Goal: Task Accomplishment & Management: Use online tool/utility

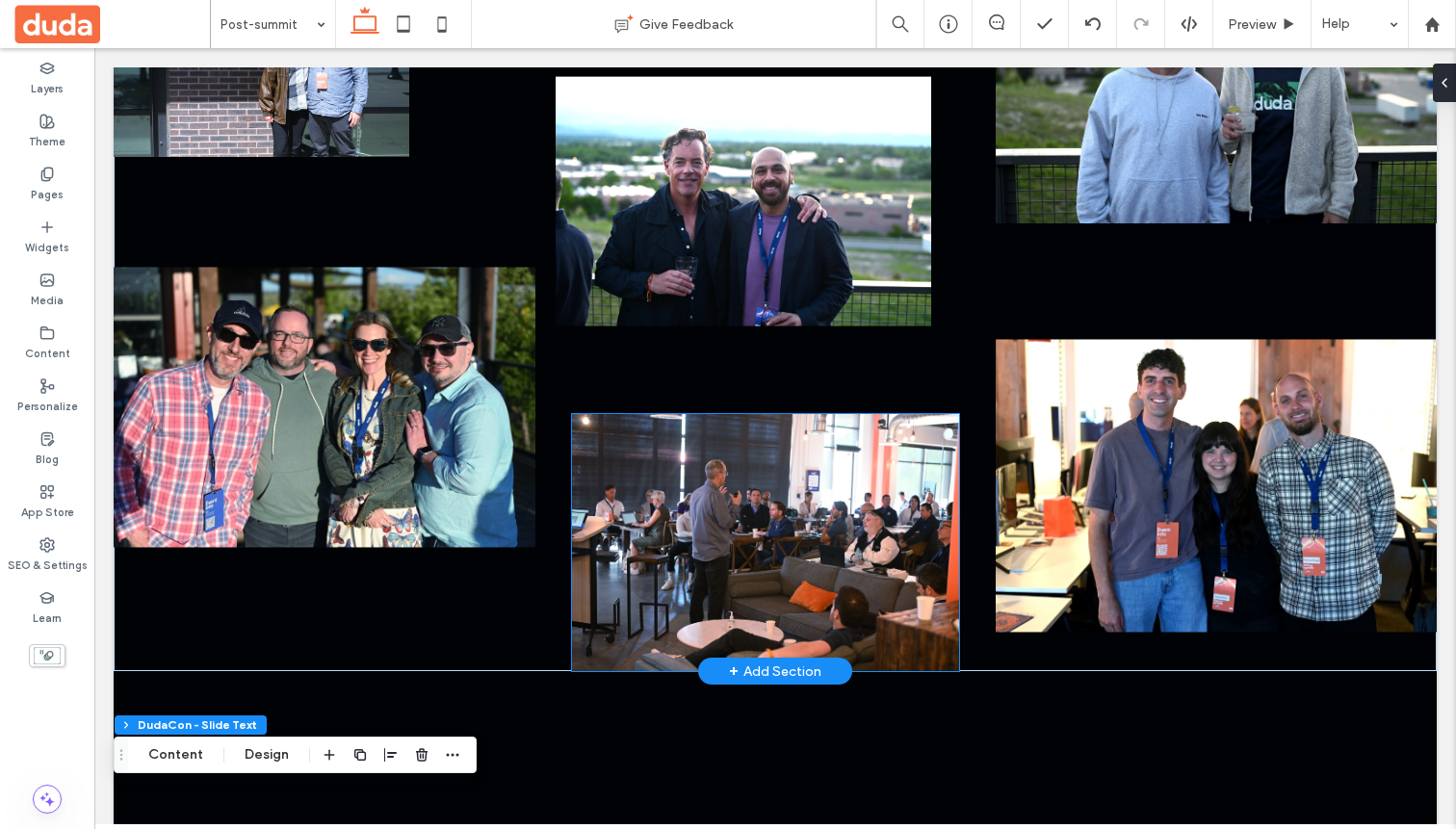
scroll to position [1050, 0]
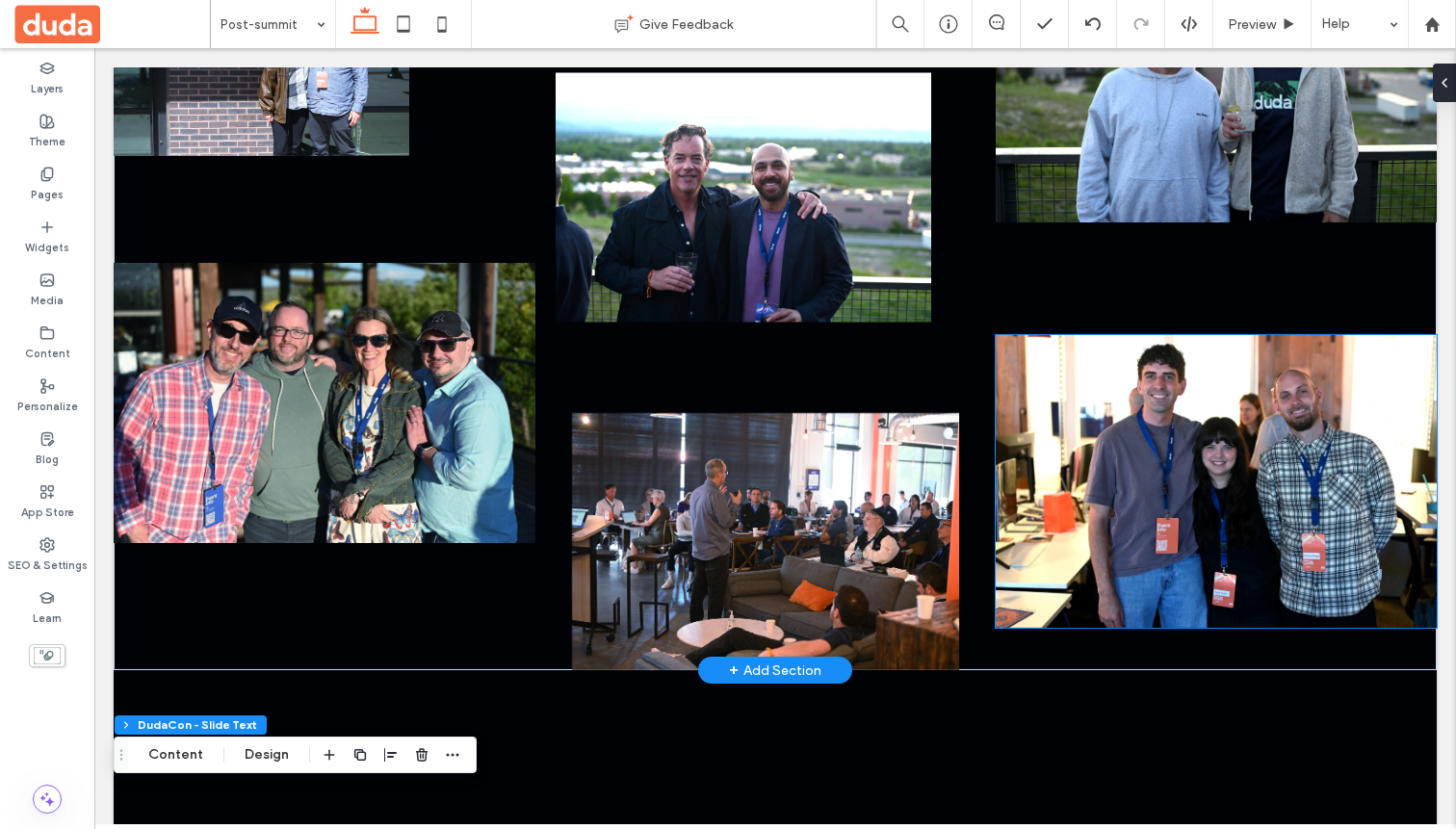
click at [1203, 462] on img at bounding box center [1216, 482] width 441 height 294
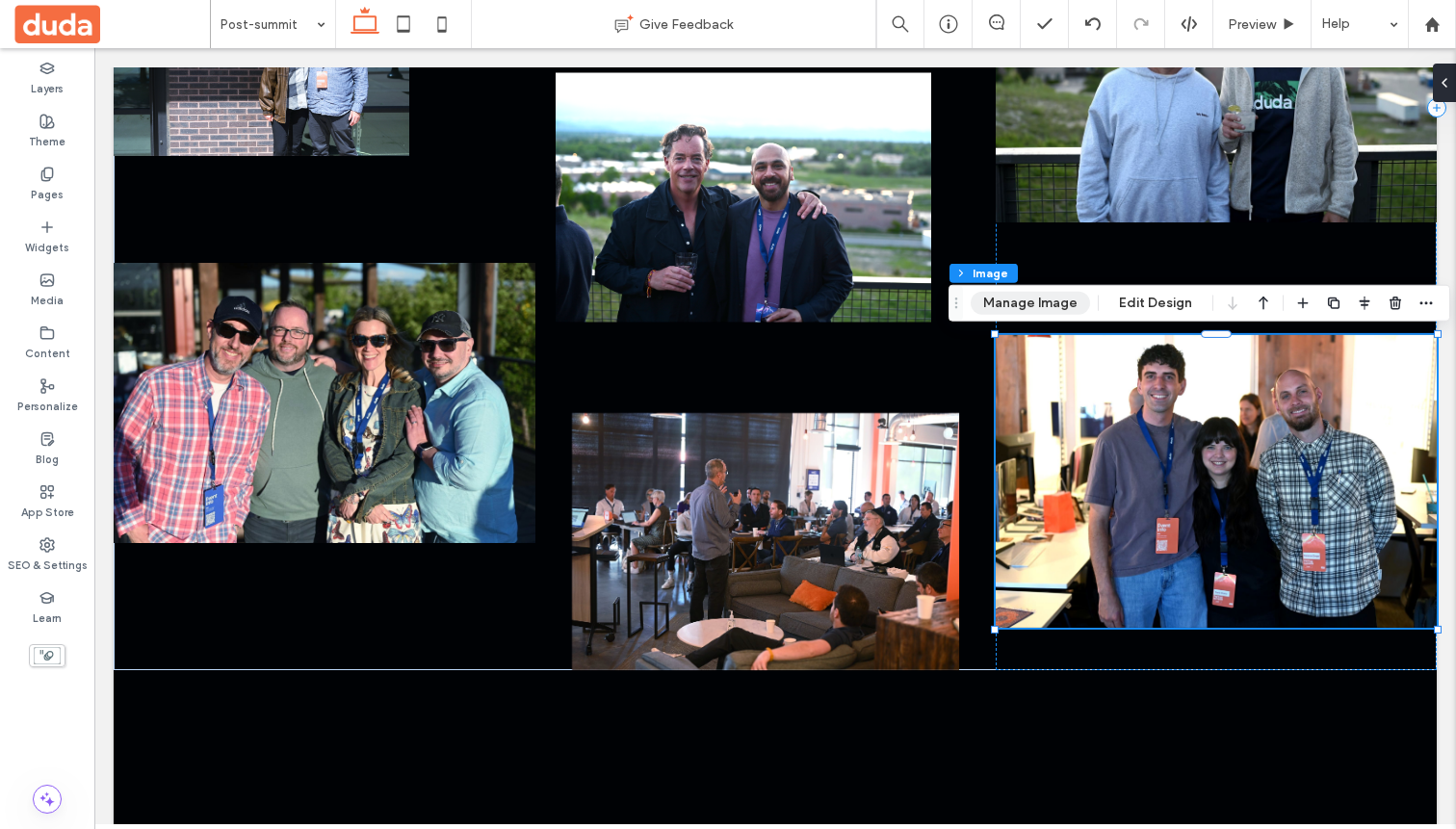
click at [1025, 300] on button "Manage Image" at bounding box center [1030, 303] width 119 height 23
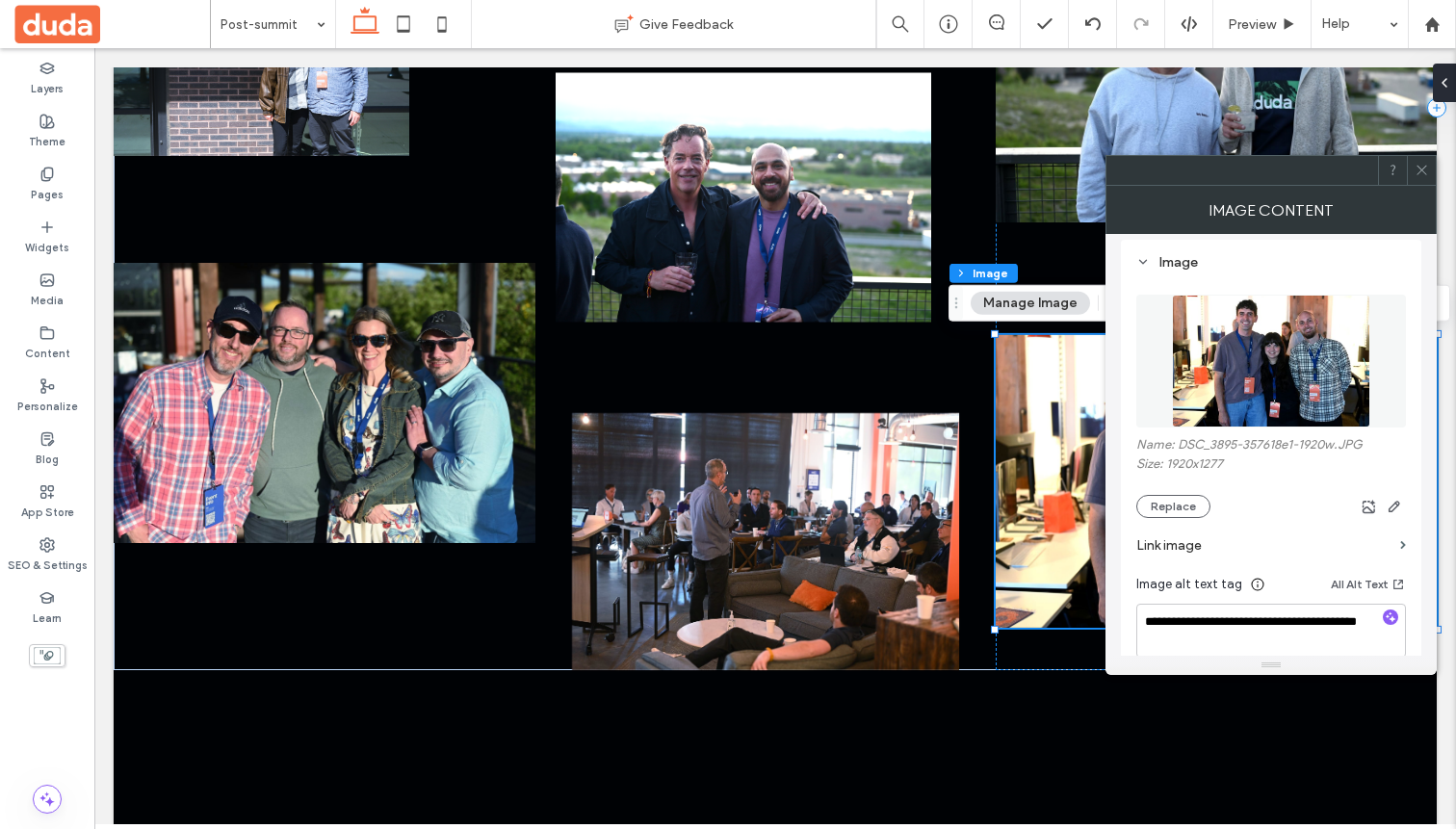
scroll to position [178, 0]
click at [1184, 517] on button "Replace" at bounding box center [1173, 506] width 74 height 23
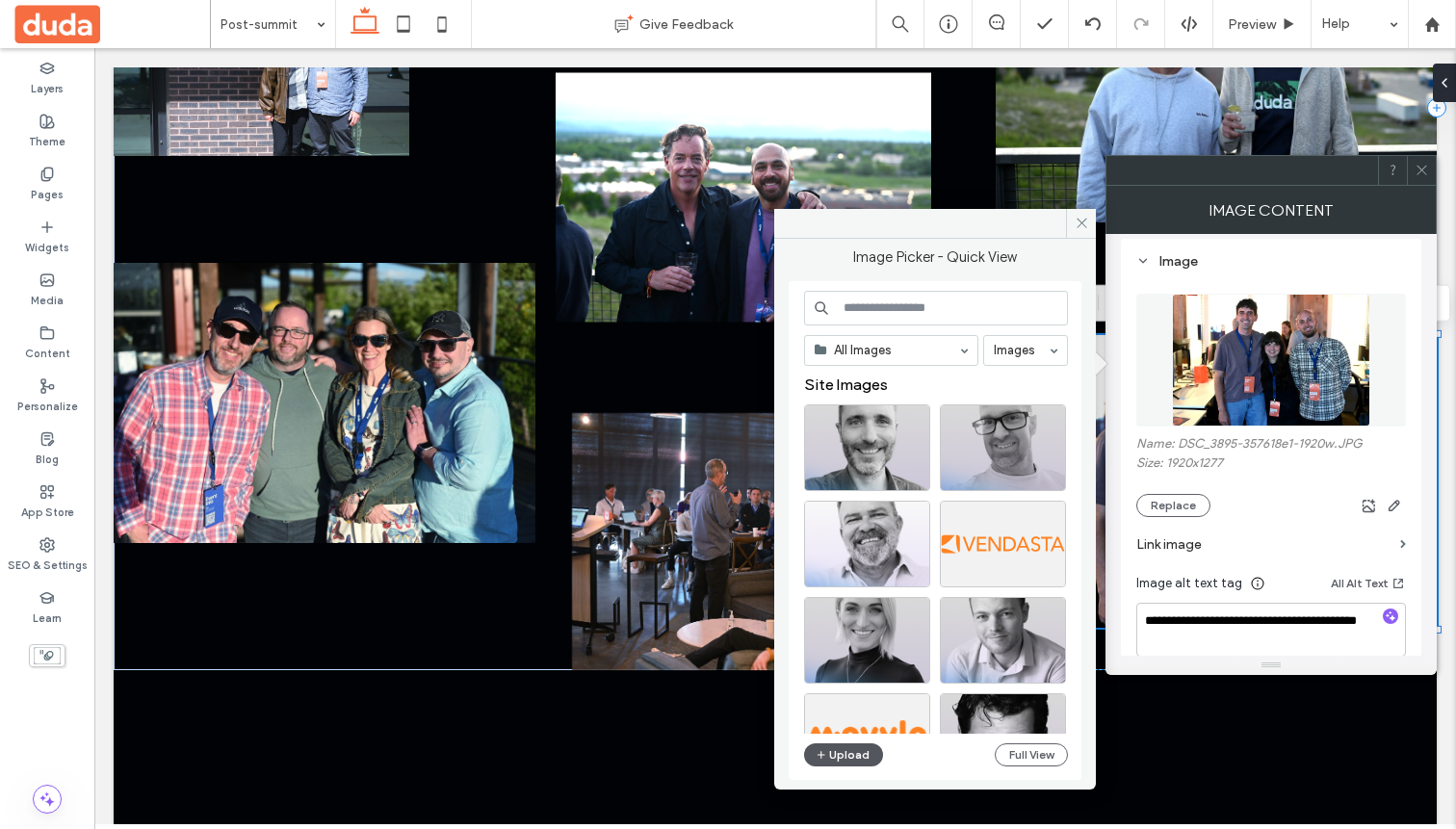
click at [851, 760] on button "Upload" at bounding box center [843, 756] width 79 height 23
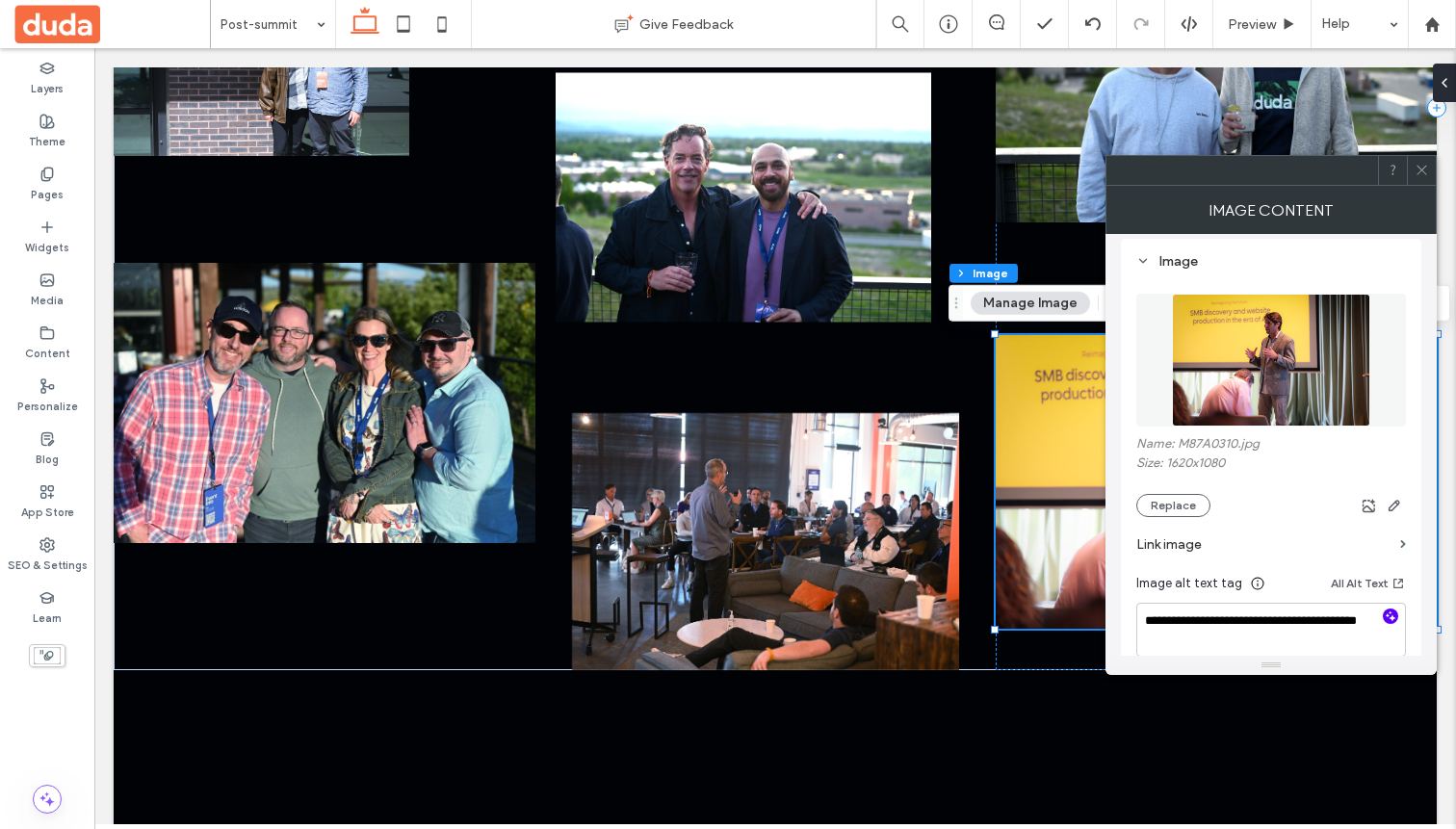
click at [1397, 618] on span "button" at bounding box center [1390, 617] width 16 height 16
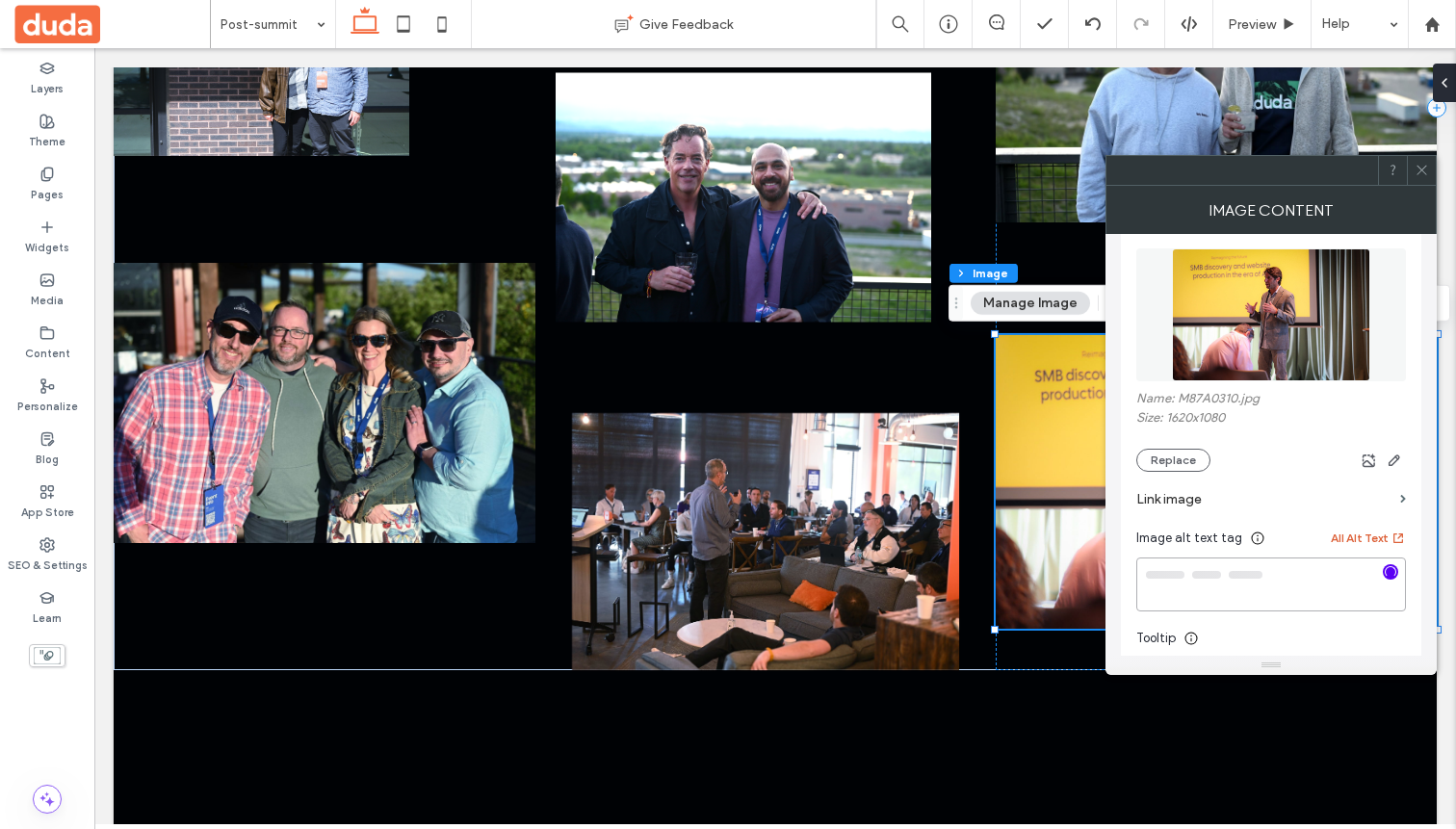
type textarea "**********"
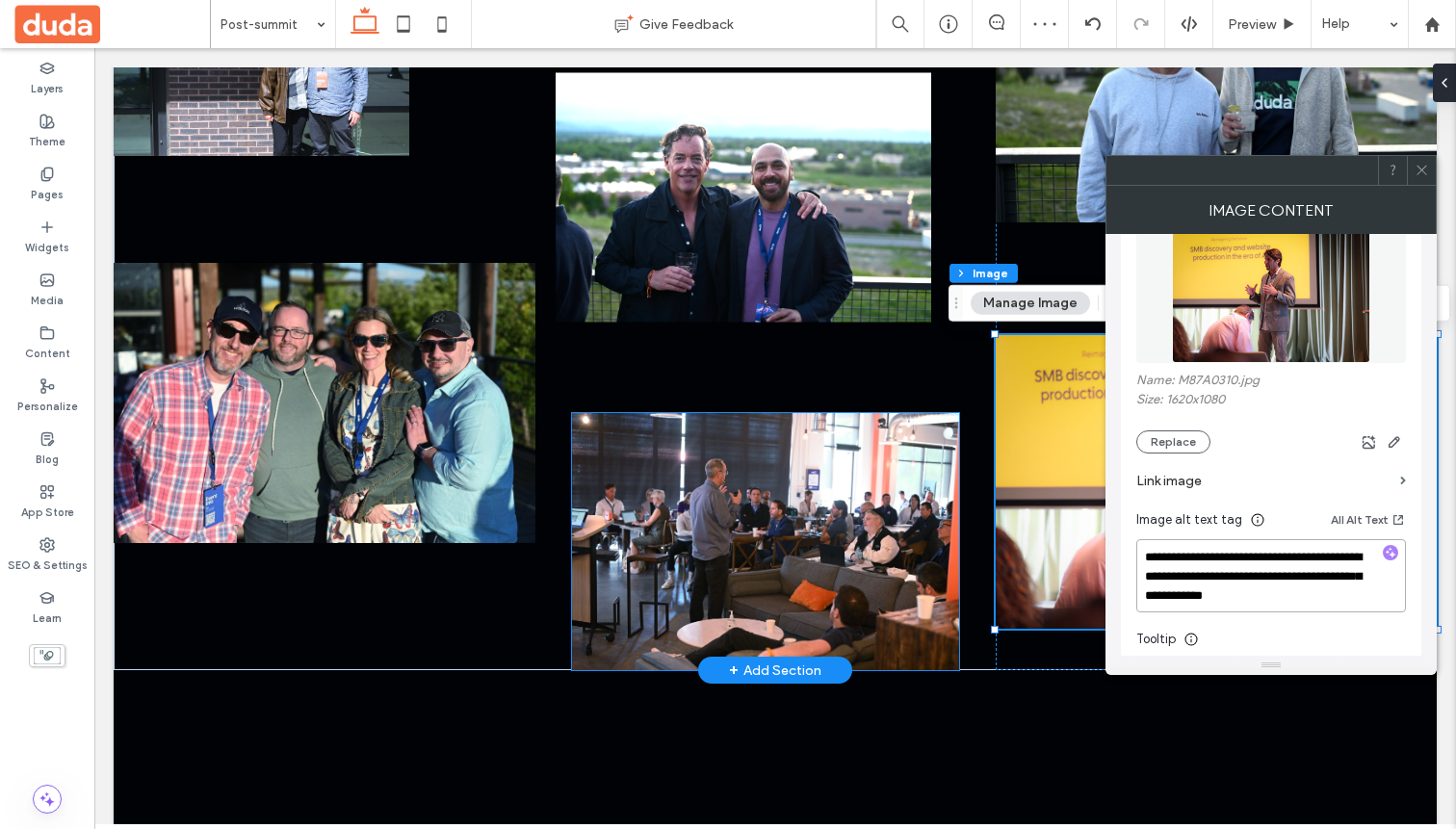
click at [852, 540] on img at bounding box center [765, 541] width 387 height 257
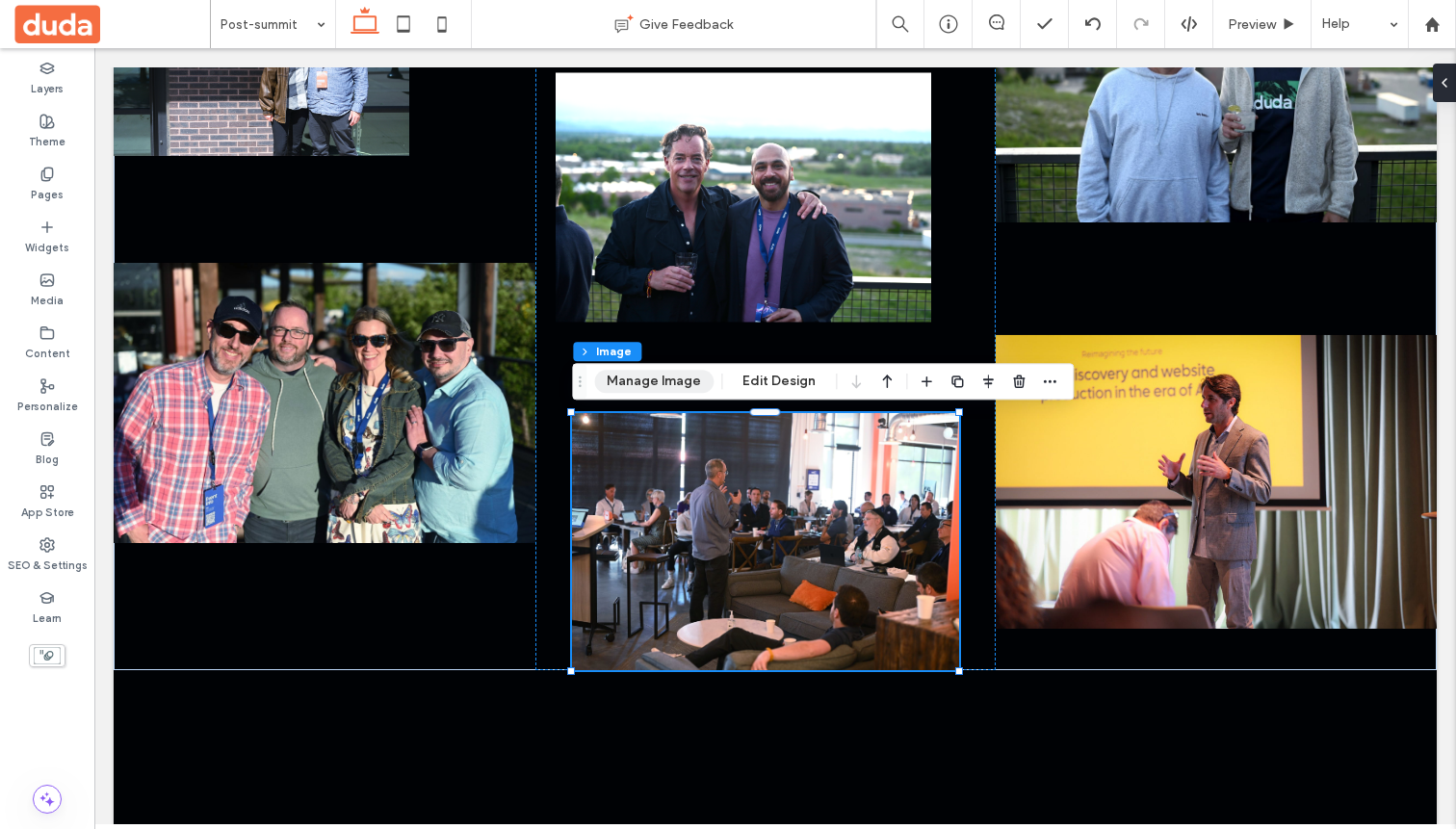
click at [678, 379] on button "Manage Image" at bounding box center [654, 382] width 119 height 23
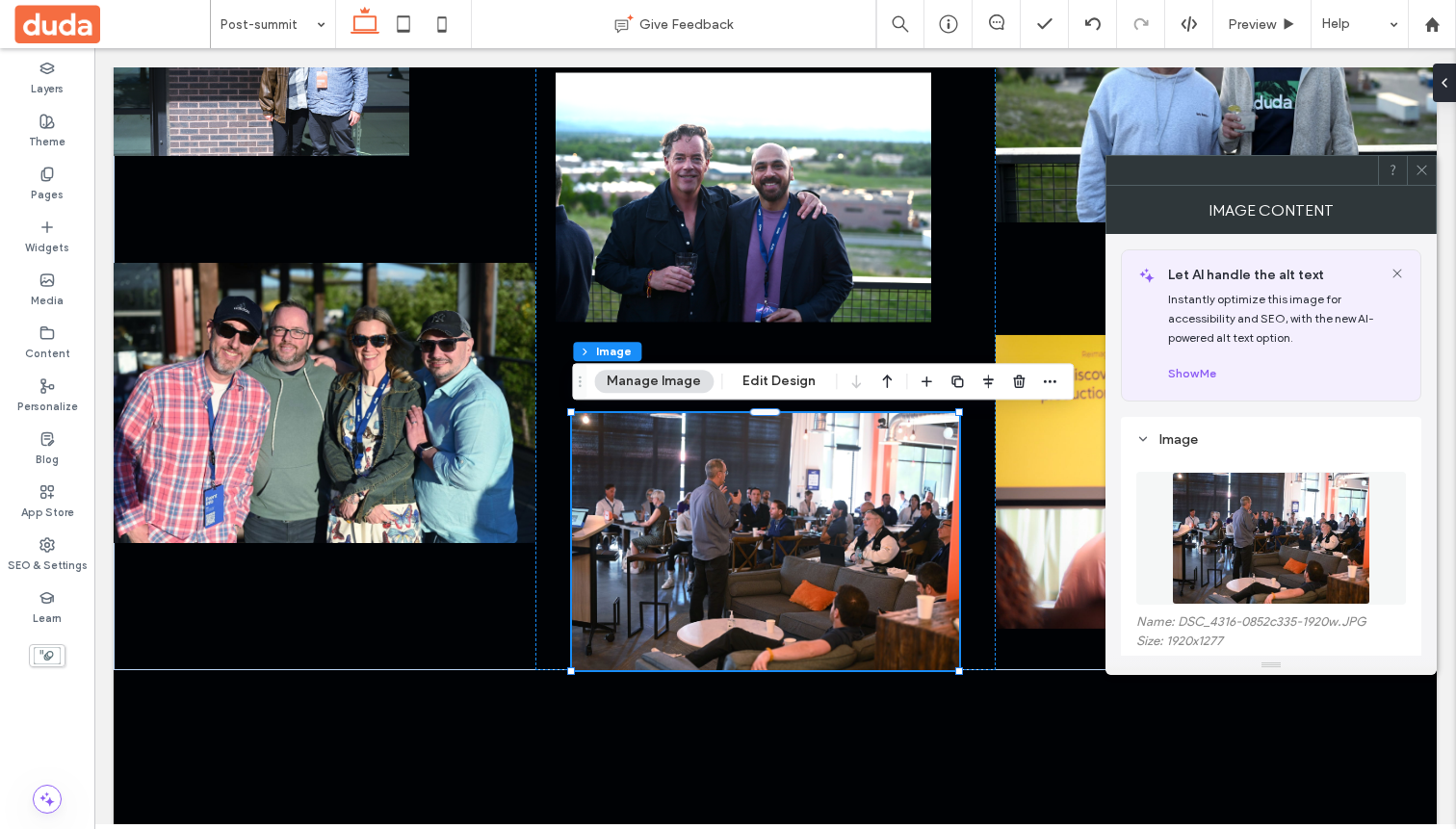
scroll to position [165, 0]
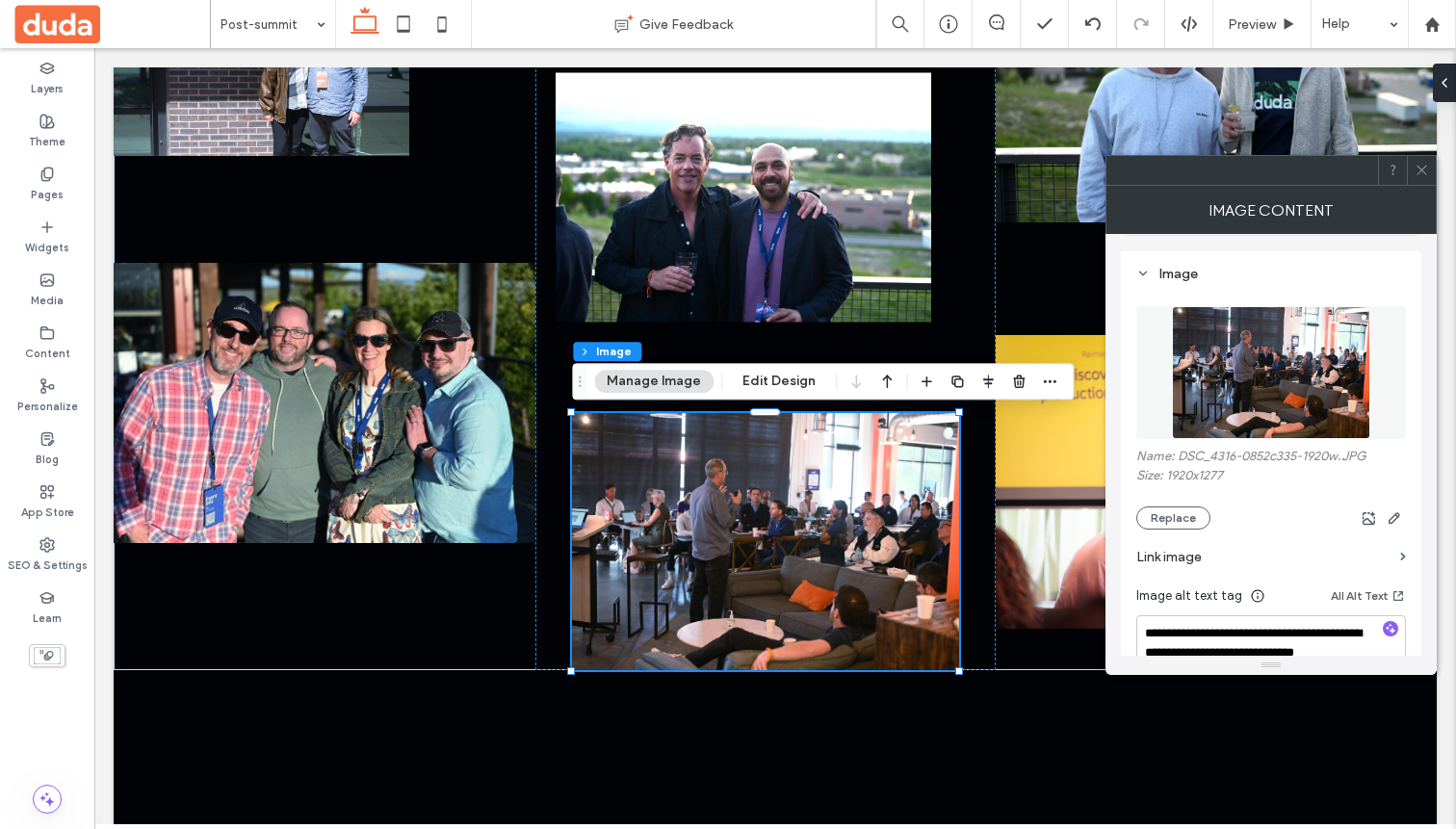
click at [1166, 503] on div "Name: DSC_4316-0852c335-1920w.JPG Size: 1920x1277 Replace" at bounding box center [1271, 489] width 270 height 81
click at [1160, 527] on button "Replace" at bounding box center [1173, 519] width 74 height 23
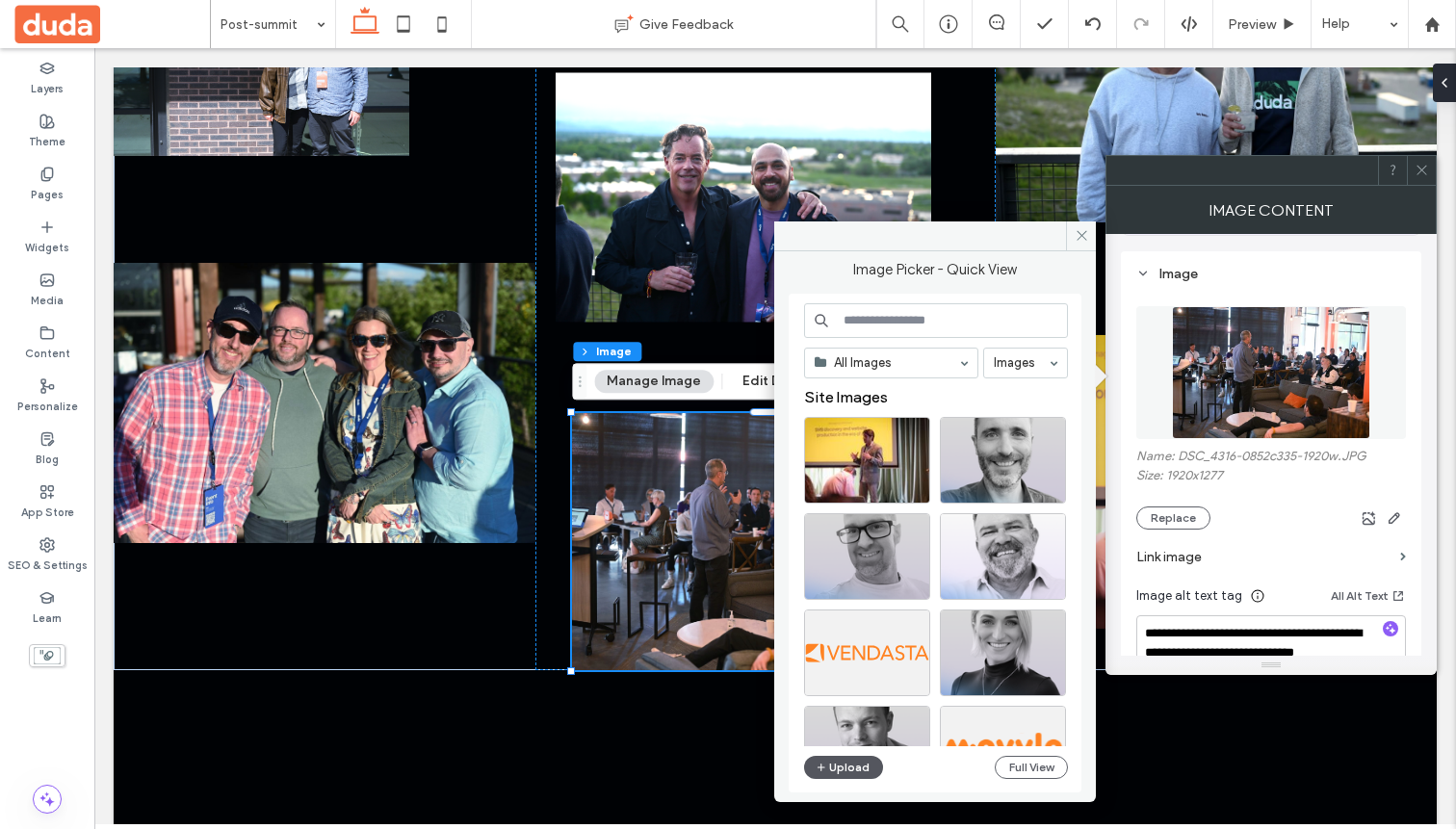
click at [846, 767] on button "Upload" at bounding box center [843, 768] width 79 height 23
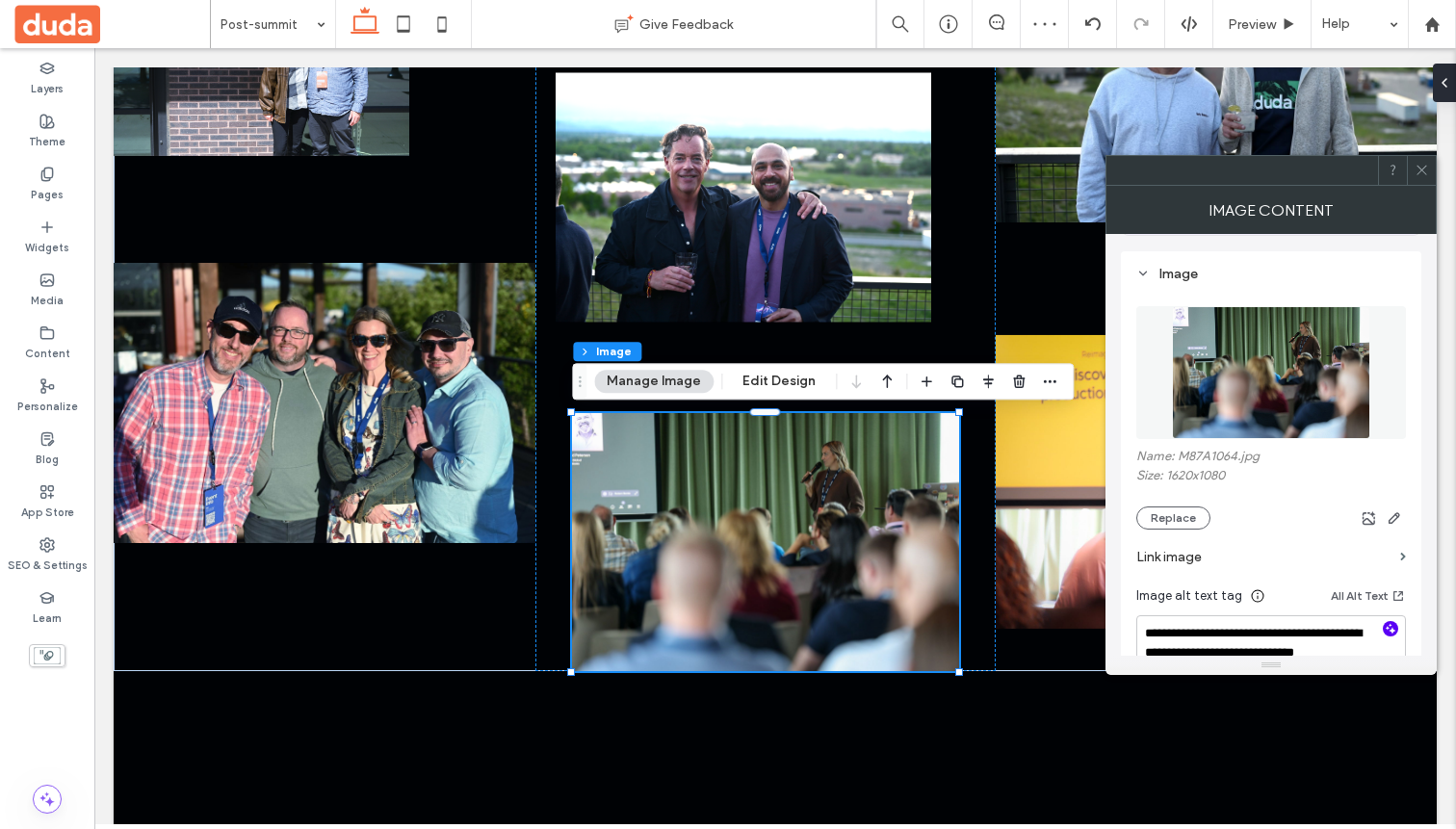
click at [1389, 631] on icon "button" at bounding box center [1390, 629] width 14 height 14
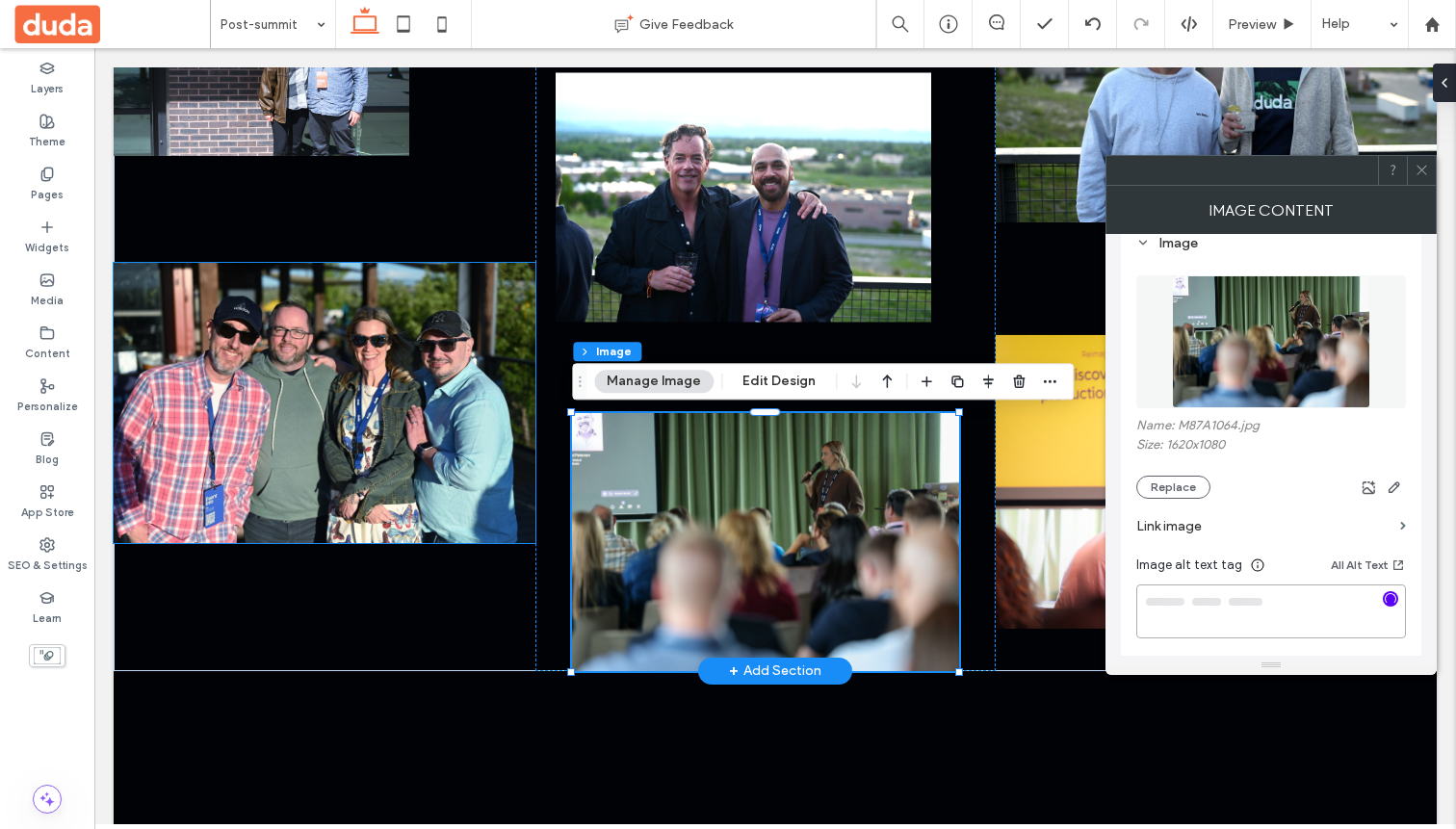
type textarea "**********"
click at [379, 364] on img at bounding box center [324, 403] width 422 height 280
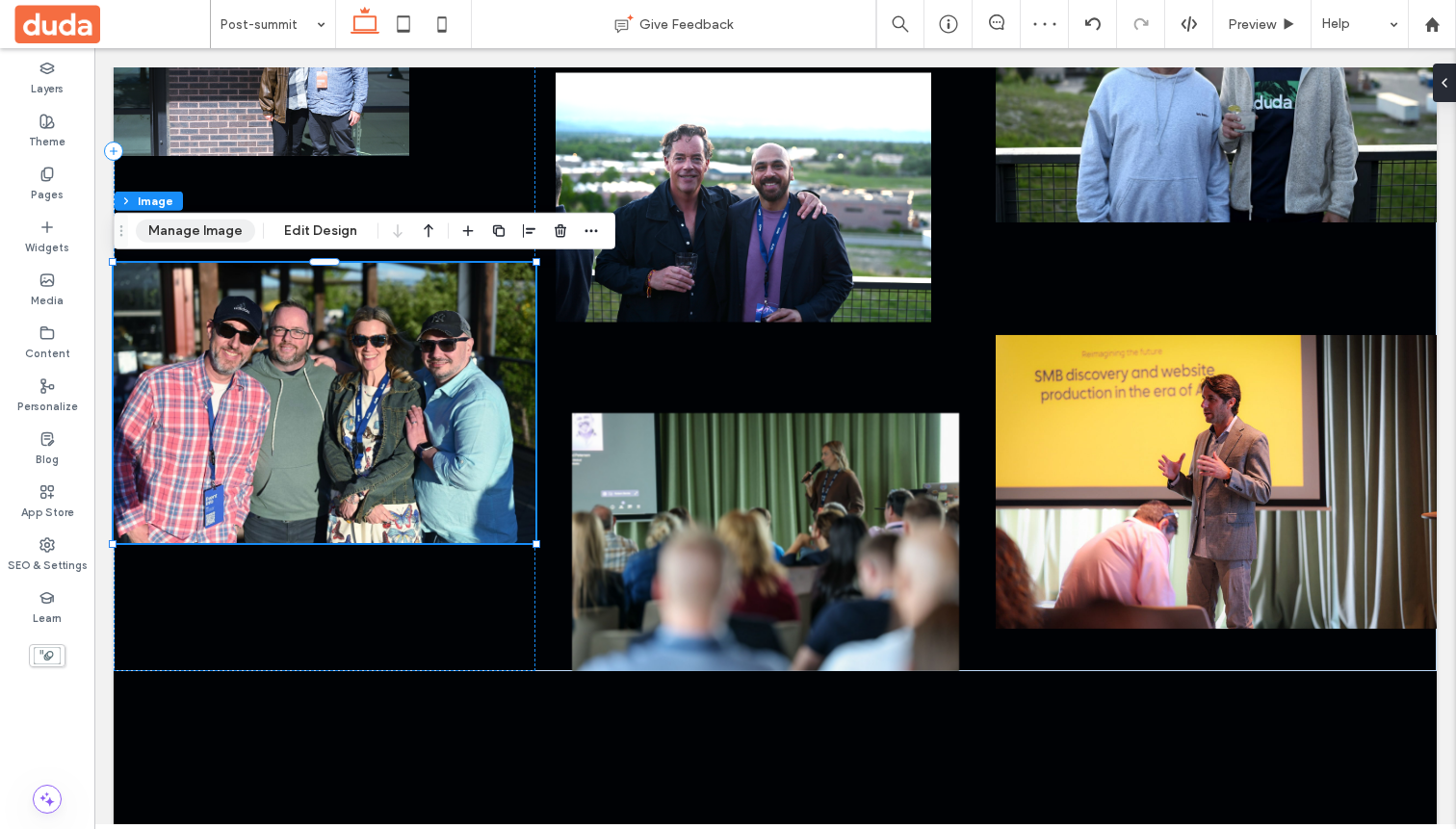
click at [193, 227] on button "Manage Image" at bounding box center [196, 231] width 119 height 23
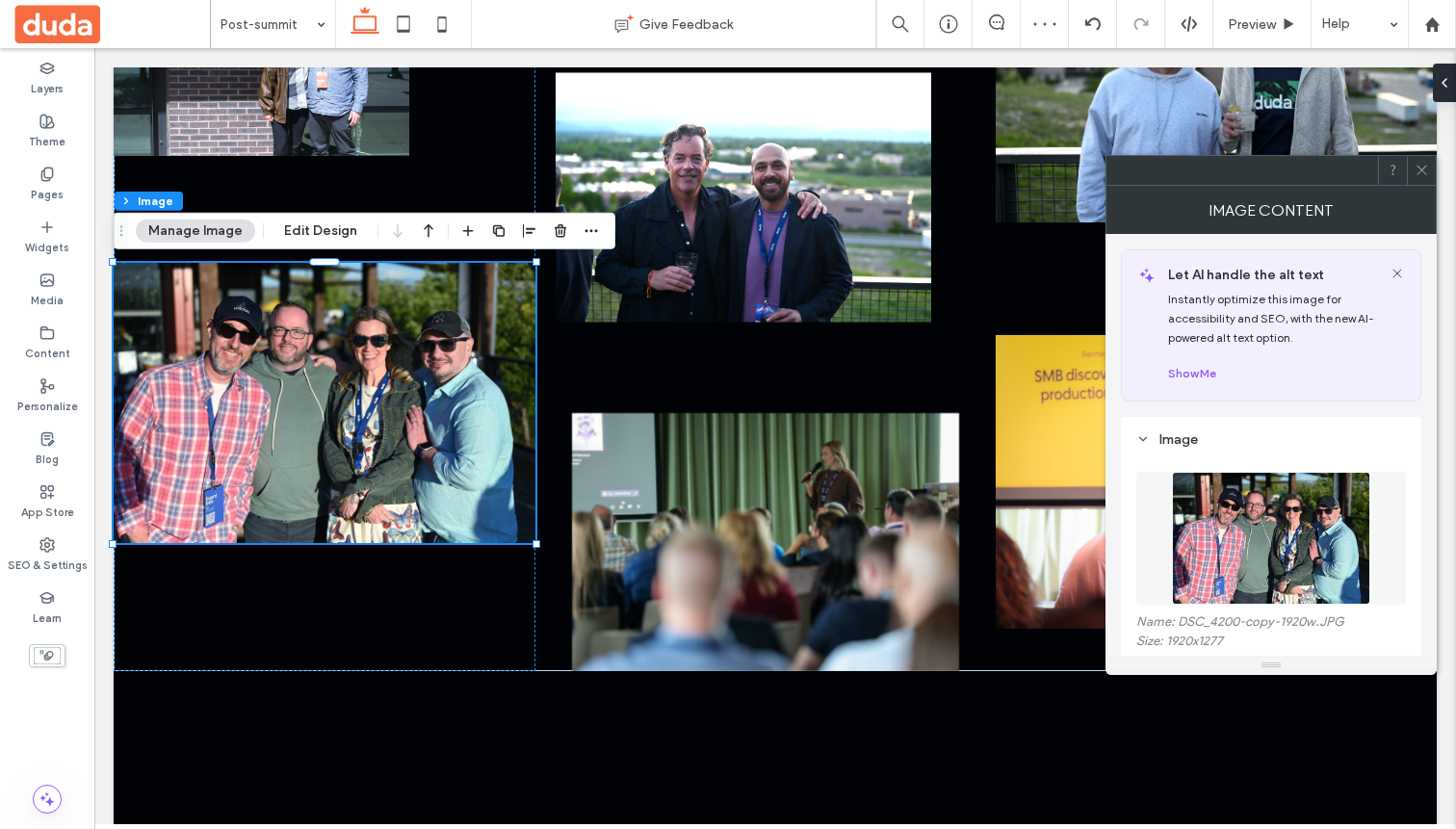
scroll to position [114, 0]
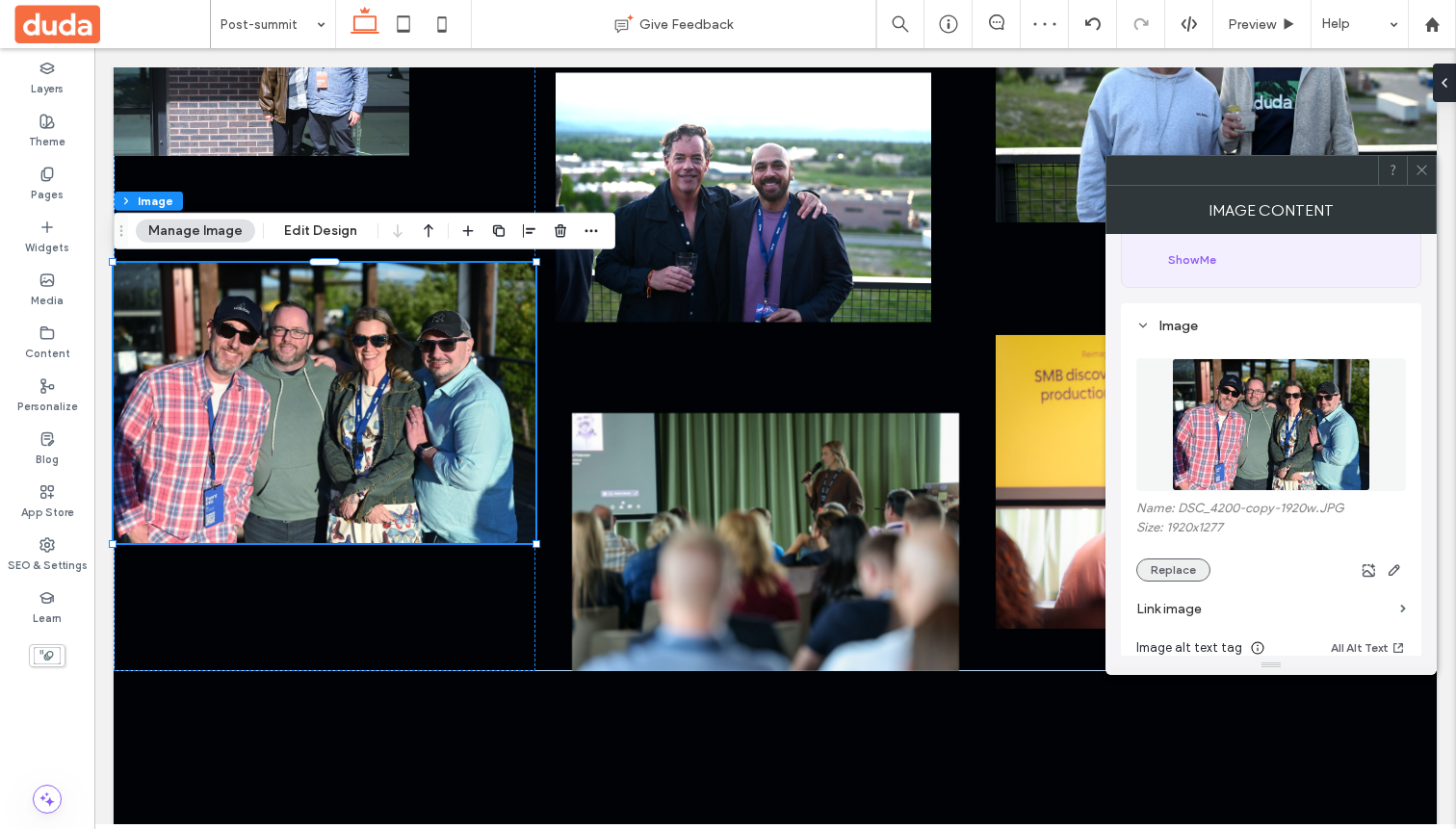
click at [1182, 571] on button "Replace" at bounding box center [1173, 571] width 74 height 23
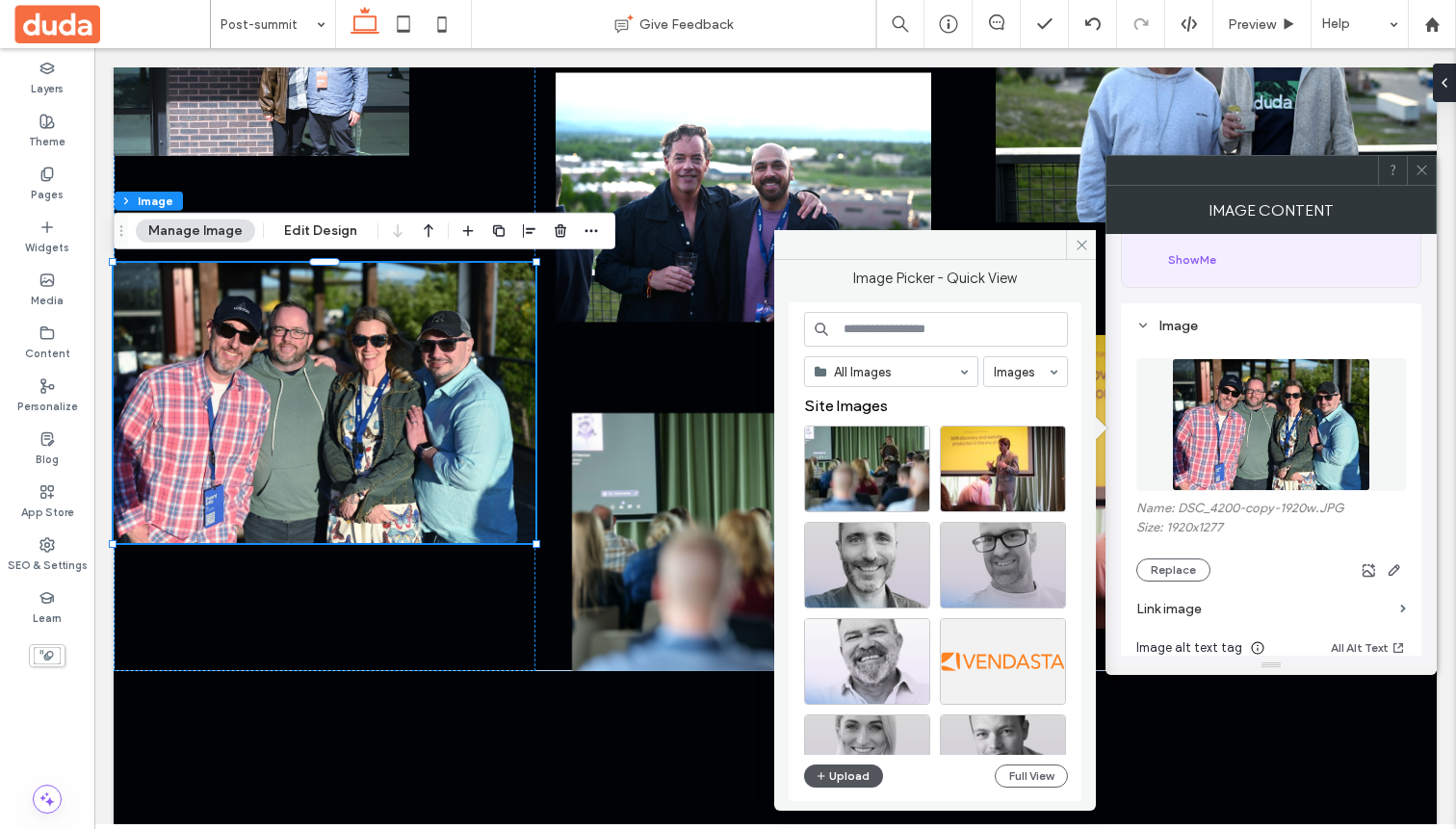
click at [852, 774] on button "Upload" at bounding box center [843, 776] width 79 height 23
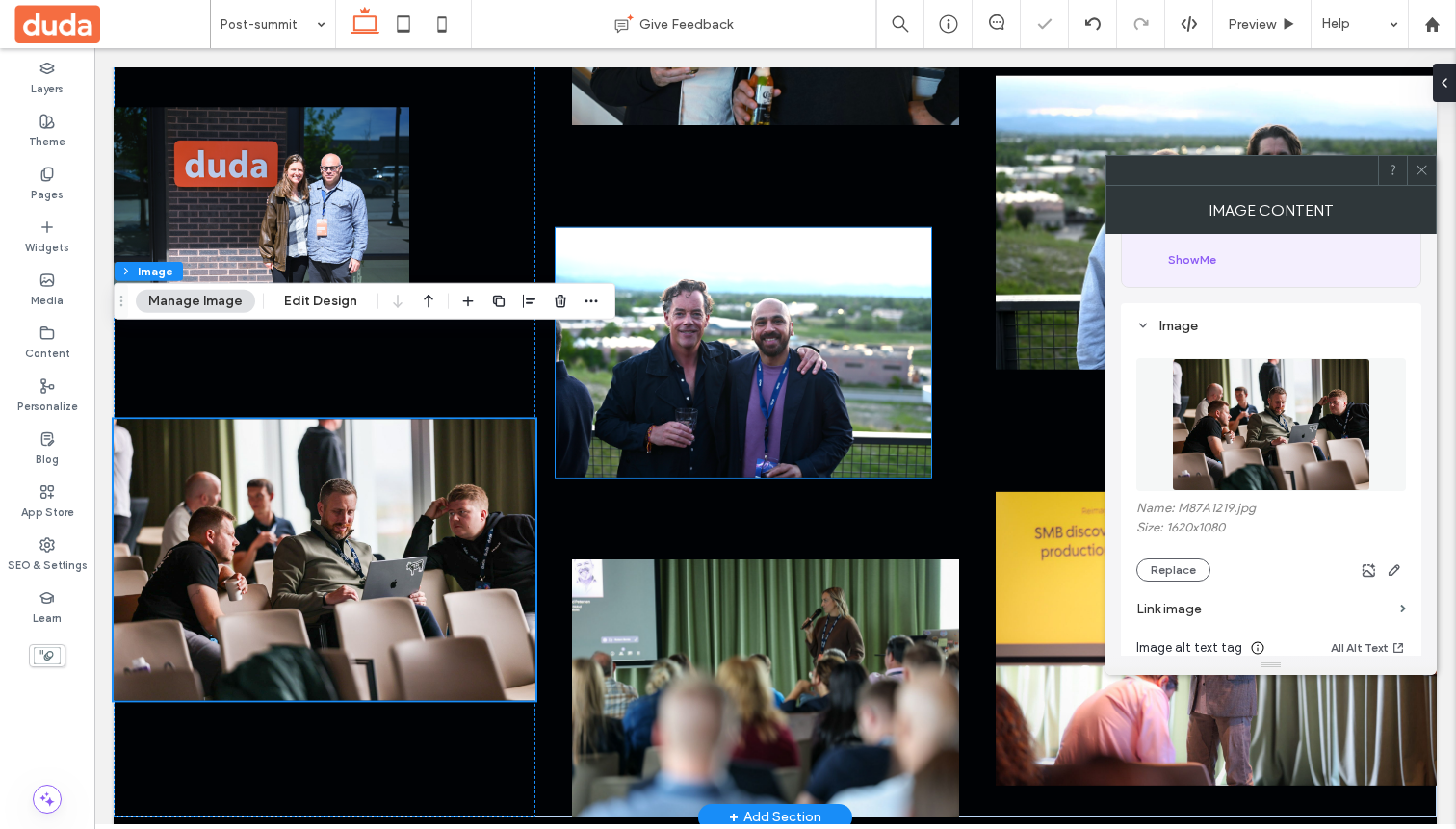
scroll to position [894, 0]
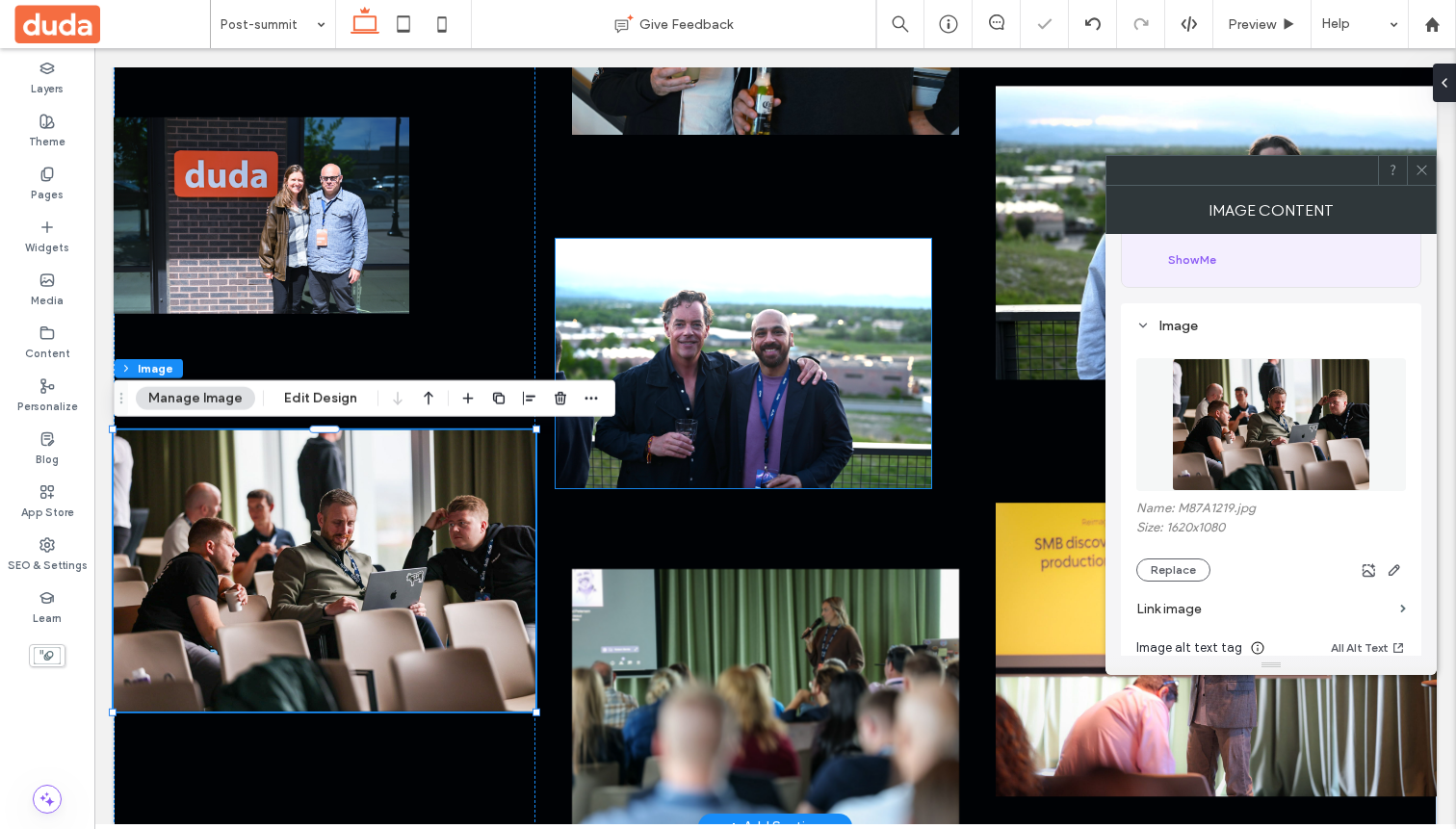
click at [735, 379] on img at bounding box center [744, 363] width 376 height 250
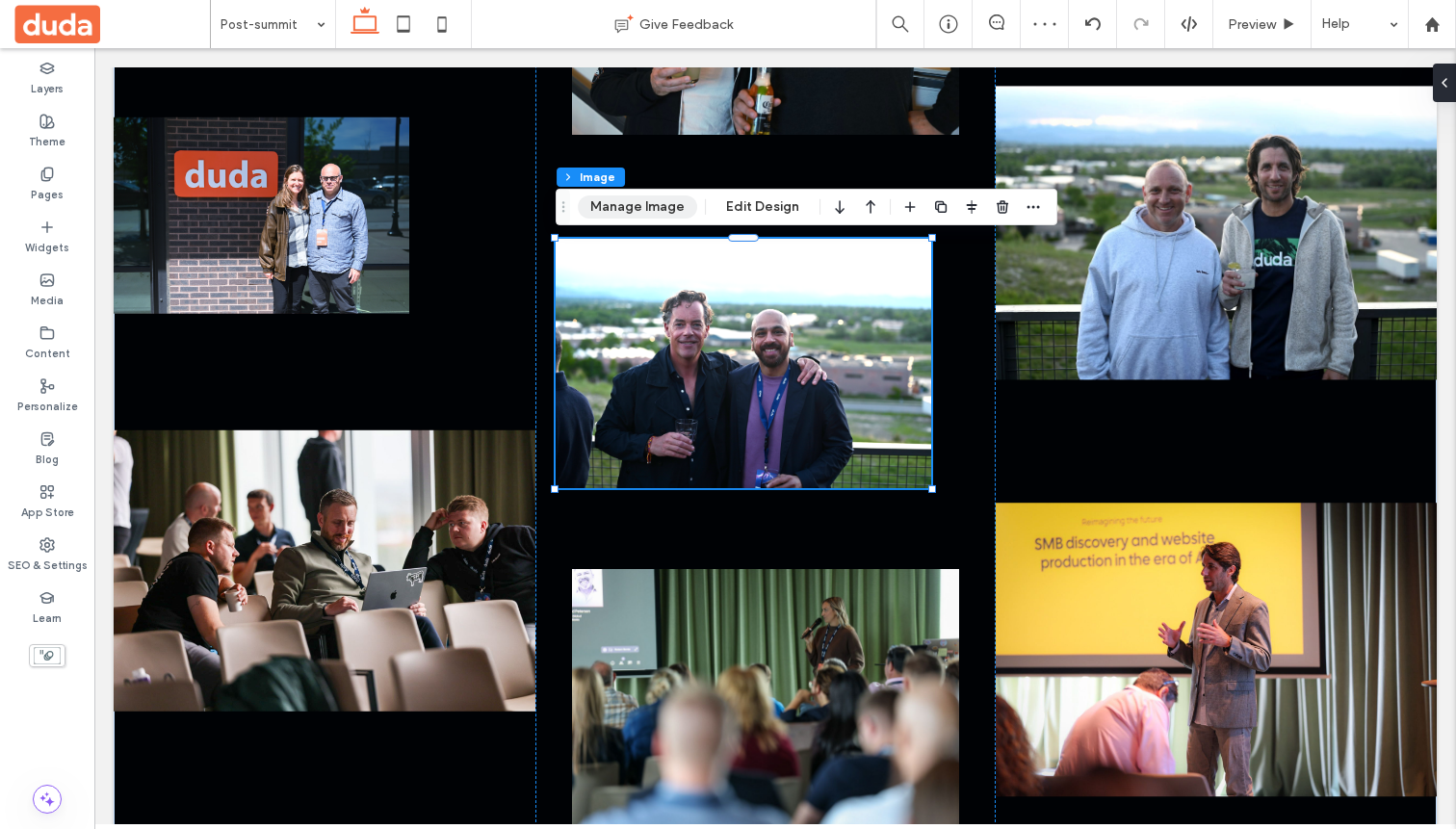
click at [662, 207] on button "Manage Image" at bounding box center [637, 207] width 119 height 23
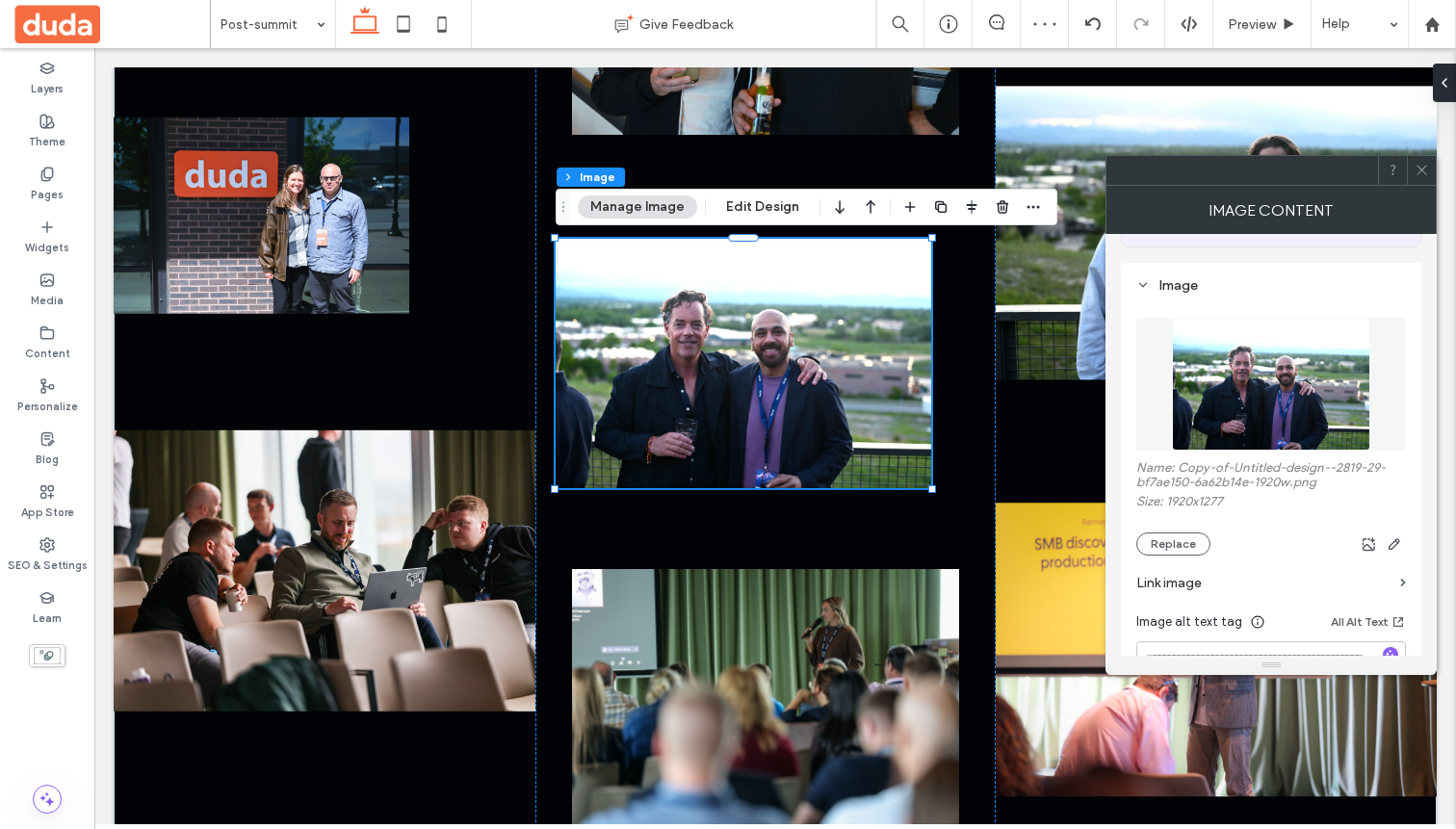
scroll to position [173, 0]
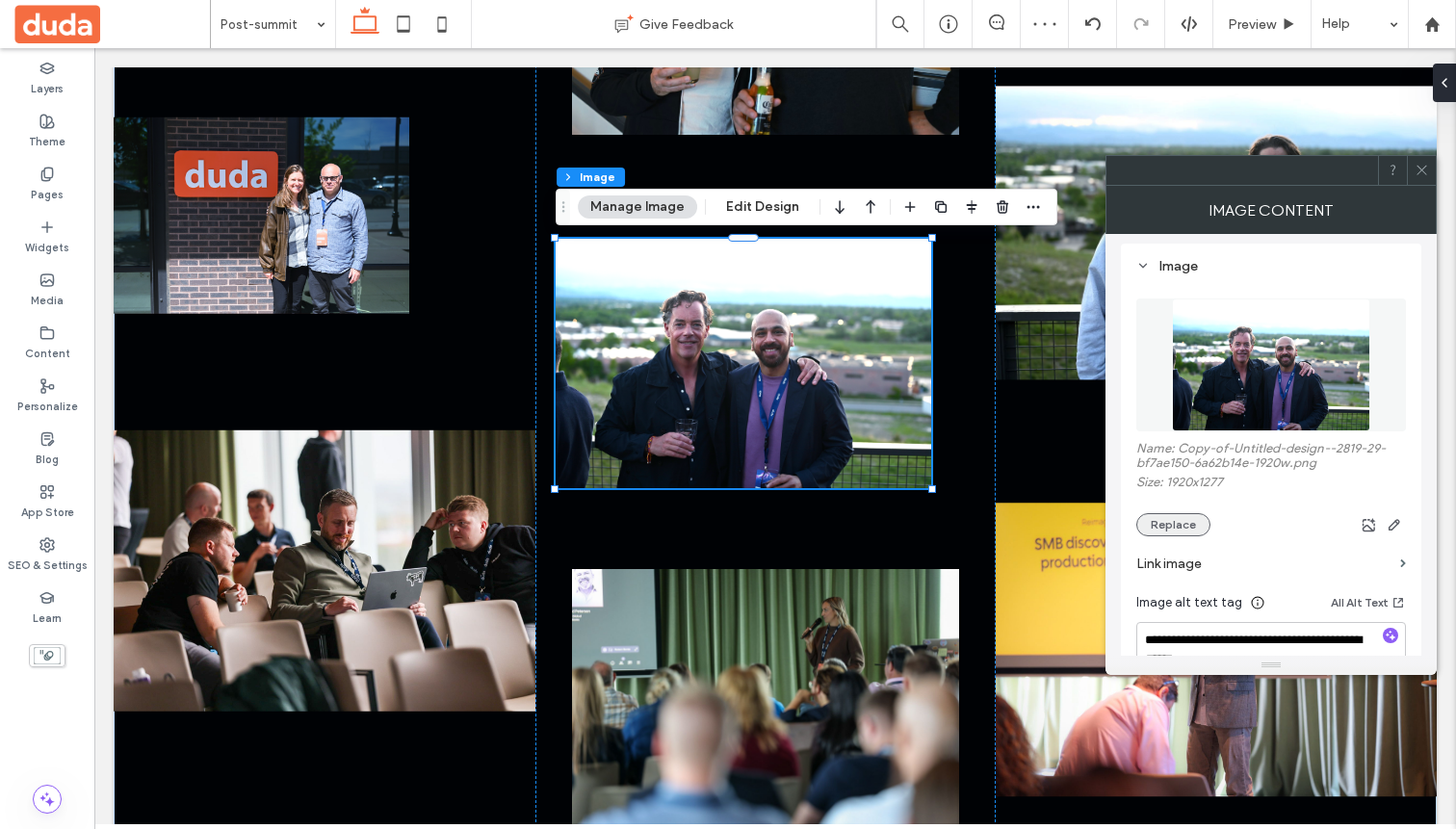
click at [1164, 517] on button "Replace" at bounding box center [1173, 526] width 74 height 23
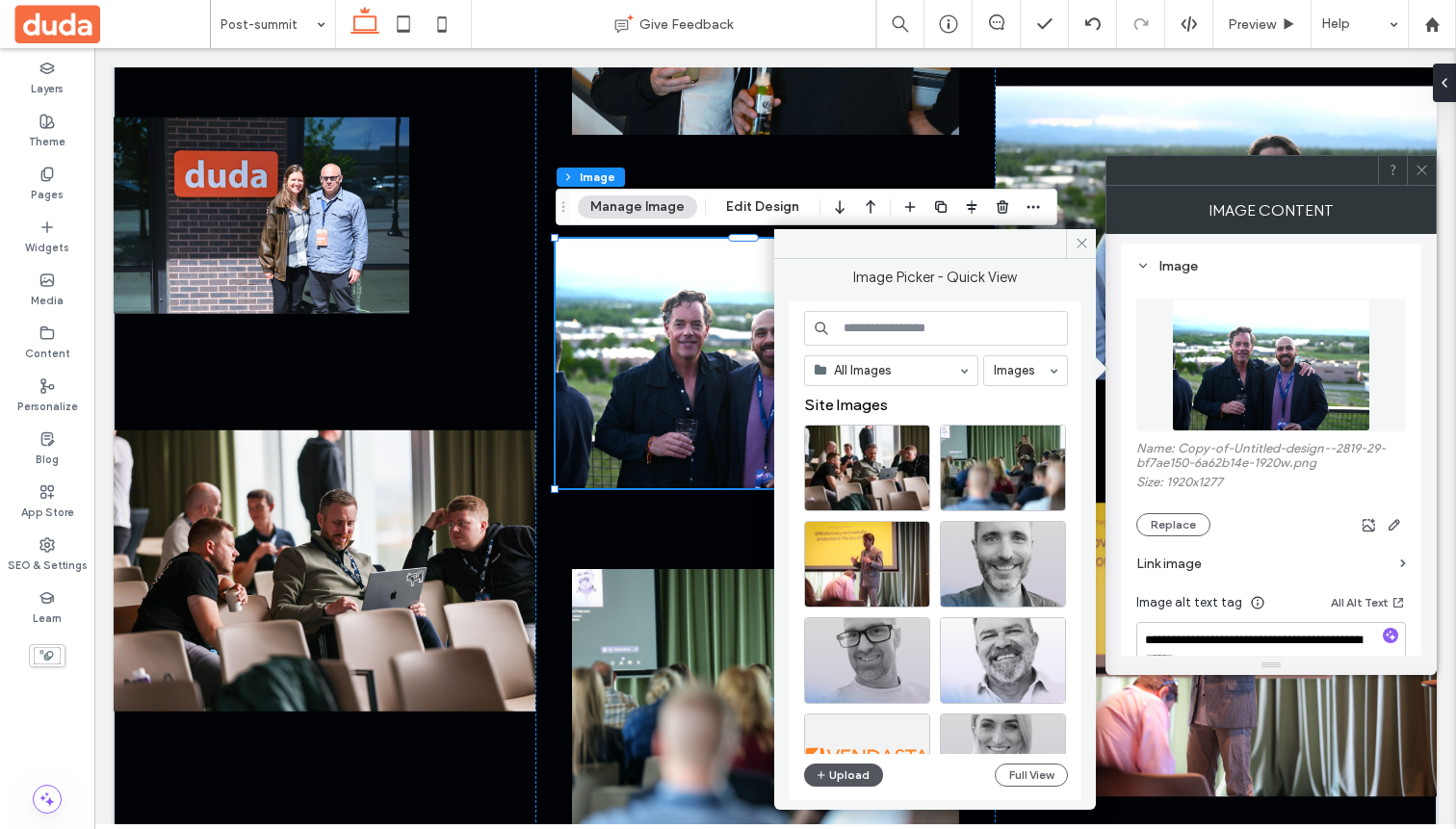
click at [852, 778] on button "Upload" at bounding box center [843, 775] width 79 height 23
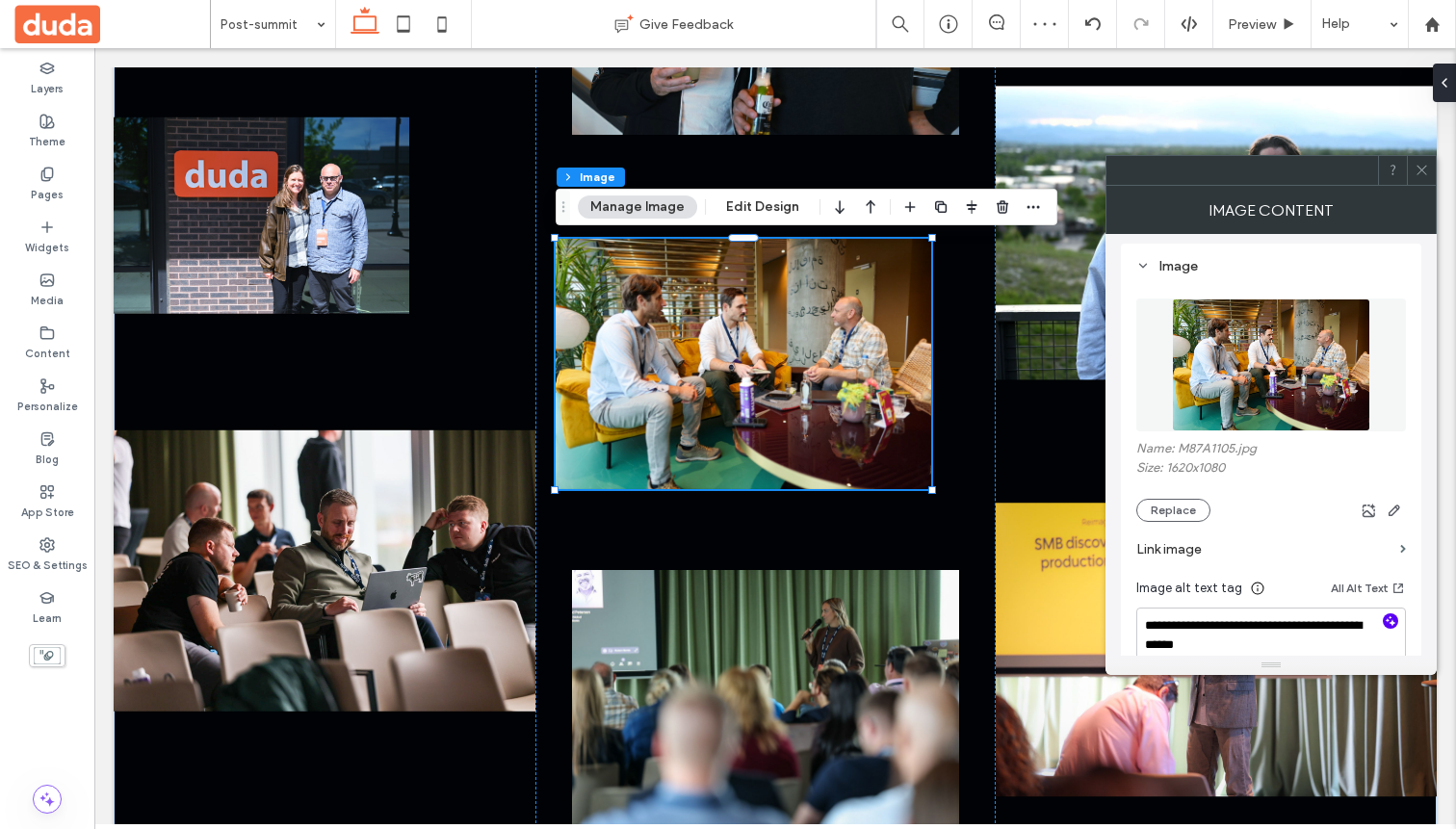
click at [1385, 617] on span "button" at bounding box center [1390, 622] width 16 height 16
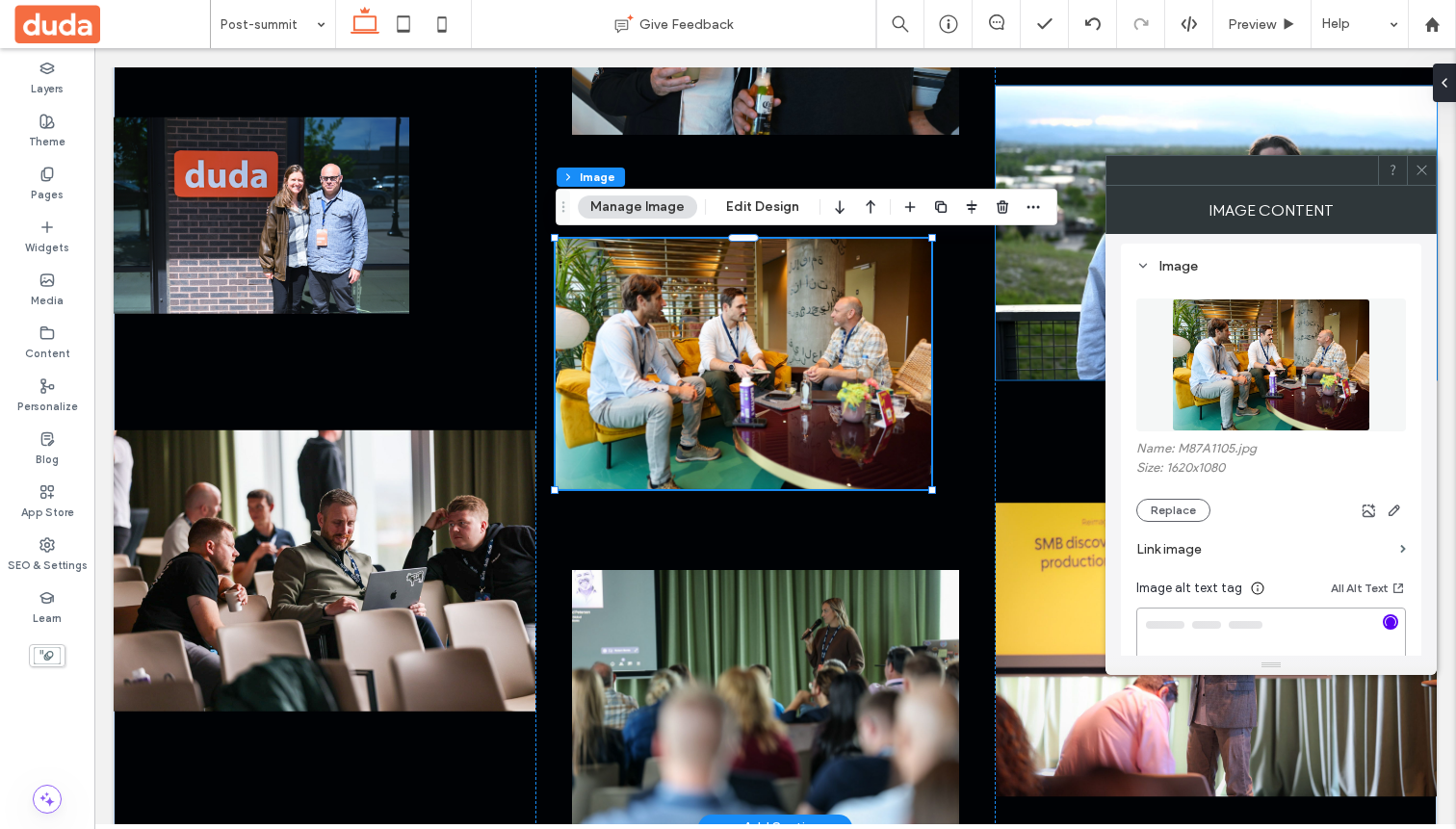
type textarea "**********"
click at [1124, 127] on img at bounding box center [1216, 234] width 441 height 294
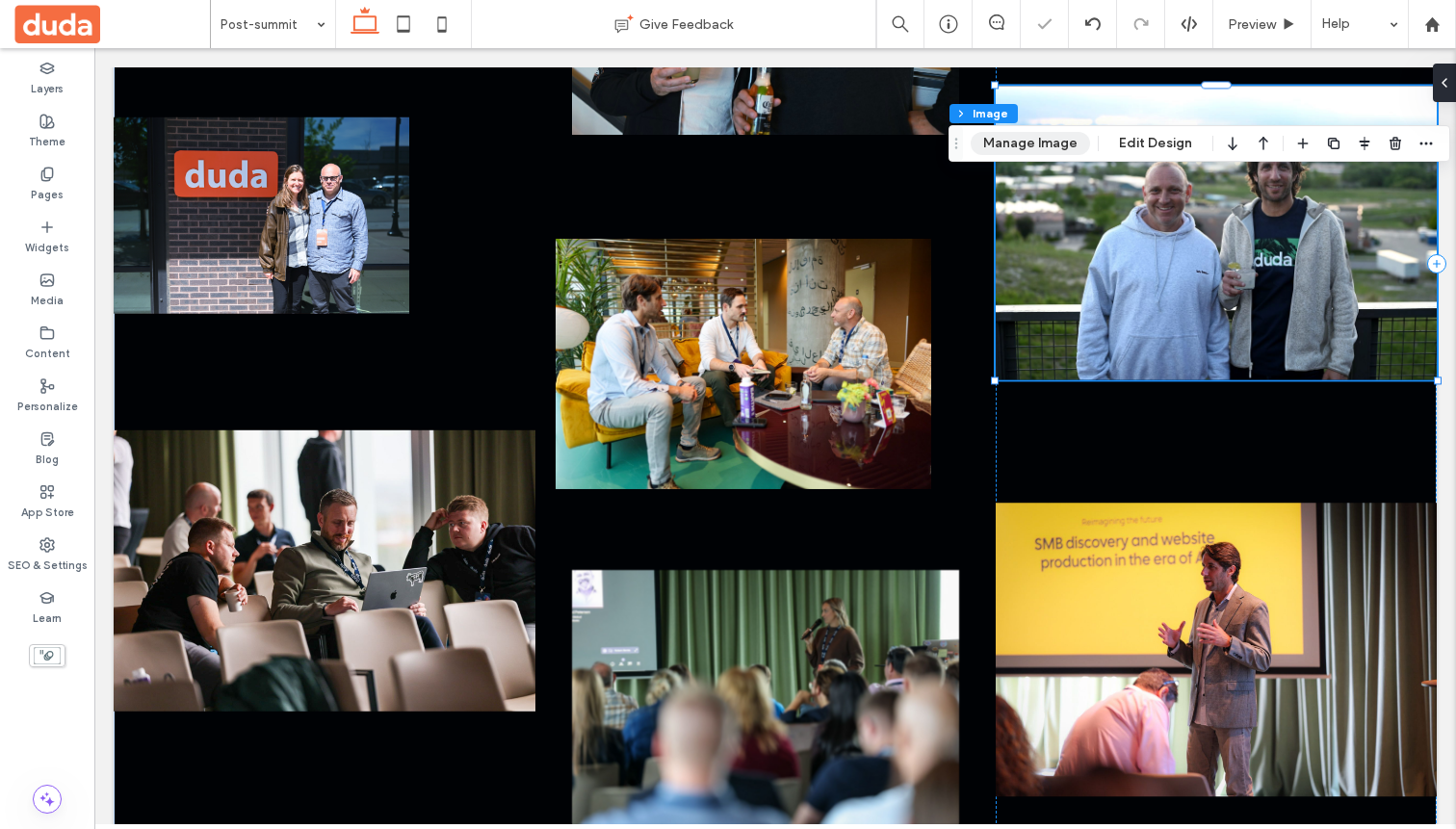
click at [1035, 145] on button "Manage Image" at bounding box center [1030, 144] width 119 height 23
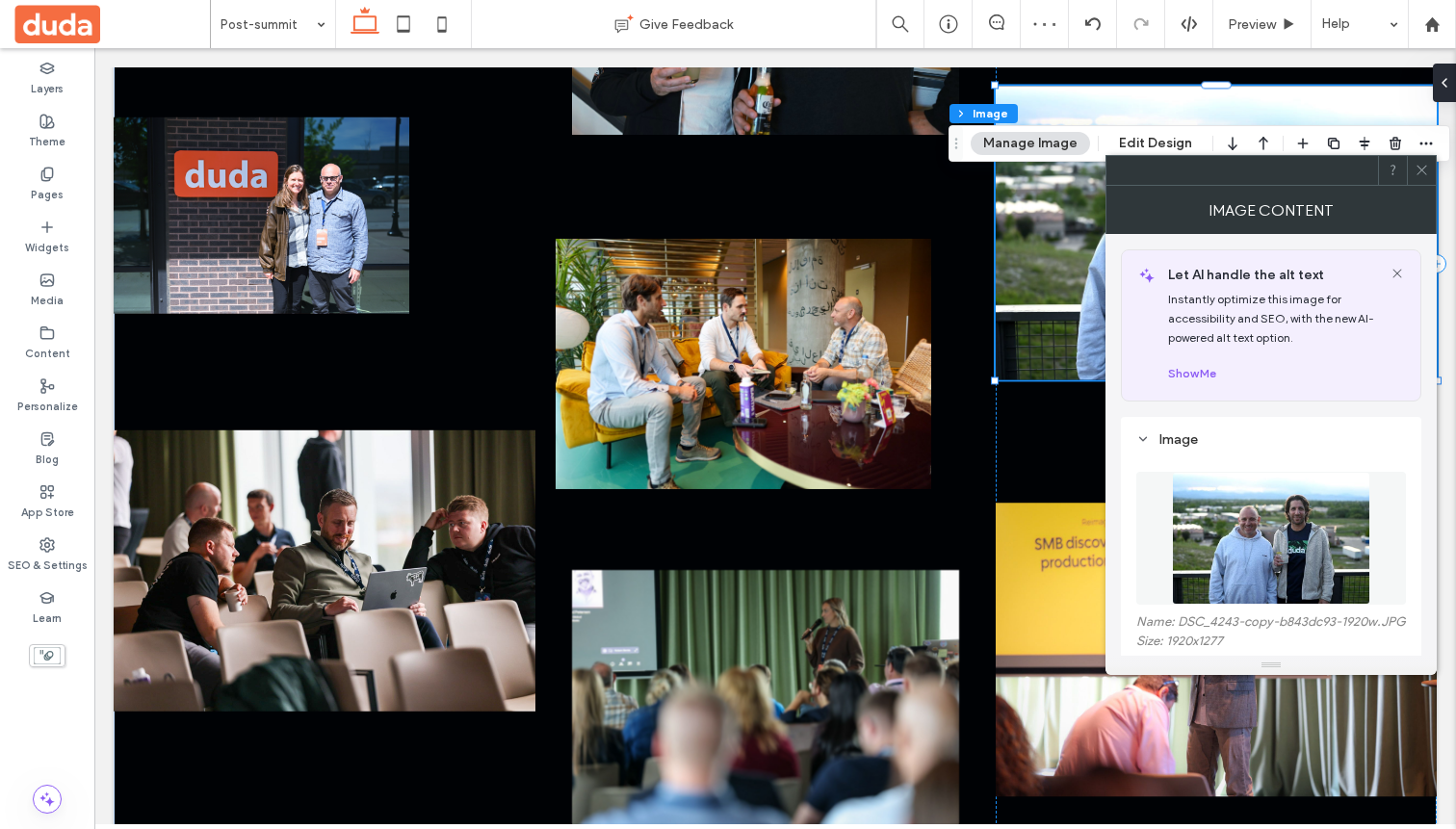
scroll to position [86, 0]
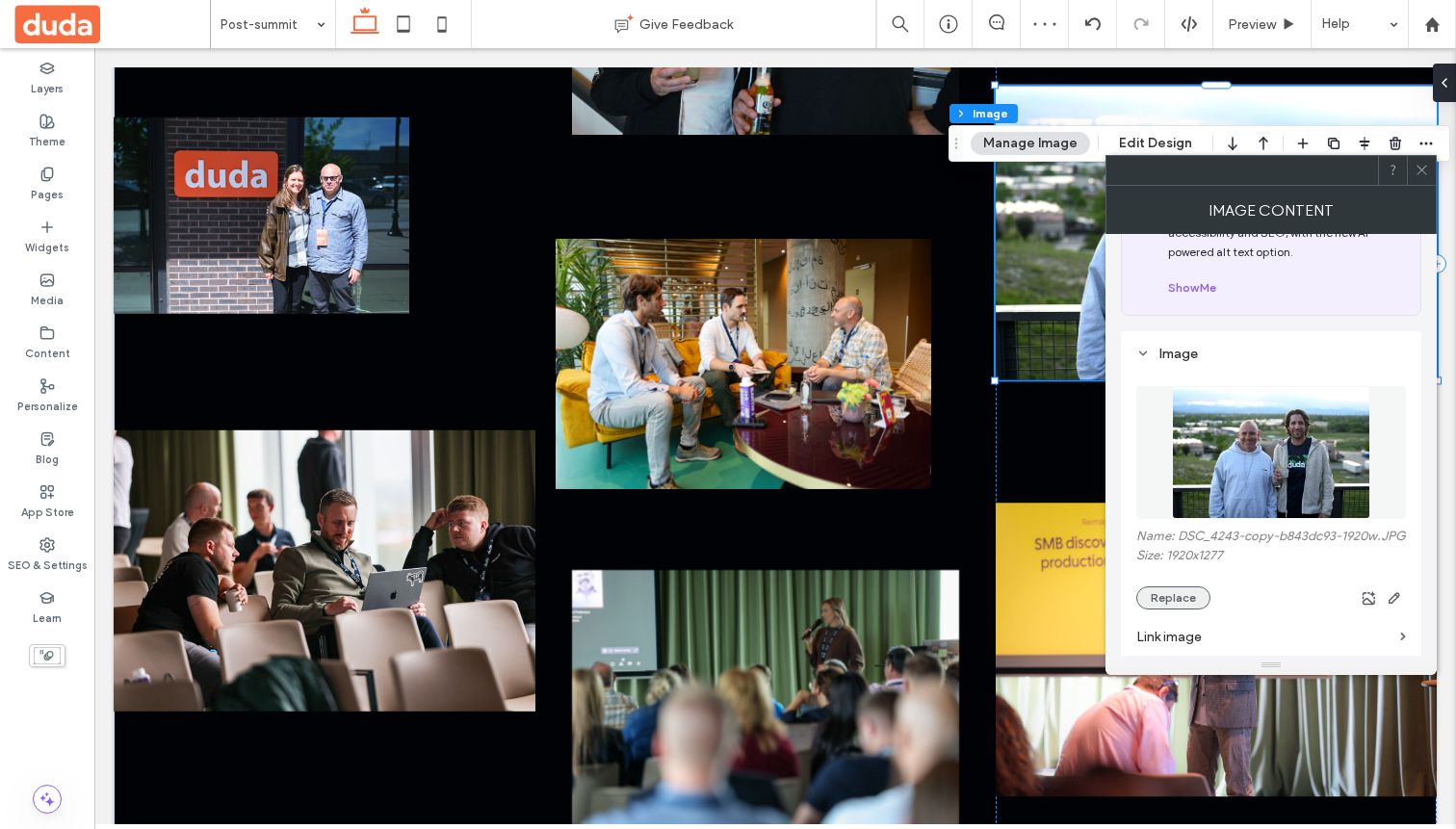
click at [1161, 610] on button "Replace" at bounding box center [1173, 598] width 74 height 23
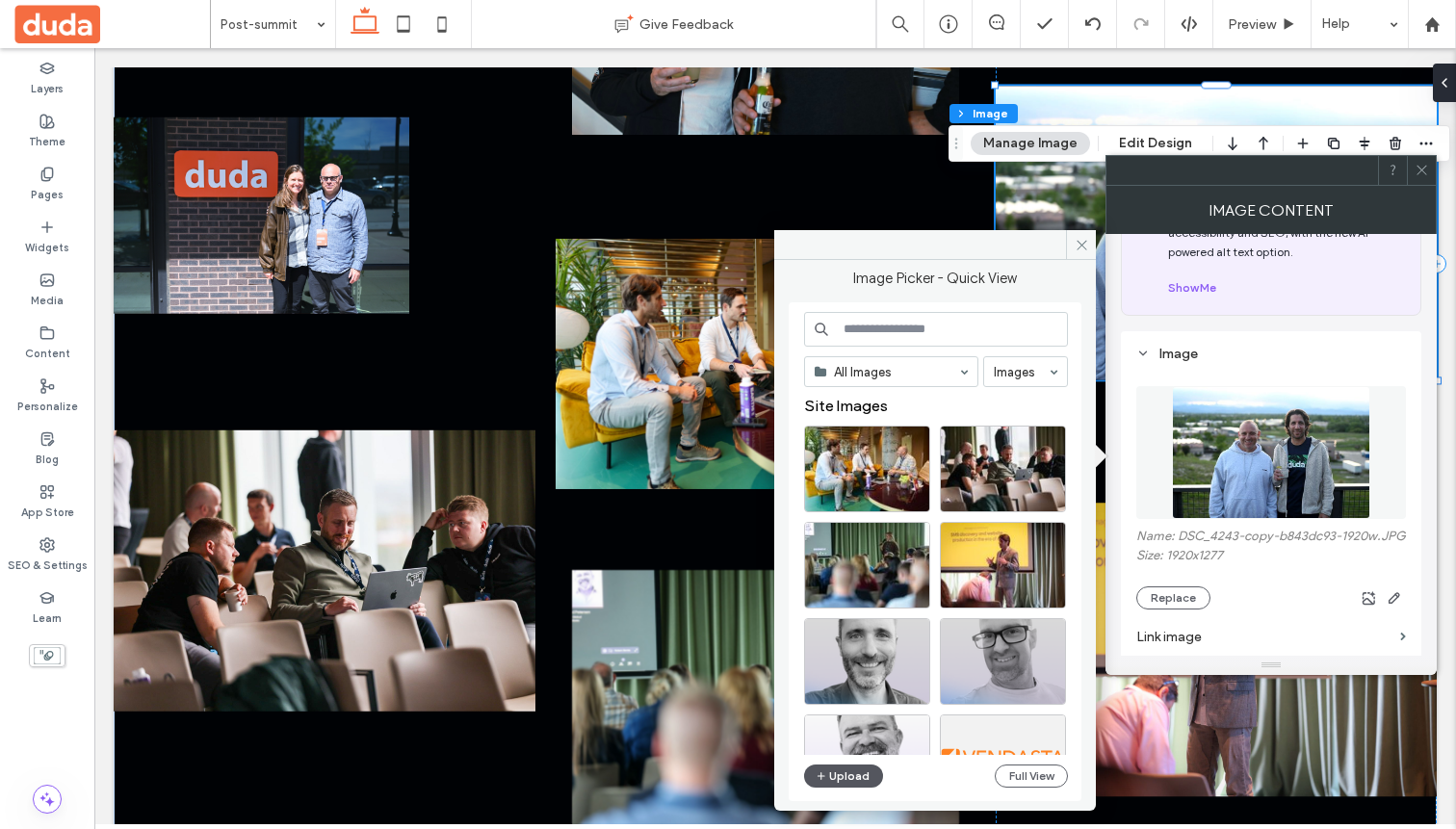
click at [836, 767] on button "Upload" at bounding box center [843, 776] width 79 height 23
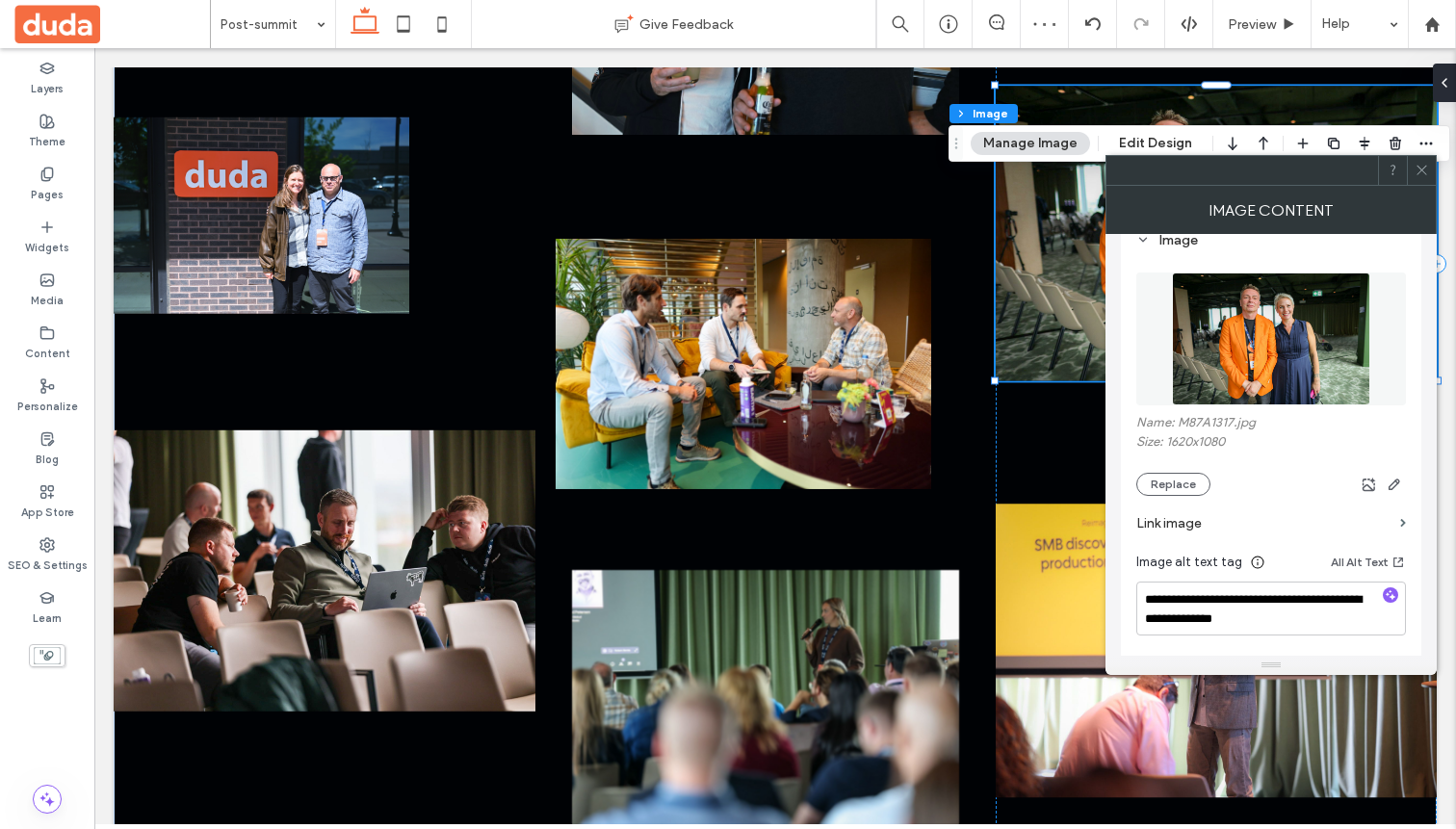
scroll to position [205, 0]
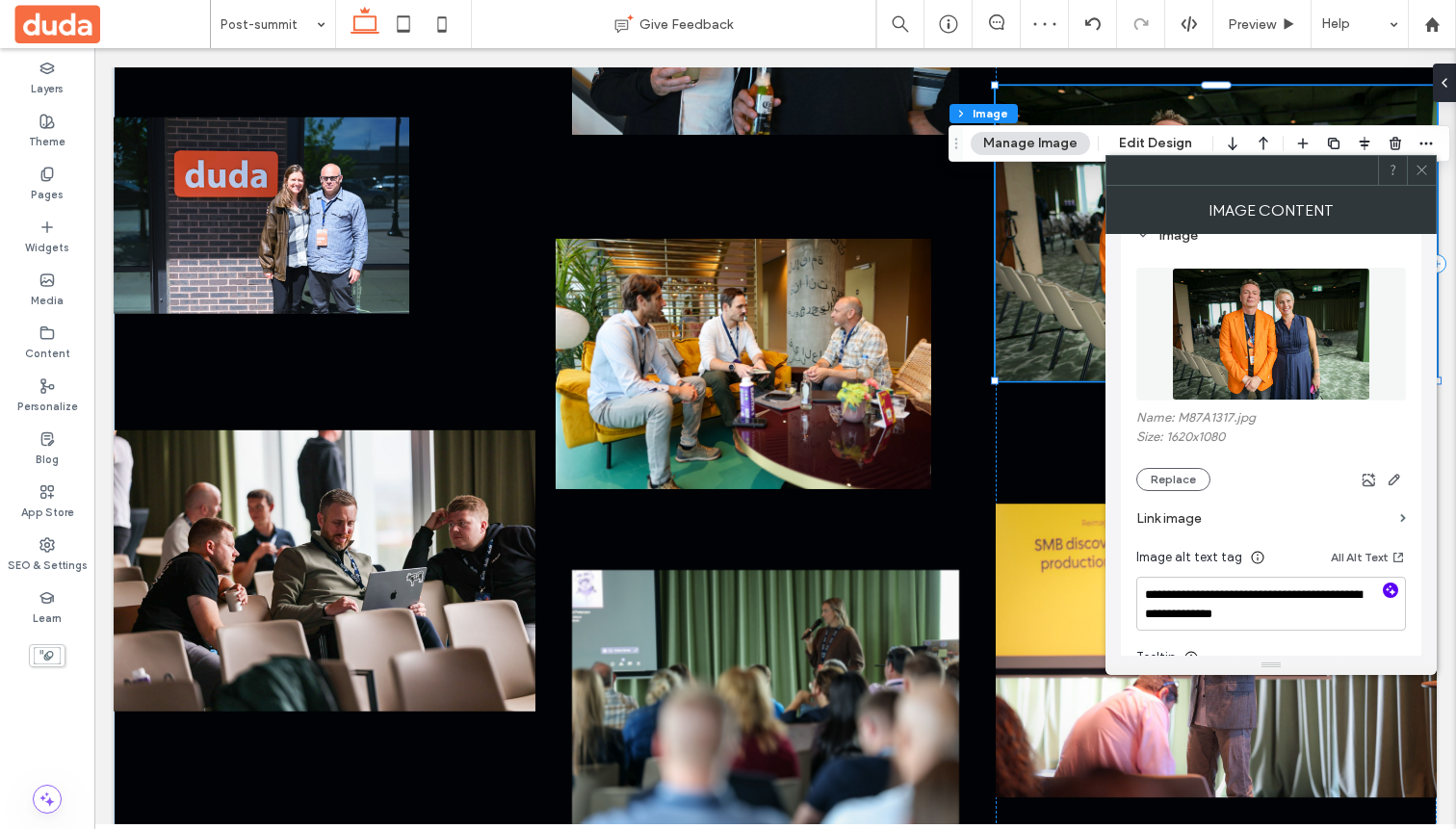
click at [1388, 592] on use "button" at bounding box center [1390, 589] width 11 height 11
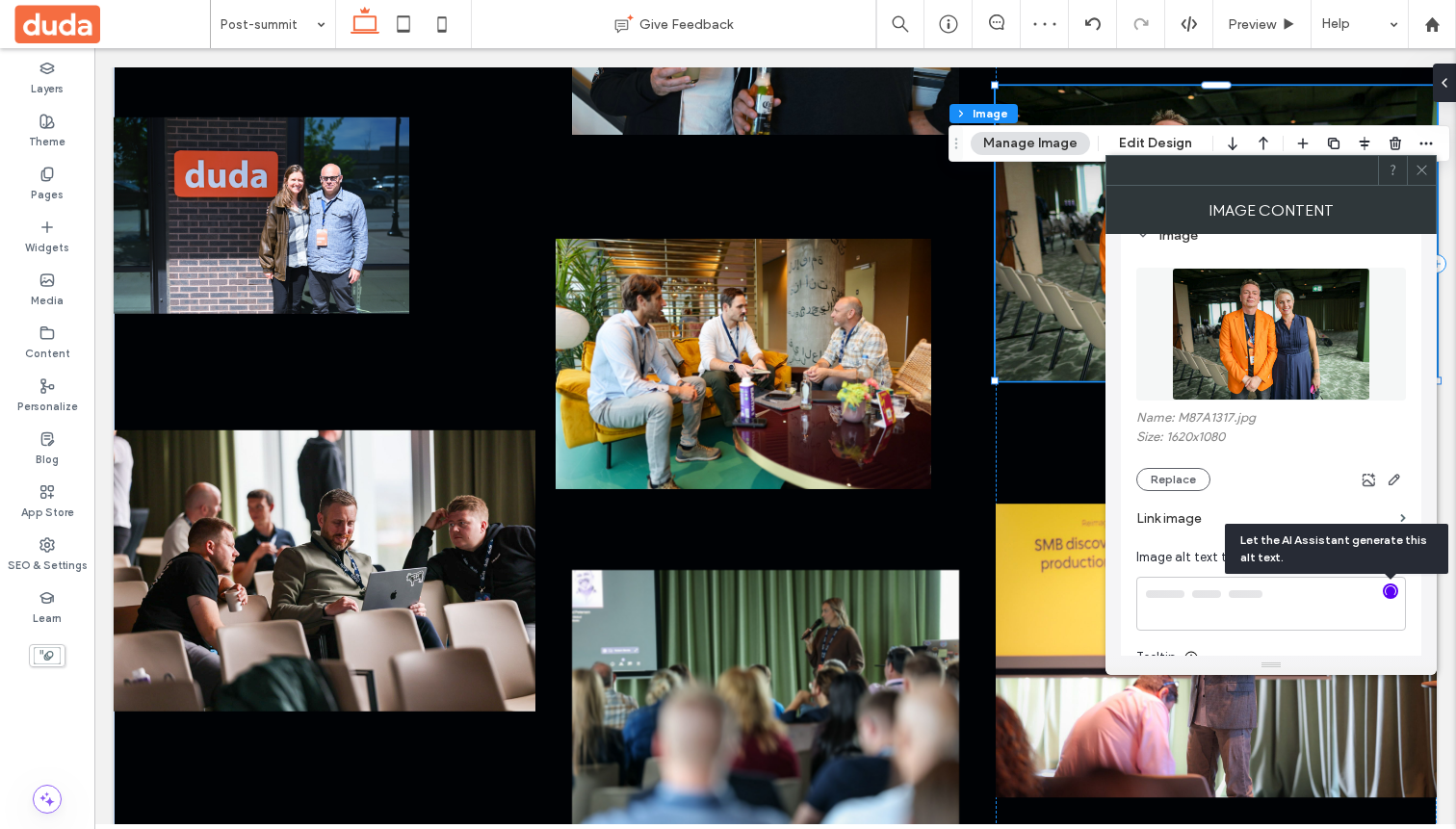
click at [1429, 173] on div at bounding box center [1422, 170] width 29 height 29
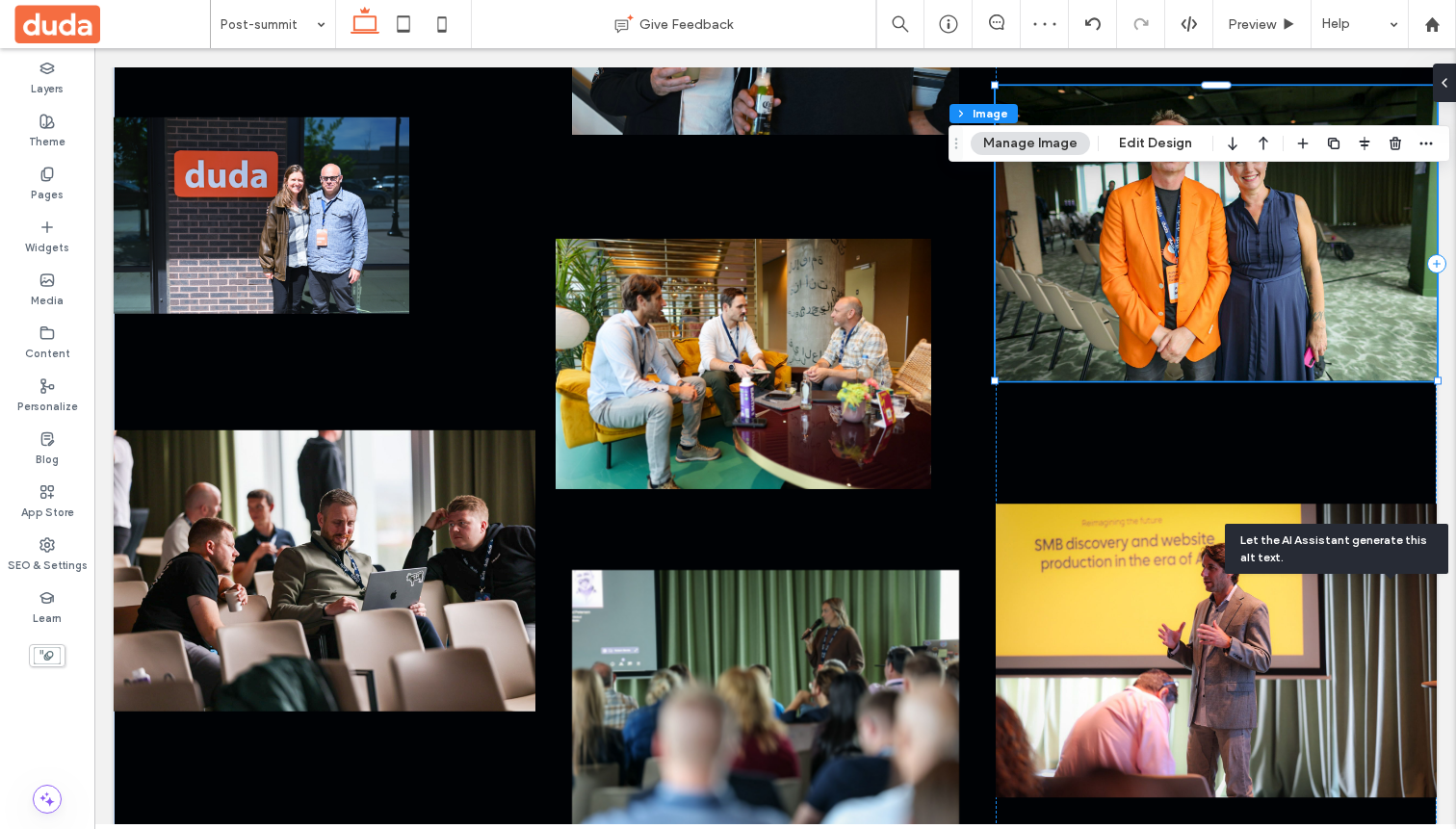
type textarea "**********"
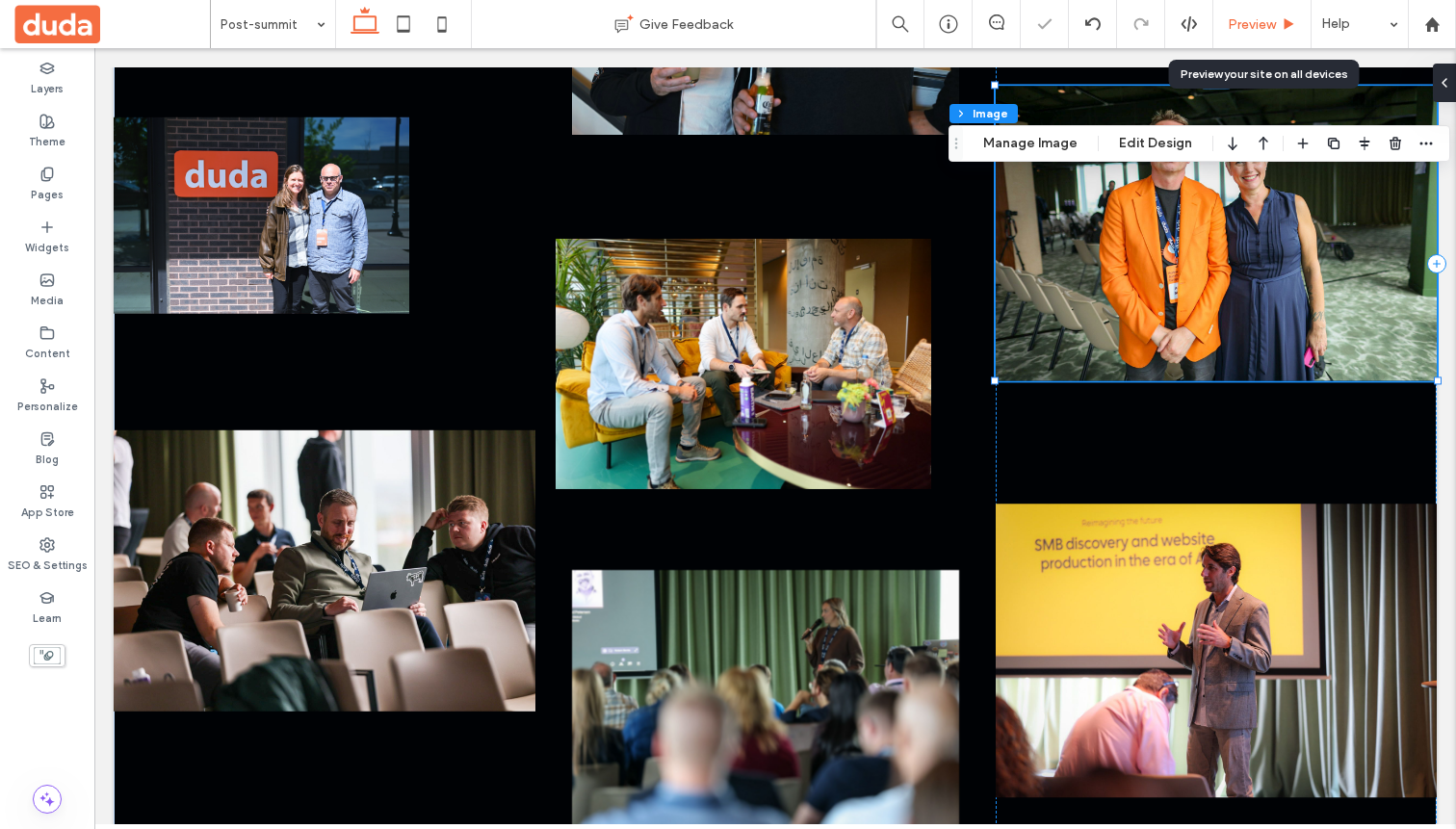
click at [1258, 23] on span "Preview" at bounding box center [1251, 24] width 48 height 17
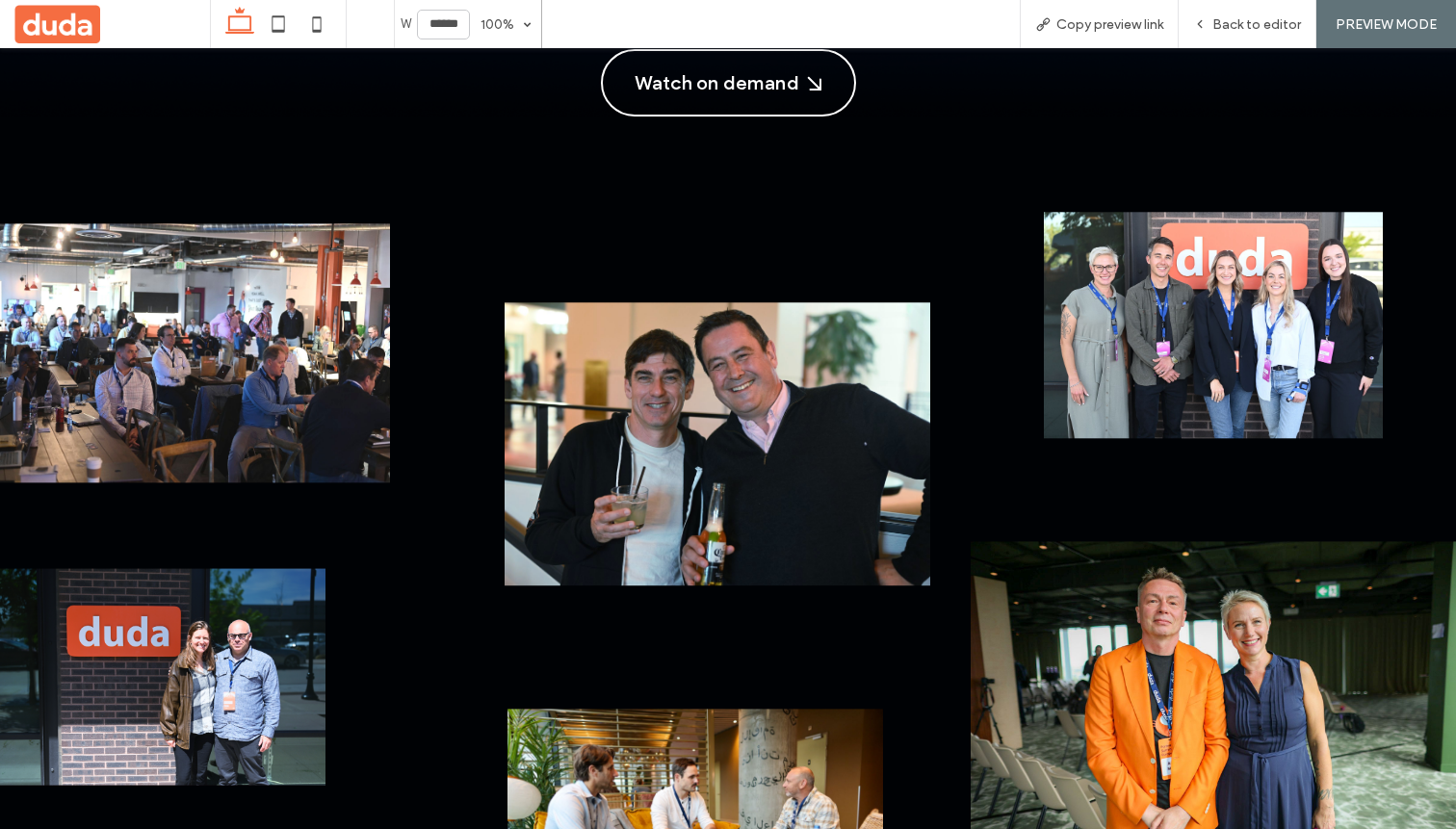
scroll to position [518, 0]
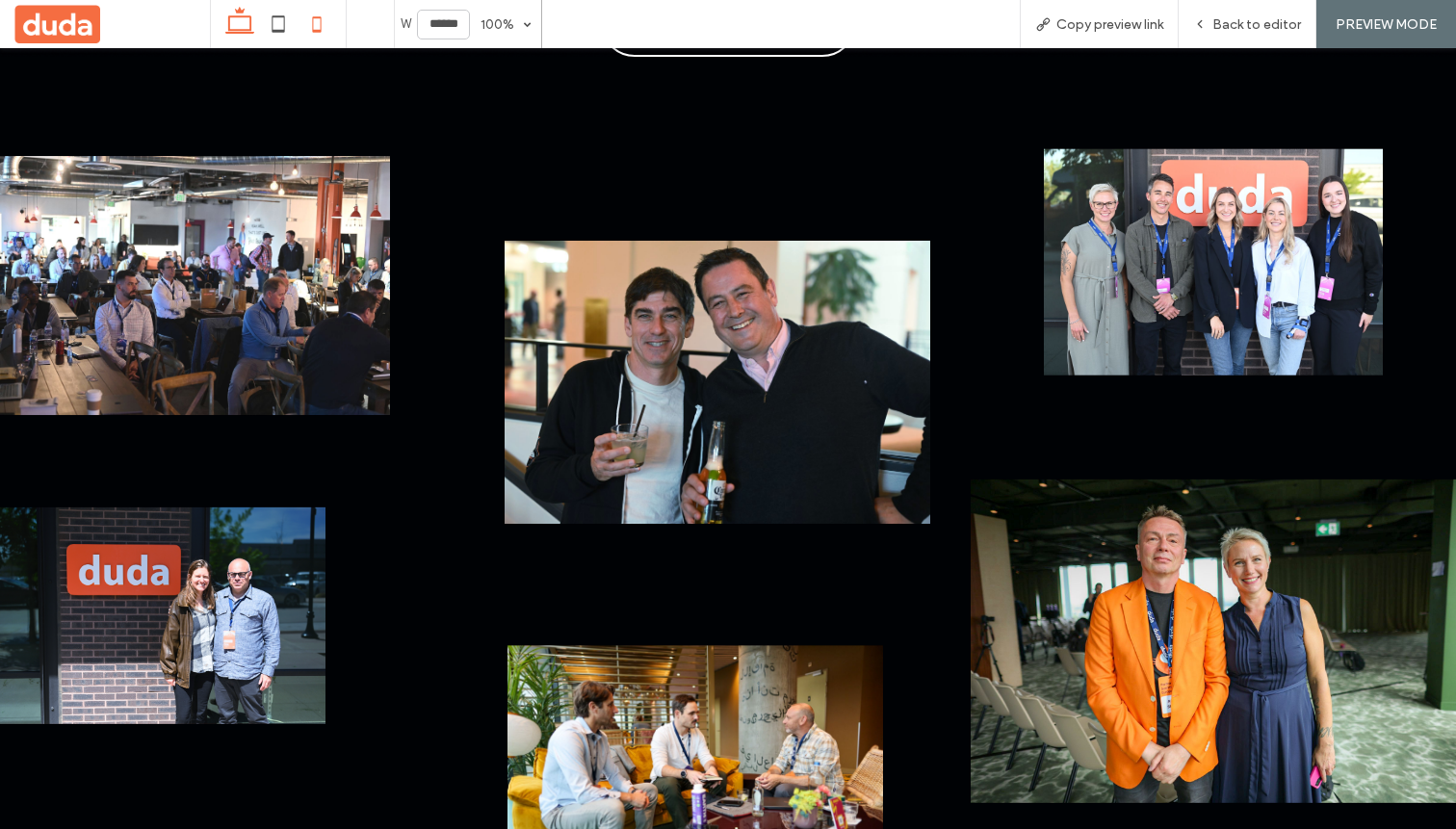
click at [308, 31] on icon at bounding box center [316, 23] width 38 height 38
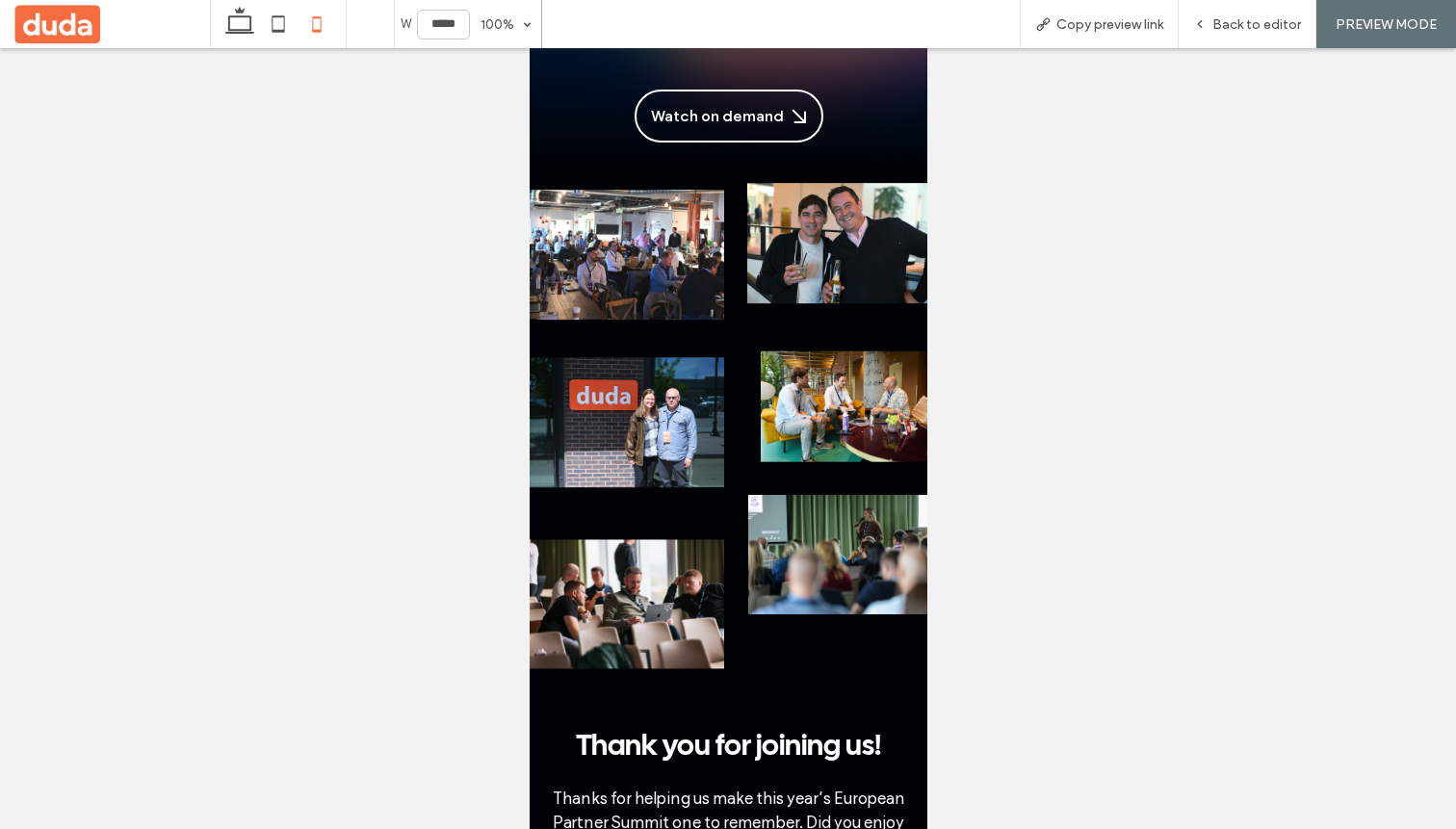
scroll to position [0, 0]
click at [282, 10] on icon at bounding box center [278, 23] width 38 height 38
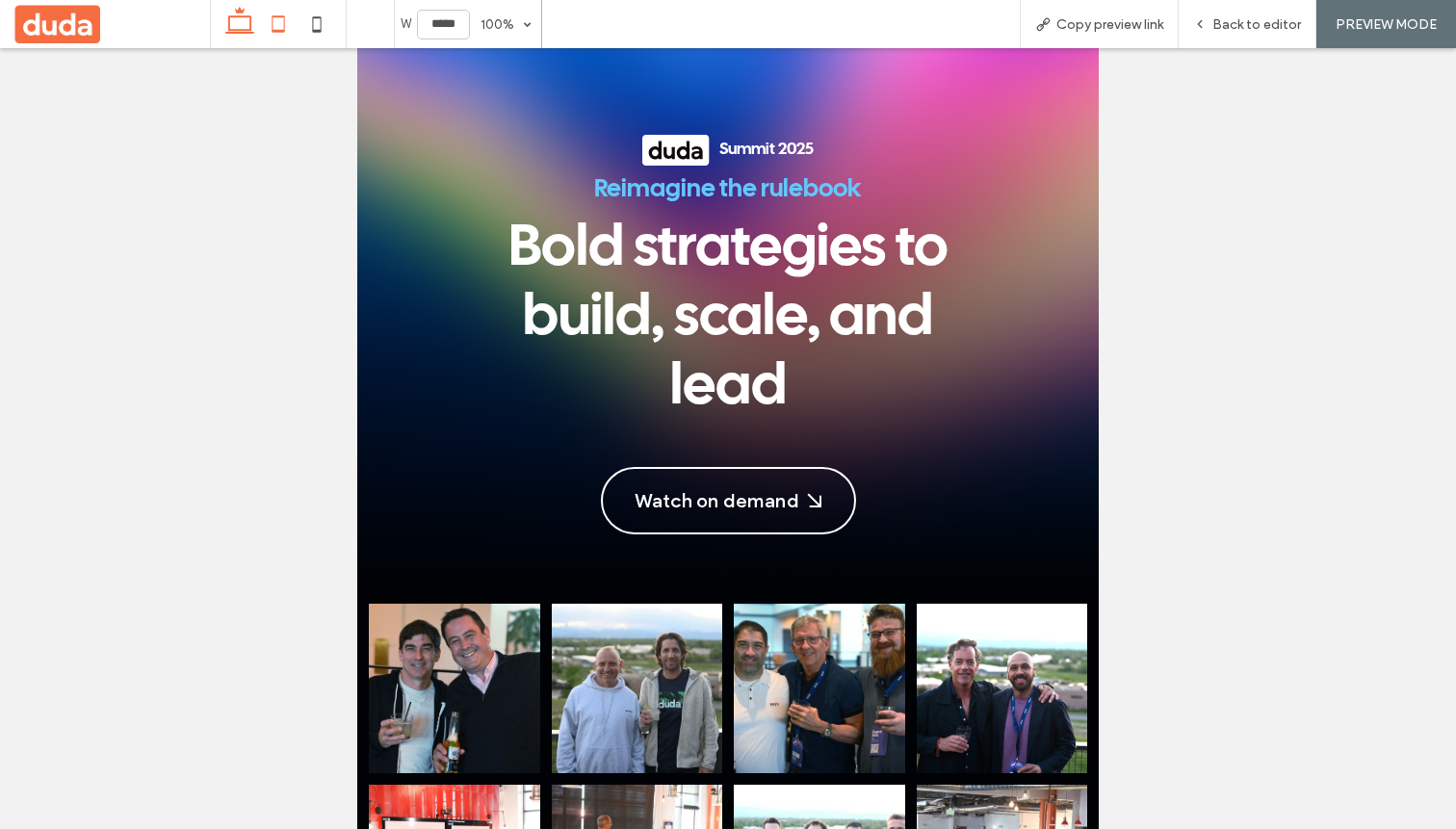
click at [240, 23] on icon at bounding box center [239, 23] width 38 height 38
type input "******"
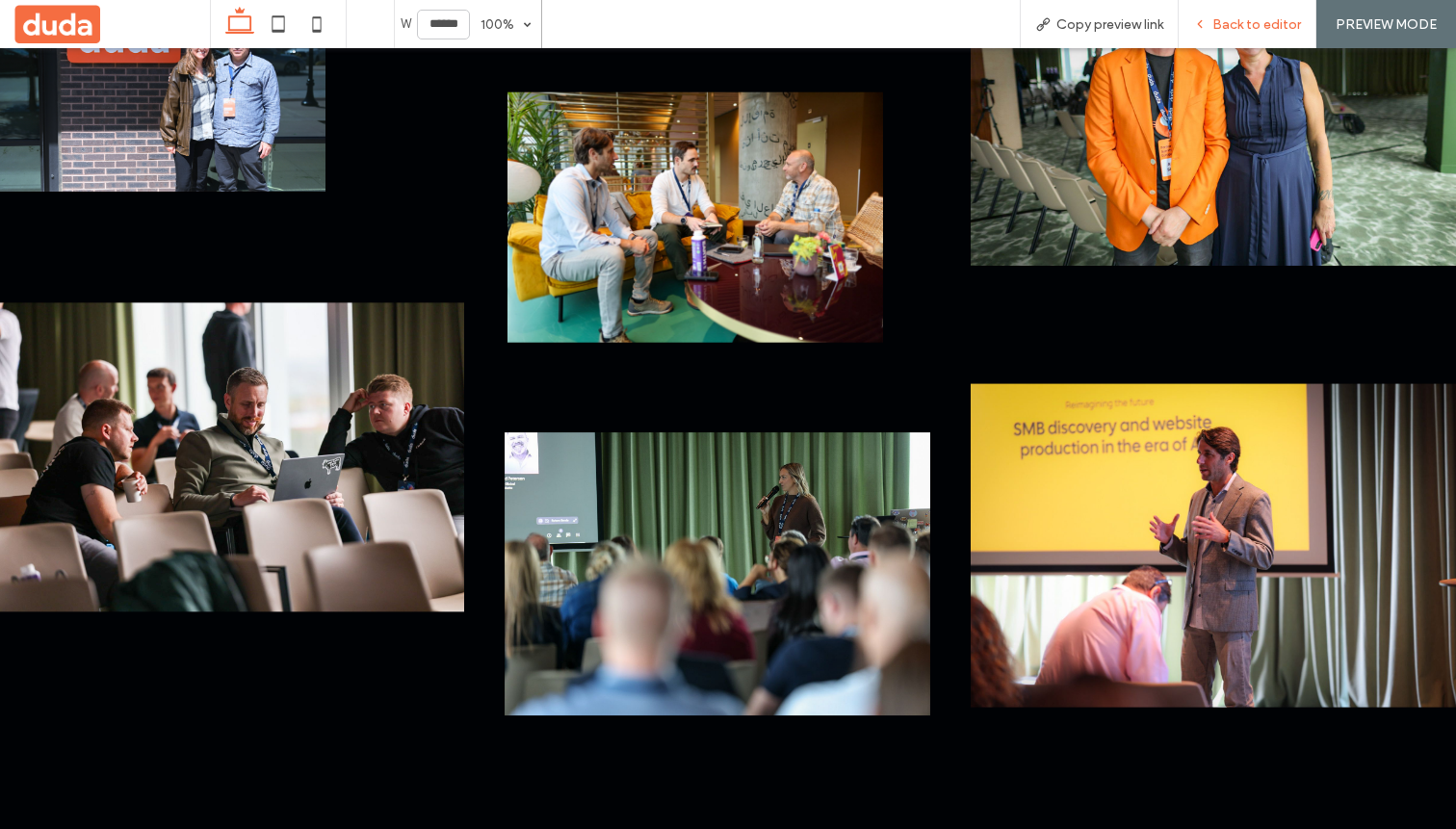
click at [1235, 18] on span "Back to editor" at bounding box center [1256, 24] width 89 height 17
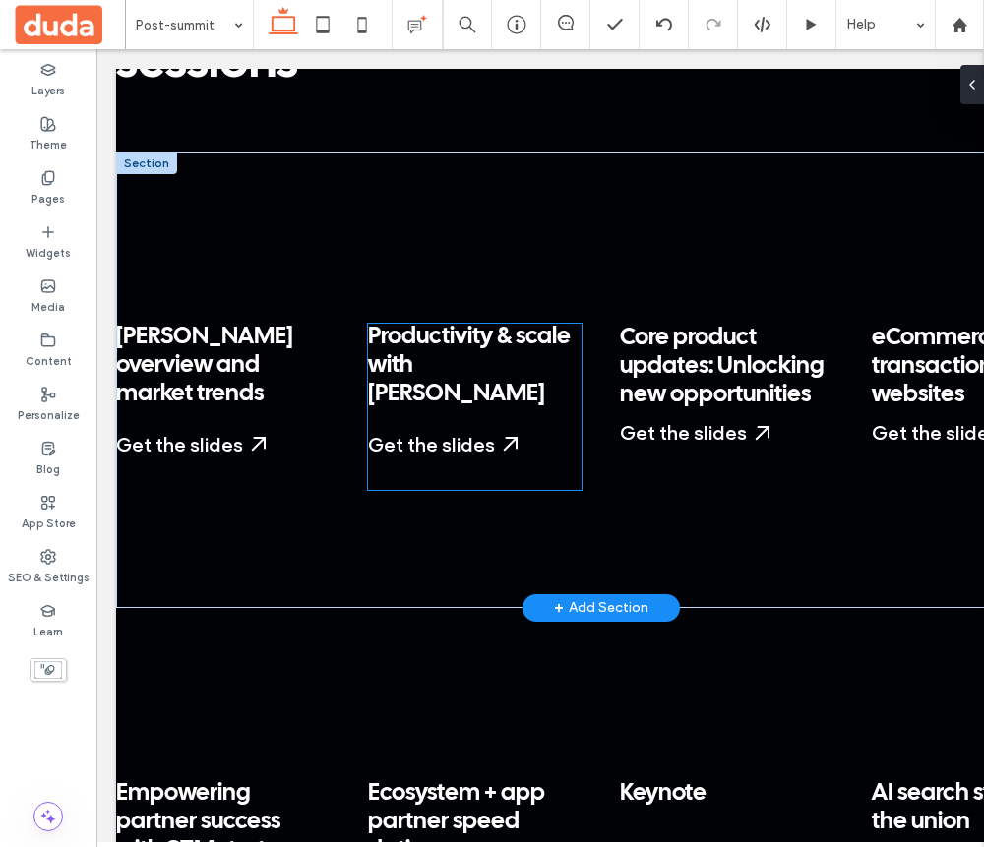
scroll to position [2268, 0]
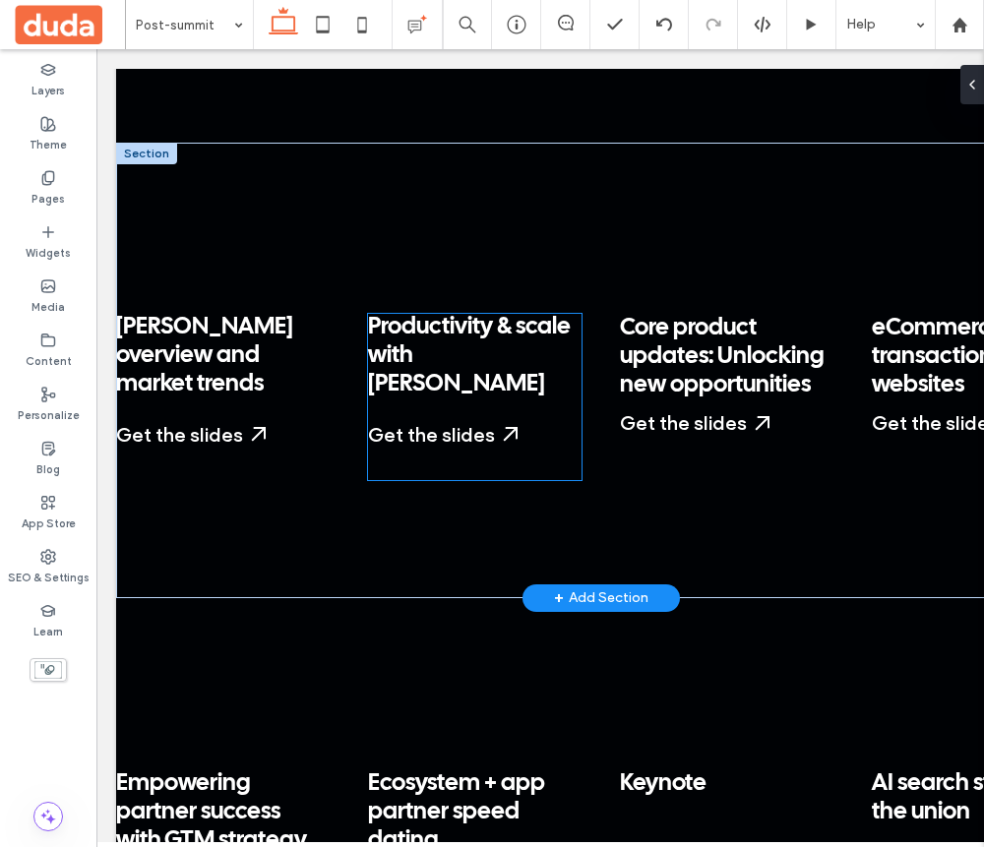
click at [442, 366] on div "Productivity & scale with Duda ﻿ Get the slides Start a Free Trial My Dashboard…" at bounding box center [475, 396] width 214 height 165
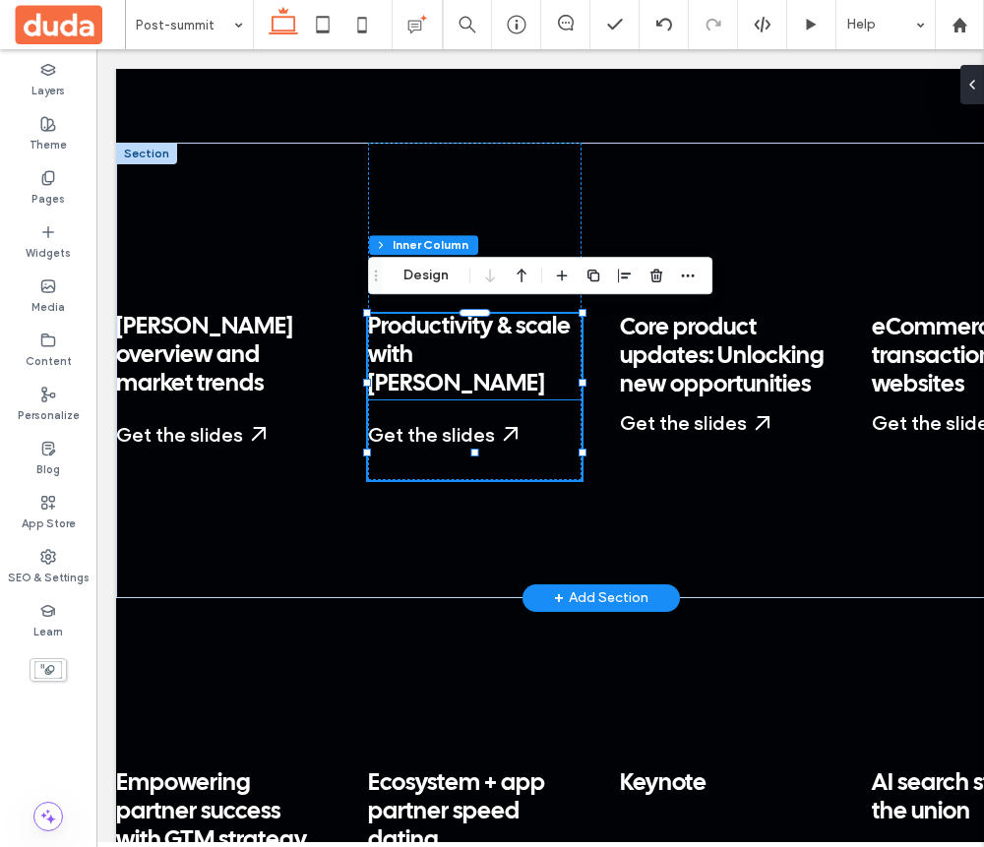
click at [451, 342] on span "Productivity & scale with Duda" at bounding box center [469, 356] width 203 height 80
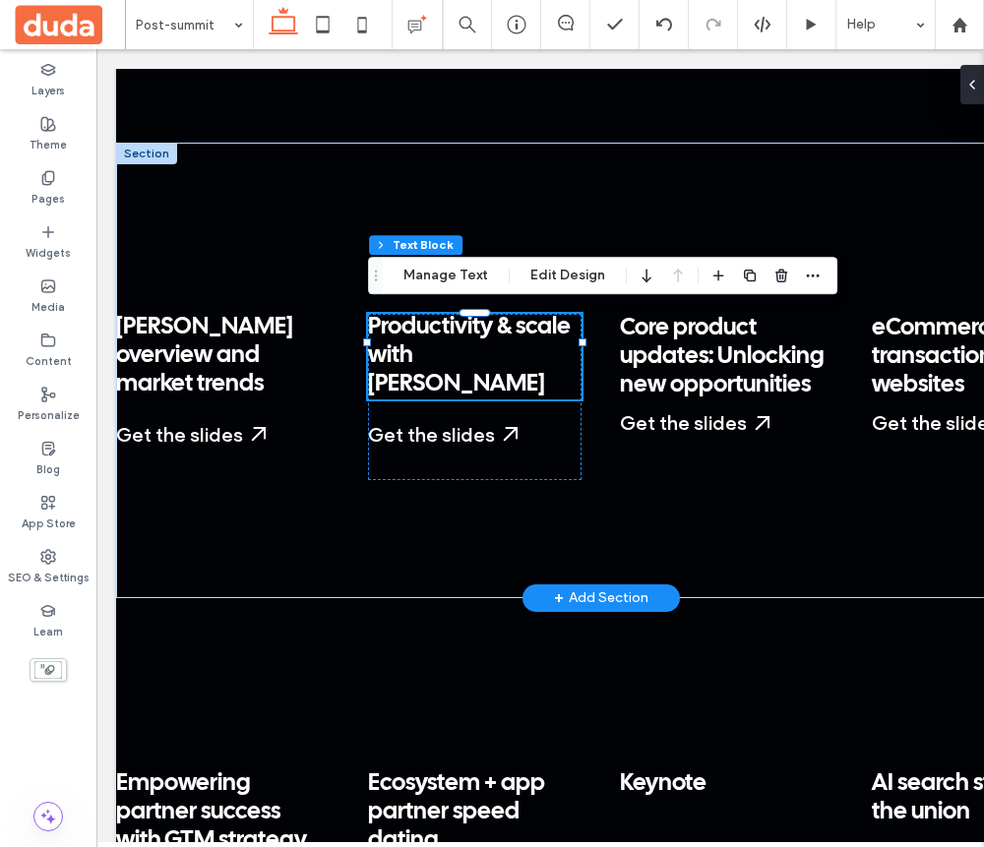
click at [451, 342] on span "Productivity & scale with Duda" at bounding box center [469, 356] width 203 height 80
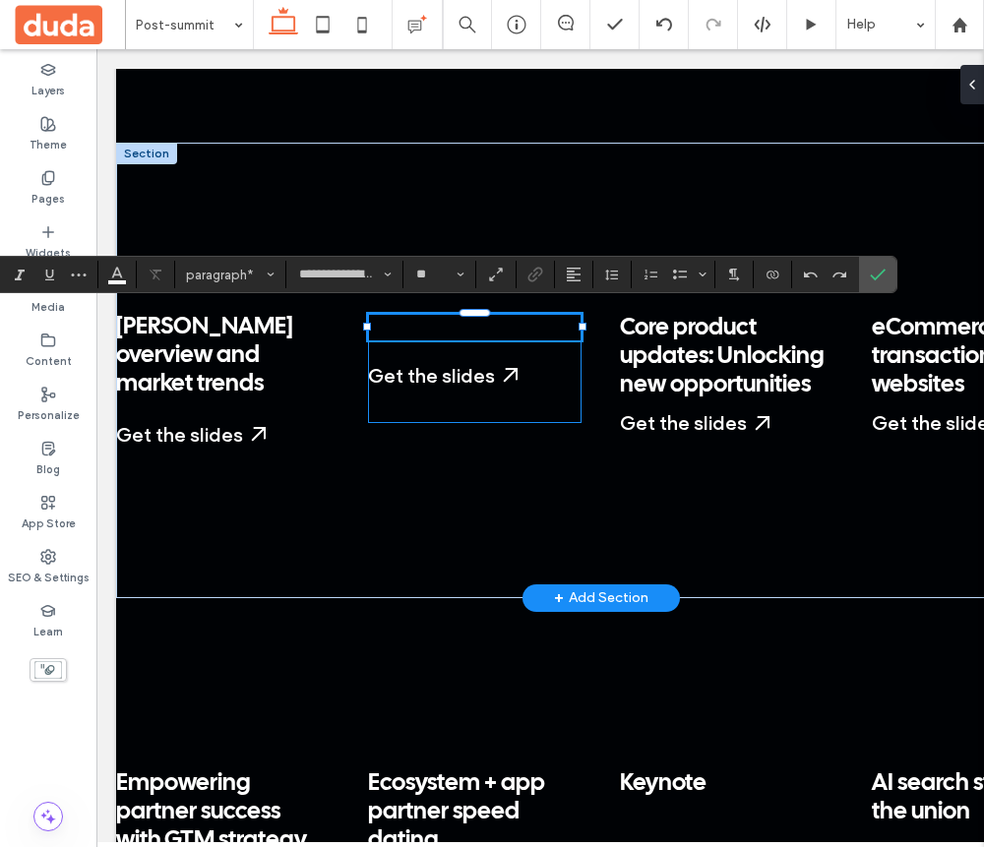
type input "**"
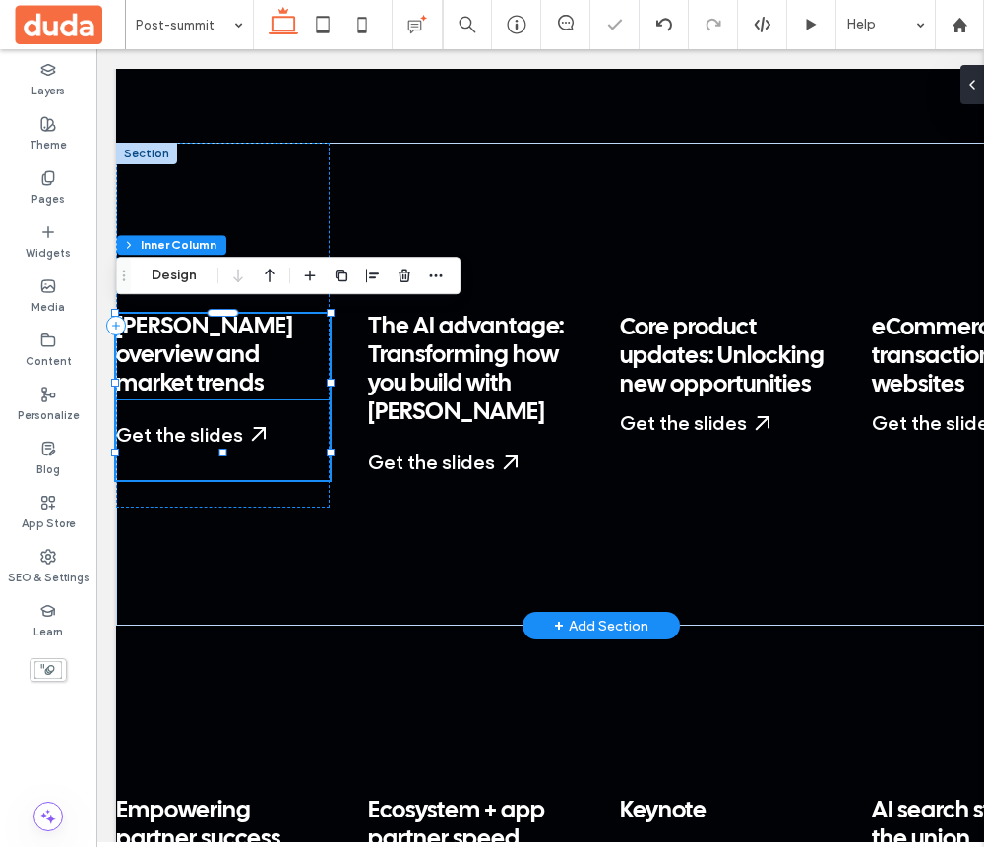
scroll to position [100, 0]
click at [274, 353] on p "Duda overview and market trends ﻿" at bounding box center [223, 356] width 214 height 85
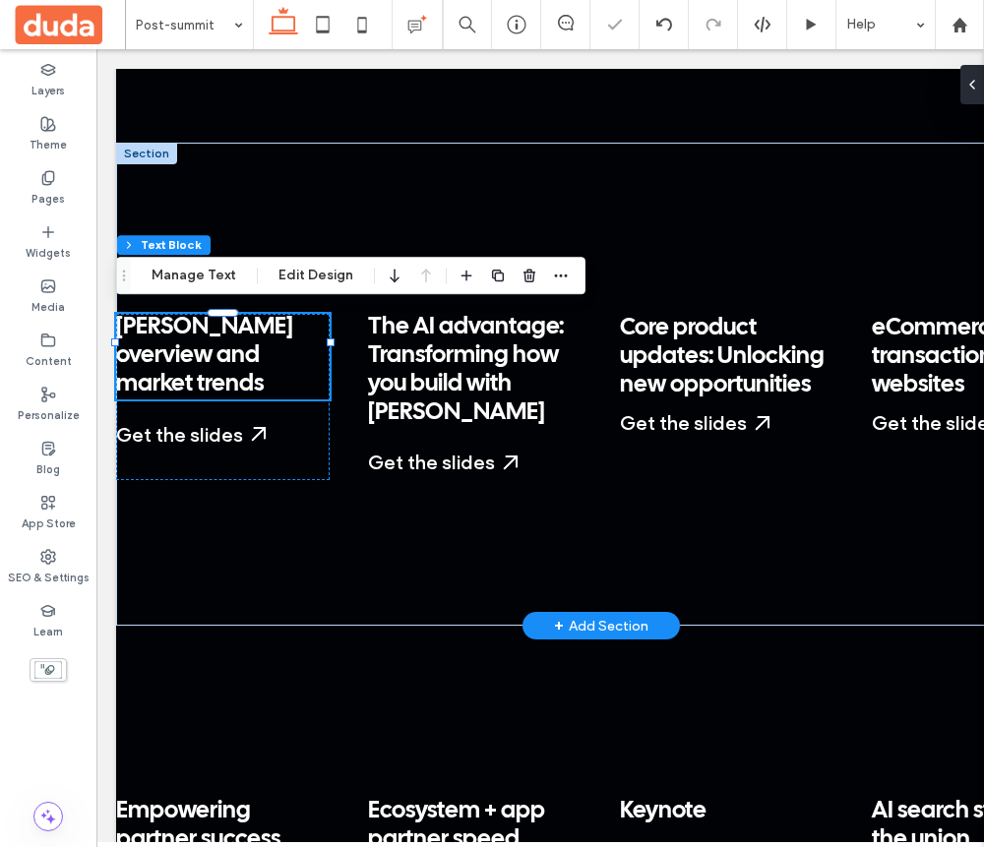
click at [271, 353] on p "Duda overview and market trends ﻿" at bounding box center [223, 356] width 214 height 85
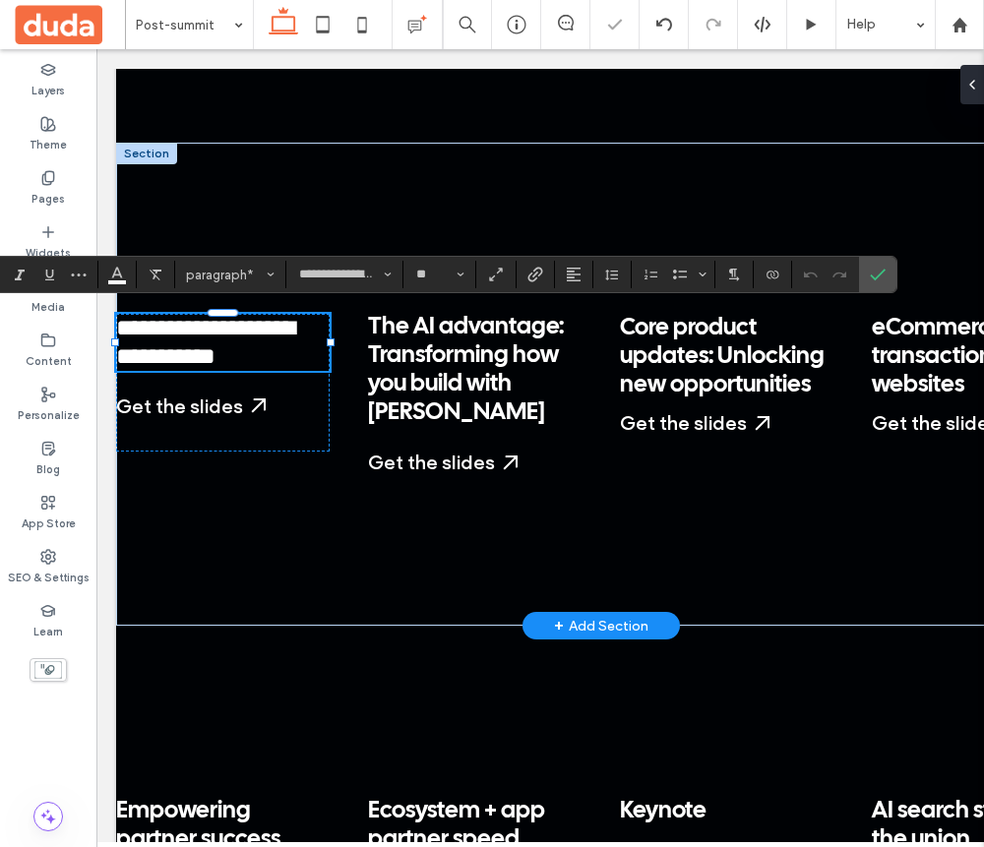
click at [271, 355] on p "**********" at bounding box center [223, 342] width 214 height 57
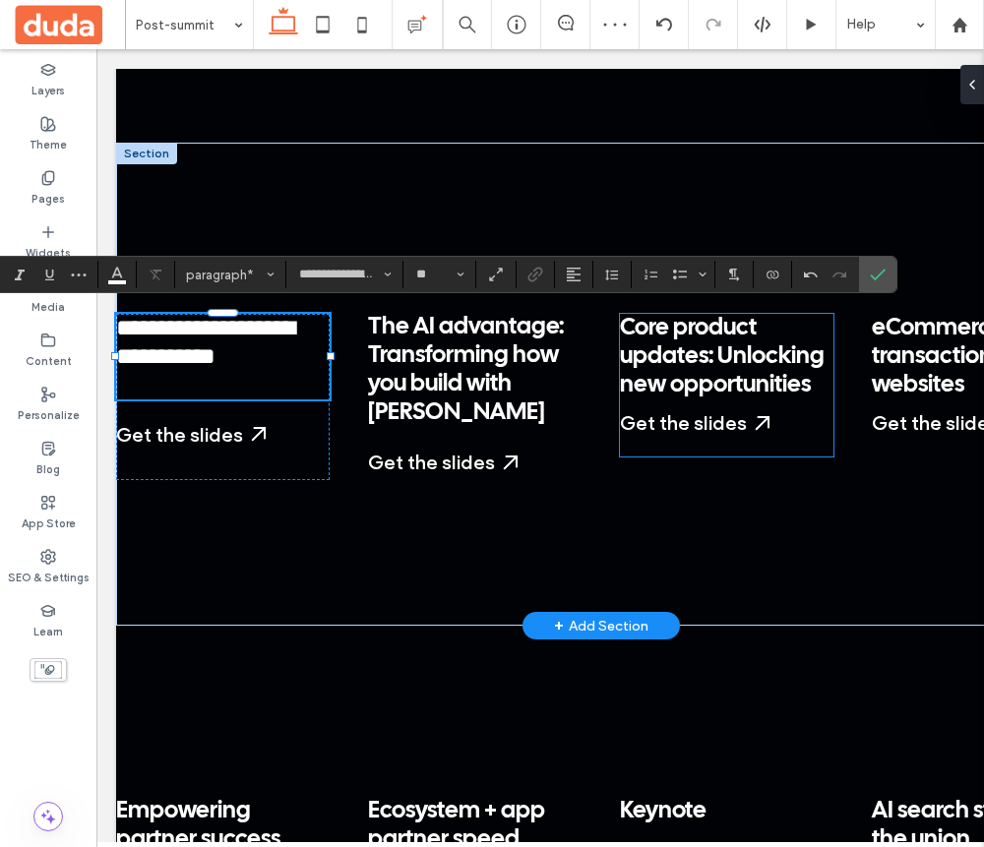
click at [684, 354] on span "Core product updates: Unlocking new opportunities" at bounding box center [722, 357] width 205 height 80
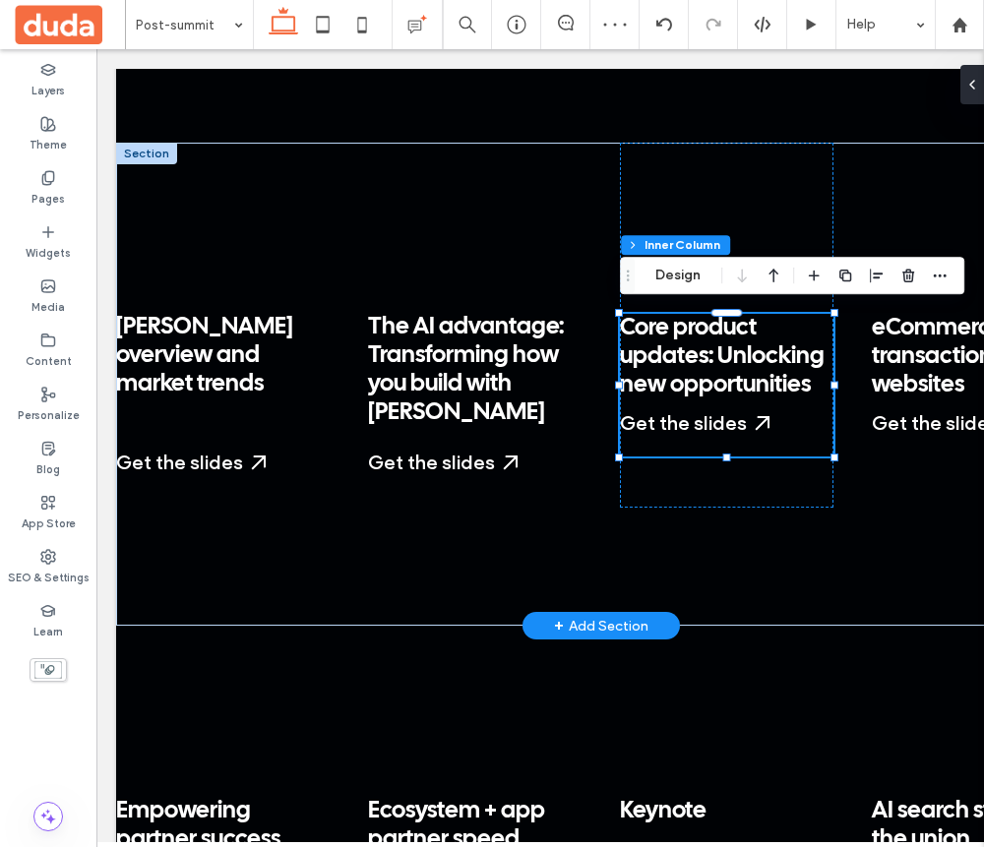
click at [660, 342] on span "Core product updates: Unlocking new opportunities" at bounding box center [722, 357] width 205 height 80
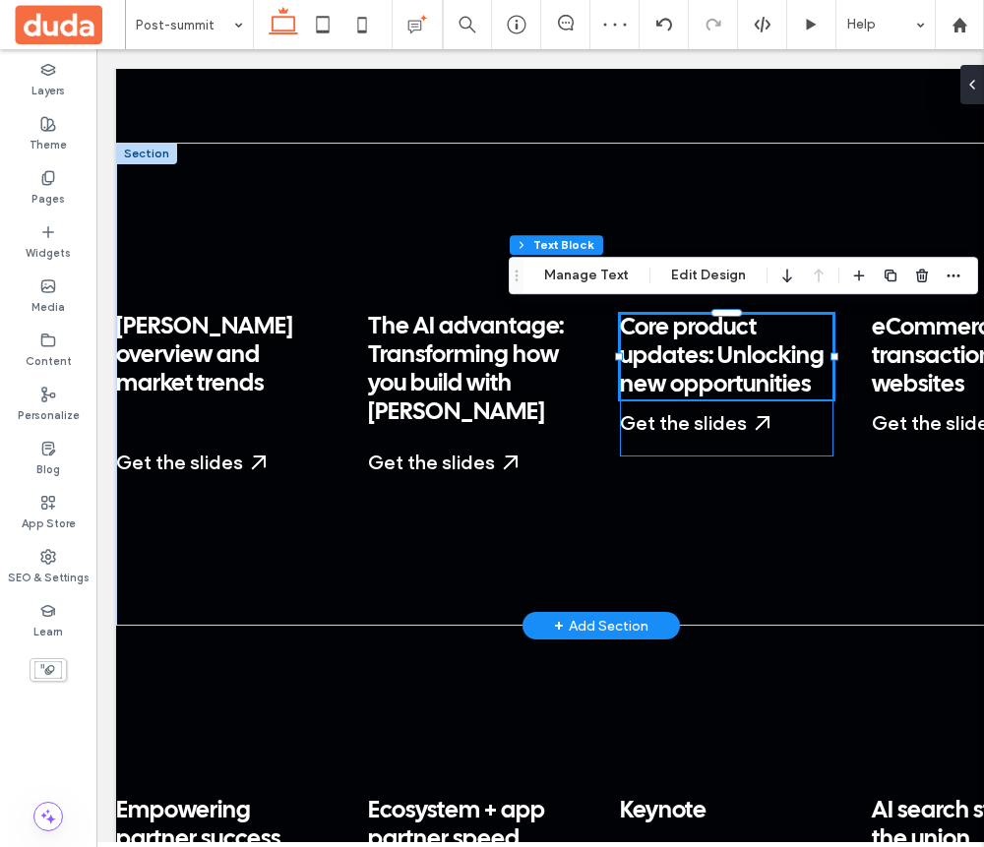
click at [660, 342] on span "Core product updates: Unlocking new opportunities" at bounding box center [722, 357] width 205 height 80
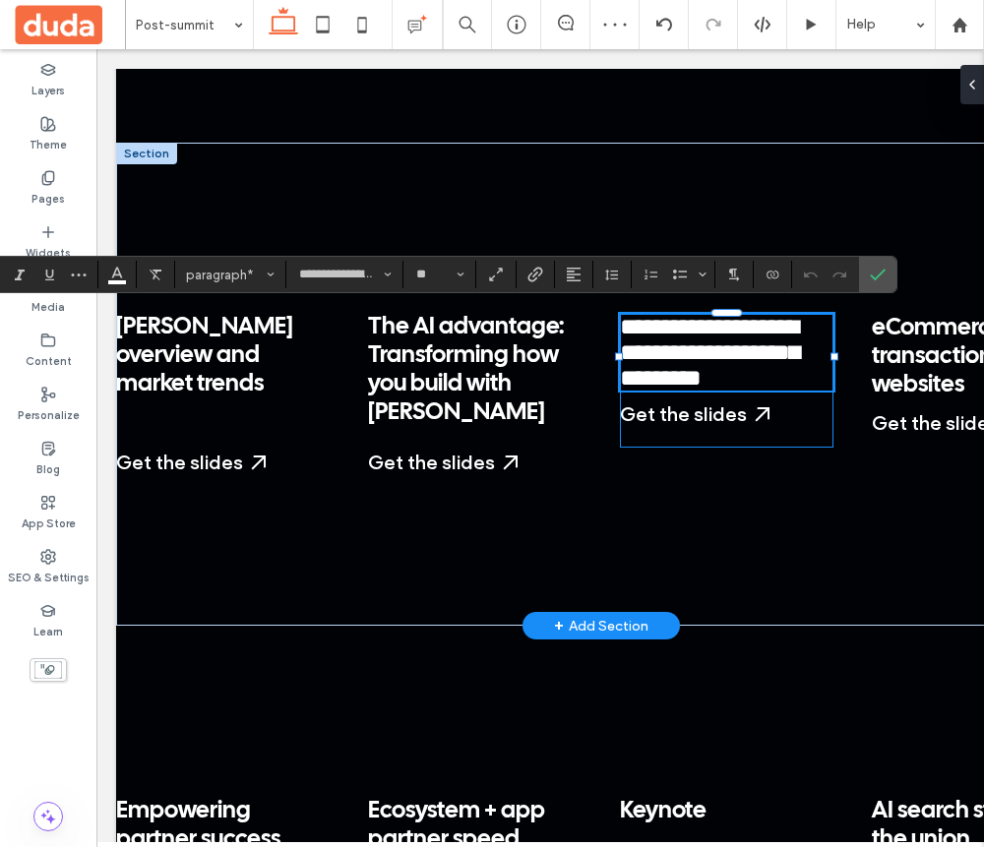
click at [660, 342] on span "**********" at bounding box center [709, 352] width 179 height 75
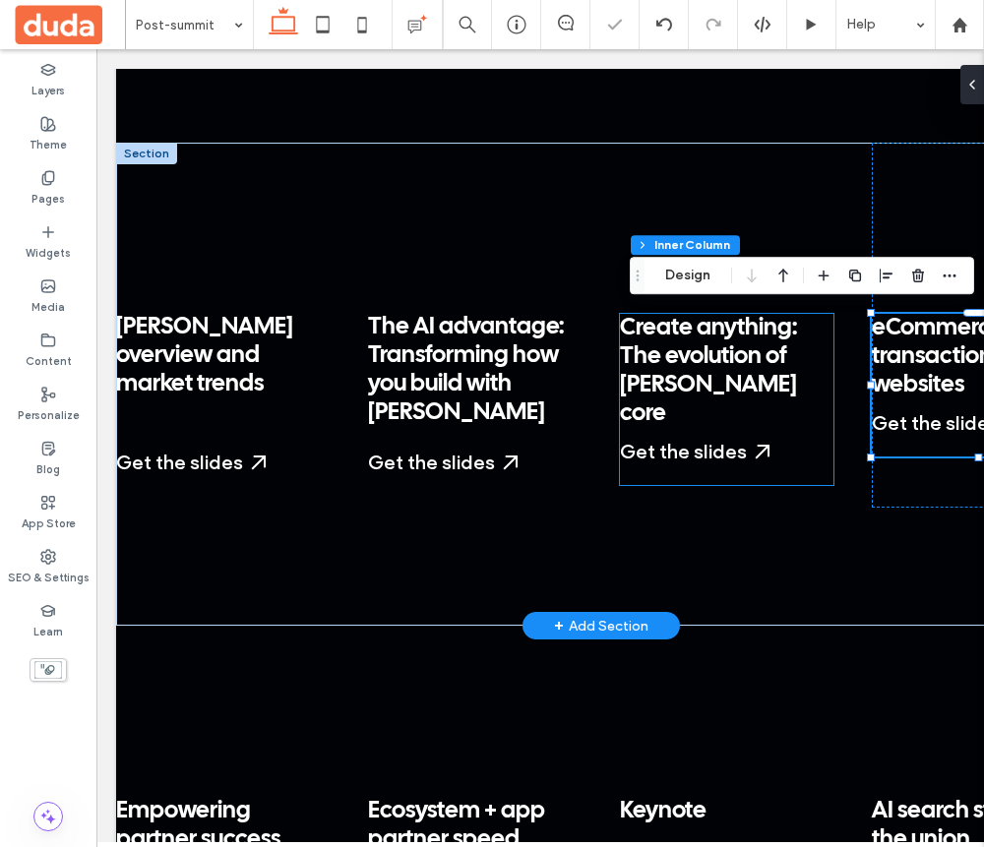
click at [715, 384] on span "Create anything: The evolution of [PERSON_NAME] core" at bounding box center [708, 371] width 177 height 108
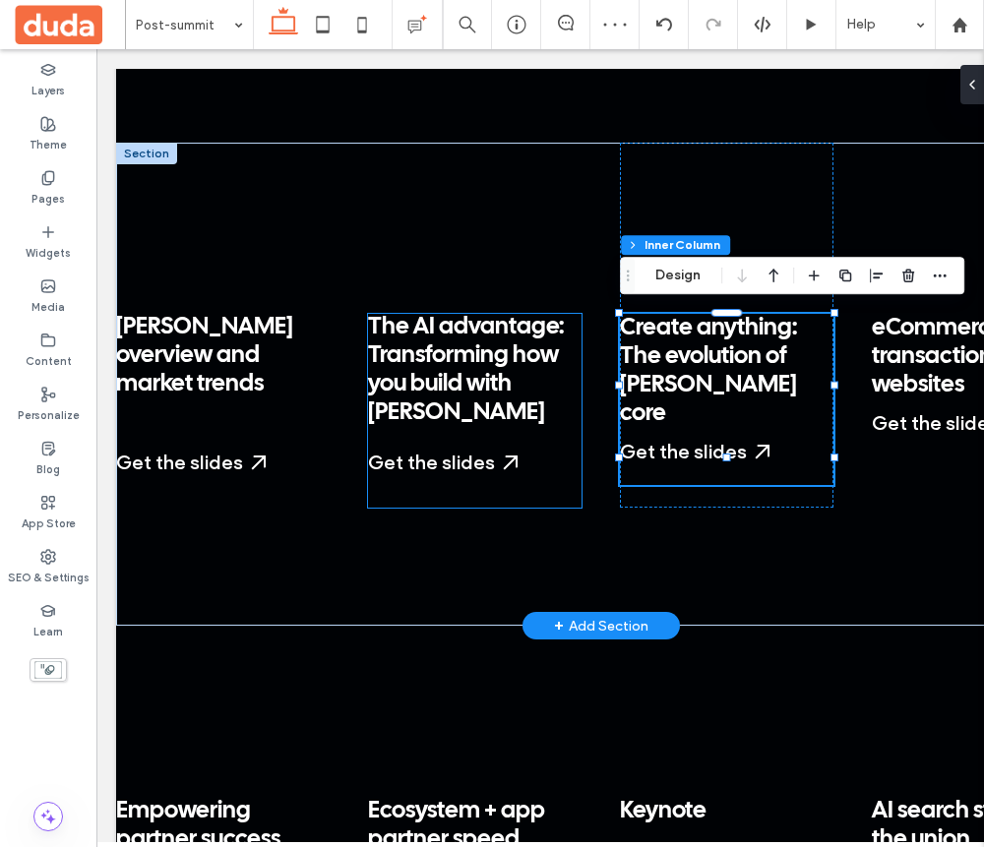
click at [437, 392] on span "The AI advantage: Transforming how you build with [PERSON_NAME]" at bounding box center [466, 369] width 196 height 107
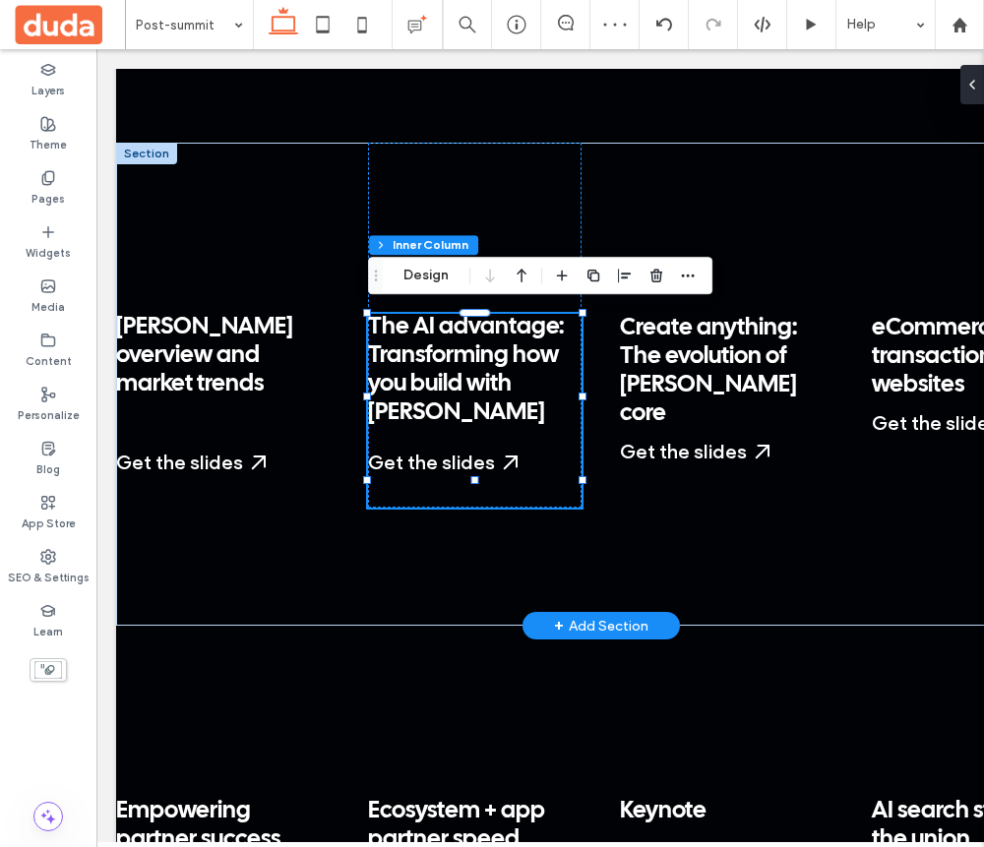
click at [437, 392] on span "The AI advantage: Transforming how you build with [PERSON_NAME]" at bounding box center [466, 369] width 196 height 107
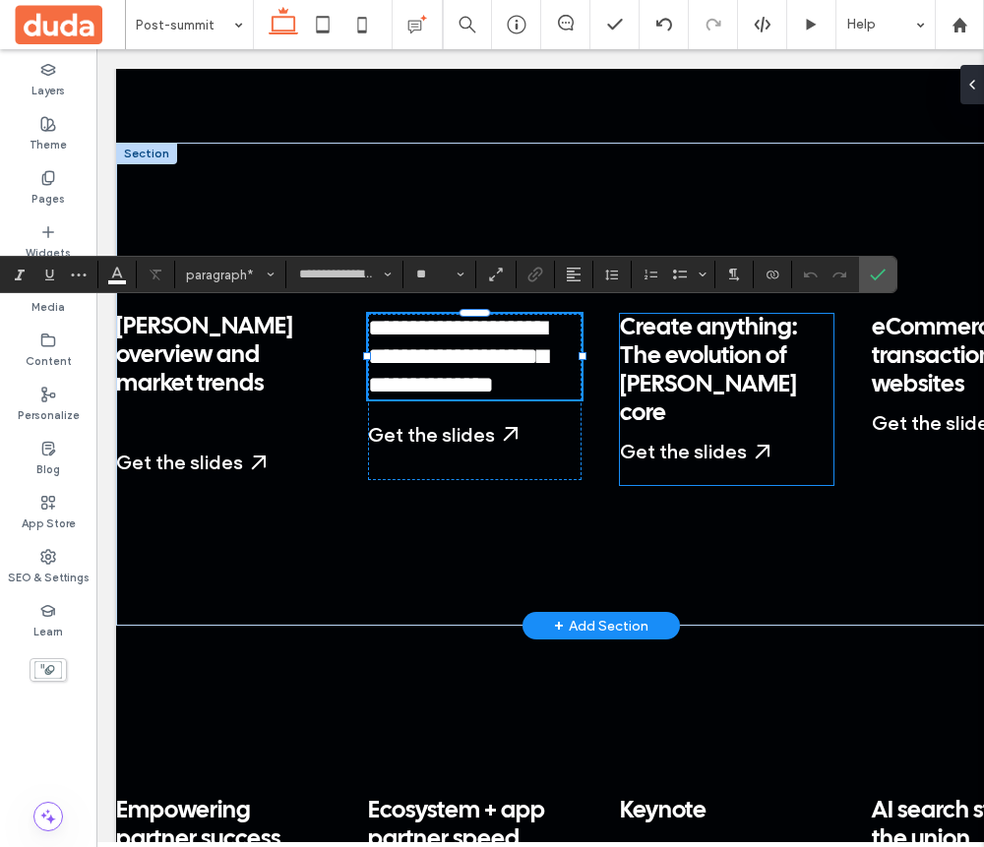
click at [734, 376] on span "Create anything: The evolution of [PERSON_NAME] core" at bounding box center [708, 371] width 177 height 108
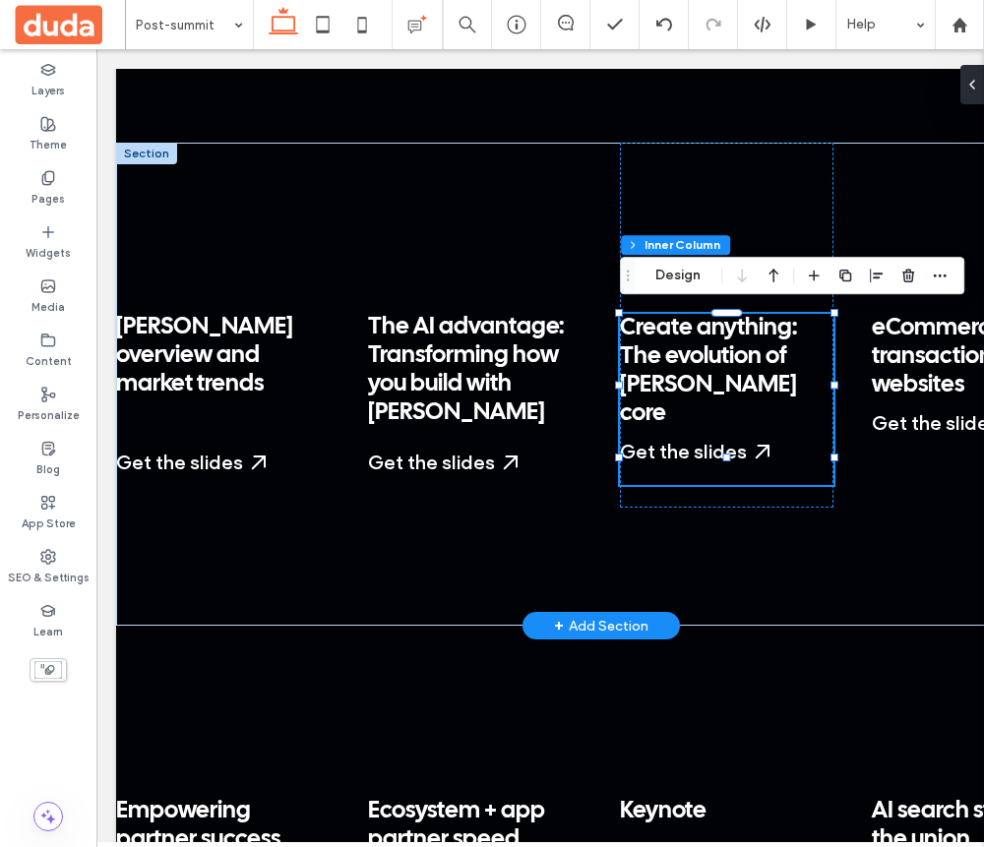
click at [734, 376] on span "Create anything: The evolution of [PERSON_NAME] core" at bounding box center [708, 371] width 177 height 108
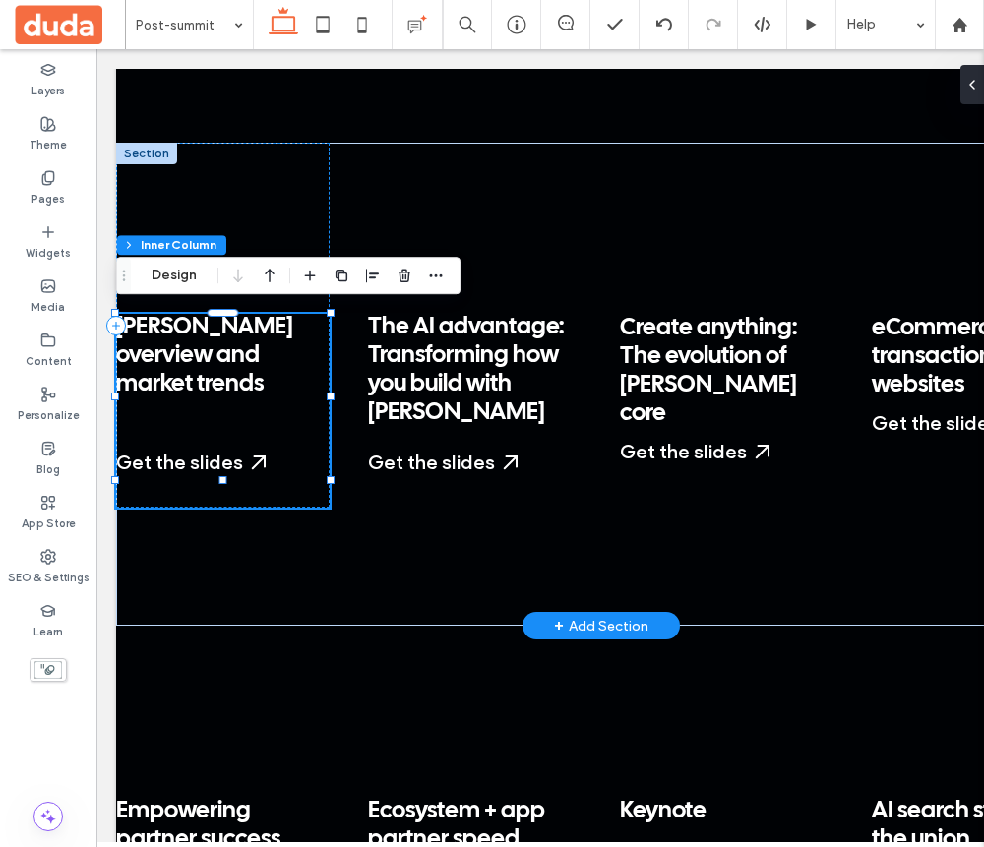
click at [285, 453] on div "Duda overview and market trends ﻿ Get the slides Start a Free Trial My Dashboar…" at bounding box center [223, 411] width 214 height 194
click at [673, 435] on div "Create anything: The evolution of Duda's core Get the slides Start a Free Trial…" at bounding box center [727, 399] width 214 height 171
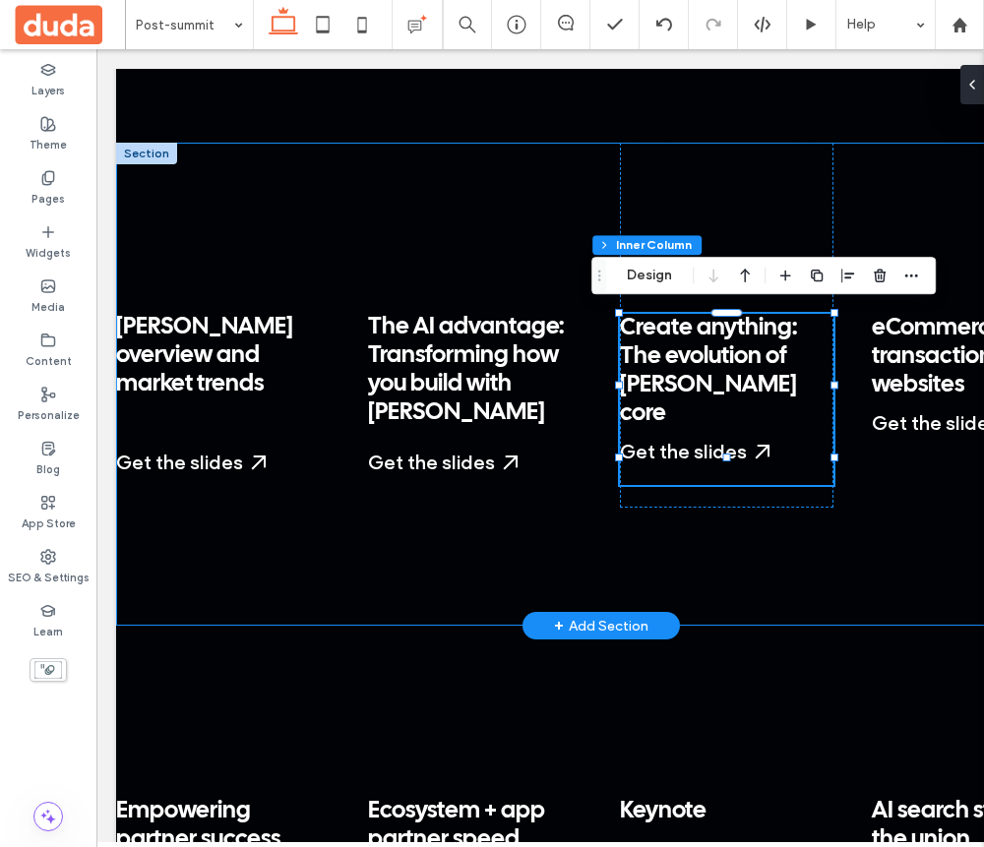
scroll to position [0, 121]
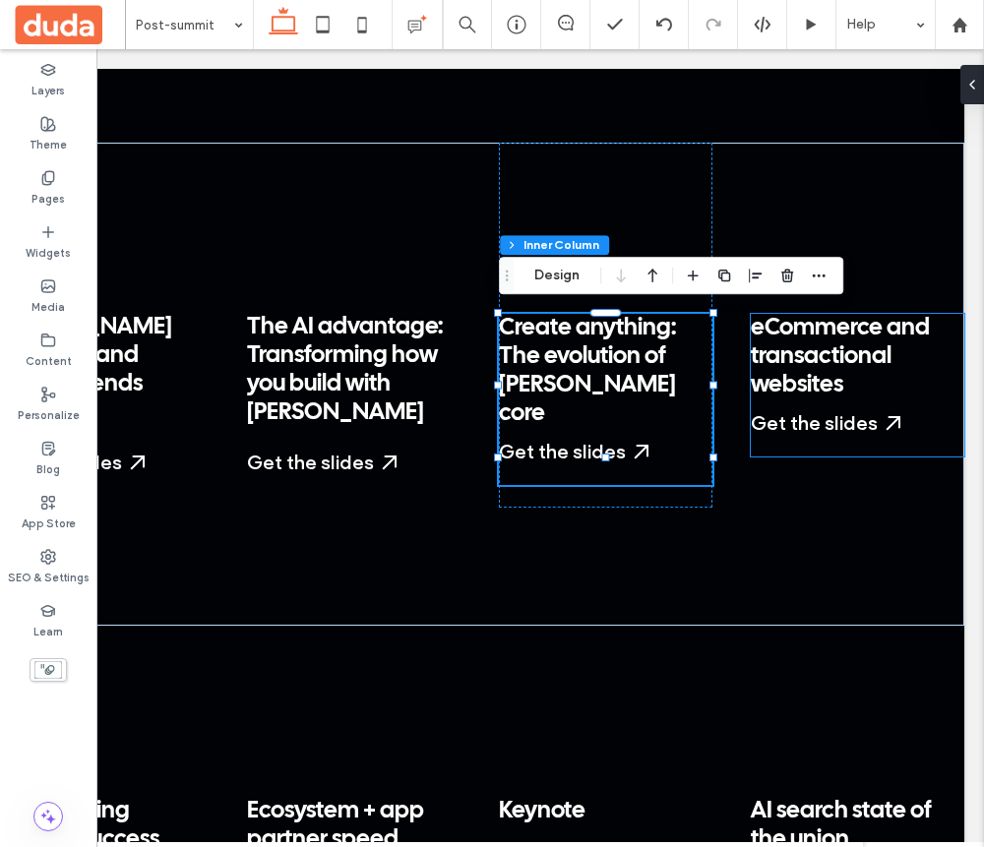
click at [823, 346] on span "eCommerce and transactional websites" at bounding box center [840, 357] width 179 height 80
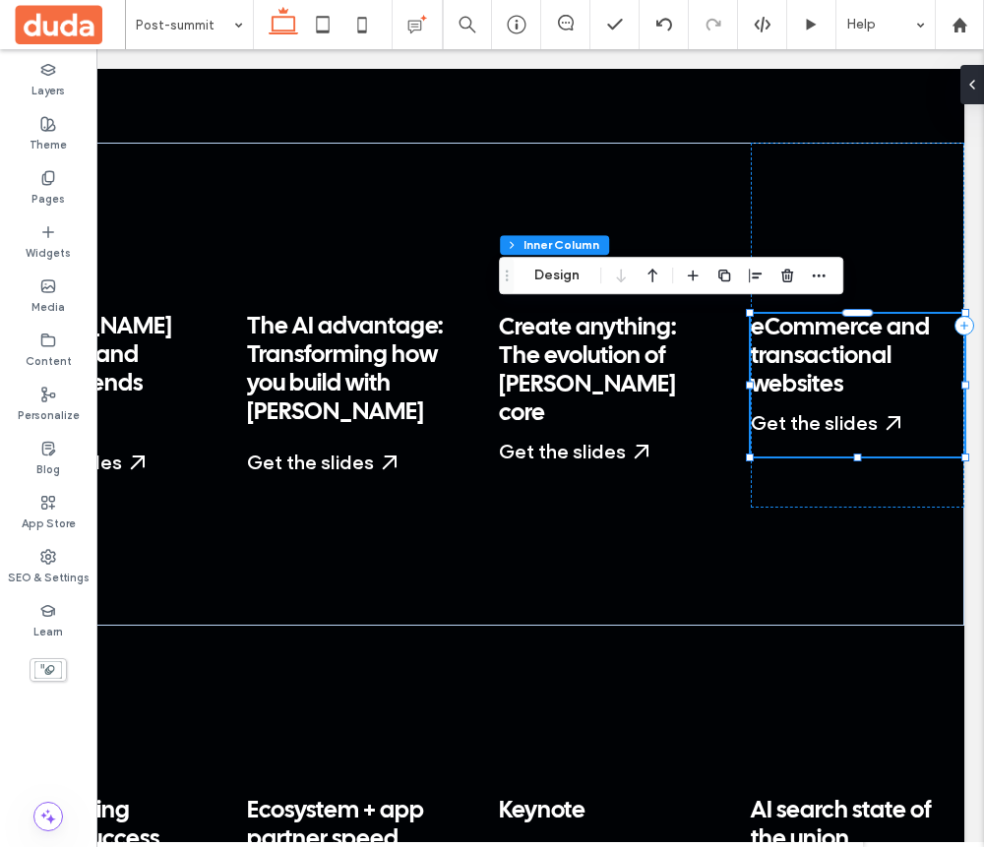
click at [823, 346] on span "eCommerce and transactional websites" at bounding box center [840, 357] width 179 height 80
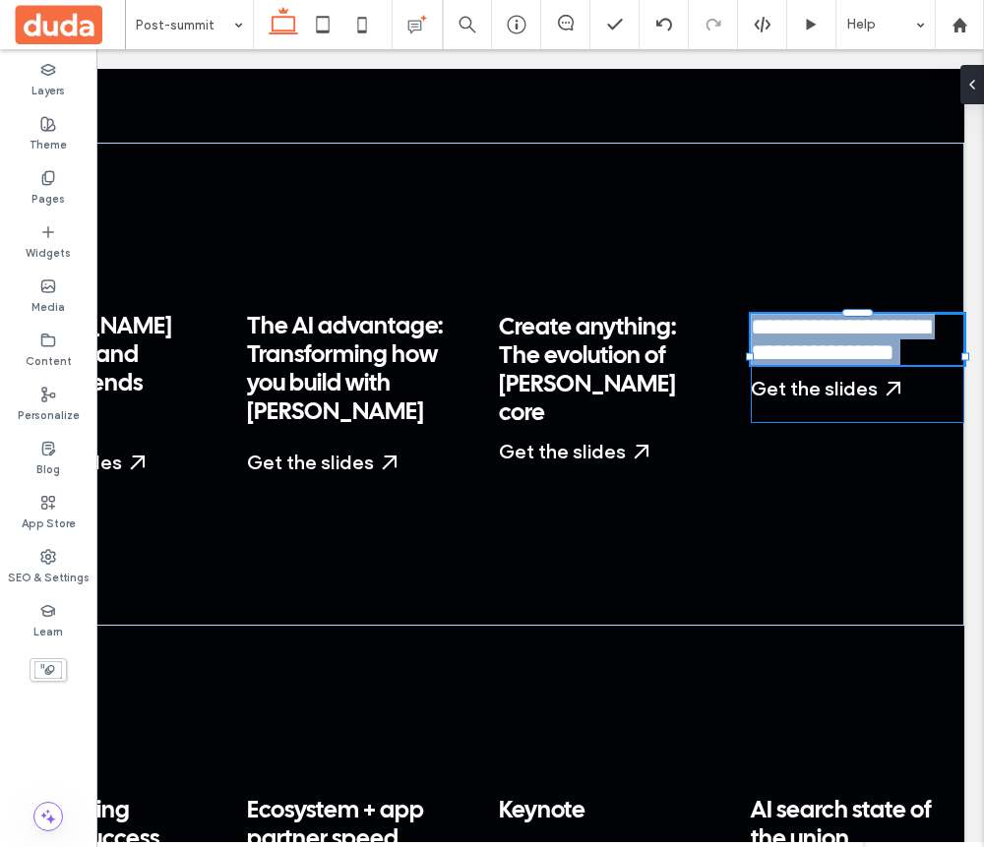
click at [823, 346] on span "**********" at bounding box center [840, 339] width 178 height 49
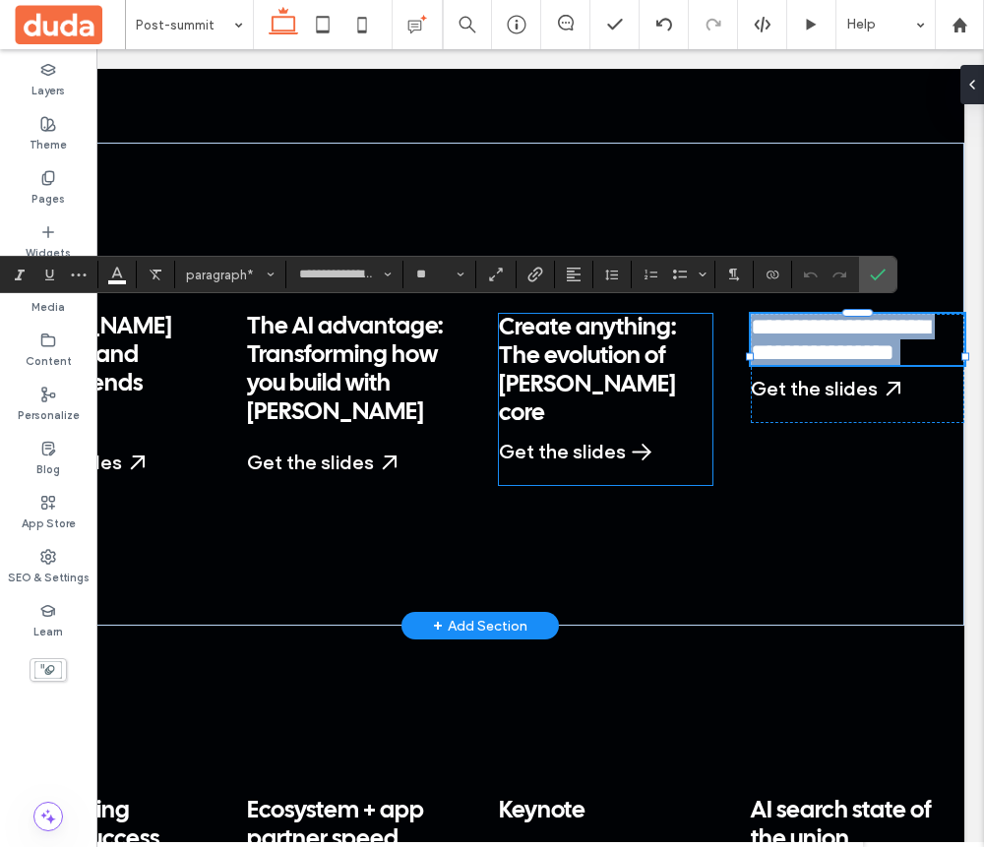
click at [522, 440] on div "Get the slides" at bounding box center [575, 452] width 153 height 24
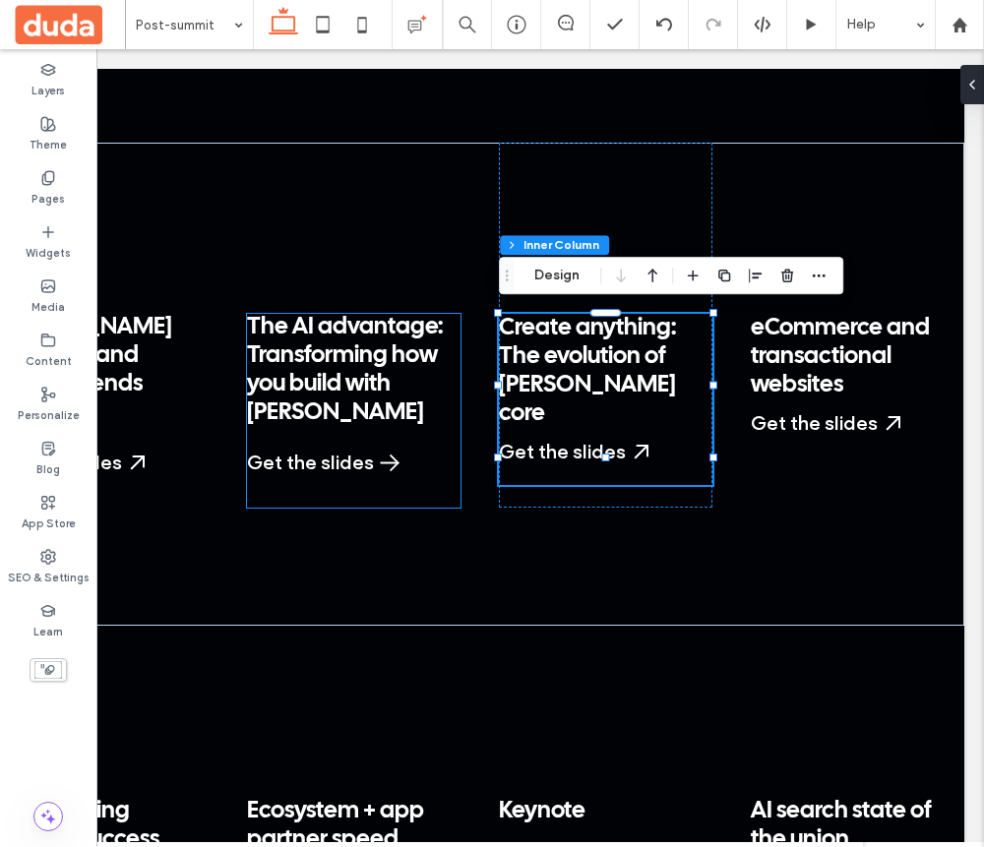
click at [384, 451] on div "Get the slides" at bounding box center [323, 463] width 153 height 24
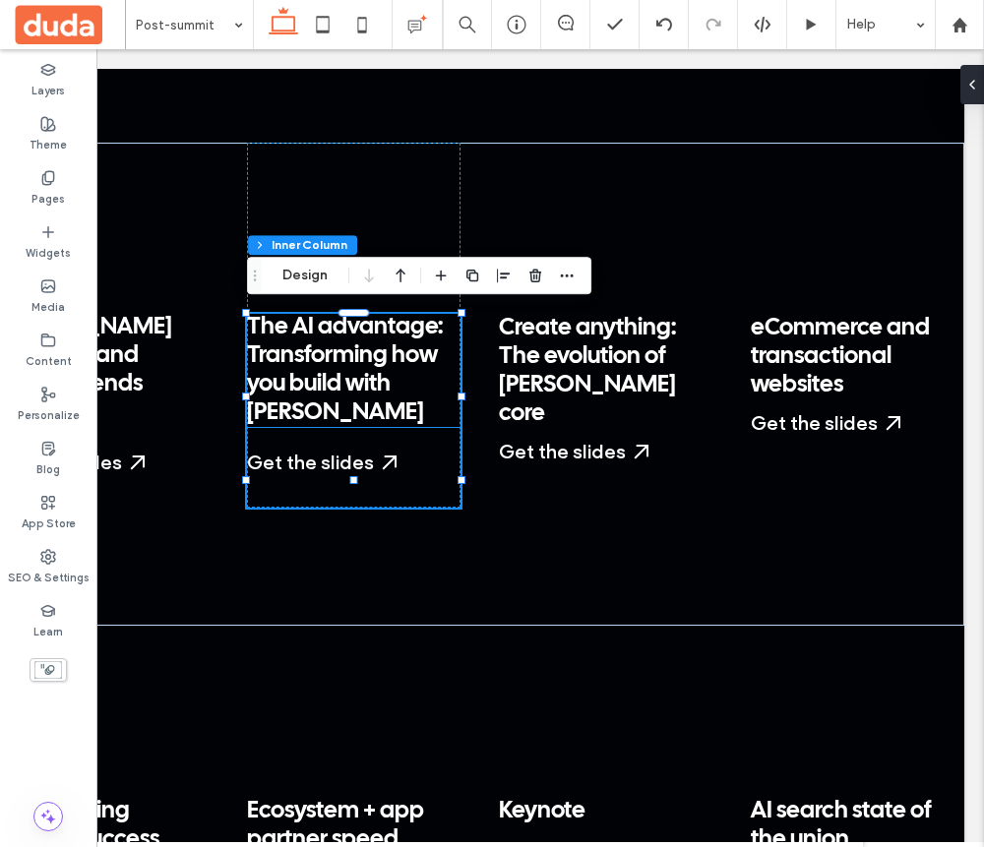
click at [347, 388] on span "The AI advantage: Transforming how you build with [PERSON_NAME]" at bounding box center [345, 369] width 196 height 107
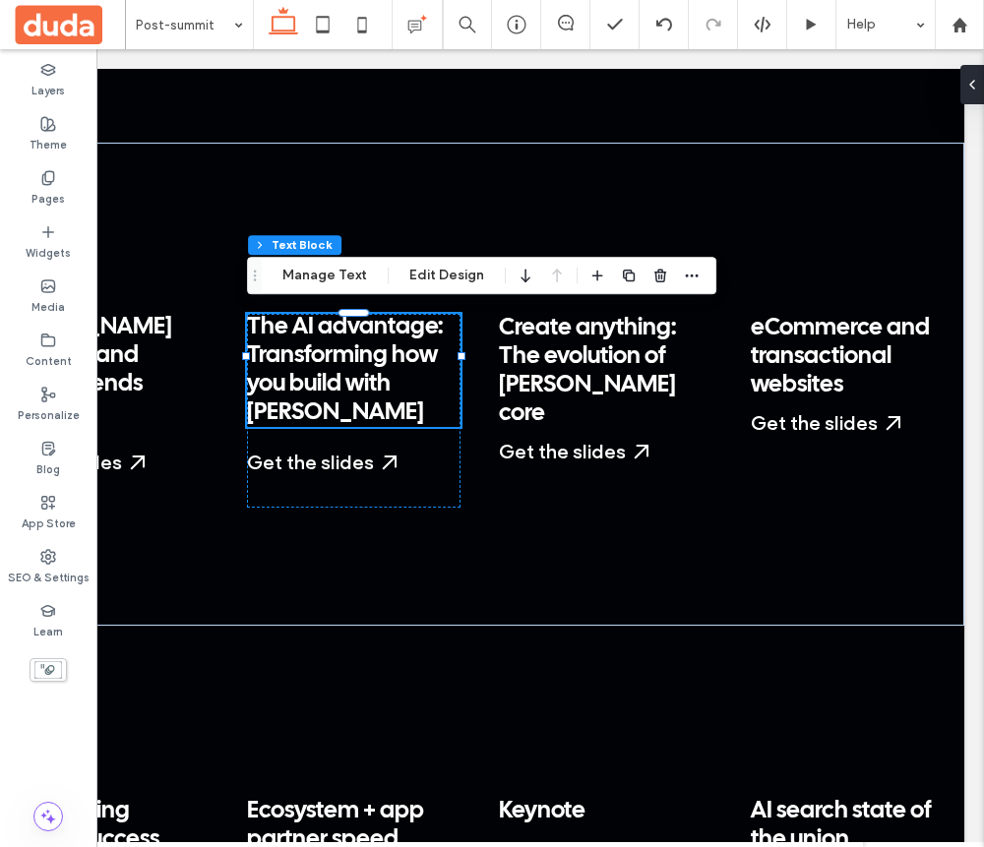
click at [347, 388] on span "The AI advantage: Transforming how you build with [PERSON_NAME]" at bounding box center [345, 369] width 196 height 107
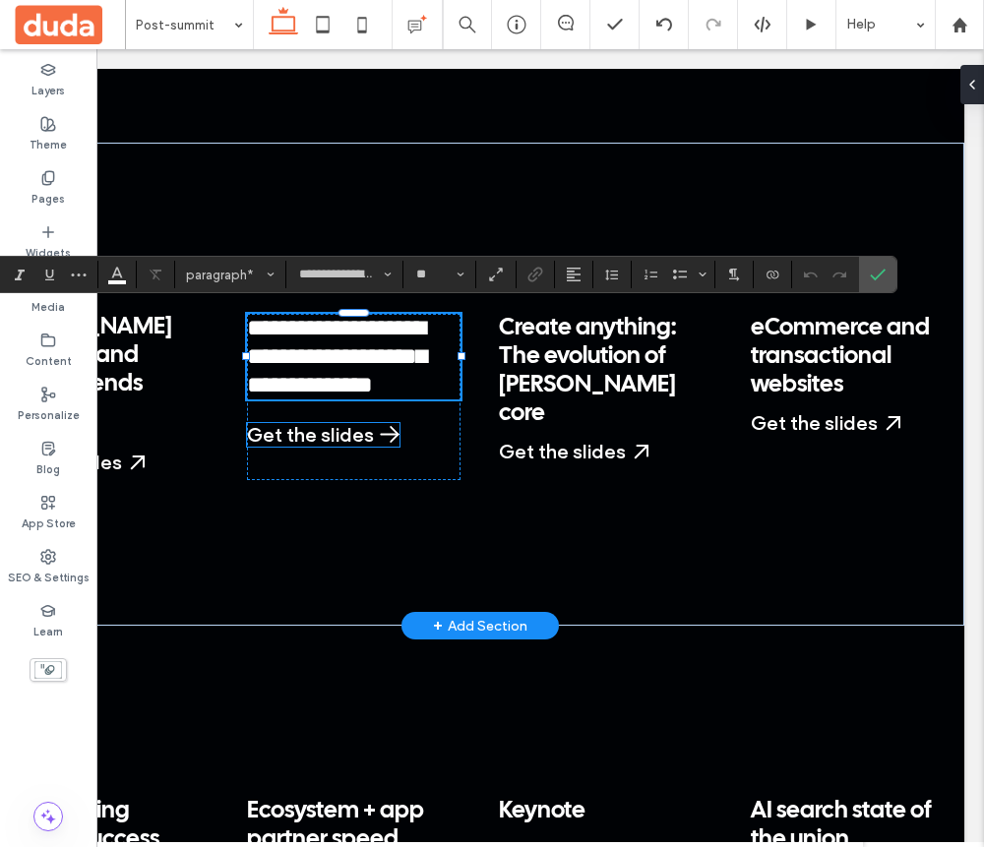
click at [340, 427] on div "Get the slides" at bounding box center [323, 435] width 153 height 24
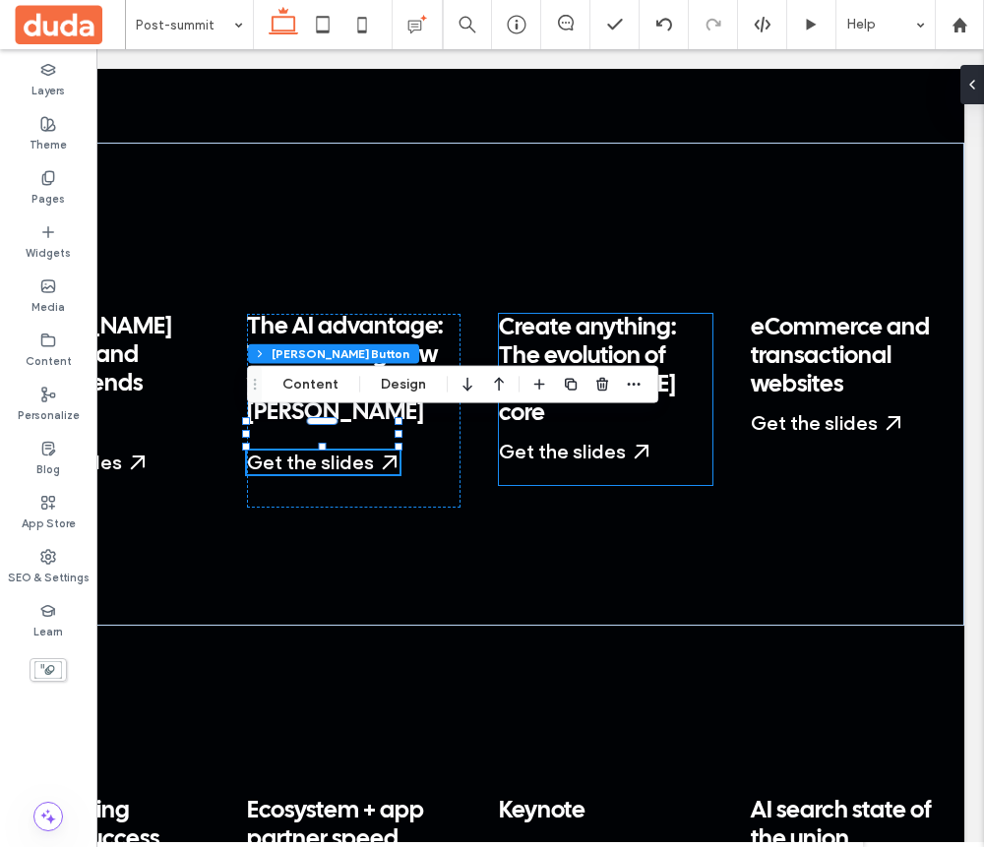
click at [632, 334] on span "Create anything: The evolution of [PERSON_NAME] core" at bounding box center [587, 371] width 177 height 108
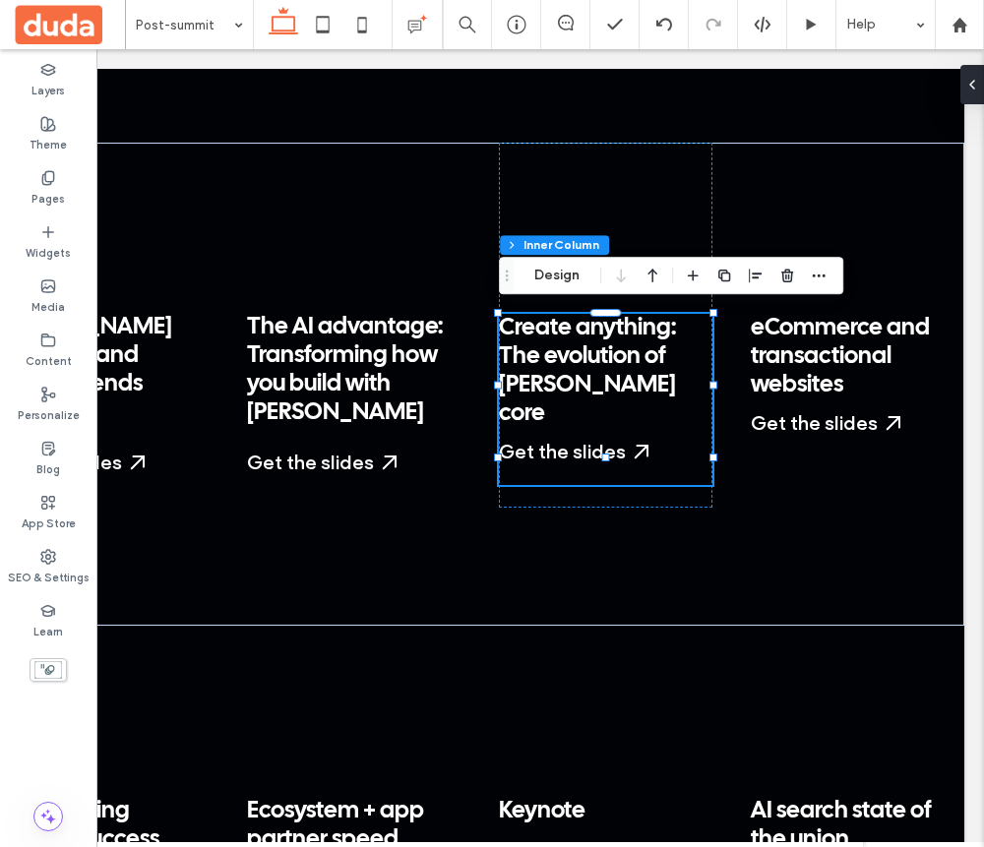
click at [632, 334] on span "Create anything: The evolution of [PERSON_NAME] core" at bounding box center [587, 371] width 177 height 108
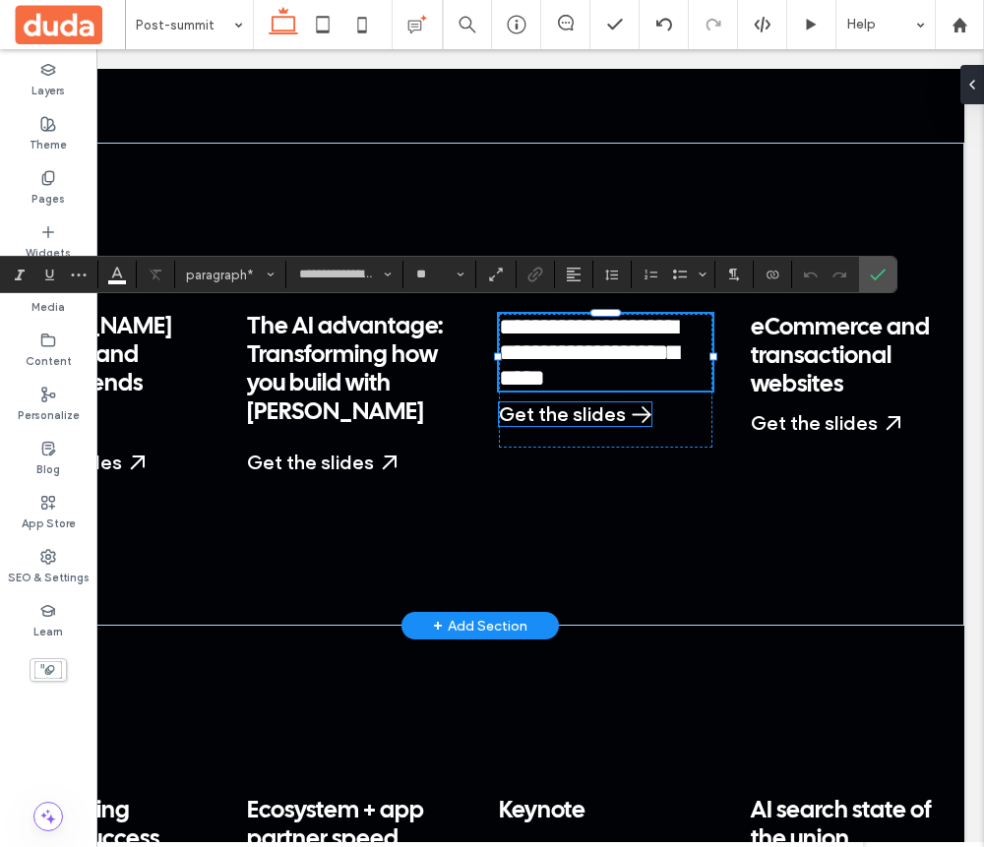
click at [551, 415] on div "Get the slides" at bounding box center [575, 415] width 153 height 24
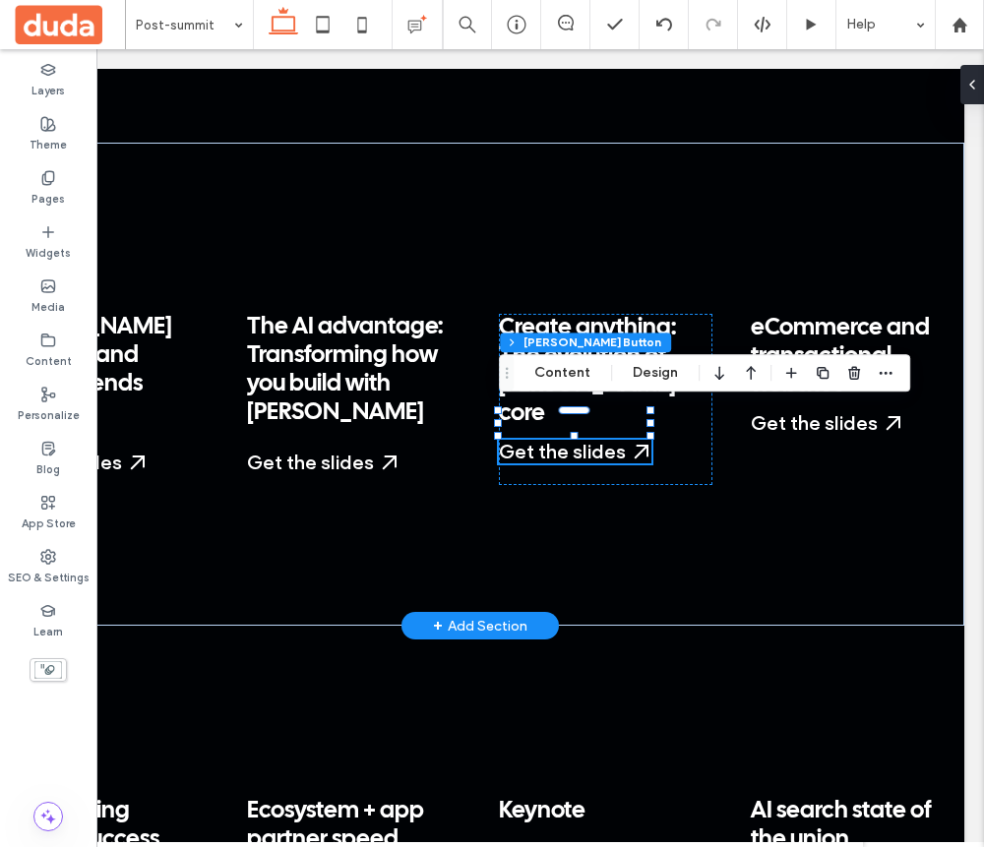
click at [547, 437] on div "Create anything: The evolution of Duda's core Get the slides Start a Free Trial…" at bounding box center [606, 399] width 214 height 171
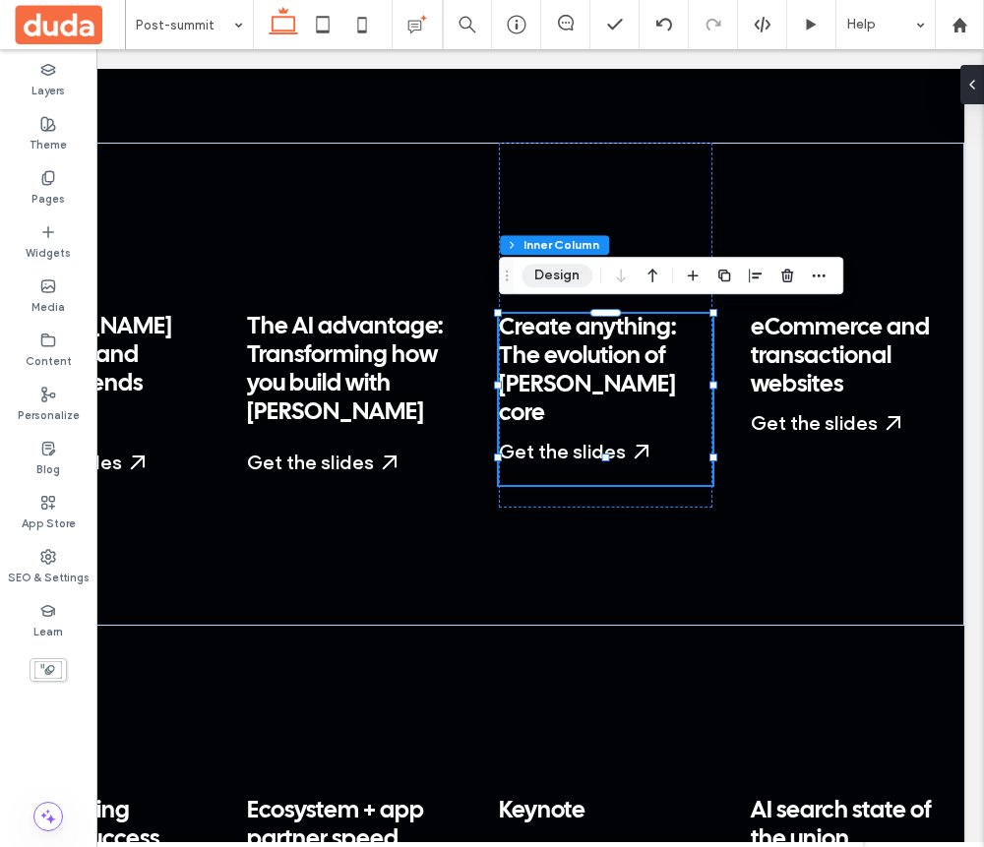
click at [555, 271] on button "Design" at bounding box center [557, 276] width 71 height 24
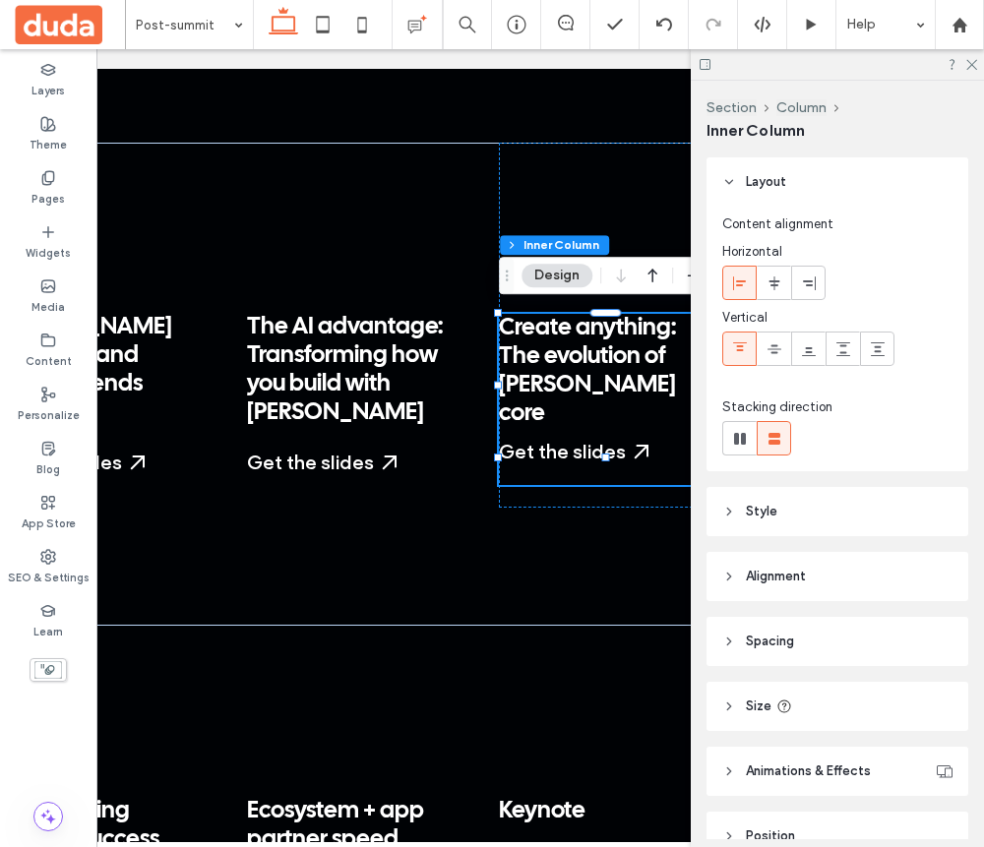
click at [758, 646] on span "Spacing" at bounding box center [770, 642] width 48 height 20
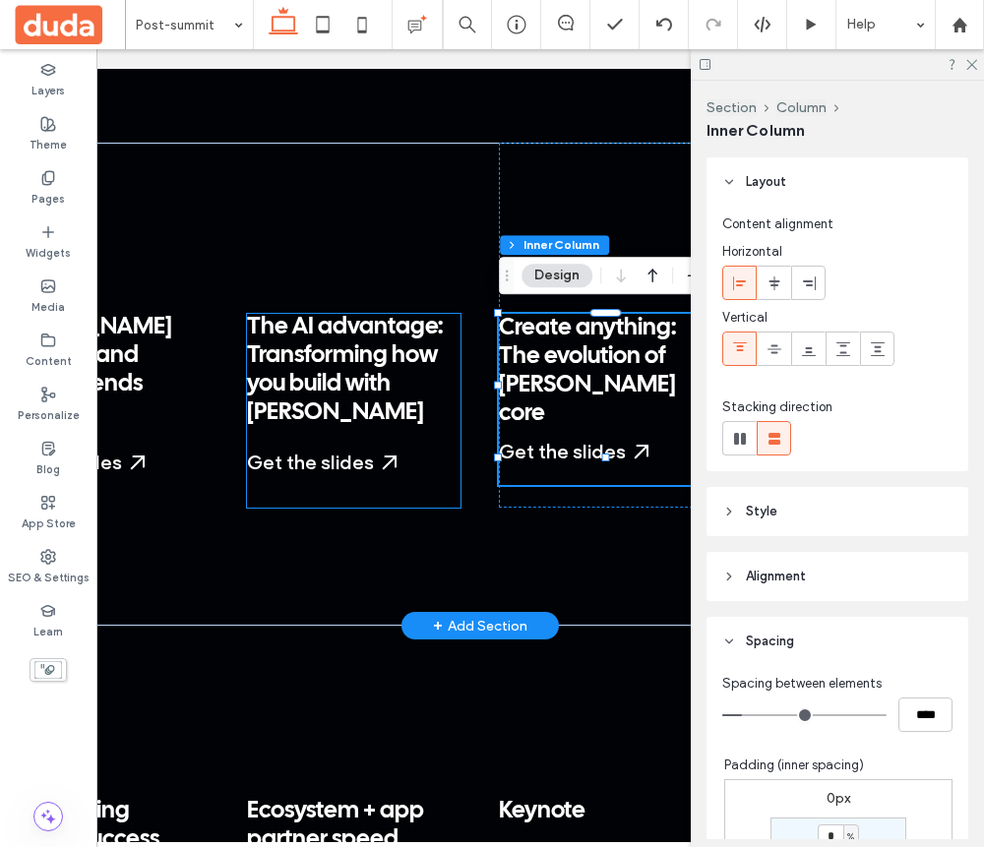
click at [420, 454] on div "The AI advantage: Transforming how you build with Duda Get the slides Start a F…" at bounding box center [354, 411] width 214 height 194
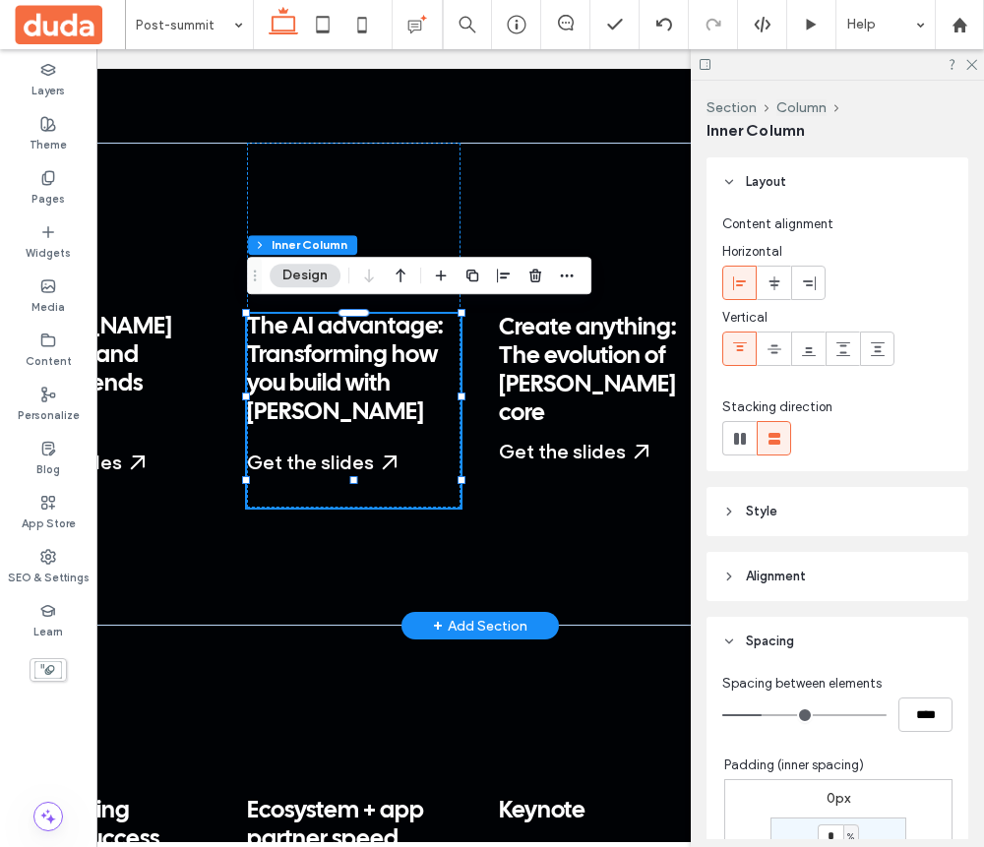
click at [410, 398] on div "The AI advantage: Transforming how you build with Duda Get the slides Start a F…" at bounding box center [354, 411] width 214 height 194
click at [548, 442] on div "Create anything: The evolution of Duda's core Get the slides Start a Free Trial…" at bounding box center [606, 399] width 214 height 171
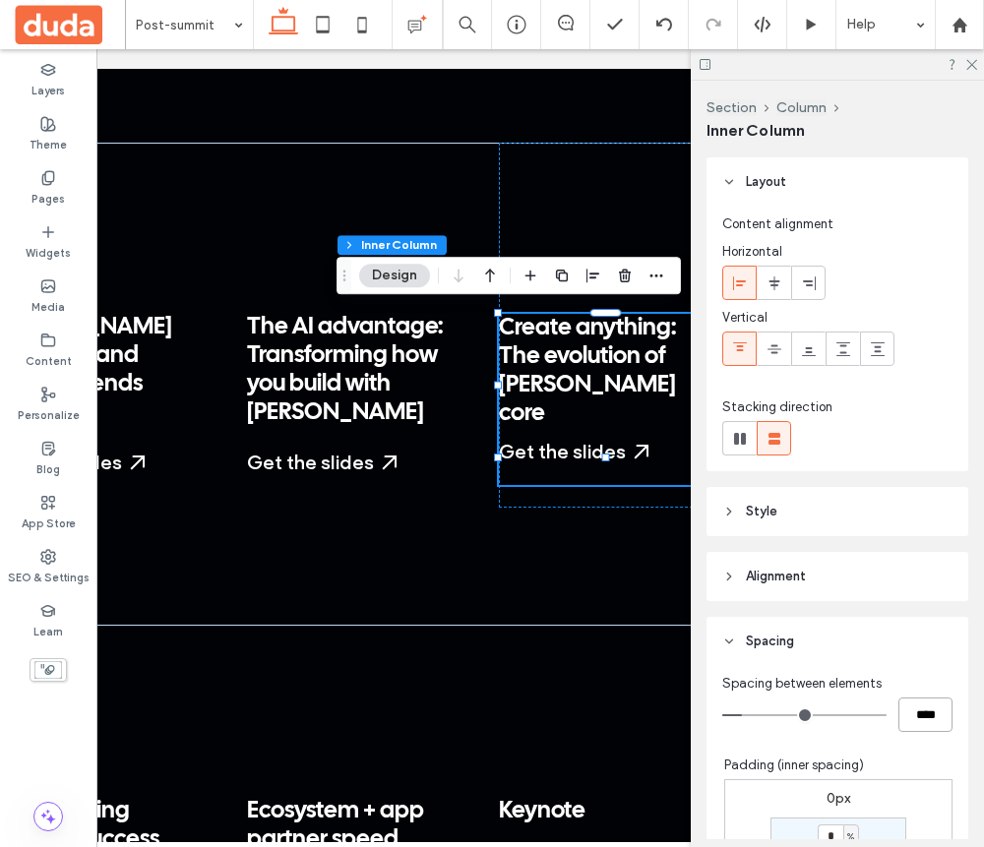
click at [913, 700] on input "****" at bounding box center [926, 715] width 54 height 34
type input "****"
type input "**"
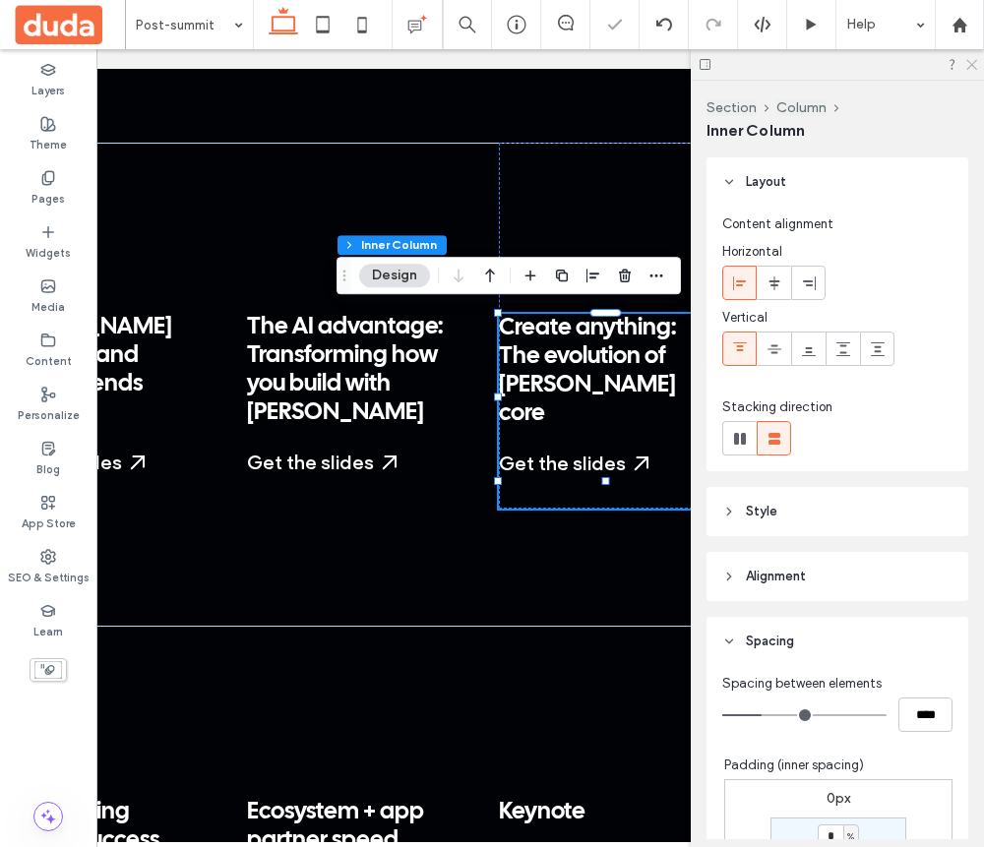
click at [968, 66] on icon at bounding box center [970, 63] width 13 height 13
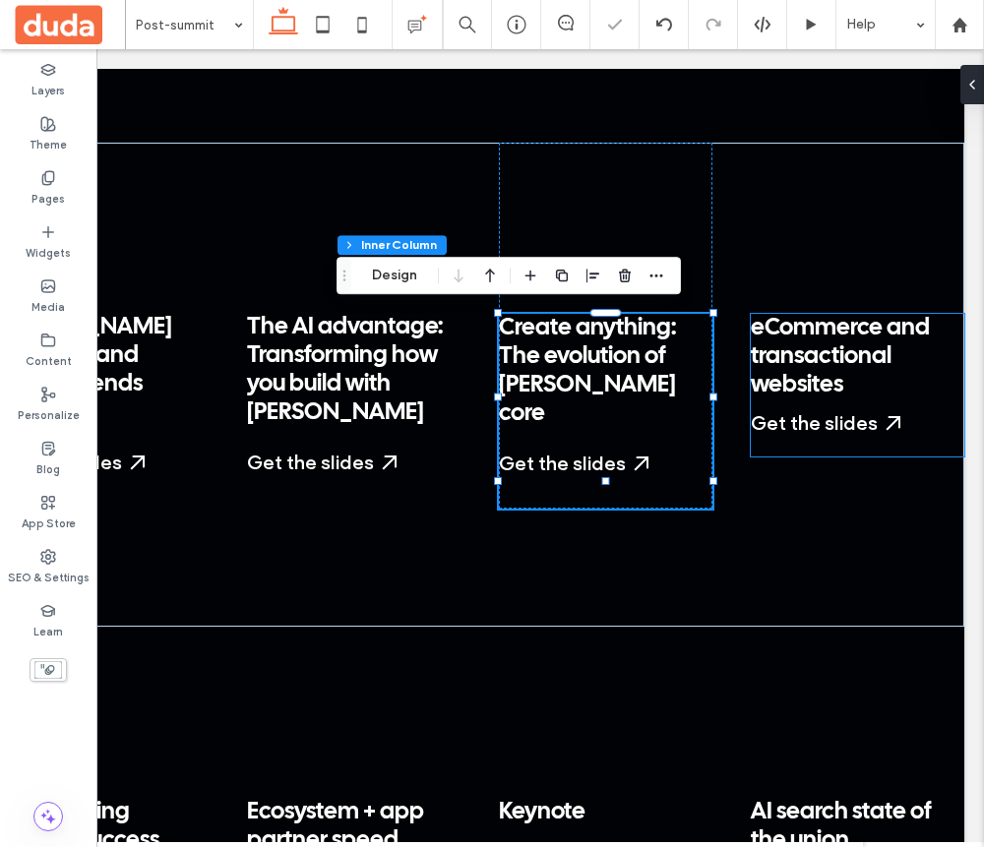
click at [833, 392] on span "eCommerce and transactional websites" at bounding box center [840, 357] width 179 height 80
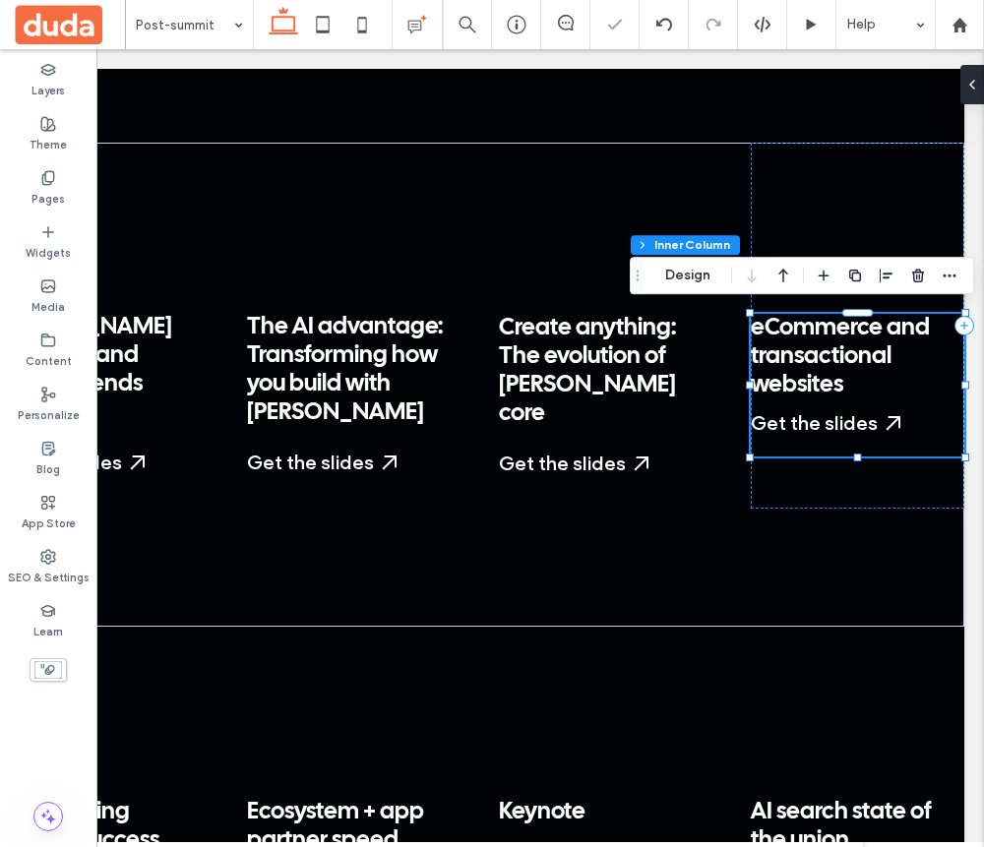
click at [802, 364] on span "eCommerce and transactional websites" at bounding box center [840, 357] width 179 height 80
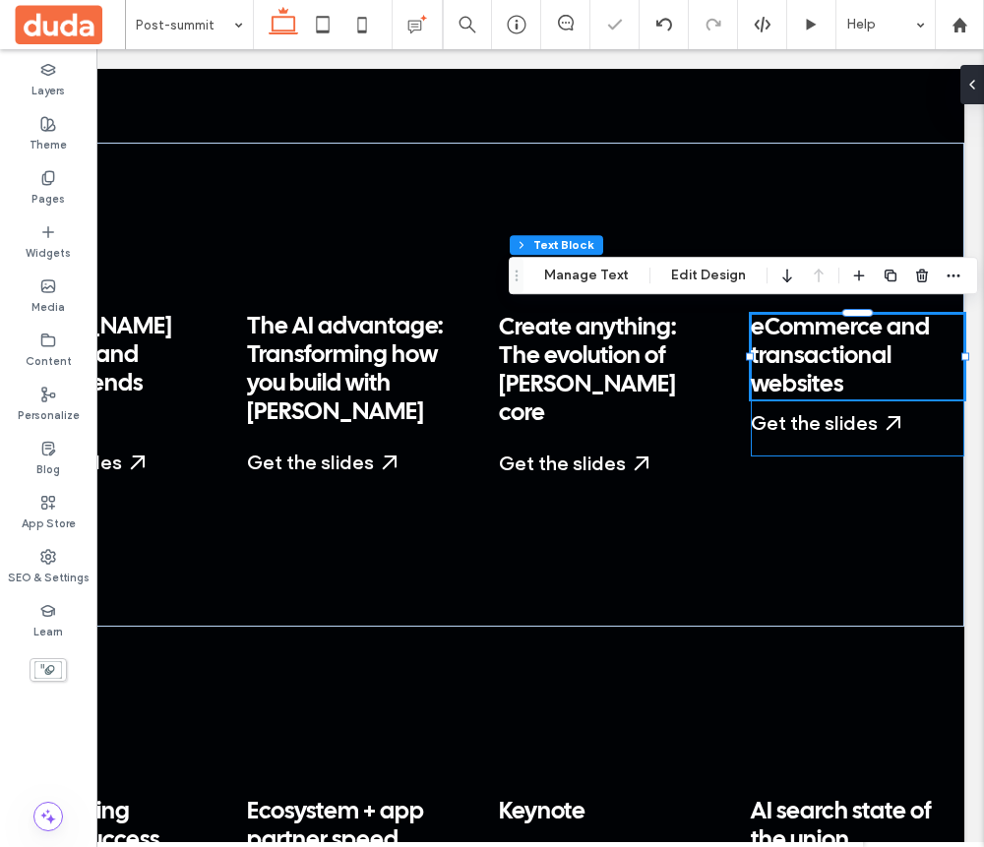
click at [802, 364] on span "eCommerce and transactional websites" at bounding box center [840, 357] width 179 height 80
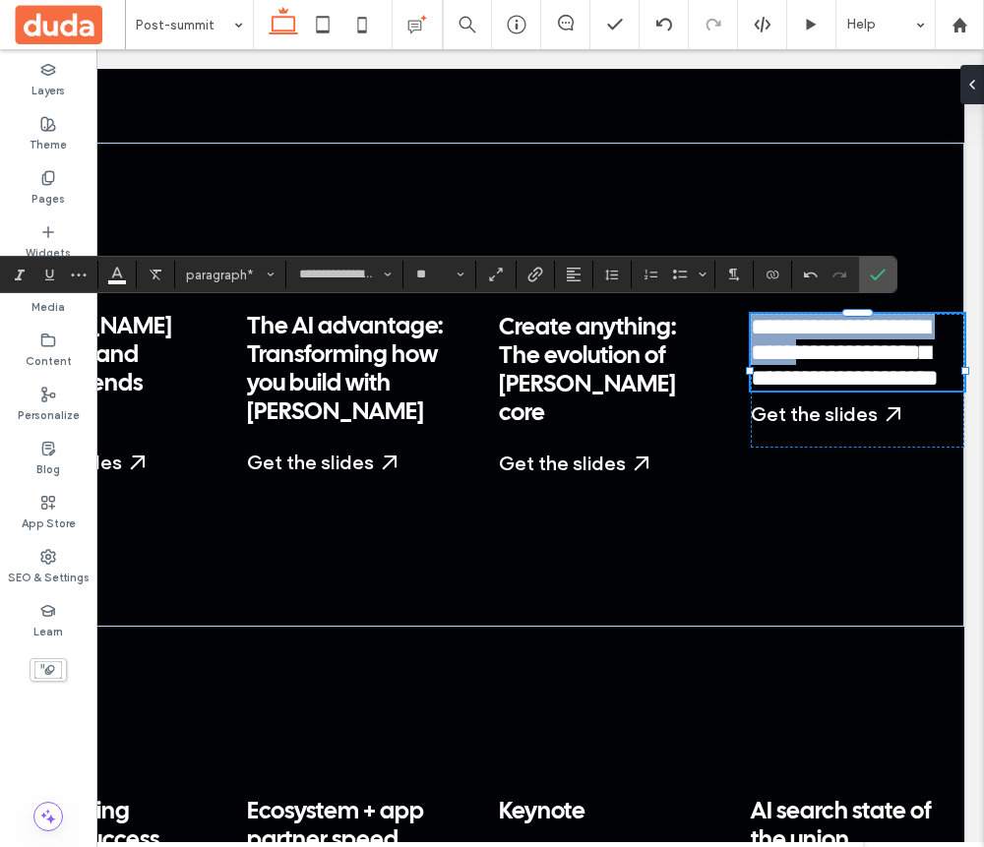
drag, startPoint x: 847, startPoint y: 348, endPoint x: 757, endPoint y: 326, distance: 93.3
click at [757, 326] on span "**********" at bounding box center [845, 352] width 188 height 75
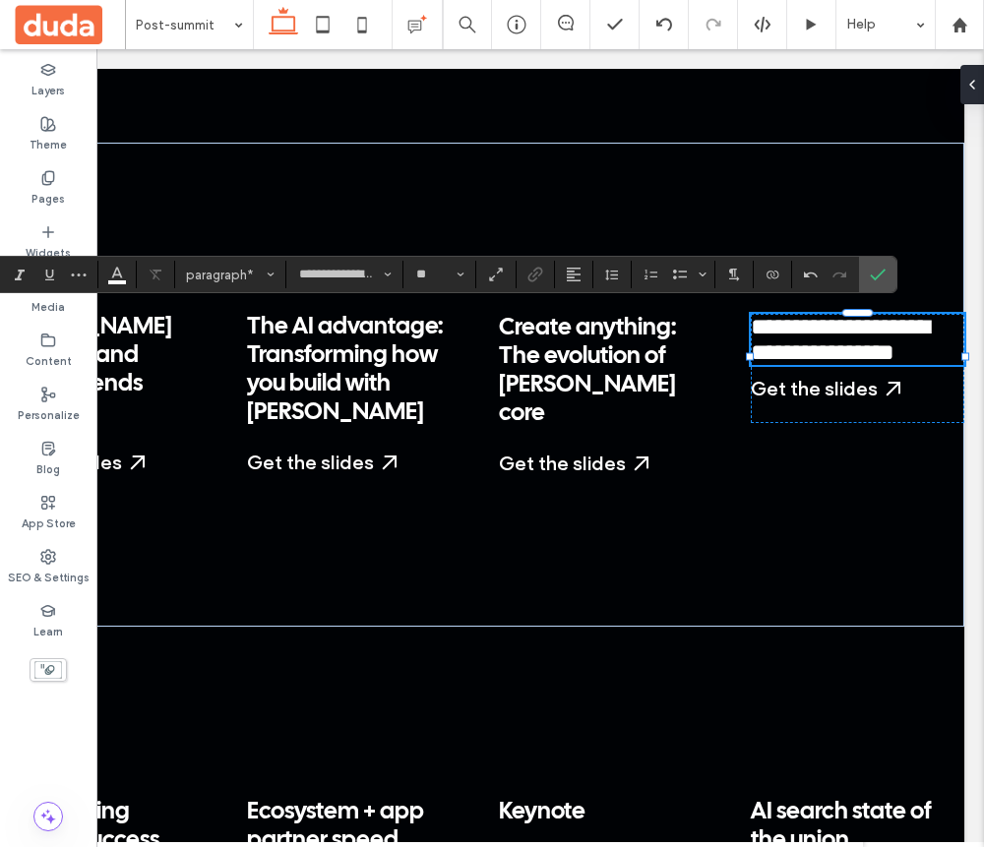
click at [833, 355] on span "**********" at bounding box center [840, 339] width 178 height 49
click at [819, 423] on div "**********" at bounding box center [858, 368] width 214 height 109
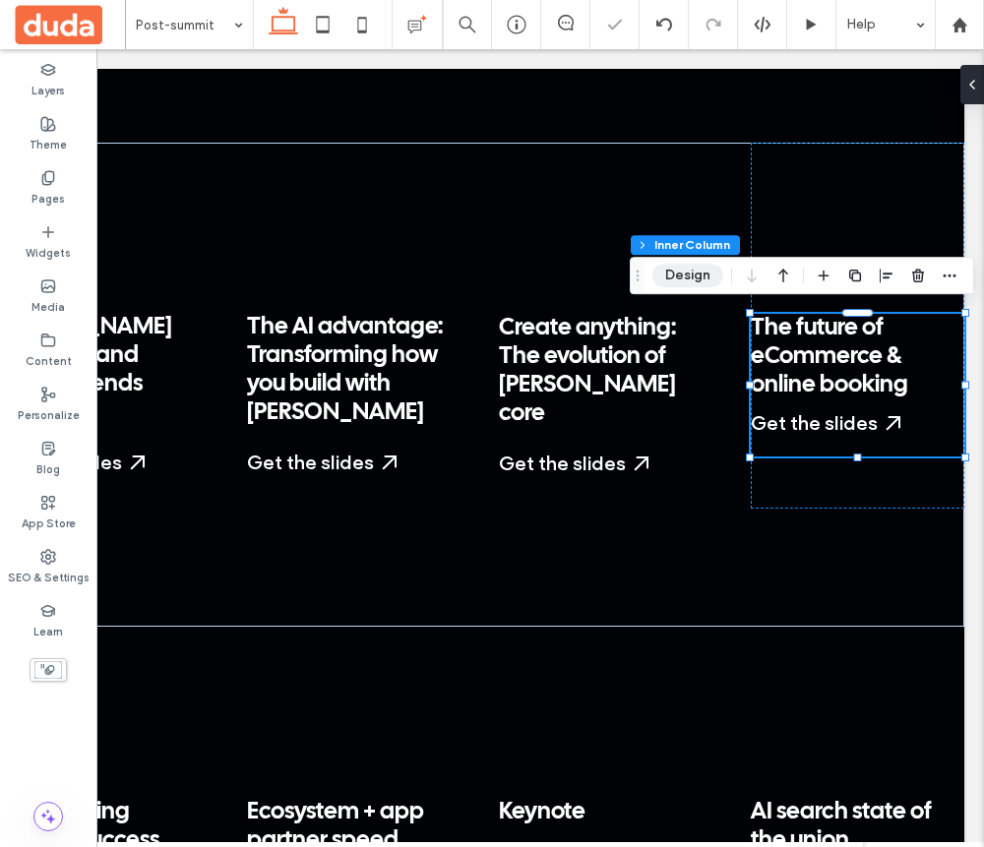
click at [701, 276] on button "Design" at bounding box center [687, 276] width 71 height 24
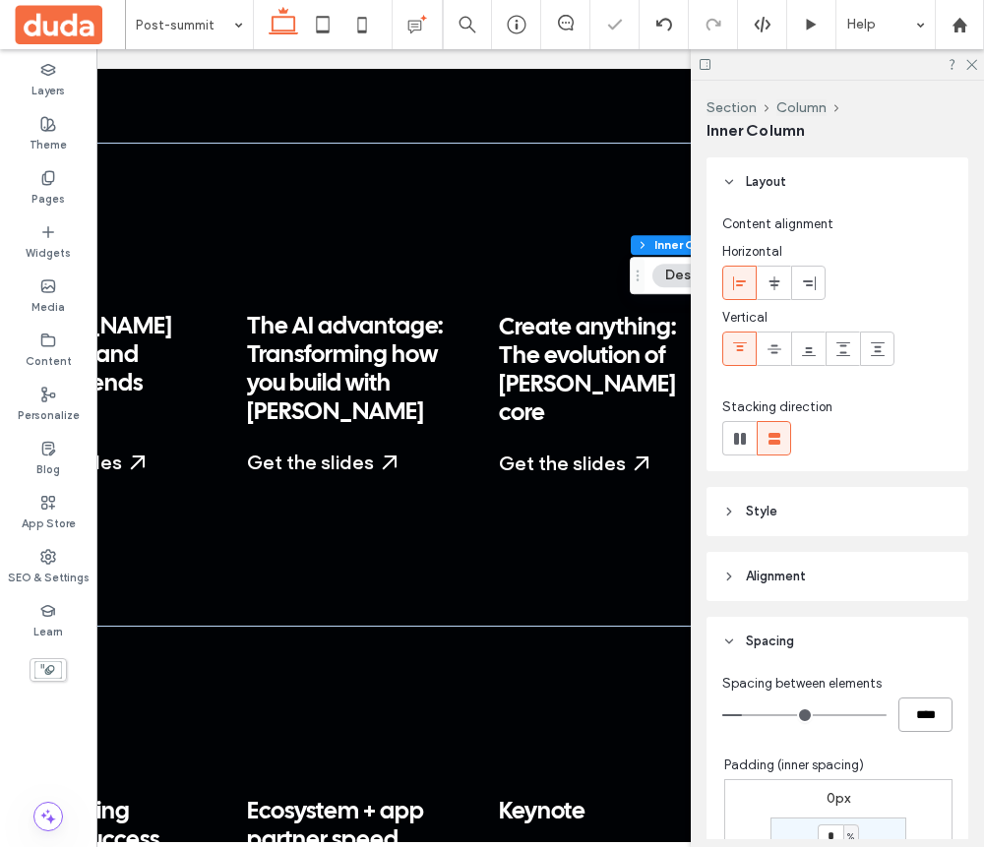
click at [915, 715] on input "****" at bounding box center [926, 715] width 54 height 34
type input "****"
type input "**"
click at [963, 65] on div at bounding box center [837, 64] width 293 height 31
click at [970, 70] on div at bounding box center [837, 64] width 293 height 31
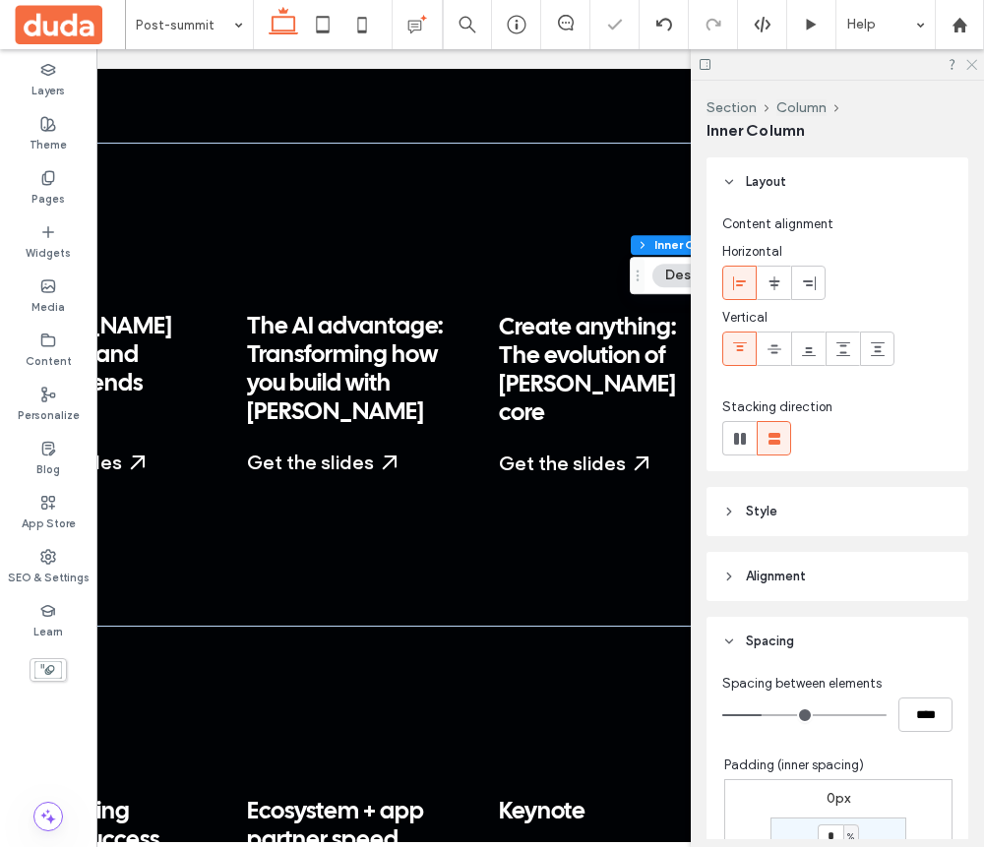
click at [970, 64] on use at bounding box center [971, 65] width 11 height 11
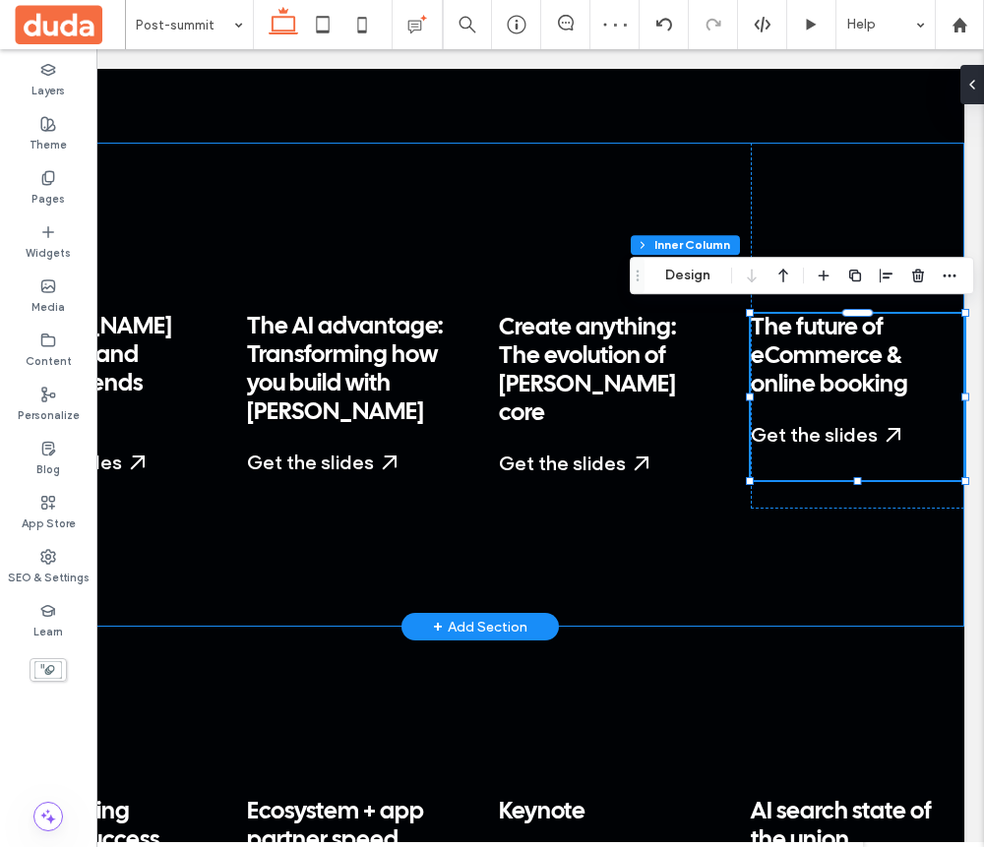
click at [696, 559] on div "Duda overview and market trends ﻿ Get the slides Start a Free Trial My Dashboar…" at bounding box center [479, 385] width 969 height 484
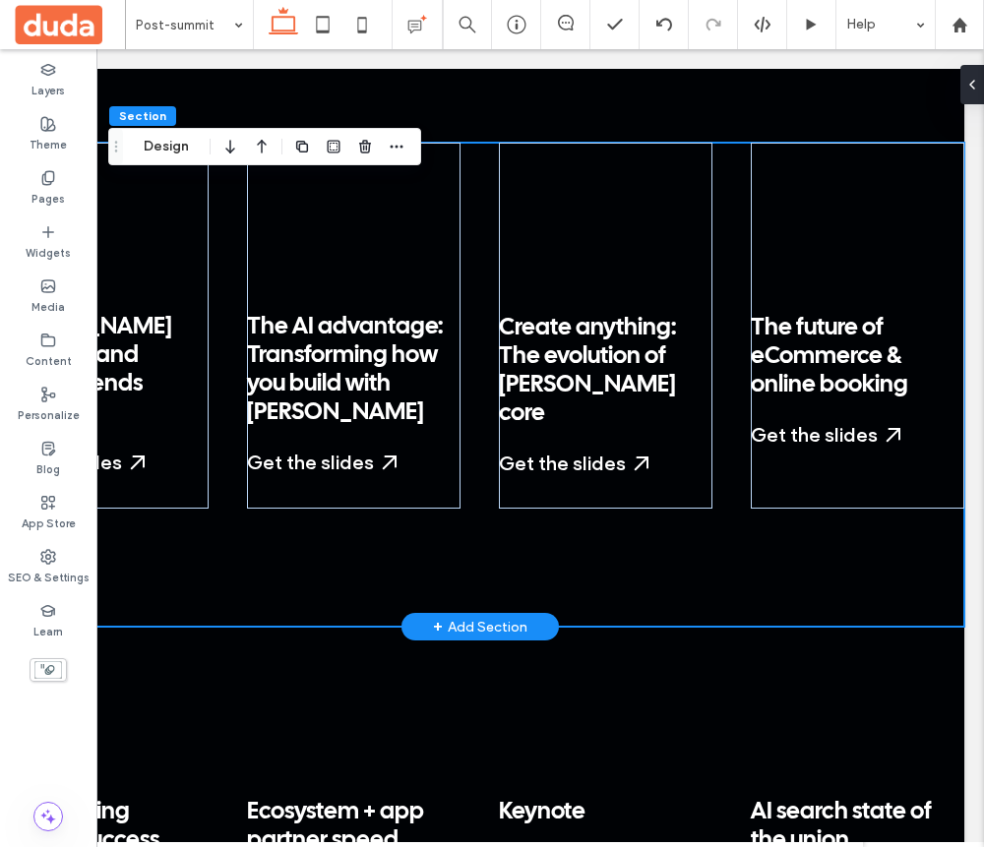
scroll to position [0, 0]
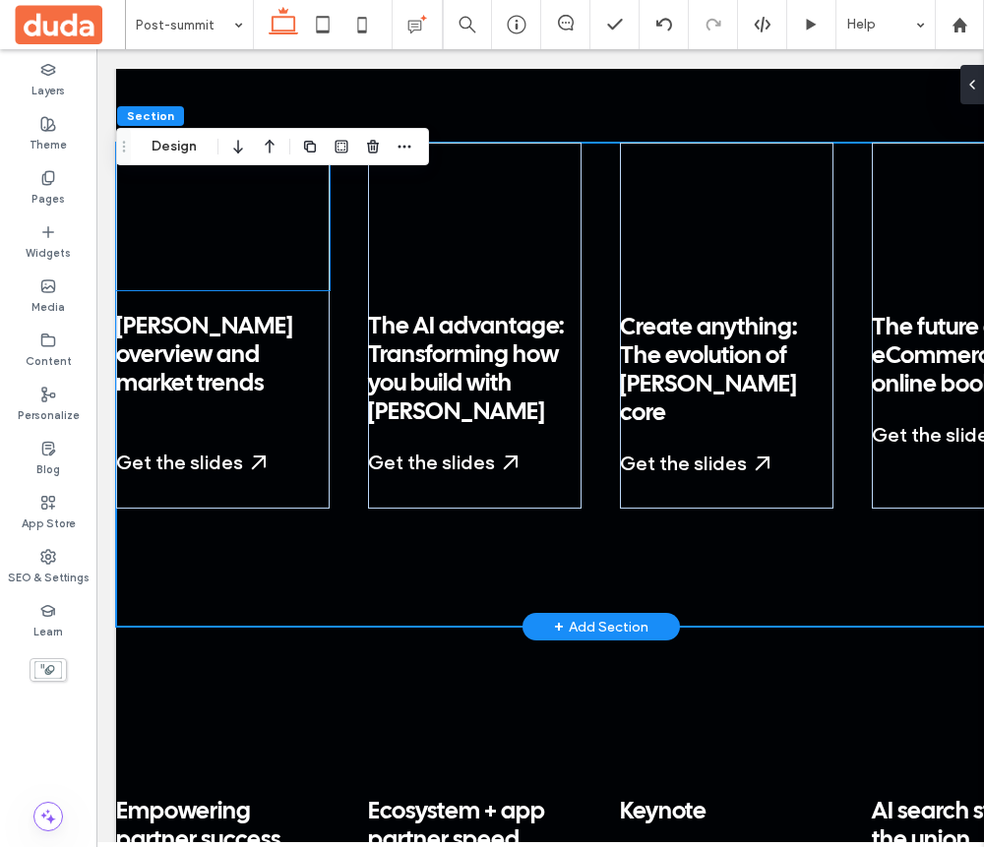
click at [260, 227] on div at bounding box center [223, 217] width 214 height 148
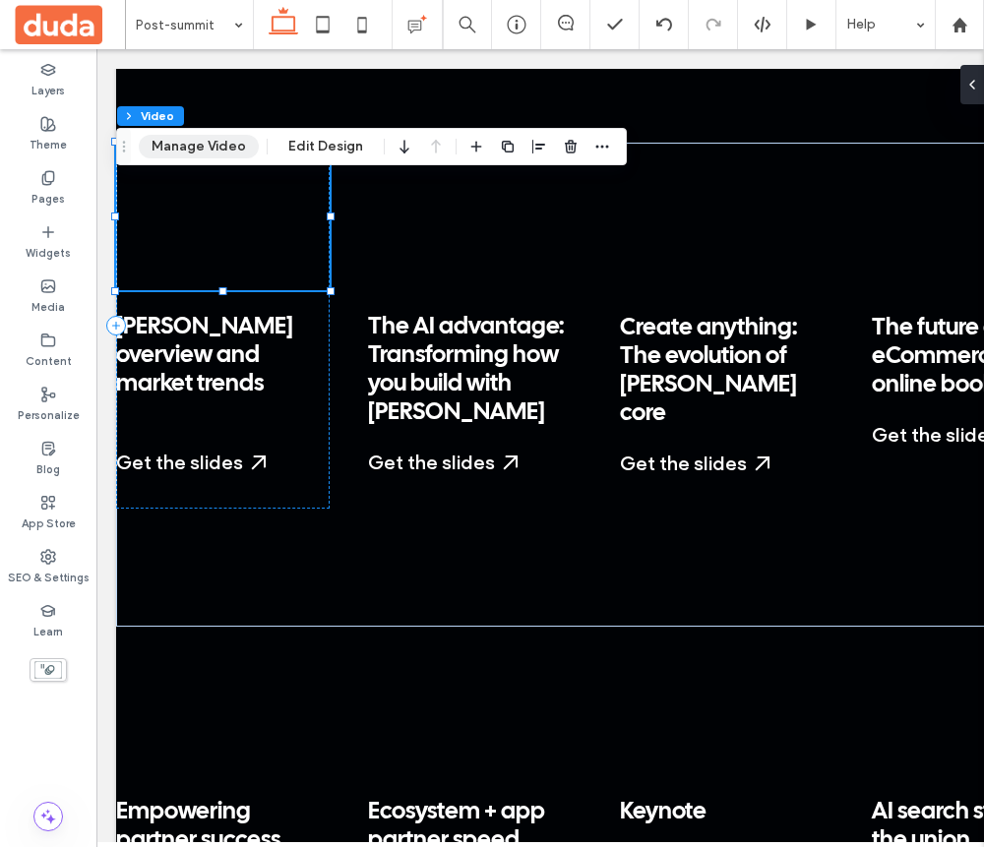
click at [220, 150] on button "Manage Video" at bounding box center [199, 147] width 120 height 24
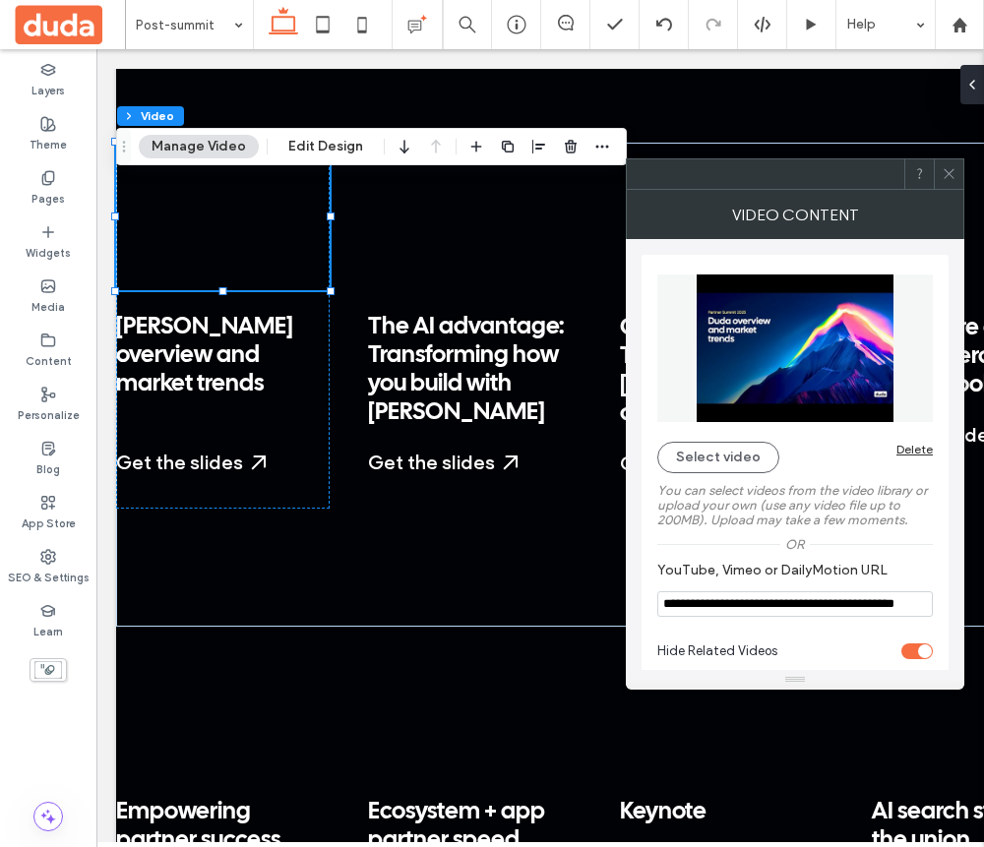
scroll to position [22, 0]
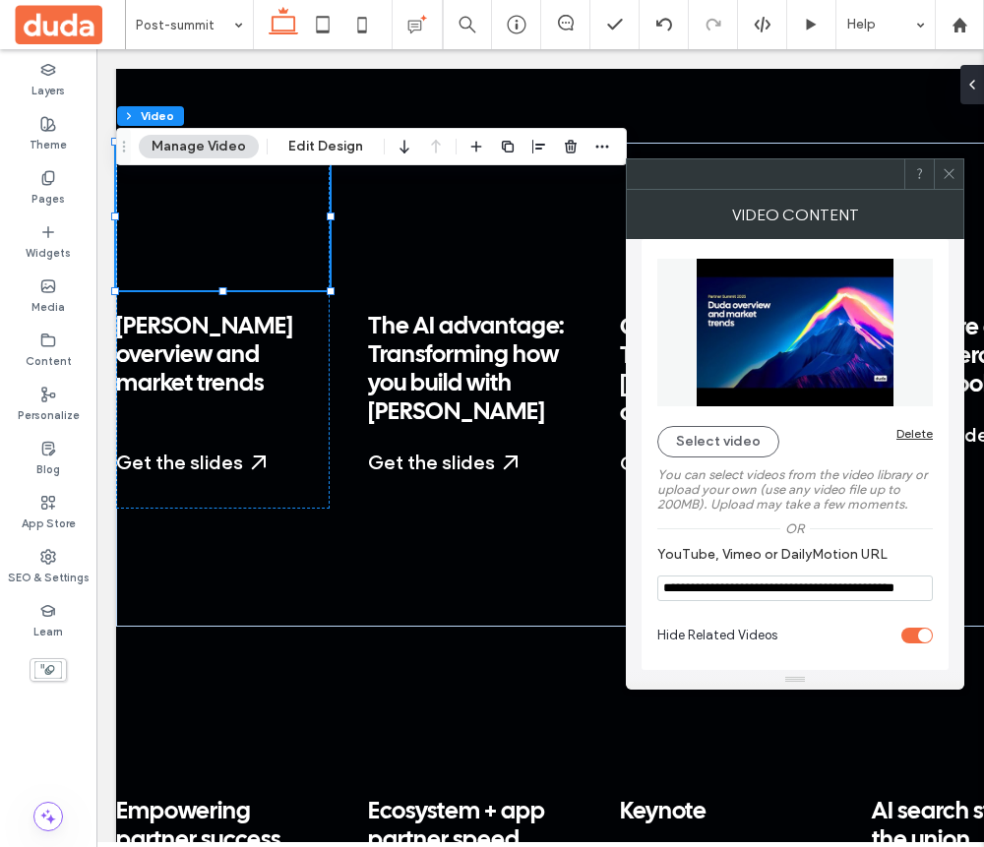
click at [782, 592] on input "**********" at bounding box center [795, 589] width 276 height 26
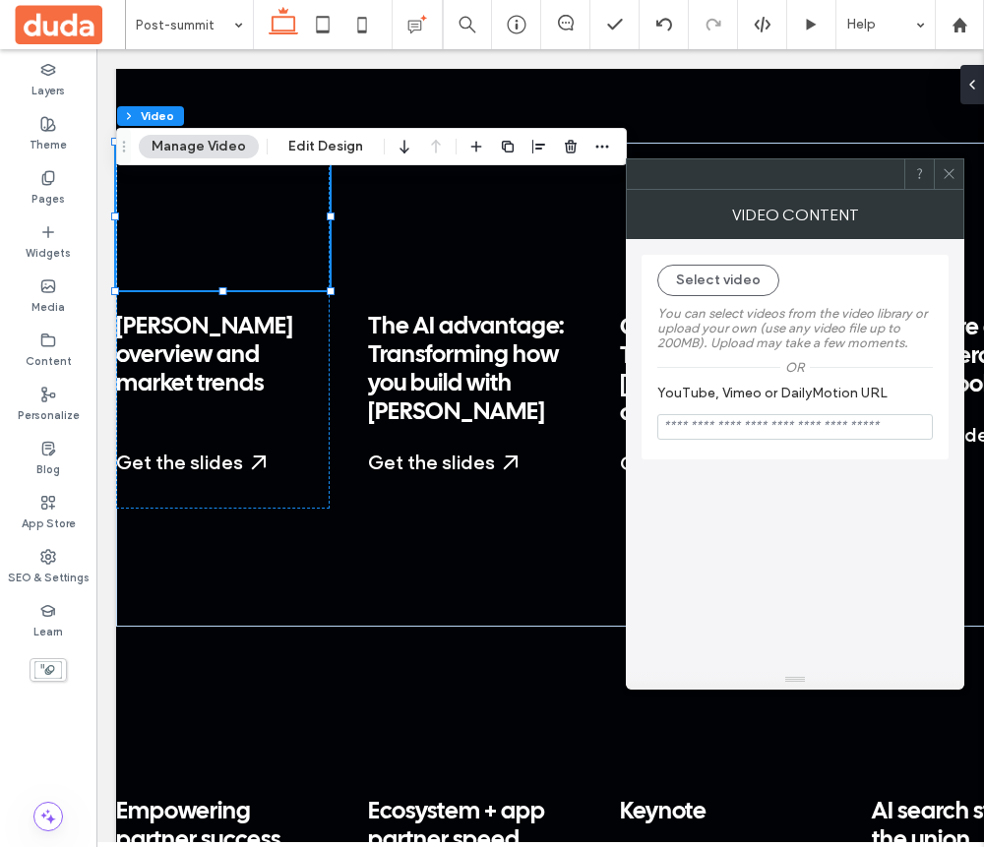
scroll to position [0, 0]
click at [948, 170] on icon at bounding box center [949, 173] width 15 height 15
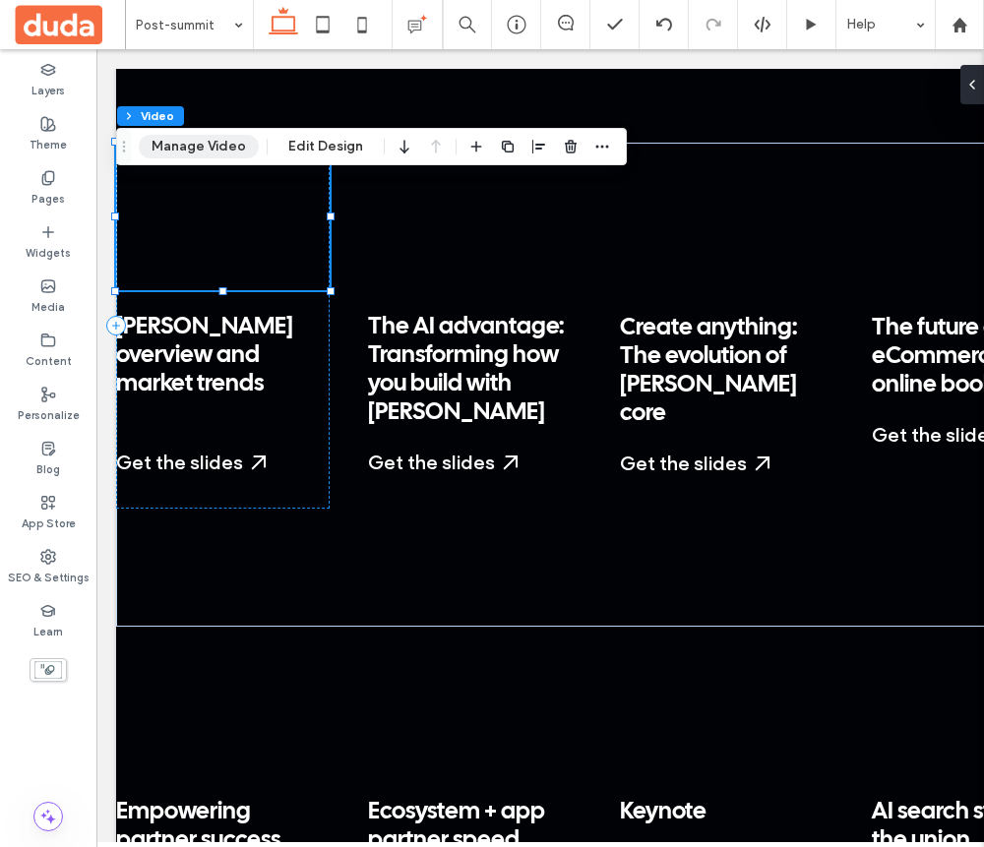
click at [197, 155] on button "Manage Video" at bounding box center [199, 147] width 120 height 24
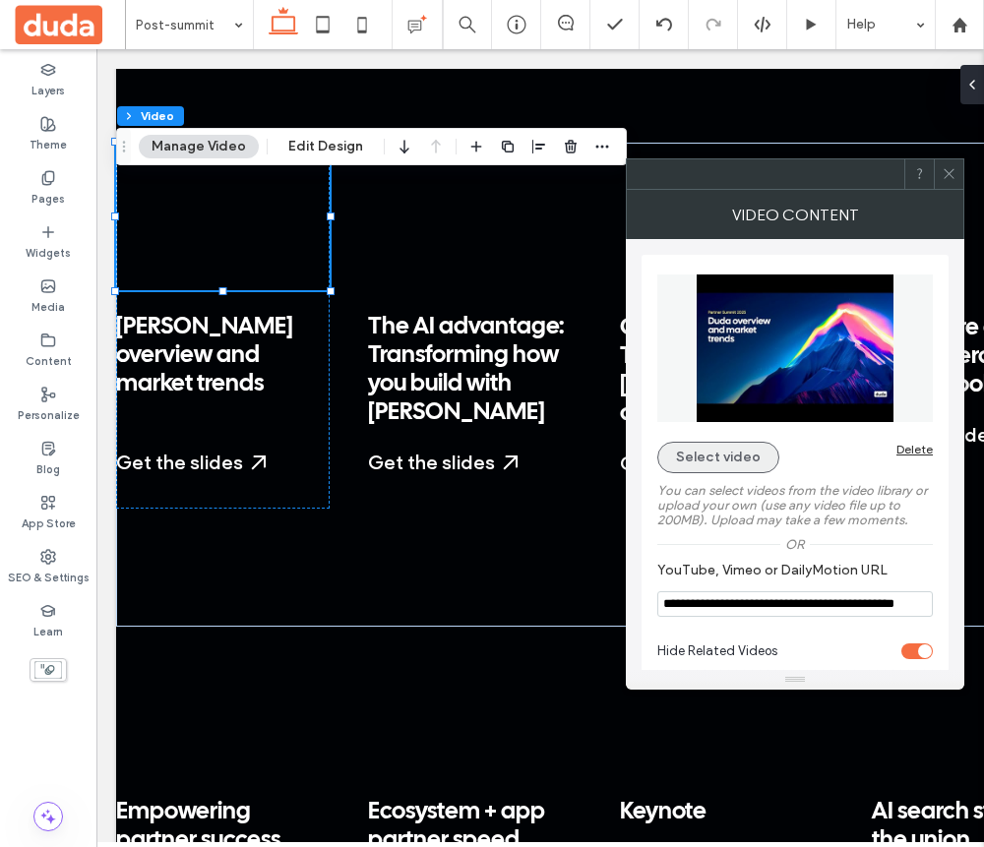
click at [721, 465] on button "Select video" at bounding box center [718, 457] width 122 height 31
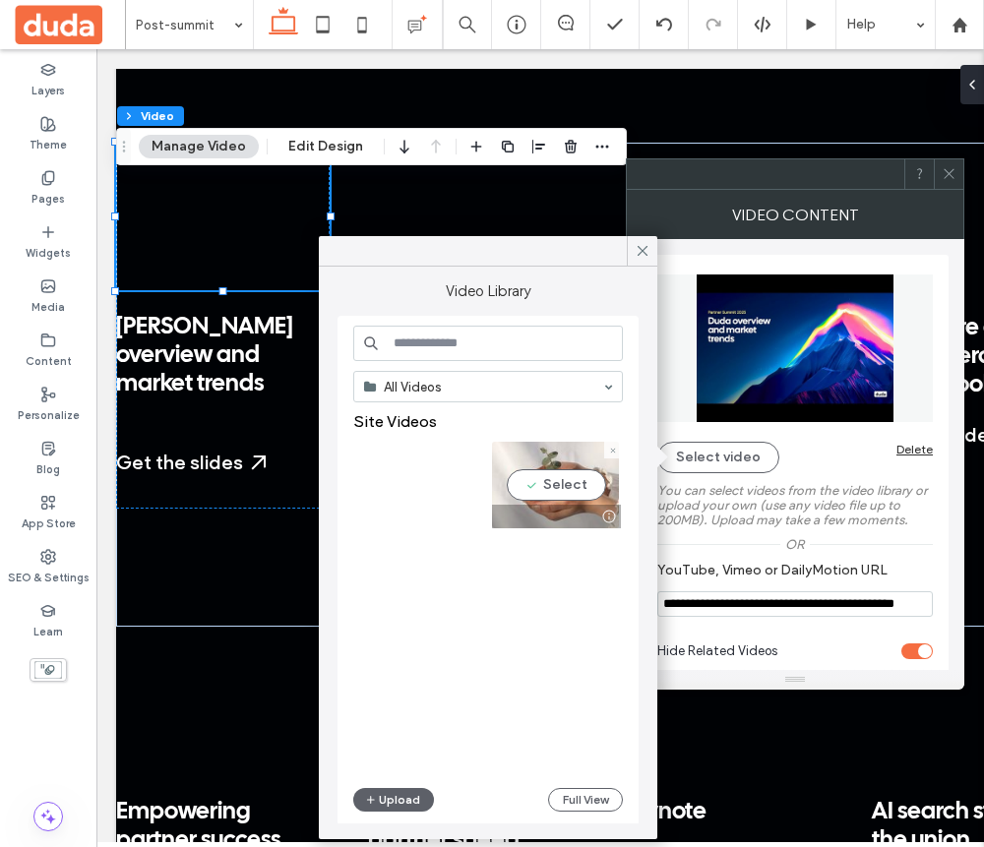
click at [561, 484] on video at bounding box center [555, 485] width 127 height 87
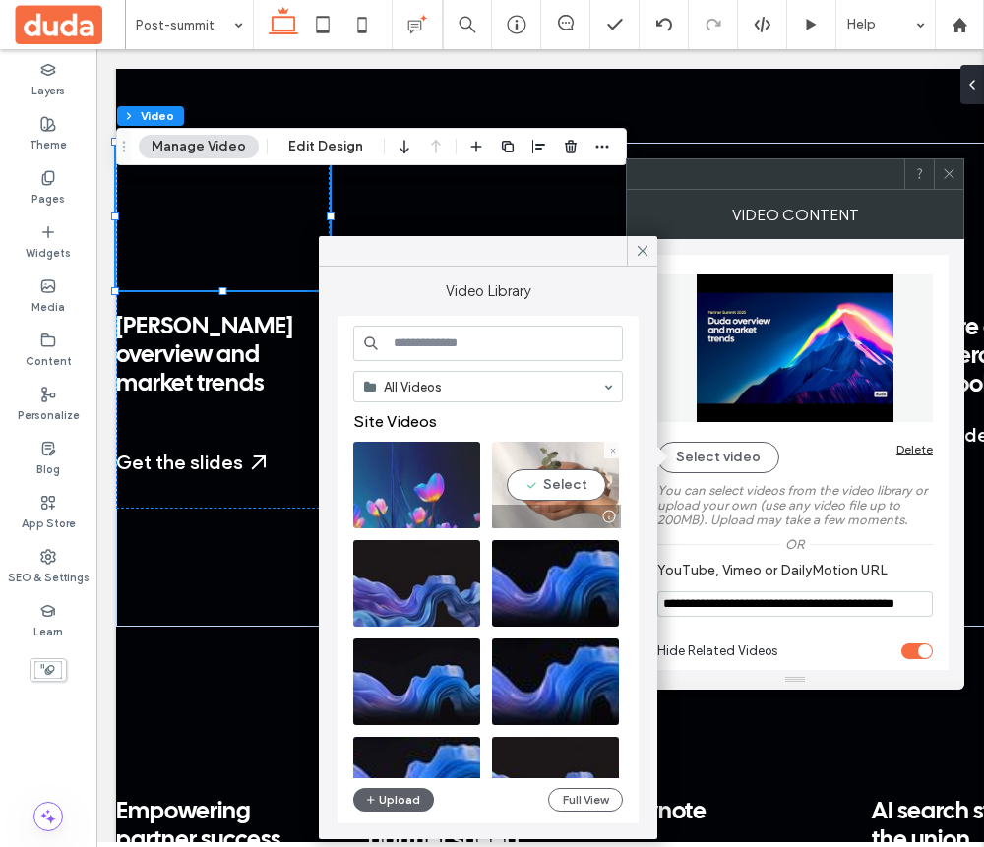
type input "**********"
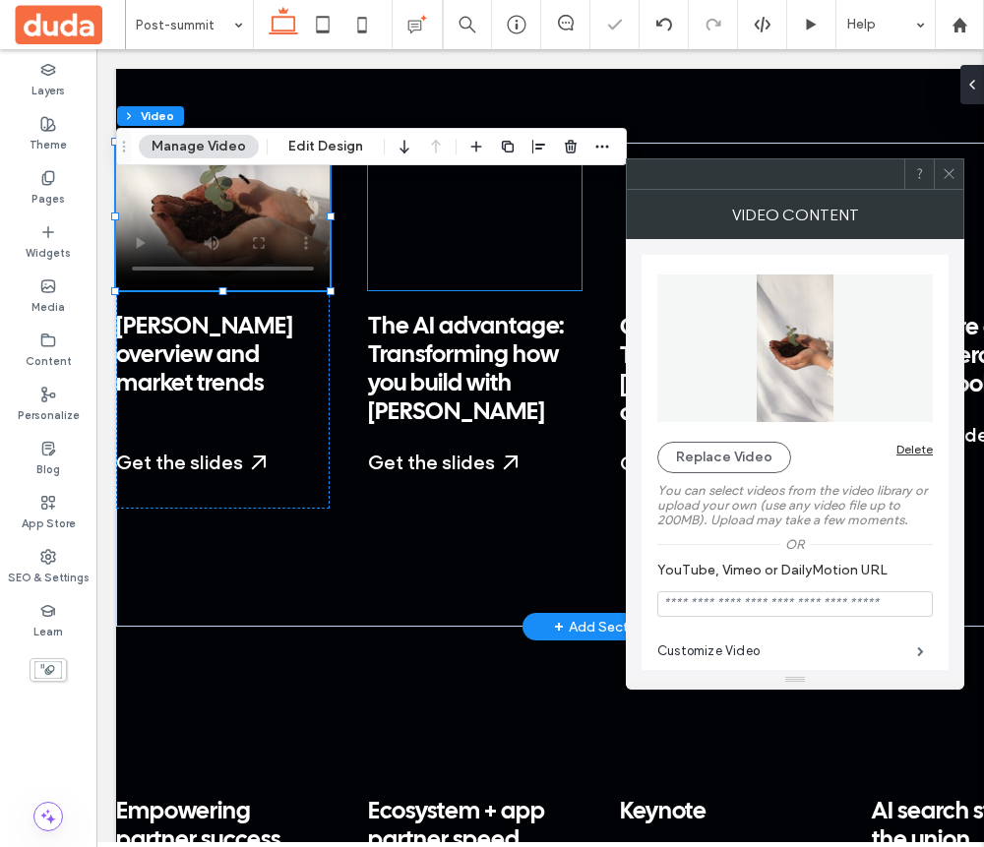
click at [416, 240] on div at bounding box center [475, 217] width 214 height 148
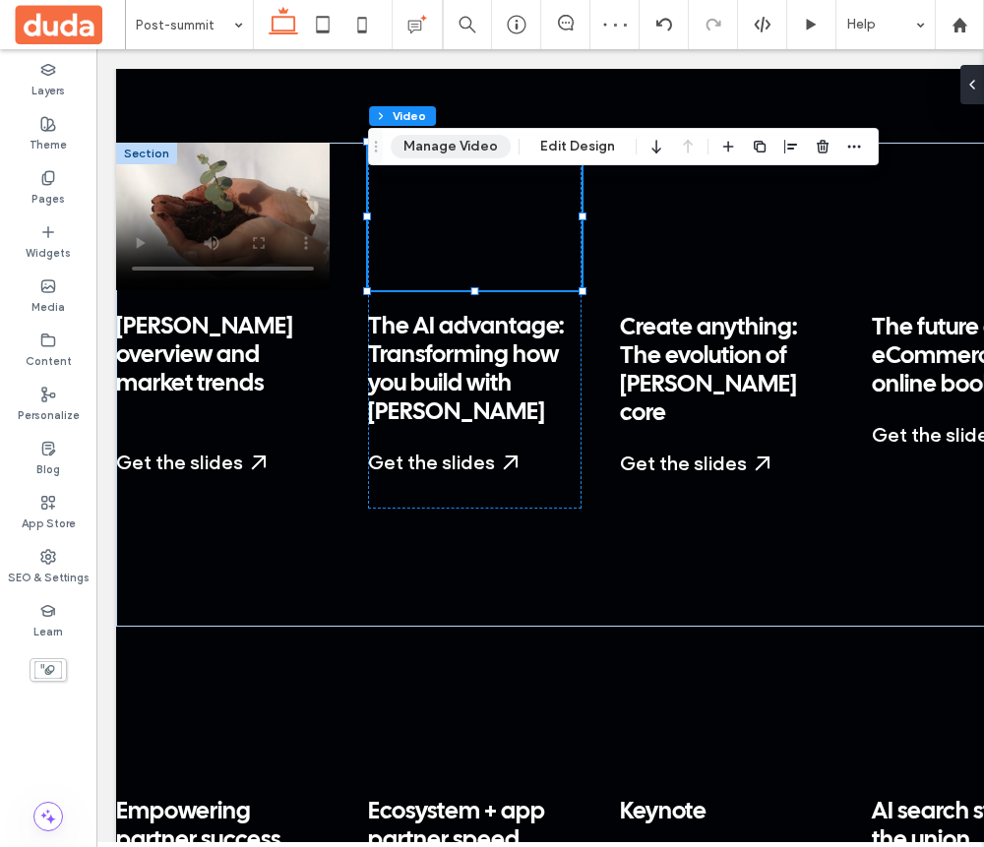
click at [469, 145] on button "Manage Video" at bounding box center [451, 147] width 120 height 24
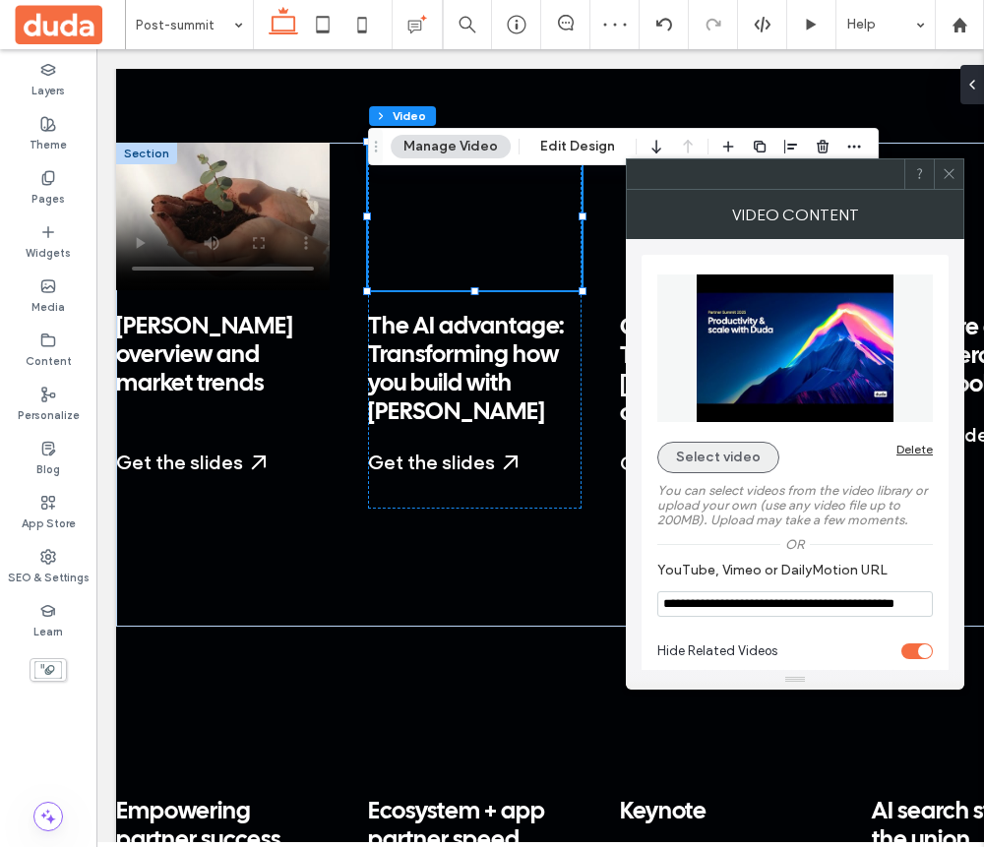
click at [715, 460] on button "Select video" at bounding box center [718, 457] width 122 height 31
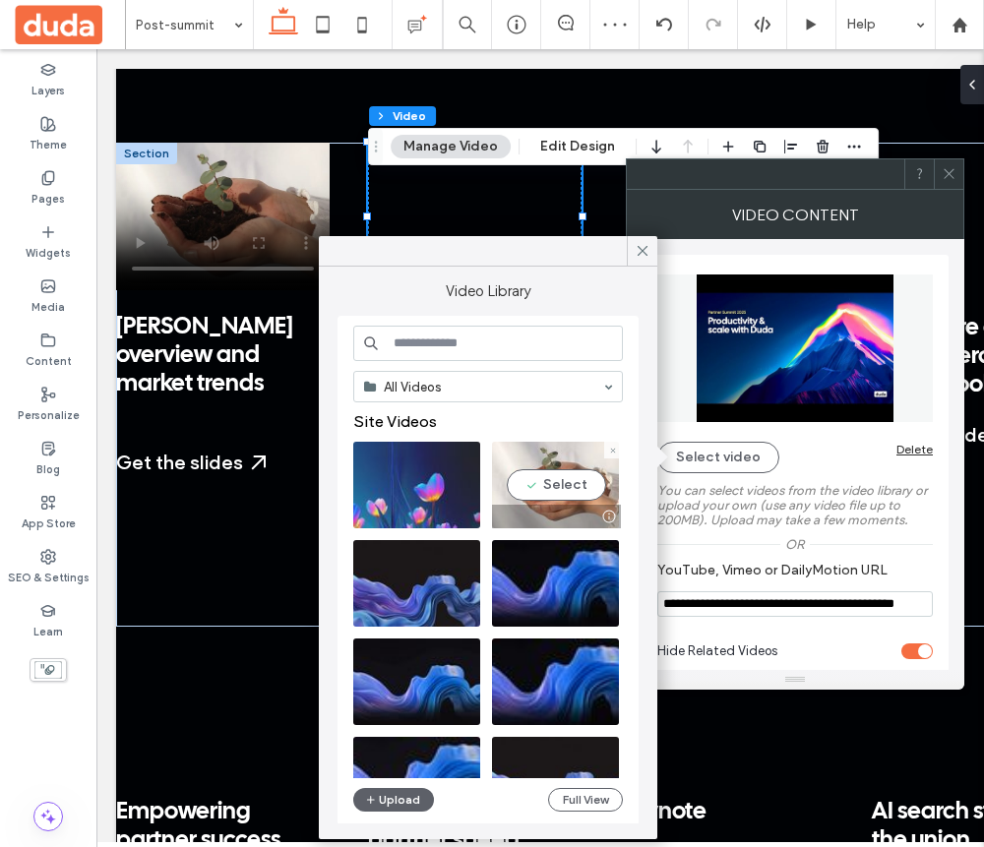
click at [553, 502] on video at bounding box center [555, 485] width 127 height 87
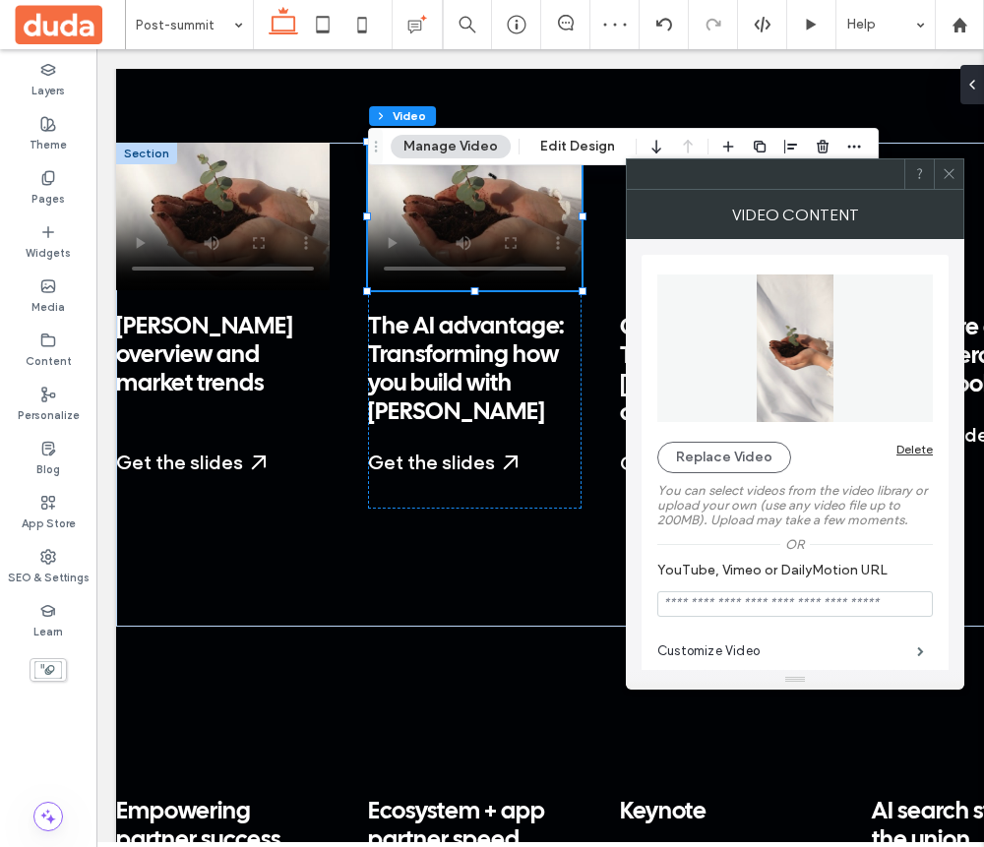
click at [947, 182] on span at bounding box center [949, 174] width 15 height 30
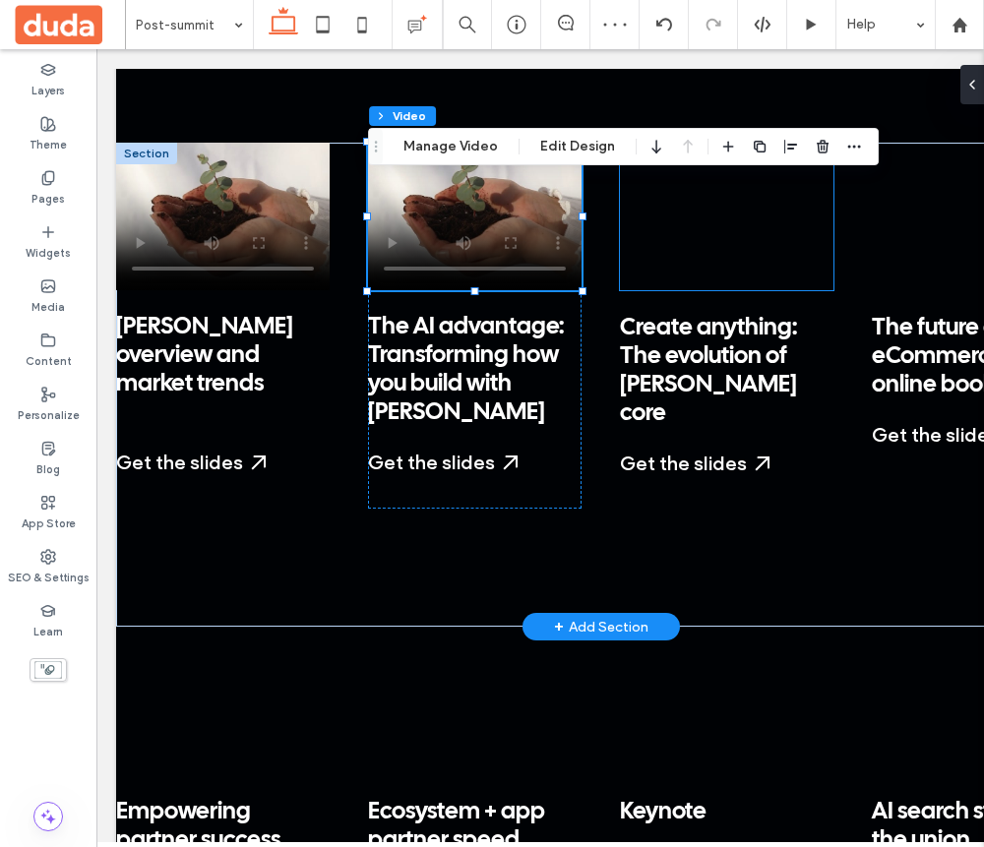
click at [728, 207] on div at bounding box center [727, 217] width 214 height 148
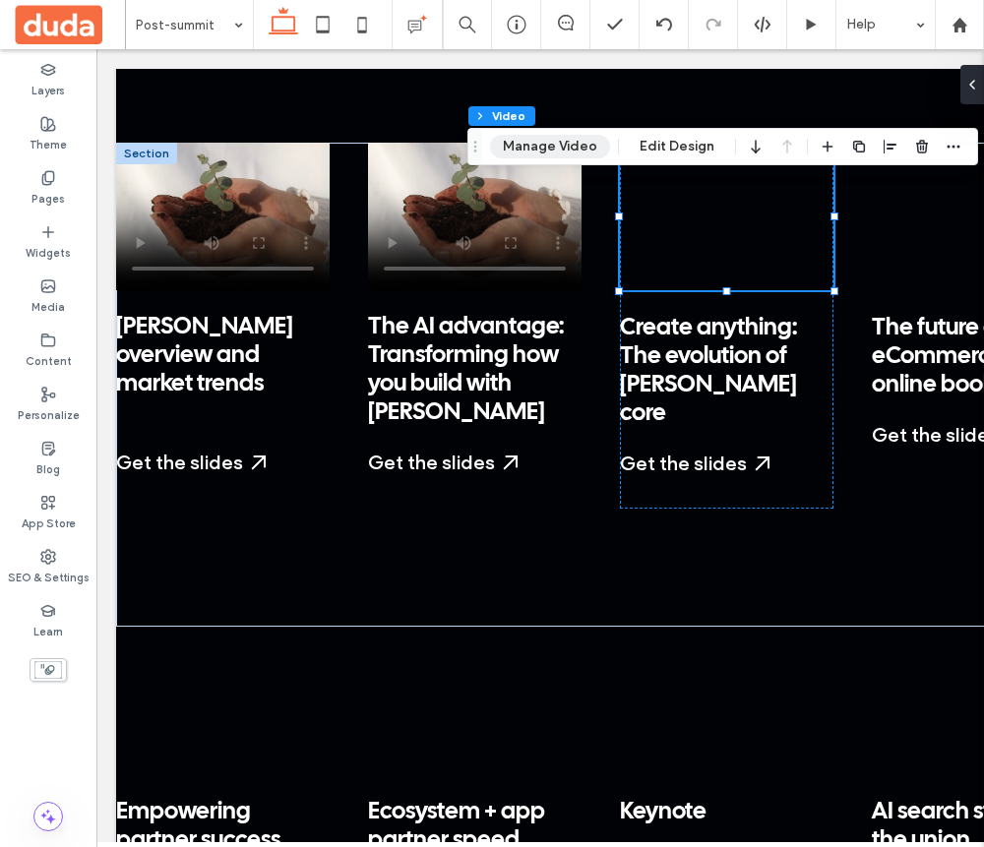
click at [579, 146] on button "Manage Video" at bounding box center [550, 147] width 120 height 24
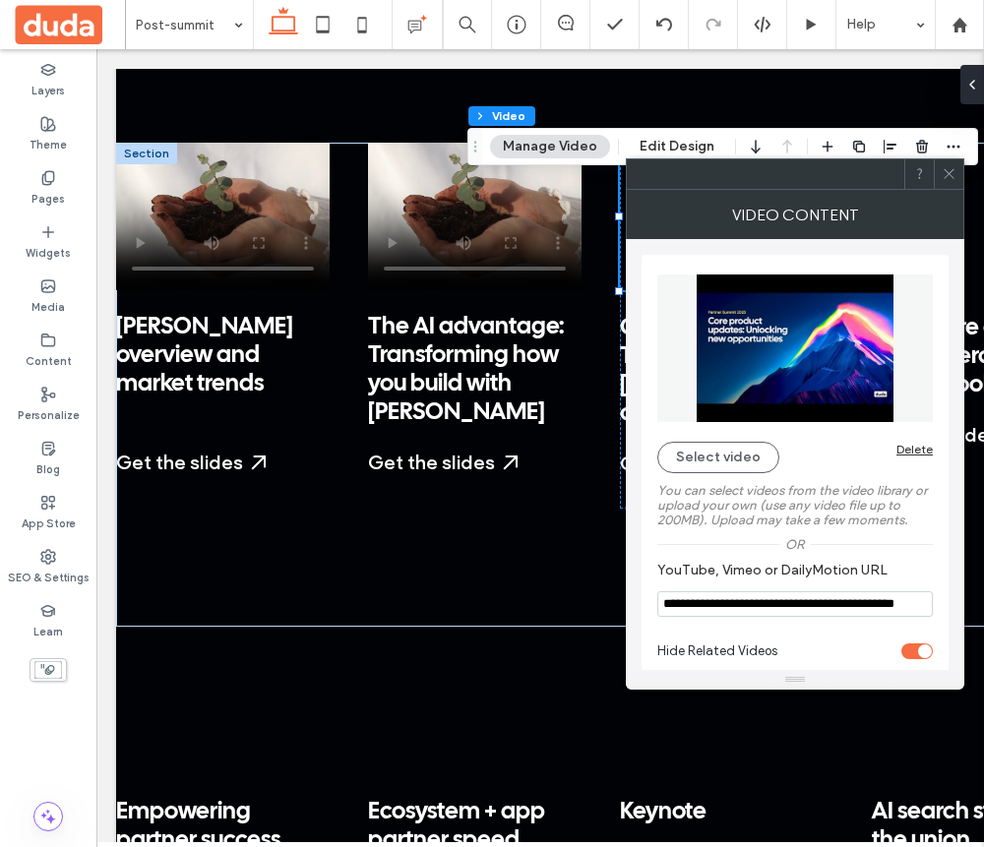
click at [755, 438] on div "**********" at bounding box center [795, 446] width 276 height 362
click at [742, 457] on button "Select video" at bounding box center [718, 457] width 122 height 31
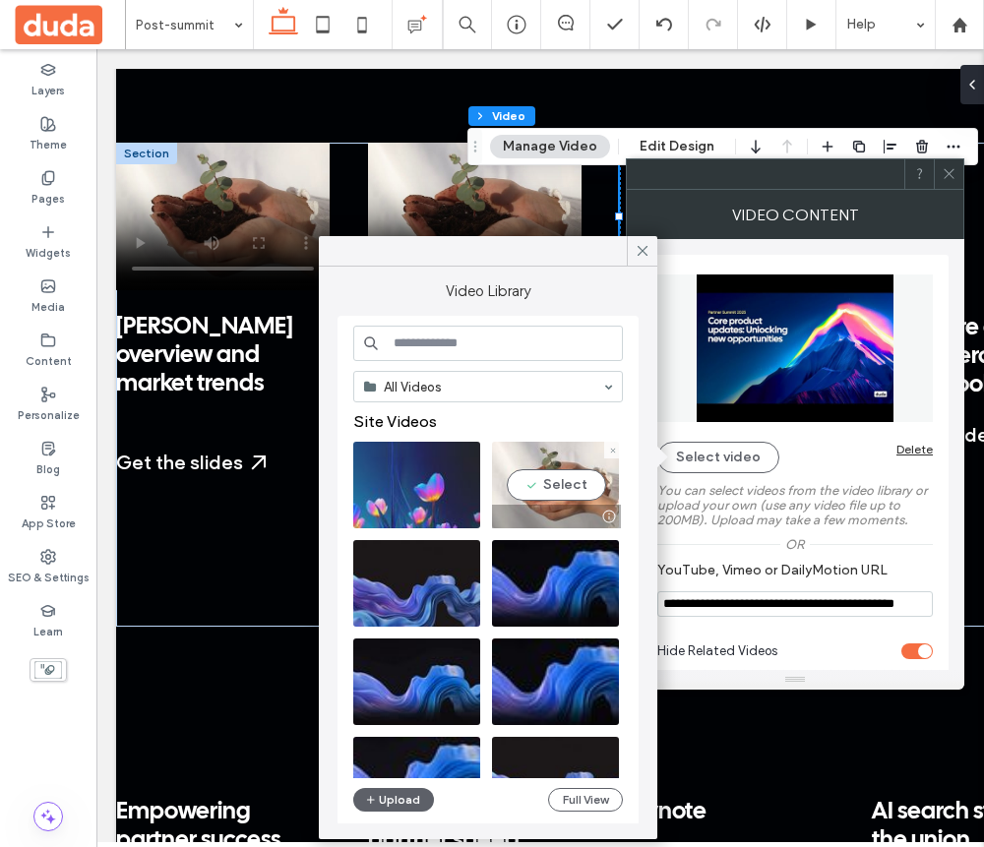
click at [603, 461] on video at bounding box center [555, 485] width 127 height 87
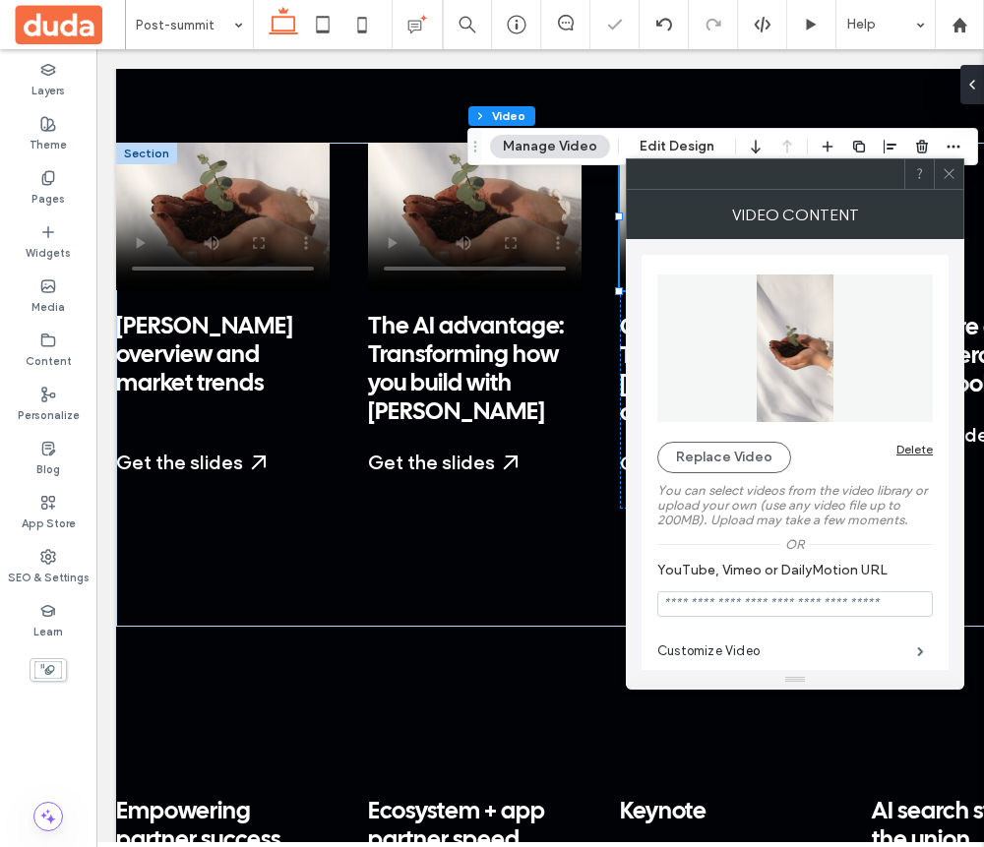
click at [952, 166] on icon at bounding box center [949, 173] width 15 height 15
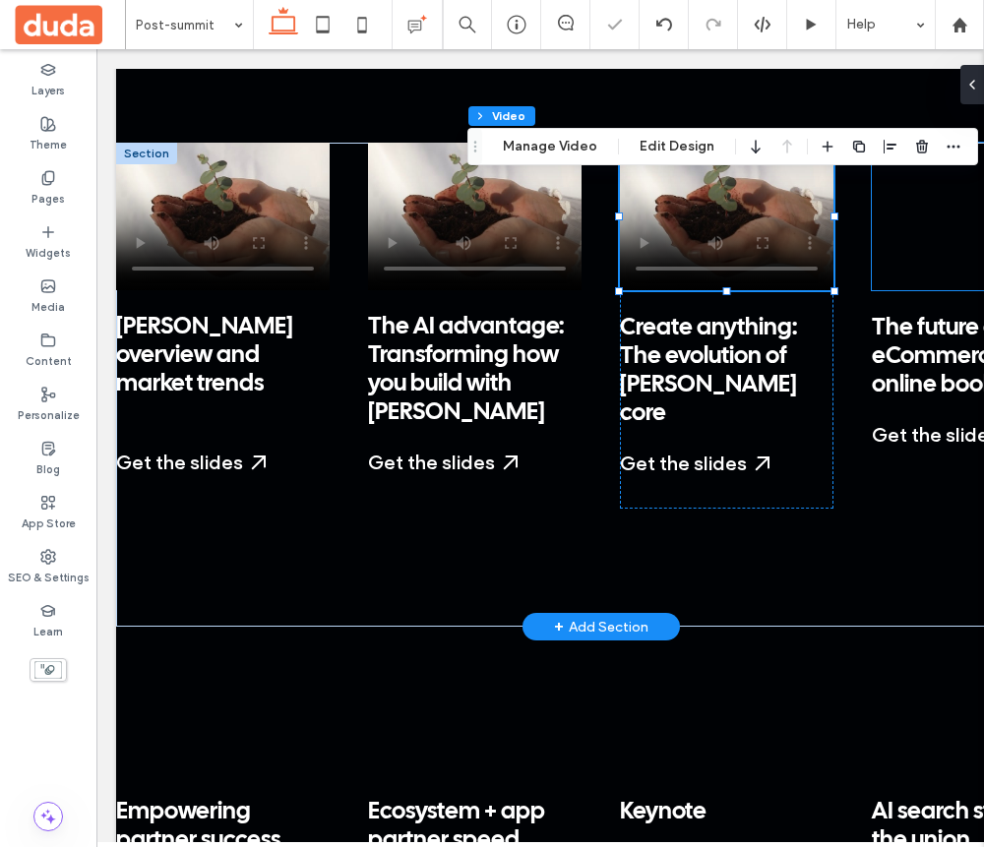
click at [940, 236] on div at bounding box center [979, 217] width 214 height 148
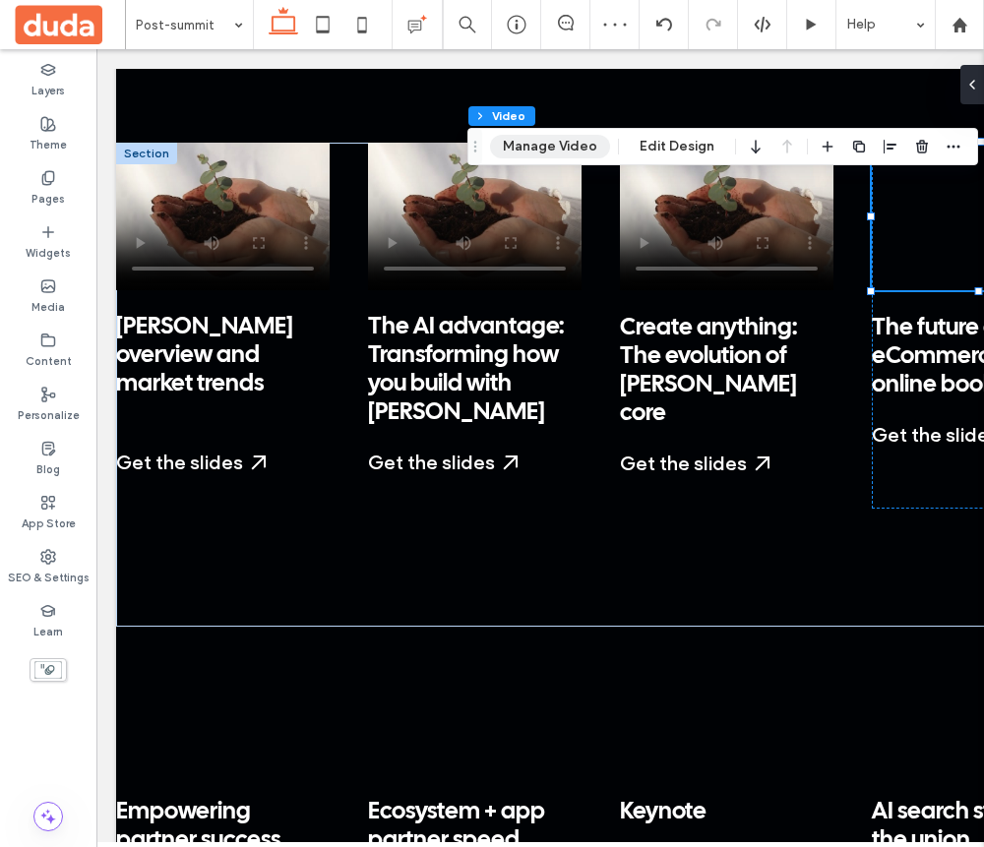
click at [572, 138] on button "Manage Video" at bounding box center [550, 147] width 120 height 24
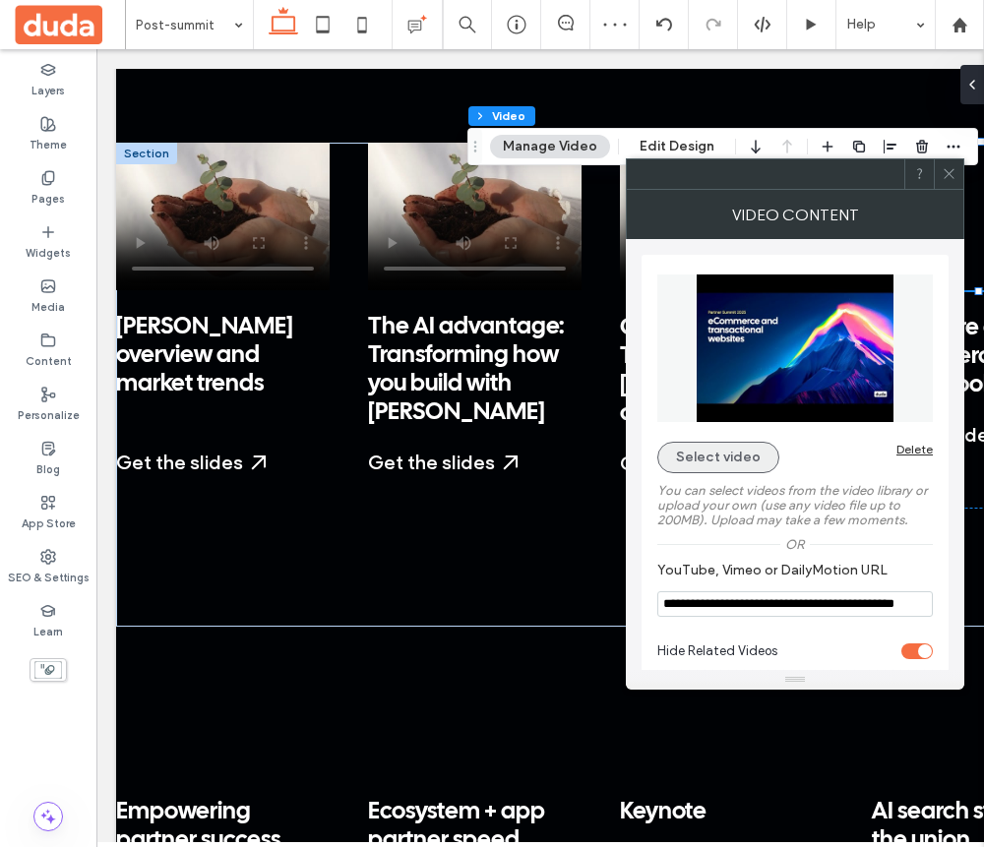
click at [731, 460] on button "Select video" at bounding box center [718, 457] width 122 height 31
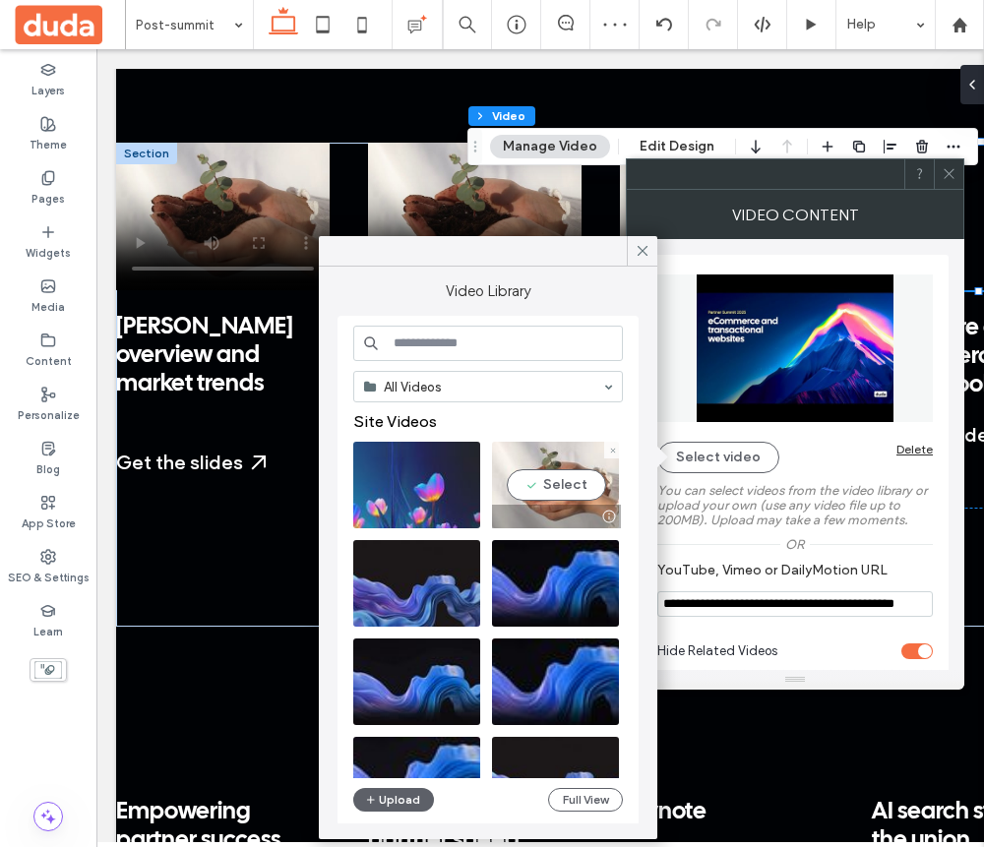
click at [586, 483] on video at bounding box center [555, 485] width 127 height 87
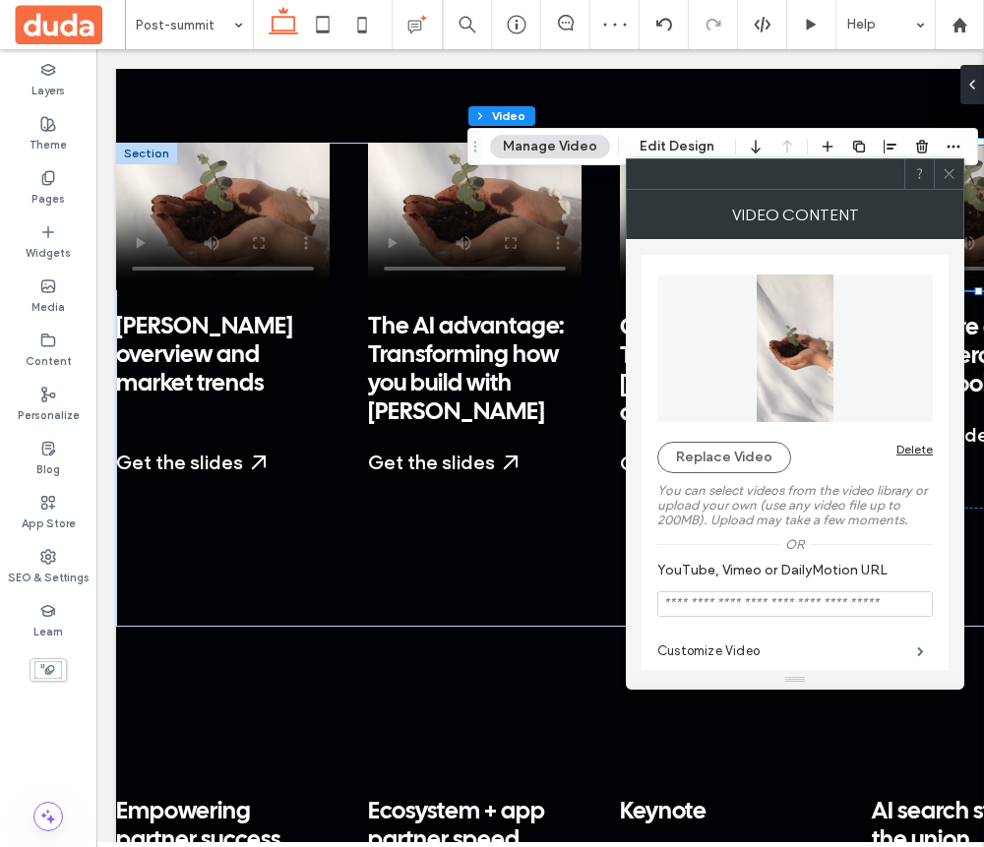
click at [950, 177] on icon at bounding box center [949, 173] width 15 height 15
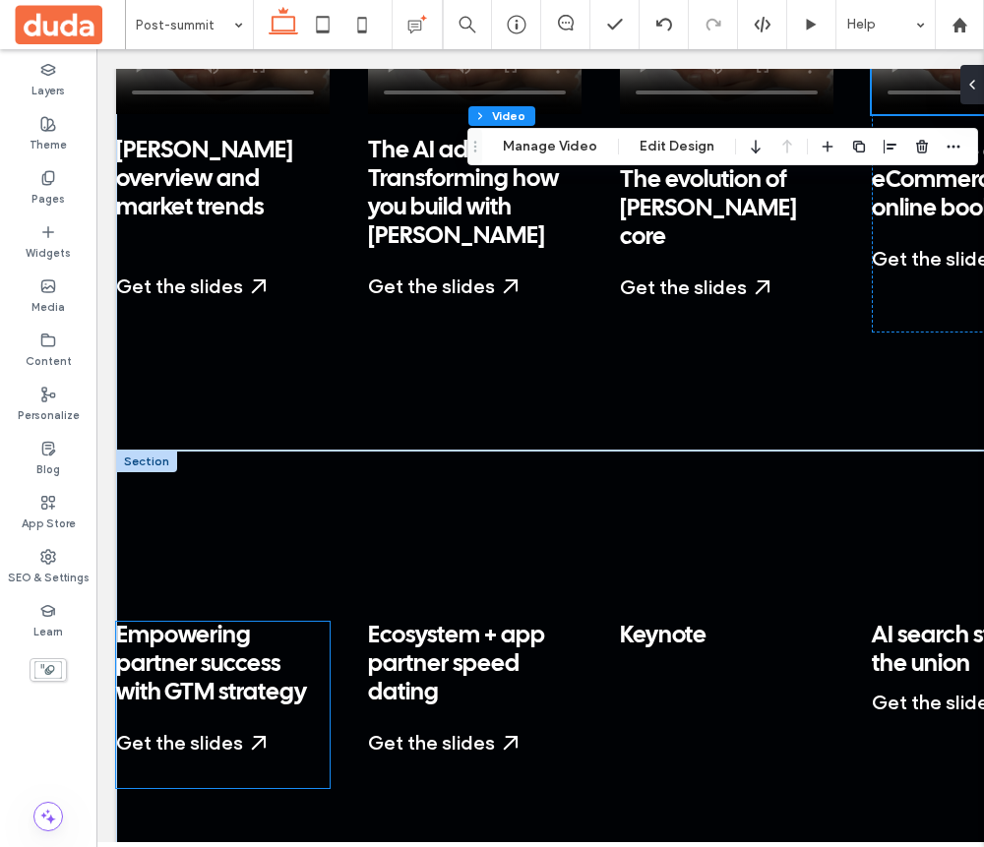
scroll to position [2448, 0]
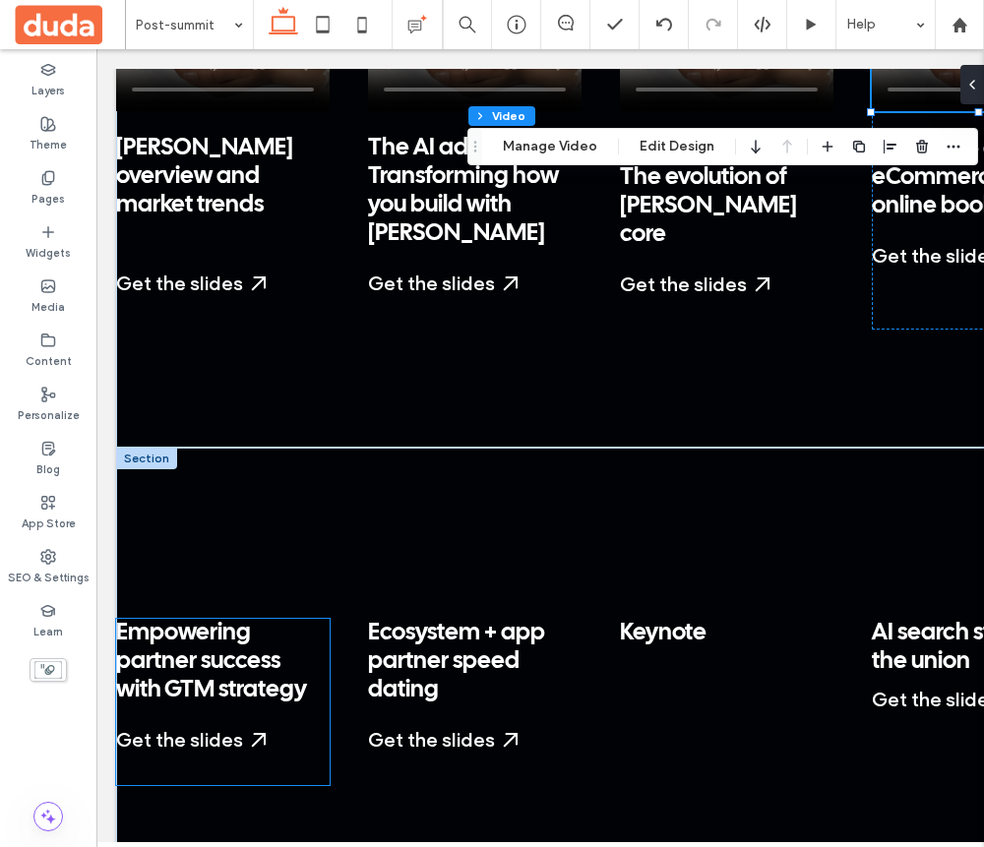
click at [203, 653] on span "Empowering partner success with GTM strategy" at bounding box center [211, 662] width 191 height 80
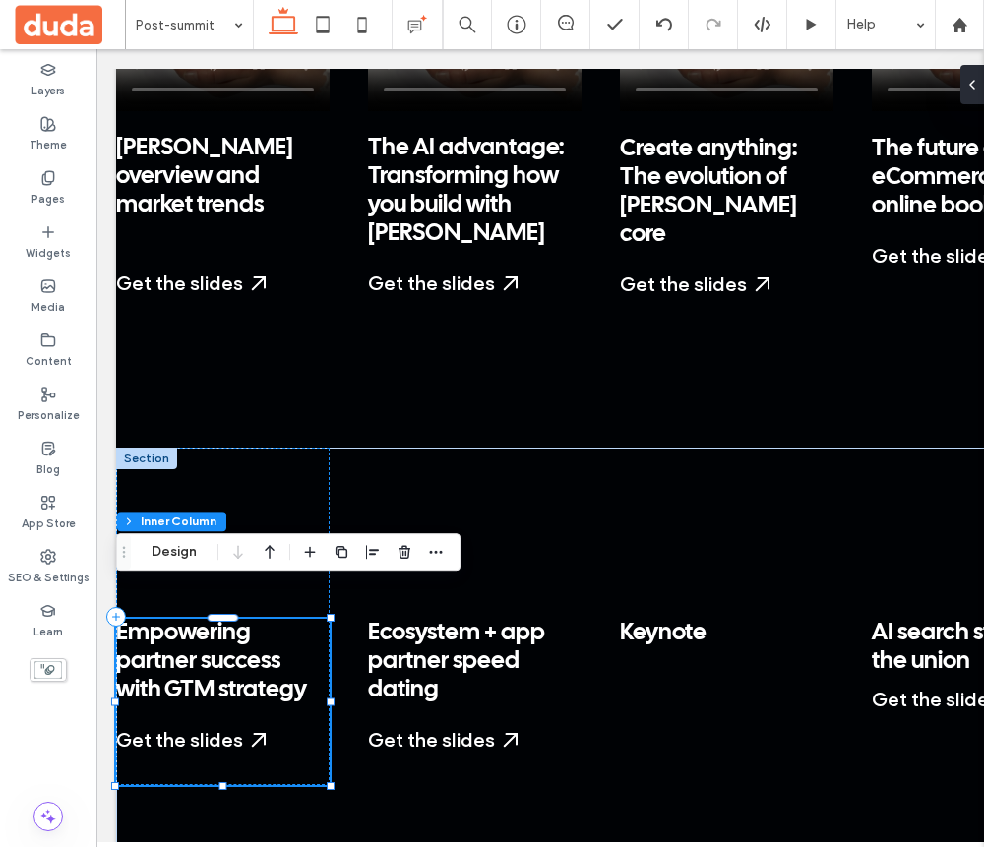
click at [187, 625] on span "Empowering partner success with GTM strategy" at bounding box center [211, 662] width 191 height 80
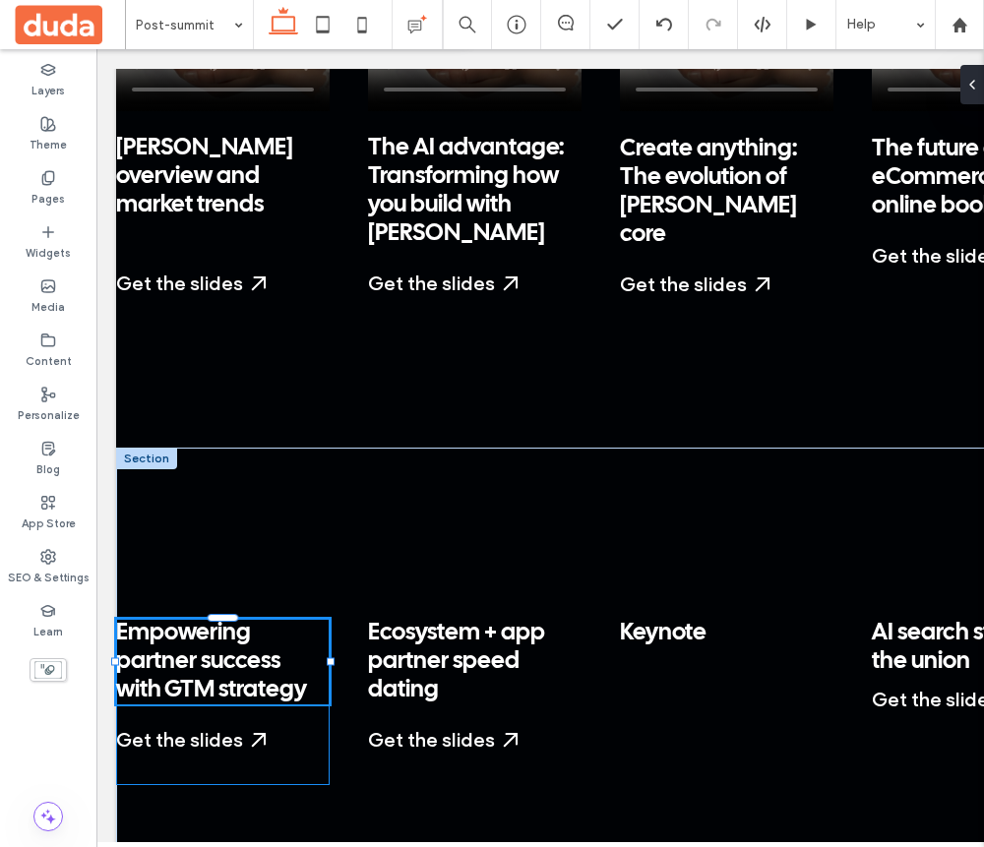
click at [187, 625] on span "Empowering partner success with GTM strategy" at bounding box center [211, 662] width 191 height 80
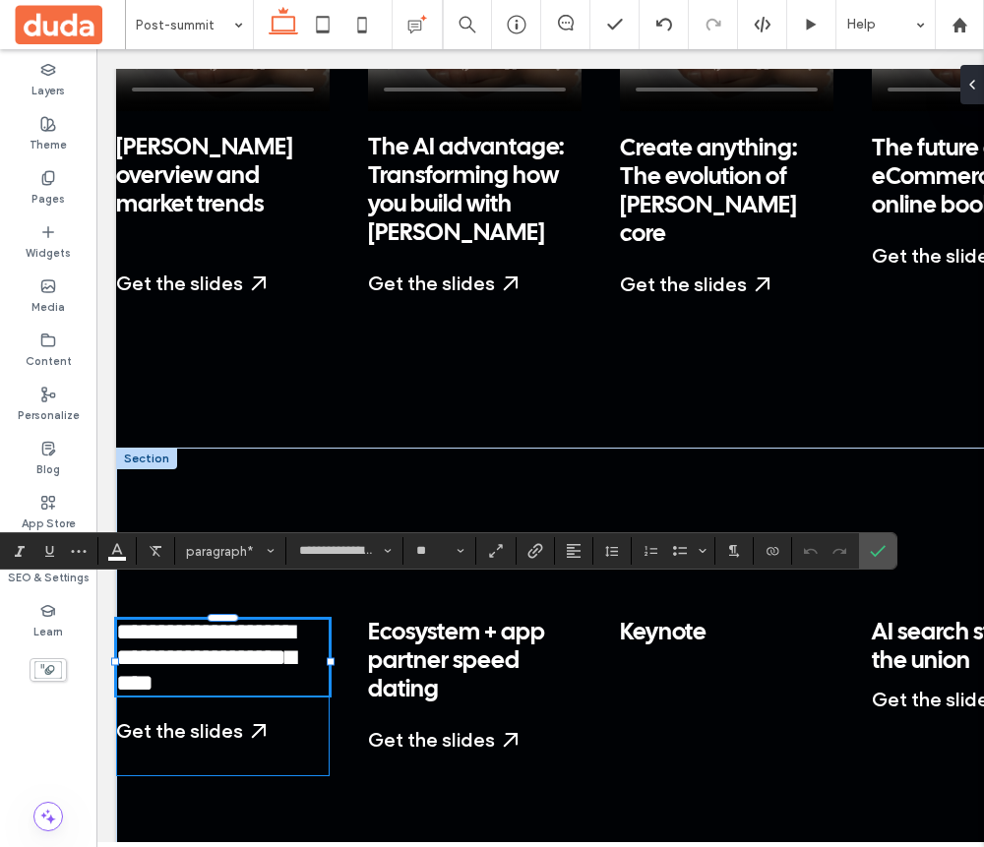
click at [187, 625] on span "**********" at bounding box center [205, 657] width 179 height 75
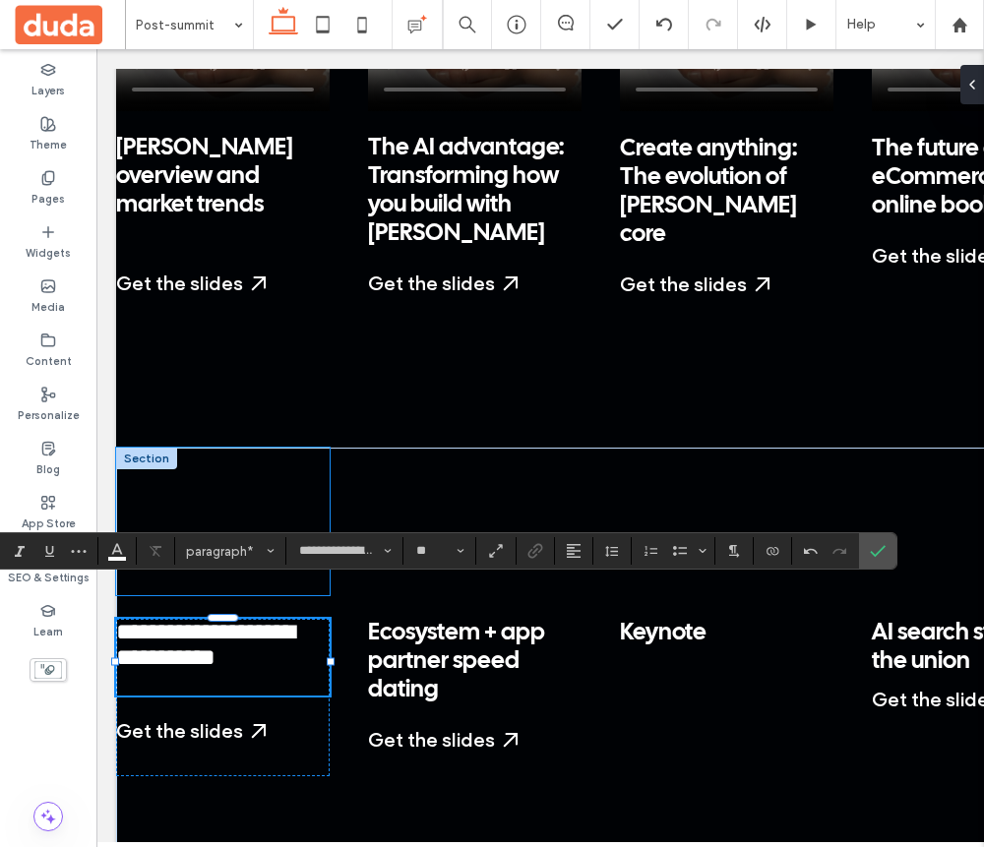
click at [286, 479] on div at bounding box center [223, 522] width 214 height 148
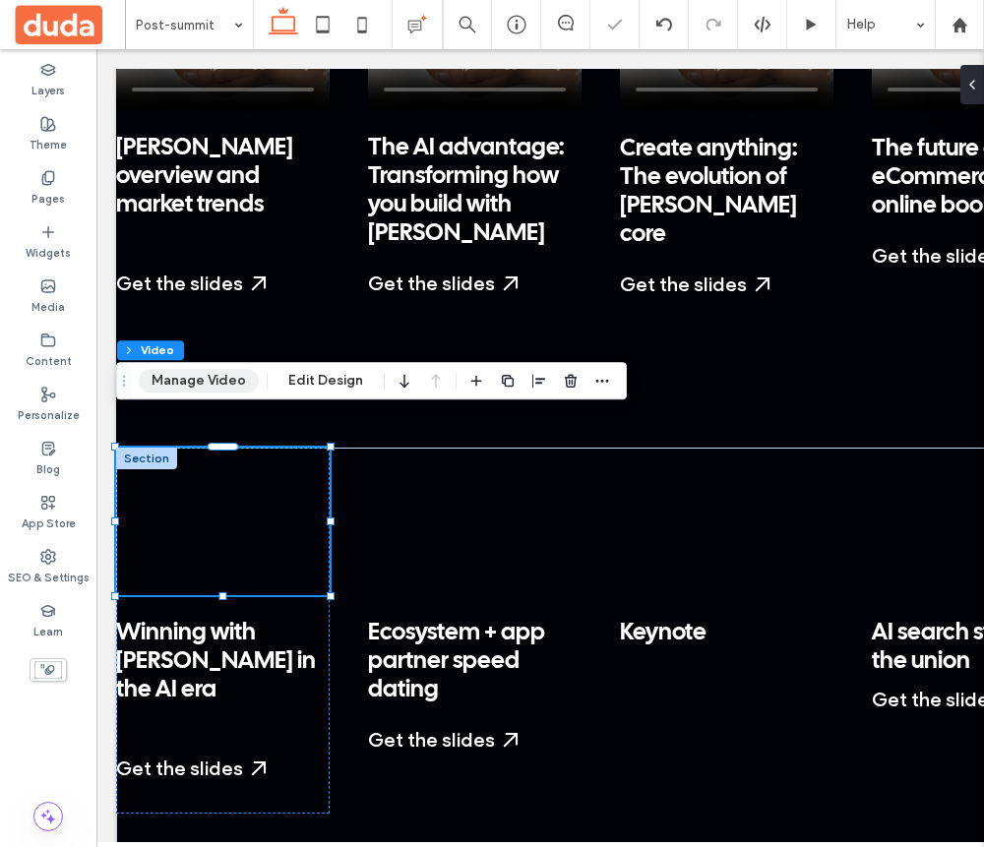
click at [203, 384] on button "Manage Video" at bounding box center [199, 381] width 120 height 24
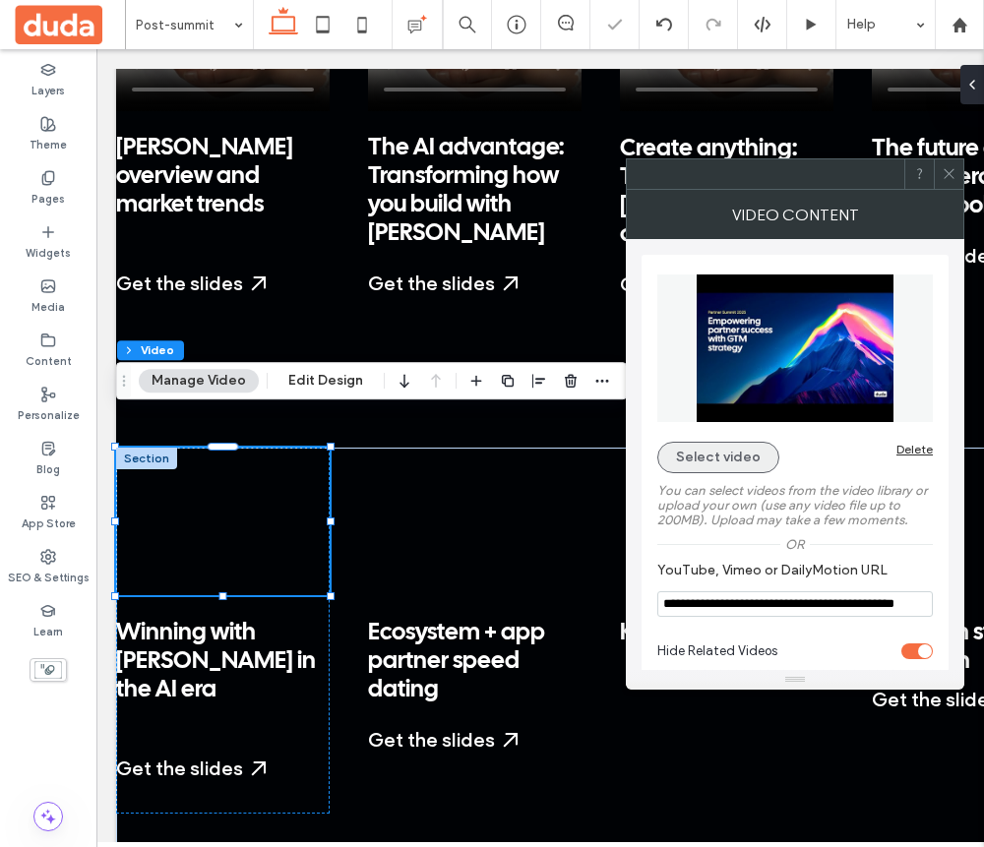
click at [725, 460] on button "Select video" at bounding box center [718, 457] width 122 height 31
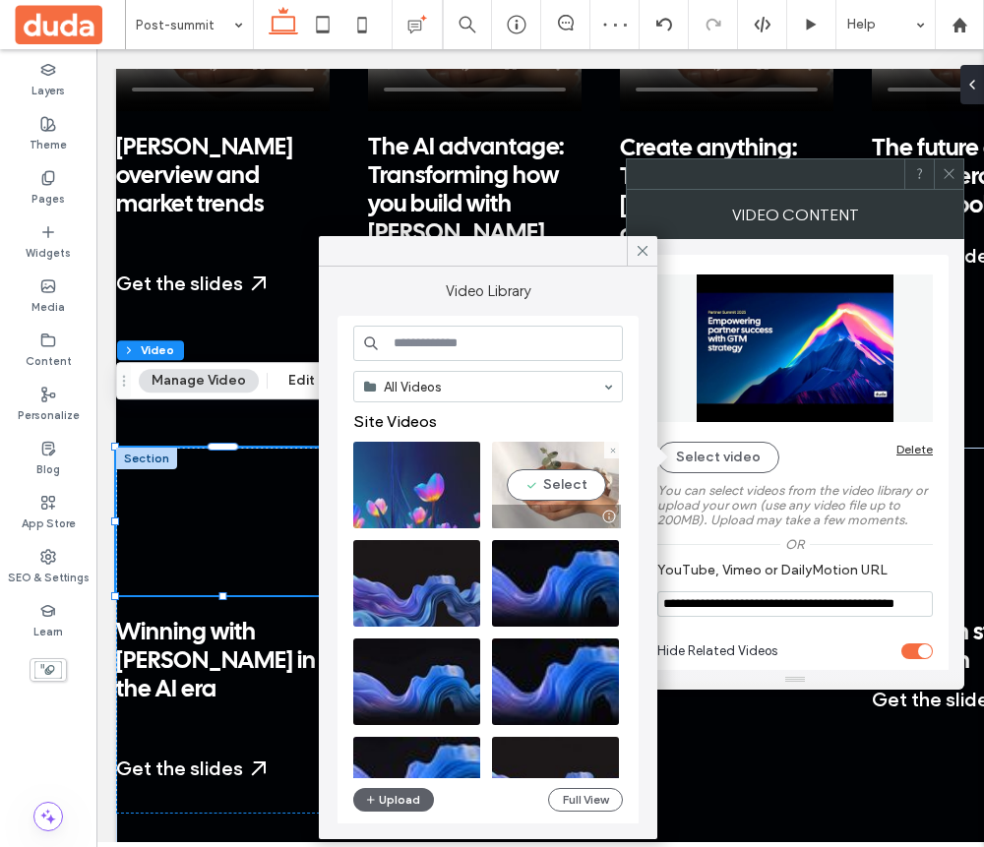
click at [570, 495] on video at bounding box center [555, 485] width 127 height 87
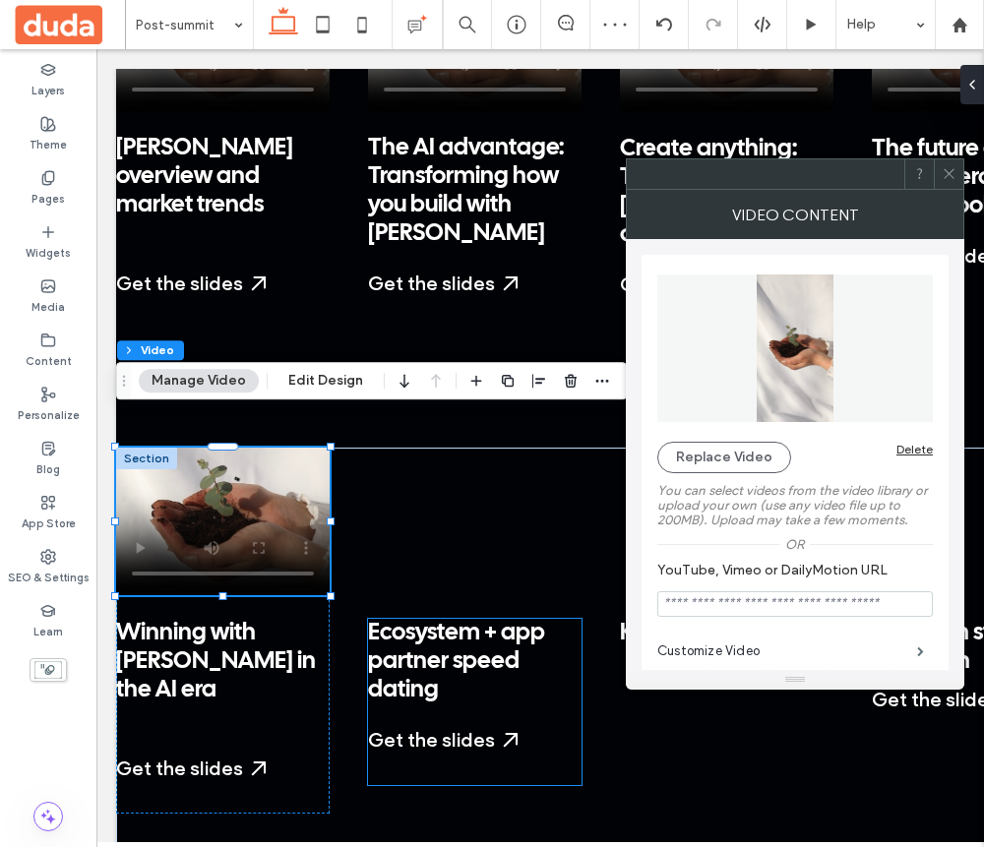
click at [518, 622] on span "Ecosystem + app partner speed dating" at bounding box center [456, 662] width 177 height 80
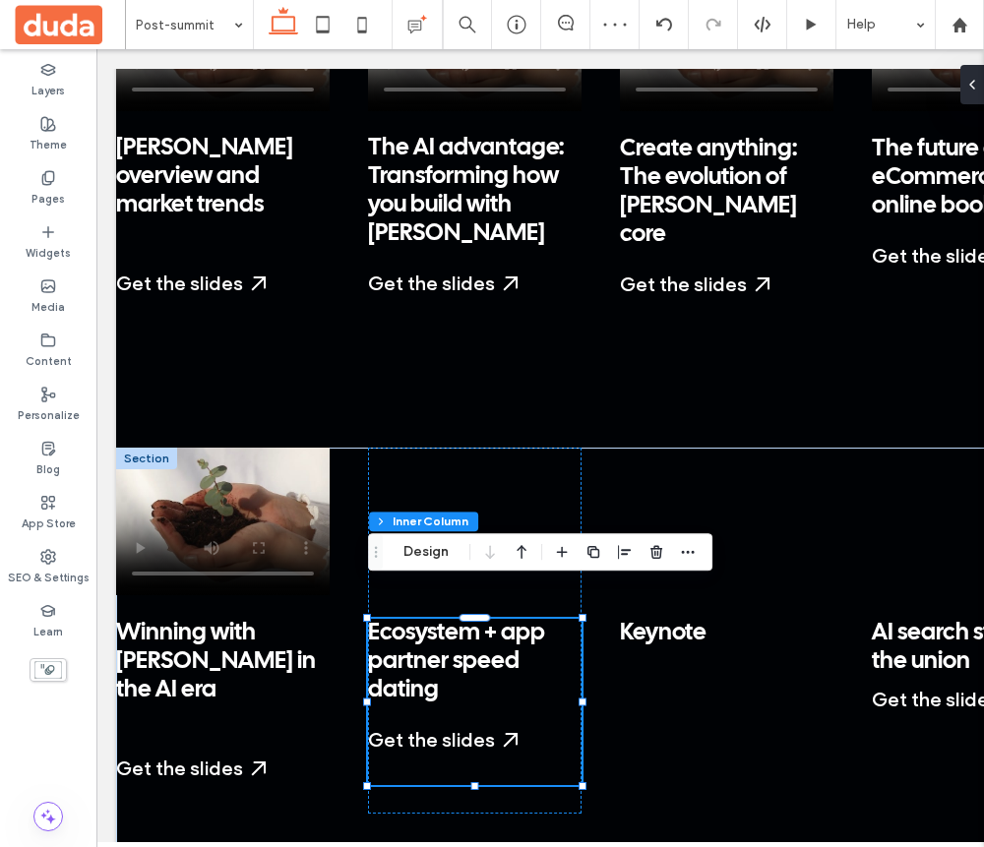
click at [518, 622] on span "Ecosystem + app partner speed dating" at bounding box center [456, 662] width 177 height 80
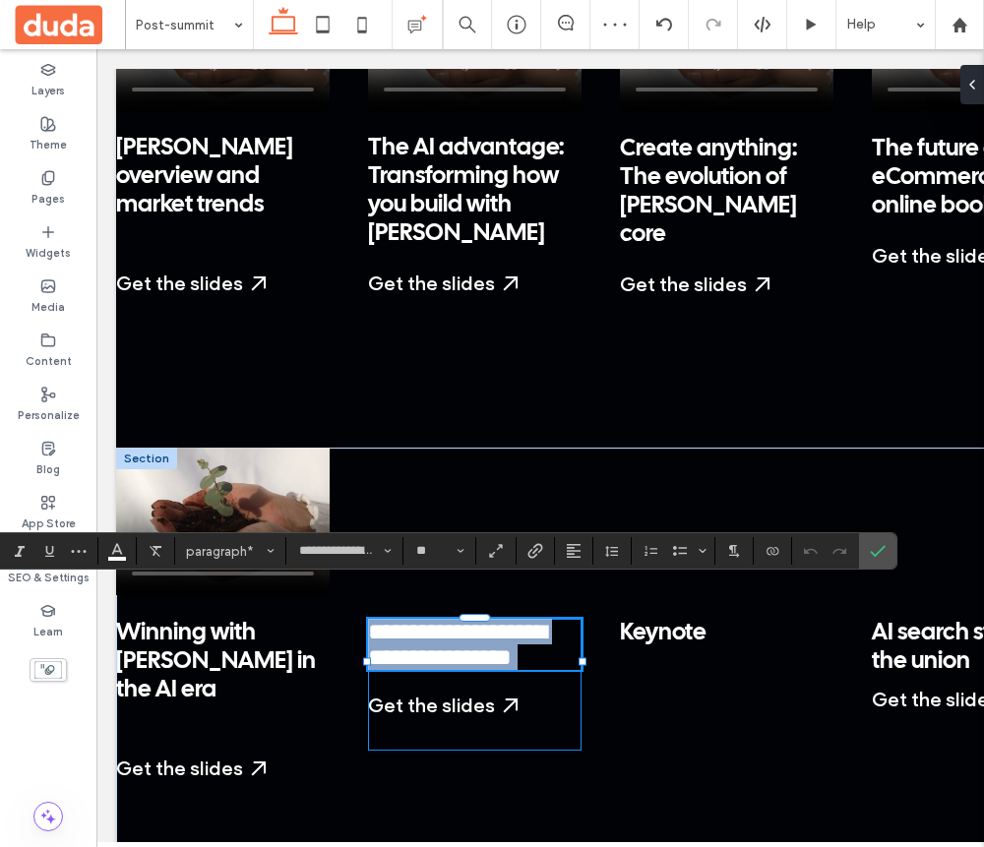
click at [518, 620] on span "**********" at bounding box center [457, 644] width 178 height 49
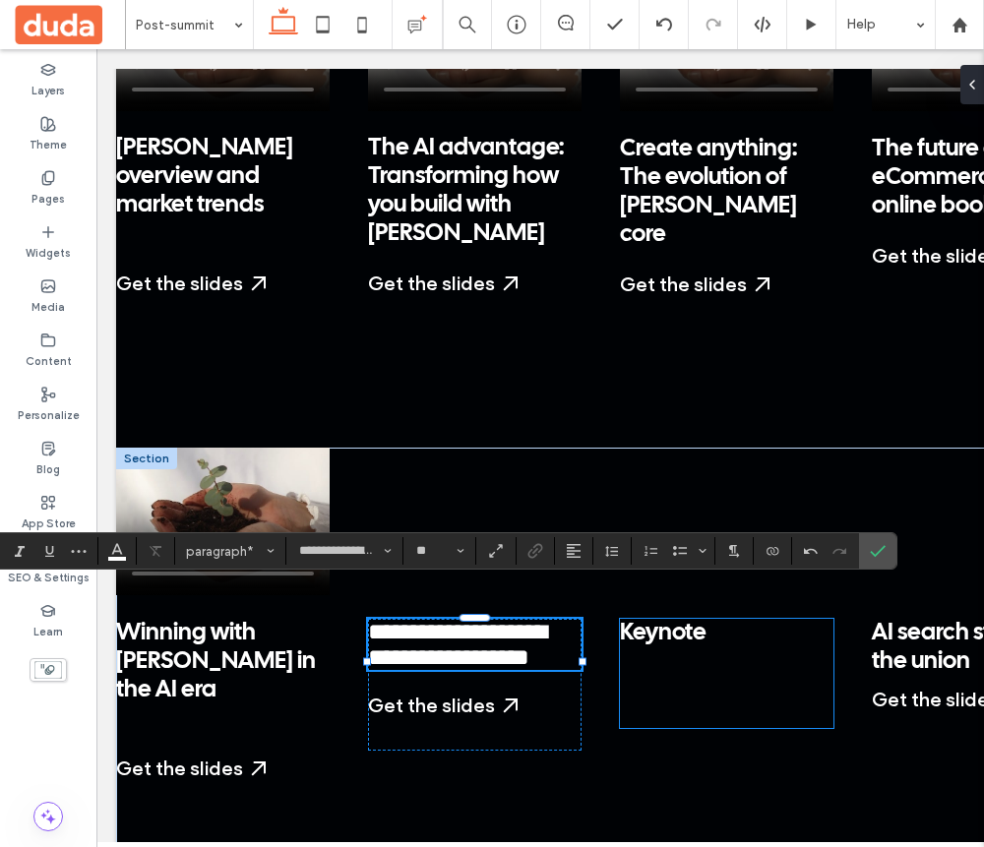
click at [705, 639] on div "Keynote Start a Free Trial My Dashboard Already have an account? Log in" at bounding box center [727, 673] width 214 height 109
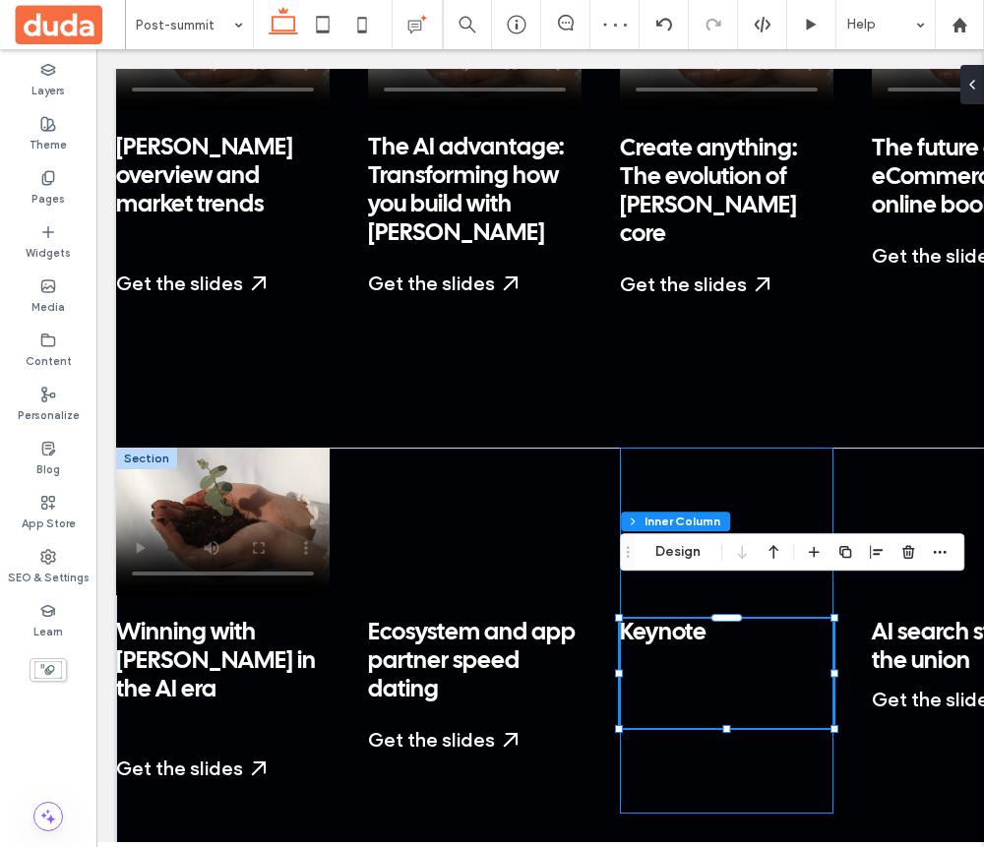
click at [669, 730] on div "Keynote Start a Free Trial My Dashboard Already have an account? Log in" at bounding box center [727, 631] width 214 height 366
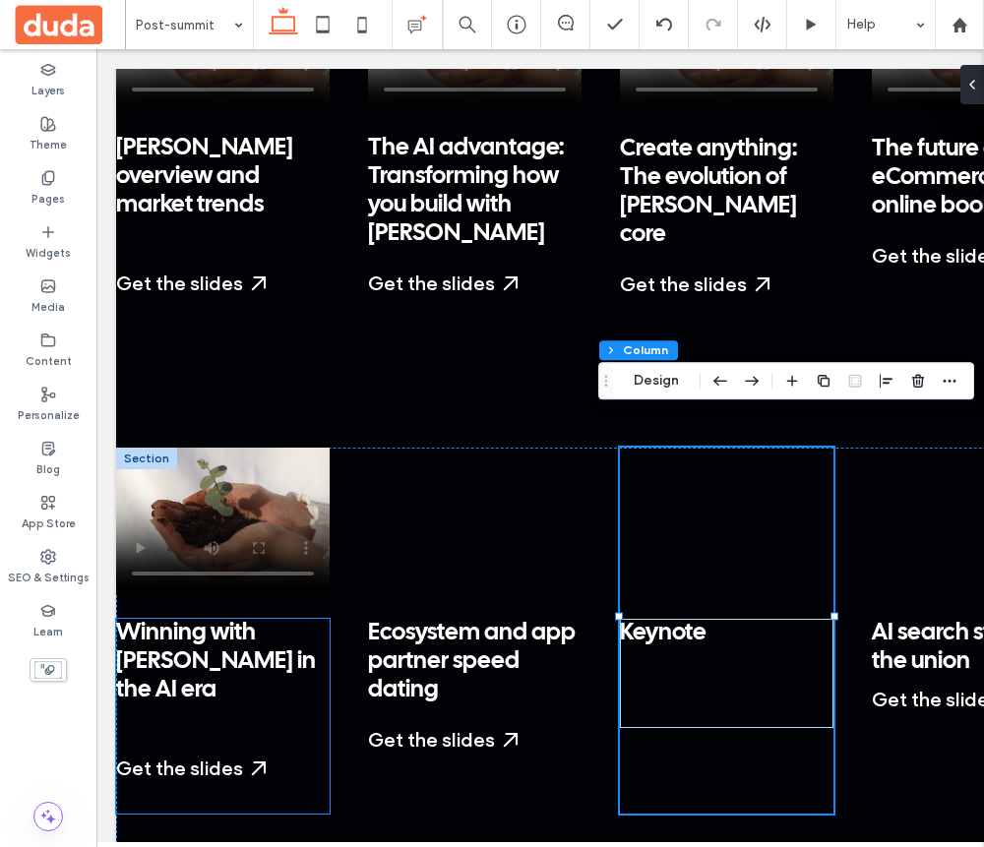
click at [272, 745] on div "Winning with Duda in the AI era ﻿ Get the slides Start a Free Trial My Dashboar…" at bounding box center [223, 716] width 214 height 195
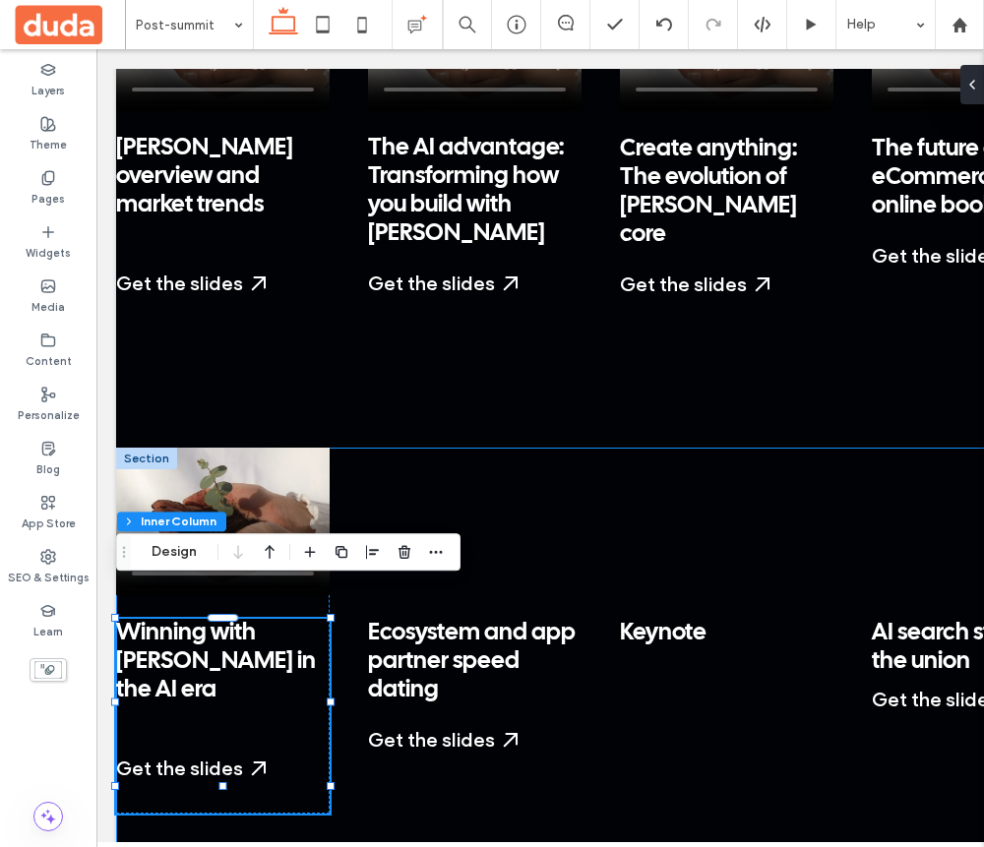
click at [341, 787] on div "Winning with Duda in the AI era ﻿ Get the slides Start a Free Trial My Dashboar…" at bounding box center [600, 690] width 969 height 484
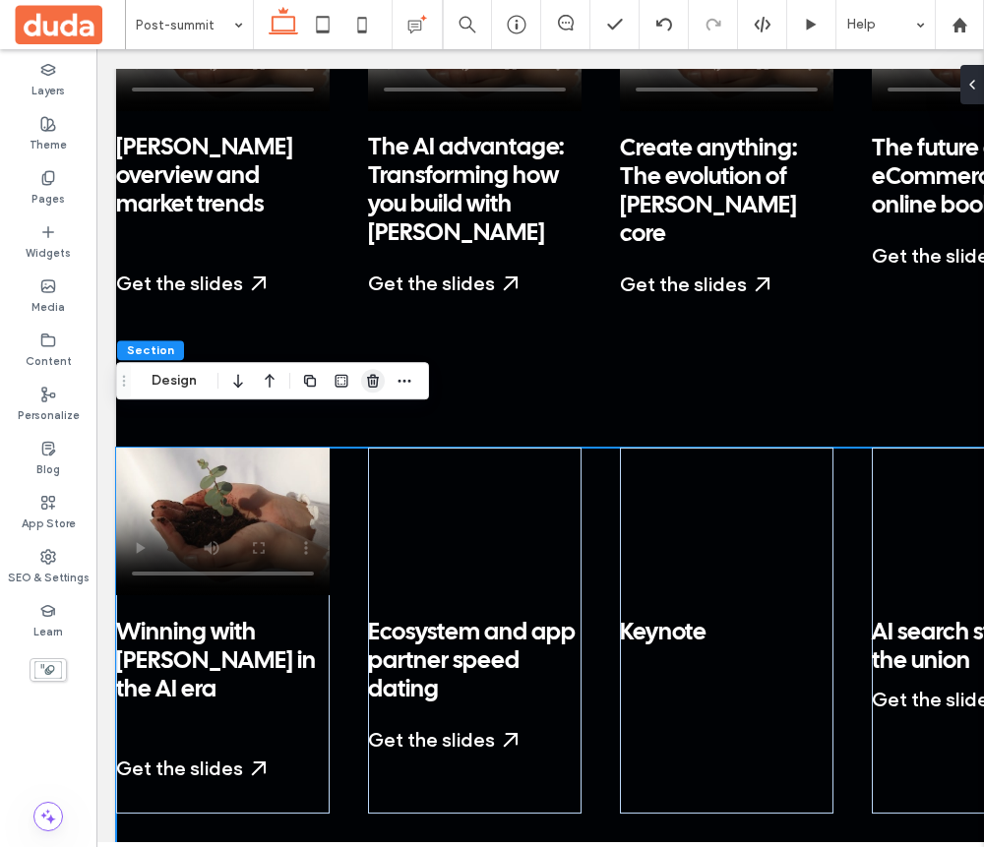
click at [375, 391] on span "button" at bounding box center [373, 381] width 24 height 24
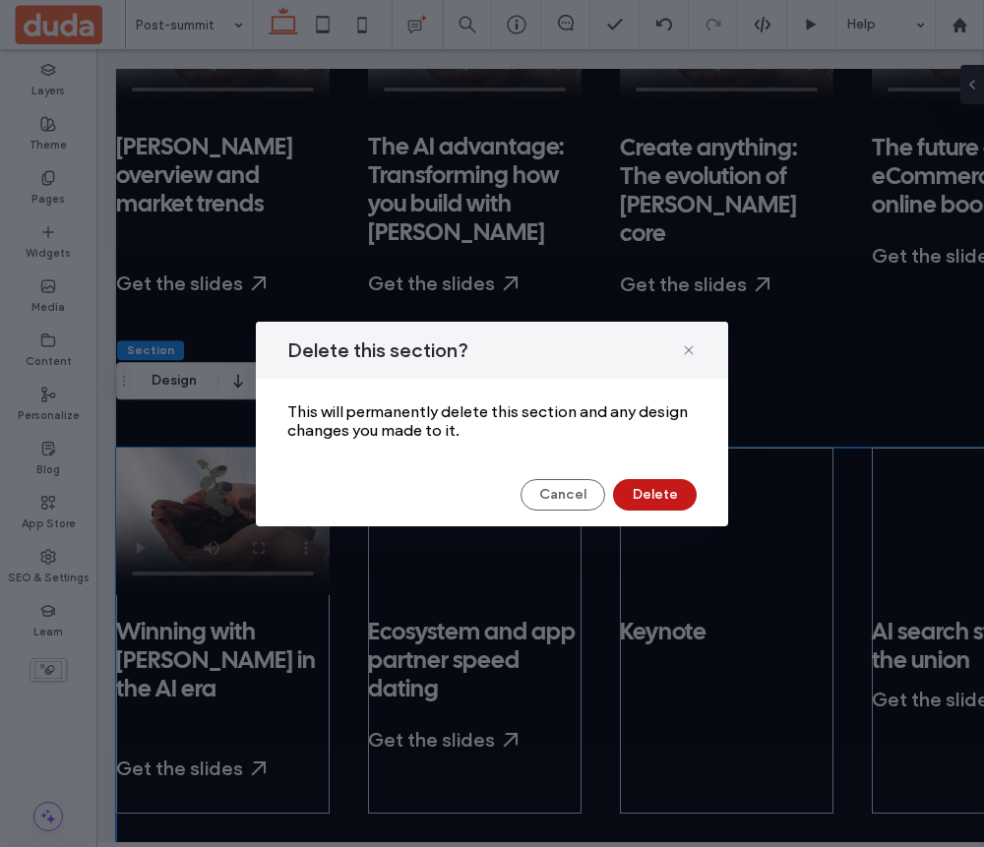
click at [621, 493] on button "Delete" at bounding box center [655, 494] width 84 height 31
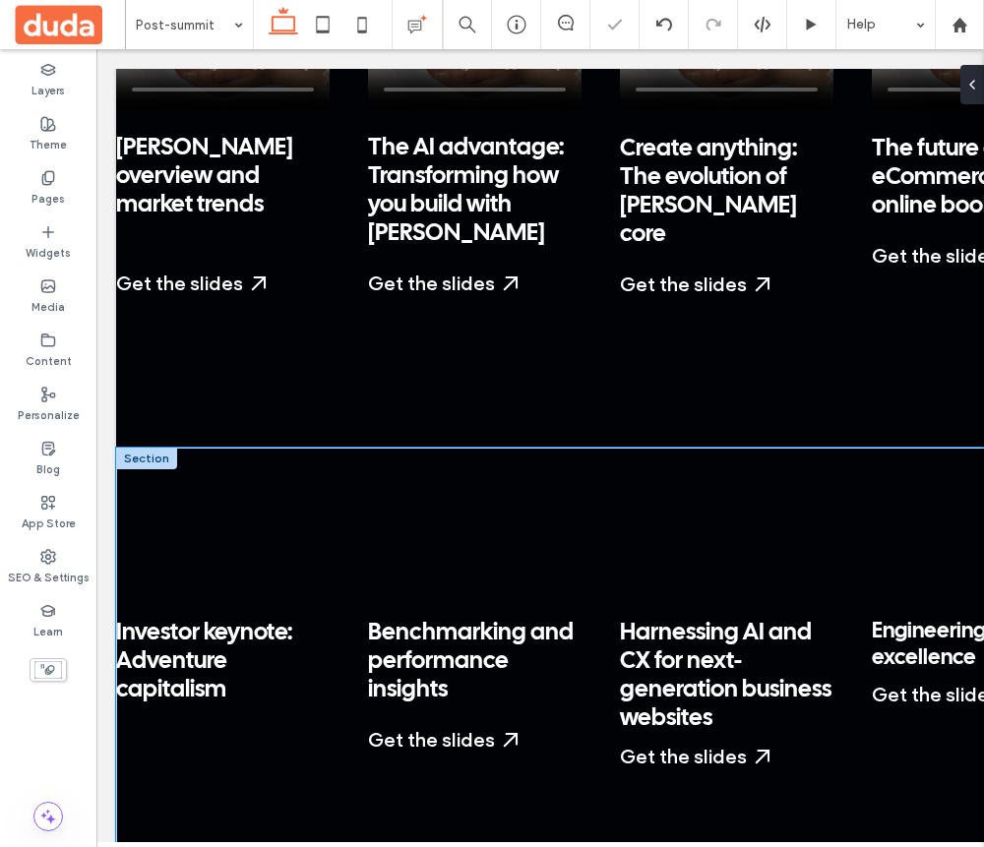
click at [261, 777] on div "Investor keynote: Adventure capitalism Start a Free Trial My Dashboard Already …" at bounding box center [600, 678] width 969 height 461
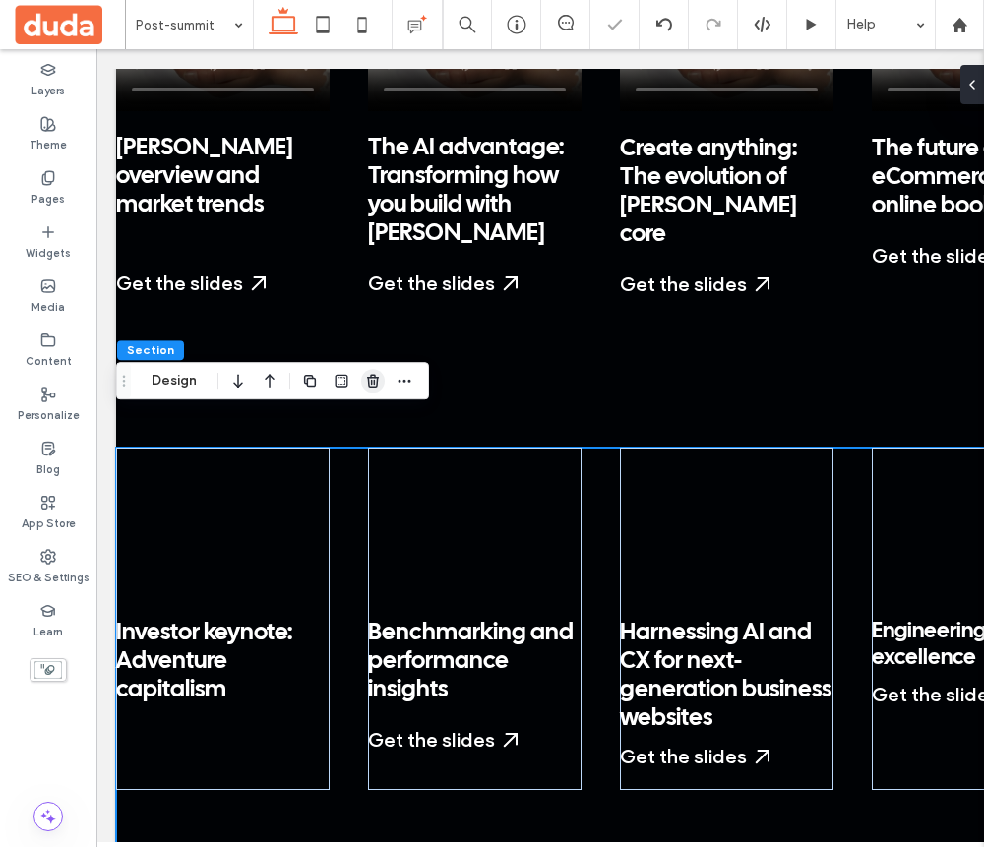
click at [375, 376] on use "button" at bounding box center [373, 380] width 12 height 13
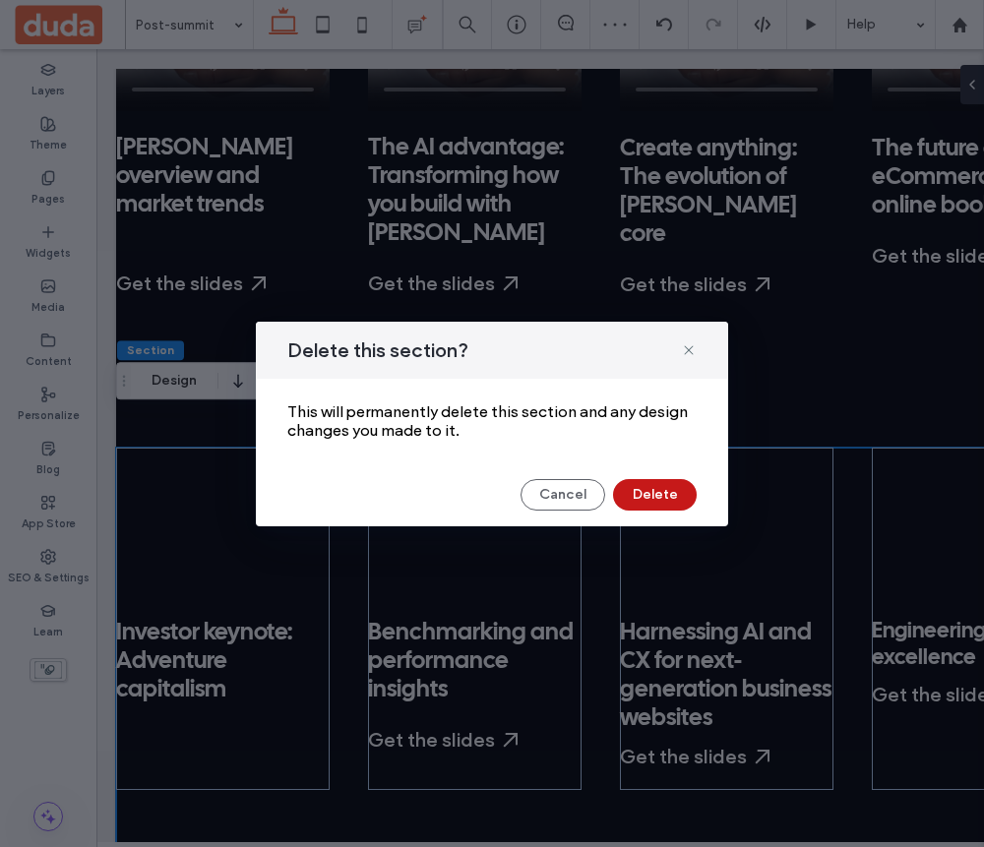
click at [637, 490] on button "Delete" at bounding box center [655, 494] width 84 height 31
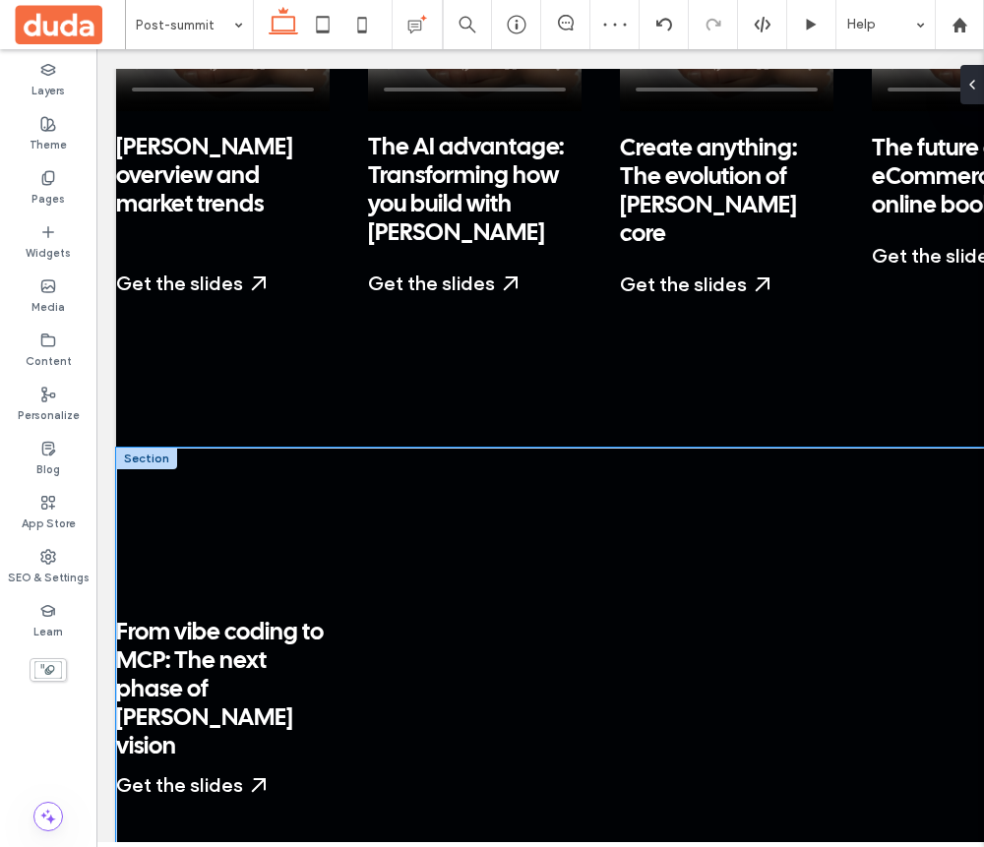
click at [306, 799] on div "From vibe coding to MCP: The next phase of Duda’s AI vision Get the slides Star…" at bounding box center [600, 692] width 969 height 489
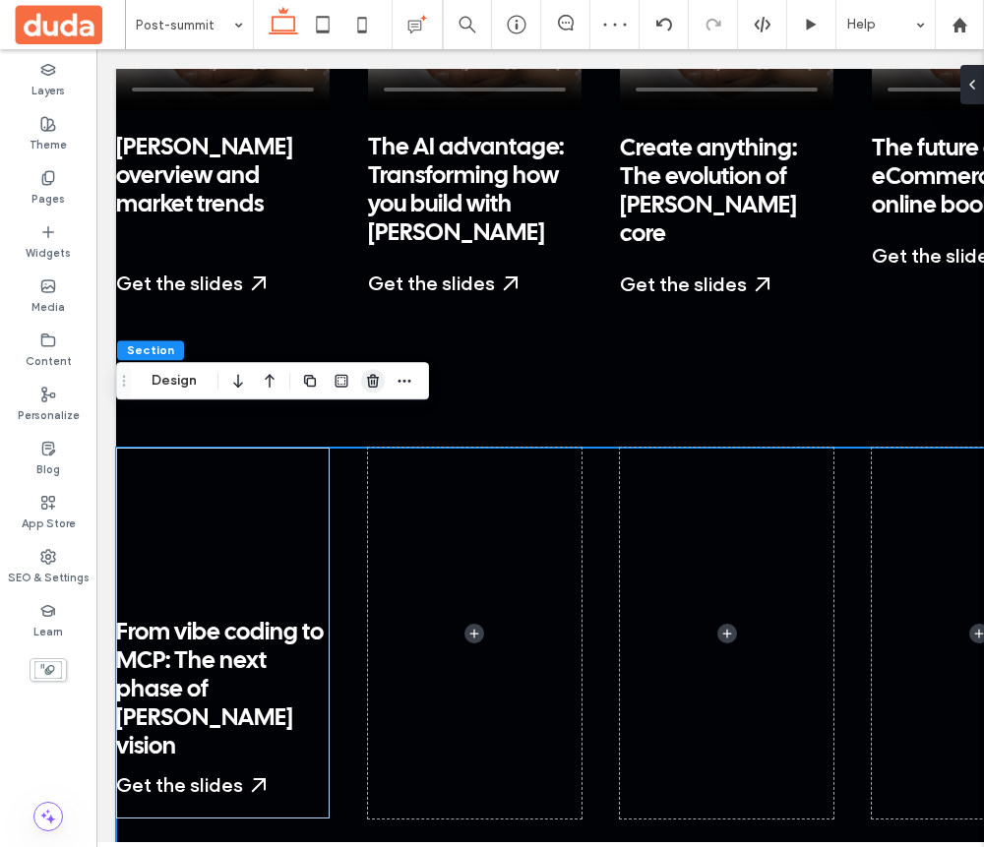
click at [365, 382] on icon "button" at bounding box center [373, 381] width 16 height 16
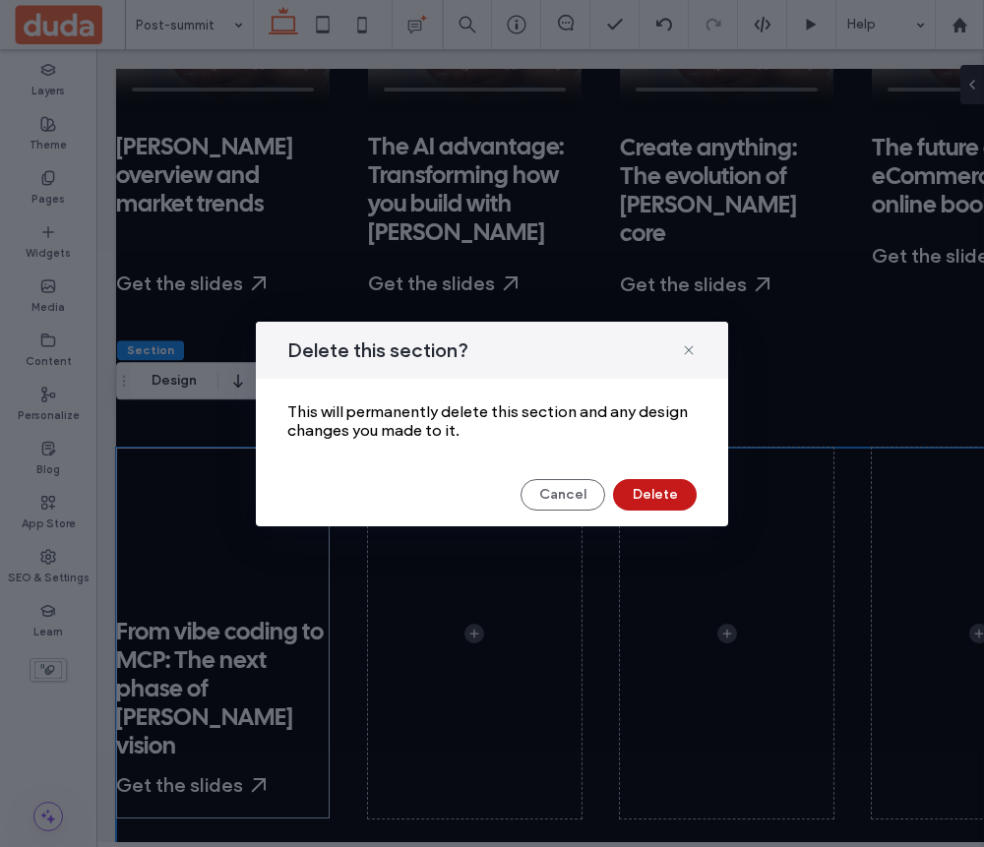
click at [637, 495] on button "Delete" at bounding box center [655, 494] width 84 height 31
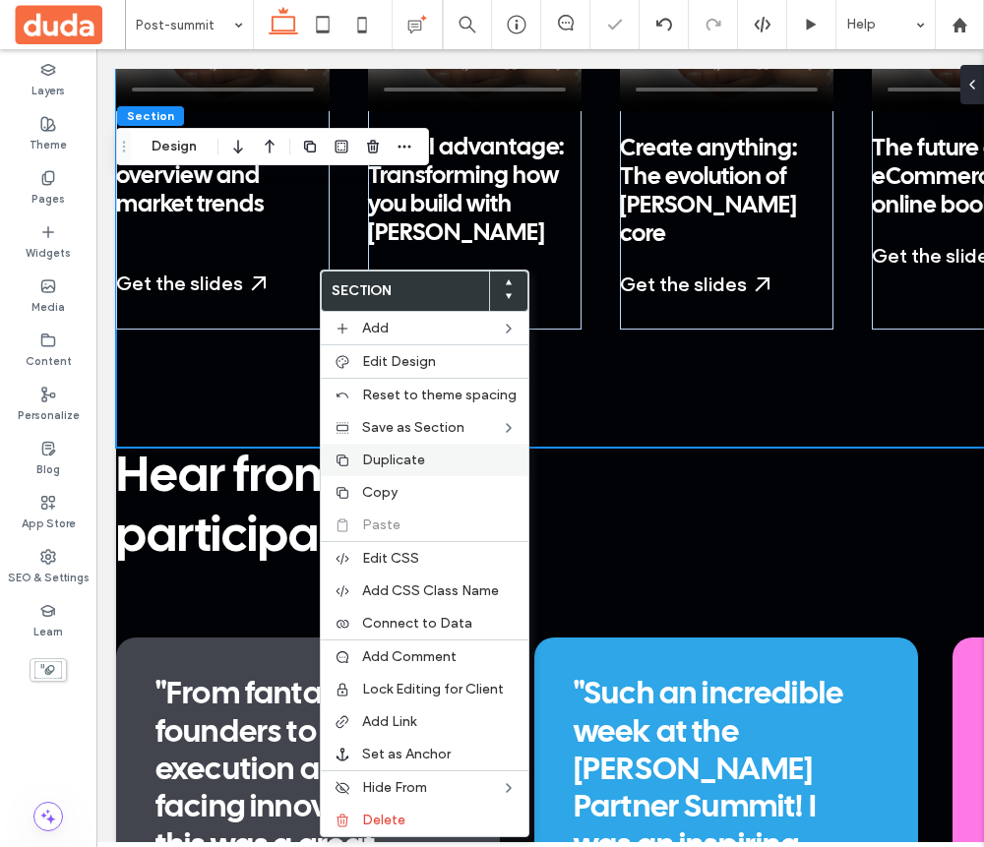
click at [407, 460] on span "Duplicate" at bounding box center [393, 460] width 63 height 17
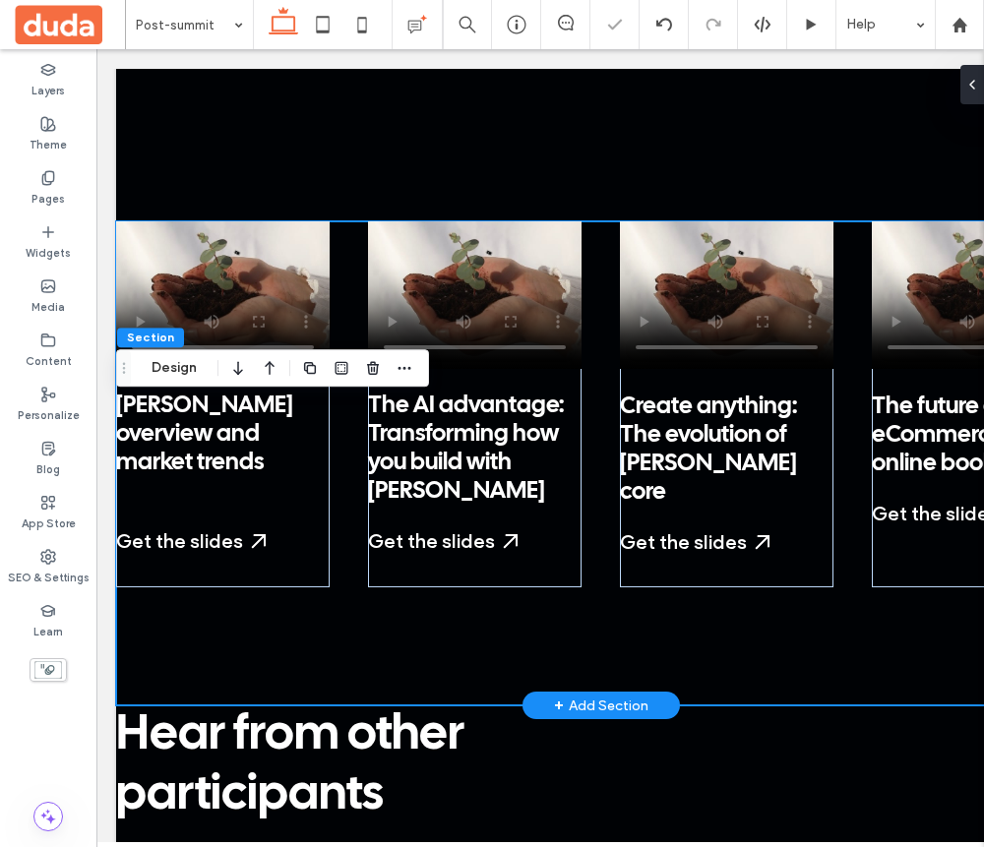
scroll to position [2678, 0]
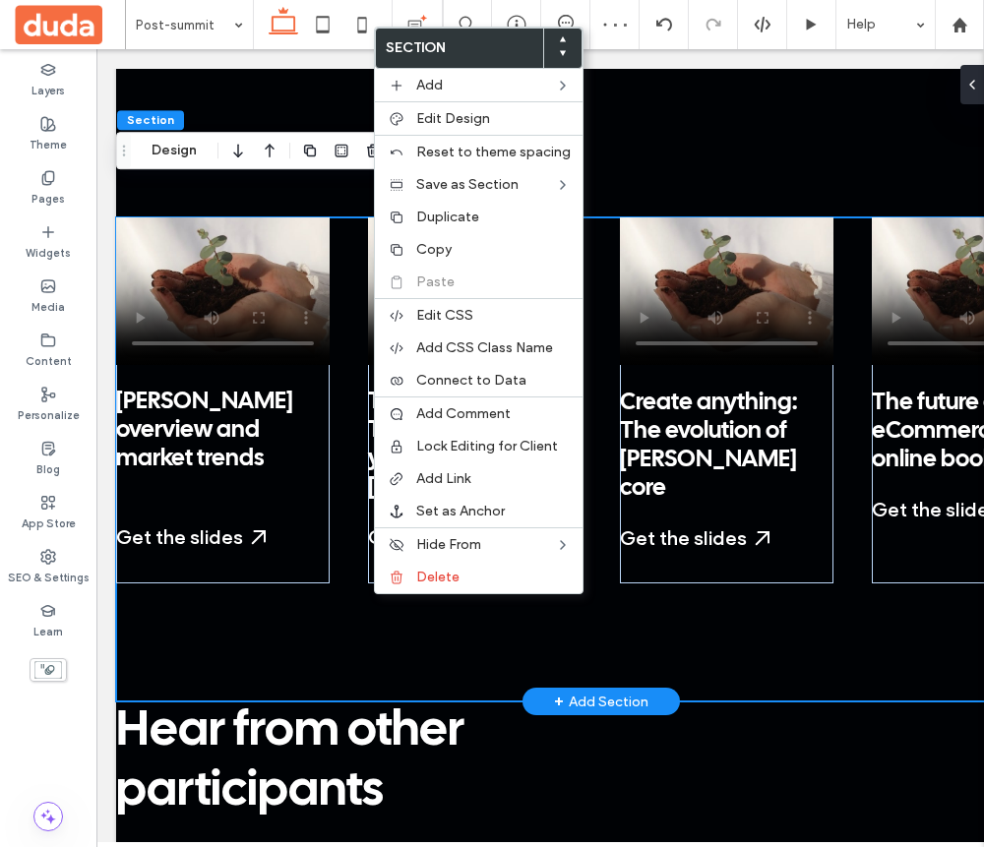
click at [293, 586] on div "Duda overview and market trends ﻿ Get the slides Start a Free Trial My Dashboar…" at bounding box center [600, 459] width 969 height 484
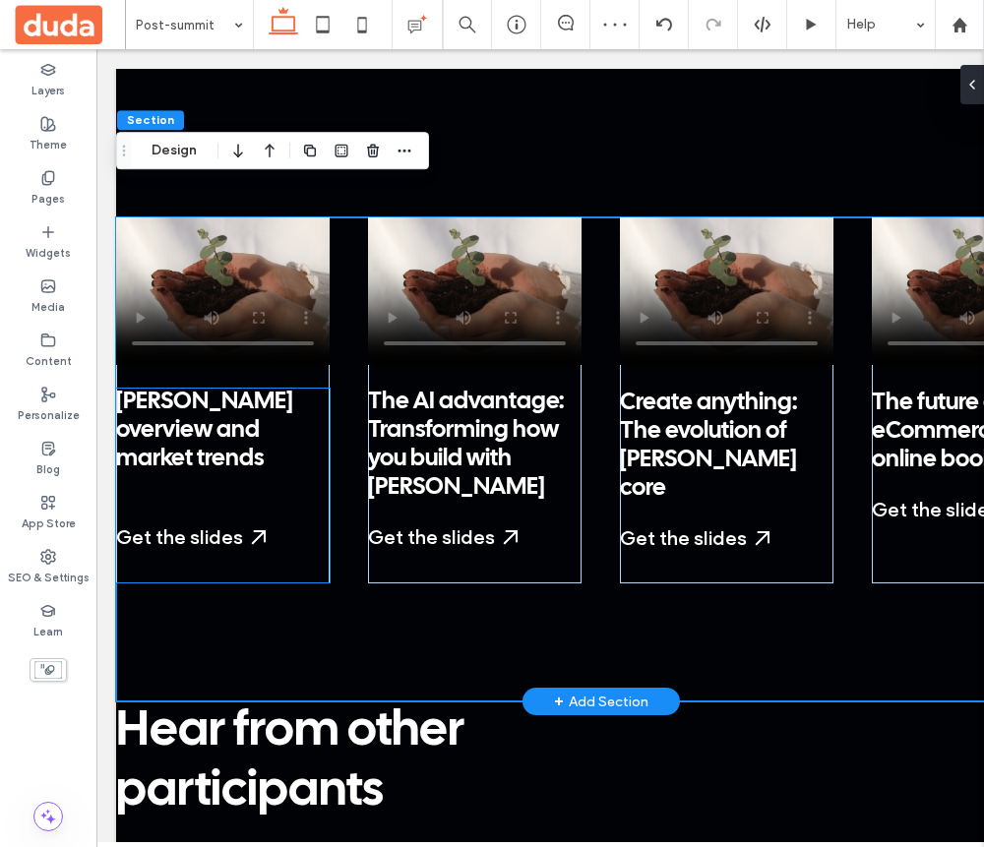
click at [237, 391] on span "[PERSON_NAME] overview and market trends" at bounding box center [204, 431] width 177 height 80
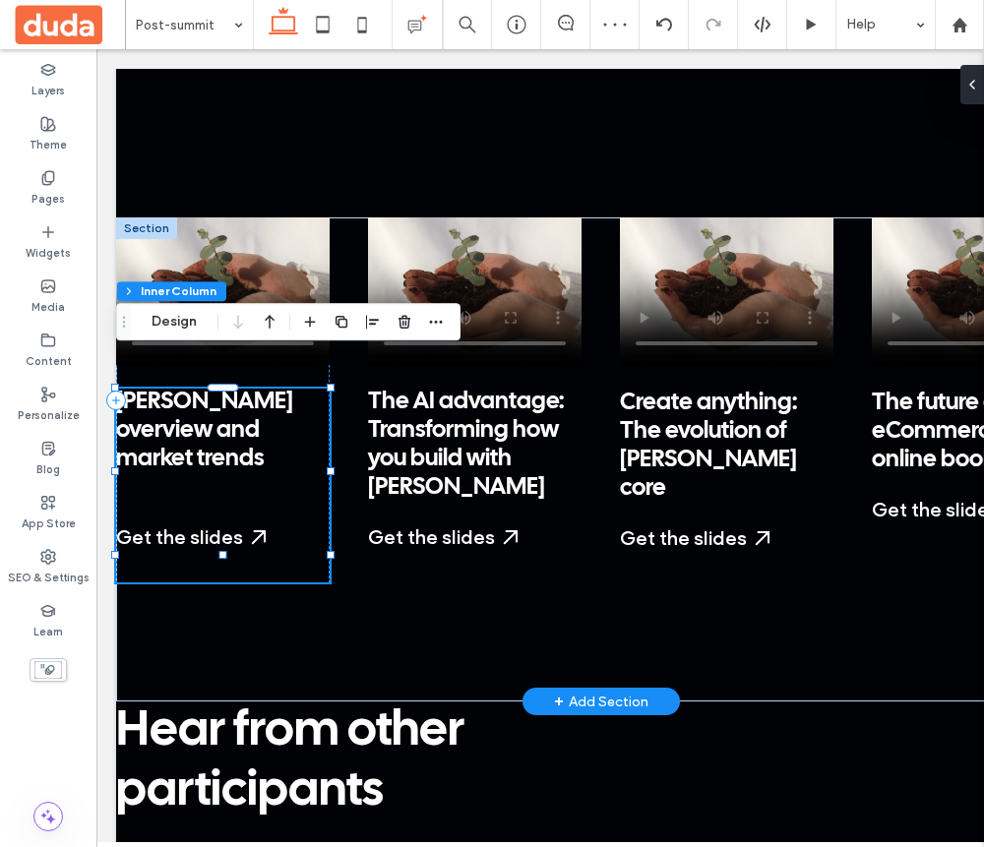
click at [237, 391] on span "[PERSON_NAME] overview and market trends" at bounding box center [204, 431] width 177 height 80
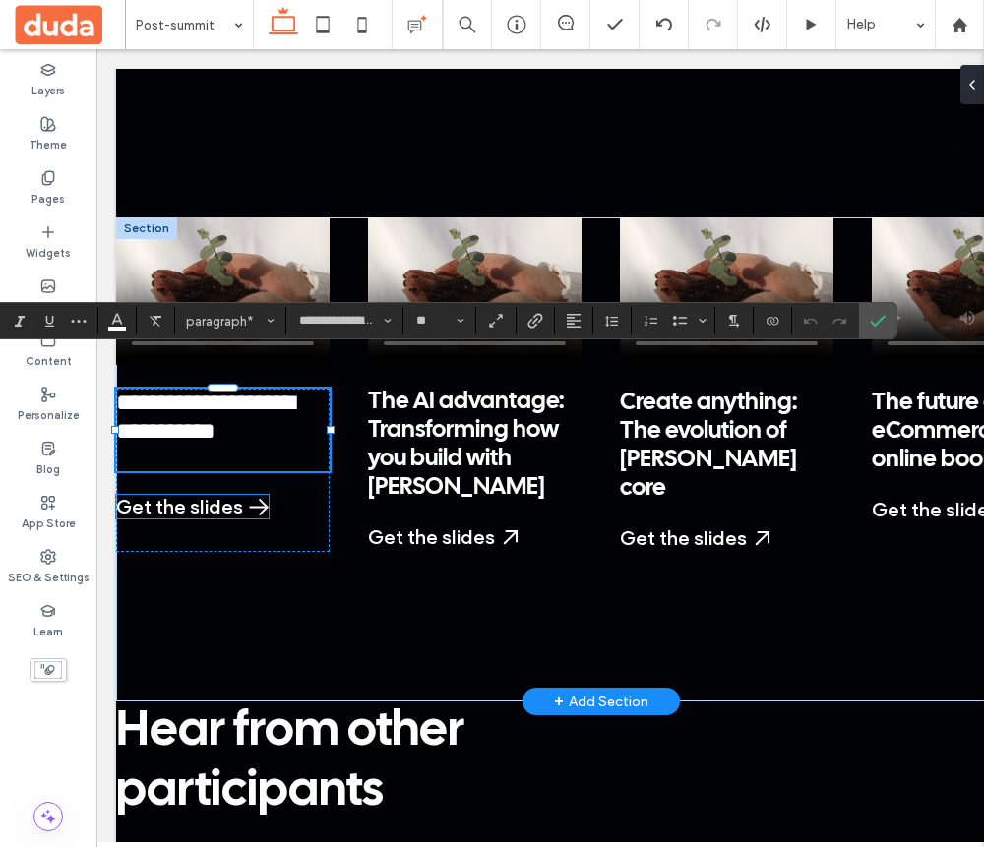
type input "**"
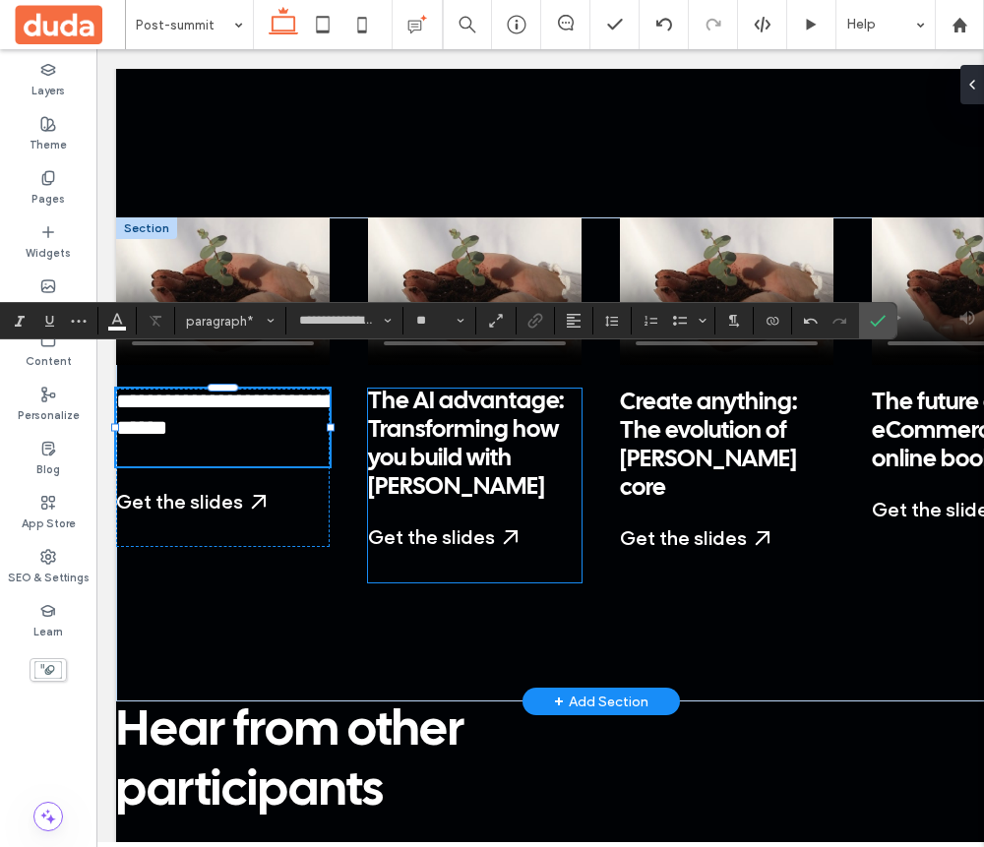
click at [461, 391] on span "The AI advantage: Transforming how you build with [PERSON_NAME]" at bounding box center [466, 444] width 196 height 107
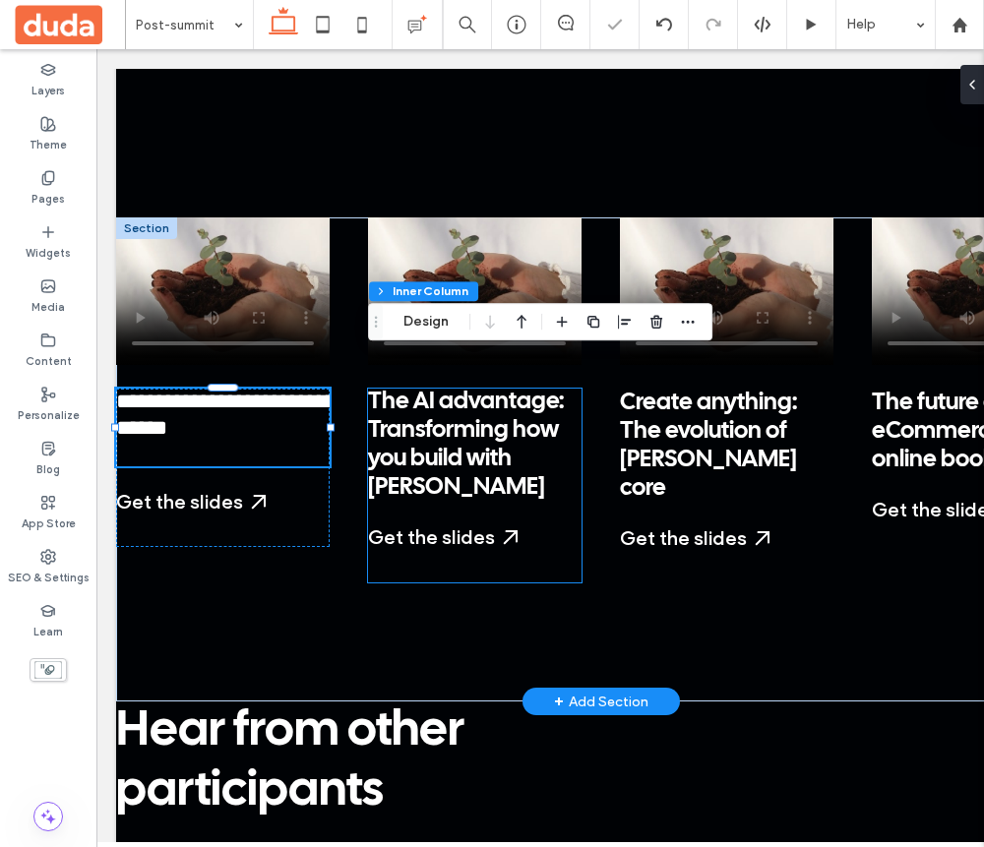
click at [461, 391] on span "The AI advantage: Transforming how you build with [PERSON_NAME]" at bounding box center [466, 444] width 196 height 107
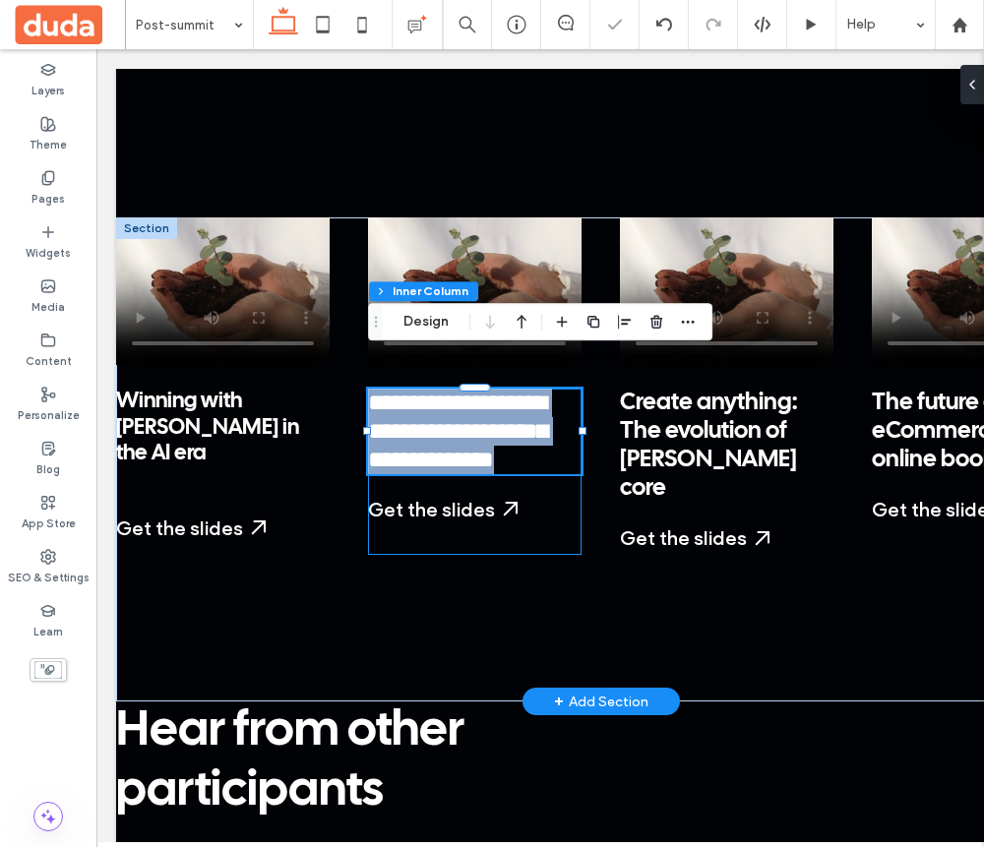
click at [461, 391] on span "**********" at bounding box center [457, 431] width 179 height 81
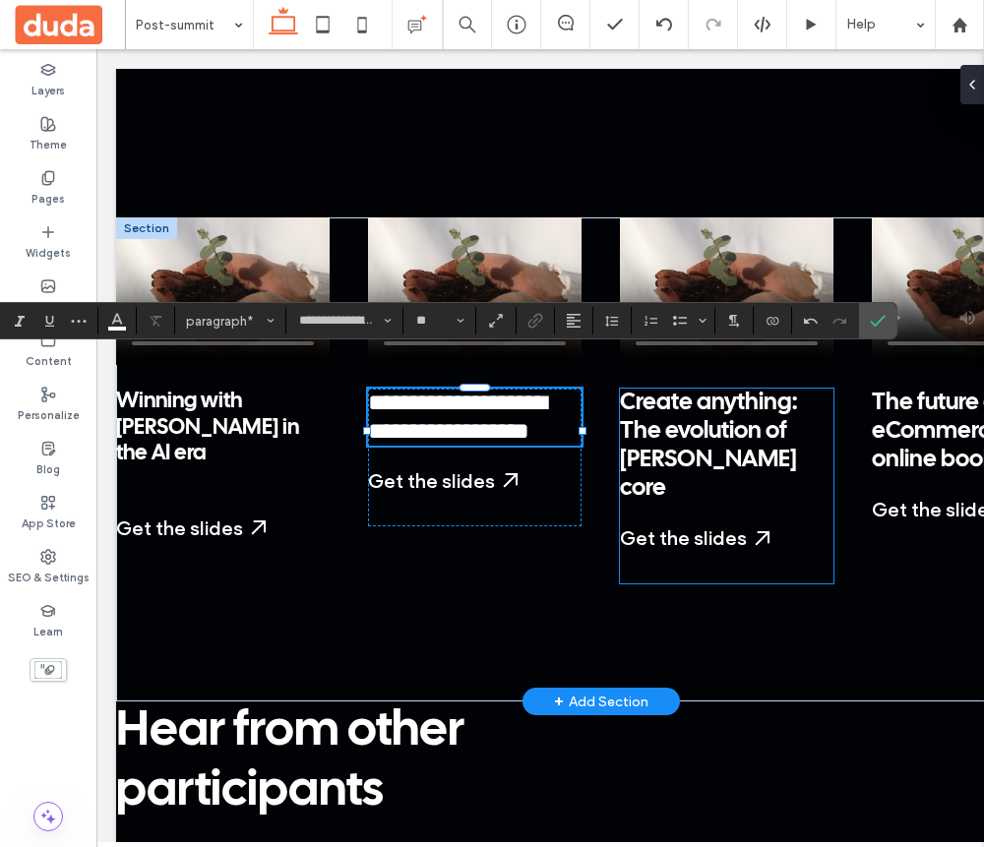
click at [666, 399] on span "Create anything: The evolution of [PERSON_NAME] core" at bounding box center [708, 446] width 177 height 108
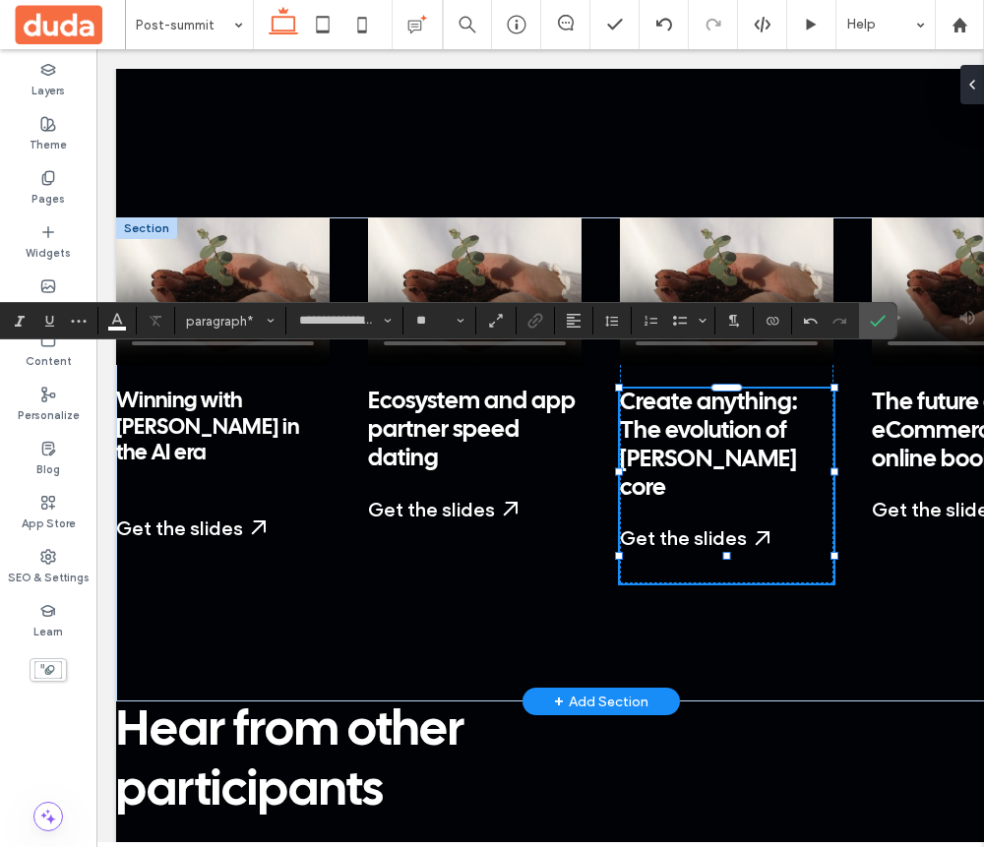
click at [666, 399] on span "Create anything: The evolution of [PERSON_NAME] core" at bounding box center [708, 446] width 177 height 108
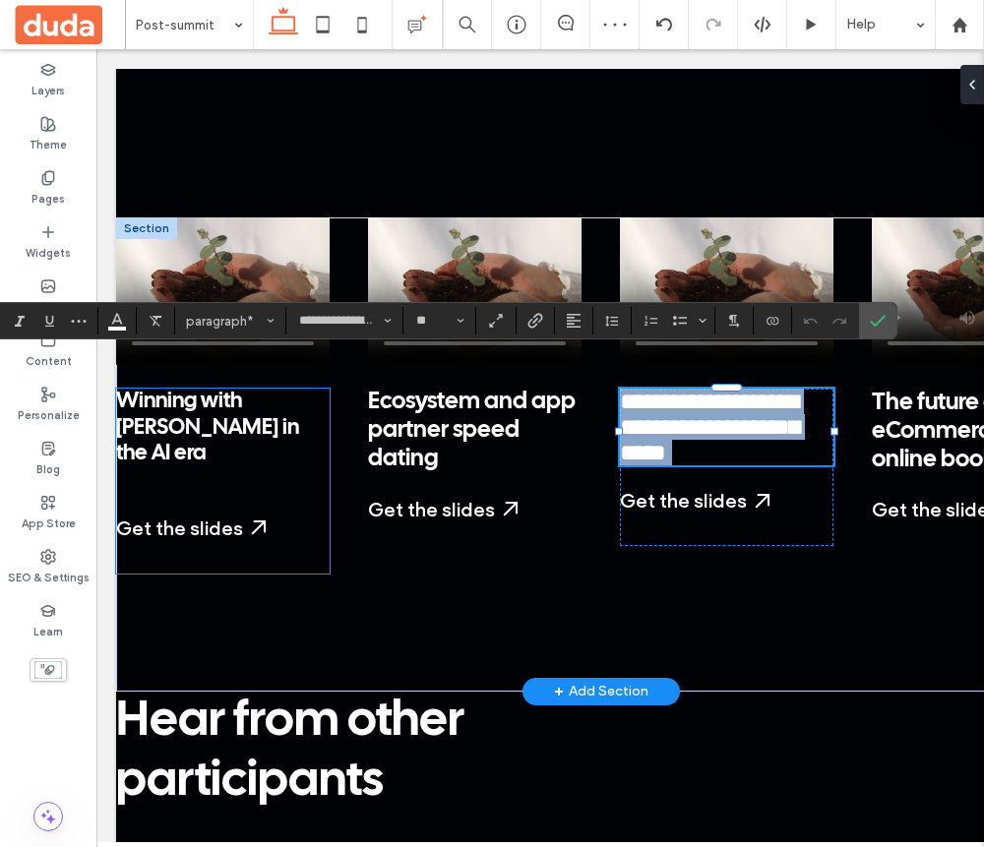
click at [177, 466] on p "﻿" at bounding box center [223, 479] width 214 height 26
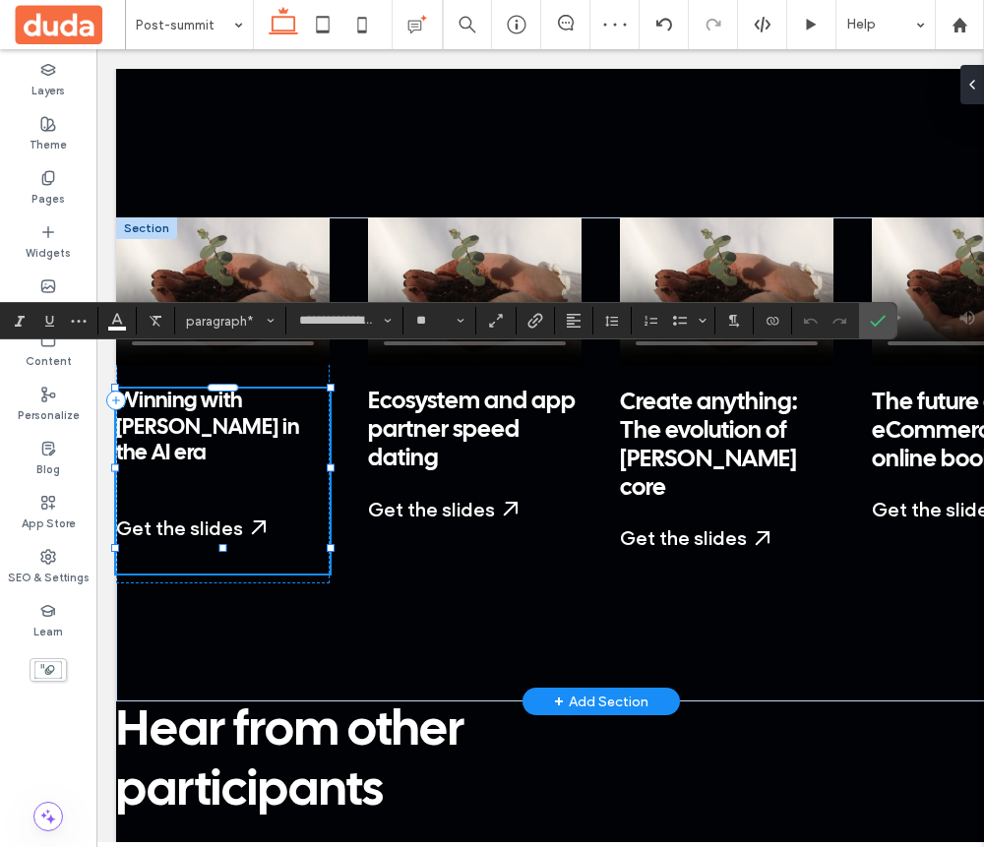
click at [177, 466] on p "﻿" at bounding box center [223, 479] width 214 height 26
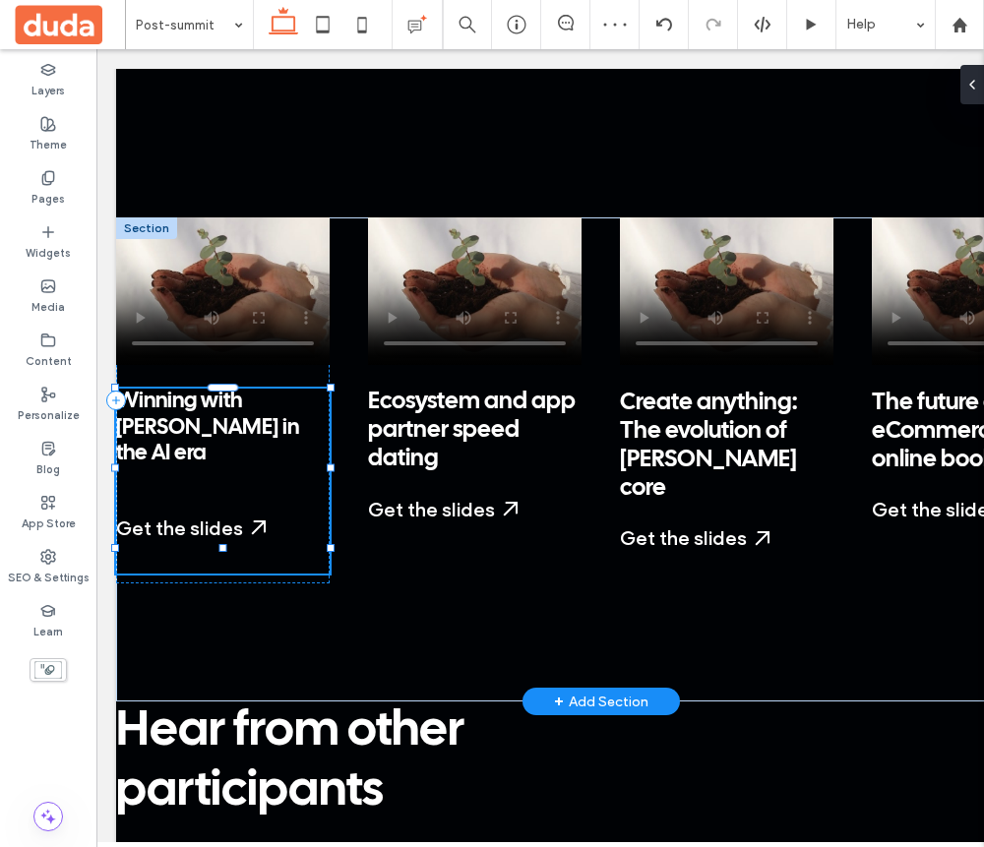
type input "**********"
type input "**"
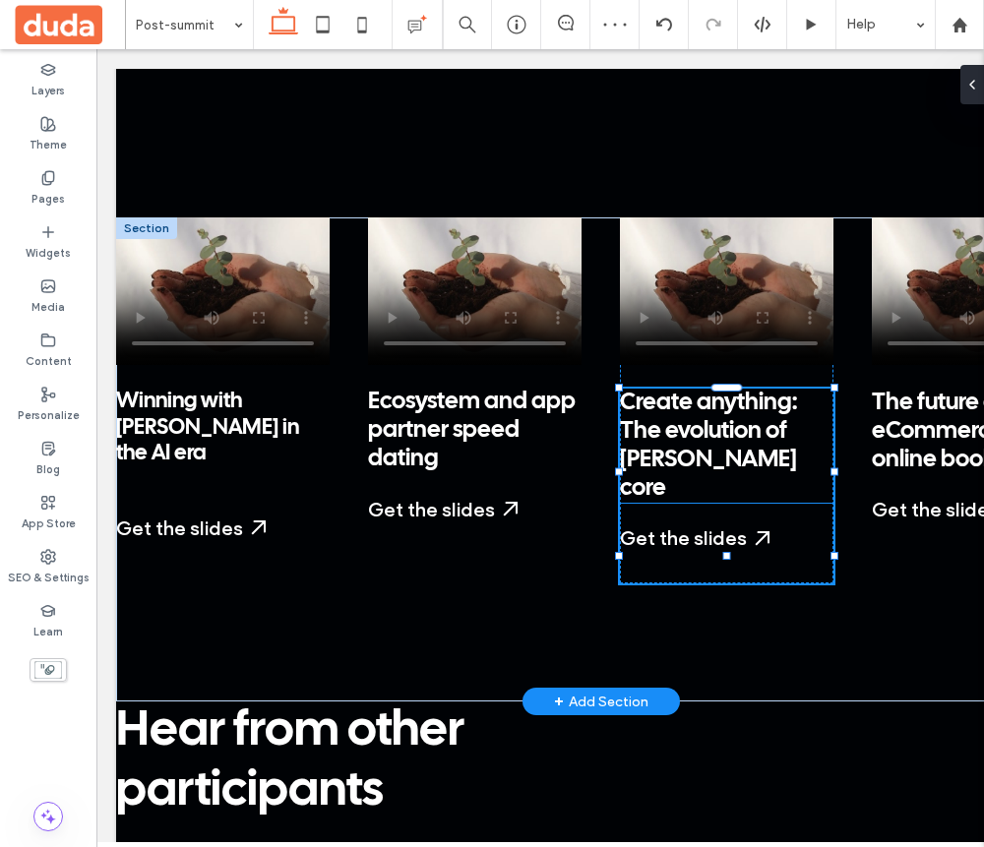
scroll to position [272, 0]
click at [669, 423] on span "Create anything: The evolution of [PERSON_NAME] core" at bounding box center [708, 446] width 177 height 108
type input "**********"
type input "**"
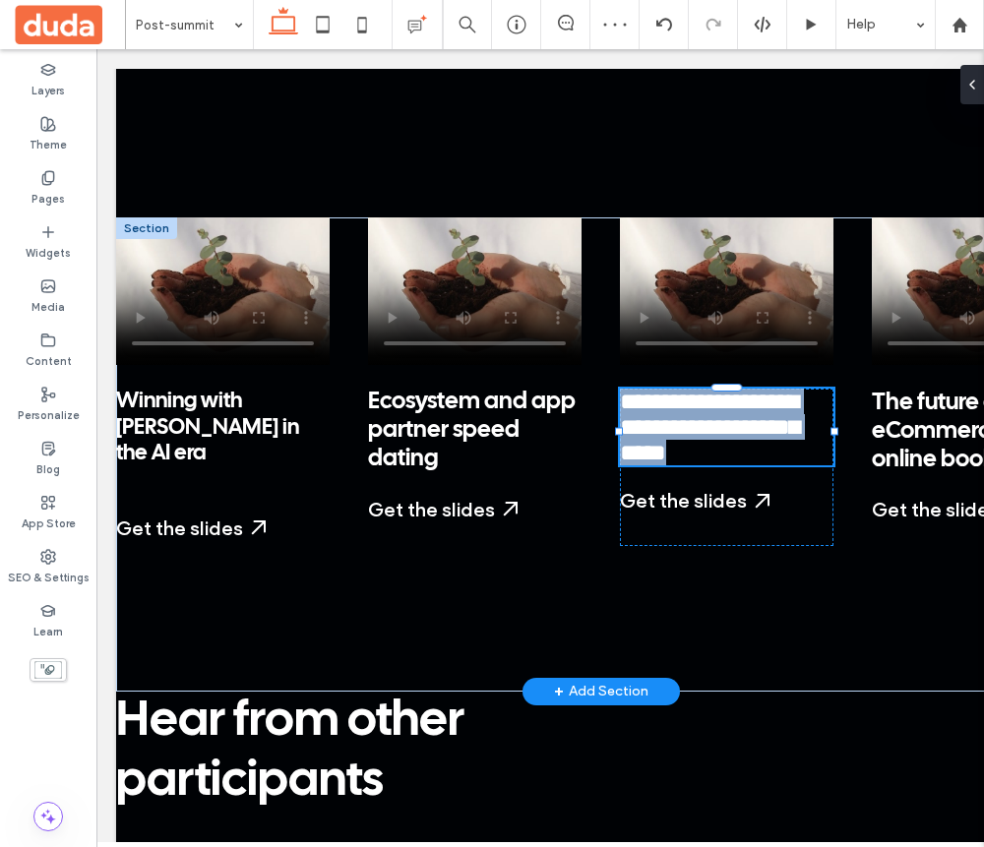
click at [669, 423] on span "**********" at bounding box center [709, 427] width 179 height 75
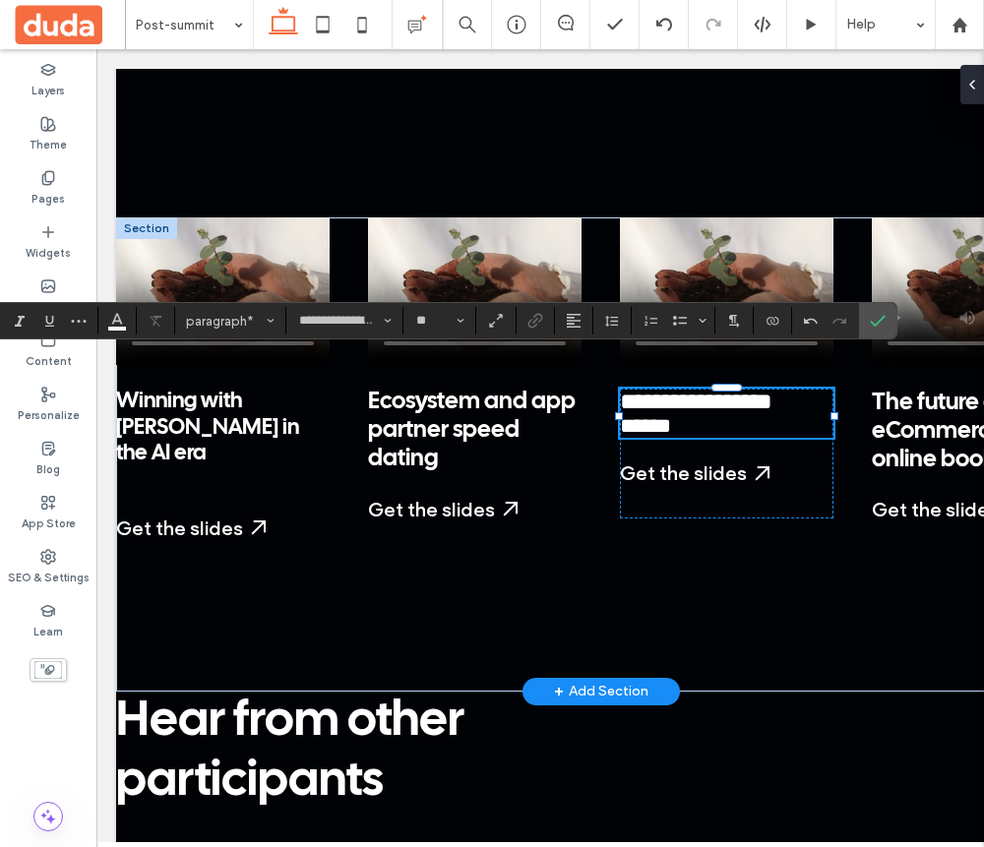
type input "**"
click at [796, 389] on p "**********" at bounding box center [727, 413] width 214 height 49
click at [962, 399] on span "The future of eCommerce & online booking" at bounding box center [950, 432] width 157 height 80
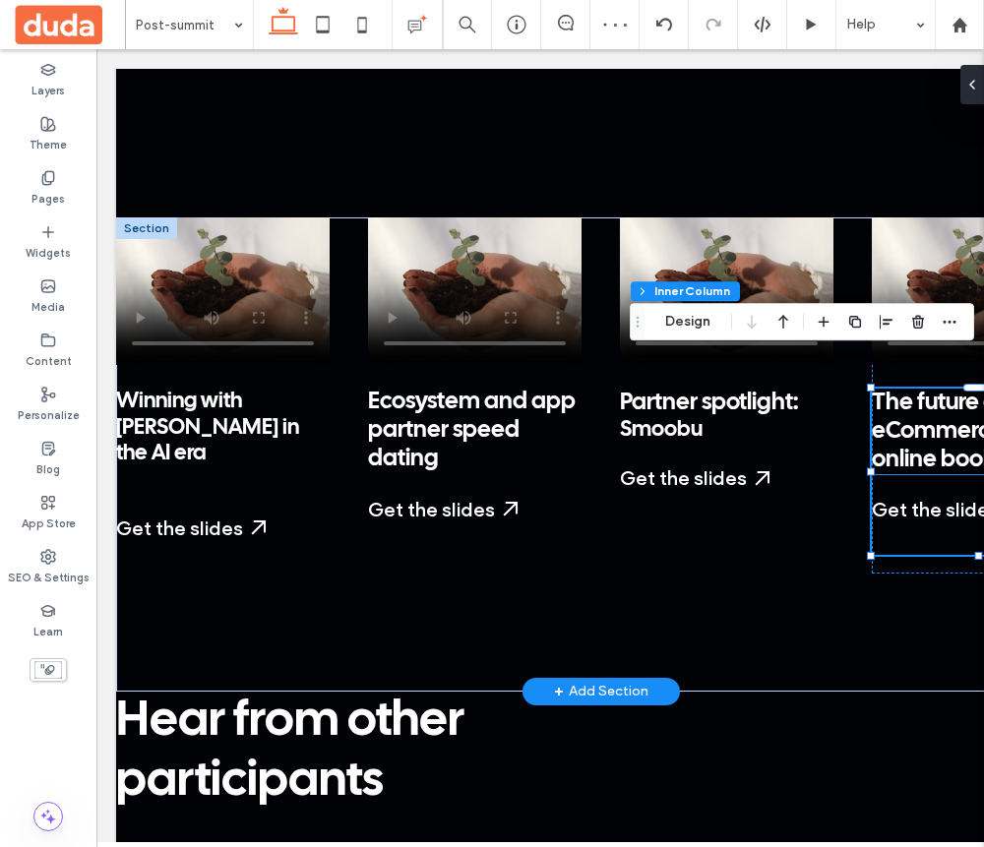
click at [923, 399] on span "The future of eCommerce & online booking" at bounding box center [950, 432] width 157 height 80
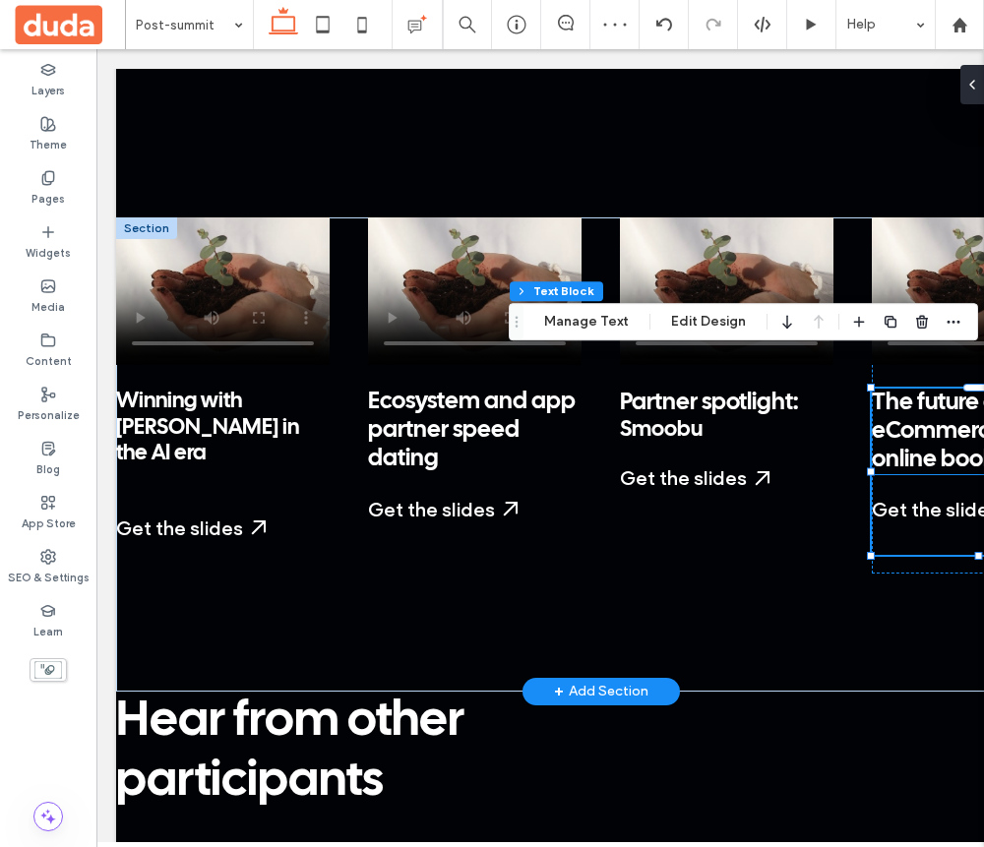
click at [923, 399] on span "The future of eCommerce & online booking" at bounding box center [950, 432] width 157 height 80
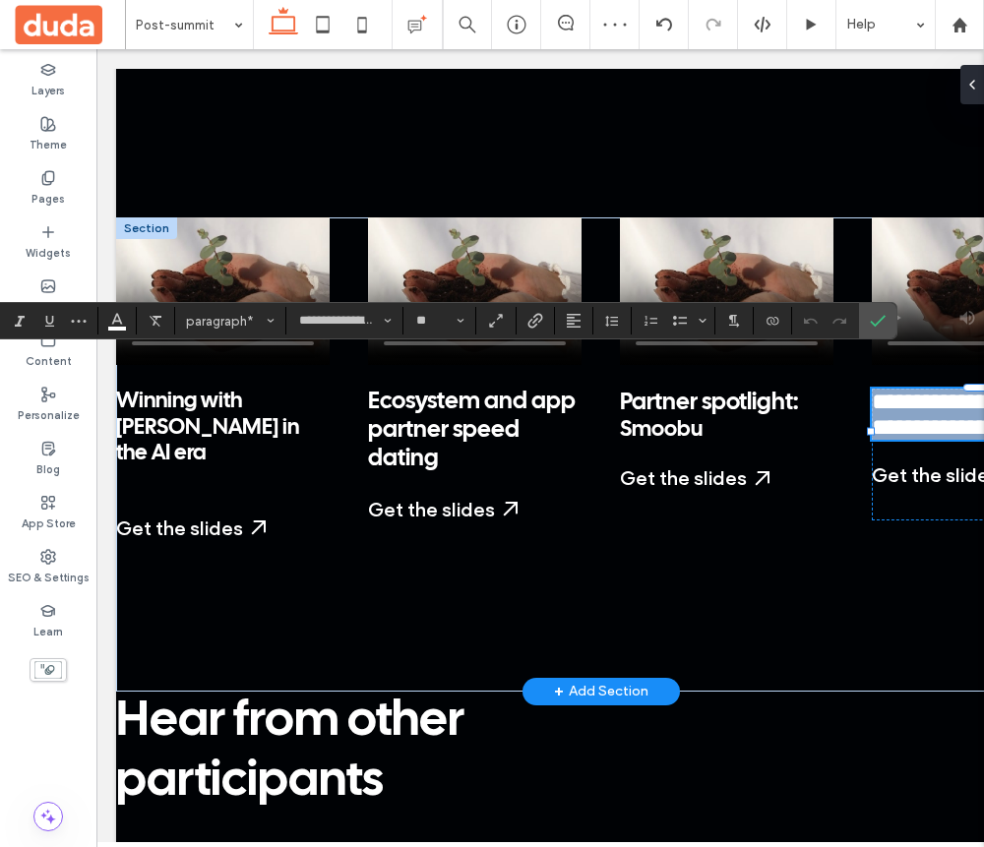
click at [923, 399] on span "**********" at bounding box center [961, 414] width 179 height 49
click at [755, 389] on p "Partner spotlight: Smoobu" at bounding box center [727, 416] width 214 height 54
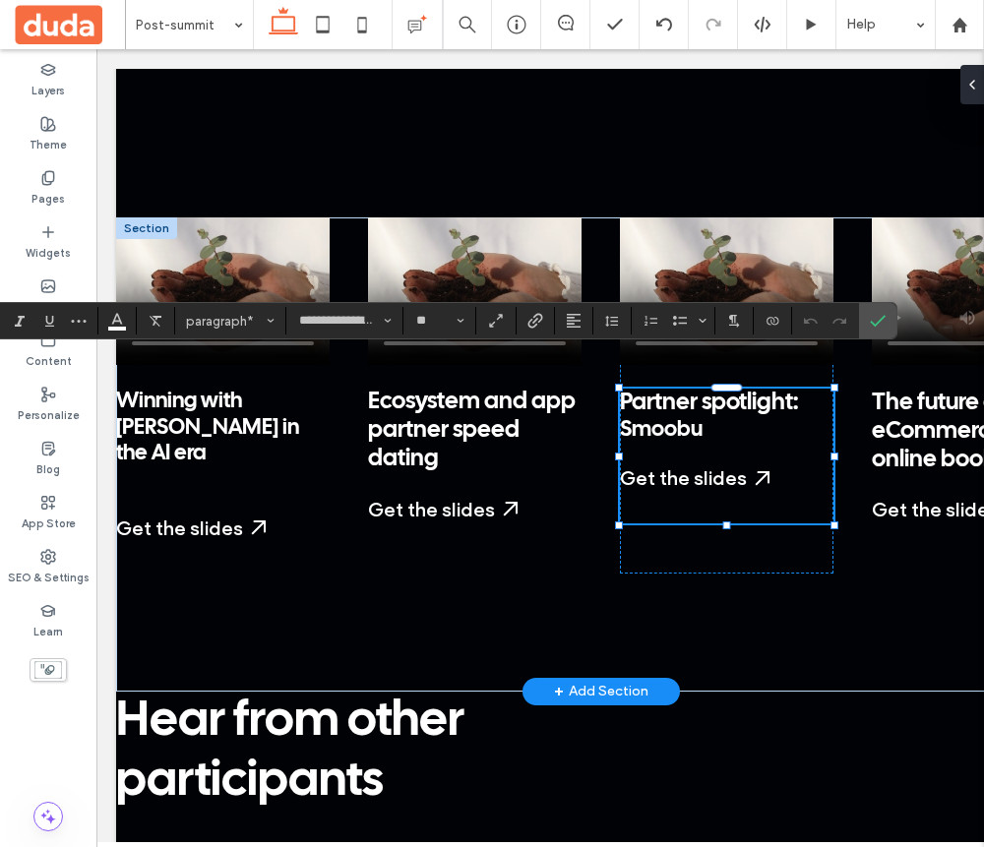
click at [755, 389] on p "Partner spotlight: Smoobu" at bounding box center [727, 416] width 214 height 54
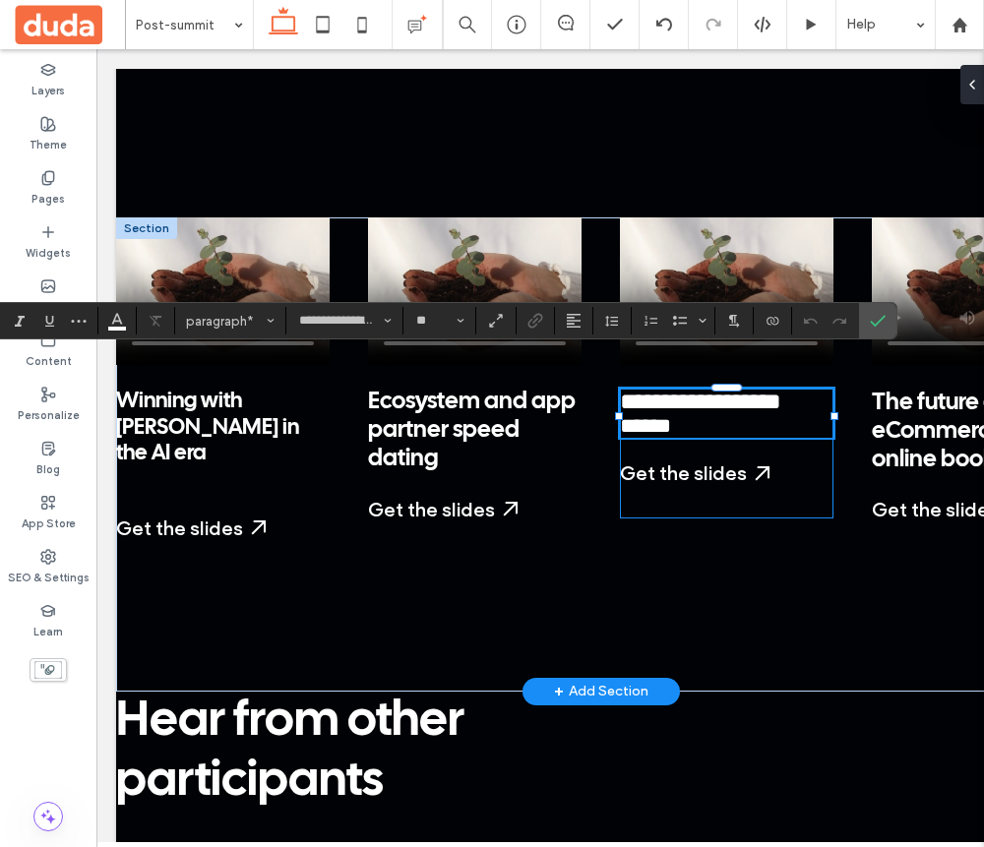
type input "**"
click at [724, 398] on p "**********" at bounding box center [727, 413] width 214 height 49
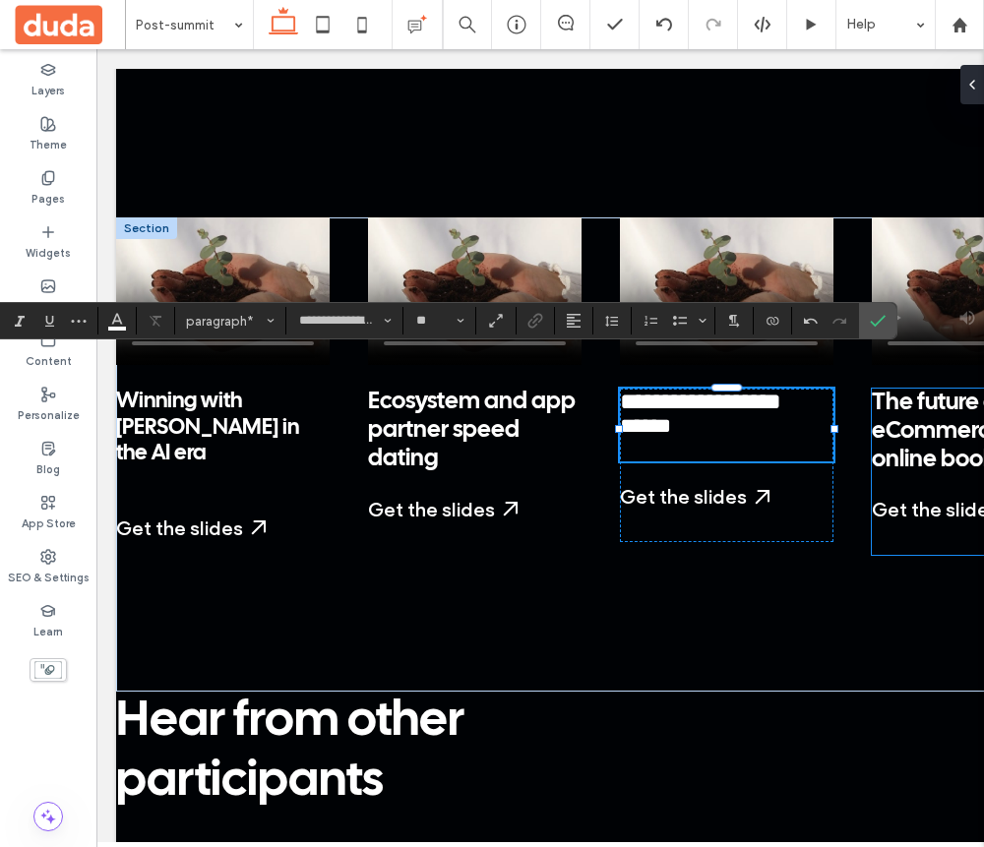
click at [958, 400] on span "The future of eCommerce & online booking" at bounding box center [950, 432] width 157 height 80
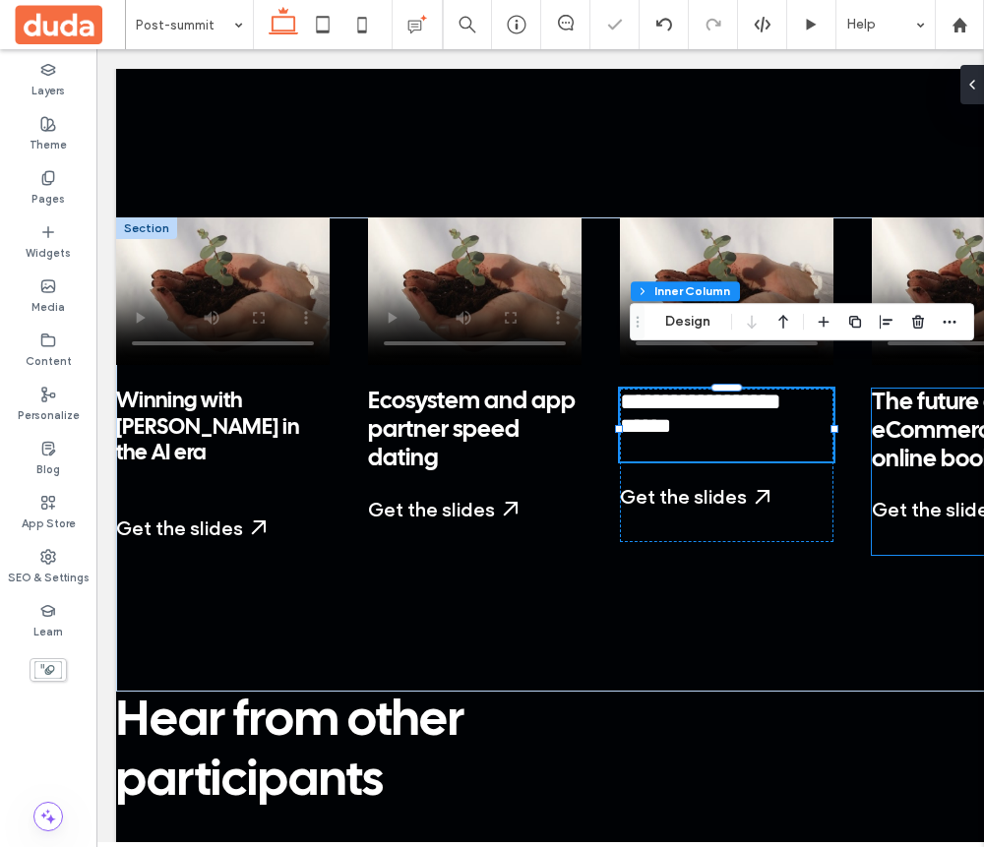
click at [958, 400] on span "The future of eCommerce & online booking" at bounding box center [950, 432] width 157 height 80
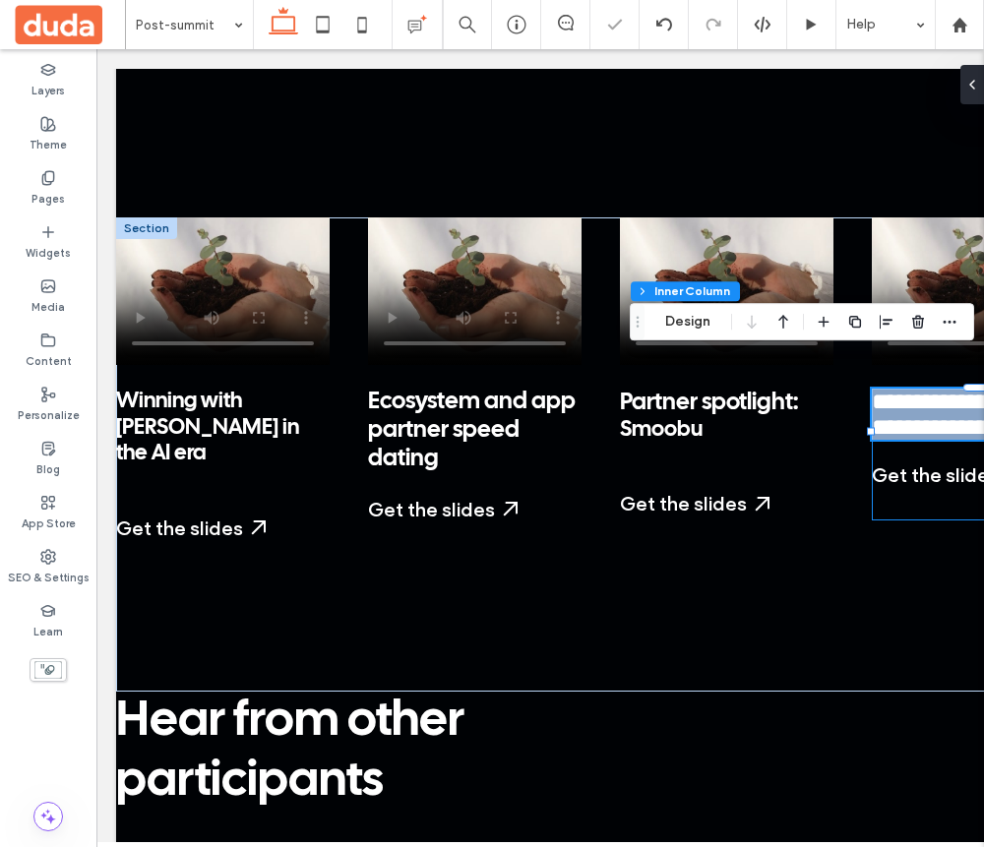
click at [958, 400] on span "**********" at bounding box center [961, 414] width 179 height 49
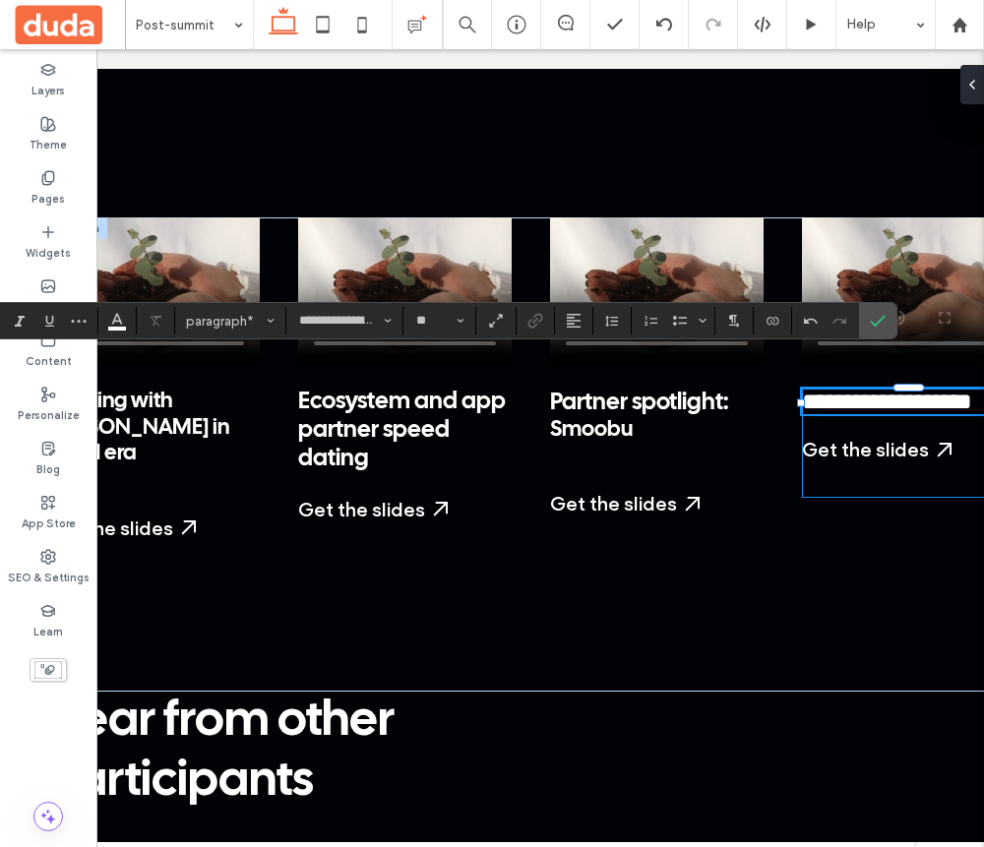
scroll to position [0, 92]
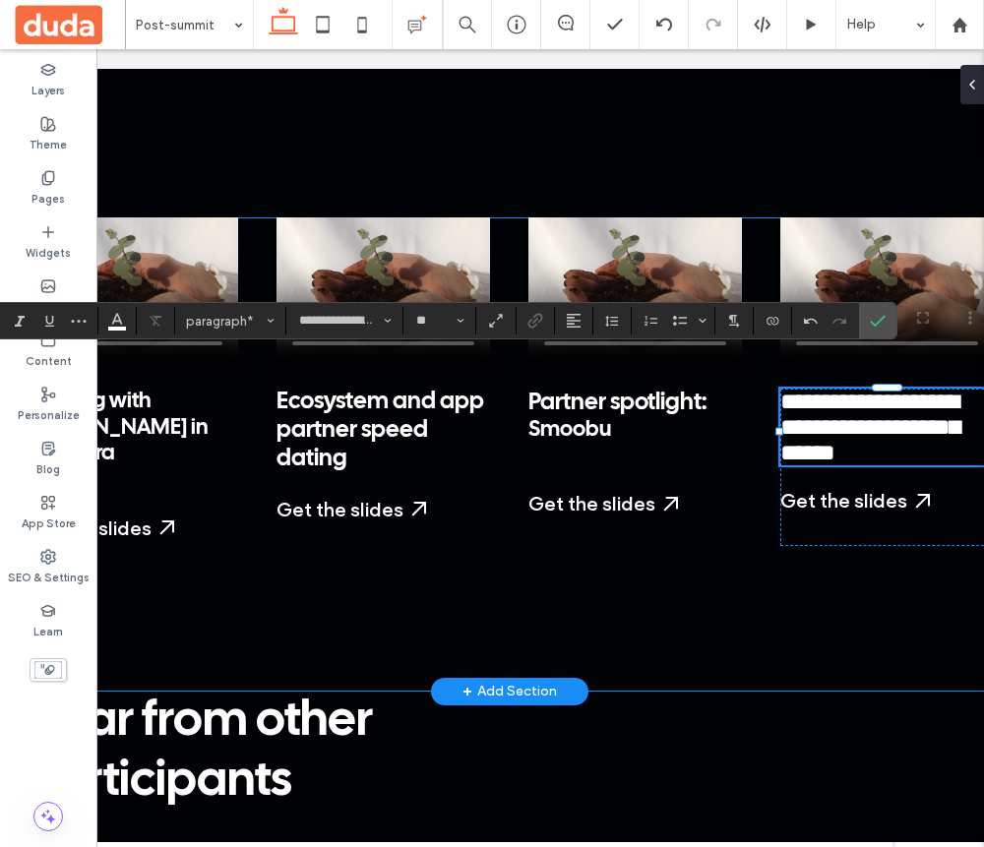
click at [856, 551] on div "**********" at bounding box center [509, 454] width 969 height 474
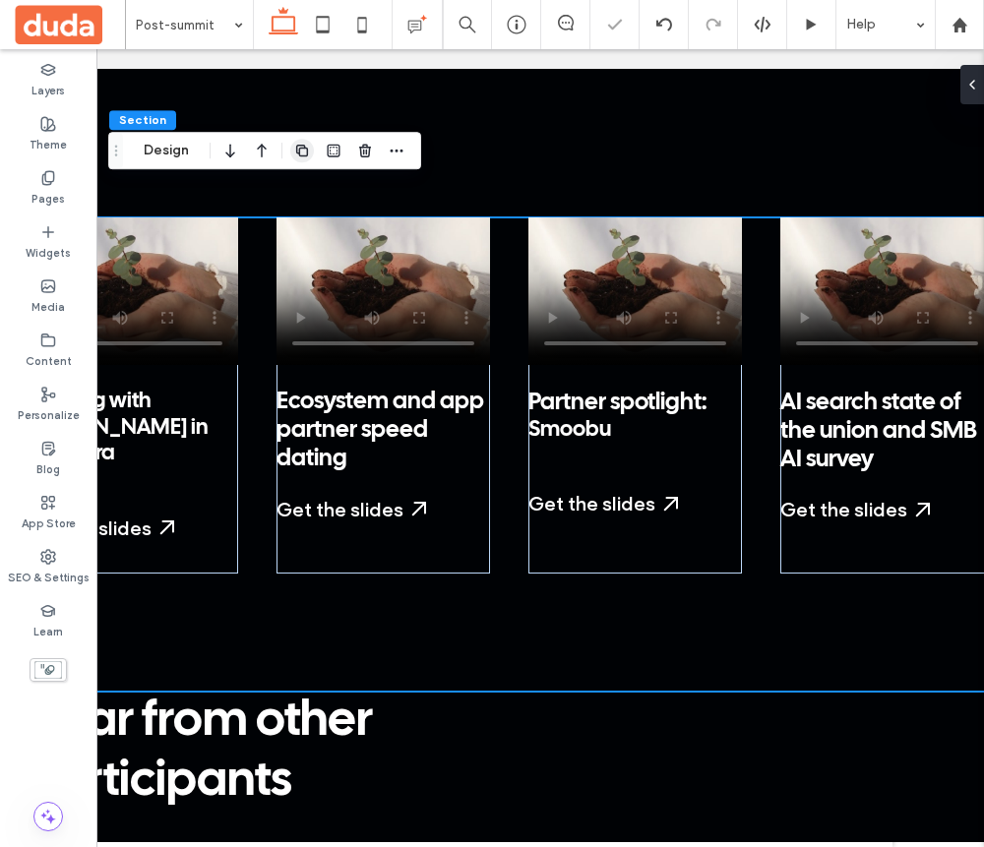
click at [305, 153] on icon "button" at bounding box center [302, 151] width 16 height 16
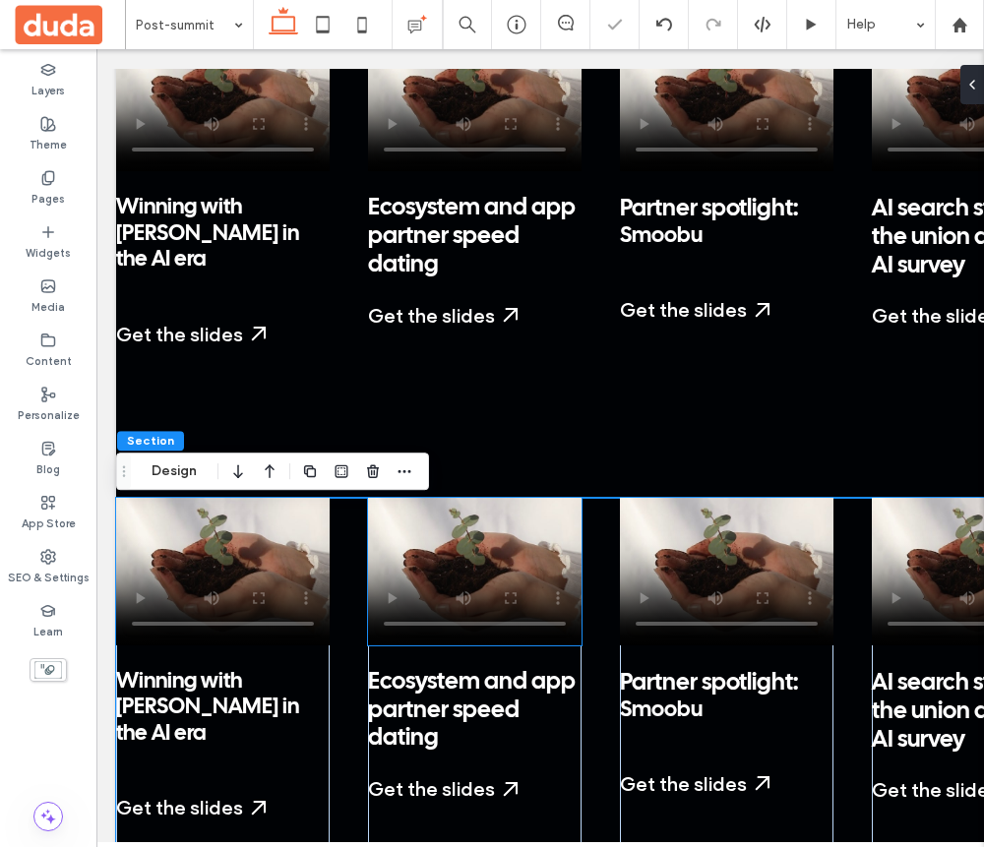
scroll to position [2896, 0]
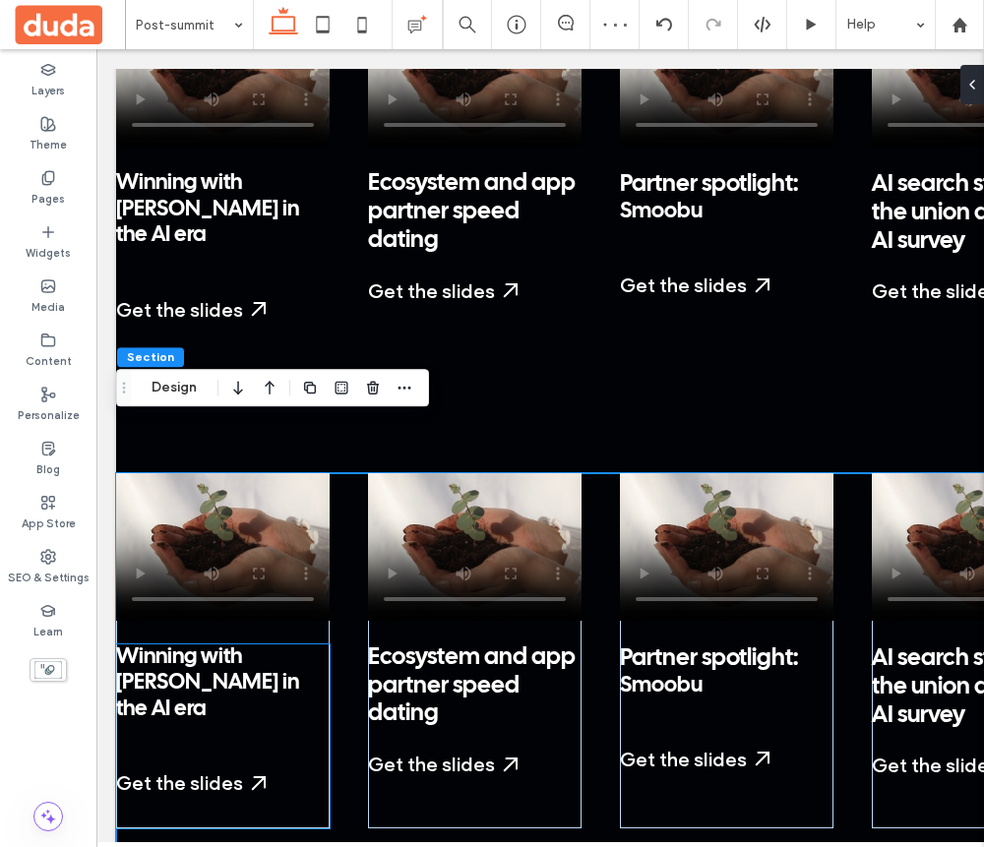
click at [190, 645] on p "Winning with [PERSON_NAME] in the AI era" at bounding box center [223, 684] width 214 height 78
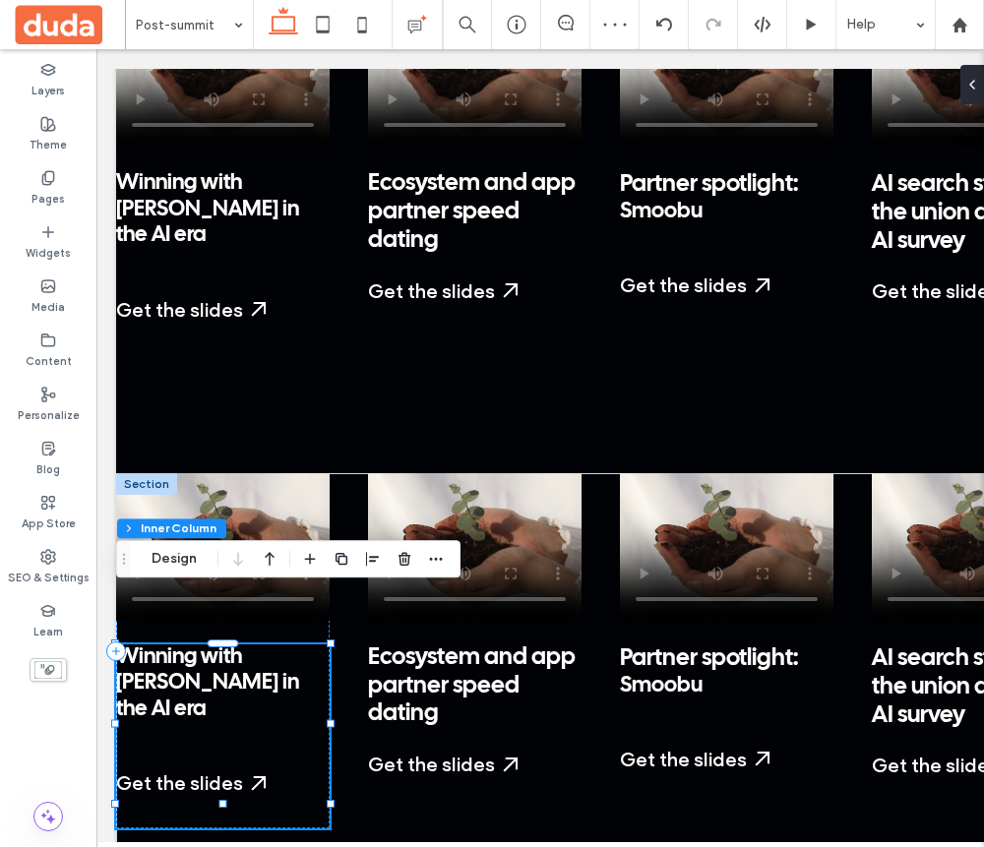
click at [190, 645] on p "Winning with [PERSON_NAME] in the AI era" at bounding box center [223, 684] width 214 height 78
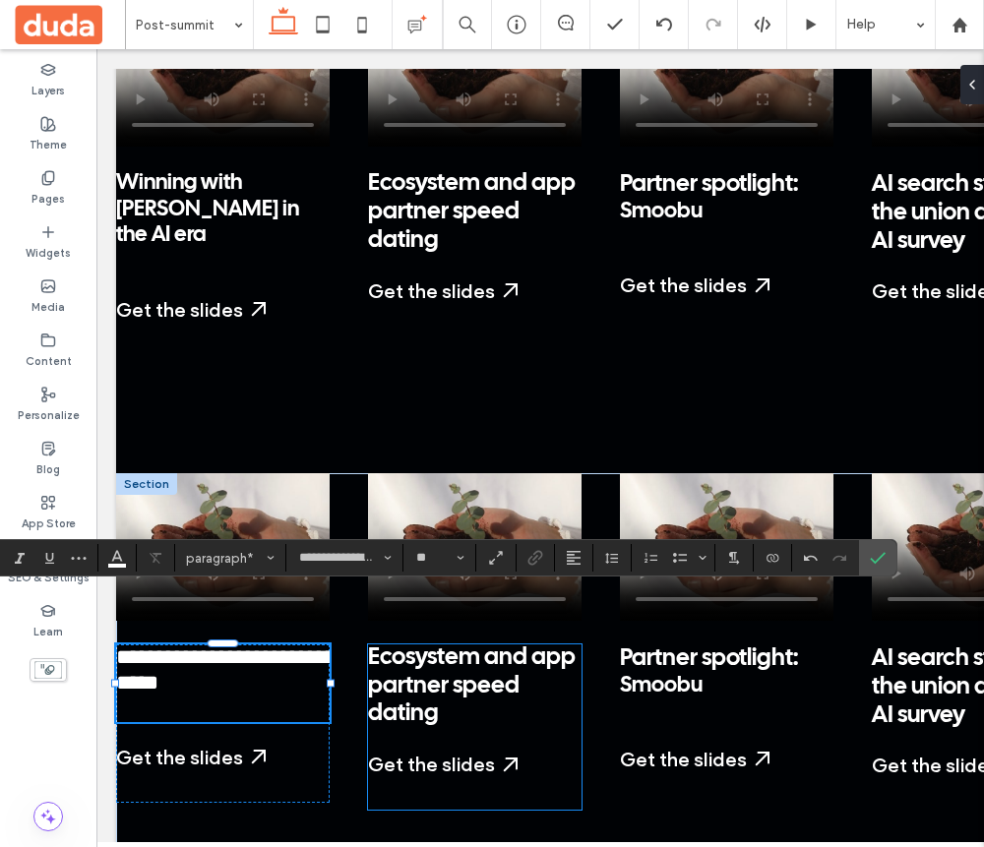
click at [414, 647] on span "Ecosystem and app partner speed dating" at bounding box center [472, 687] width 208 height 80
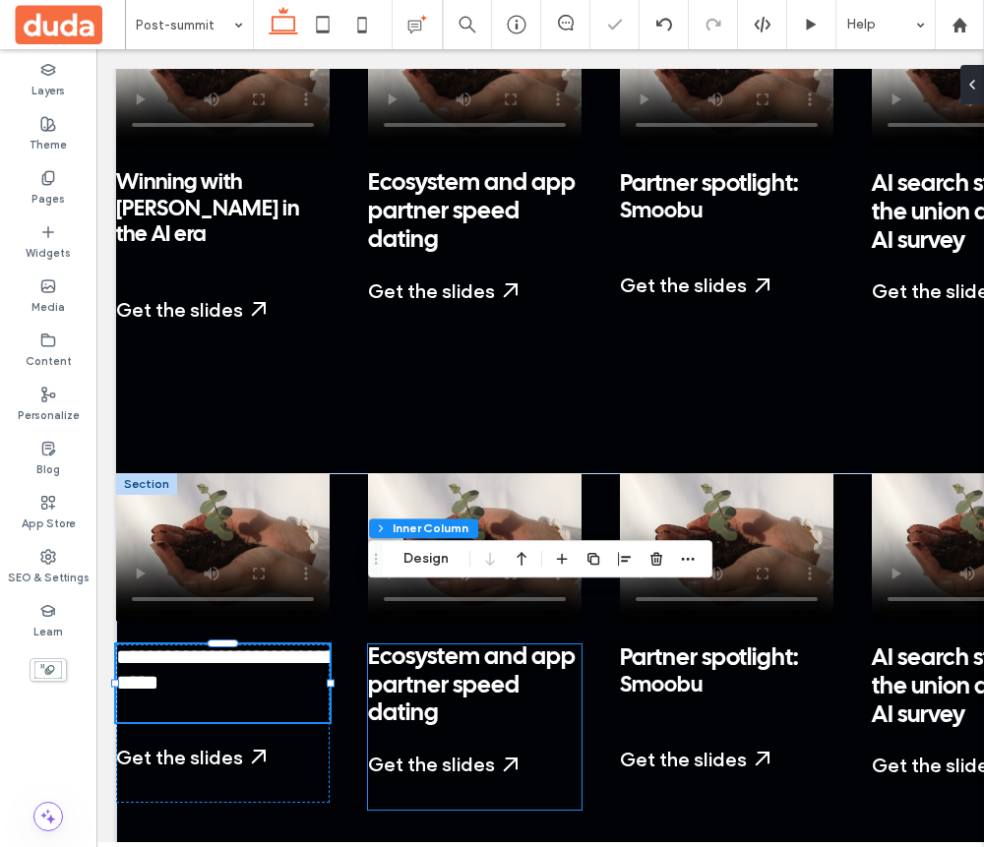
click at [414, 647] on span "Ecosystem and app partner speed dating" at bounding box center [472, 687] width 208 height 80
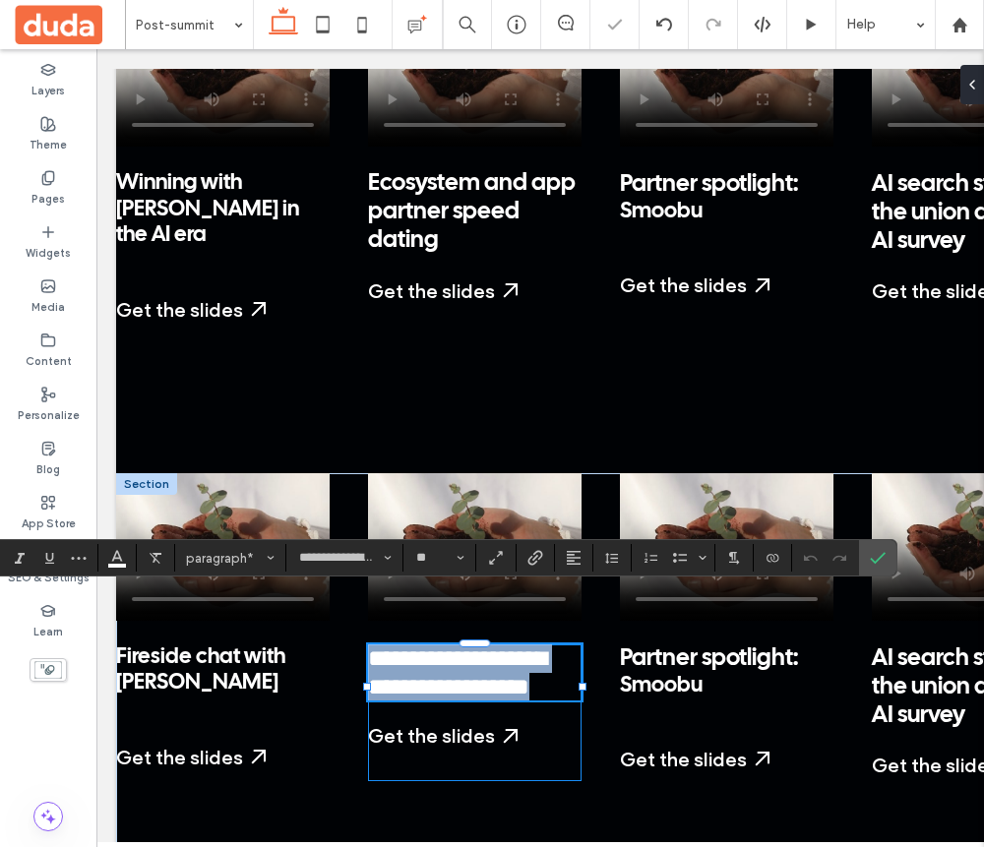
click at [414, 645] on div "**********" at bounding box center [475, 673] width 214 height 57
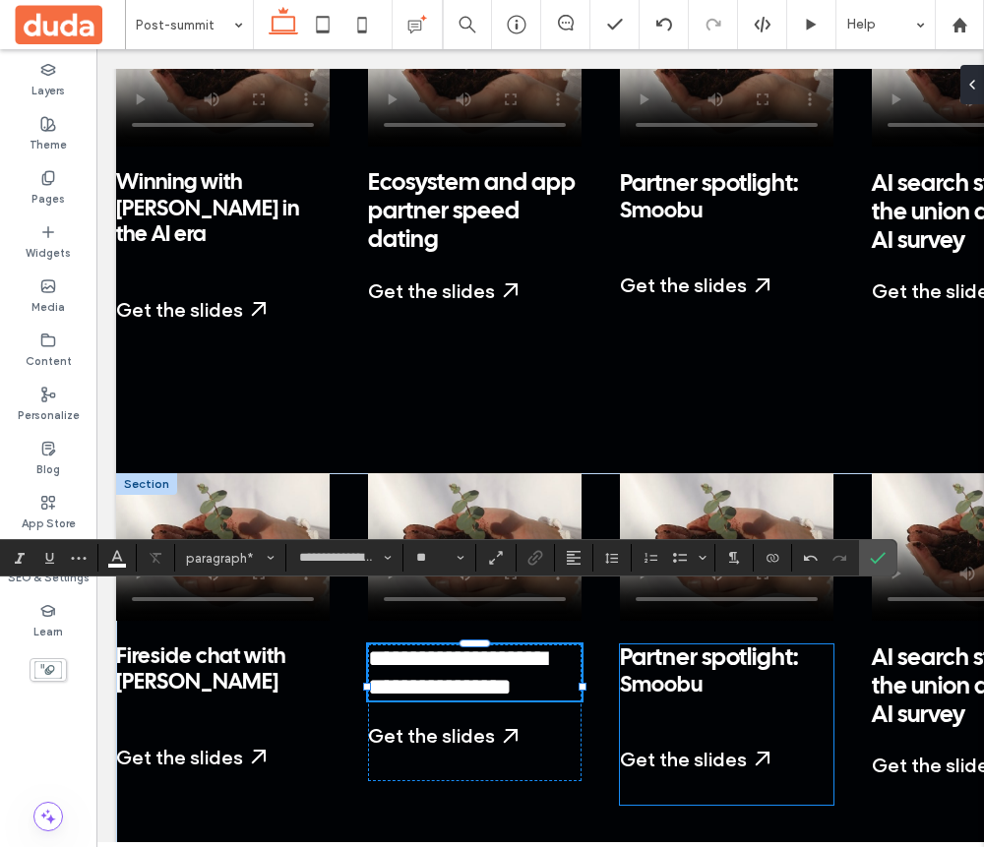
click at [644, 648] on span "Partner spotlight:" at bounding box center [709, 659] width 178 height 23
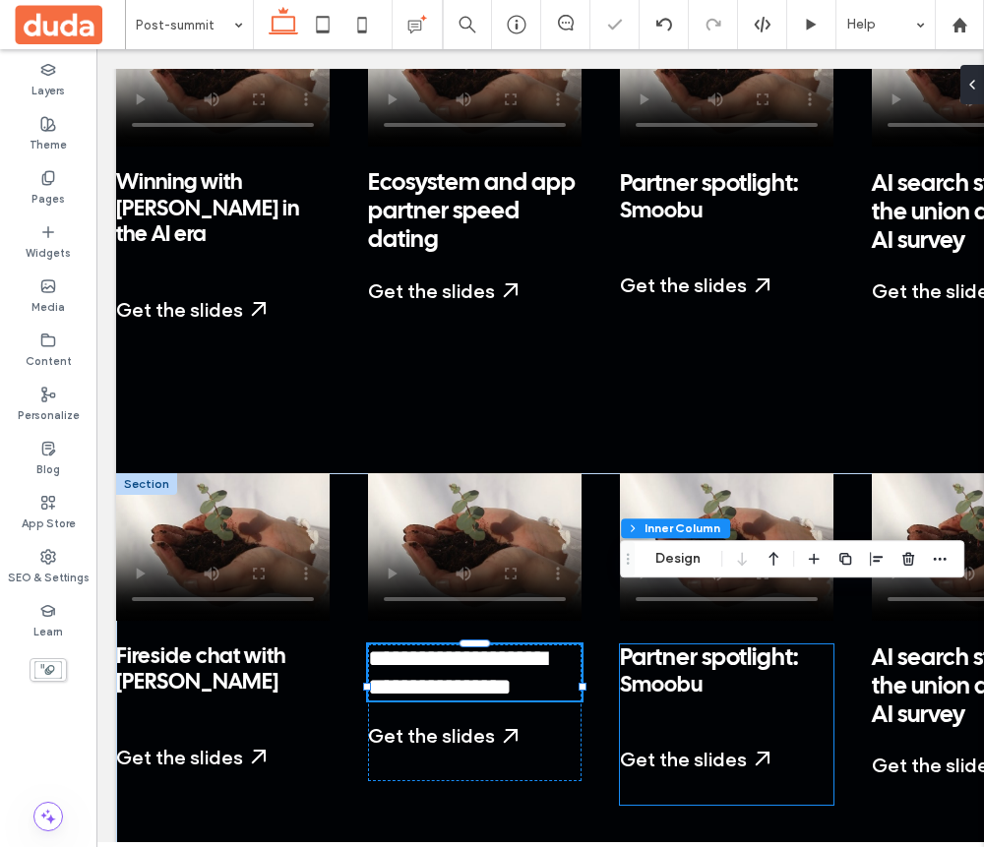
click at [644, 648] on span "Partner spotlight:" at bounding box center [709, 659] width 178 height 23
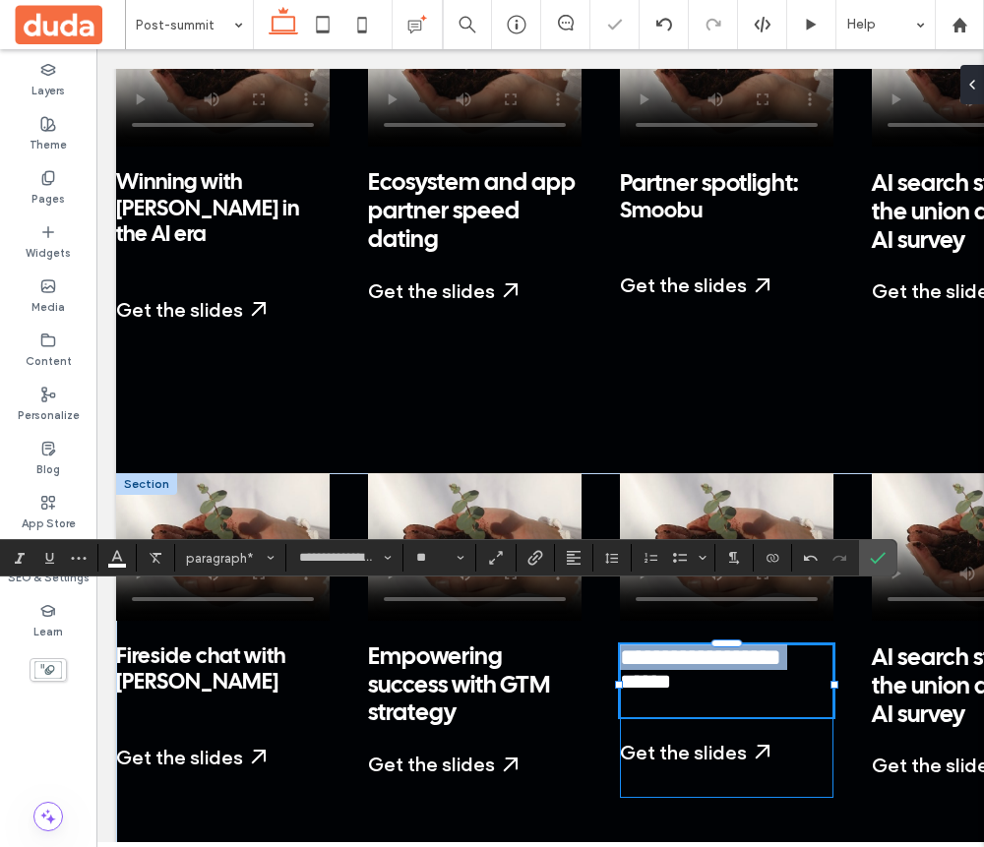
click at [644, 646] on span "**********" at bounding box center [700, 658] width 161 height 24
type input "**"
click at [671, 671] on span "******" at bounding box center [645, 682] width 51 height 22
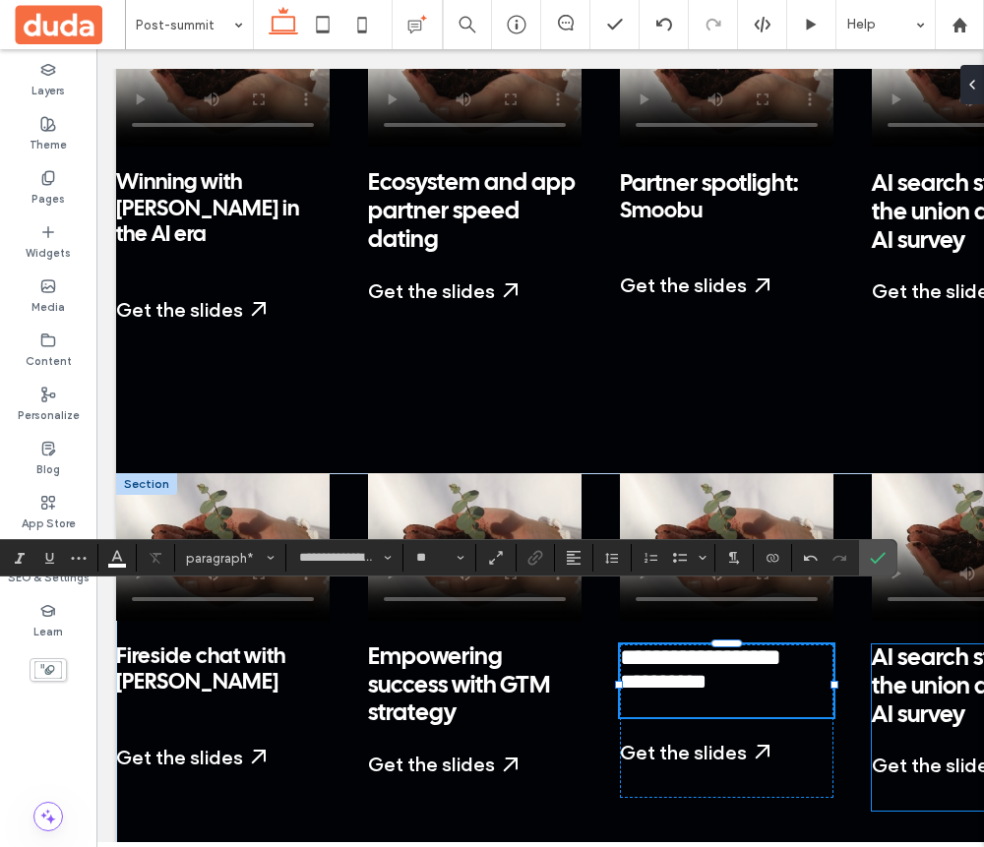
click at [969, 648] on span "AI search state of the union and SMB AI survey" at bounding box center [970, 688] width 197 height 80
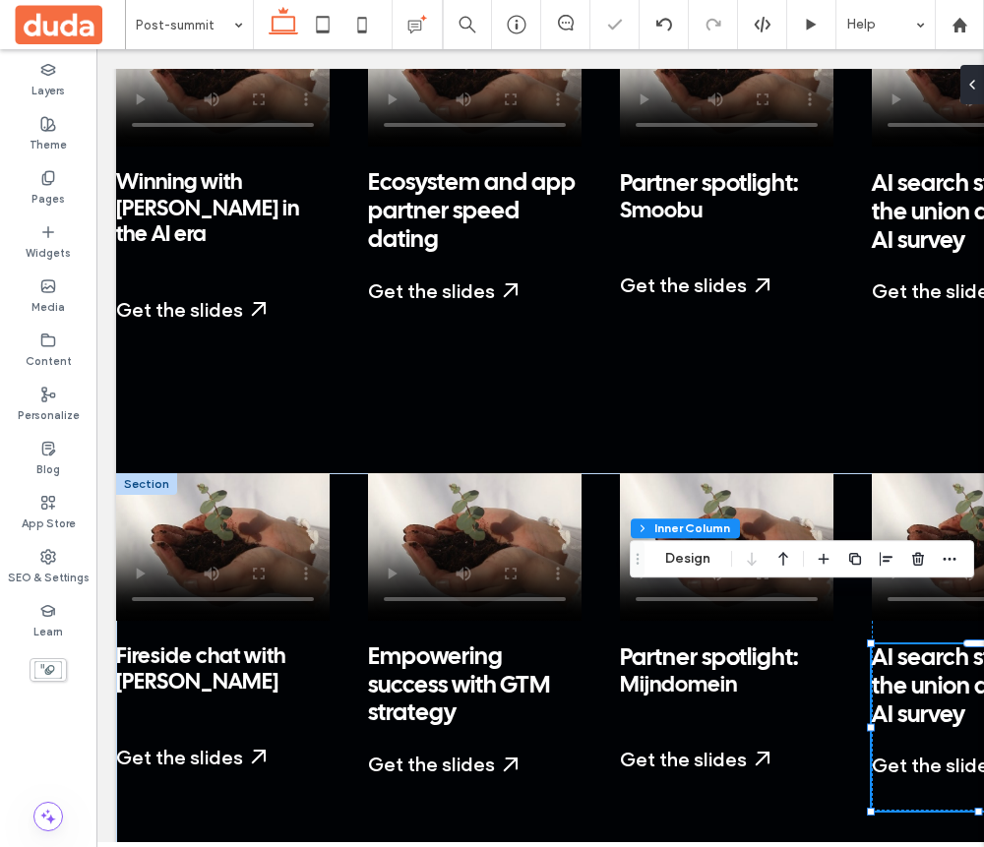
click at [969, 648] on span "AI search state of the union and SMB AI survey" at bounding box center [970, 688] width 197 height 80
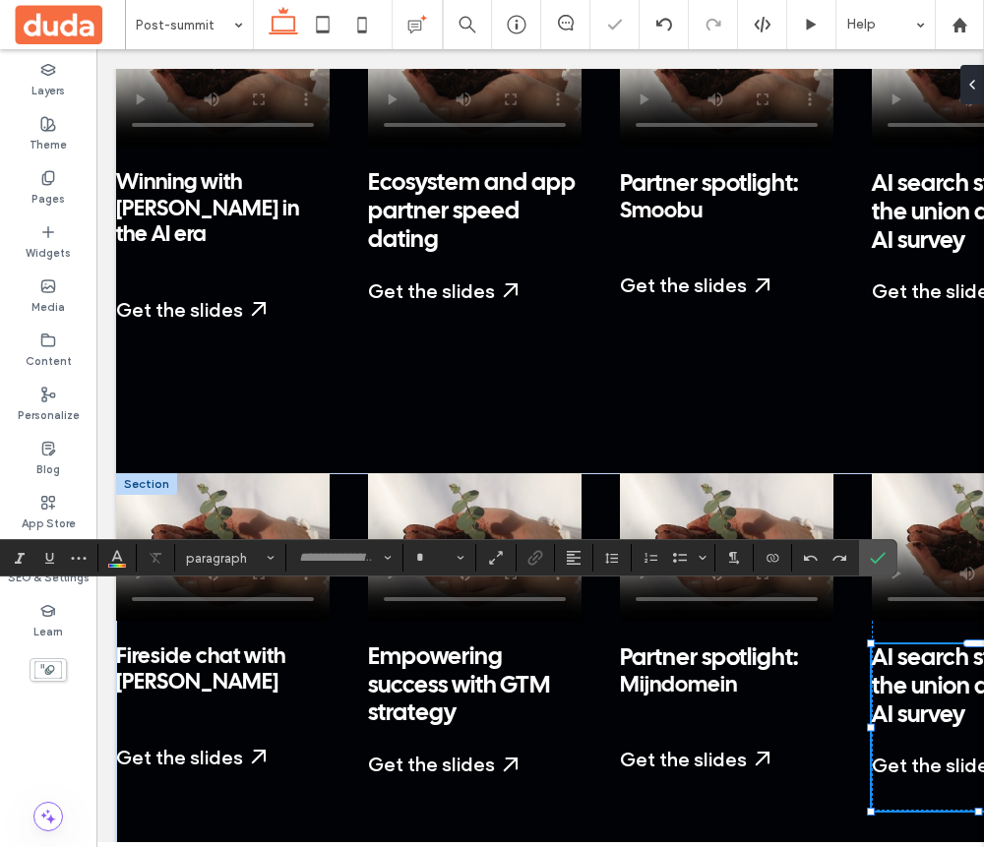
type input "**********"
type input "**"
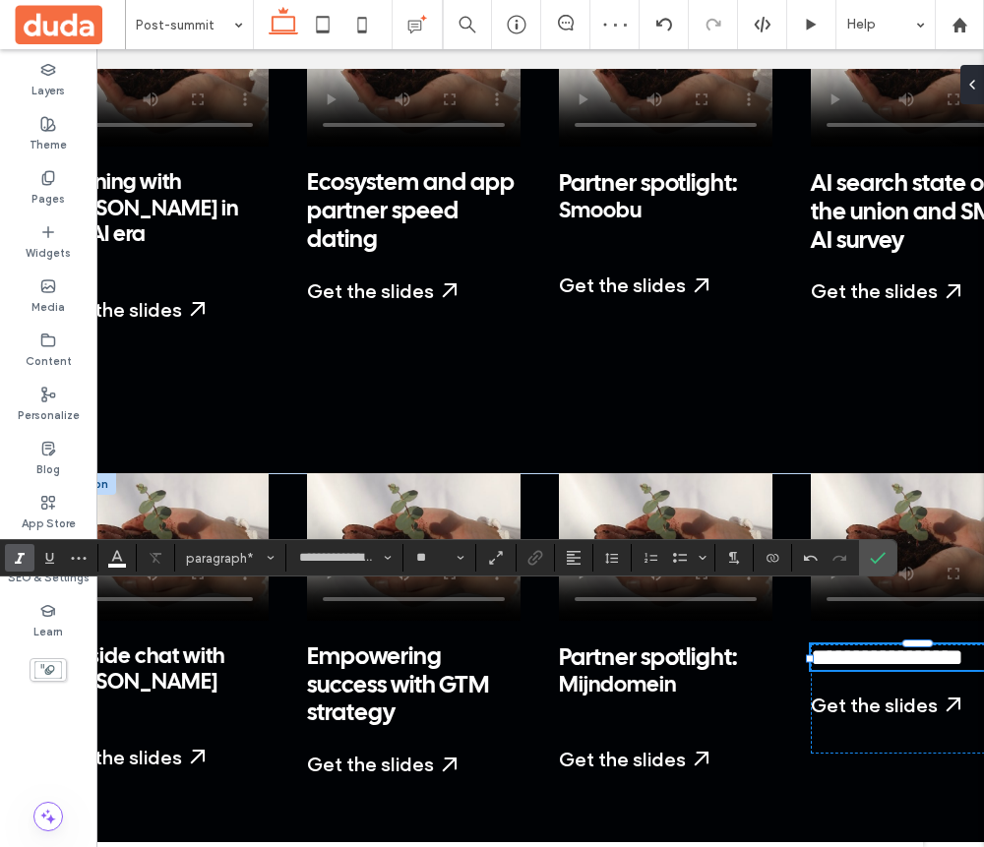
scroll to position [0, 67]
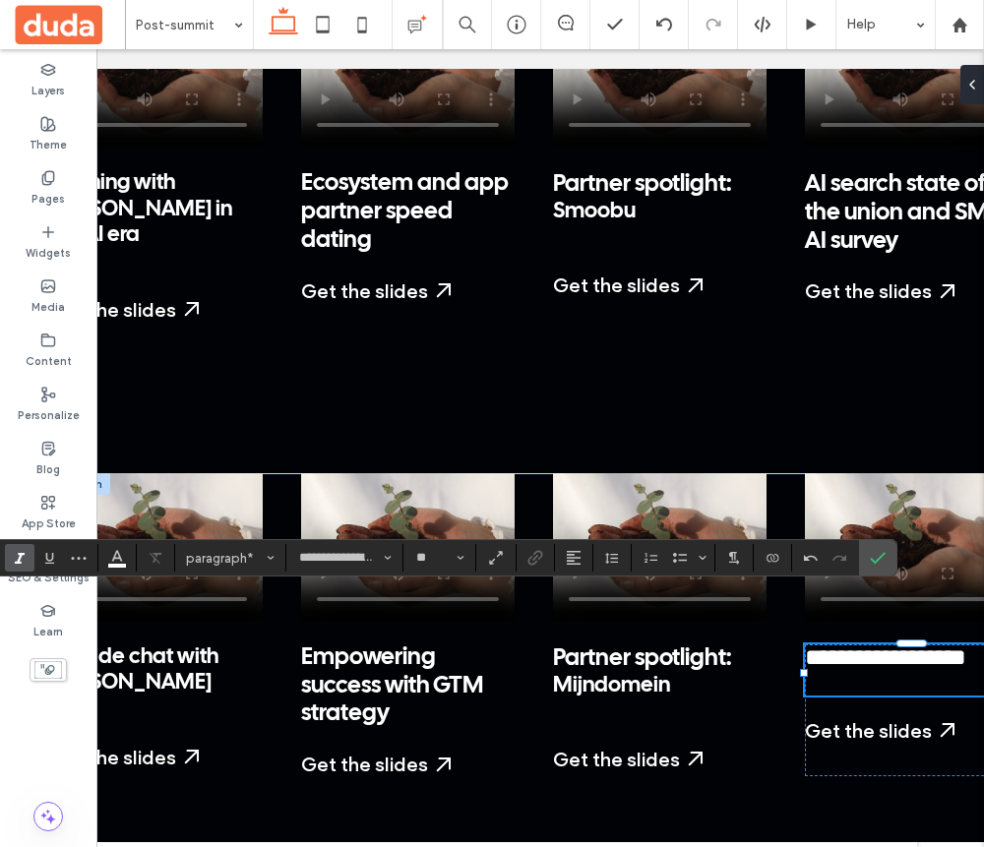
type input "**"
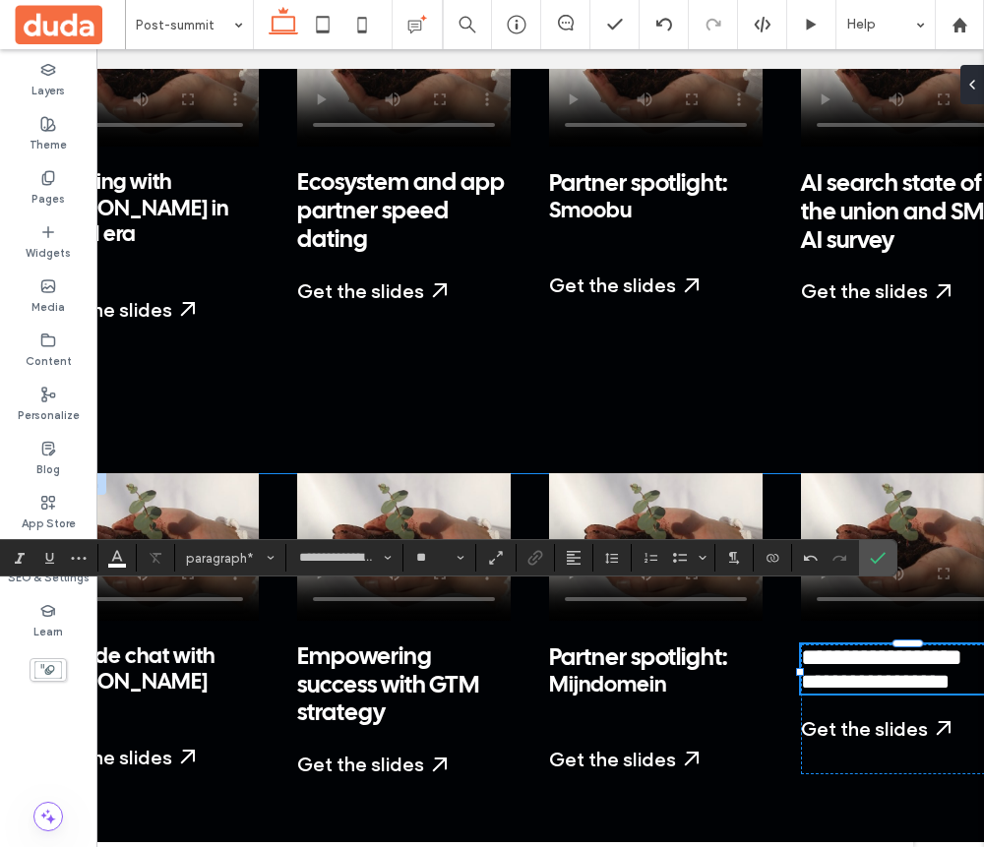
click at [272, 731] on div "**********" at bounding box center [529, 700] width 969 height 455
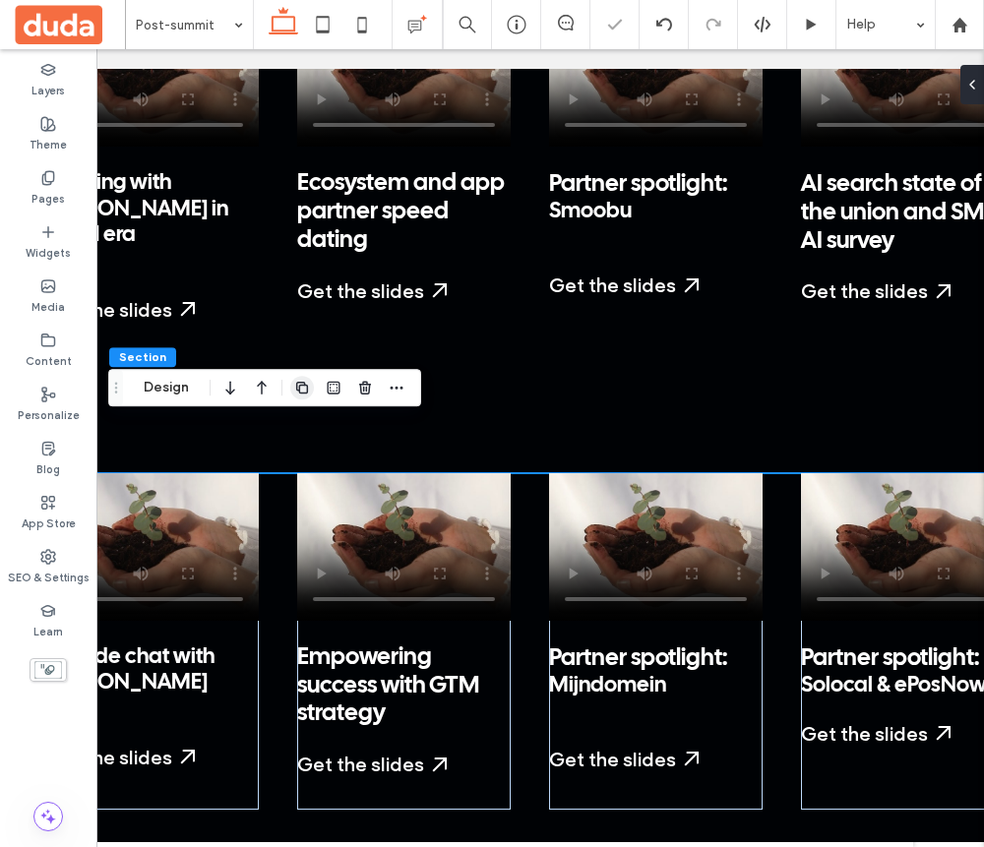
click at [299, 387] on use "button" at bounding box center [302, 388] width 12 height 12
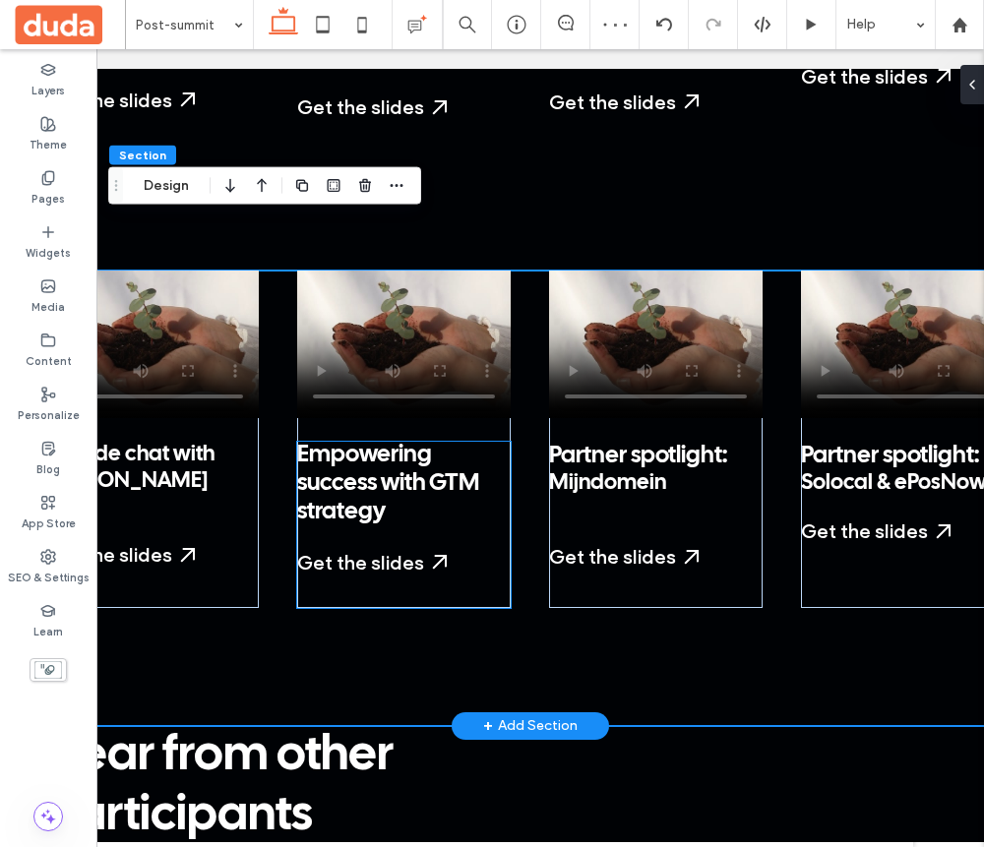
scroll to position [0, 0]
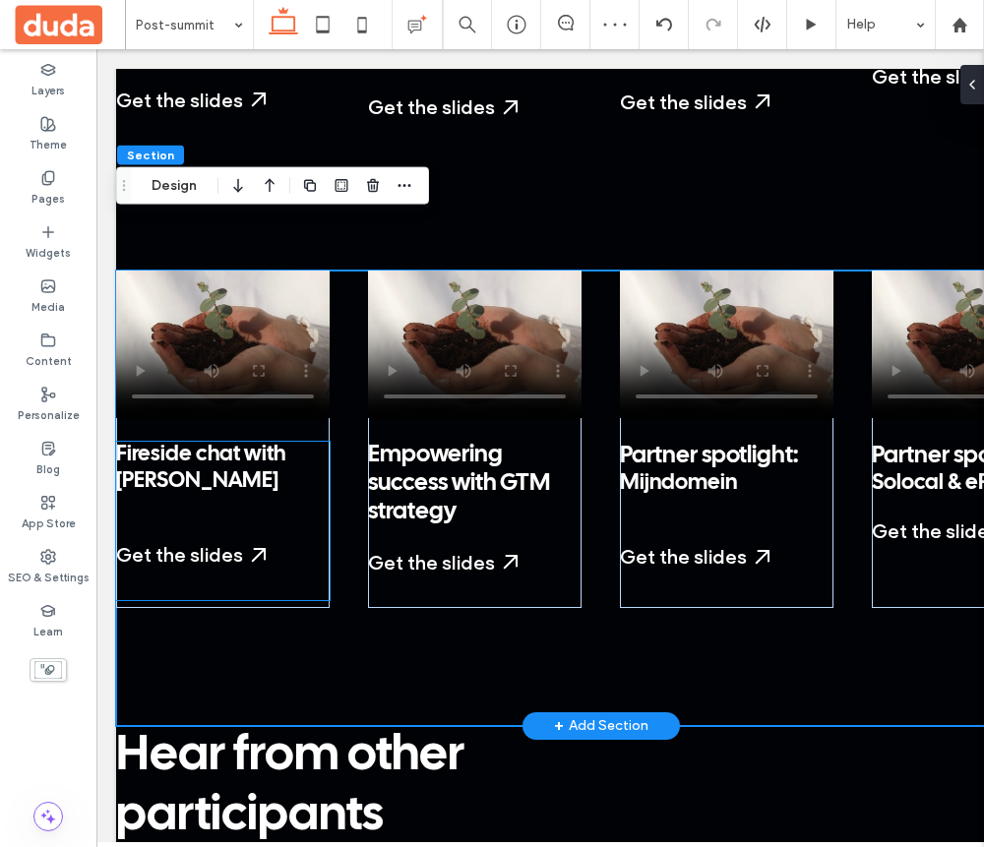
click at [201, 442] on p "Fireside chat with Omer Cygler" at bounding box center [223, 468] width 214 height 52
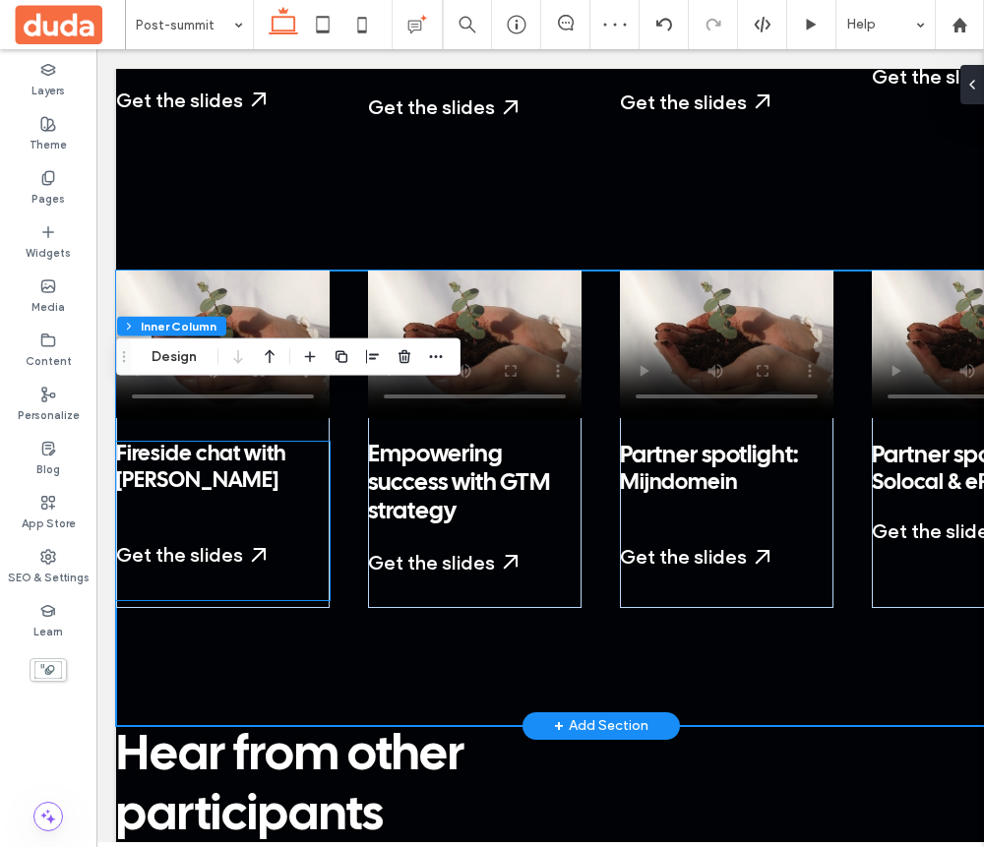
click at [201, 442] on p "Fireside chat with Omer Cygler" at bounding box center [223, 468] width 214 height 52
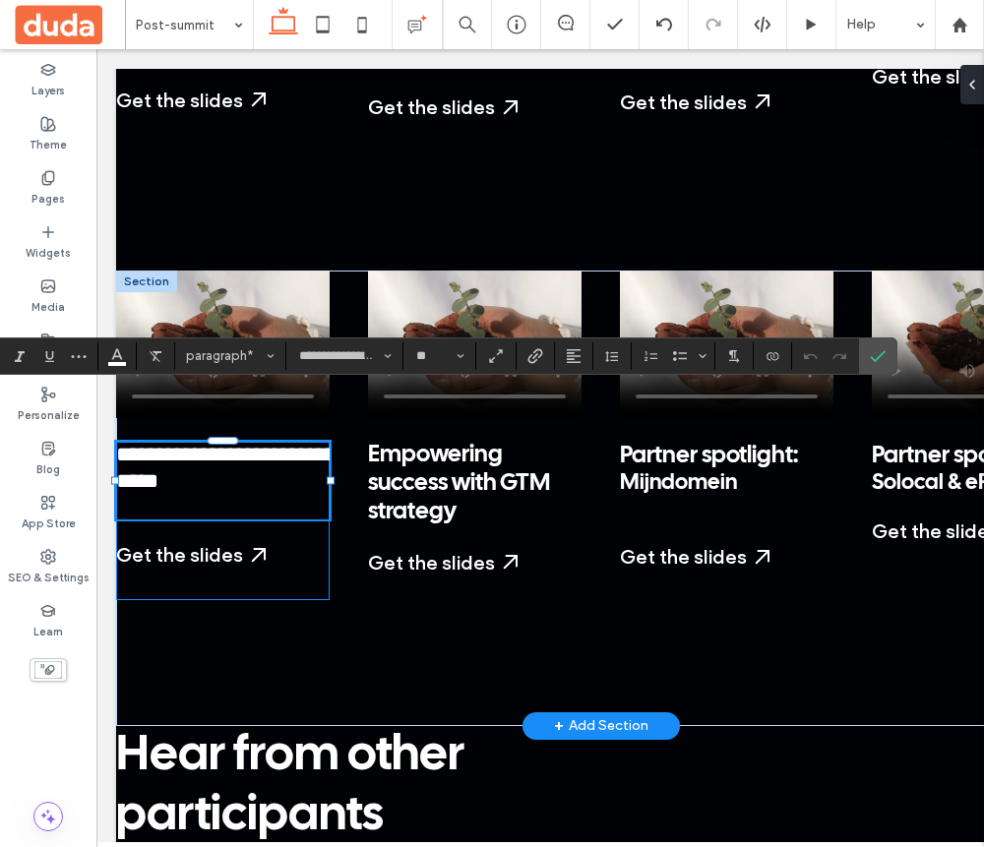
click at [173, 444] on span "**********" at bounding box center [226, 467] width 220 height 47
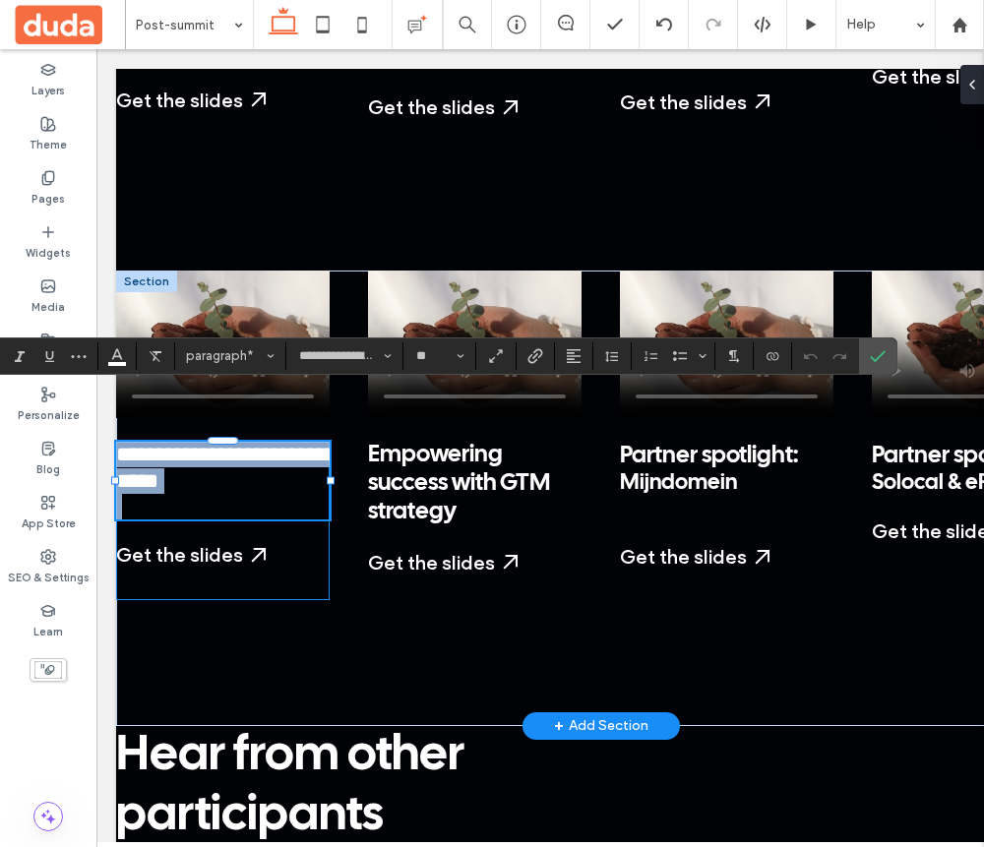
click at [173, 444] on span "**********" at bounding box center [226, 467] width 220 height 47
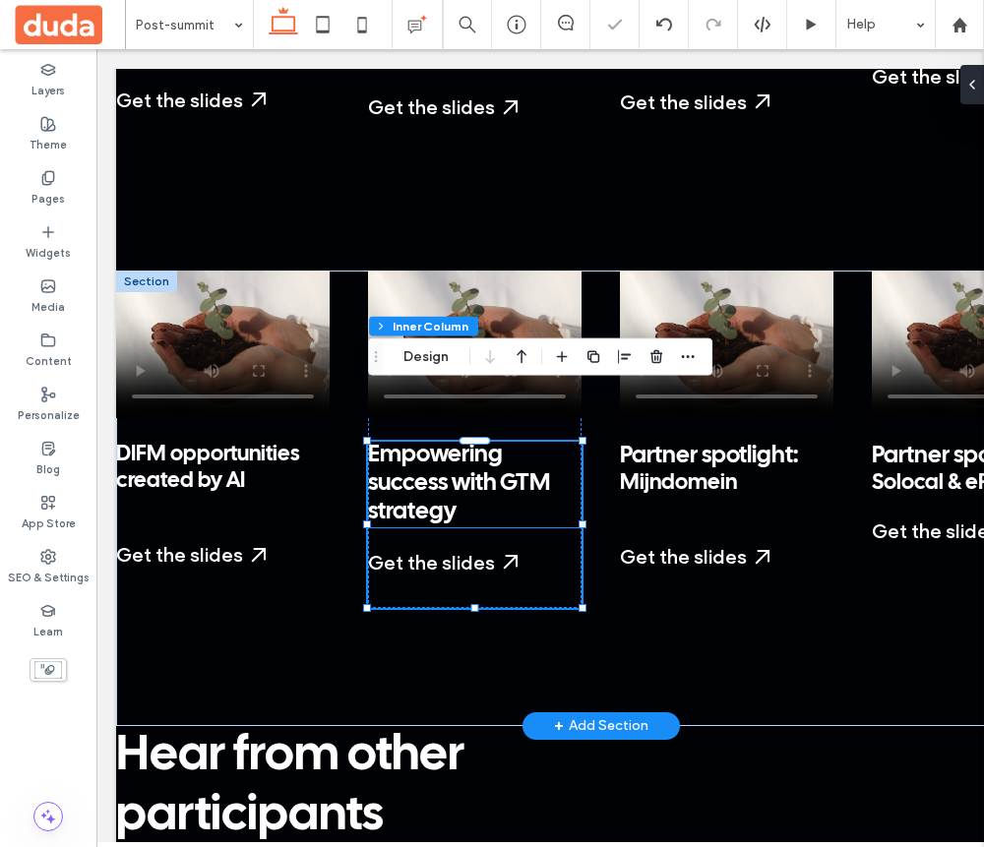
click at [467, 444] on span "Empowering success with GTM strategy" at bounding box center [459, 484] width 182 height 80
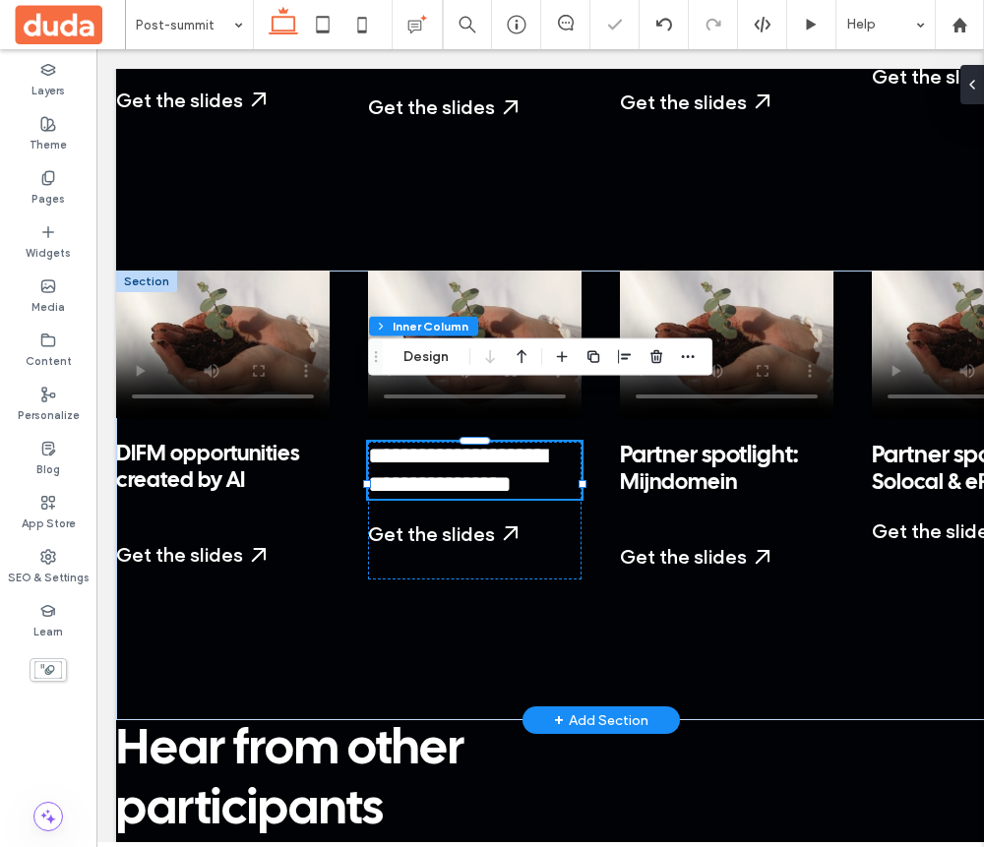
click at [467, 444] on span "**********" at bounding box center [457, 470] width 178 height 52
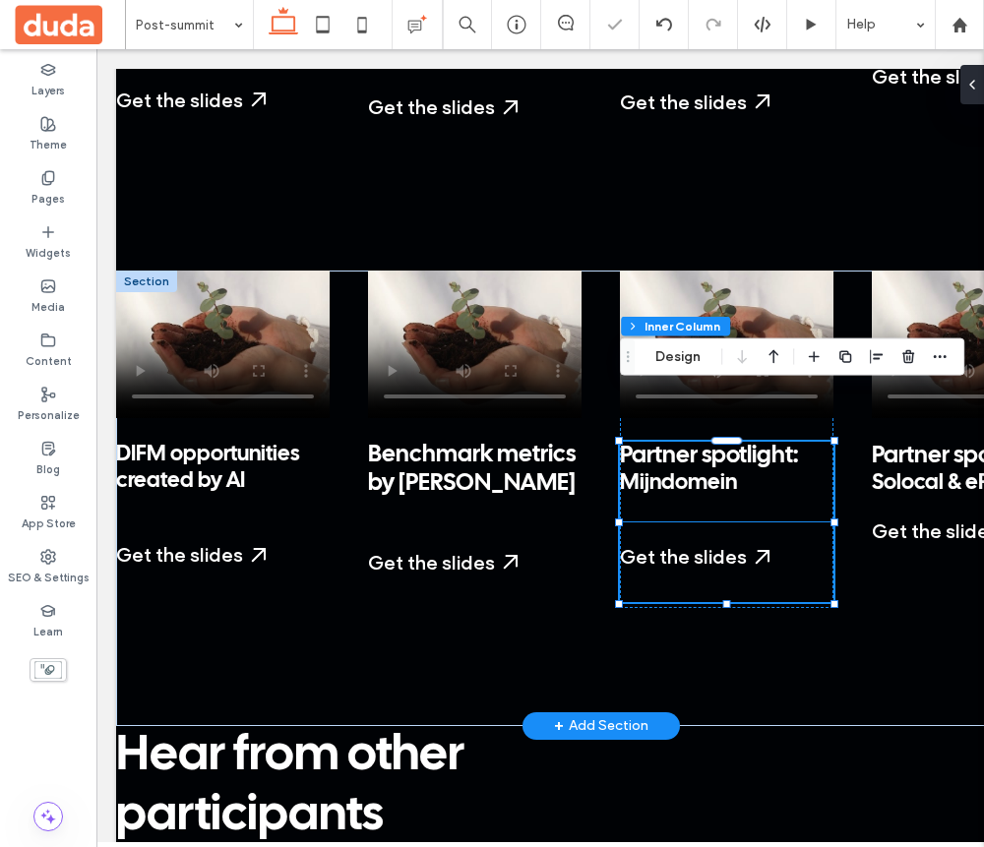
scroll to position [294, 0]
click at [676, 473] on span "Mijndomein" at bounding box center [678, 483] width 117 height 20
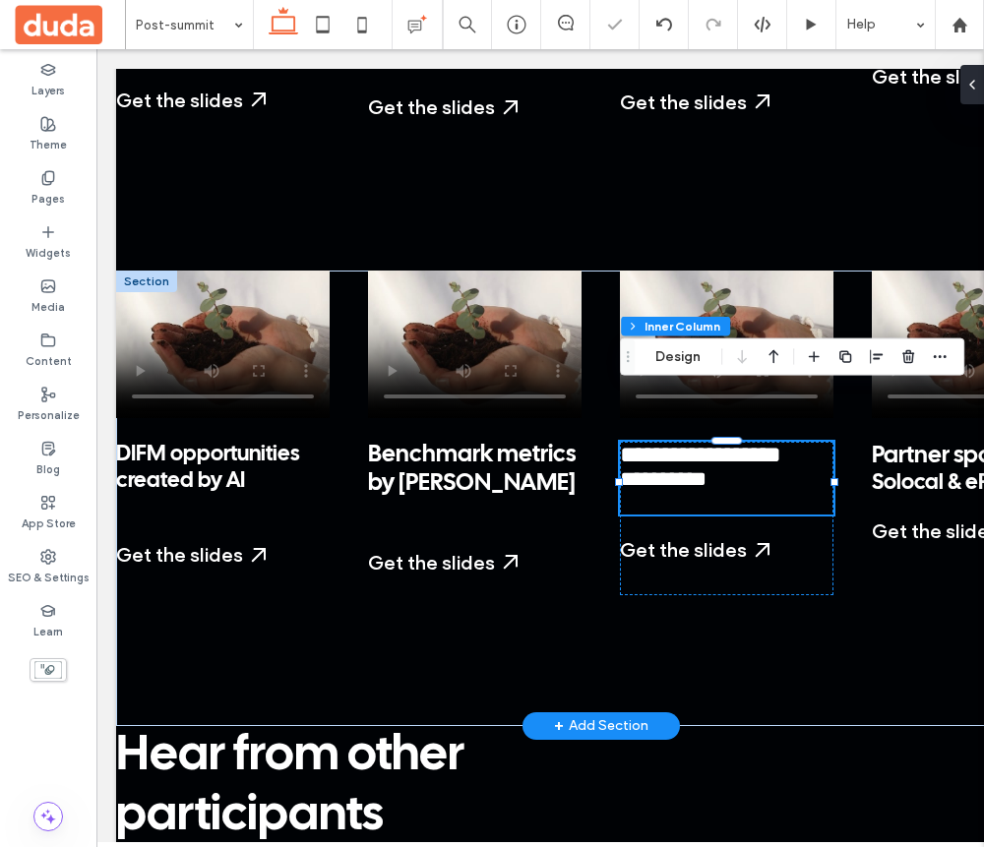
scroll to position [0, 0]
click at [676, 442] on div "**********" at bounding box center [727, 478] width 214 height 73
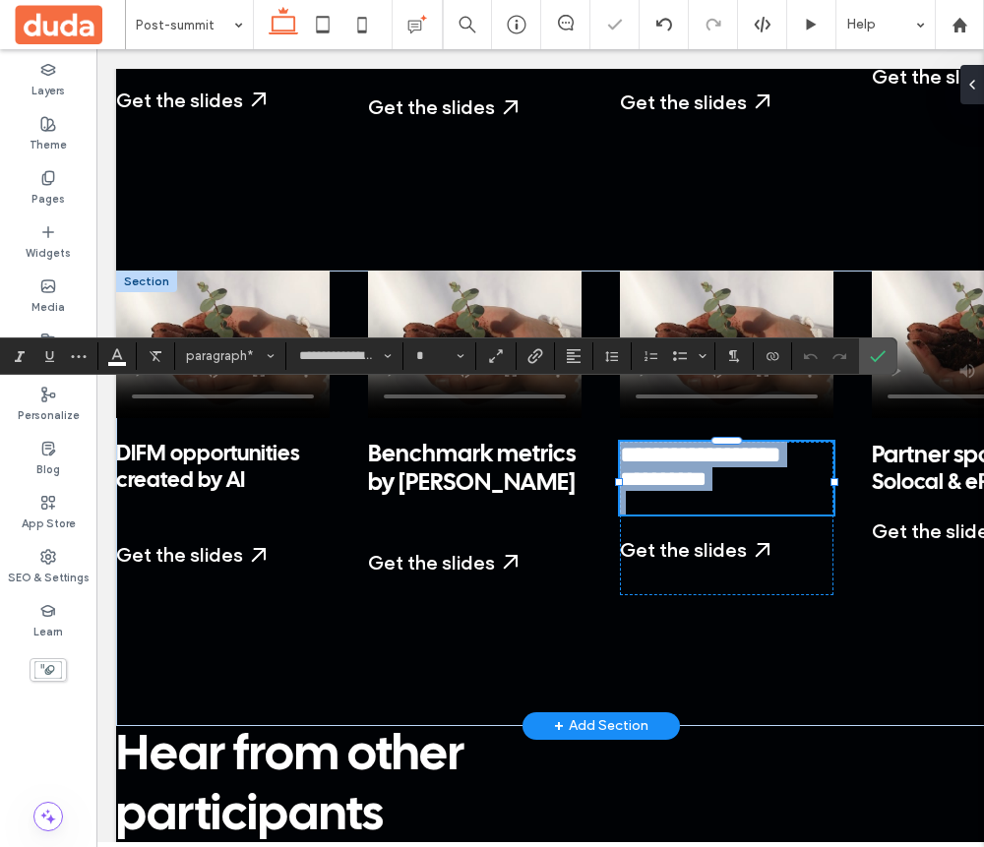
type input "**"
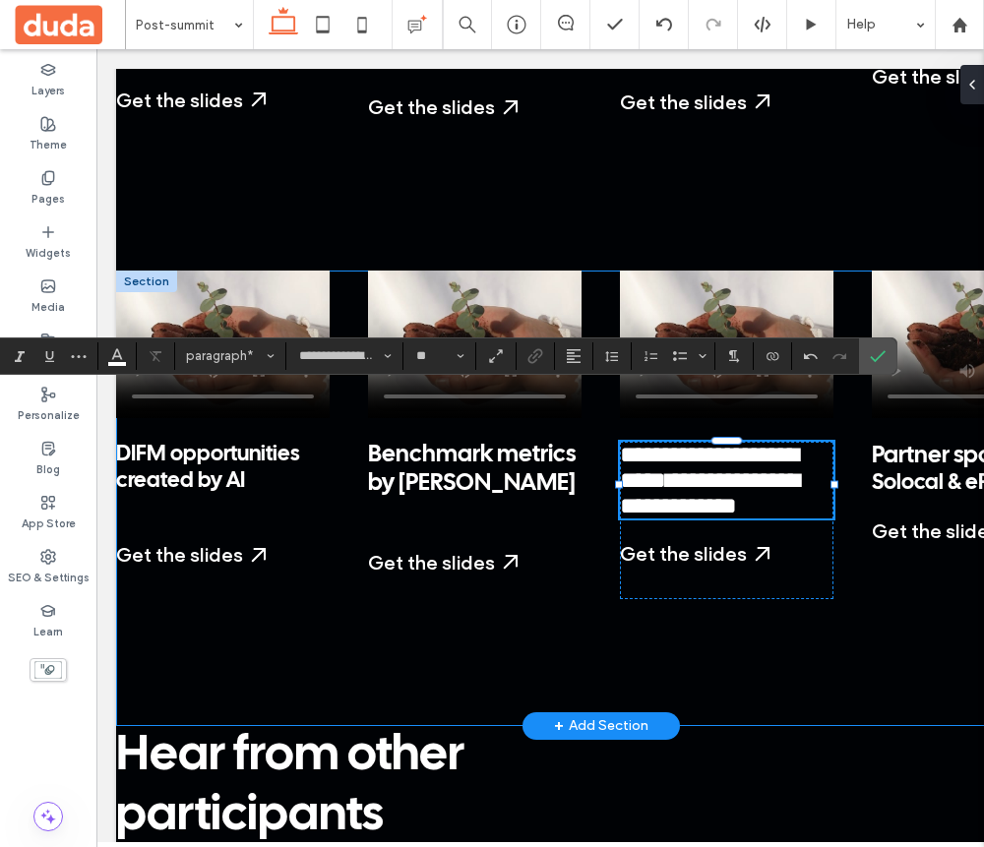
click at [854, 587] on div "**********" at bounding box center [600, 498] width 969 height 455
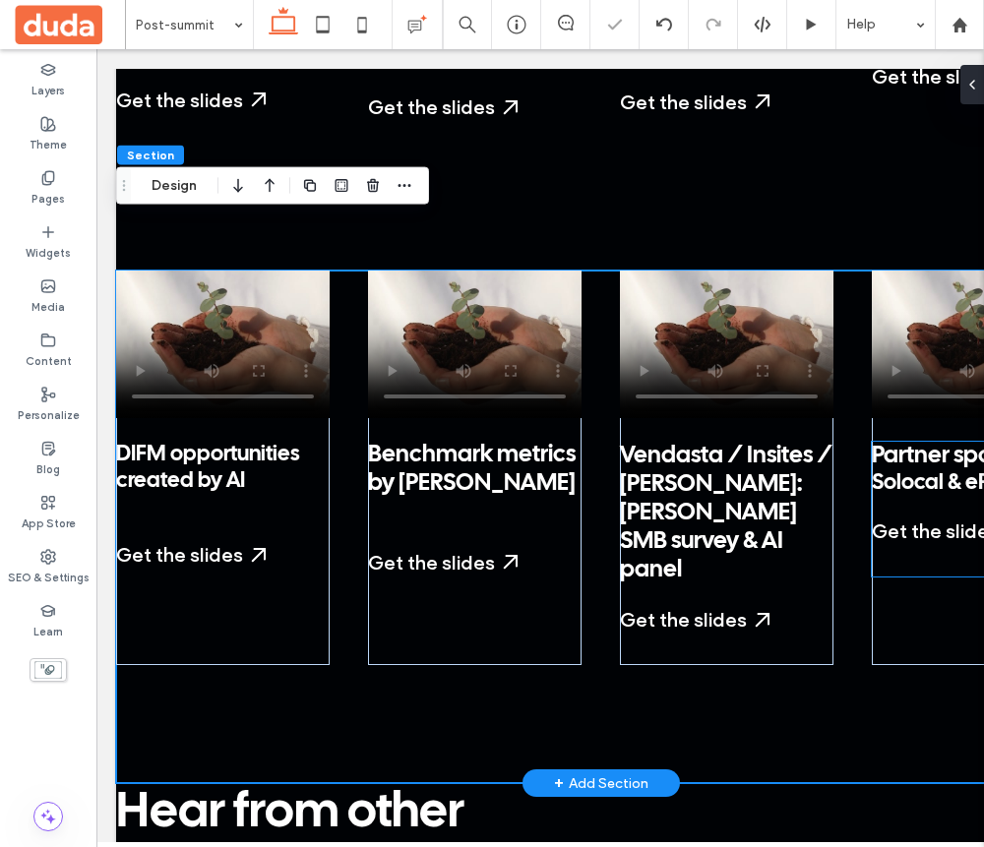
click at [967, 445] on span "Partner spotlight:" at bounding box center [961, 456] width 178 height 23
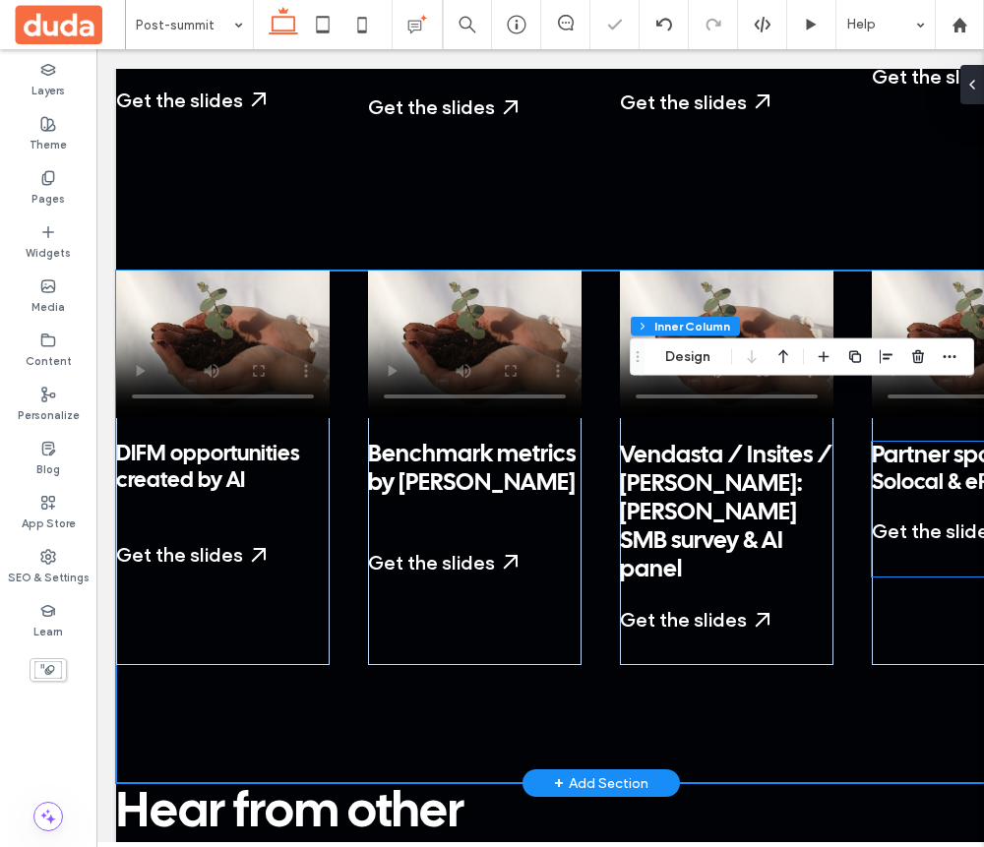
click at [967, 445] on span "Partner spotlight:" at bounding box center [961, 456] width 178 height 23
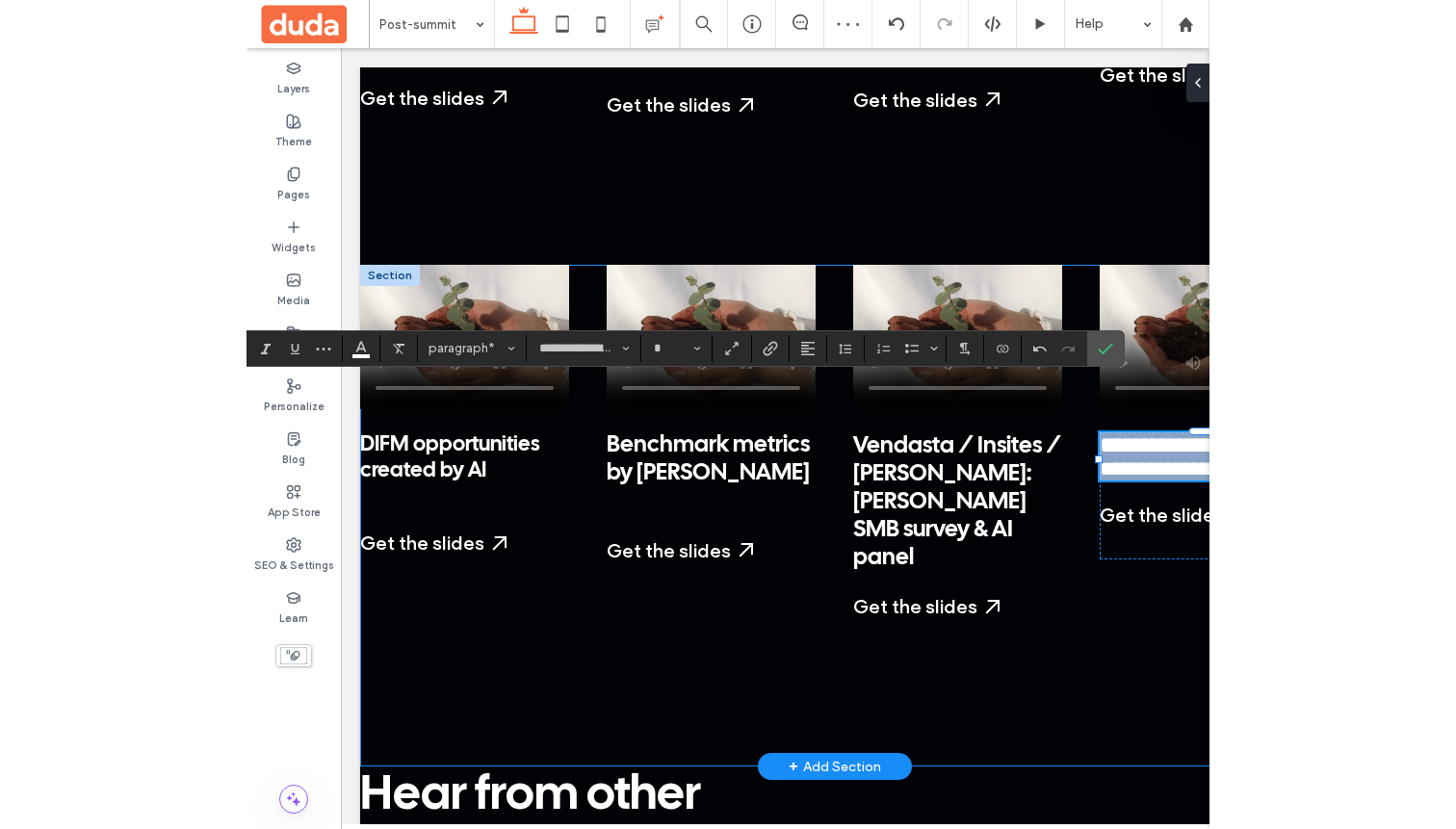
scroll to position [0, 118]
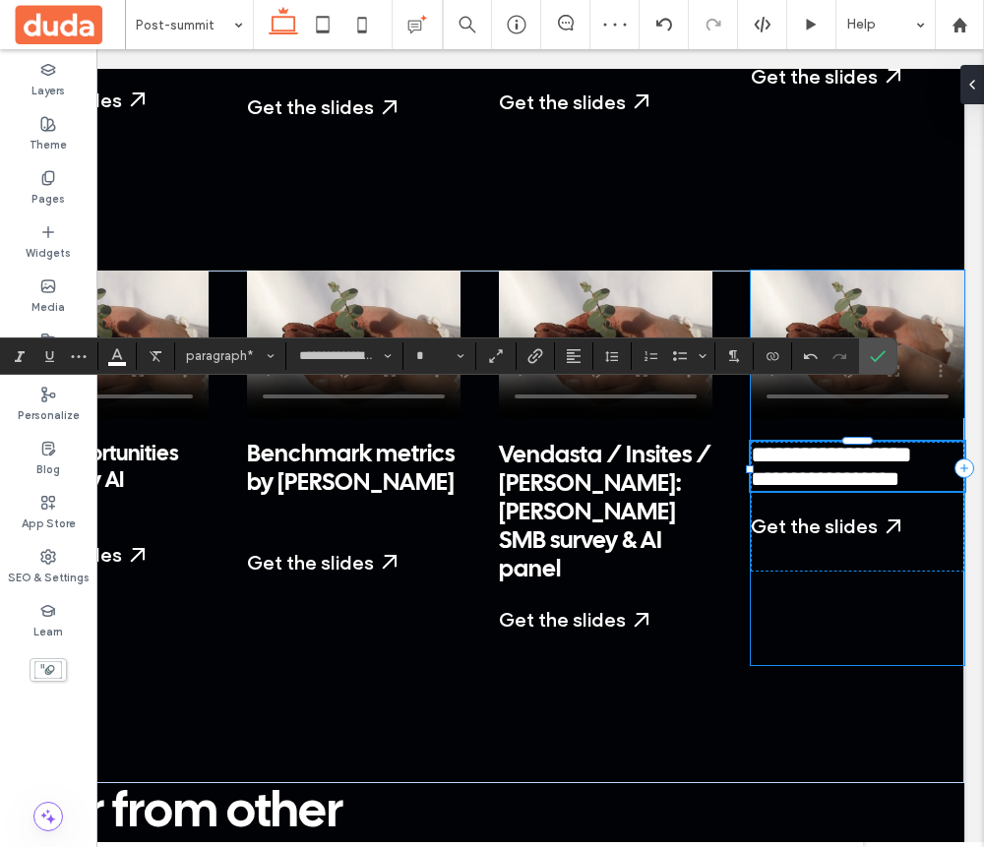
click at [792, 537] on div "**********" at bounding box center [858, 468] width 214 height 395
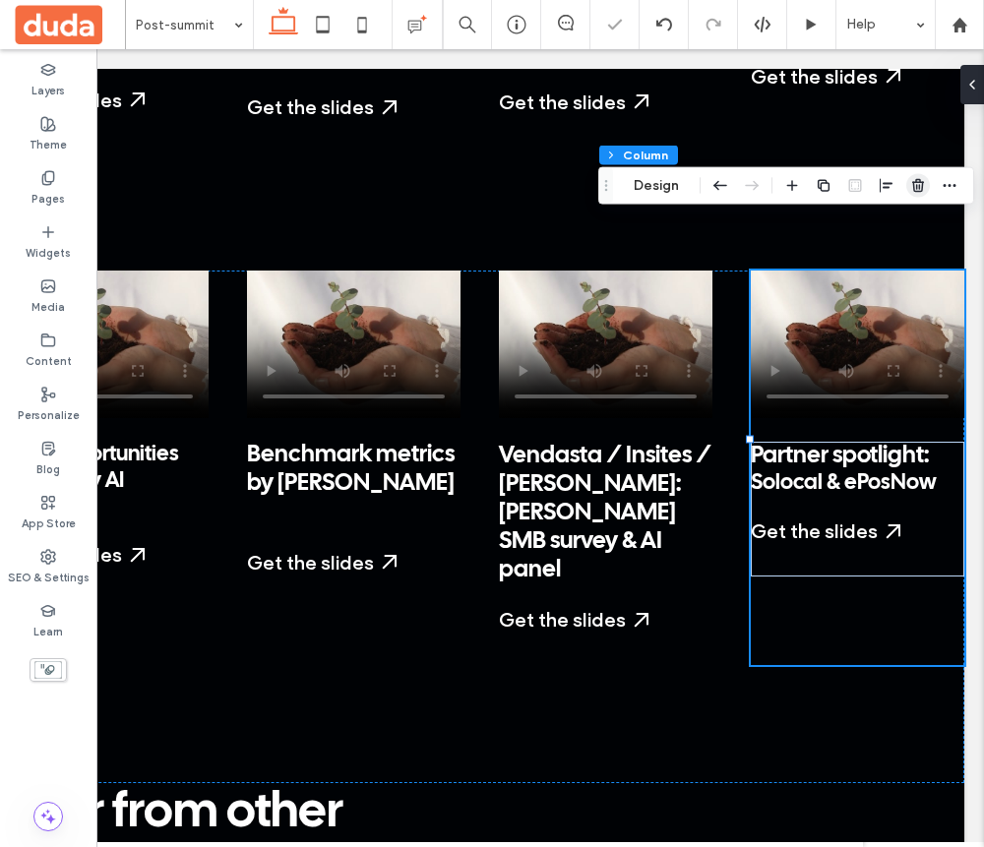
click at [919, 194] on span "button" at bounding box center [918, 186] width 24 height 24
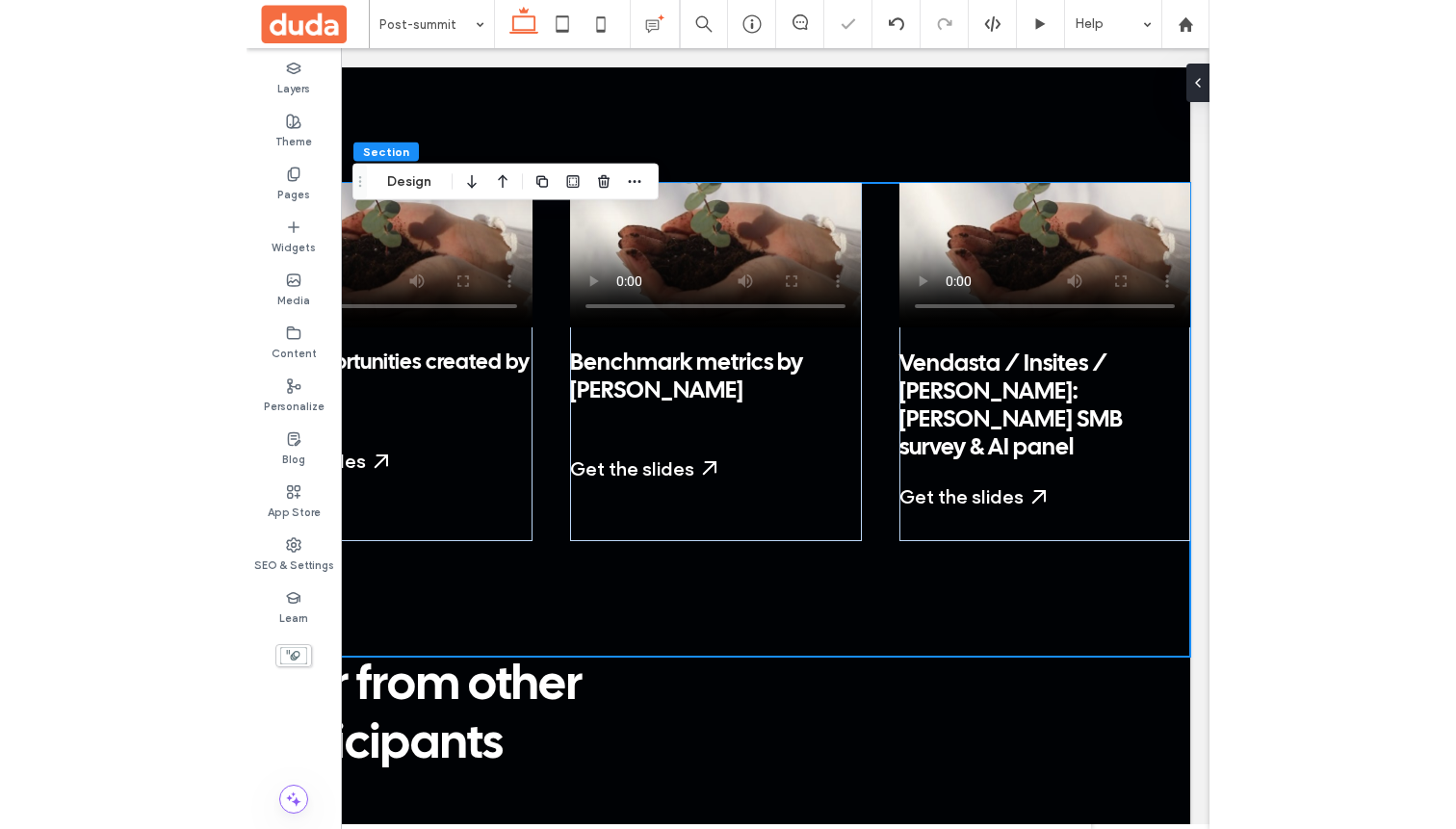
scroll to position [0, 0]
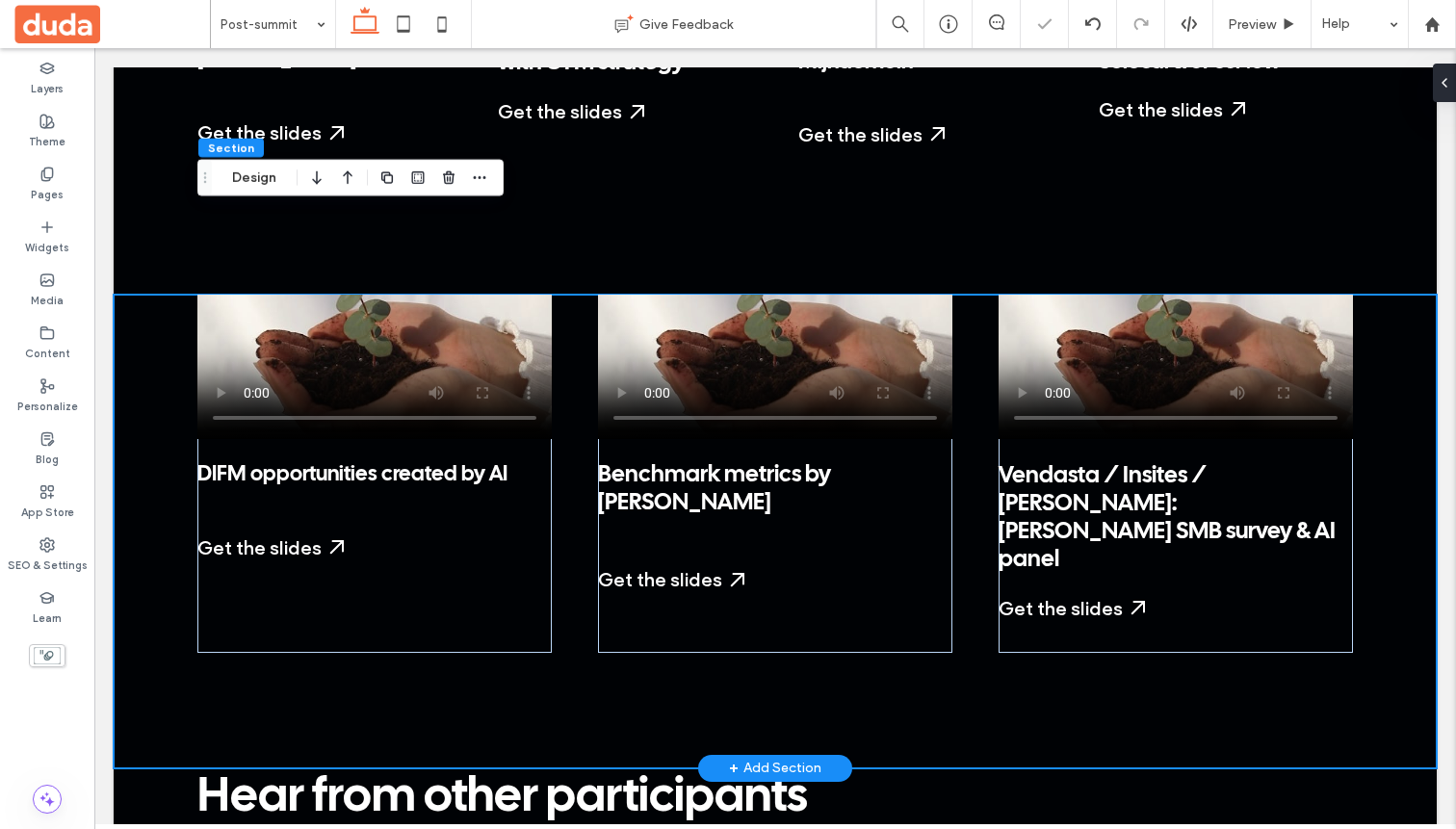
click at [962, 616] on div "DIFM opportunities created by AI Get the slides Start a Free Trial My Dashboard…" at bounding box center [775, 531] width 1156 height 474
click at [962, 571] on div "DIFM opportunities created by AI Get the slides Start a Free Trial My Dashboard…" at bounding box center [775, 531] width 1156 height 474
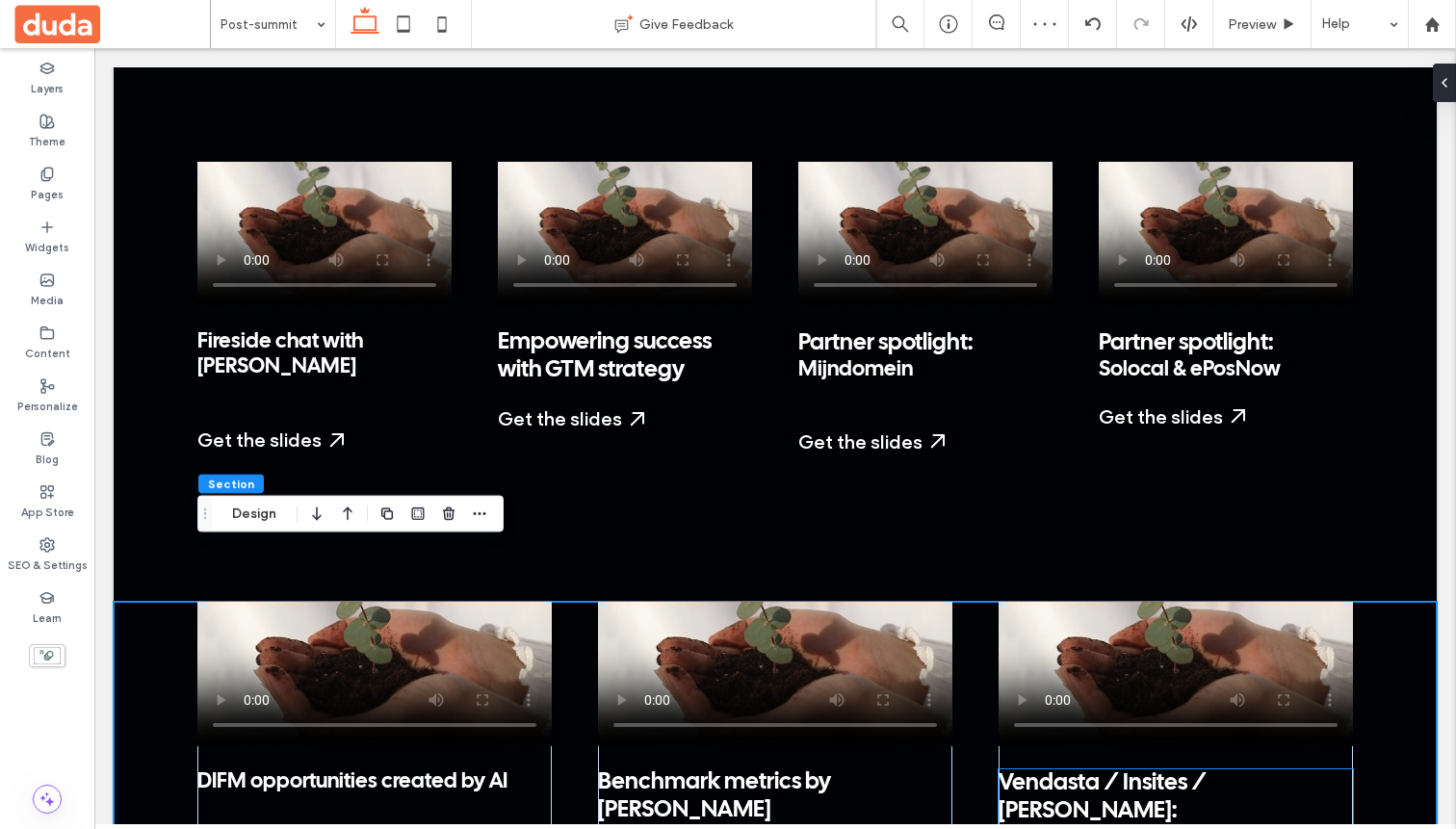
scroll to position [3210, 0]
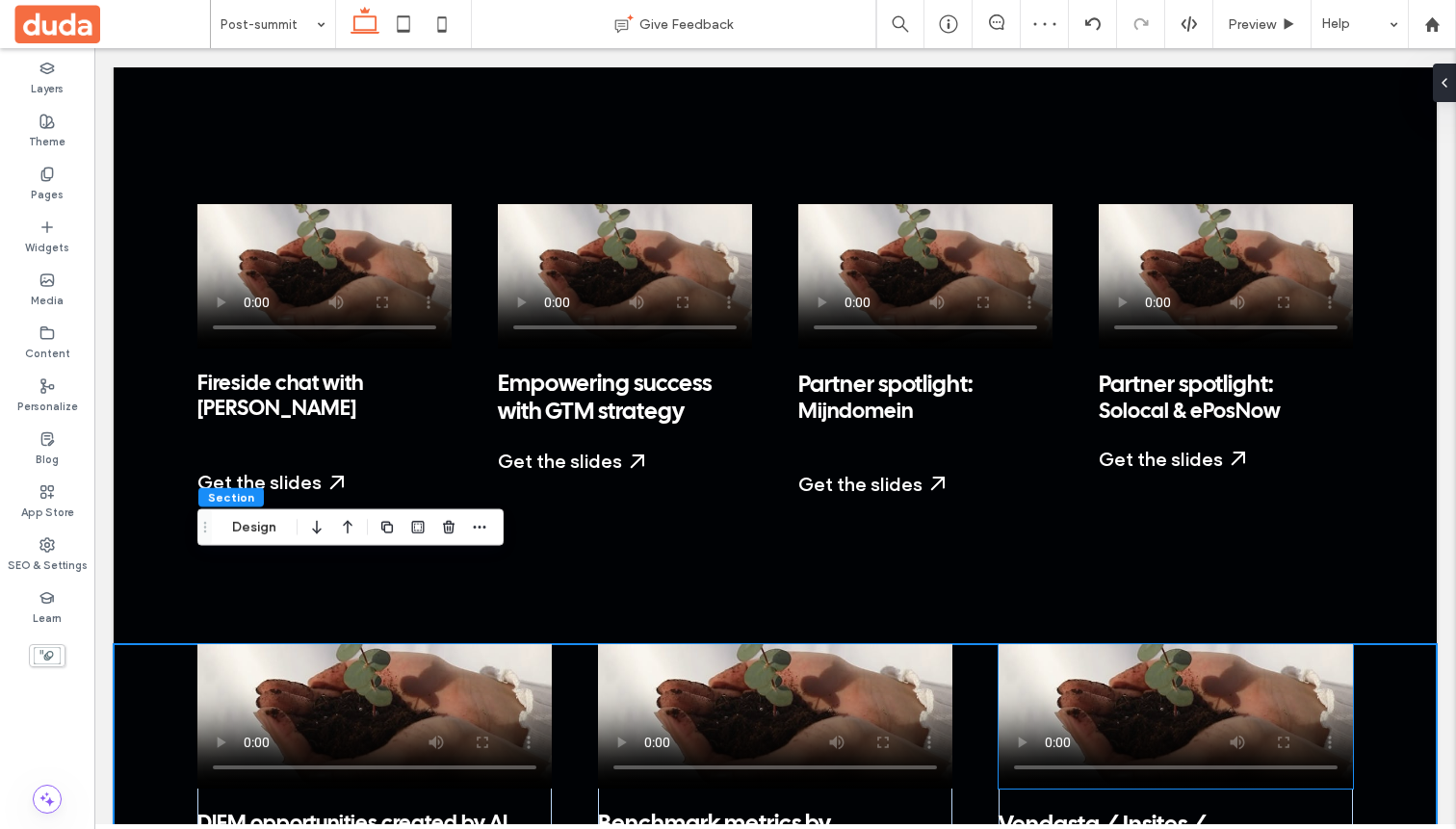
click at [962, 644] on video at bounding box center [1176, 716] width 354 height 145
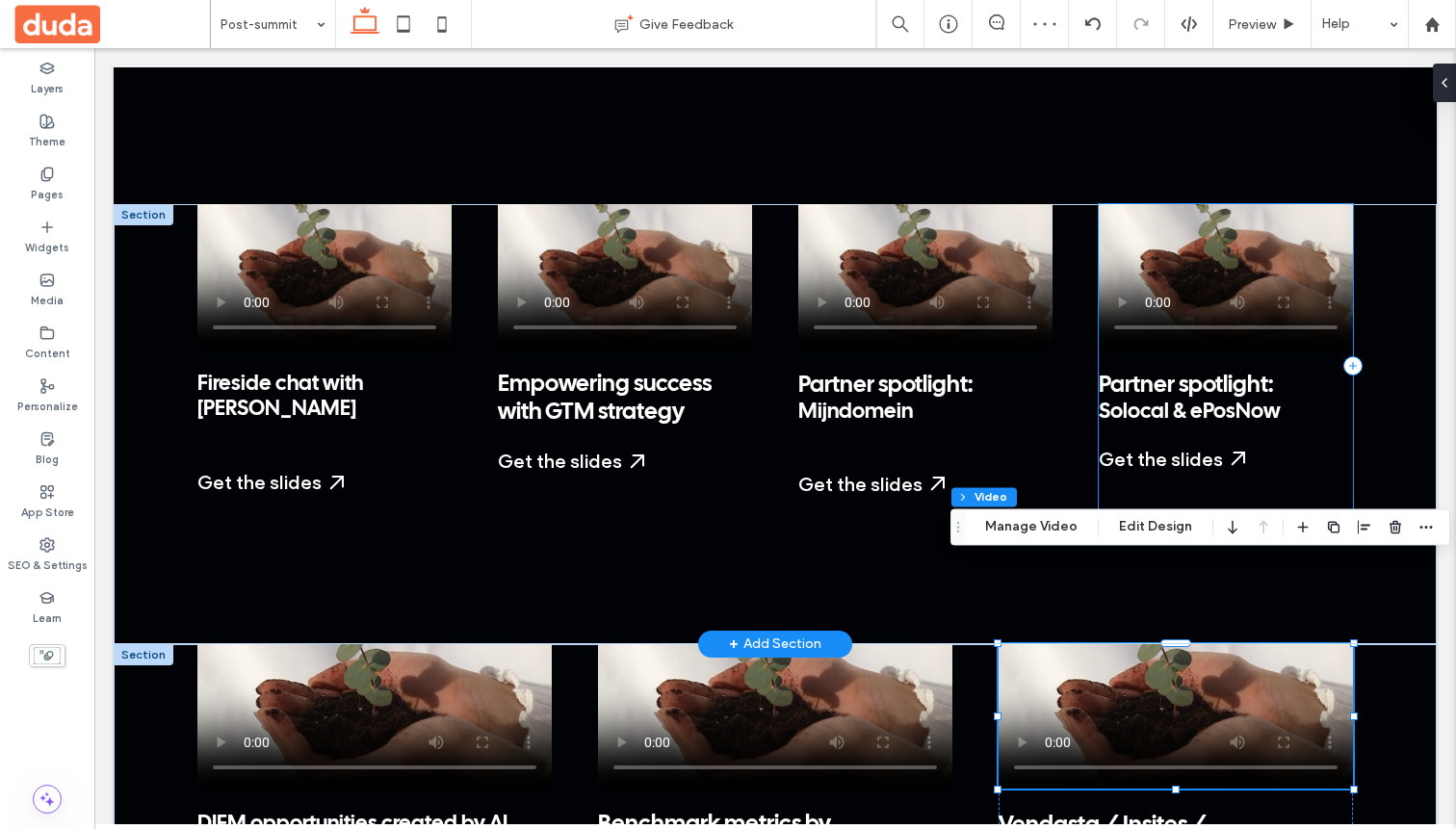
click at [962, 426] on div "Partner spotlight: Solocal & ePosNow Get the slides Start a Free Trial My Dashb…" at bounding box center [1226, 367] width 254 height 325
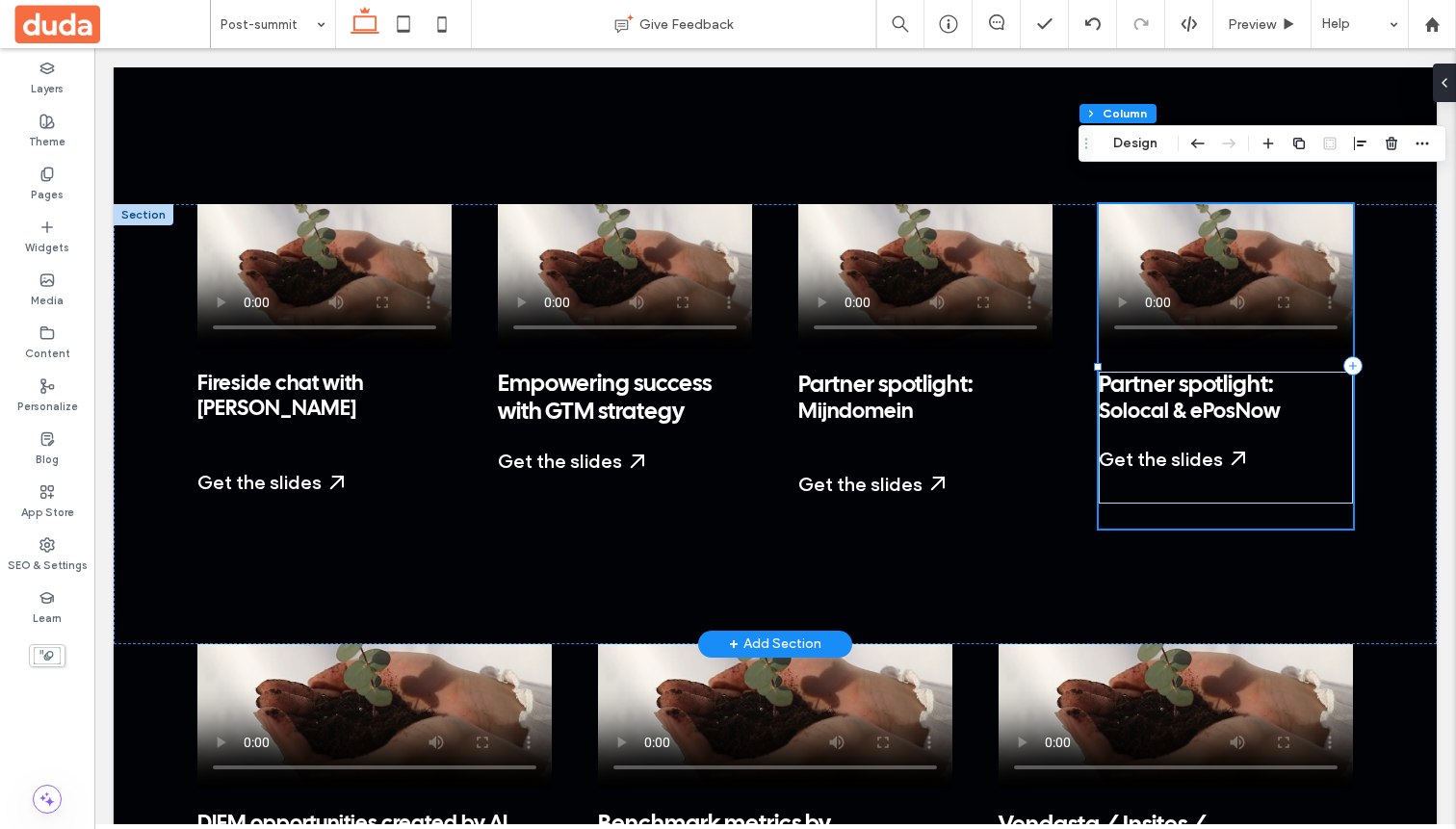
click at [962, 414] on div "Fireside chat with Omer Cygler ﻿ Get the slides Start a Free Trial My Dashboard…" at bounding box center [775, 425] width 1323 height 440
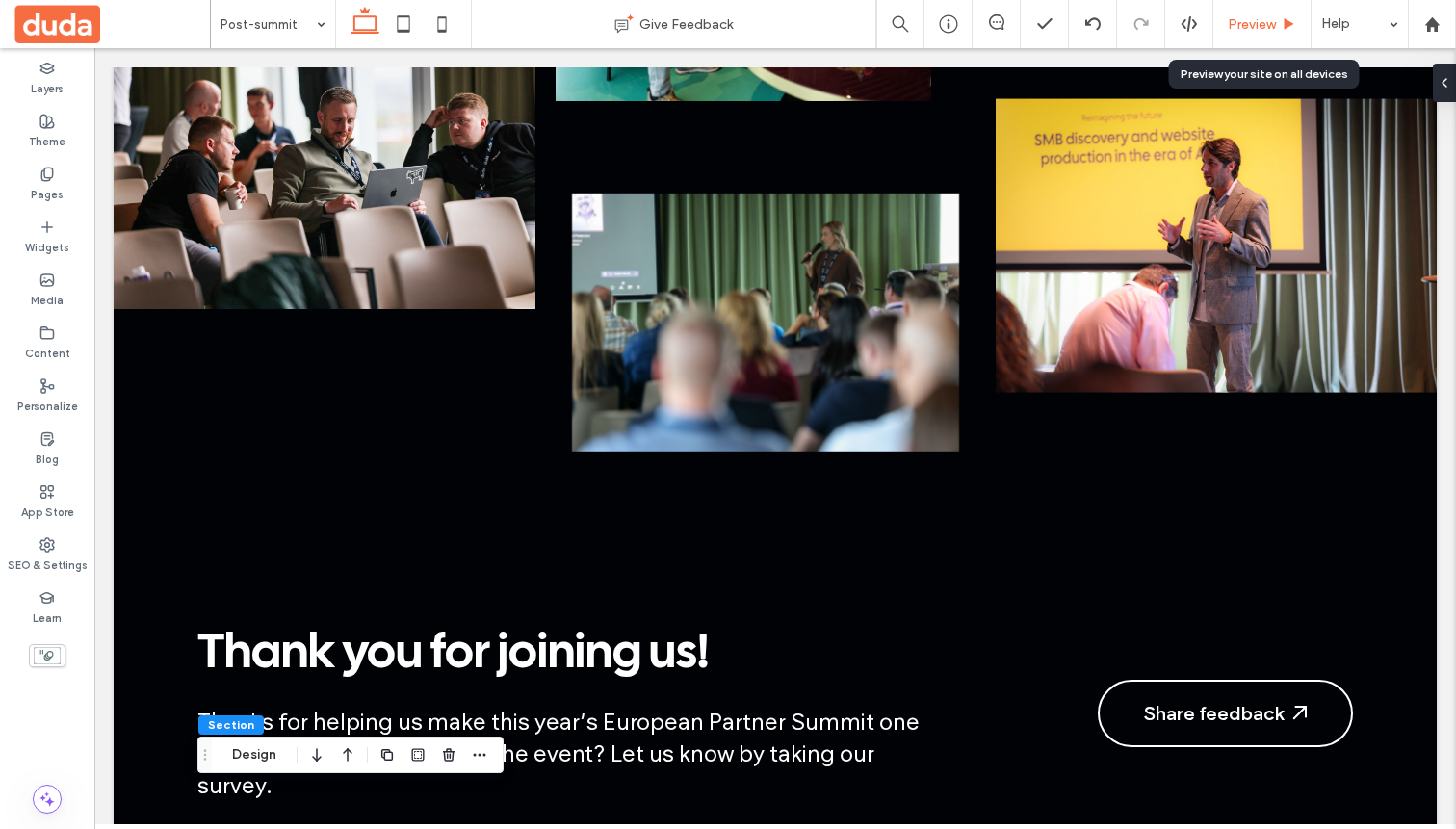
click at [962, 19] on span "Preview" at bounding box center [1251, 24] width 48 height 17
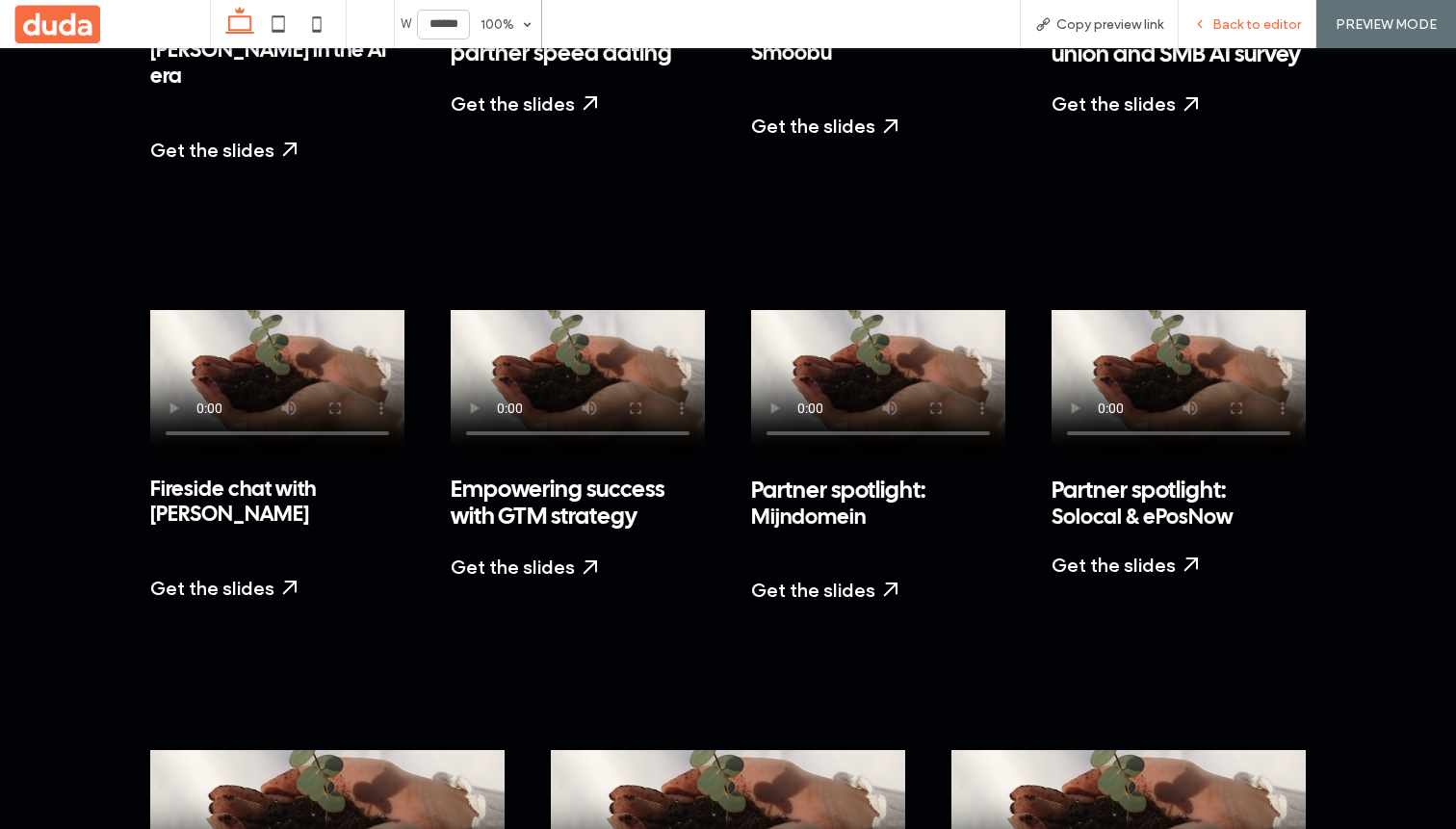
click at [962, 23] on span "Back to editor" at bounding box center [1256, 24] width 89 height 17
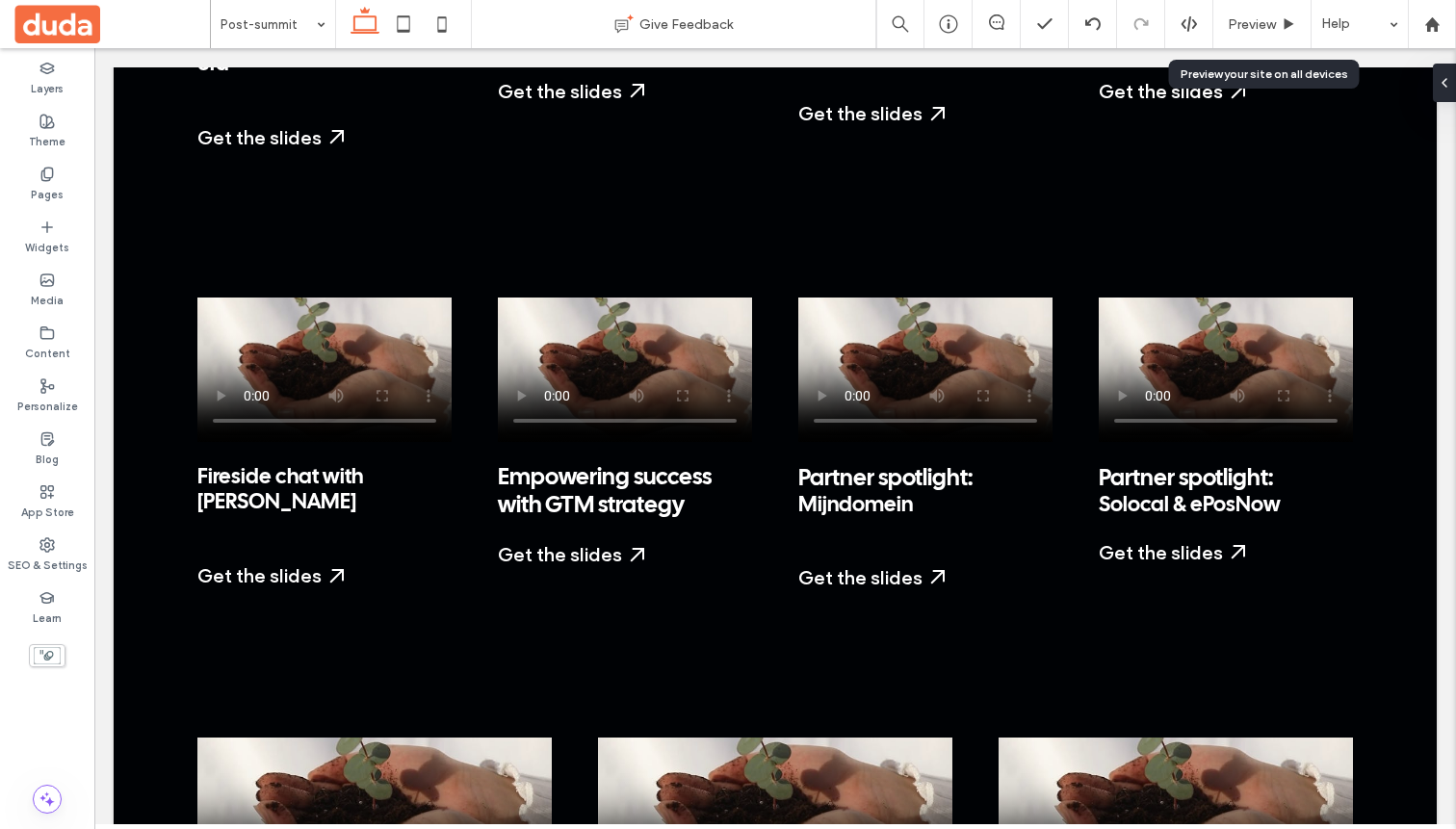
scroll to position [3105, 0]
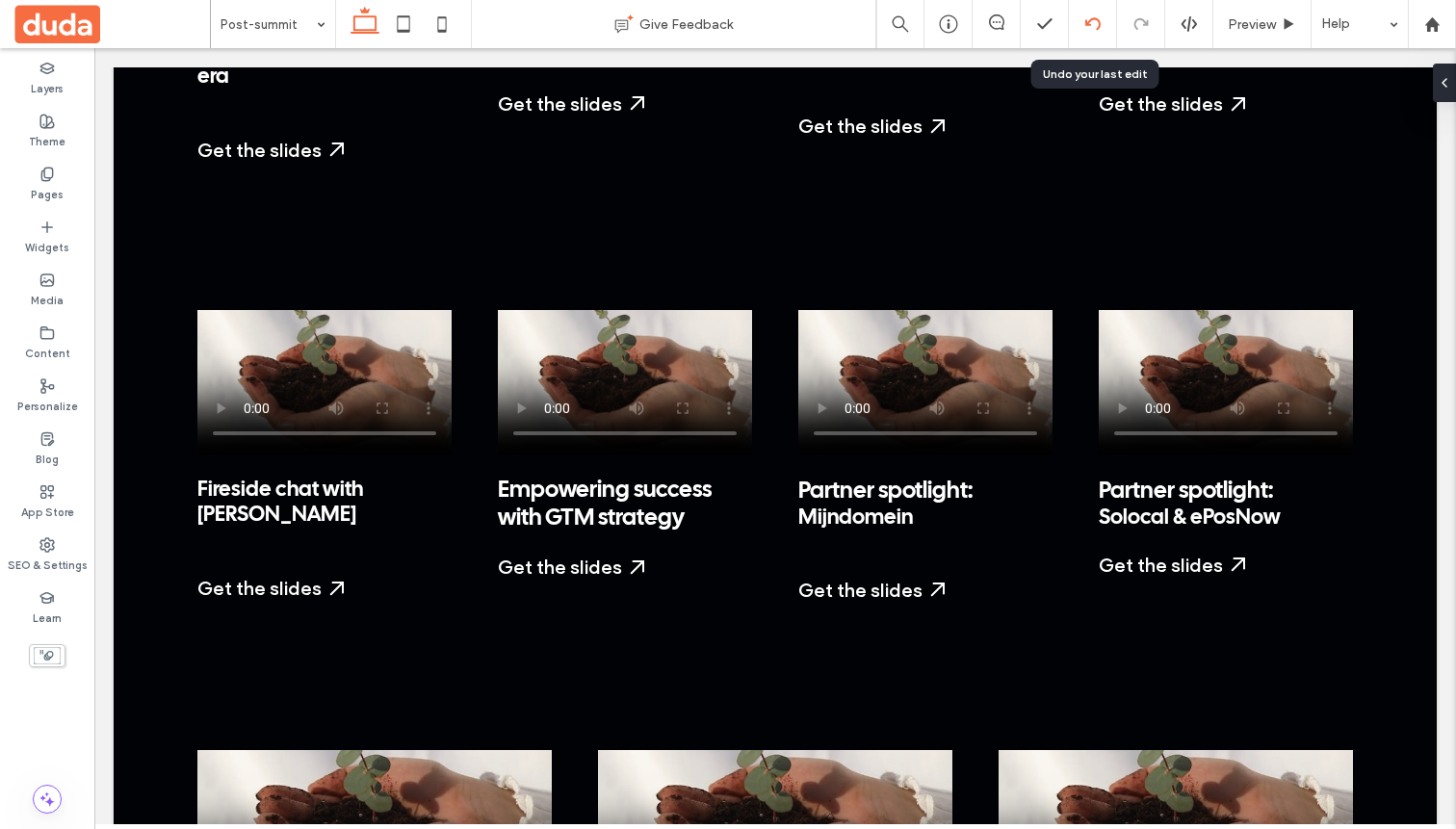
click at [962, 26] on icon at bounding box center [1093, 24] width 16 height 16
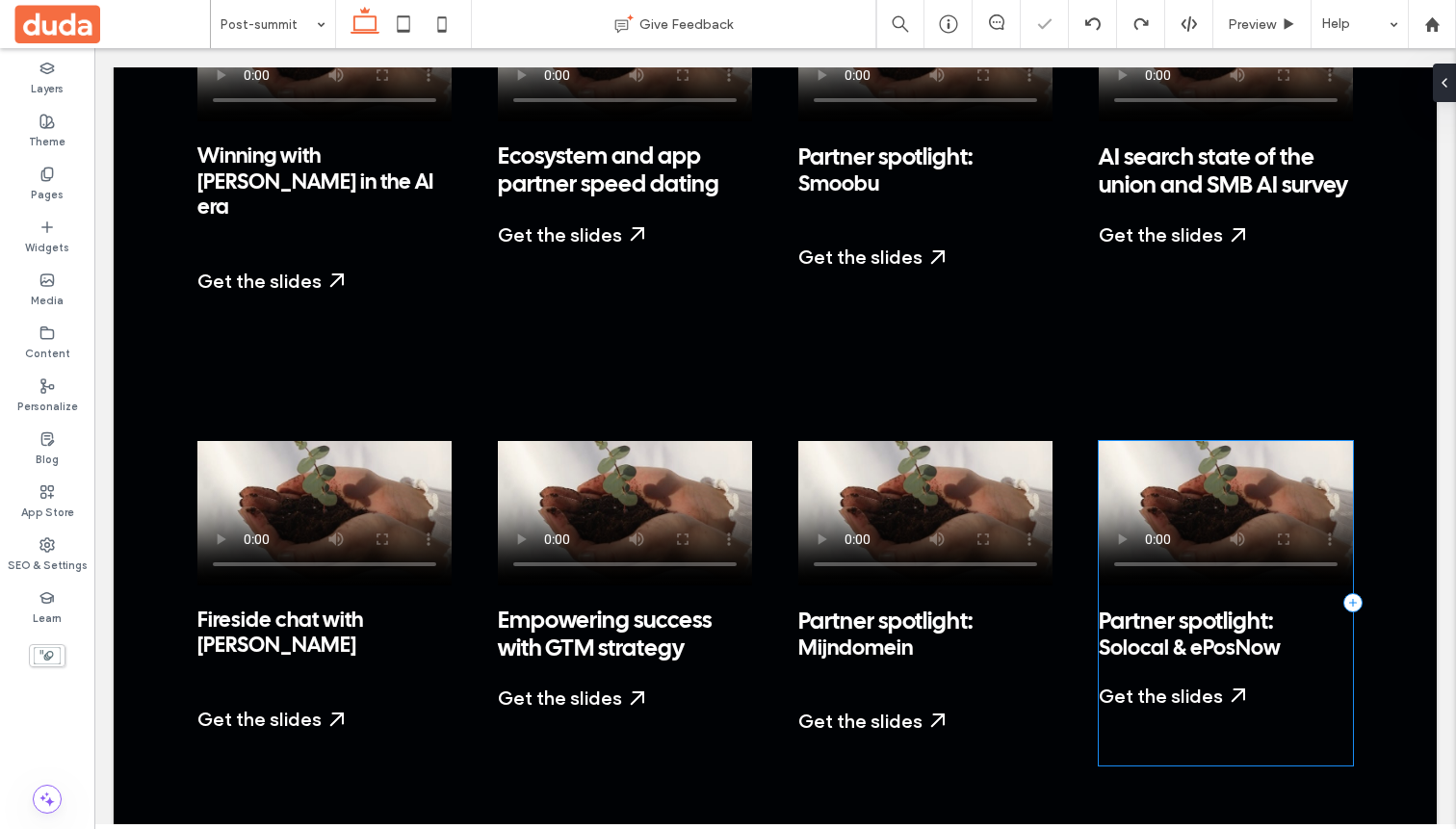
scroll to position [2976, 0]
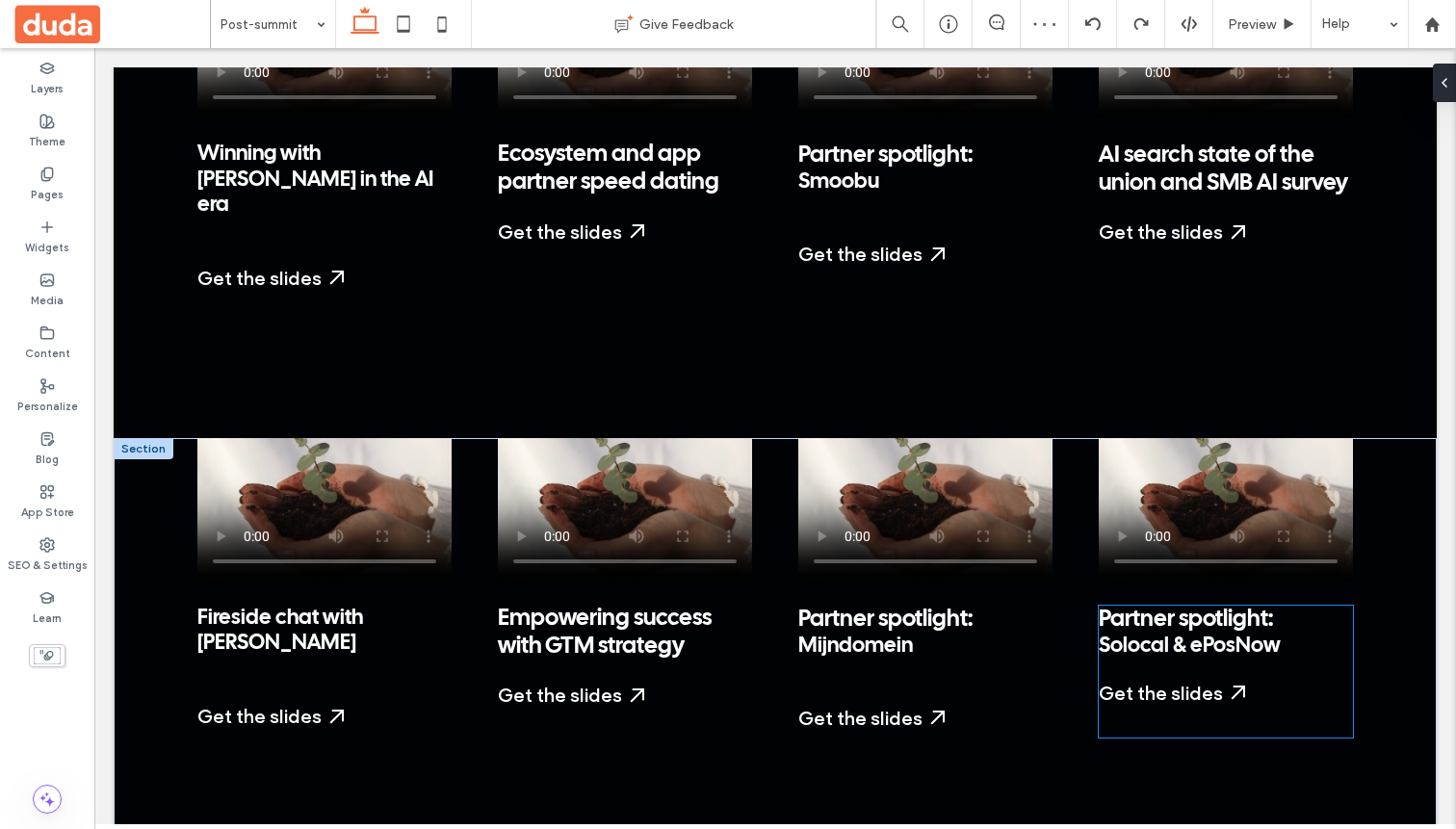
click at [962, 606] on div "Partner spotlight: Solocal & ePosNow Get the slides Start a Free Trial My Dashb…" at bounding box center [1226, 671] width 254 height 132
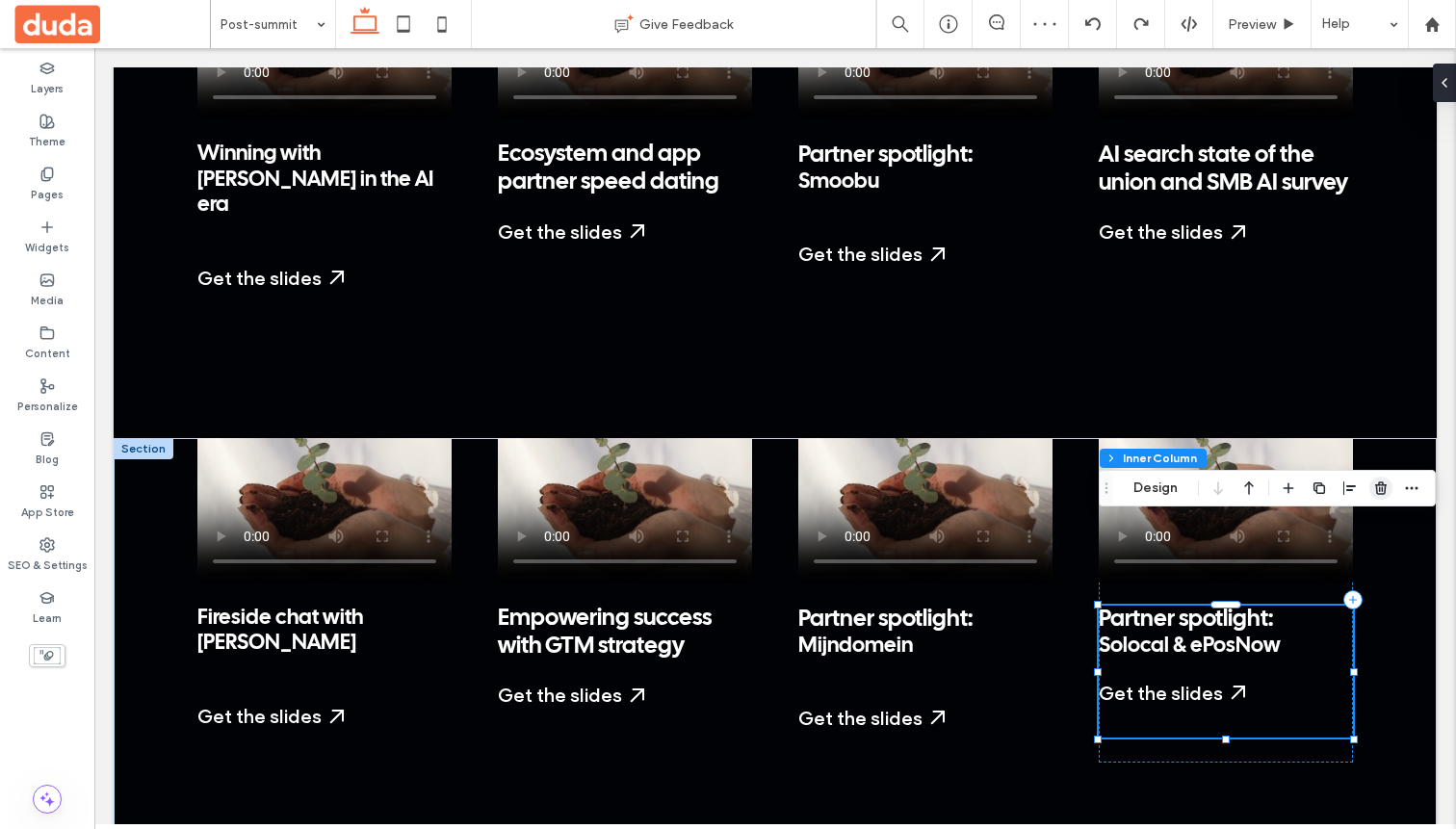
click at [962, 489] on icon "button" at bounding box center [1381, 488] width 16 height 16
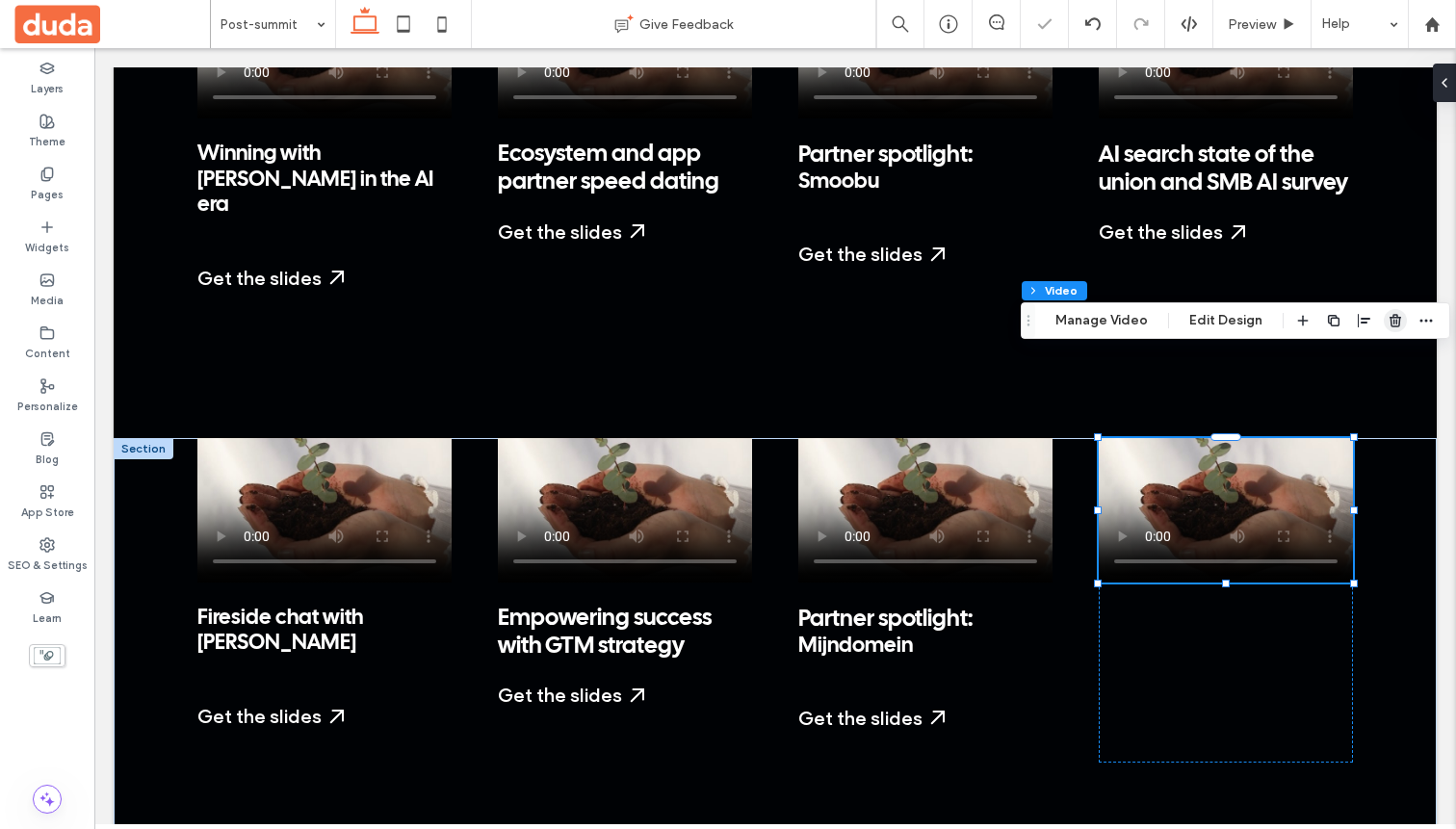
click at [962, 317] on use "button" at bounding box center [1395, 320] width 12 height 13
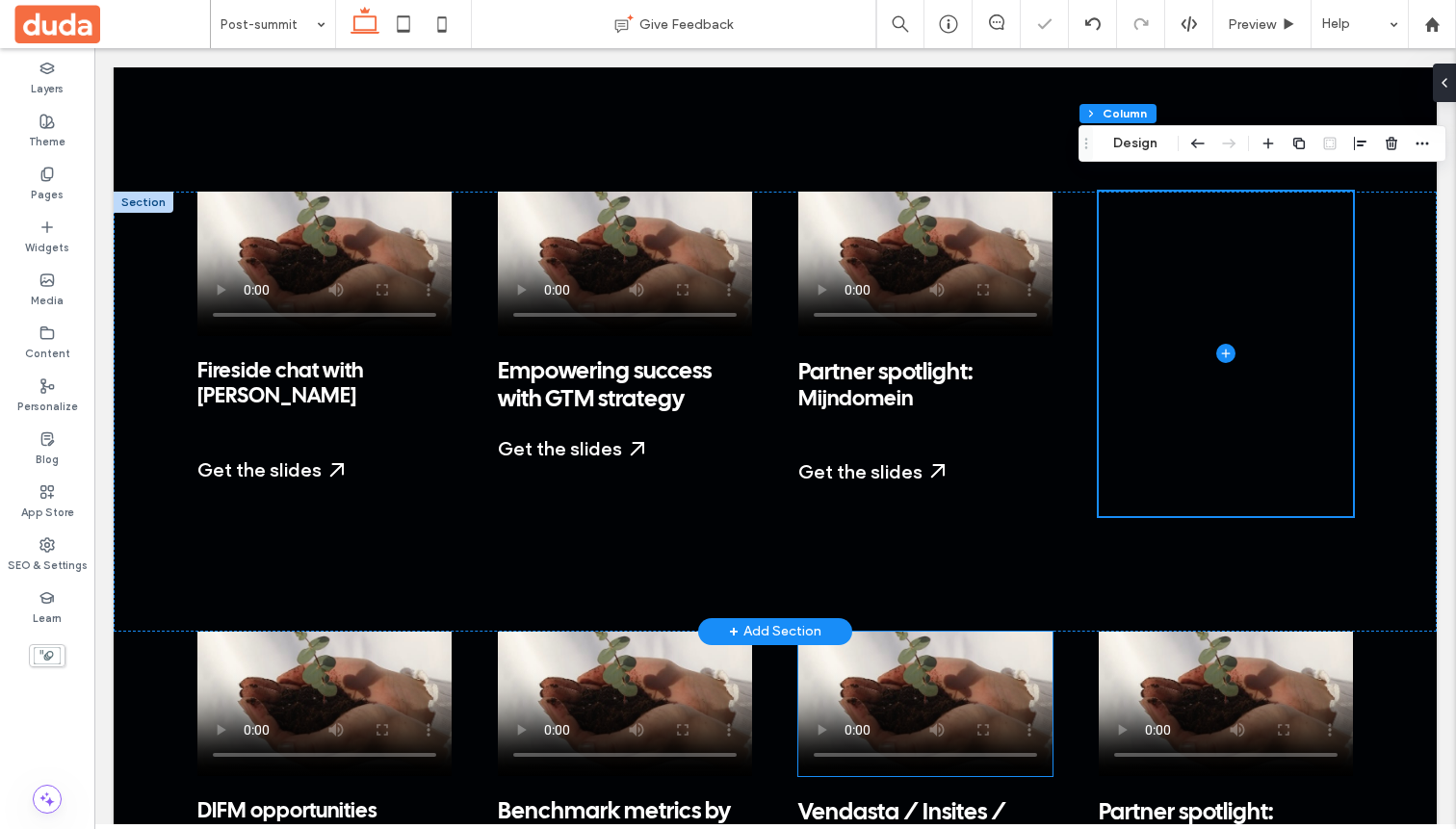
scroll to position [3195, 0]
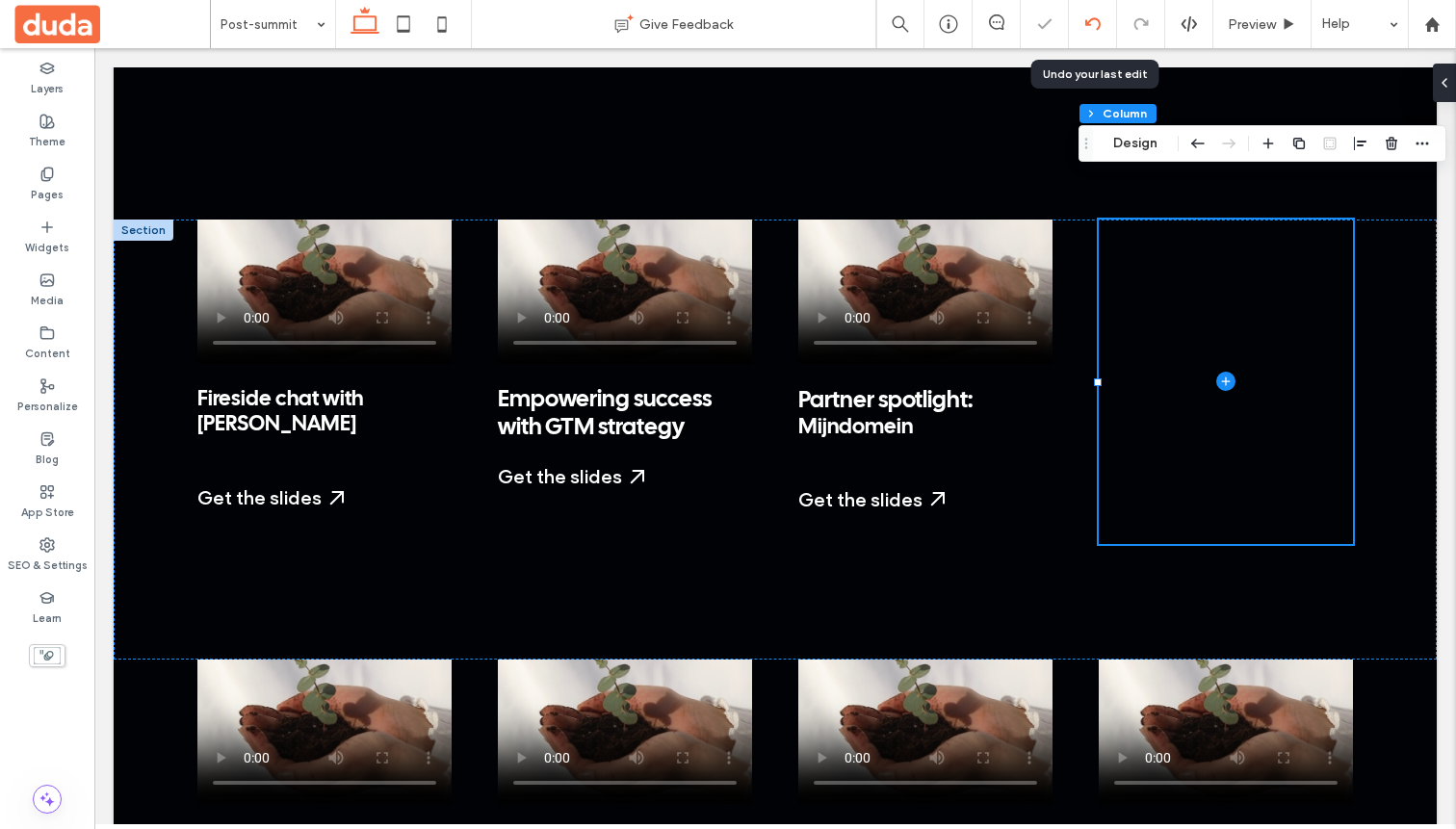
click at [962, 20] on use at bounding box center [1092, 23] width 16 height 13
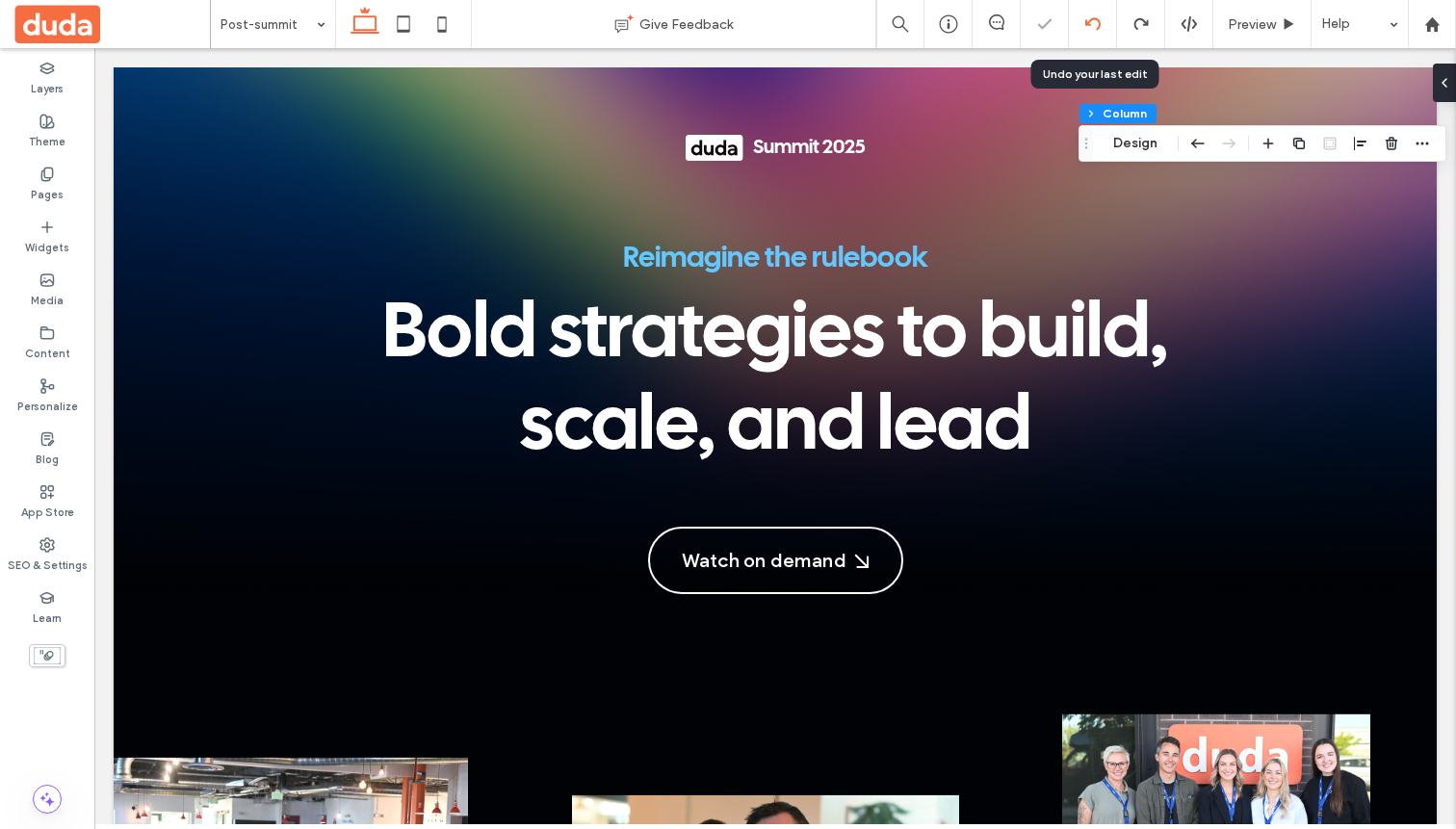
scroll to position [0, 0]
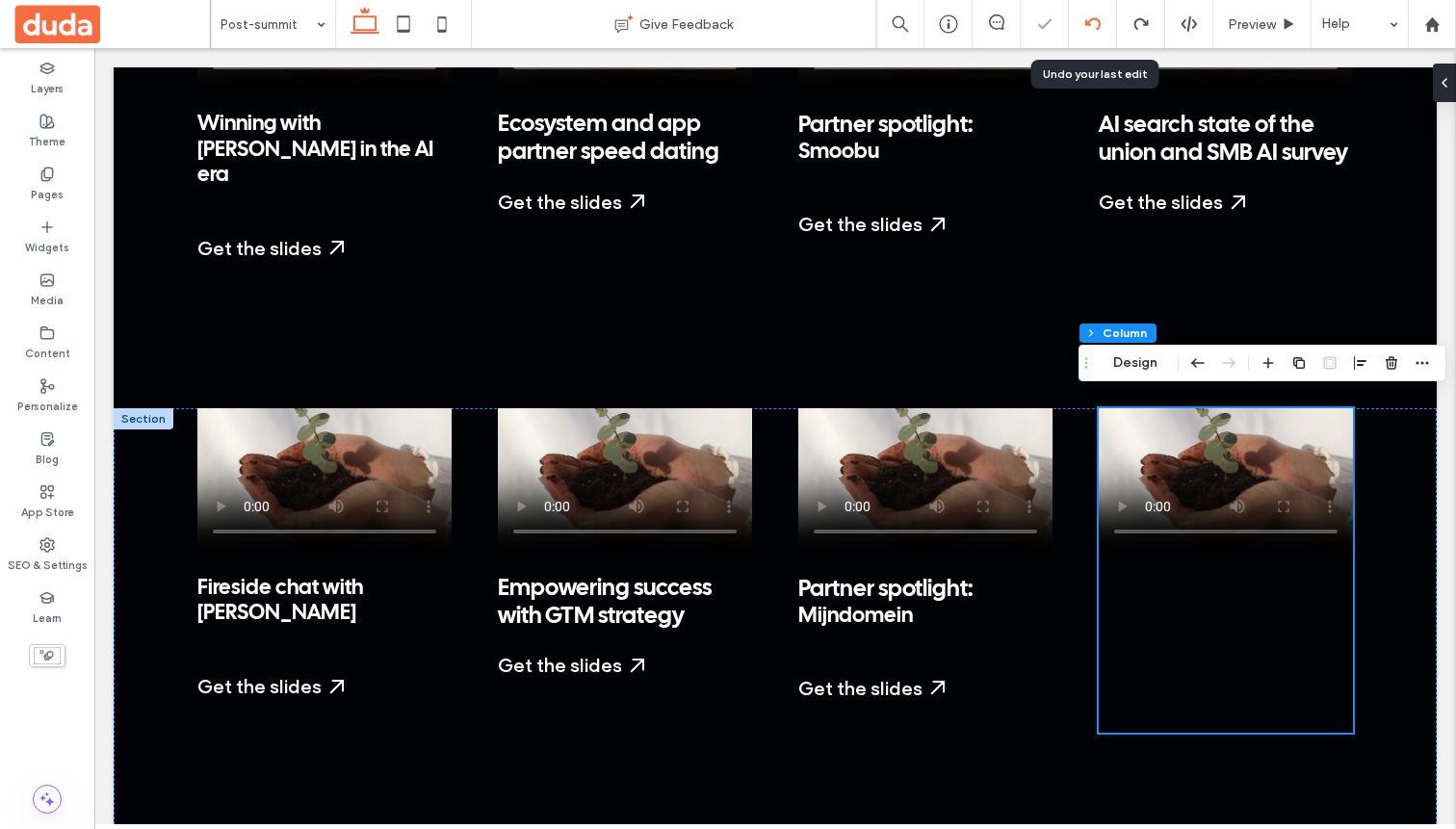
click at [962, 28] on icon at bounding box center [1093, 24] width 16 height 16
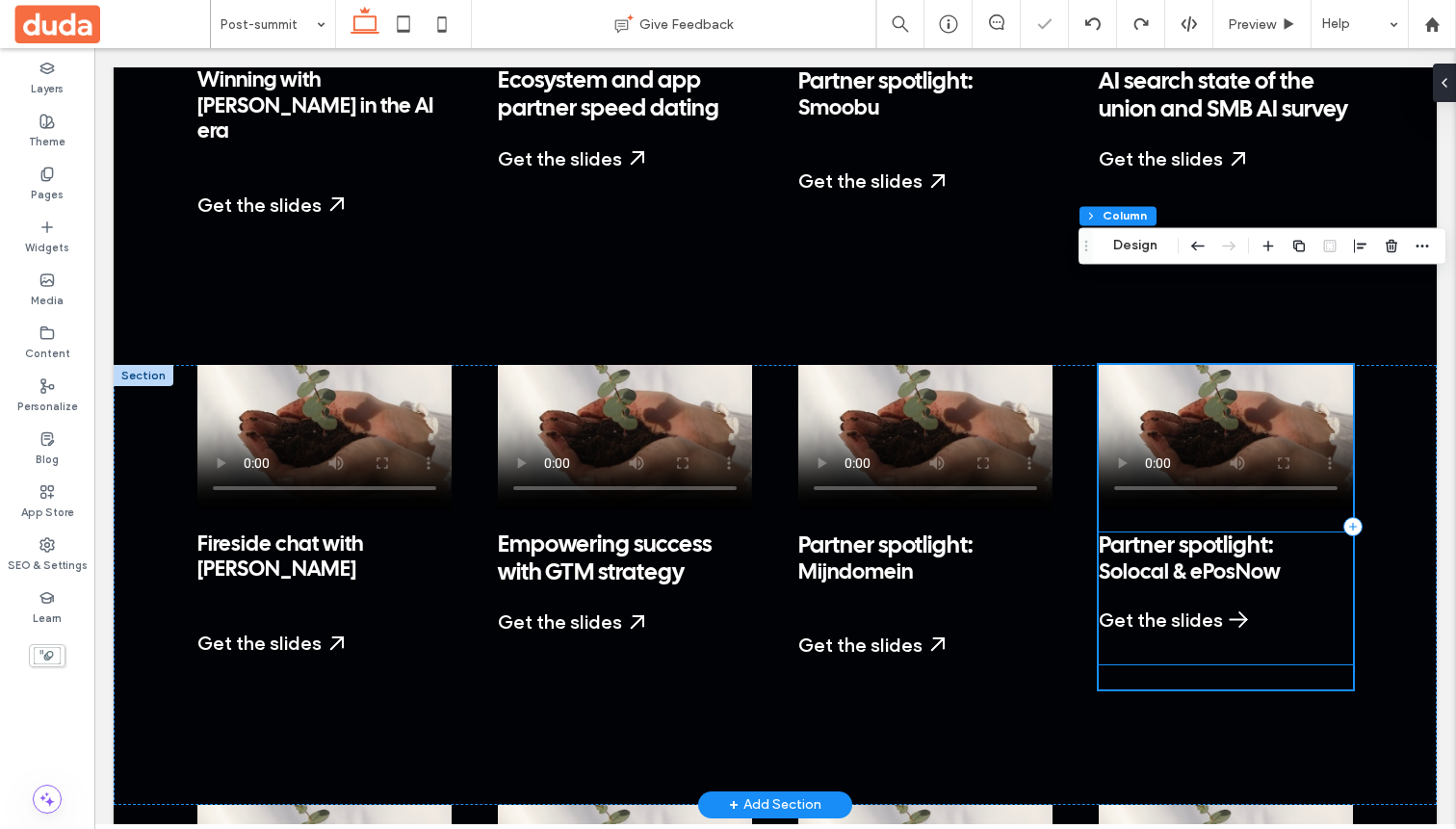
scroll to position [3056, 0]
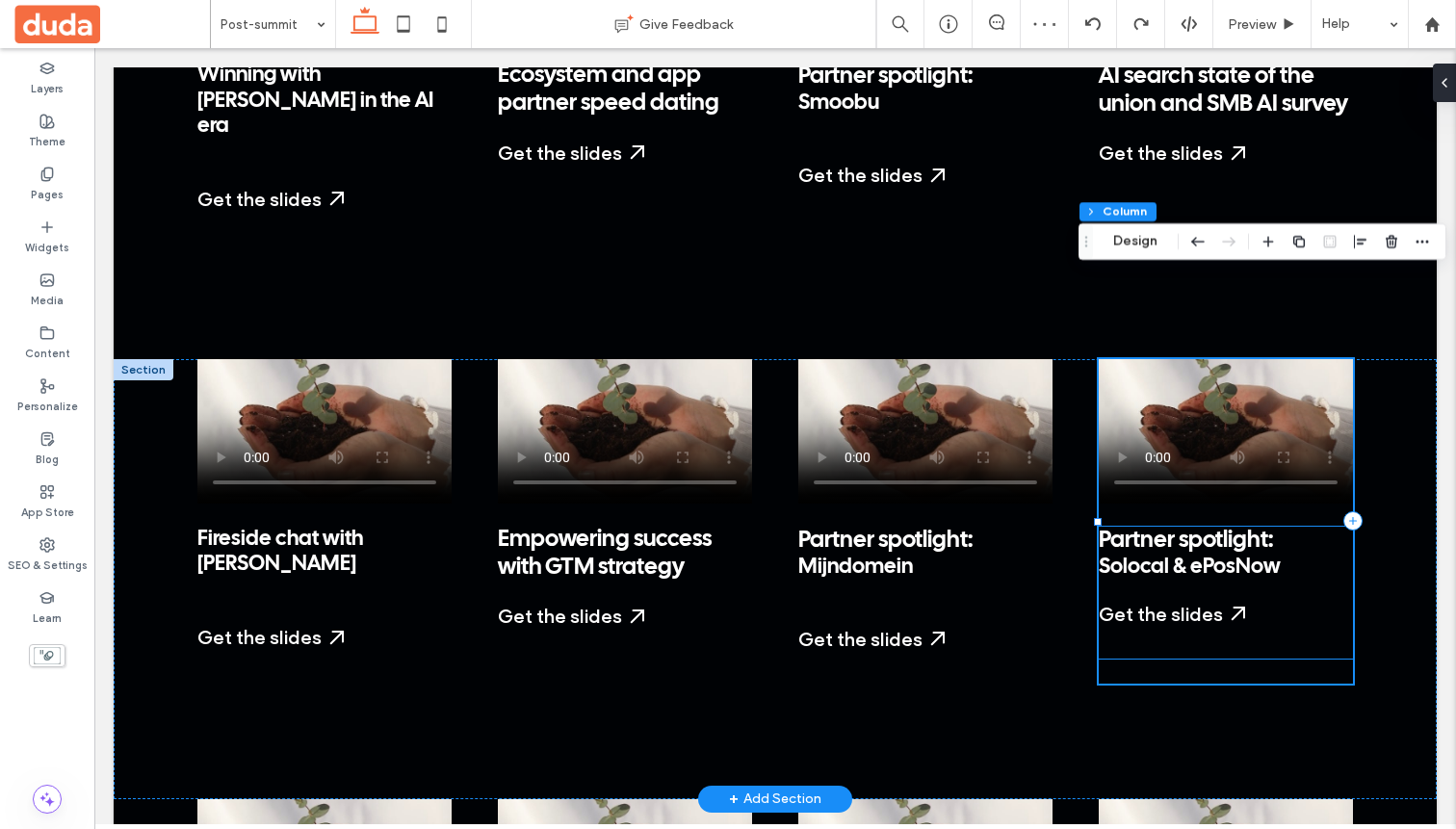
click at [962, 537] on div "Partner spotlight: Solocal & ePosNow Get the slides Start a Free Trial My Dashb…" at bounding box center [1226, 592] width 254 height 132
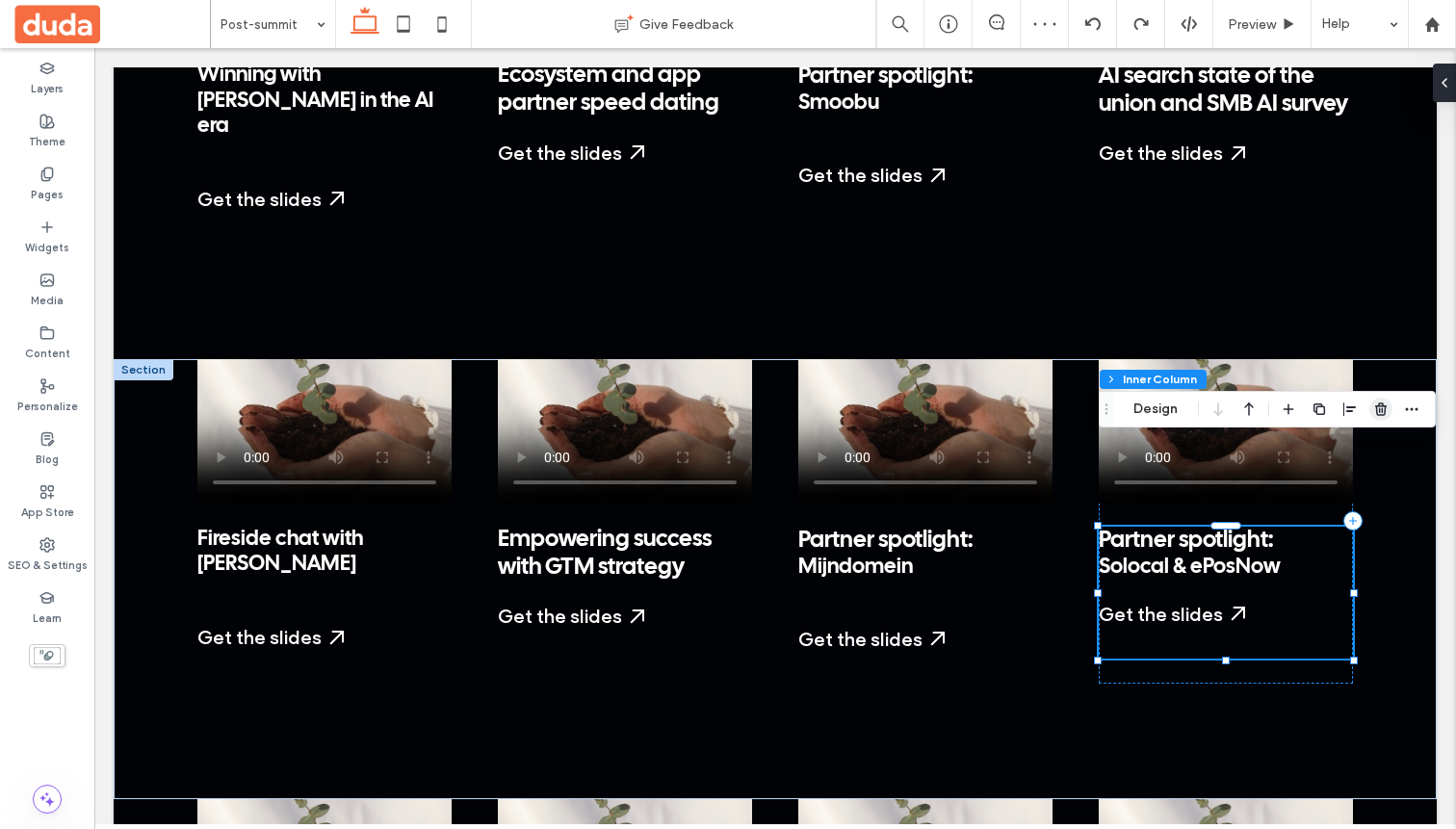
click at [962, 406] on icon "button" at bounding box center [1381, 409] width 16 height 16
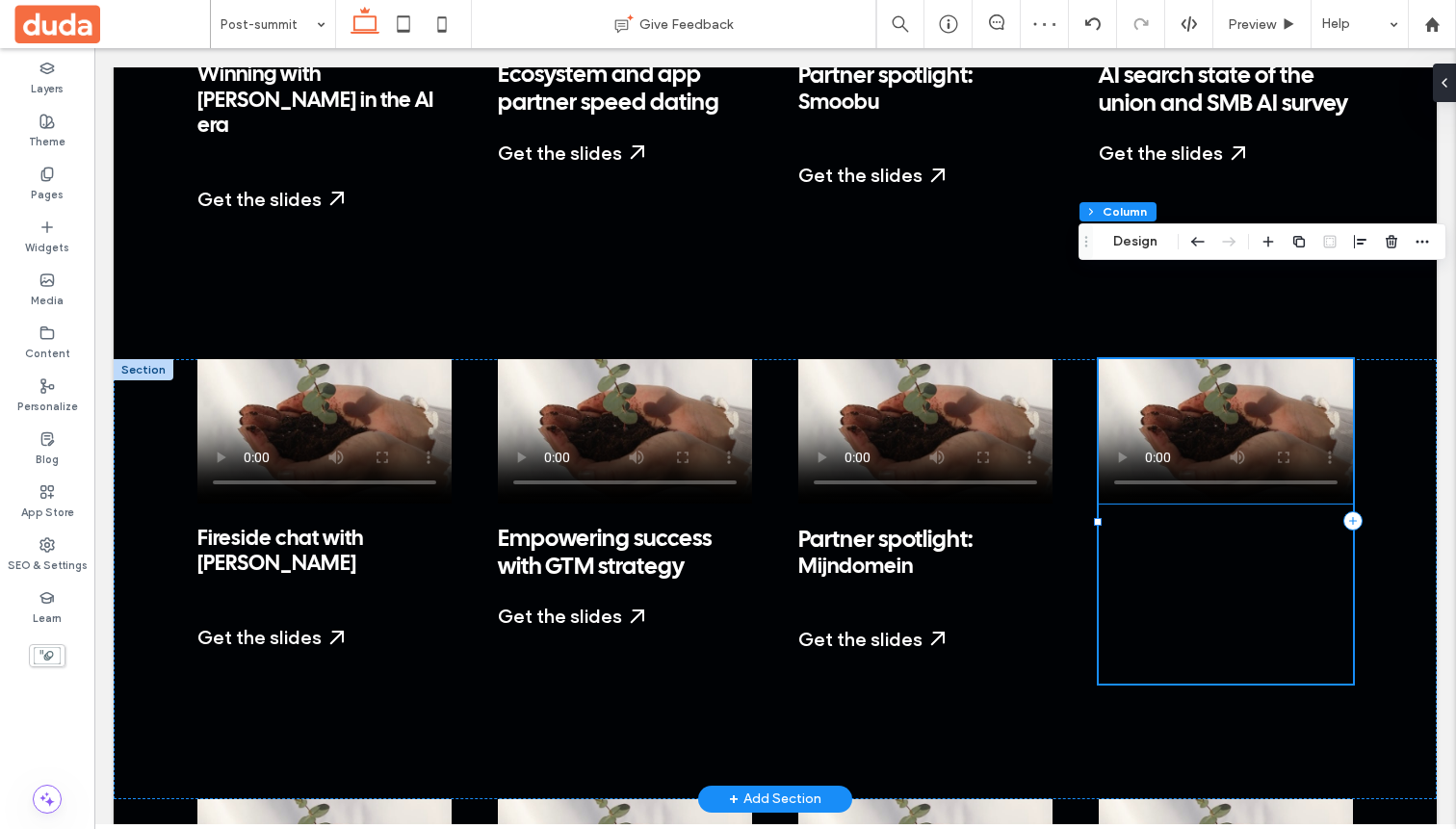
click at [962, 490] on div at bounding box center [1226, 522] width 254 height 325
click at [962, 527] on p "Partner spotlight: Mijndomein" at bounding box center [926, 553] width 254 height 53
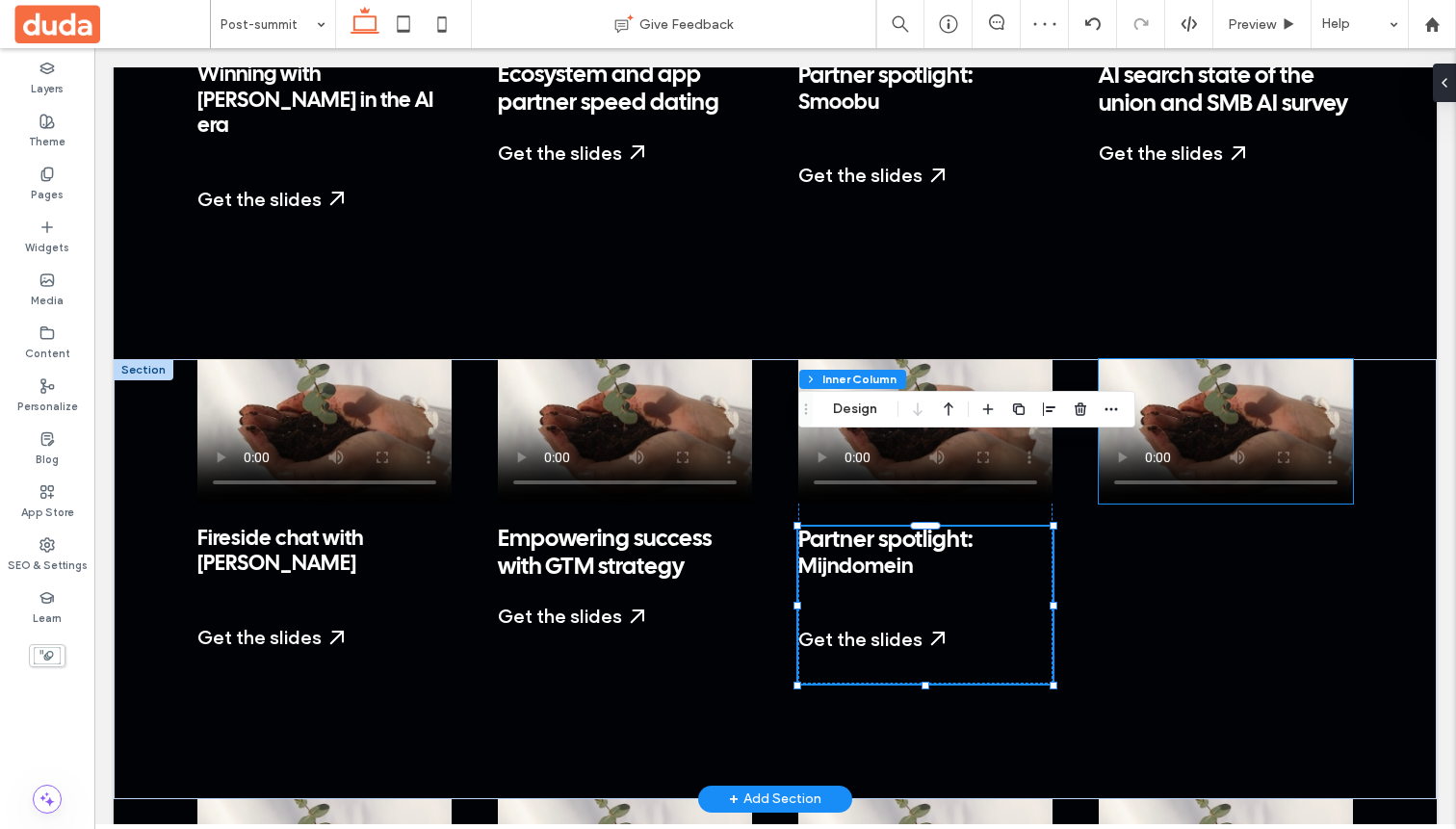
click at [962, 359] on video at bounding box center [1226, 432] width 254 height 145
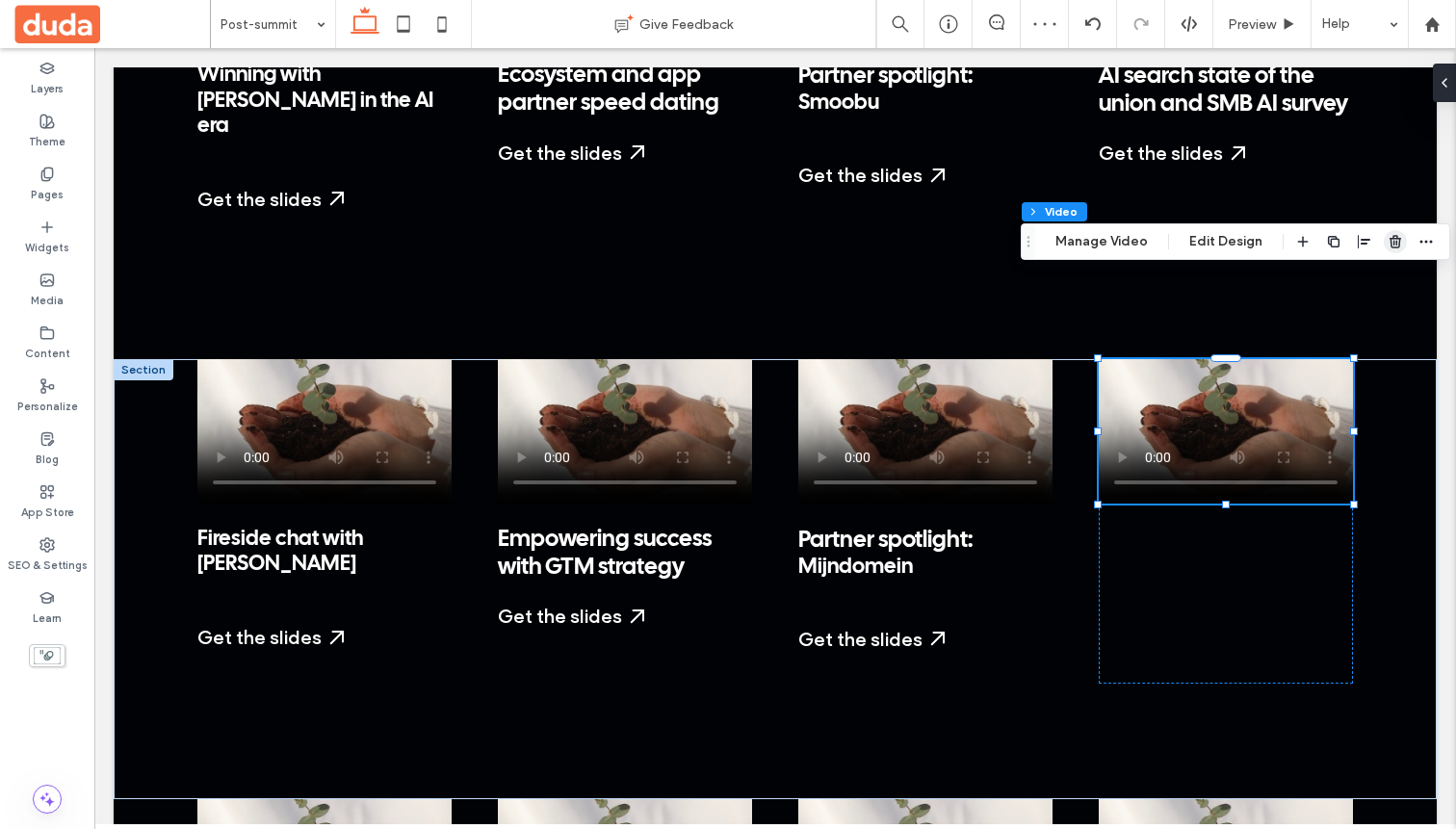
click at [962, 247] on use "button" at bounding box center [1395, 241] width 12 height 13
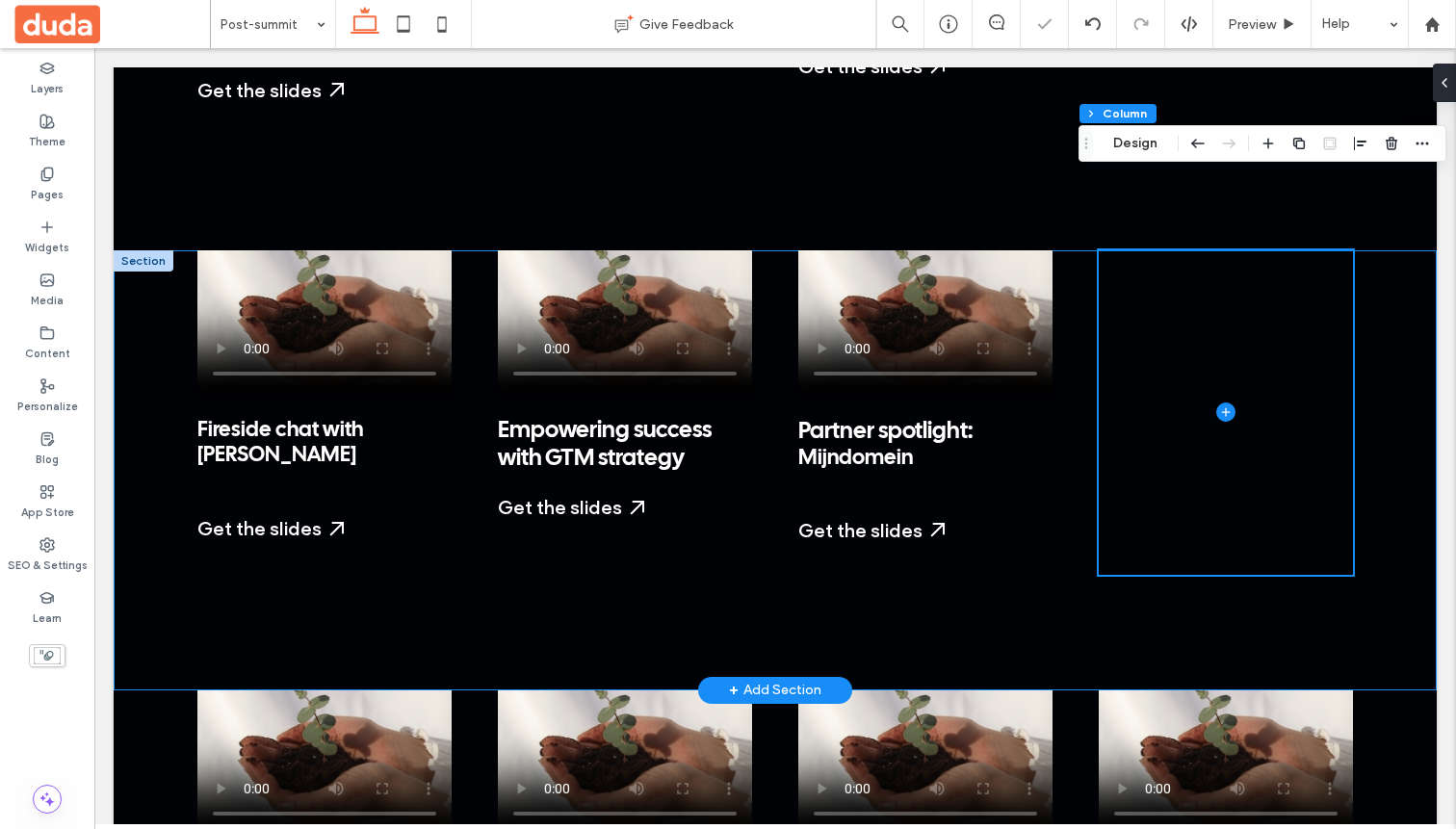
scroll to position [3166, 0]
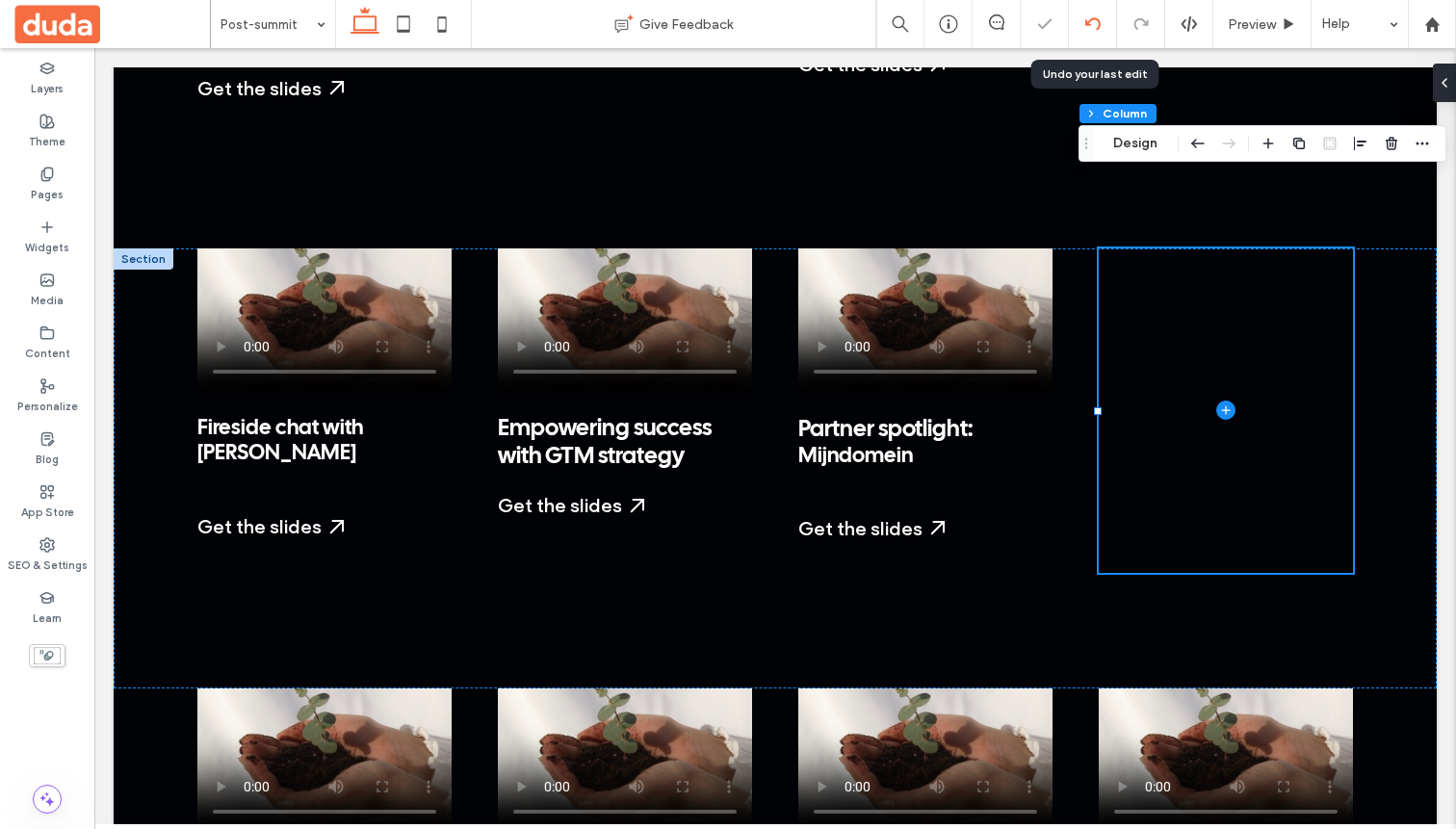
click at [962, 40] on div at bounding box center [1092, 23] width 48 height 48
click at [962, 42] on div at bounding box center [1092, 23] width 48 height 48
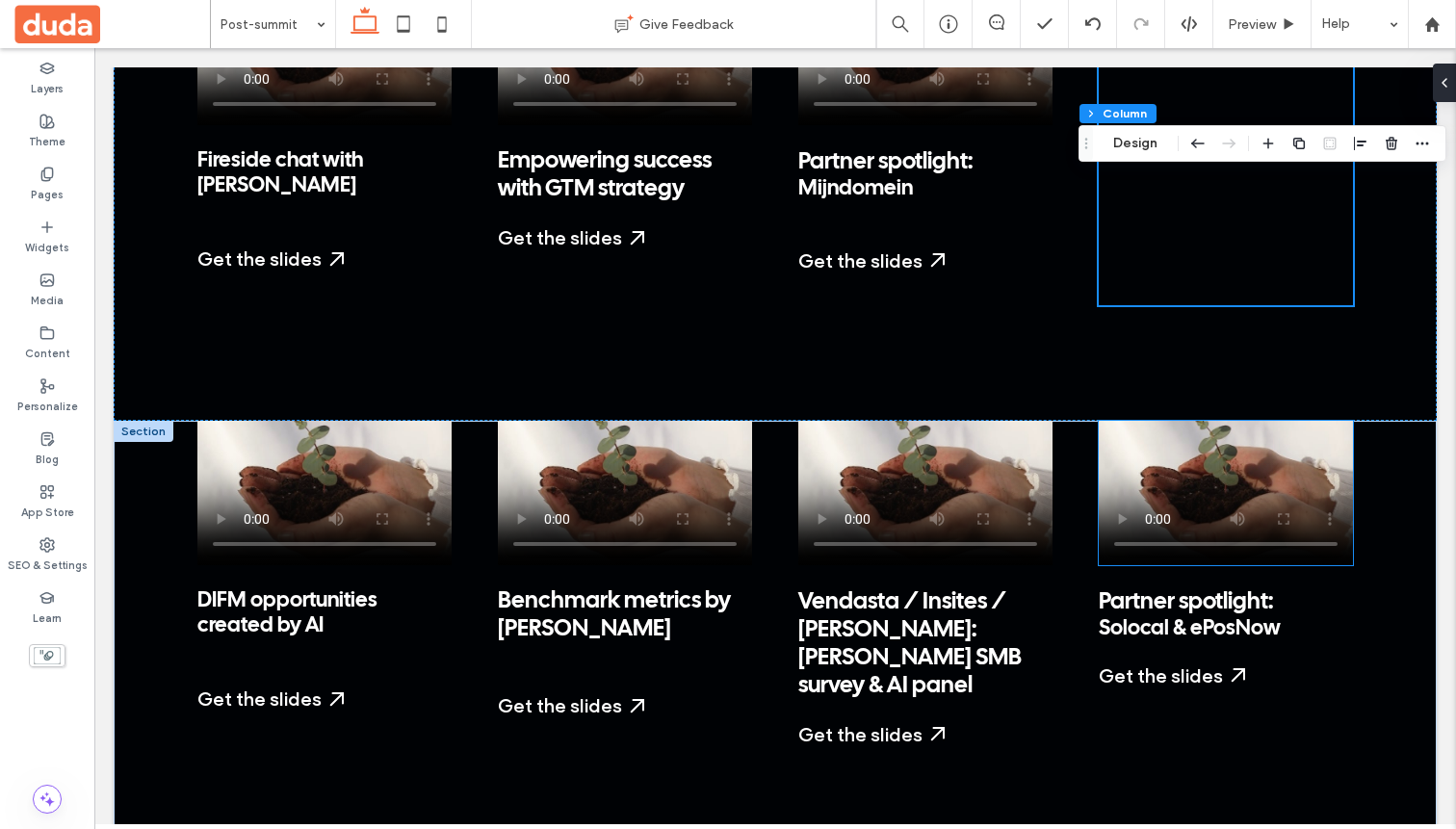
scroll to position [3204, 0]
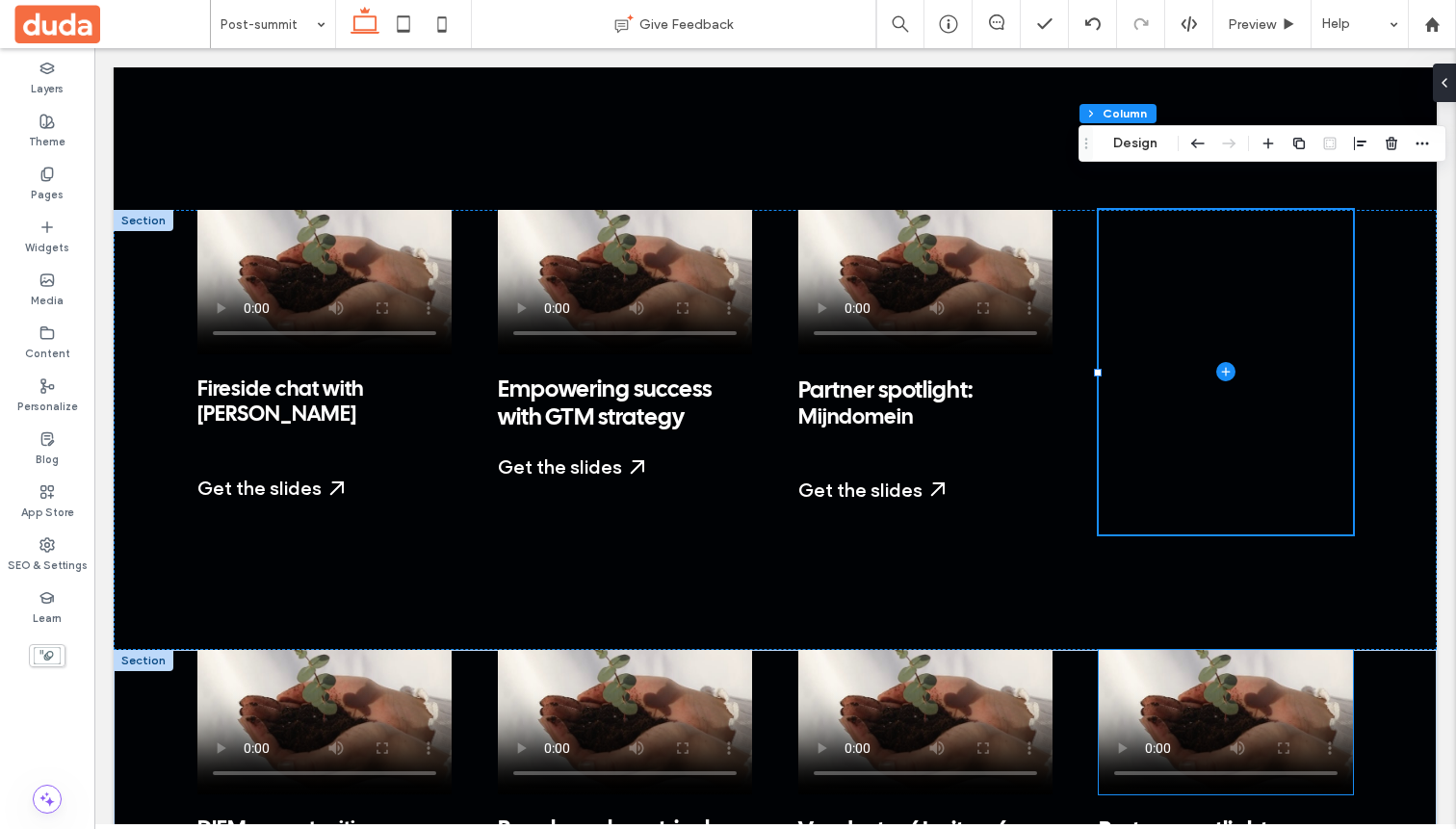
click at [962, 650] on video at bounding box center [1226, 722] width 254 height 145
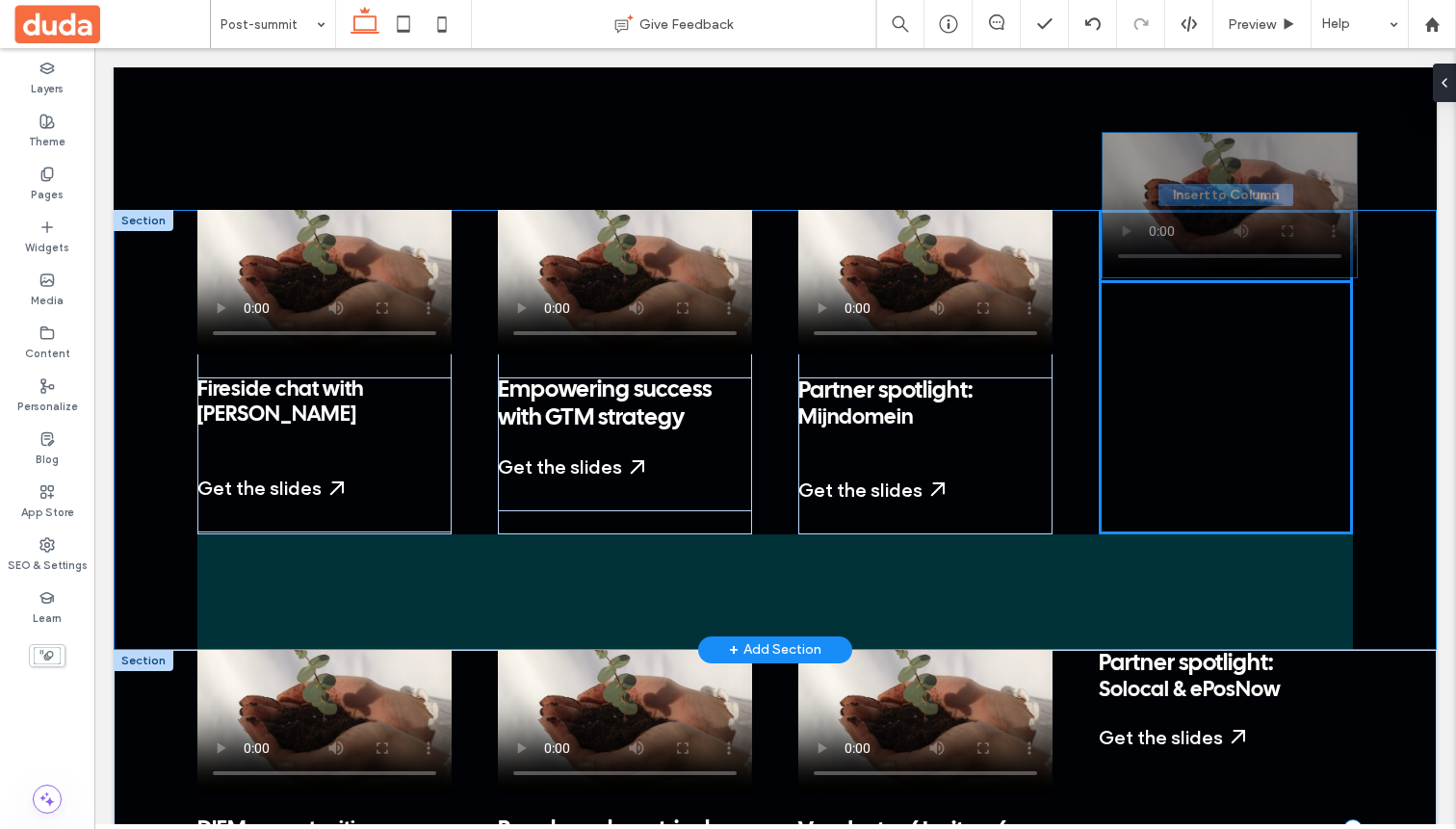
drag, startPoint x: 1194, startPoint y: 632, endPoint x: 1198, endPoint y: 200, distance: 432.0
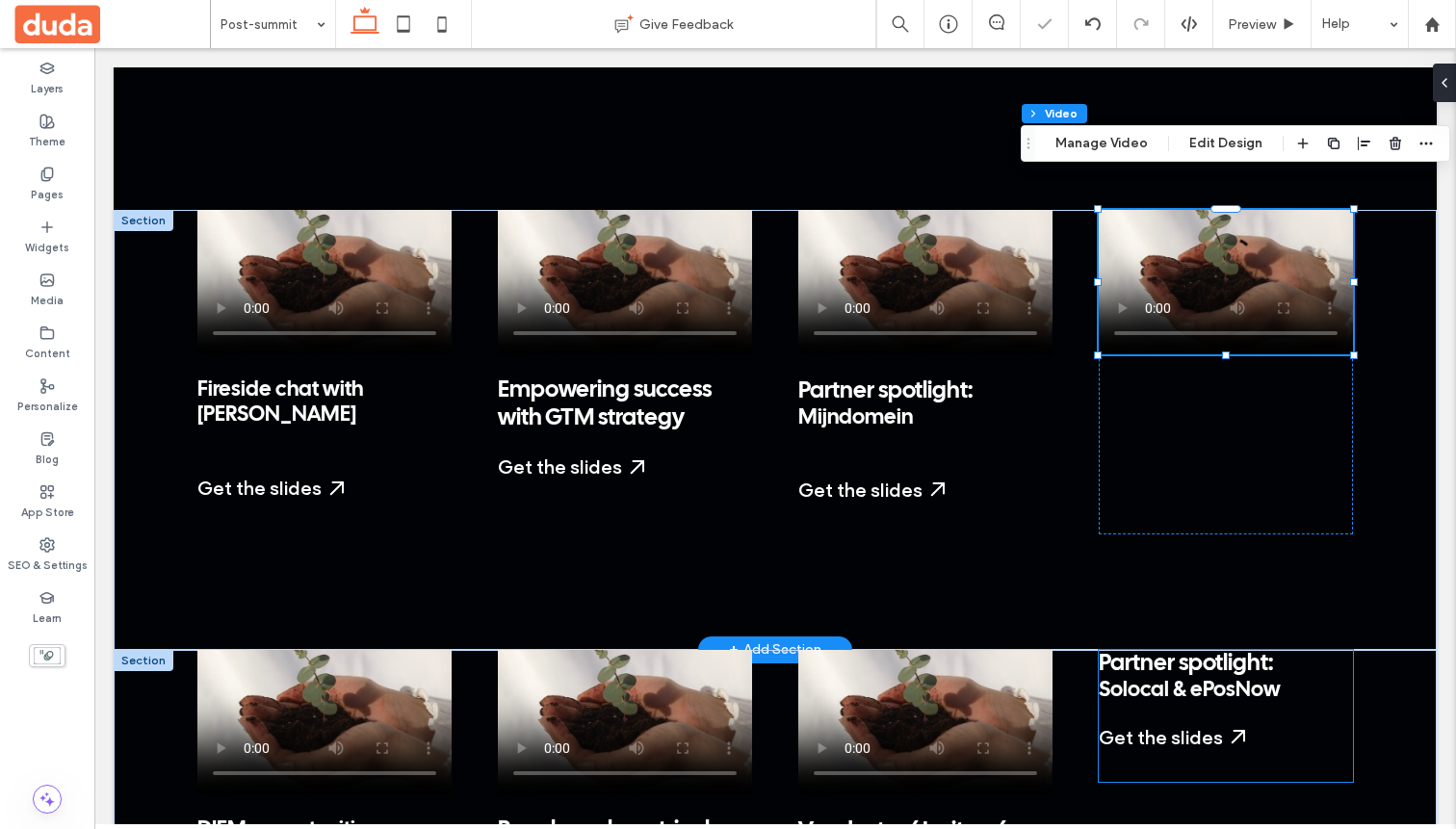
click at [962, 650] on div "Partner spotlight: Solocal & ePosNow Get the slides Start a Free Trial My Dashb…" at bounding box center [1226, 715] width 254 height 132
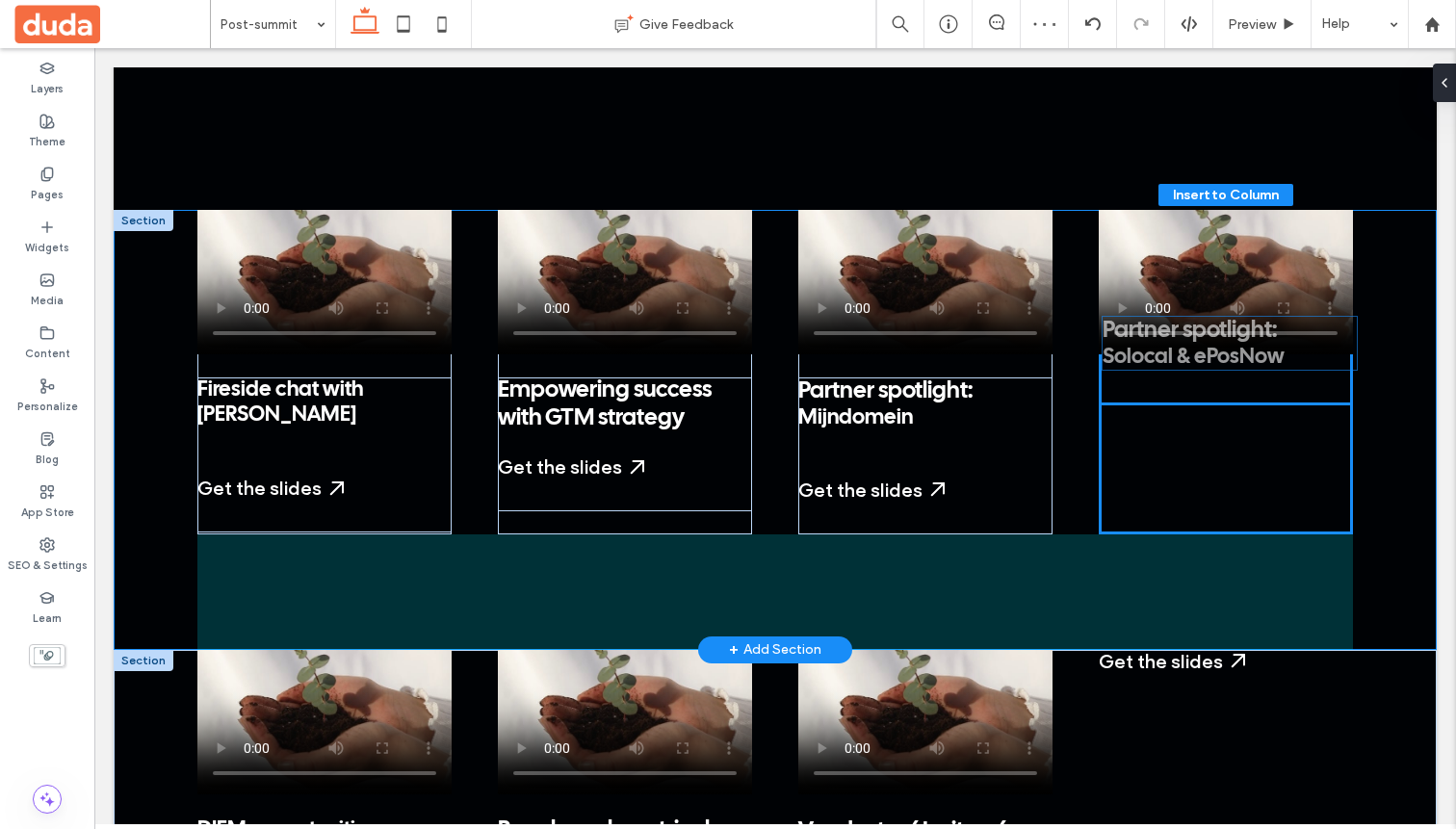
drag, startPoint x: 1149, startPoint y: 617, endPoint x: 1153, endPoint y: 347, distance: 270.0
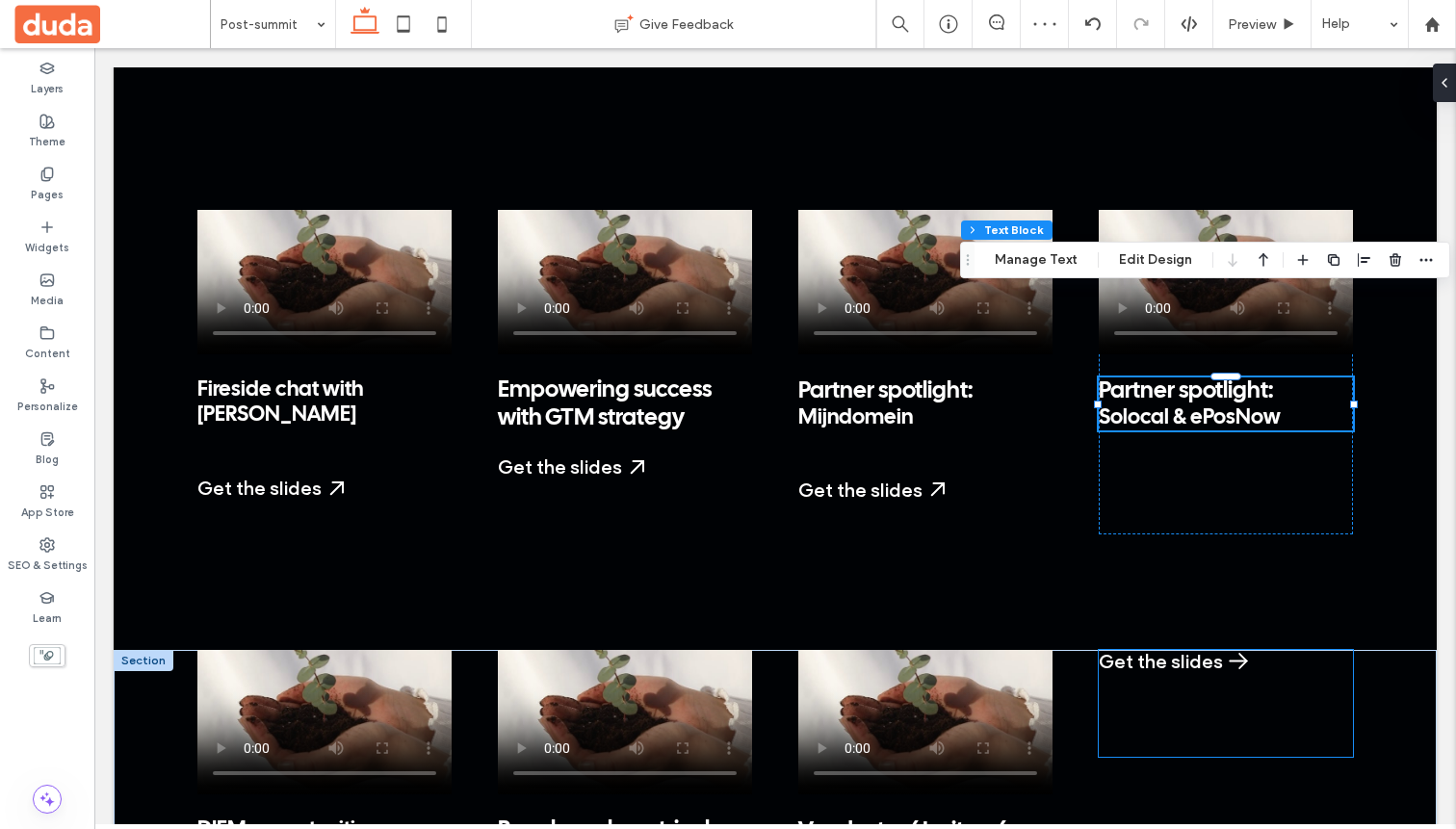
click at [962, 650] on div "Get the slides" at bounding box center [1173, 662] width 150 height 23
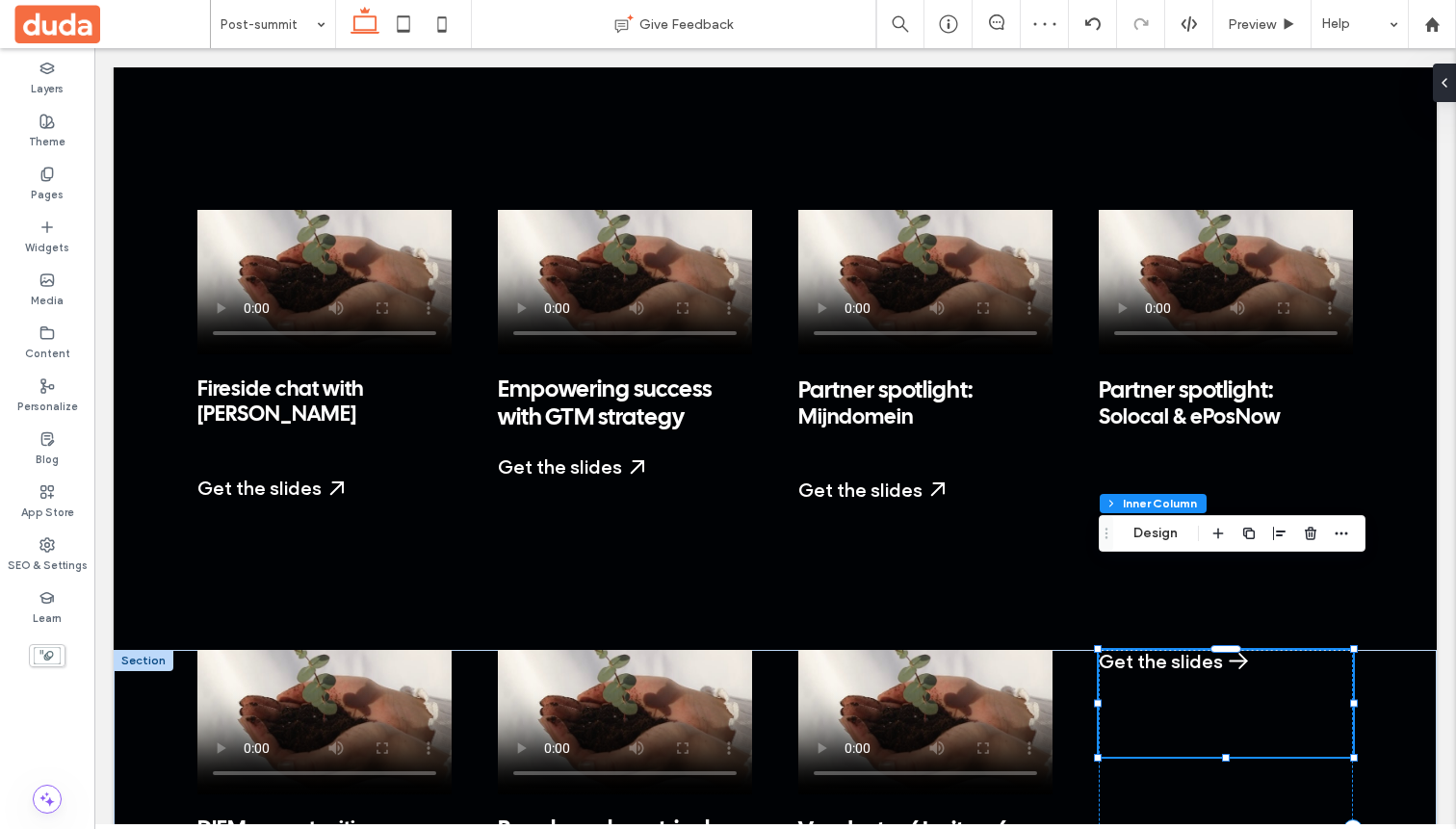
click at [962, 650] on div "Get the slides" at bounding box center [1173, 662] width 150 height 23
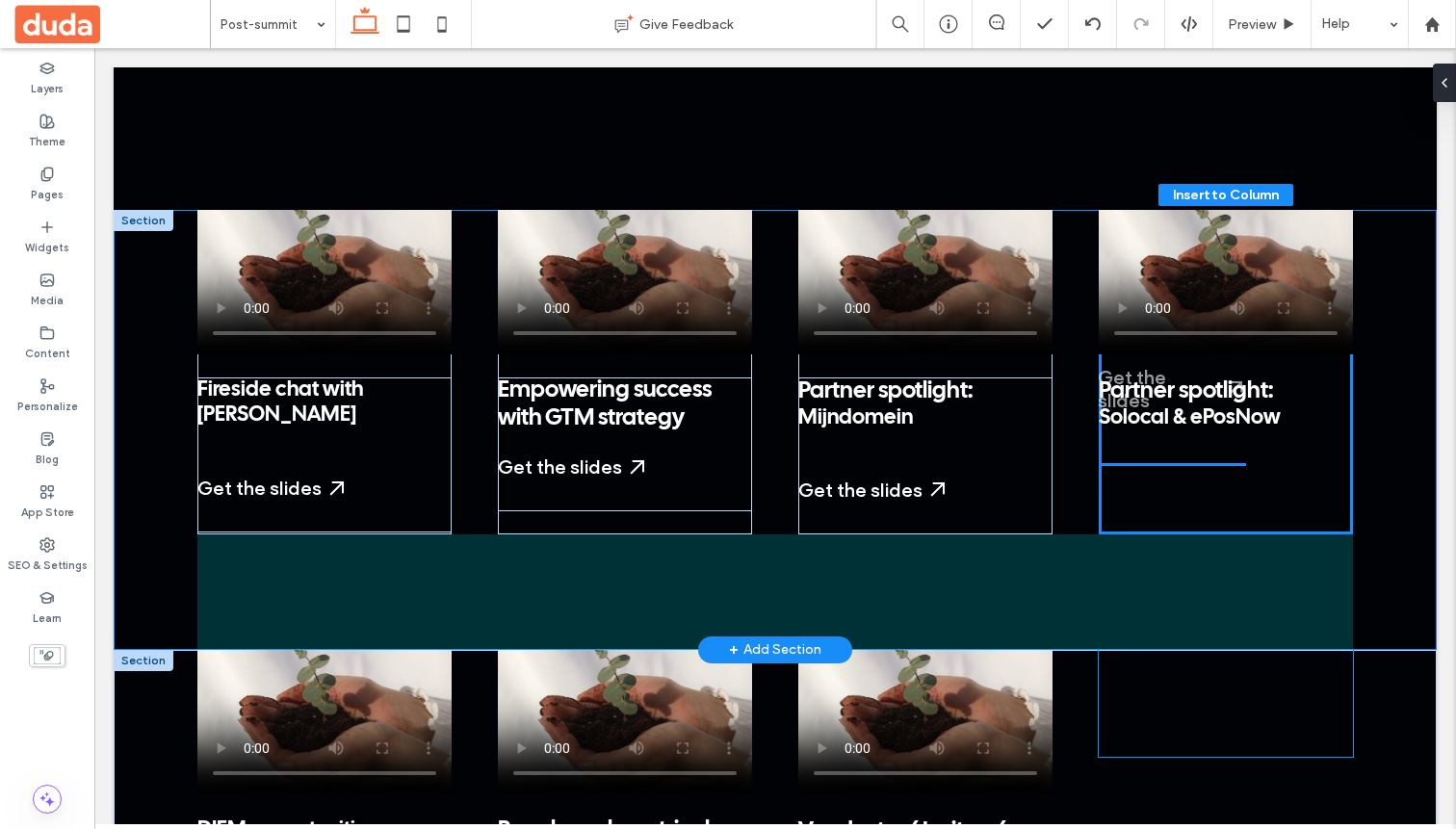
drag, startPoint x: 1161, startPoint y: 487, endPoint x: 1160, endPoint y: 379, distance: 108.0
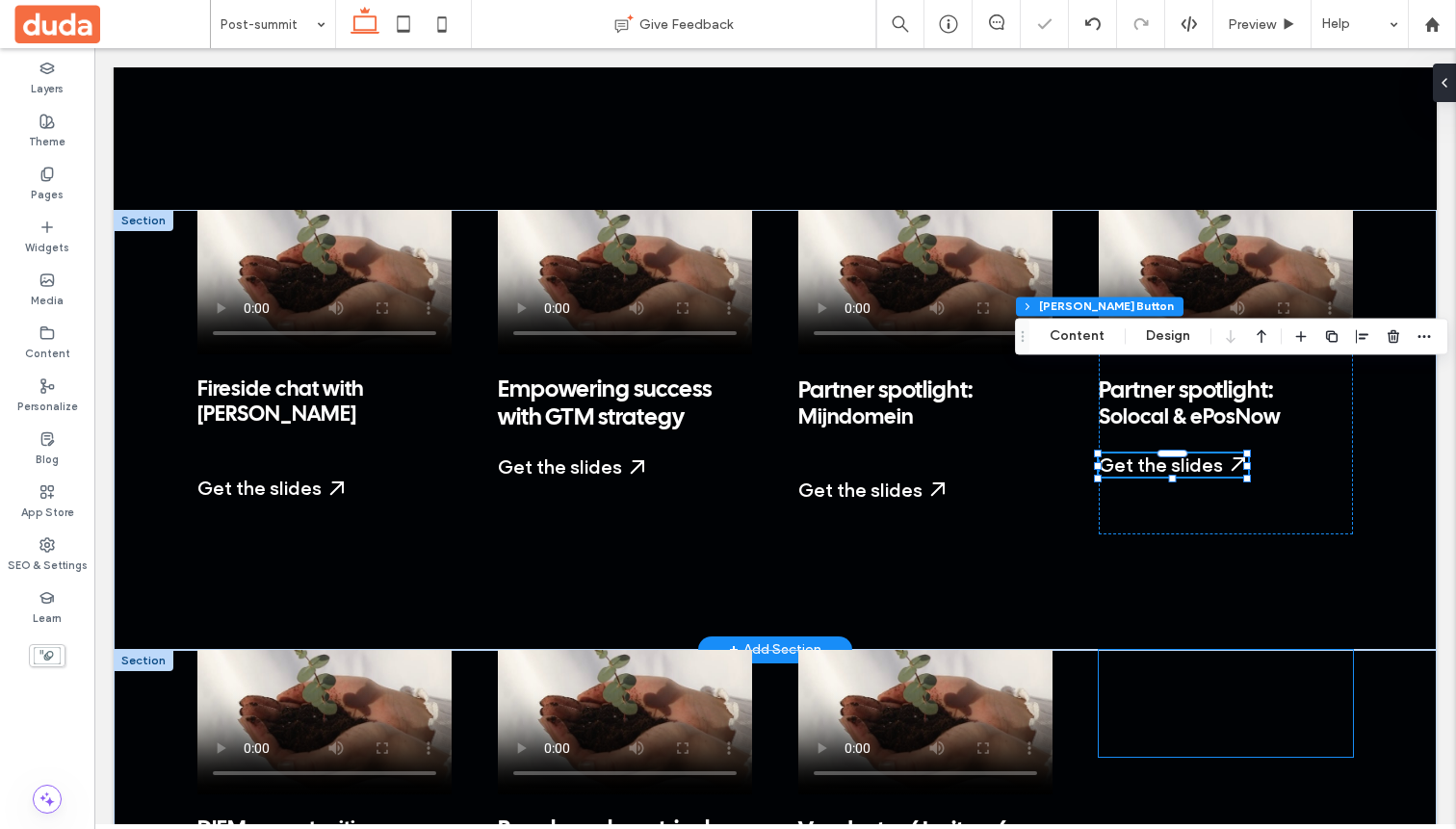
click at [962, 650] on div "Start a Free Trial My Dashboard Already have an account? Log in" at bounding box center [1226, 703] width 254 height 107
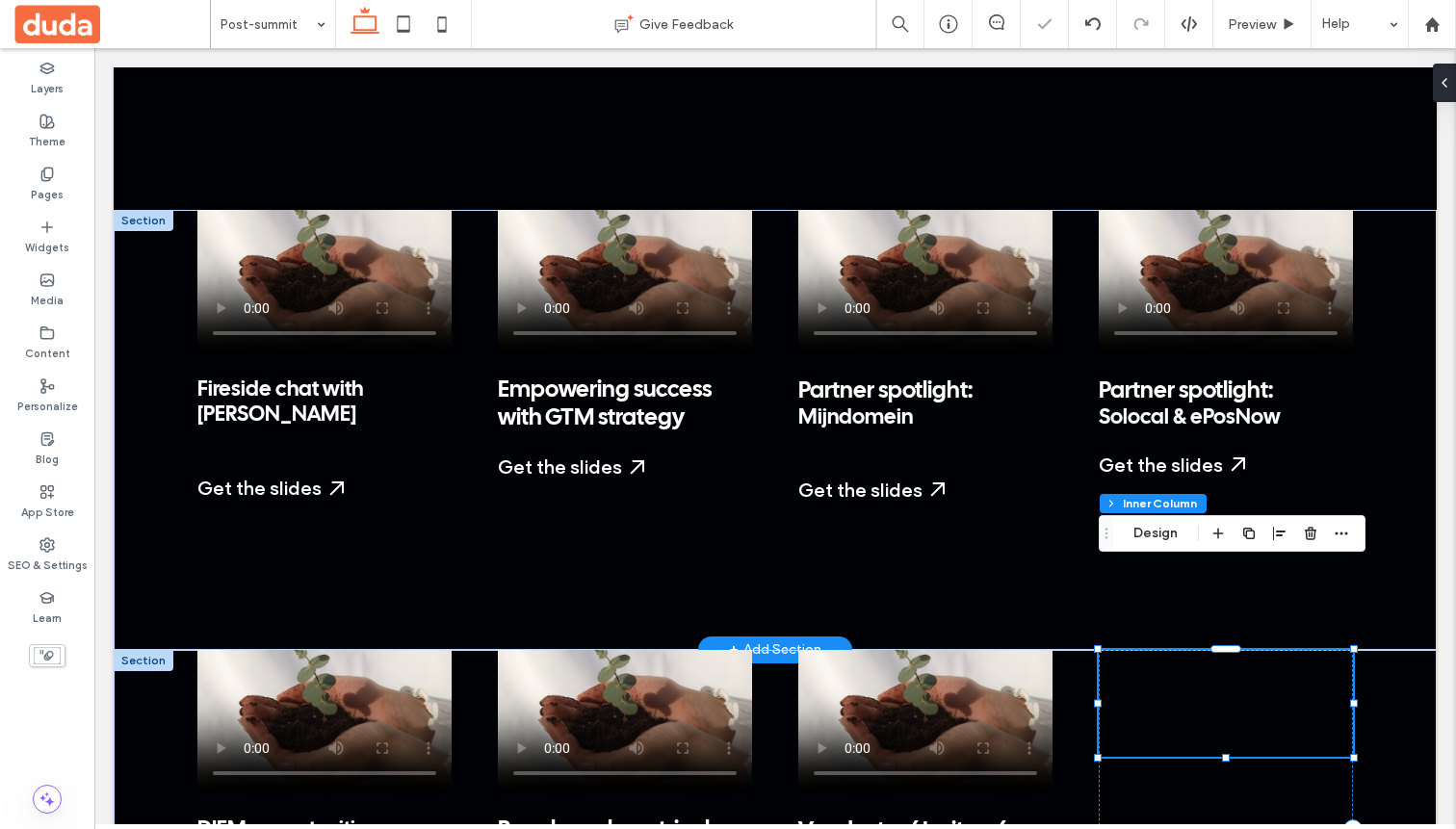
click at [962, 650] on div "Start a Free Trial My Dashboard Already have an account? Log in" at bounding box center [1226, 703] width 254 height 107
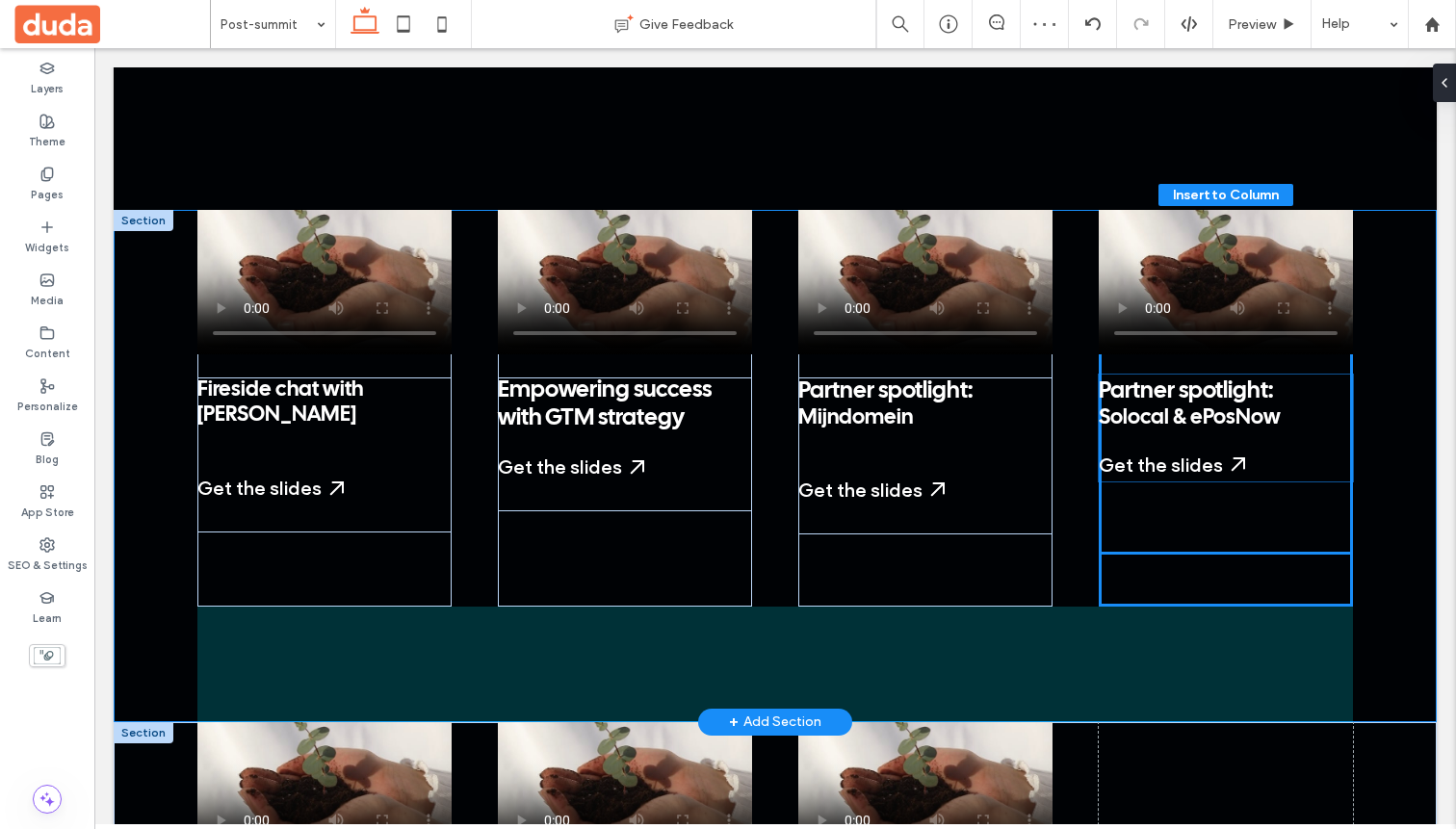
scroll to position [387, 0]
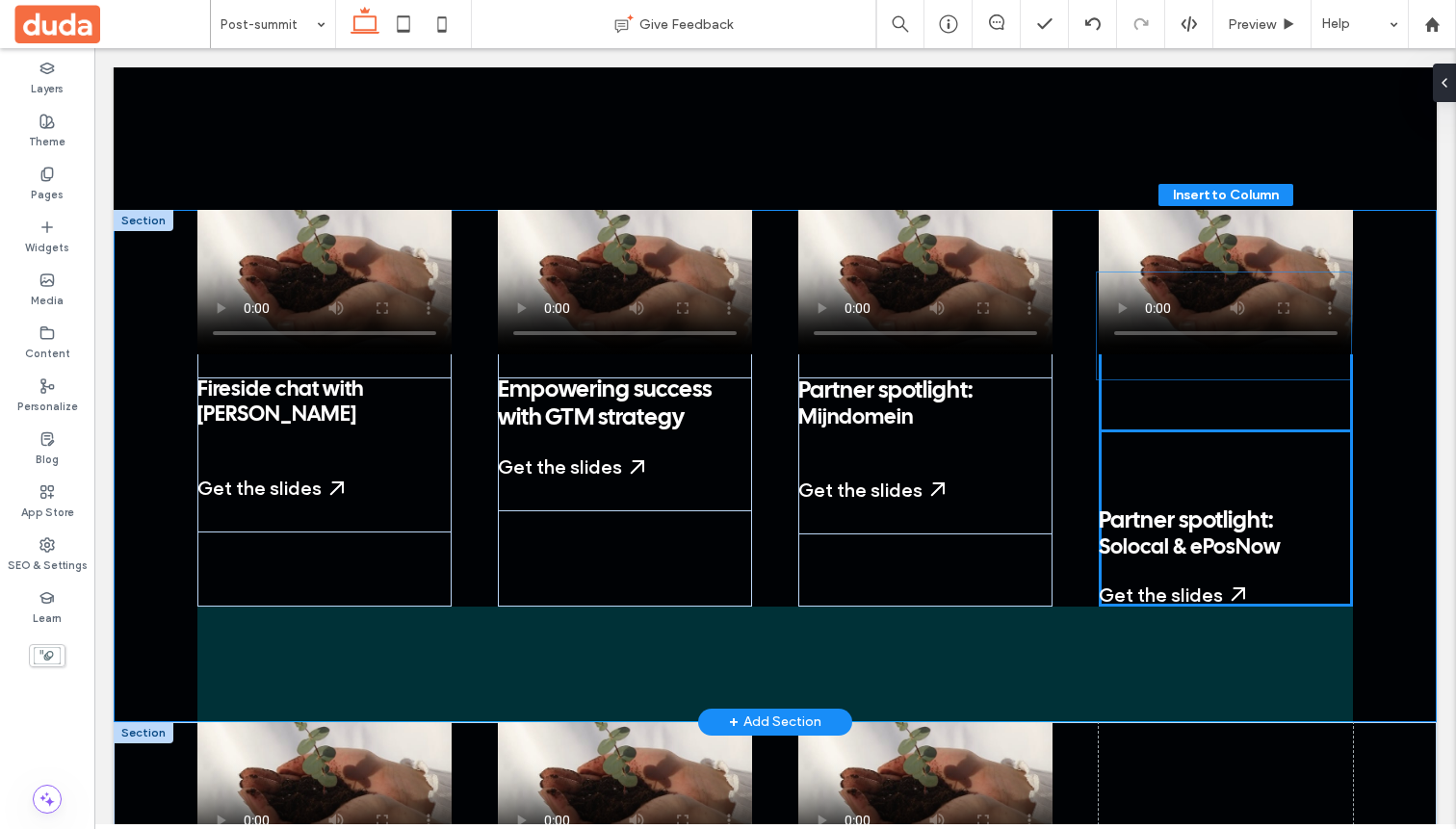
drag, startPoint x: 1227, startPoint y: 638, endPoint x: 1225, endPoint y: 345, distance: 293.0
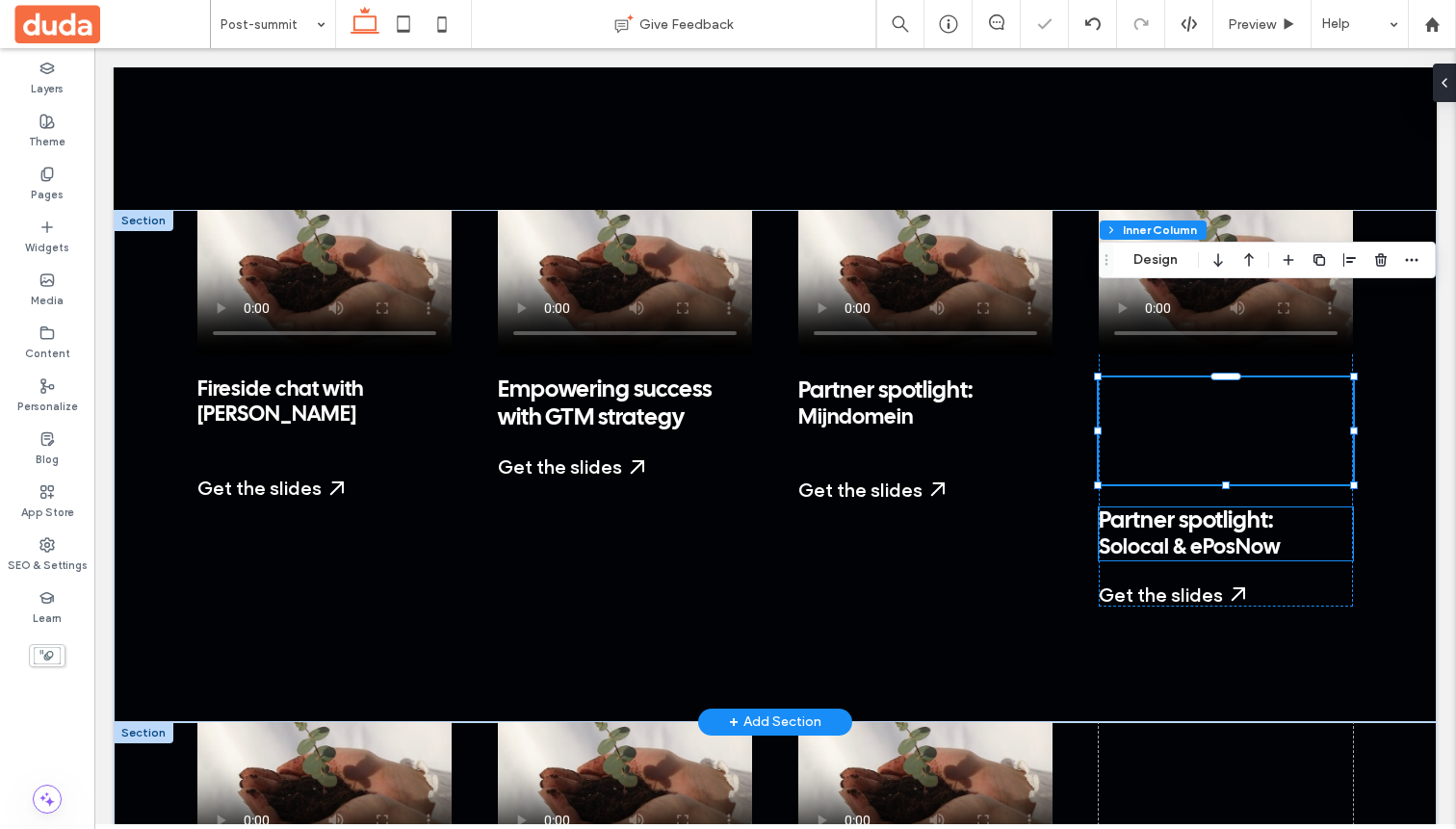
click at [962, 511] on span "Partner spotlight:" at bounding box center [1186, 522] width 174 height 23
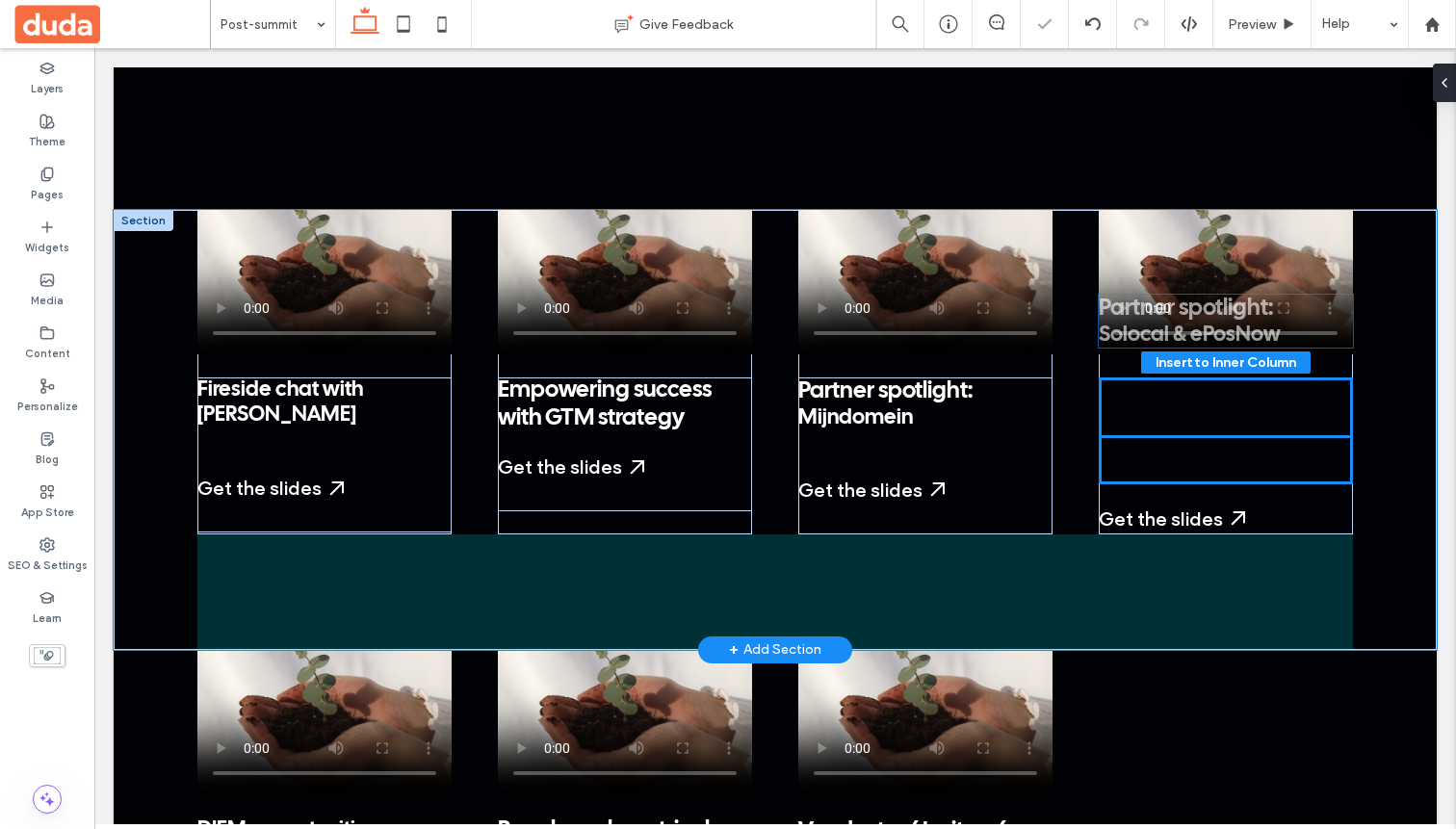
drag, startPoint x: 1173, startPoint y: 455, endPoint x: 1173, endPoint y: 328, distance: 127.0
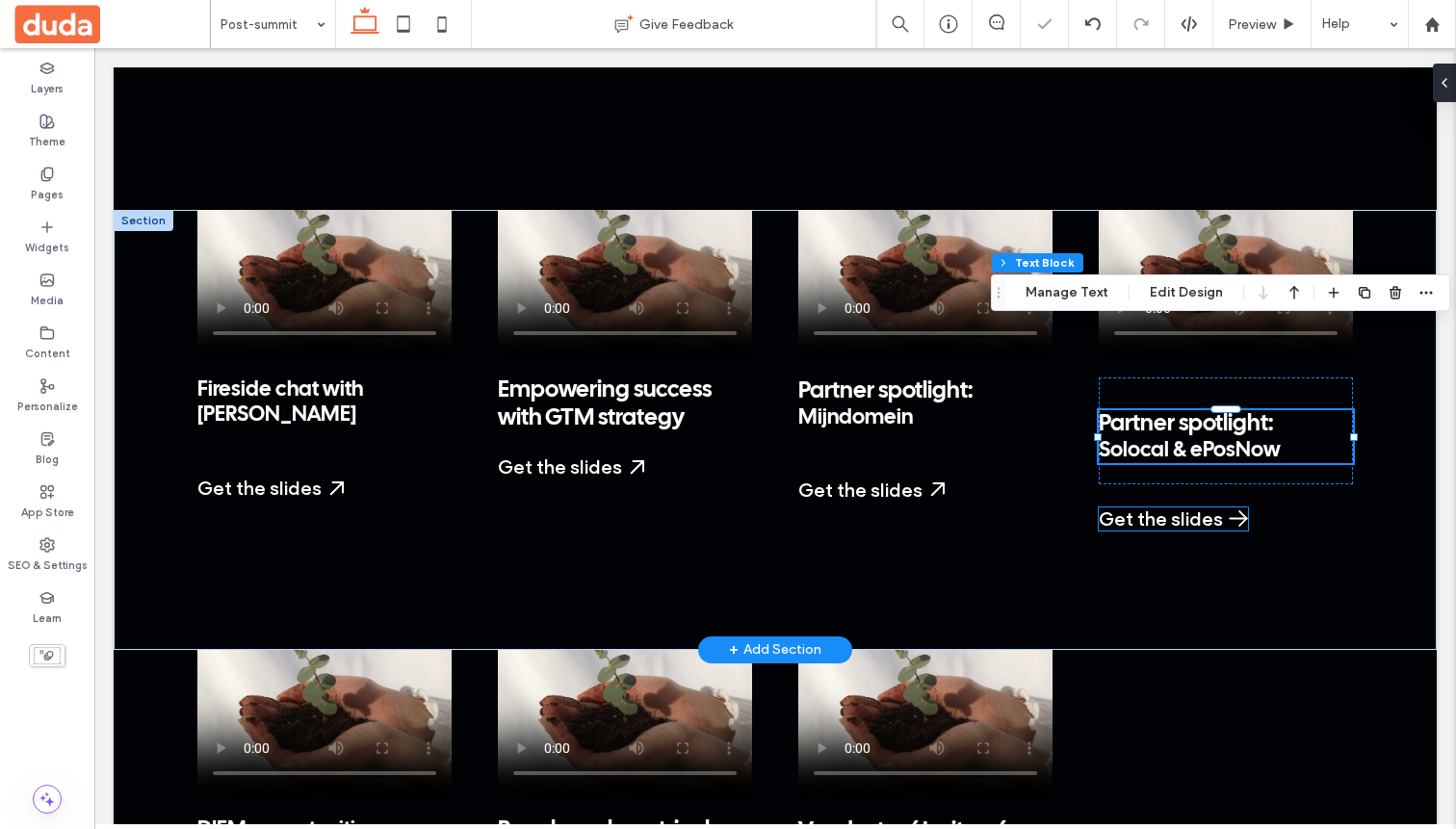
click at [962, 508] on div "Get the slides" at bounding box center [1173, 520] width 150 height 23
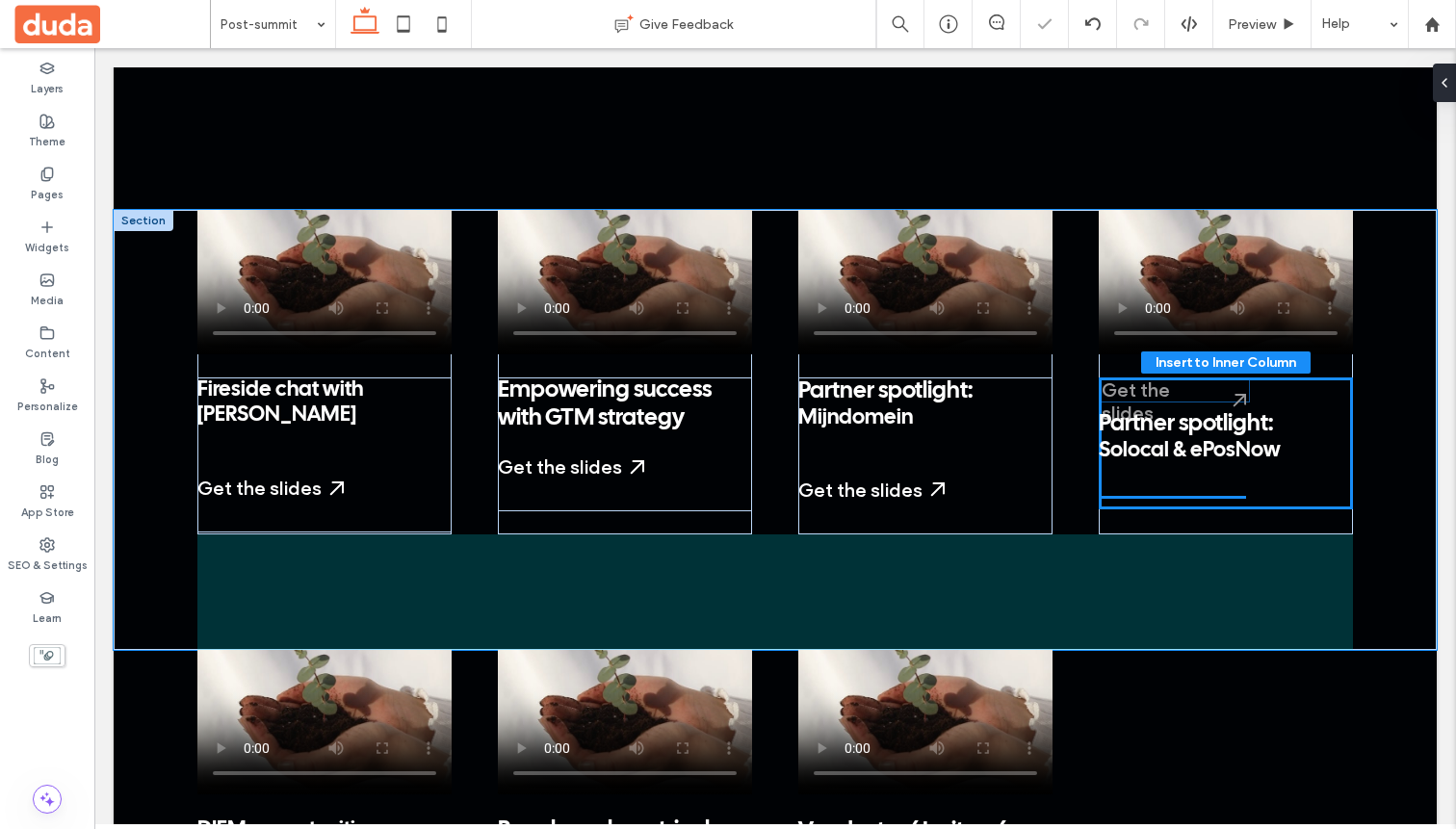
drag, startPoint x: 1158, startPoint y: 433, endPoint x: 1160, endPoint y: 395, distance: 38.1
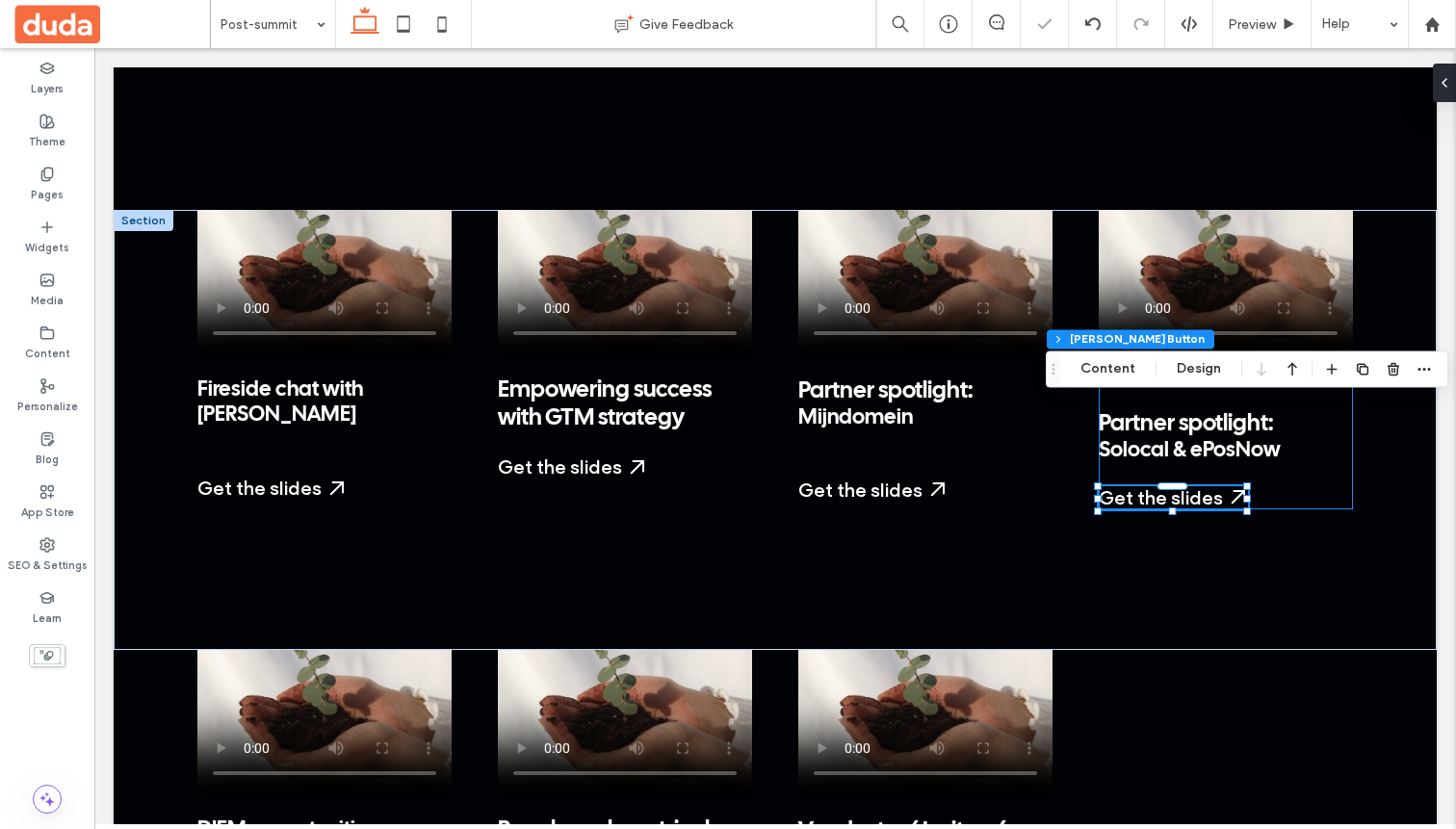
click at [962, 378] on div "Start a Free Trial My Dashboard Already have an account? Log in Partner spotlig…" at bounding box center [1226, 443] width 254 height 132
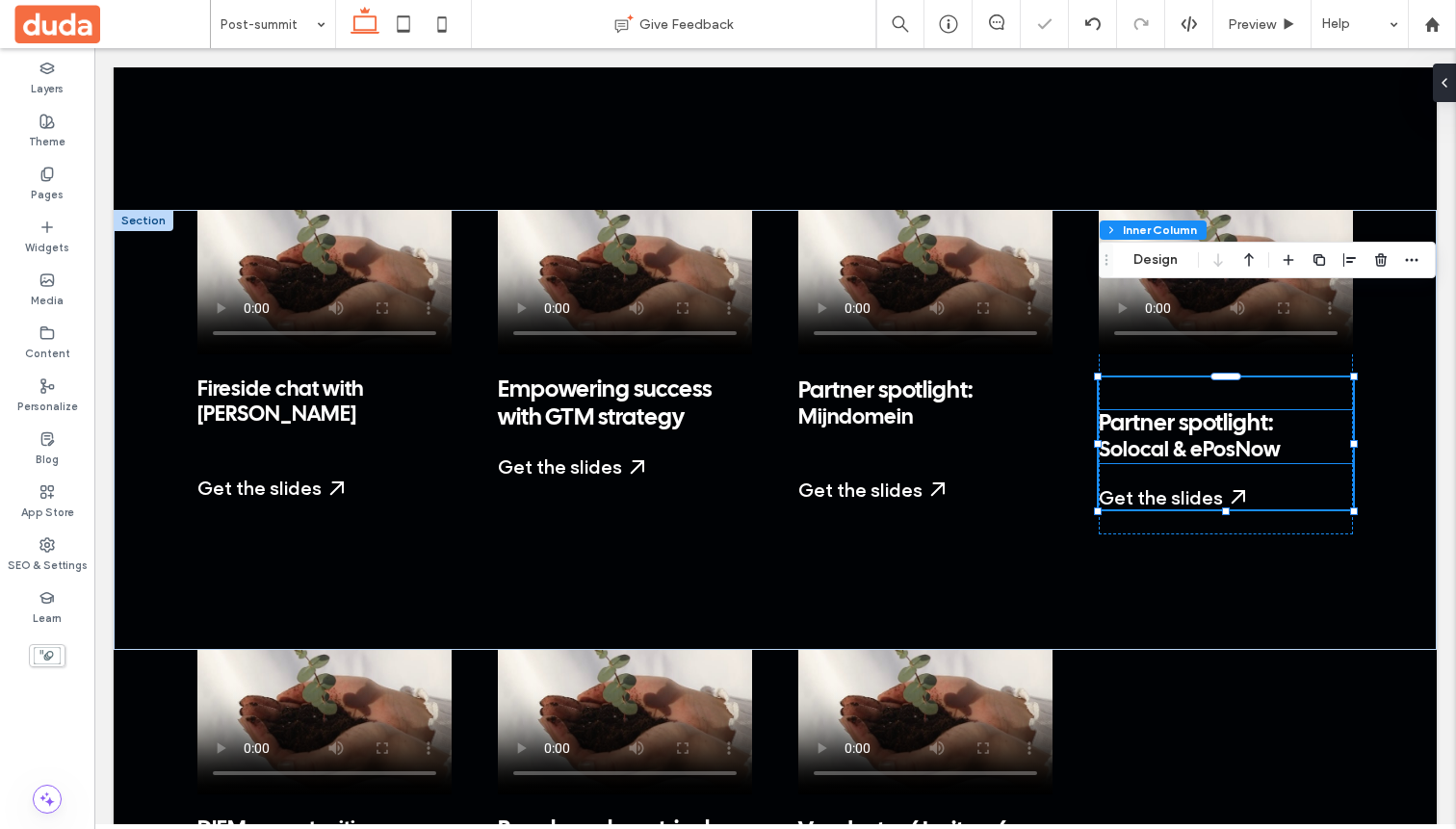
click at [962, 441] on span "Solocal & ePosNow" at bounding box center [1190, 451] width 182 height 20
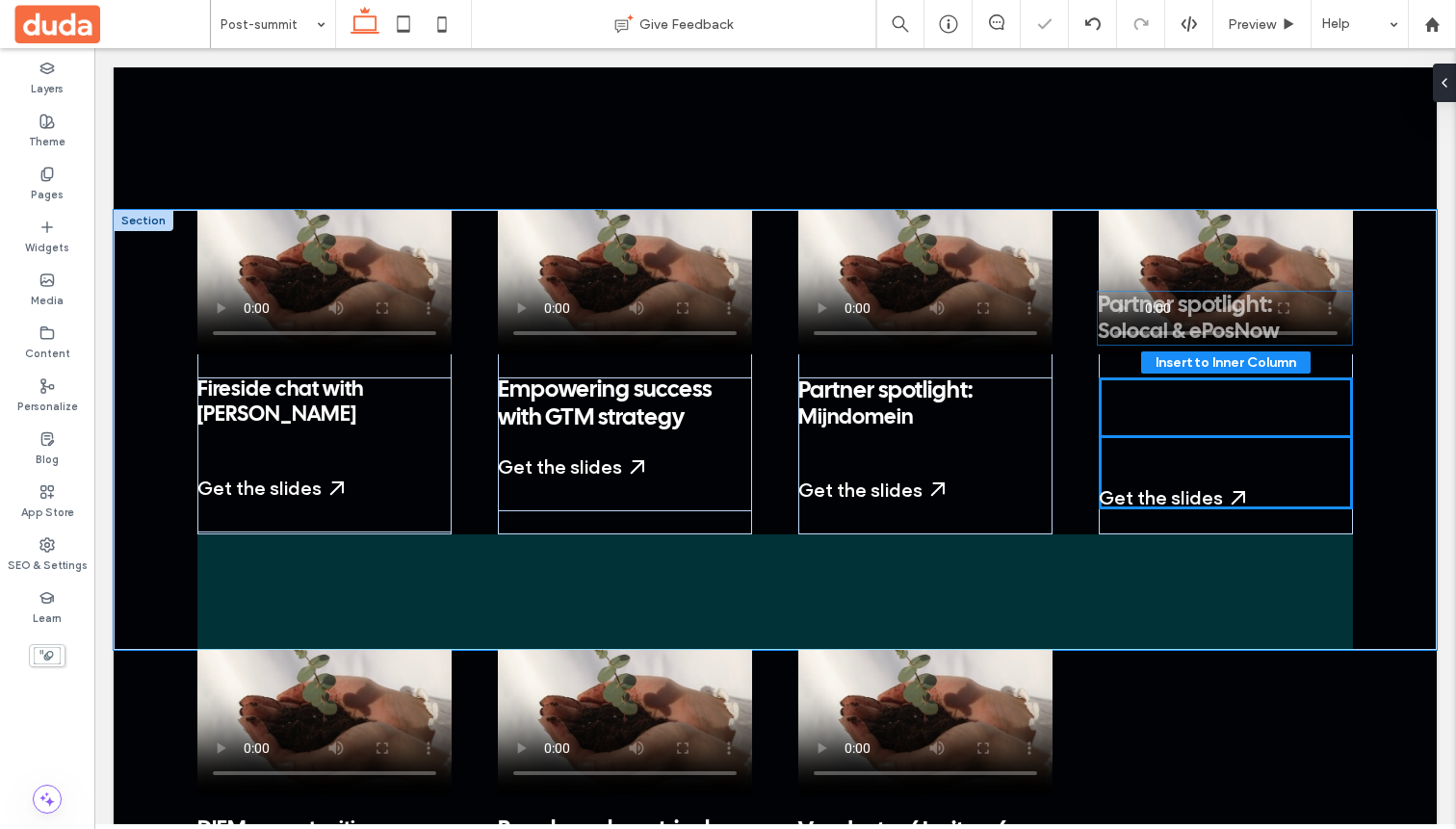
drag, startPoint x: 1144, startPoint y: 362, endPoint x: 1143, endPoint y: 330, distance: 32.0
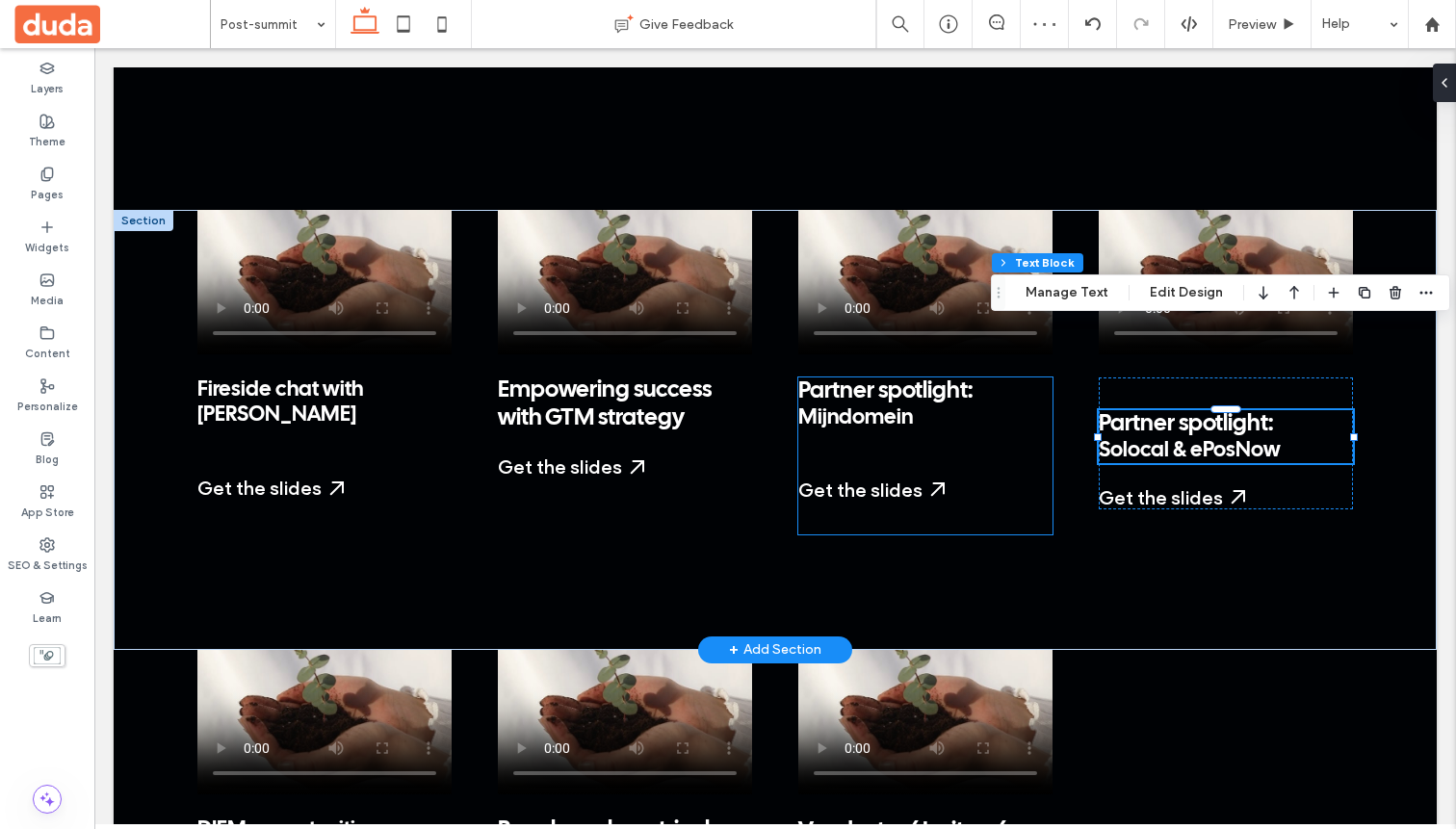
click at [962, 431] on p at bounding box center [926, 443] width 254 height 25
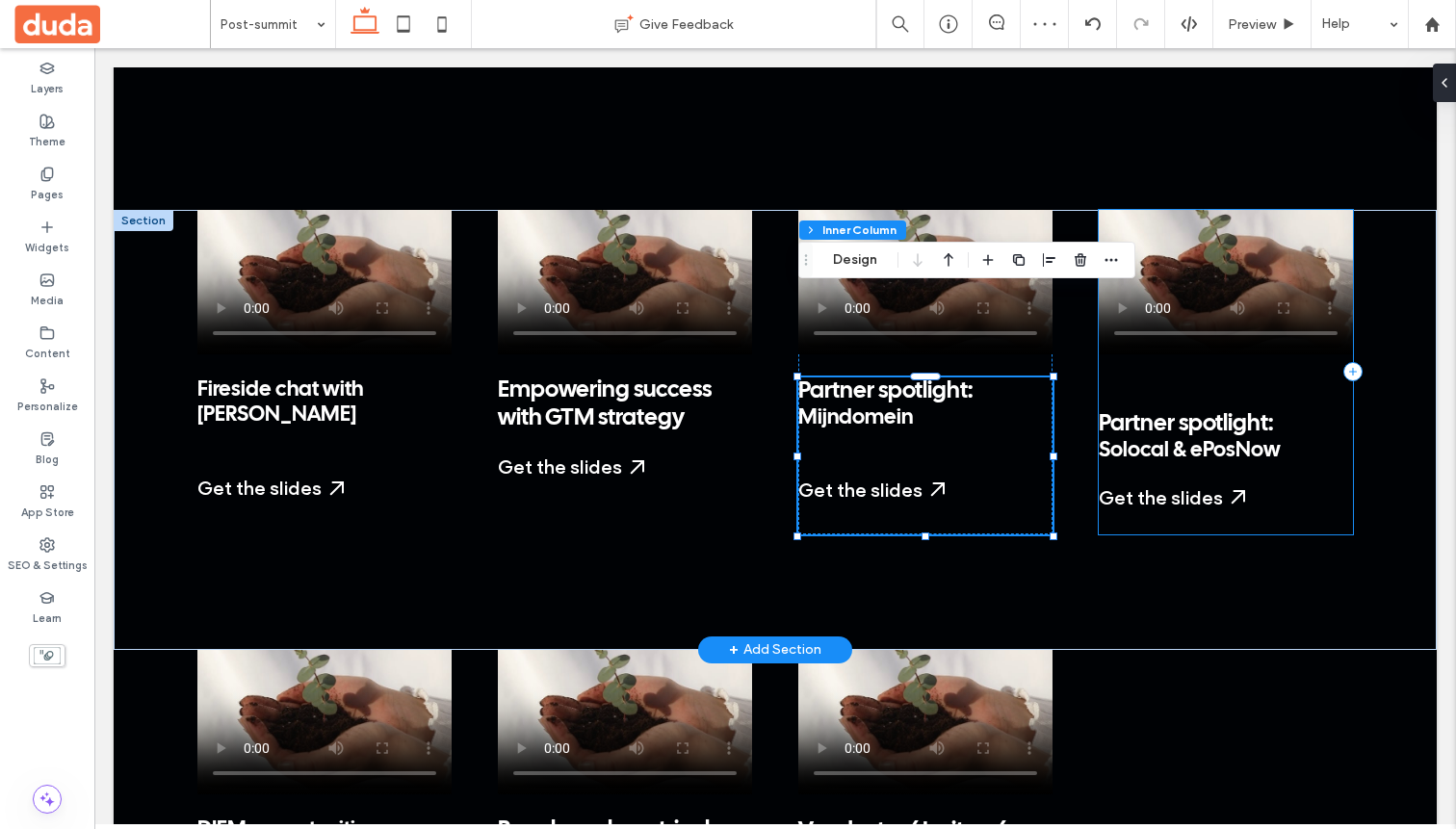
click at [962, 291] on div "Start a Free Trial My Dashboard Already have an account? Log in Partner spotlig…" at bounding box center [1226, 373] width 254 height 325
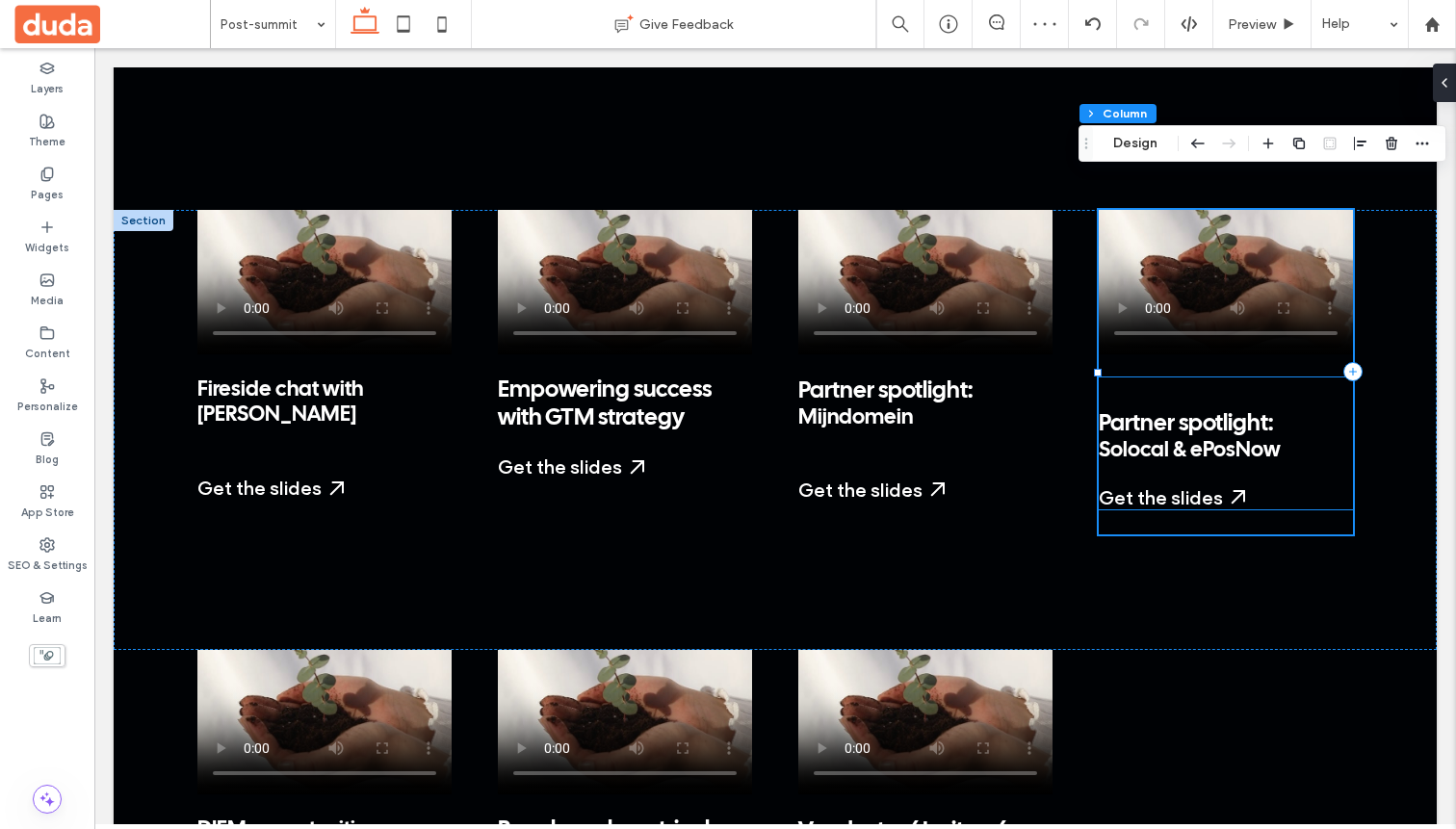
click at [962, 378] on div "Start a Free Trial My Dashboard Already have an account? Log in Partner spotlig…" at bounding box center [1226, 443] width 254 height 132
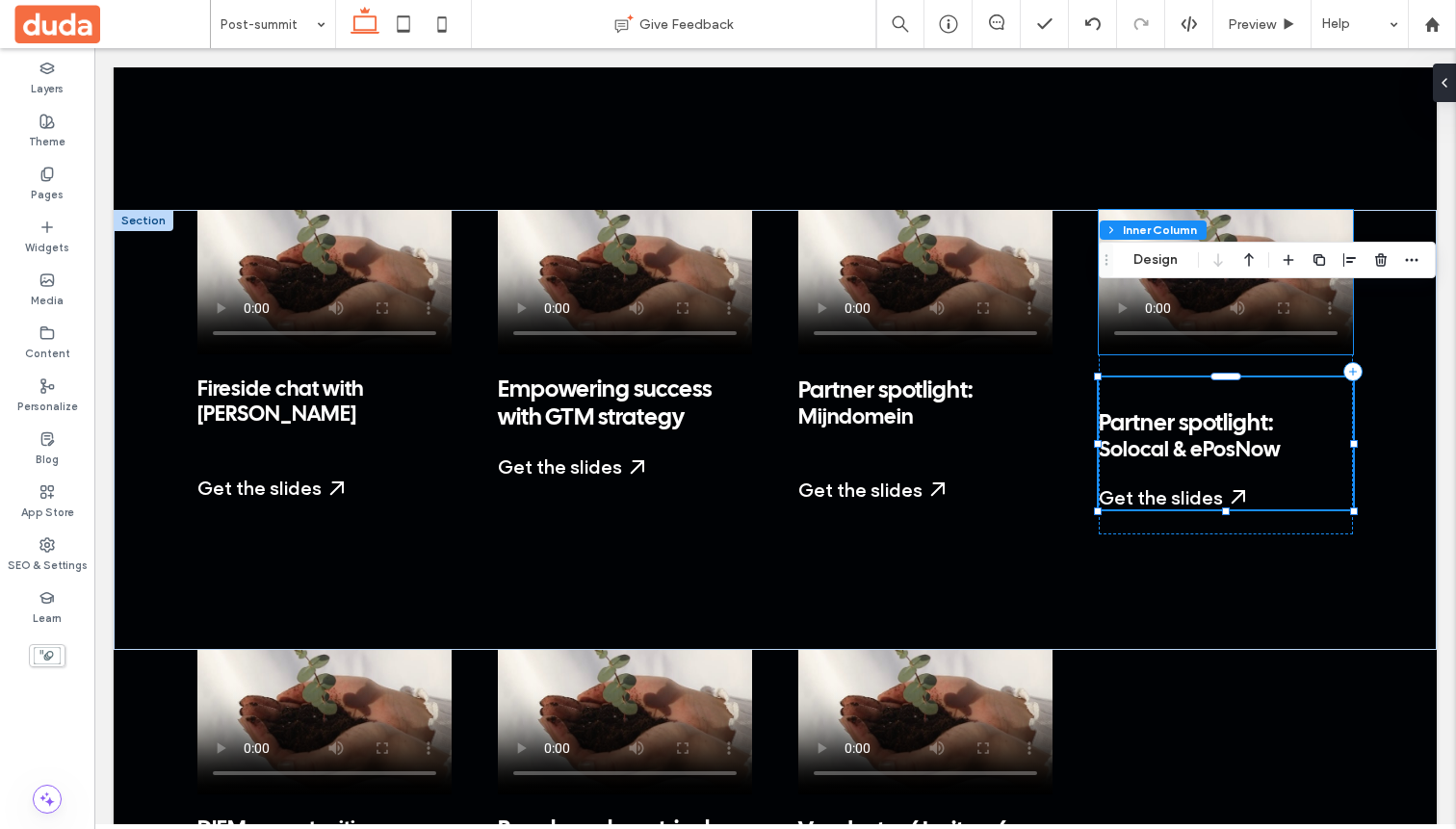
click at [962, 210] on video at bounding box center [1226, 283] width 254 height 145
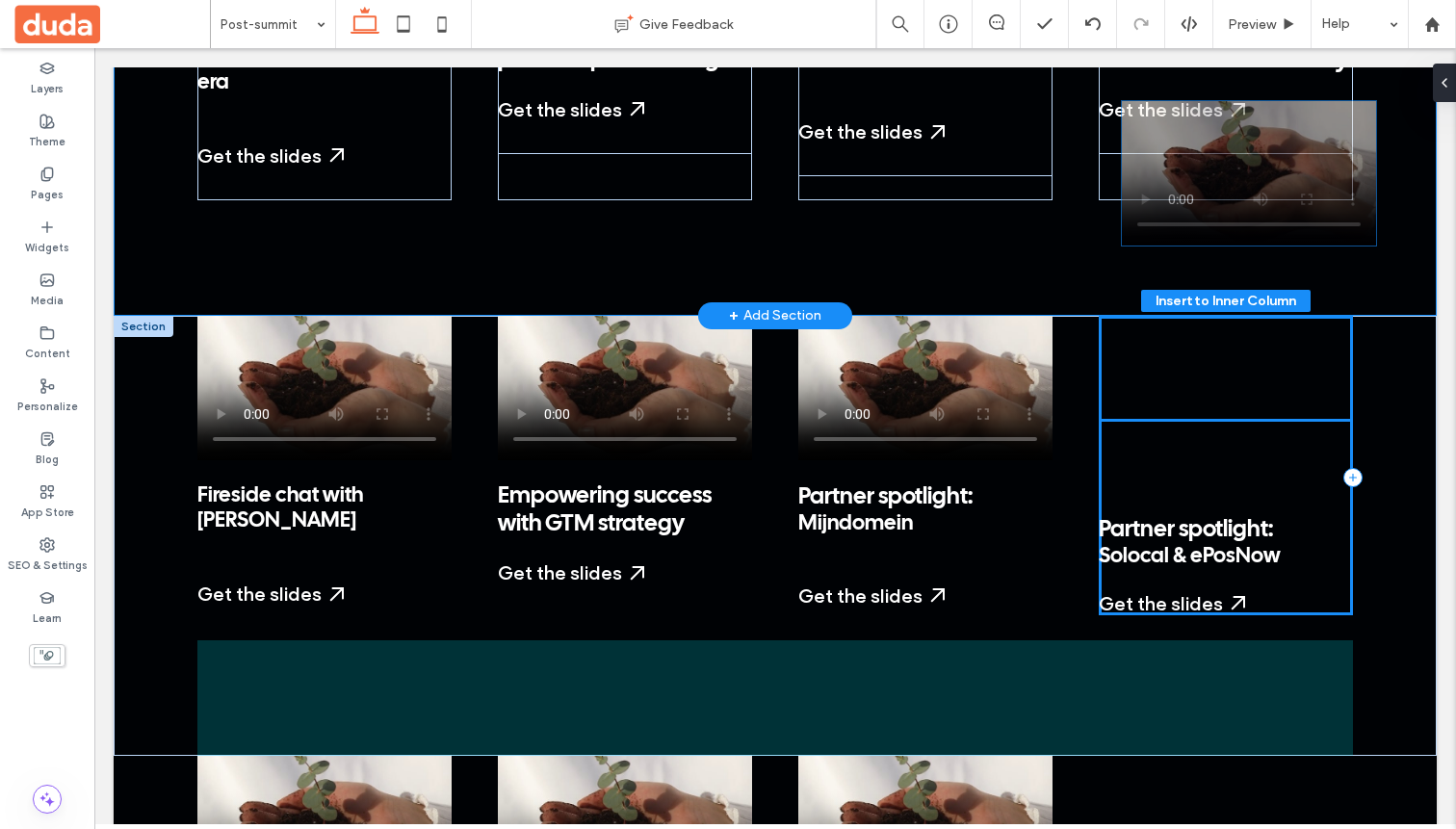
scroll to position [3061, 0]
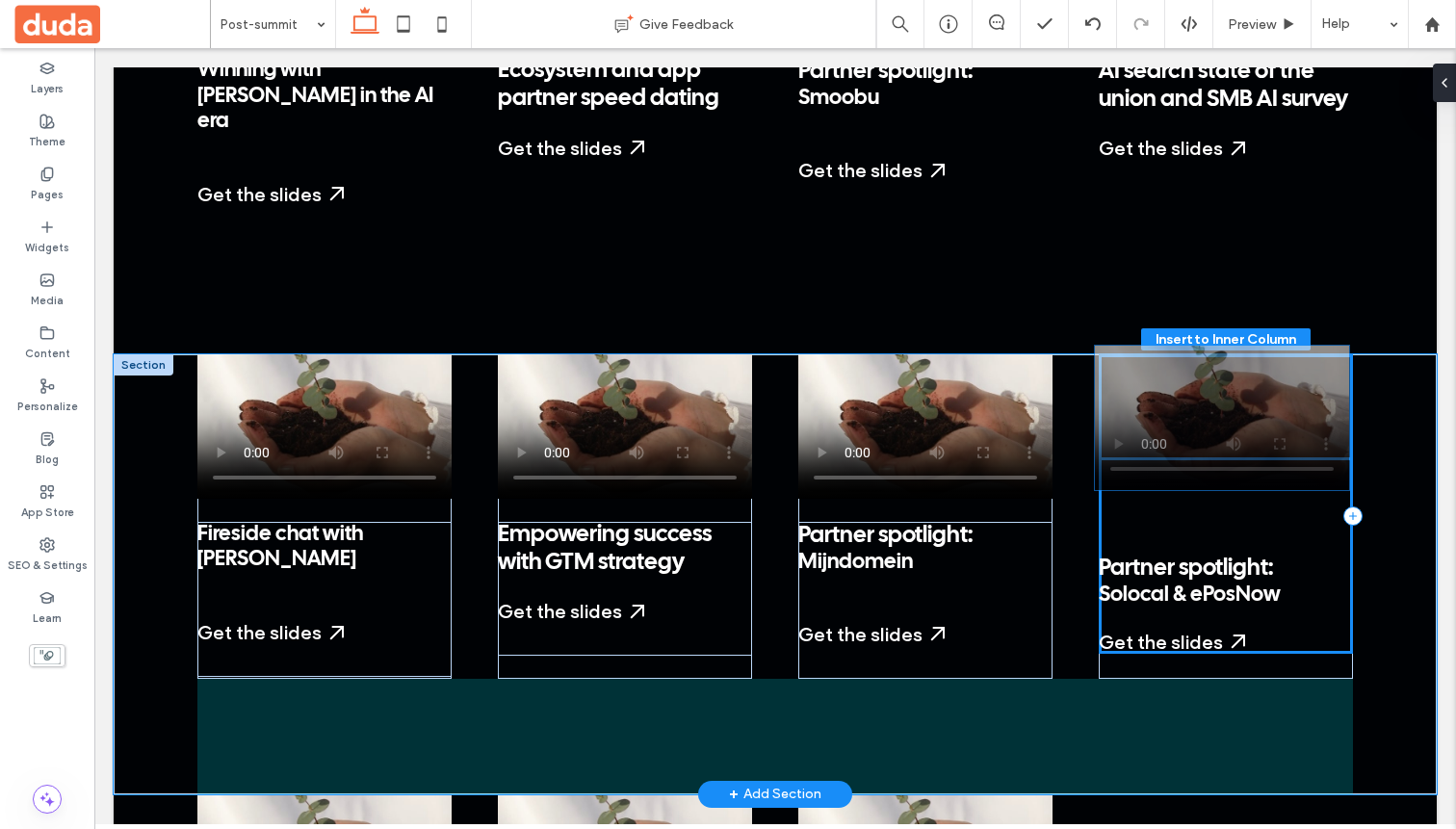
drag, startPoint x: 1160, startPoint y: 176, endPoint x: 1156, endPoint y: 397, distance: 221.0
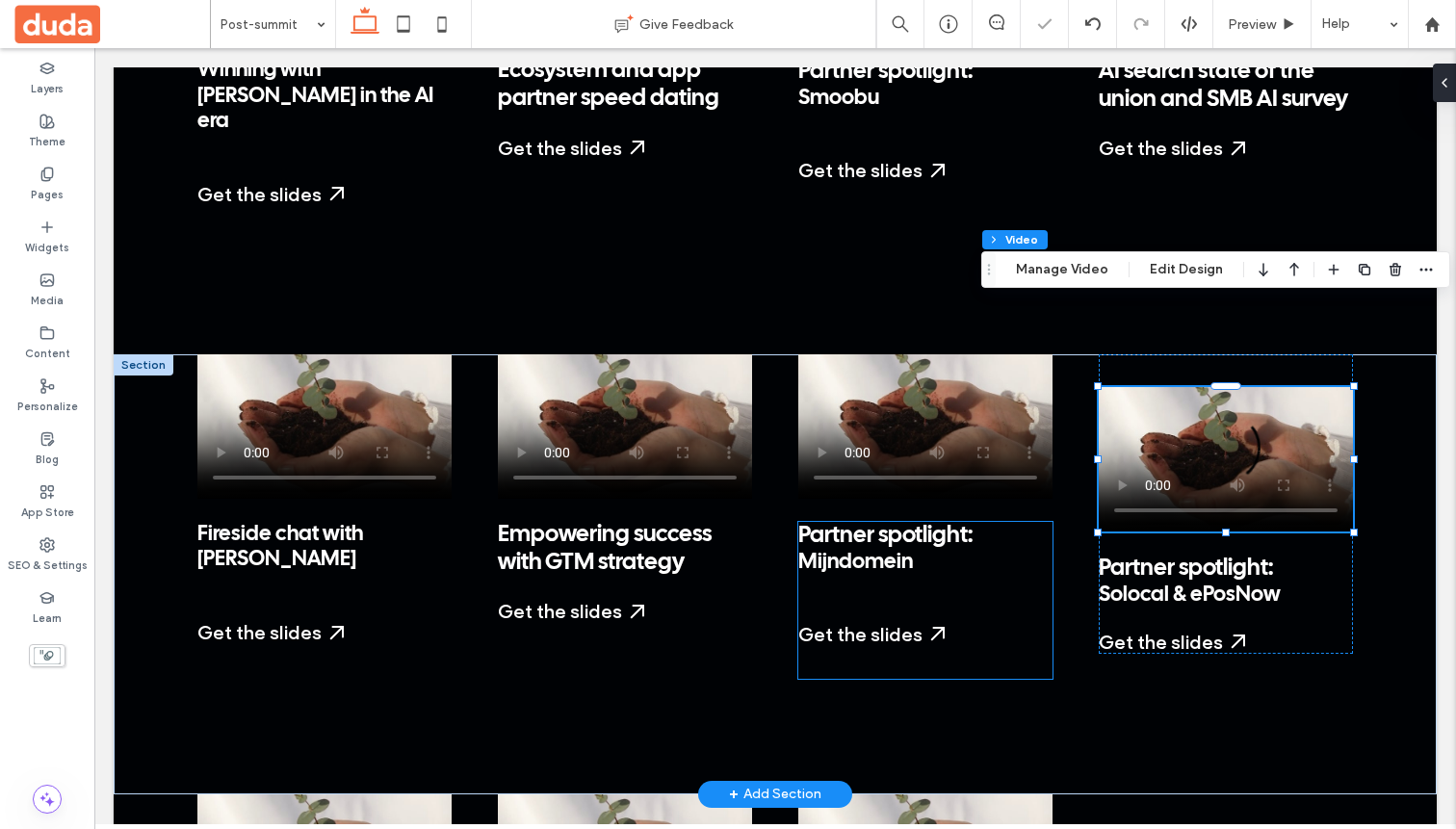
click at [939, 525] on span "Partner spotlight:" at bounding box center [886, 535] width 174 height 23
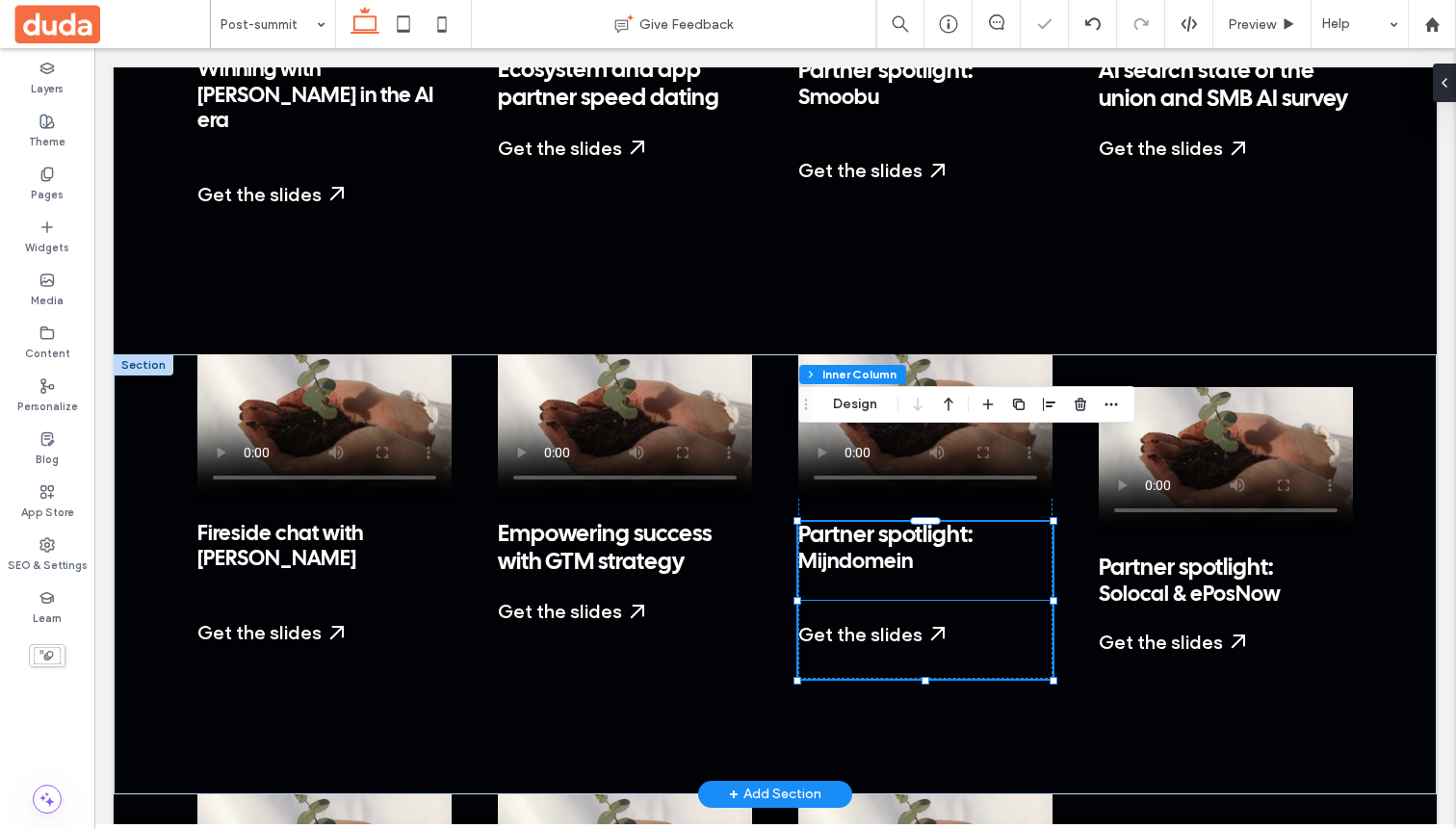
click at [962, 522] on p "Partner spotlight: Mijndomein" at bounding box center [926, 548] width 254 height 53
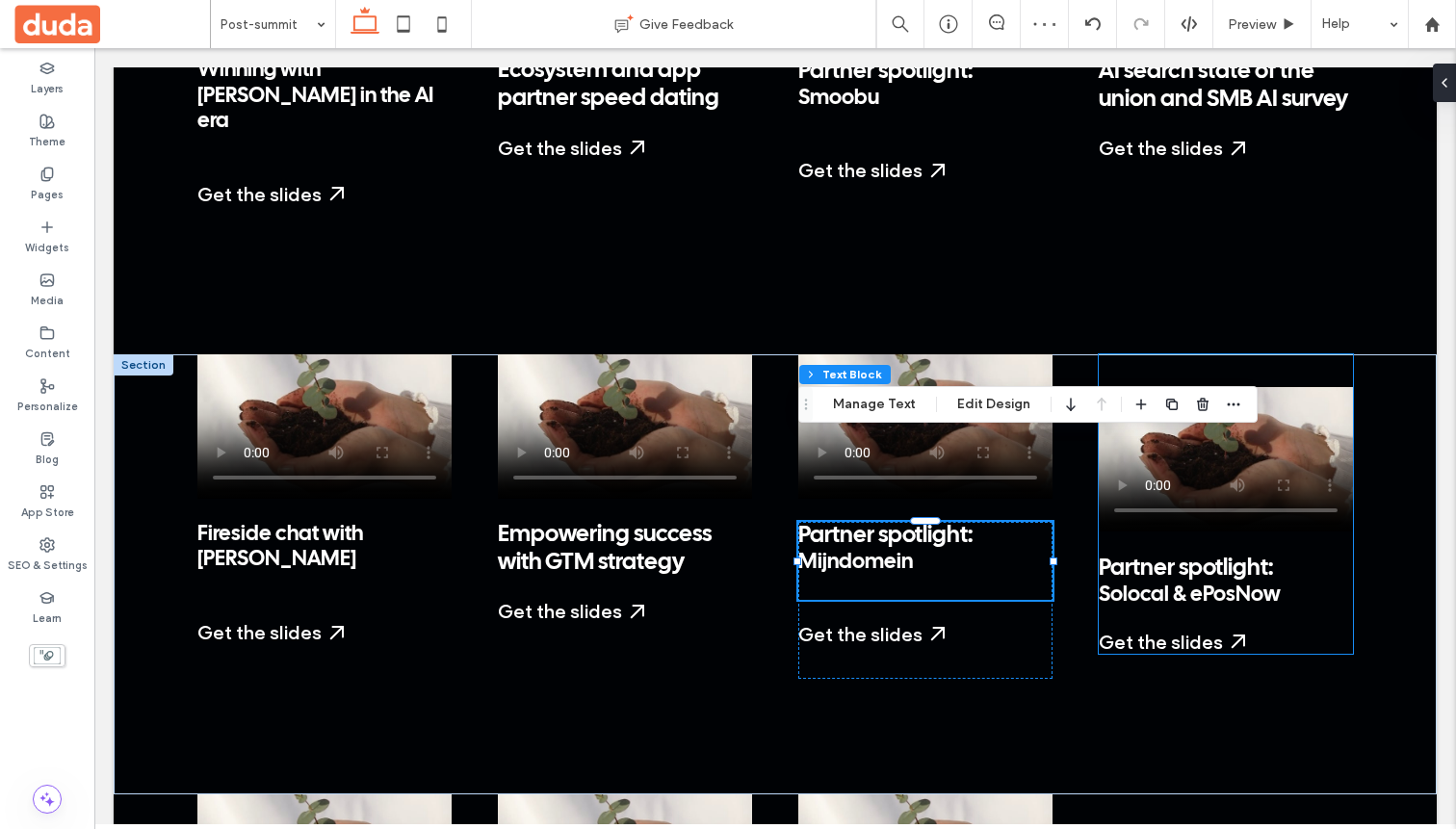
click at [962, 558] on span "Partner spotlight:" at bounding box center [1186, 569] width 174 height 23
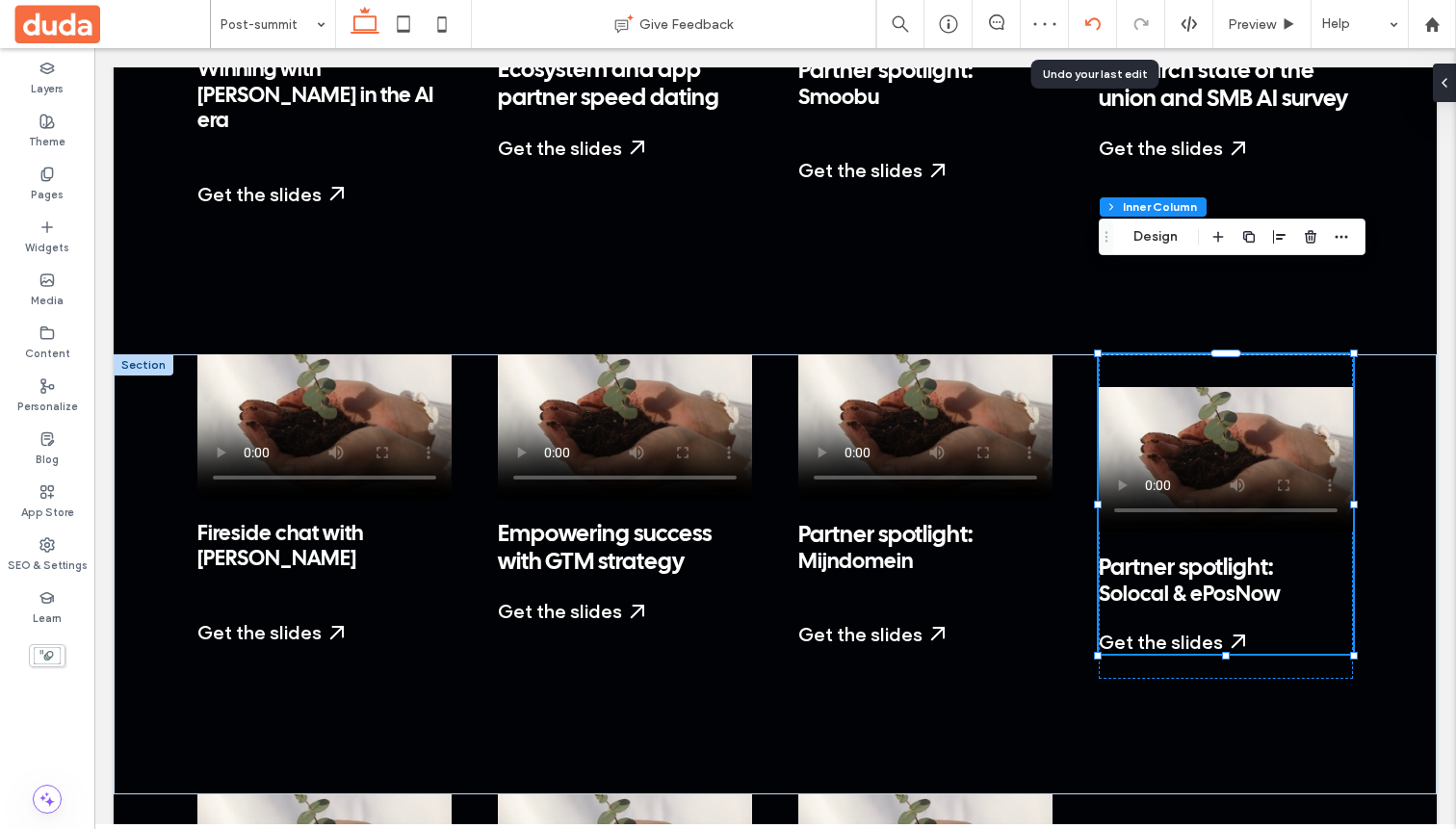
click at [962, 32] on div at bounding box center [1092, 23] width 48 height 48
click at [962, 21] on use at bounding box center [1092, 23] width 16 height 13
click at [962, 21] on div "Post-summit Give Feedback Preview Help Design Panel Site Comments Team & Client…" at bounding box center [728, 414] width 1456 height 829
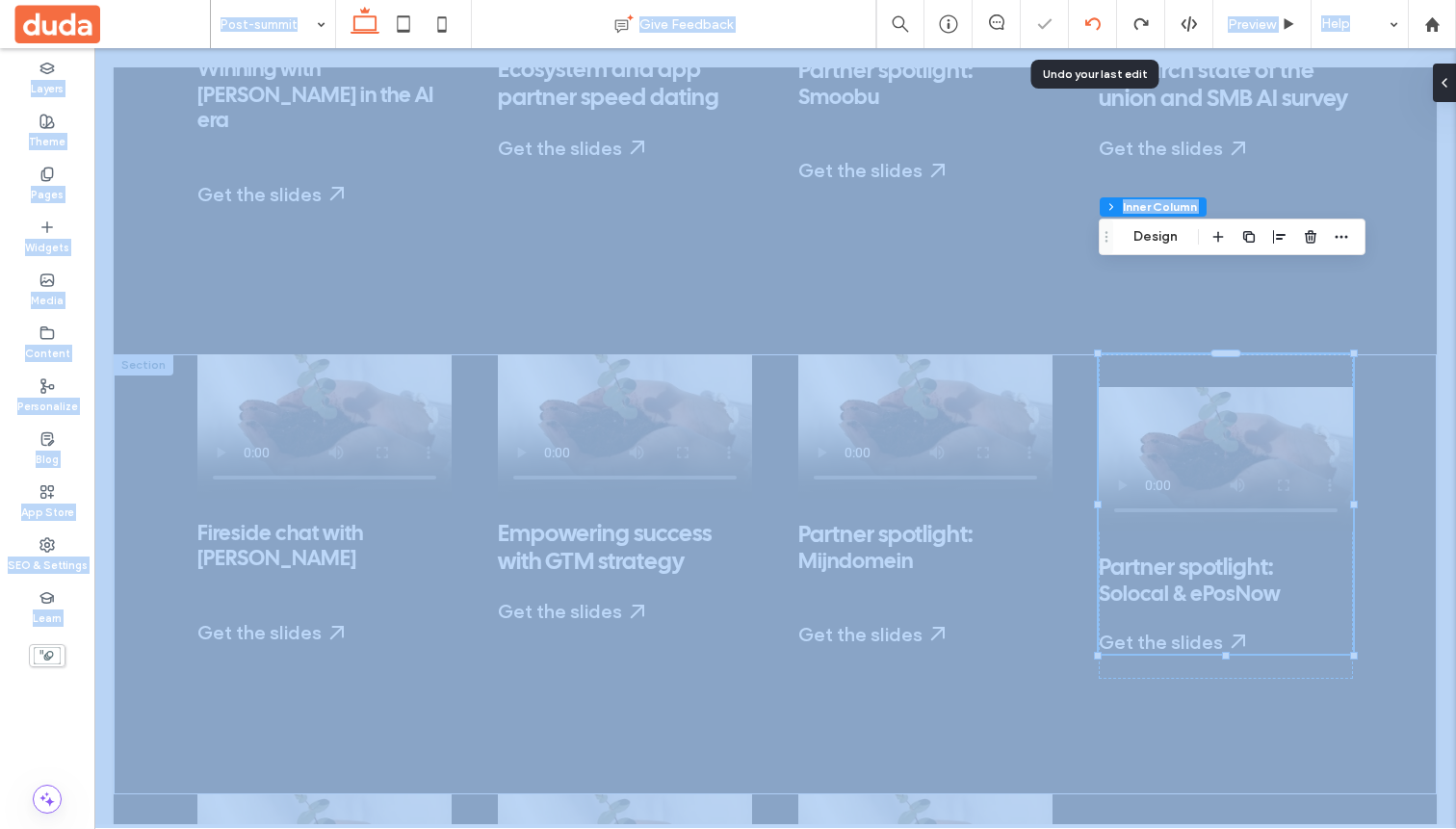
click at [962, 21] on div at bounding box center [728, 414] width 1456 height 829
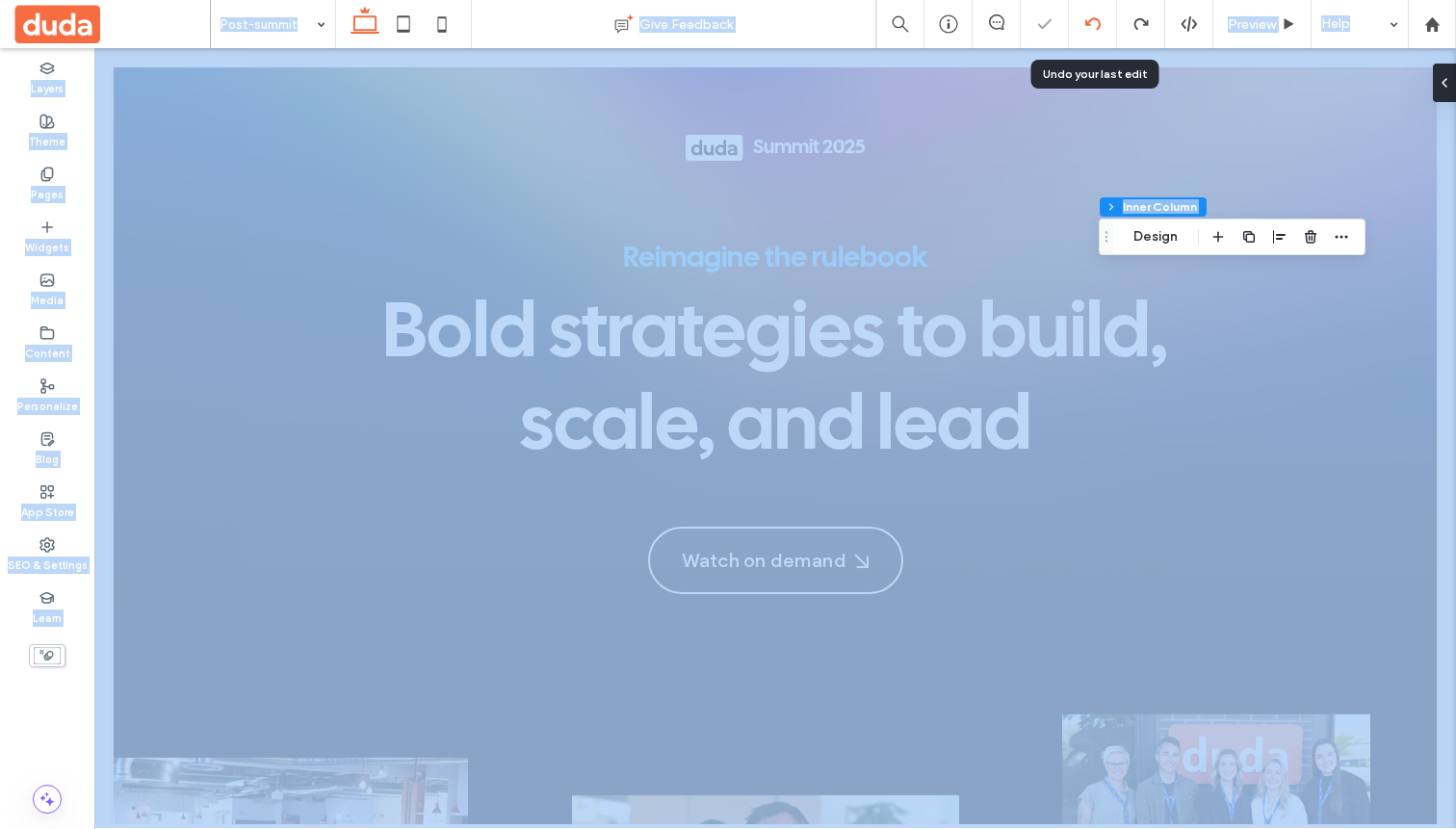
scroll to position [0, 0]
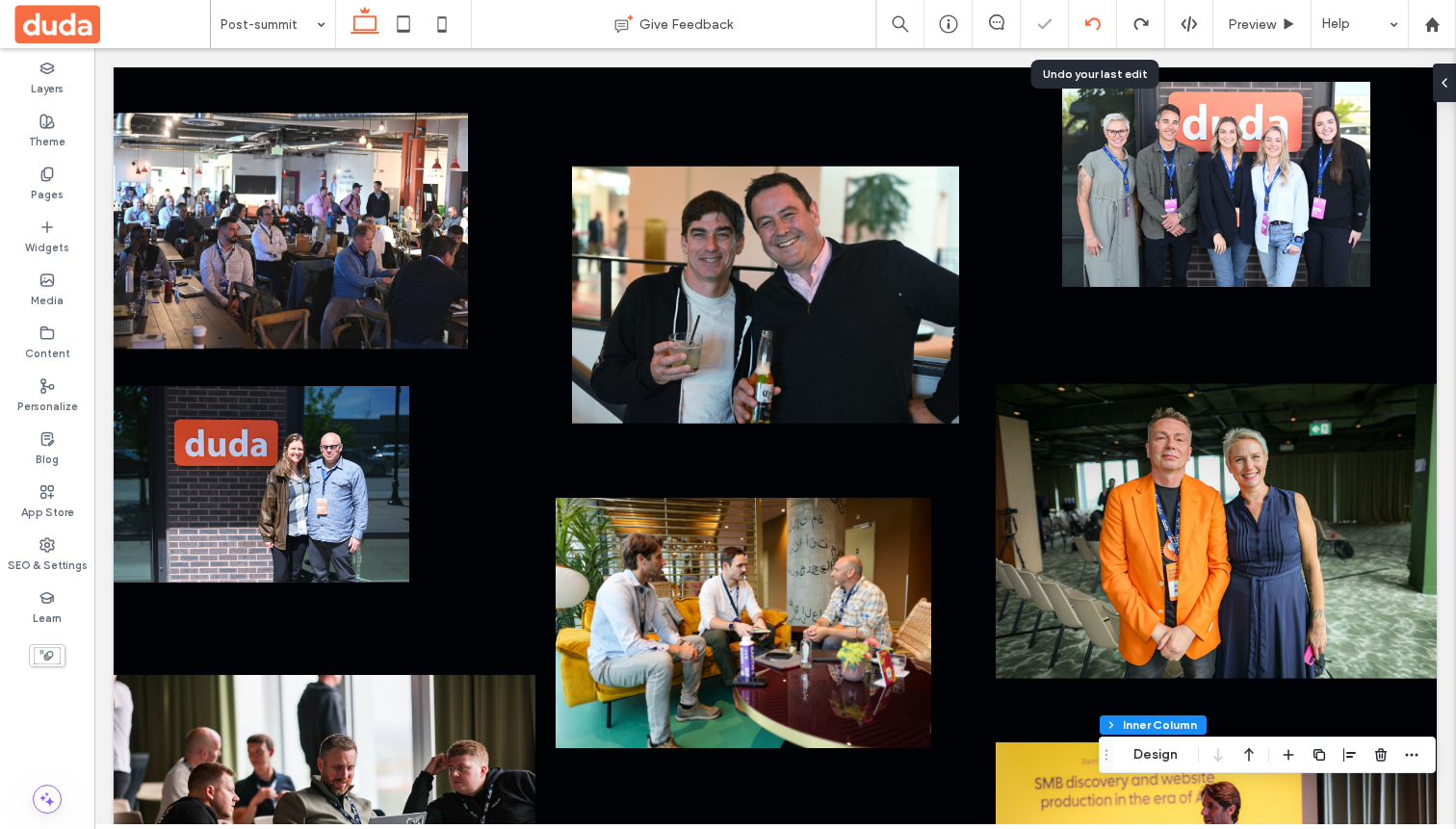
click at [962, 23] on use at bounding box center [1092, 23] width 16 height 13
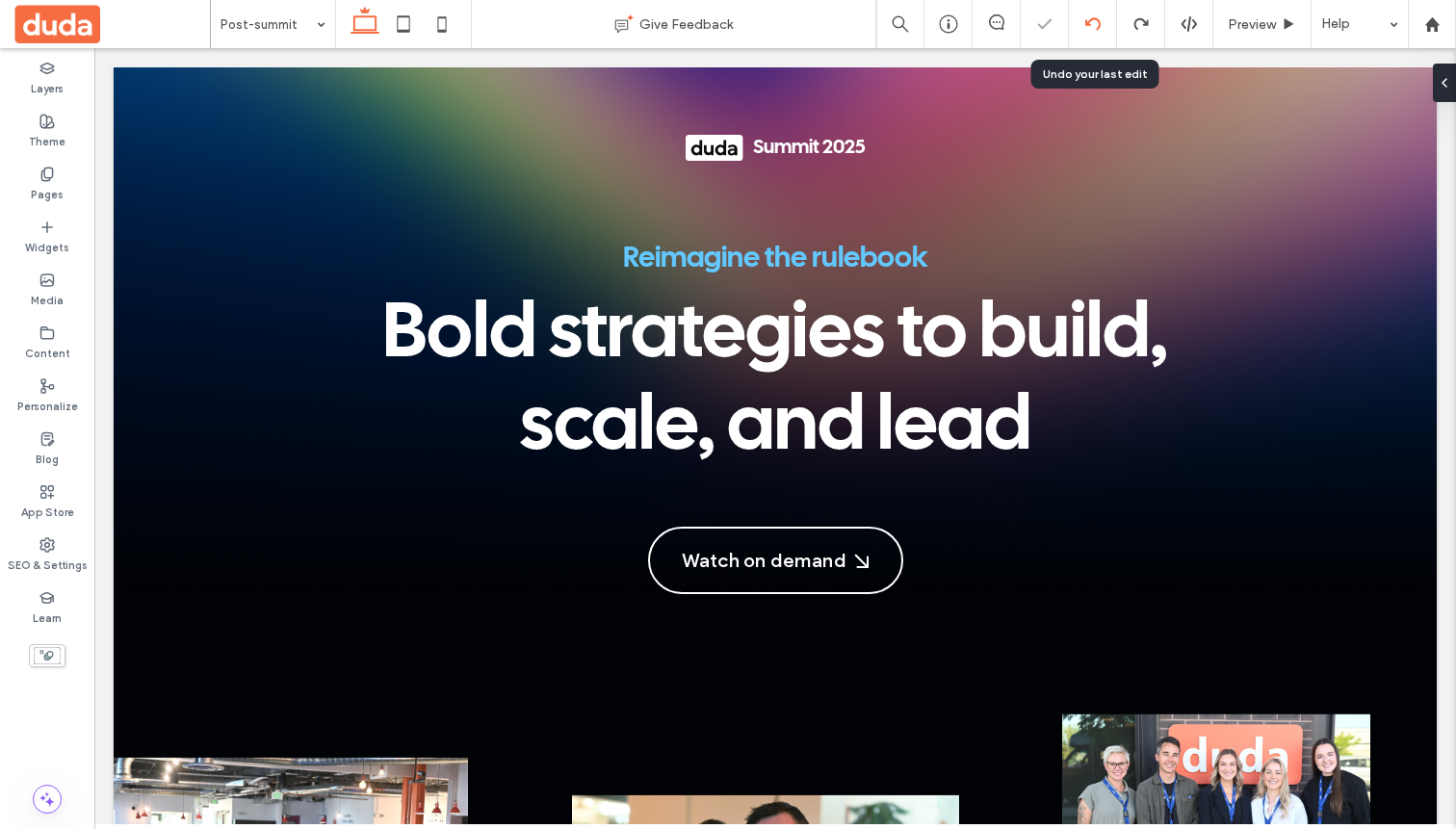
click at [962, 19] on use at bounding box center [1092, 23] width 16 height 13
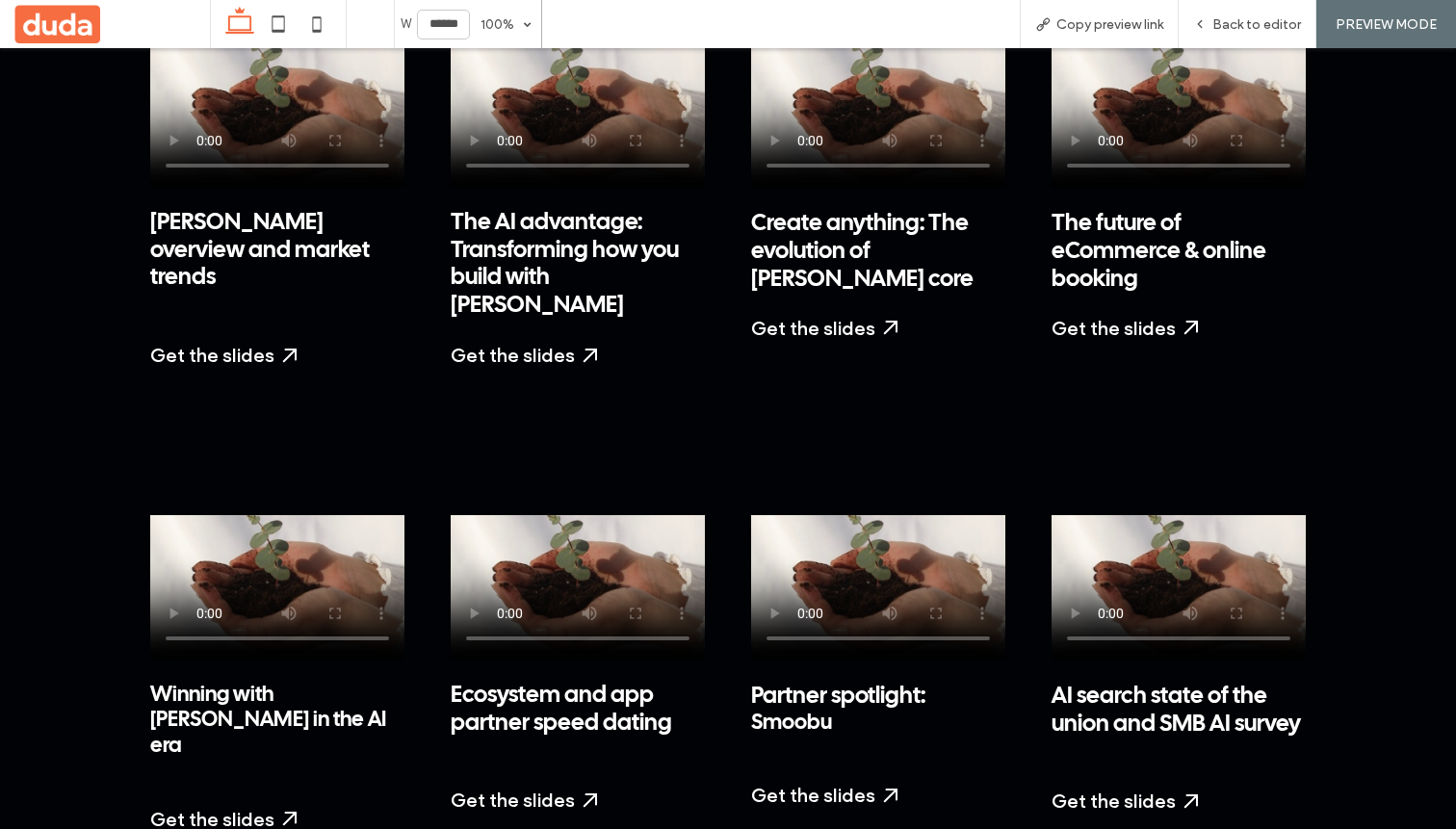
scroll to position [2143, 0]
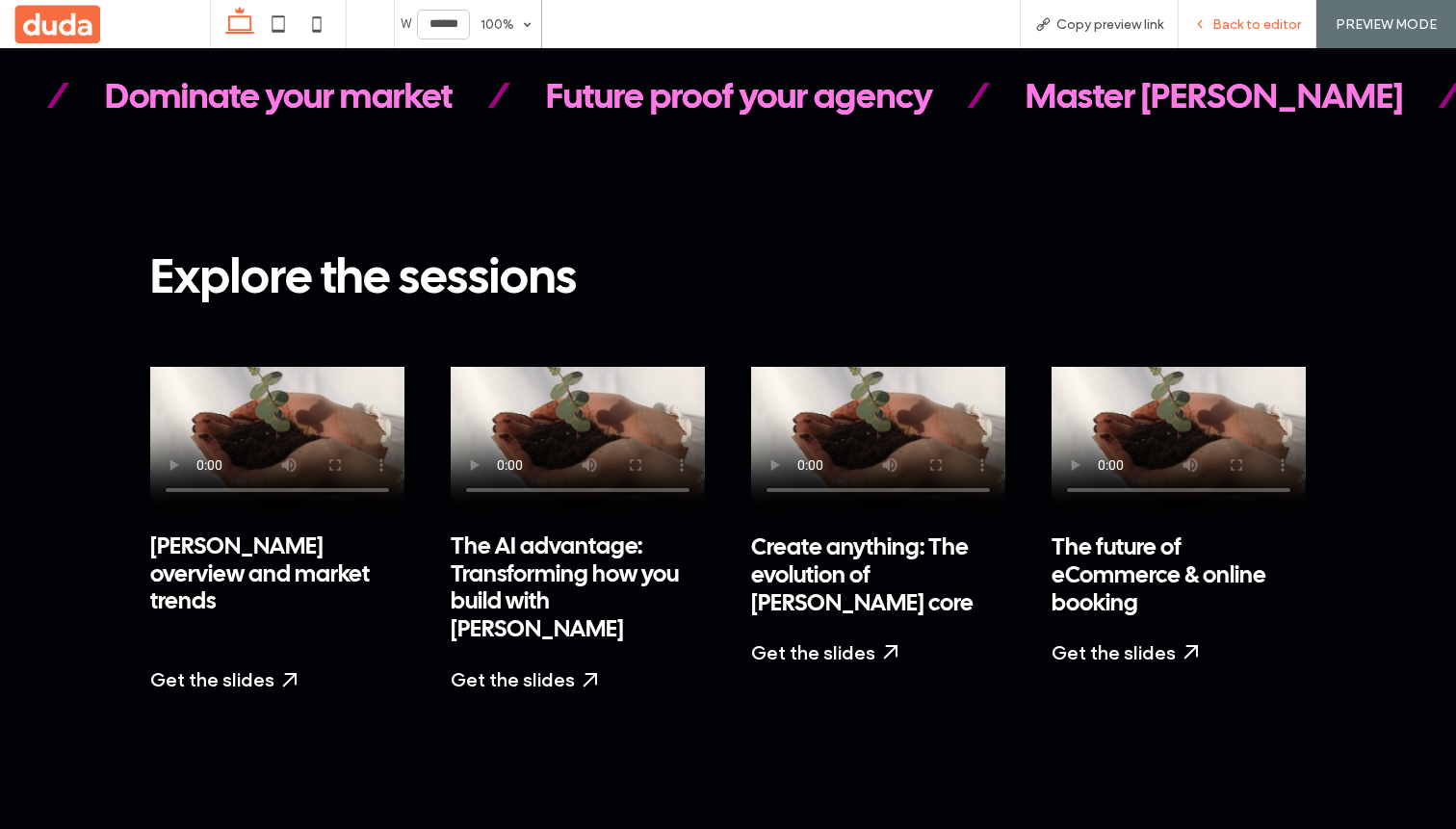
click at [1263, 10] on div "Back to editor" at bounding box center [1248, 23] width 138 height 48
click at [1262, 24] on span "Back to editor" at bounding box center [1256, 24] width 89 height 17
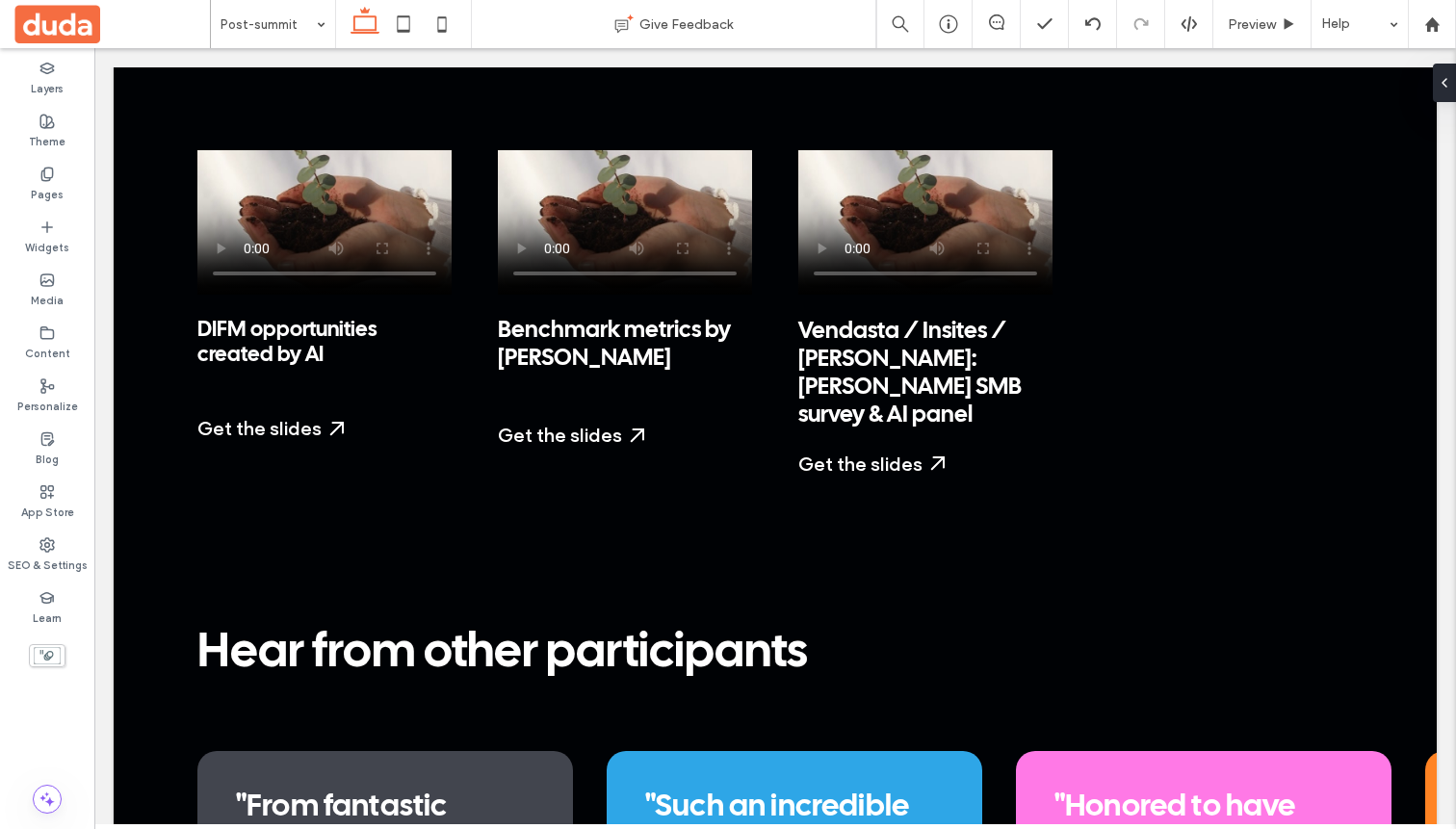
scroll to position [4484, 0]
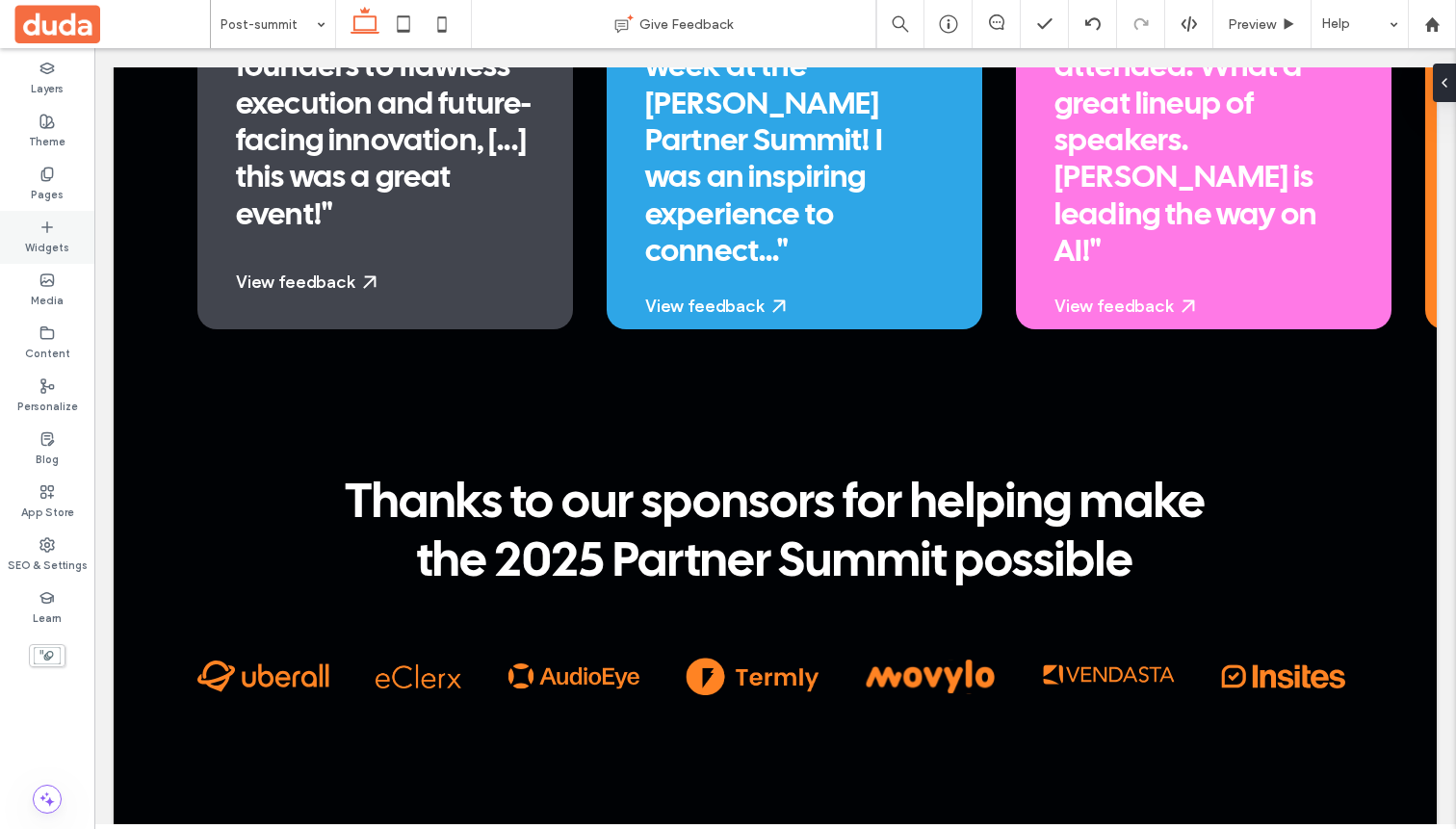
click at [48, 240] on label "Widgets" at bounding box center [47, 246] width 44 height 22
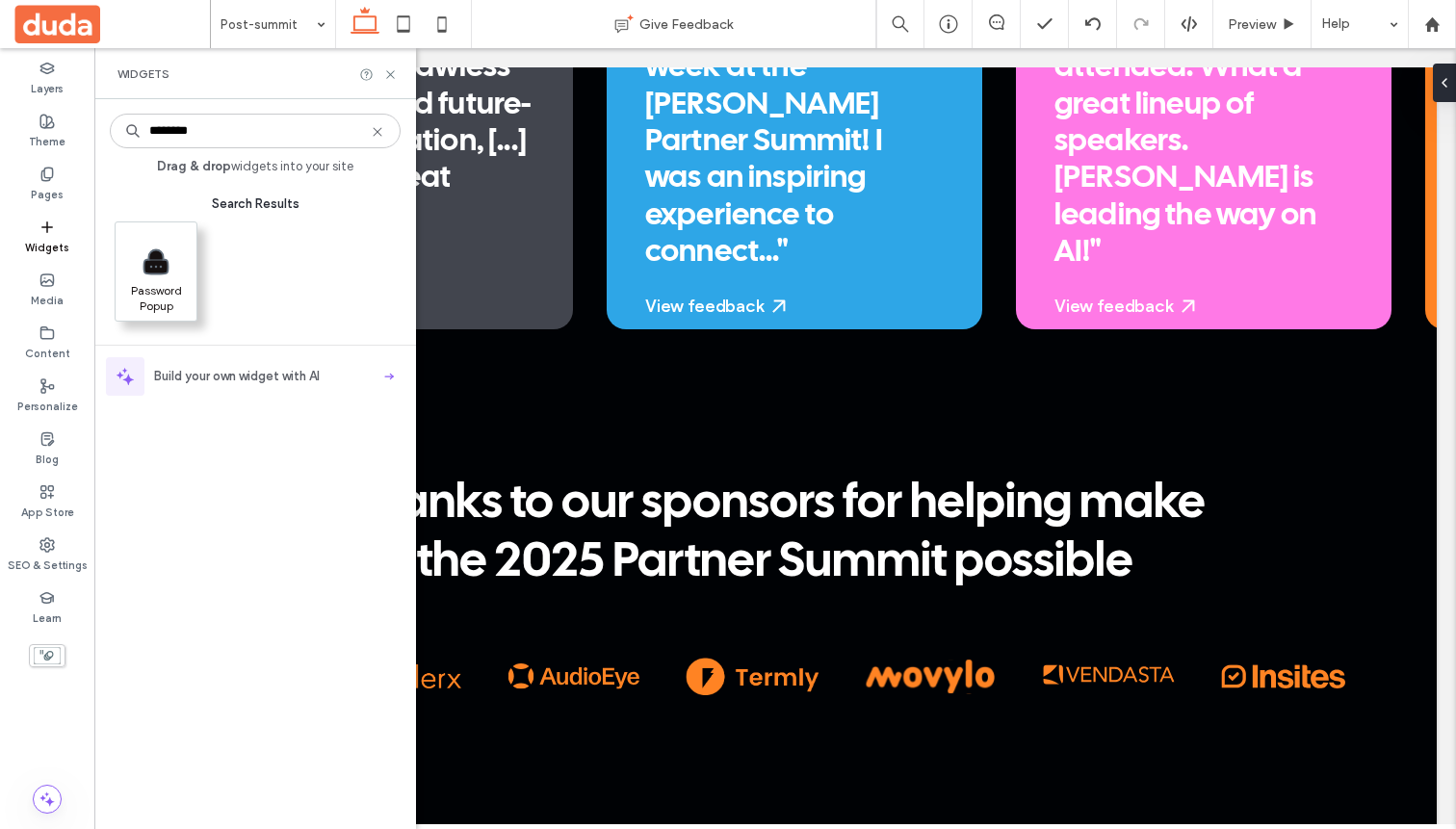
type input "********"
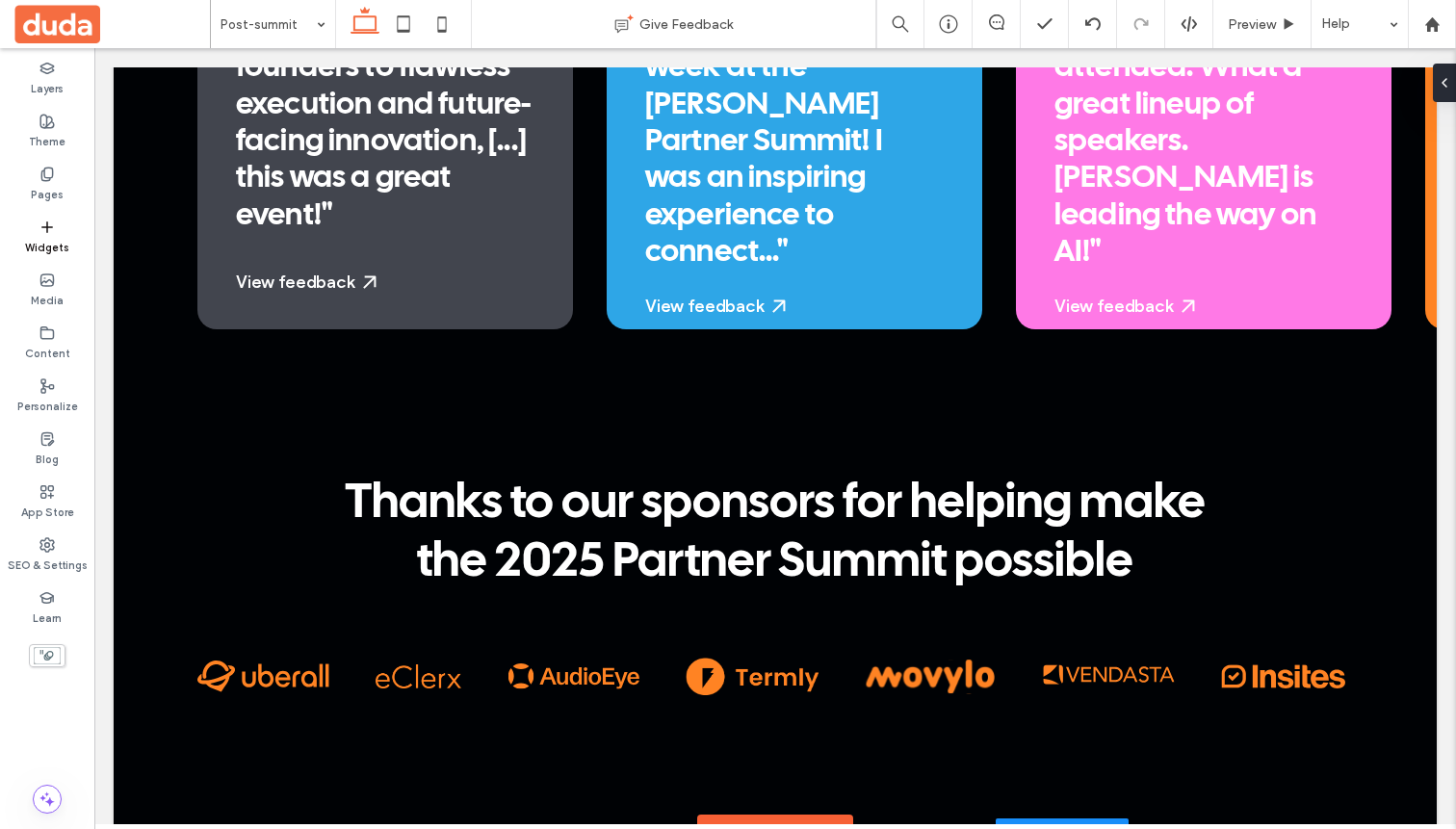
drag, startPoint x: 244, startPoint y: 337, endPoint x: 1132, endPoint y: 758, distance: 982.7
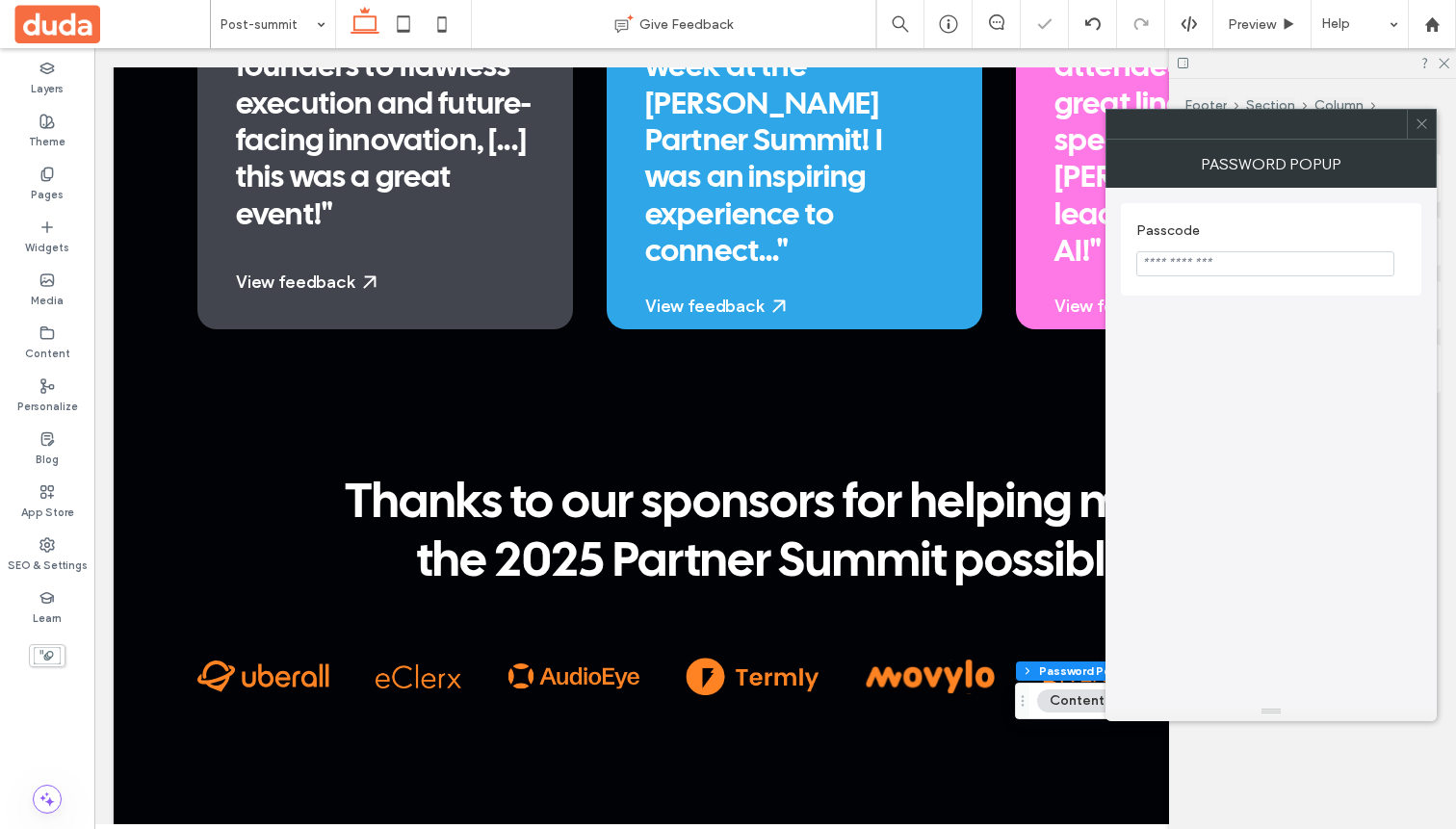
click at [1204, 267] on input "Passcode" at bounding box center [1265, 264] width 258 height 25
type input "**********"
click at [1416, 119] on icon at bounding box center [1422, 123] width 15 height 15
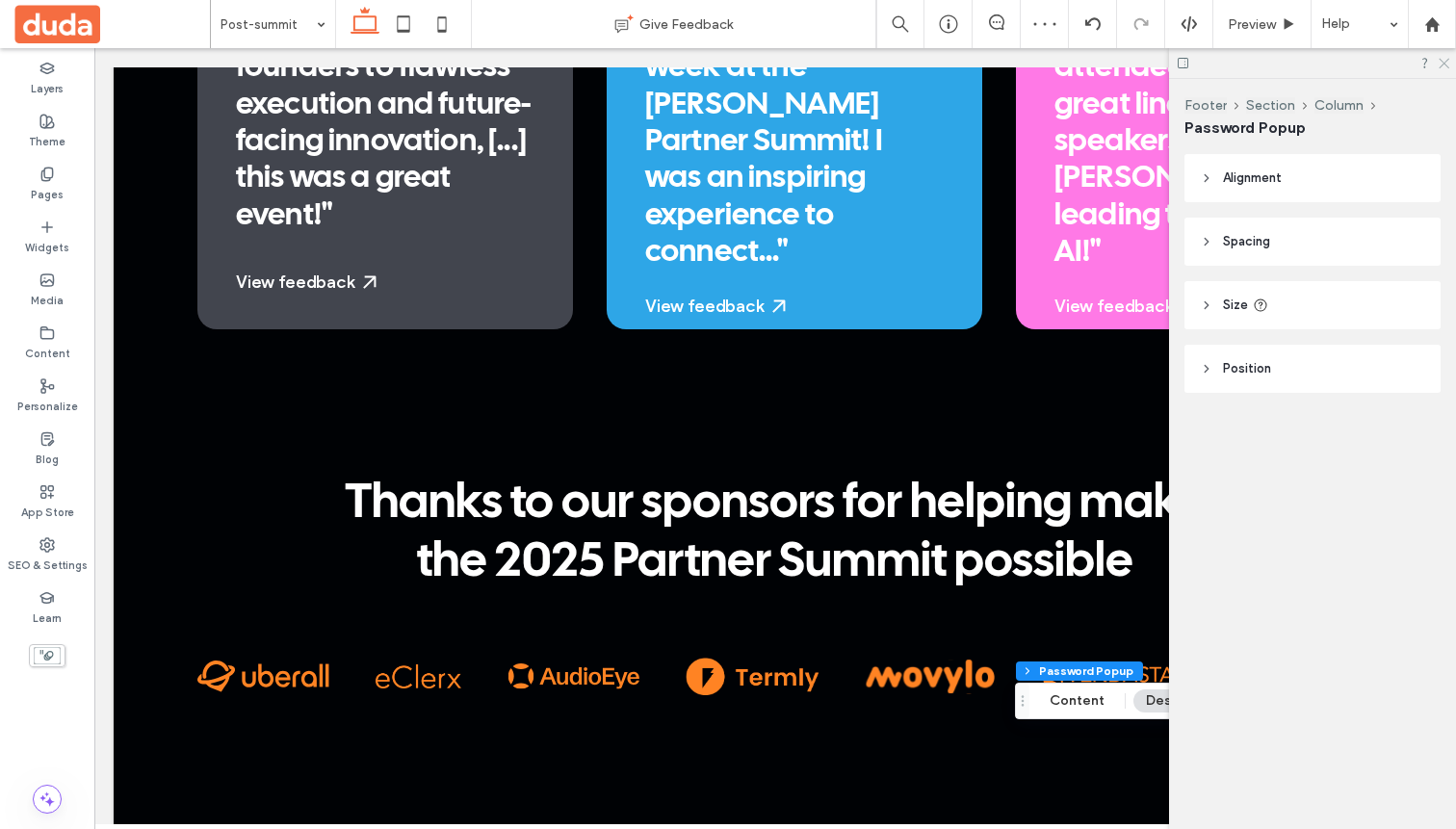
click at [1440, 62] on icon at bounding box center [1442, 62] width 13 height 13
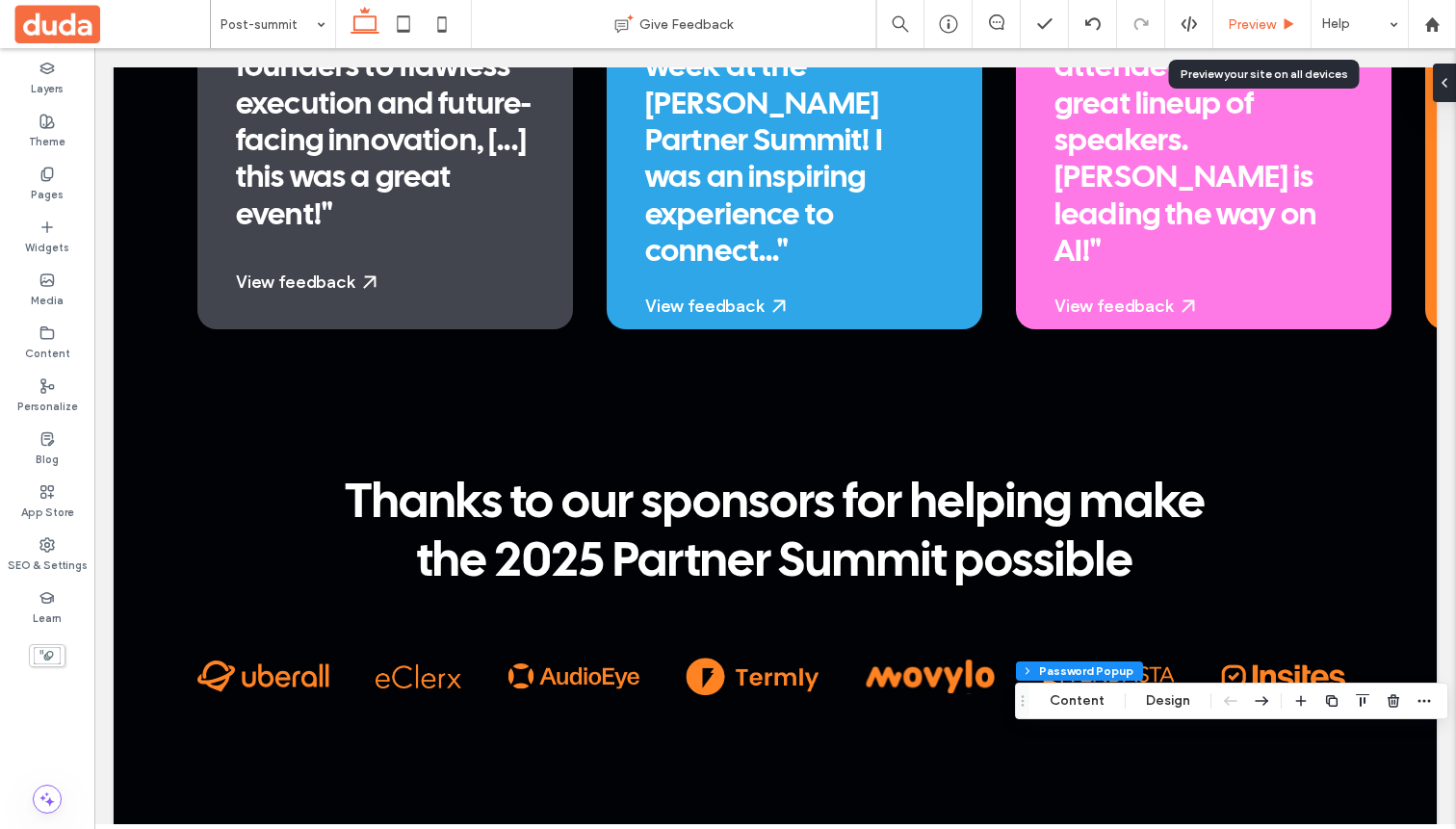
click at [1251, 27] on span "Preview" at bounding box center [1251, 24] width 48 height 17
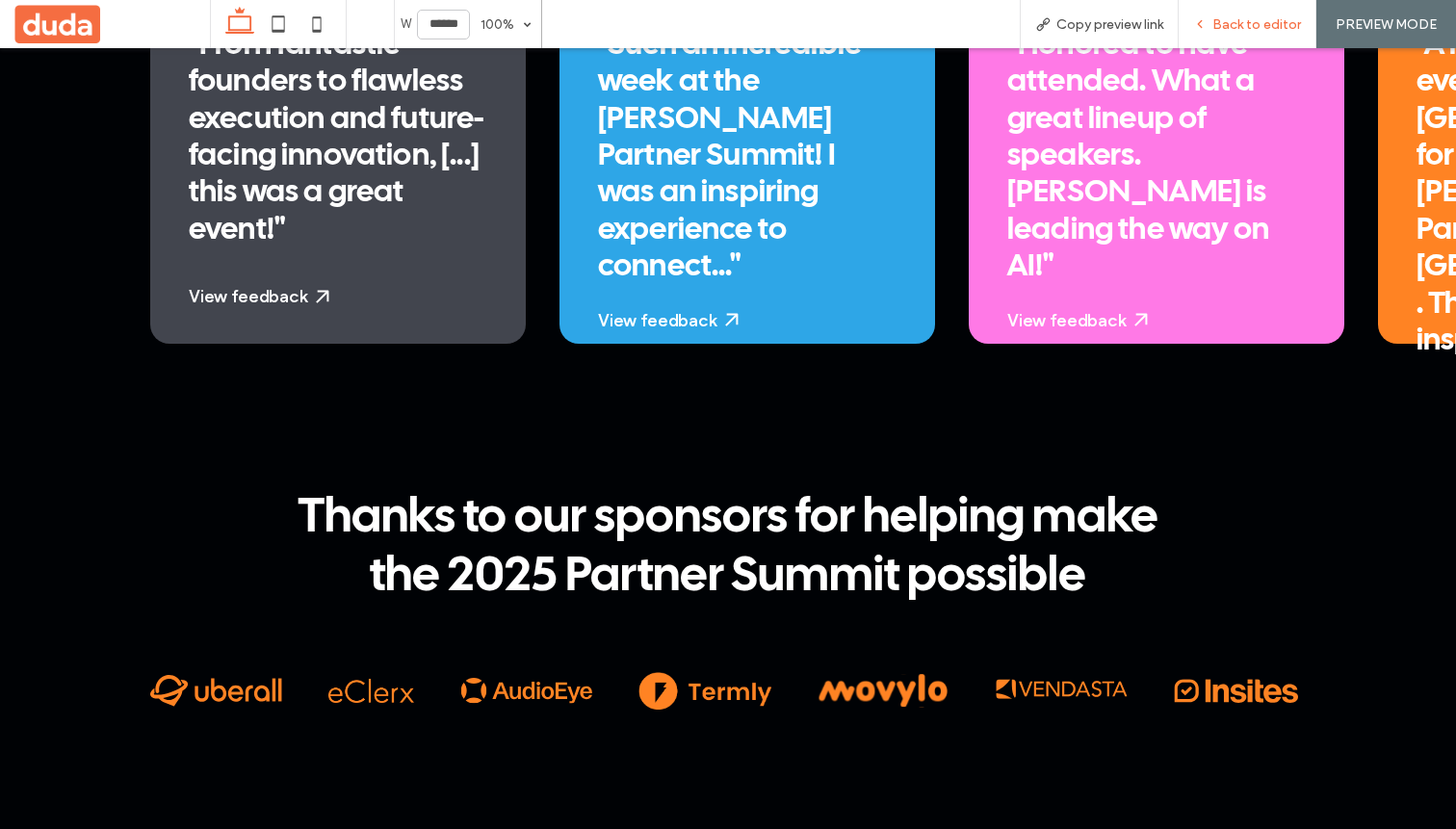
scroll to position [4506, 0]
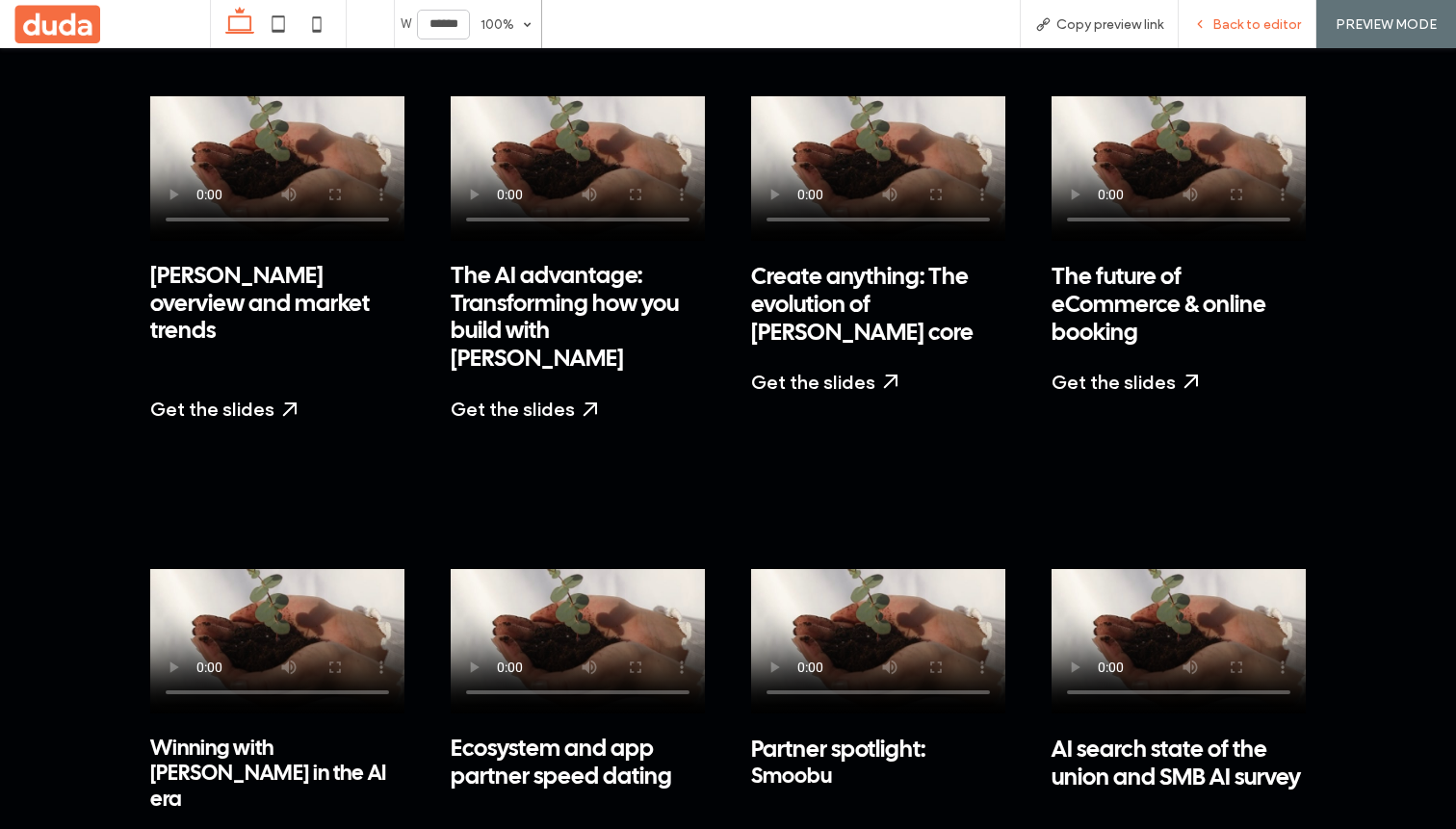
click at [1240, 29] on span "Back to editor" at bounding box center [1256, 24] width 89 height 17
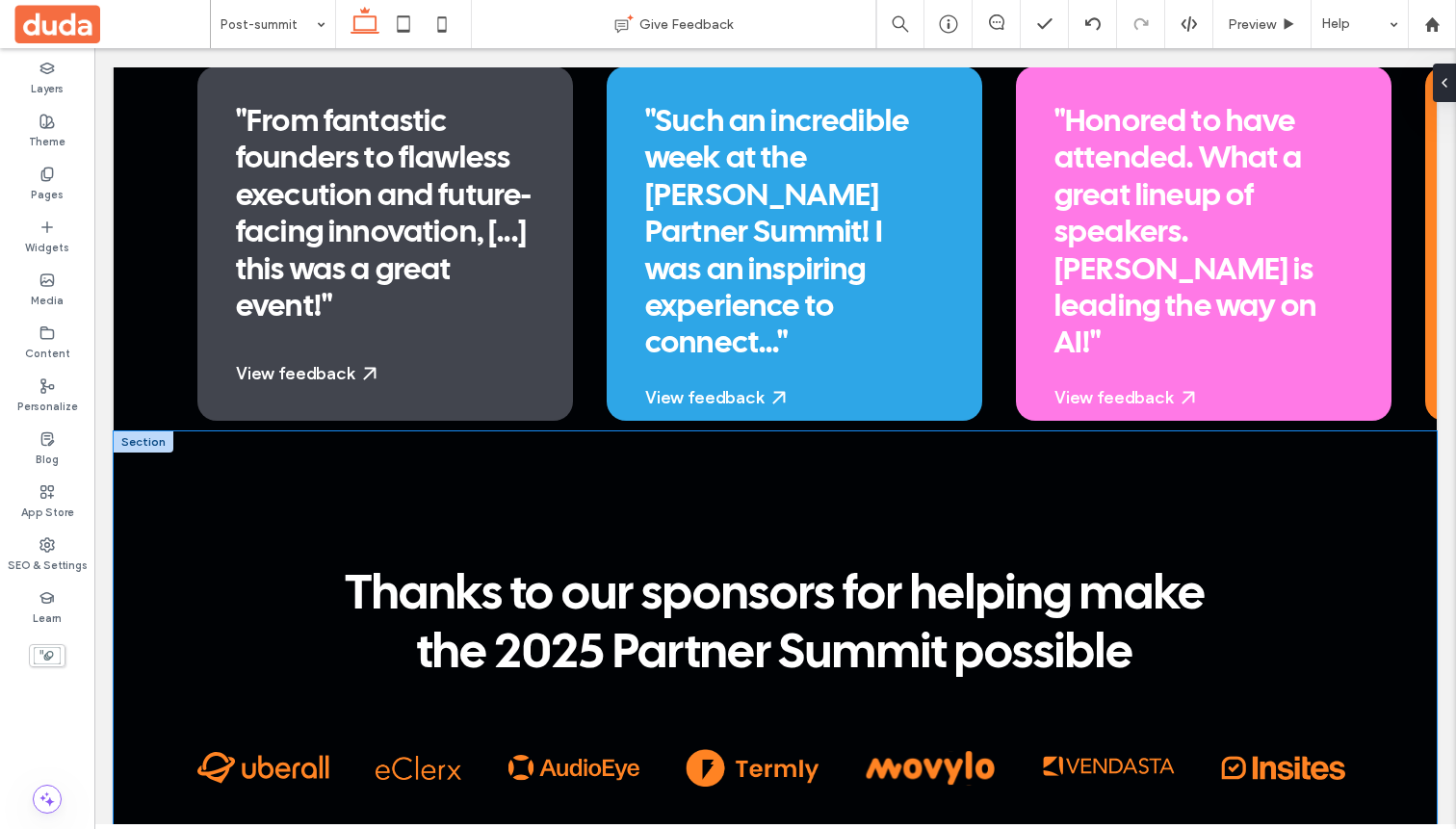
scroll to position [4484, 0]
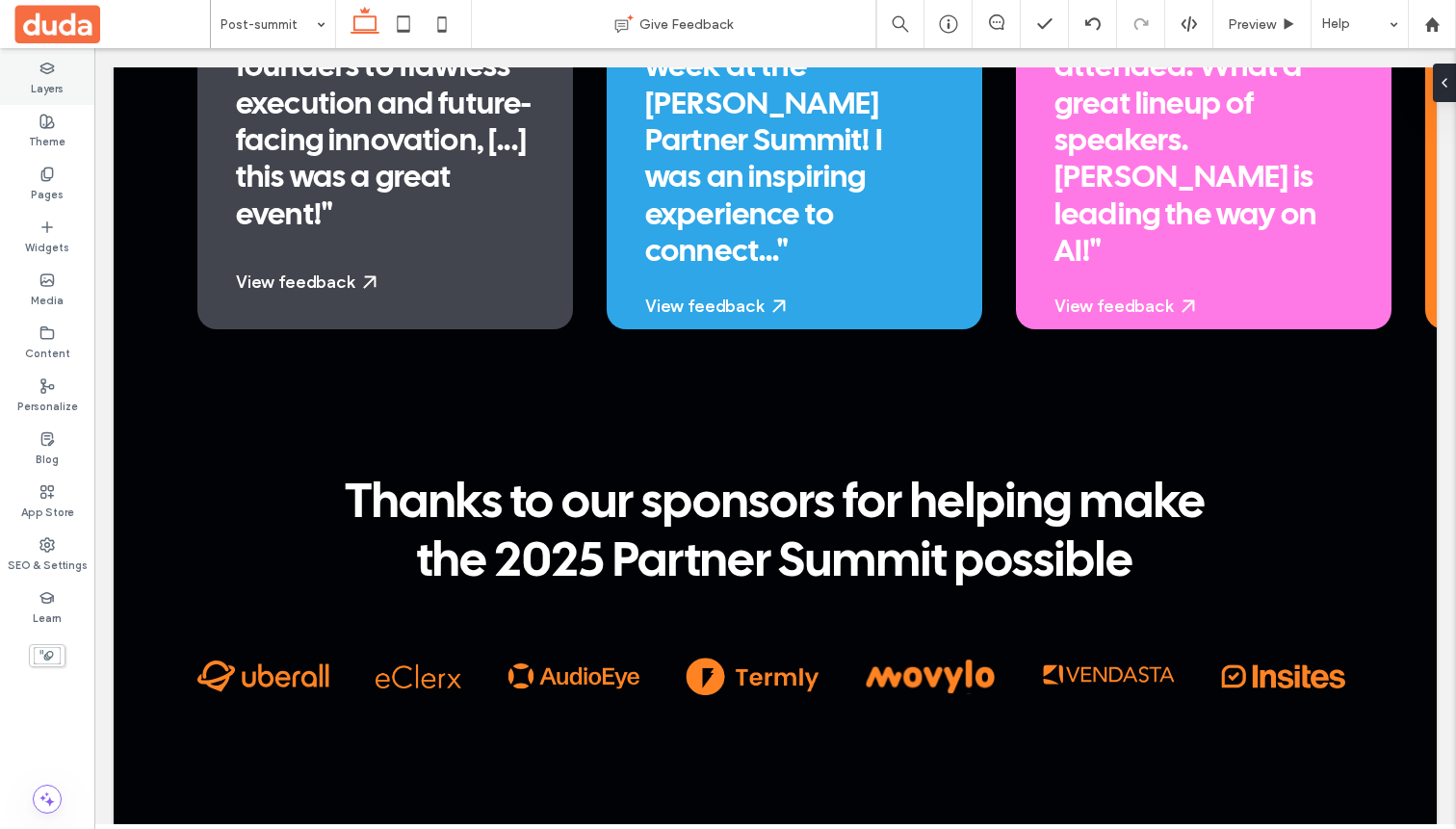
click at [56, 87] on label "Layers" at bounding box center [46, 87] width 32 height 22
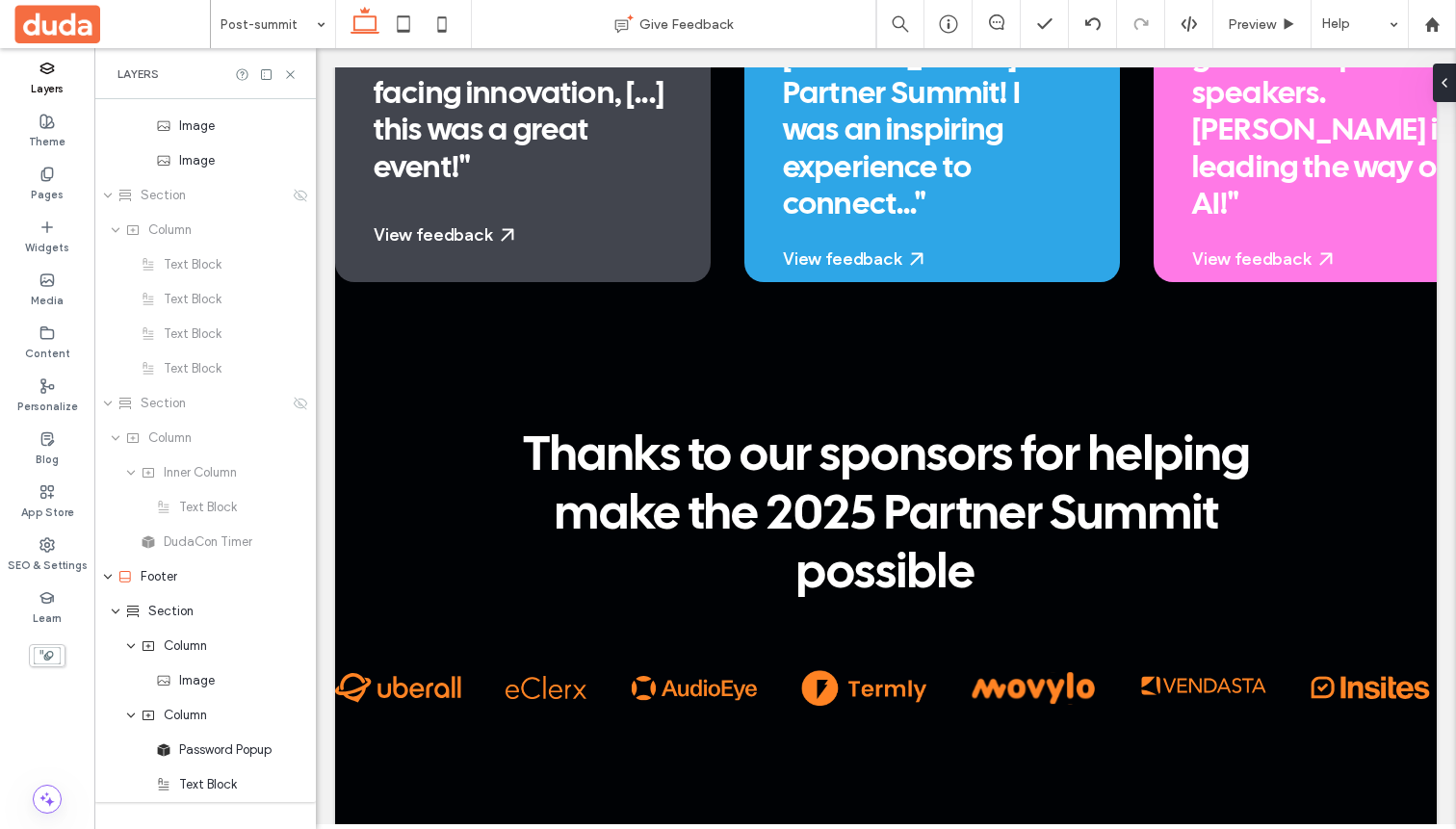
scroll to position [6386, 0]
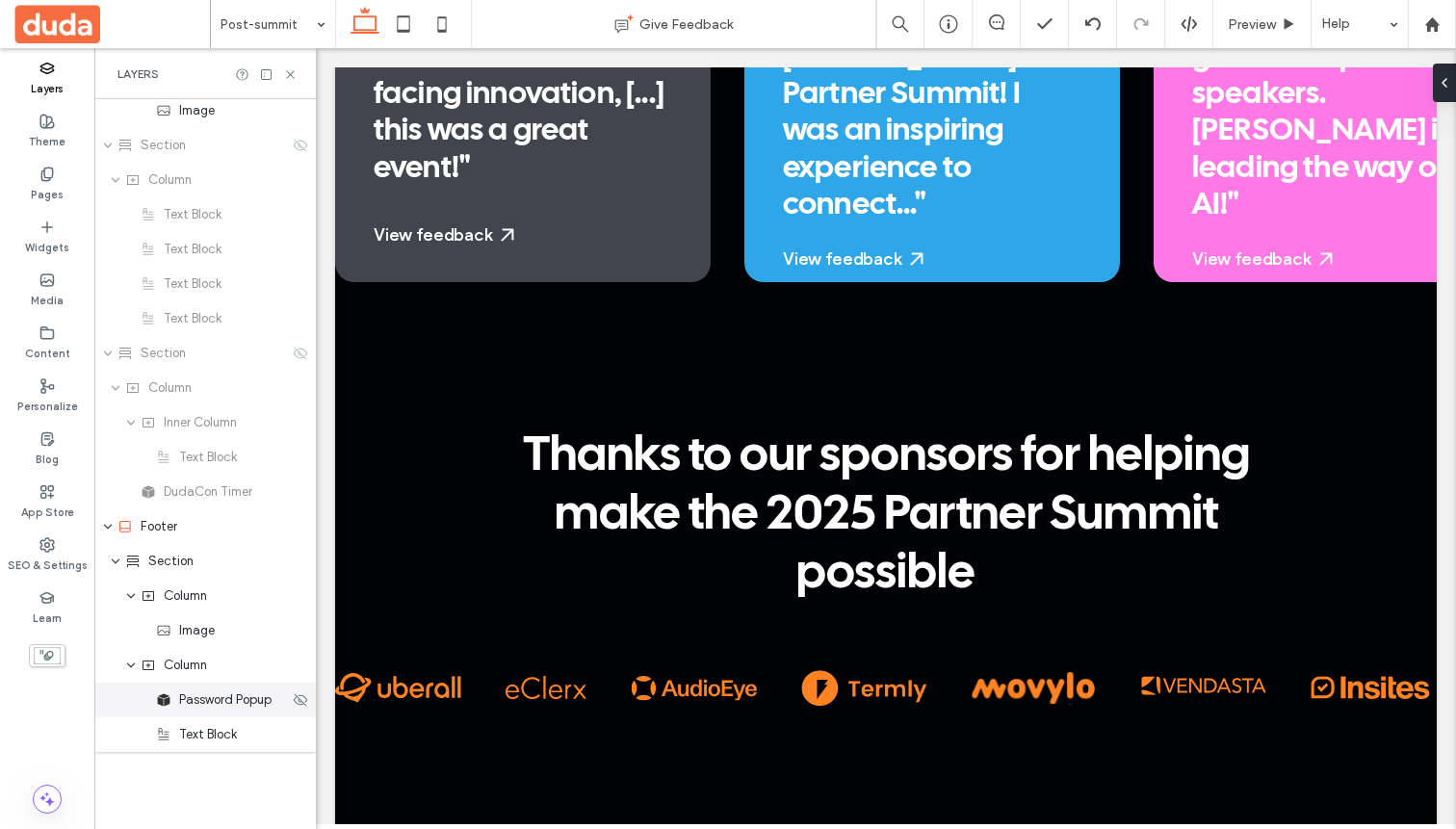
click at [212, 707] on span "Password Popup" at bounding box center [225, 701] width 92 height 20
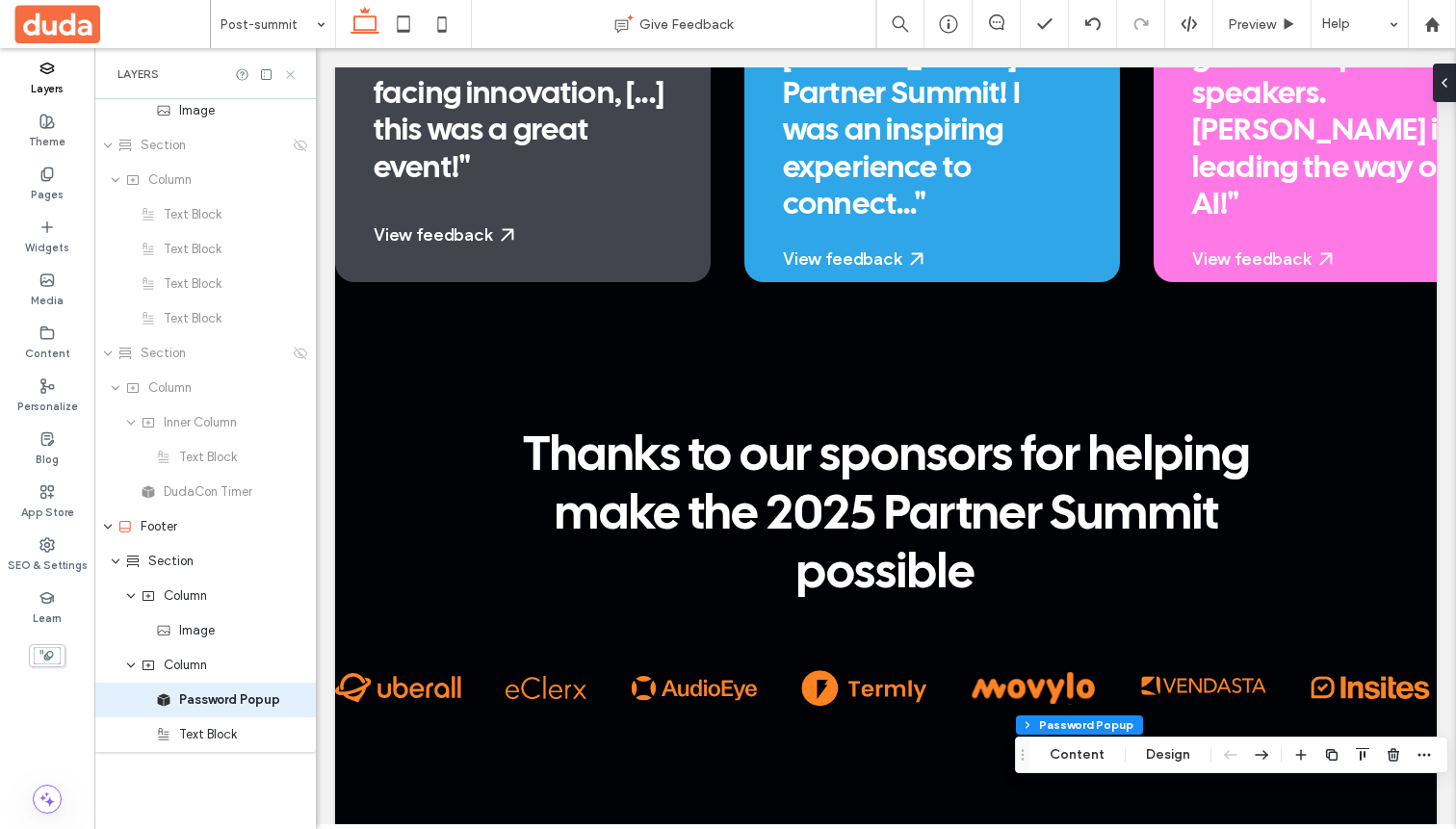
click at [292, 76] on use at bounding box center [290, 74] width 8 height 8
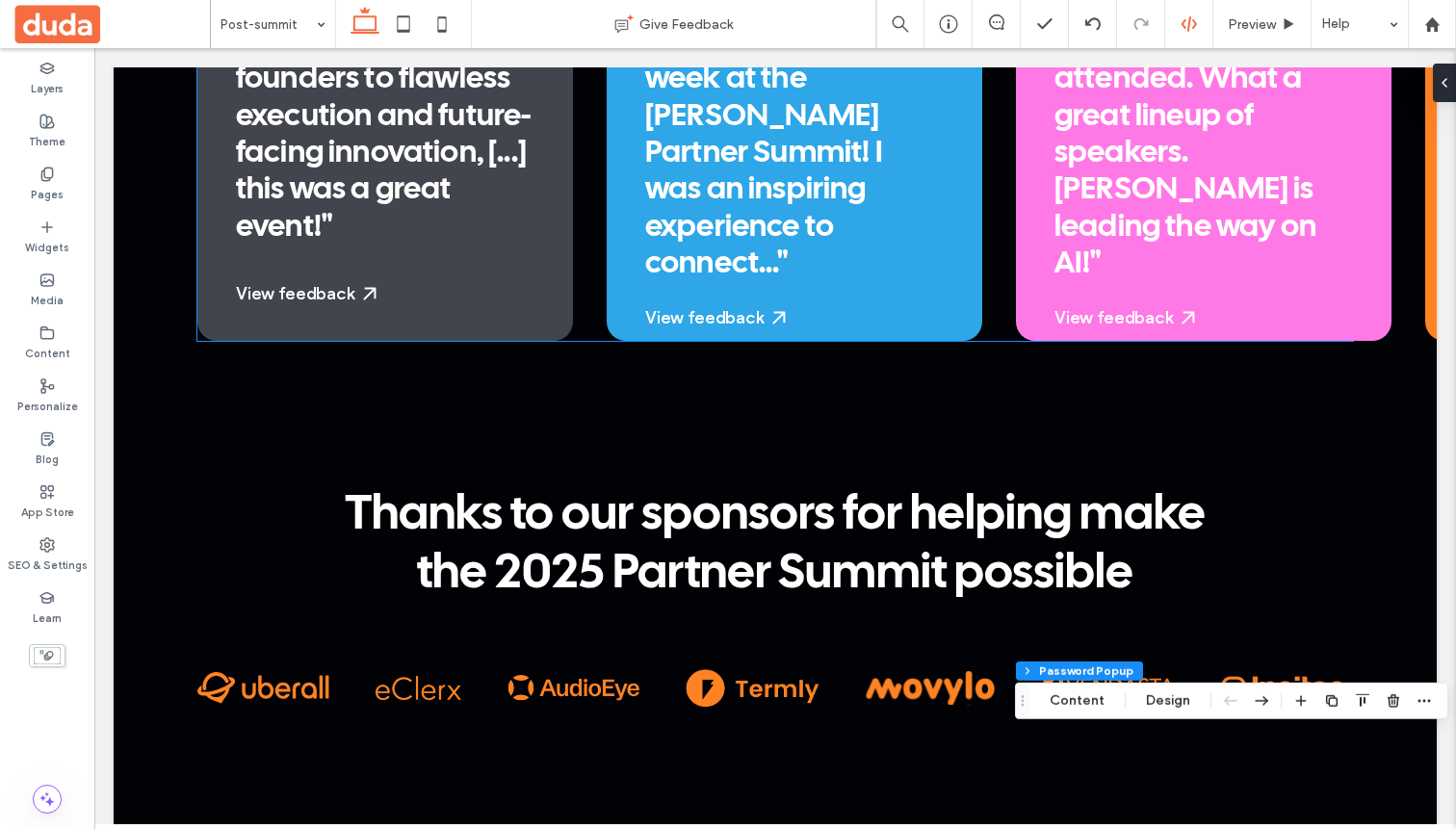
scroll to position [4484, 0]
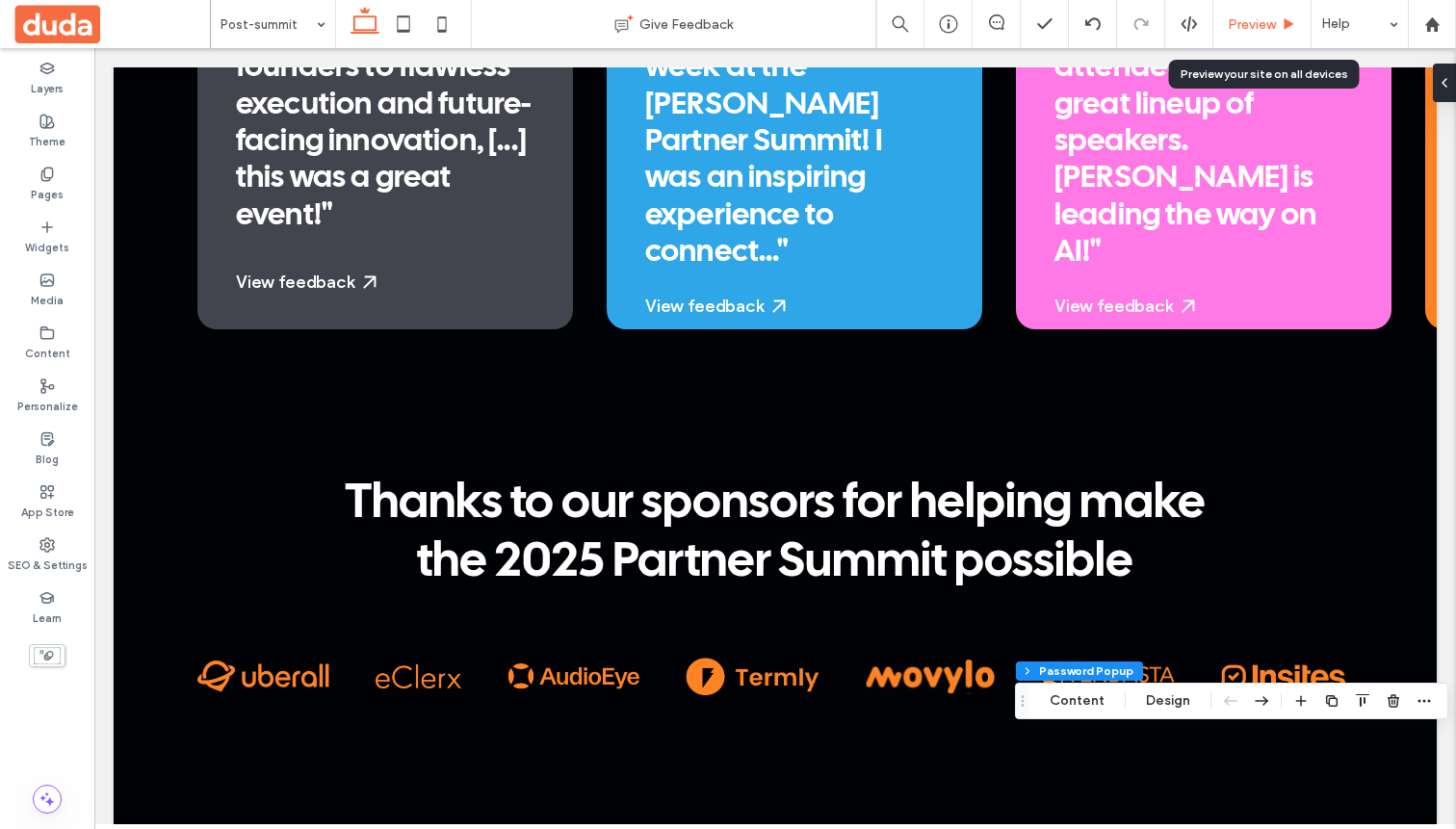
click at [1227, 6] on div "Preview" at bounding box center [1262, 23] width 98 height 48
click at [1276, 23] on div "Preview" at bounding box center [1261, 24] width 97 height 17
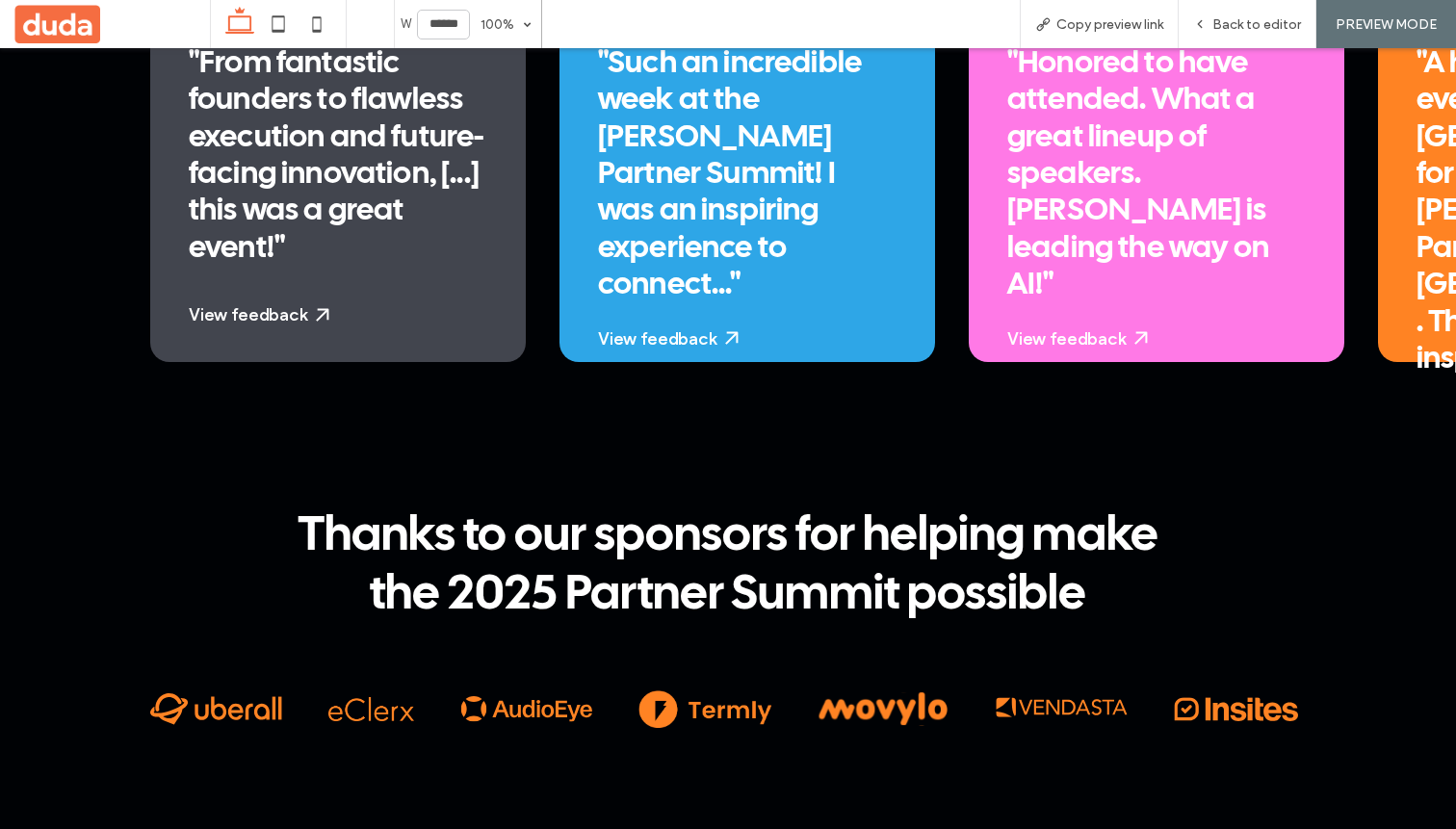
scroll to position [4506, 0]
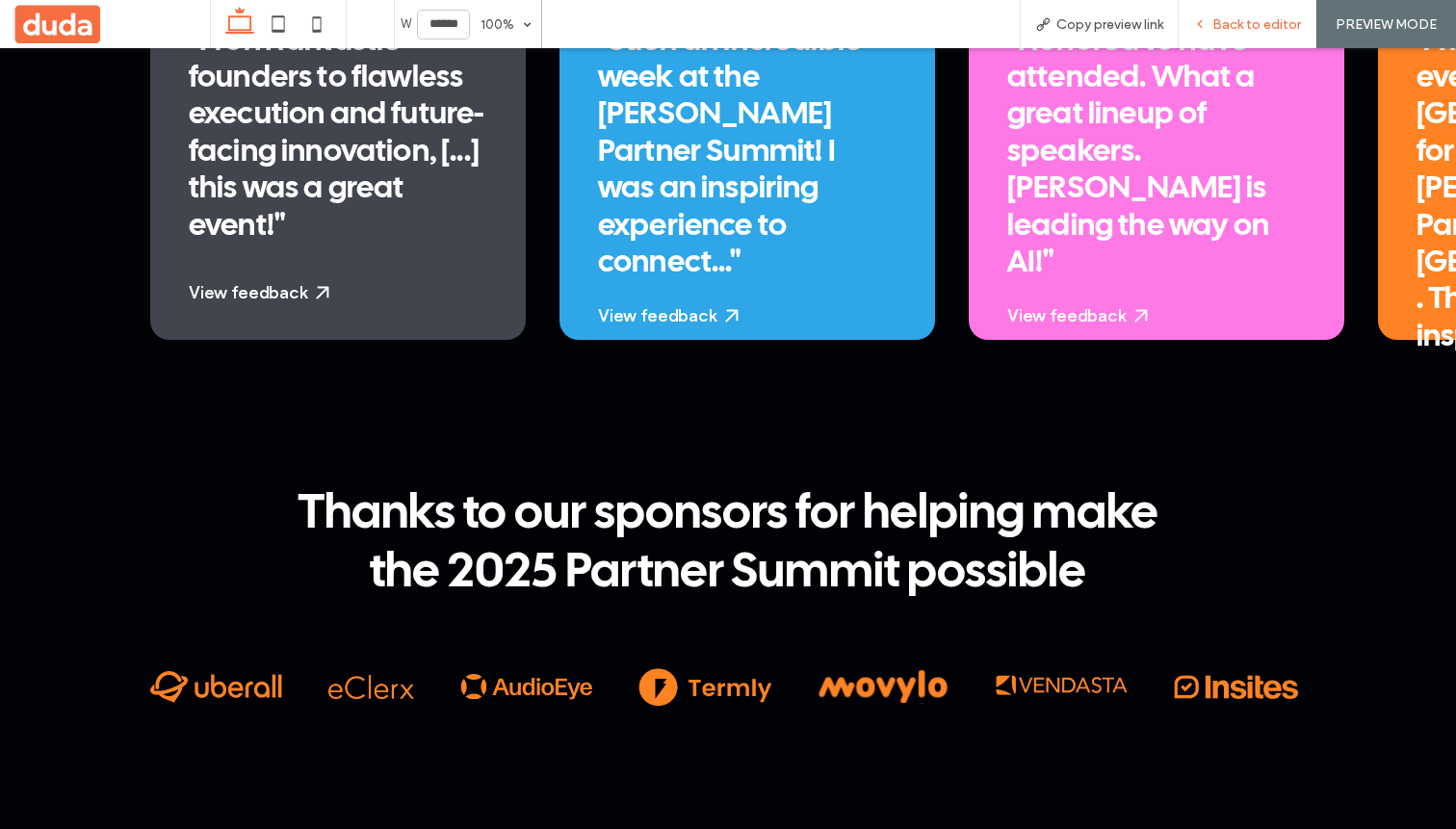
click at [1254, 15] on div "Back to editor" at bounding box center [1248, 23] width 138 height 48
click at [1229, 23] on span "Back to editor" at bounding box center [1256, 24] width 89 height 17
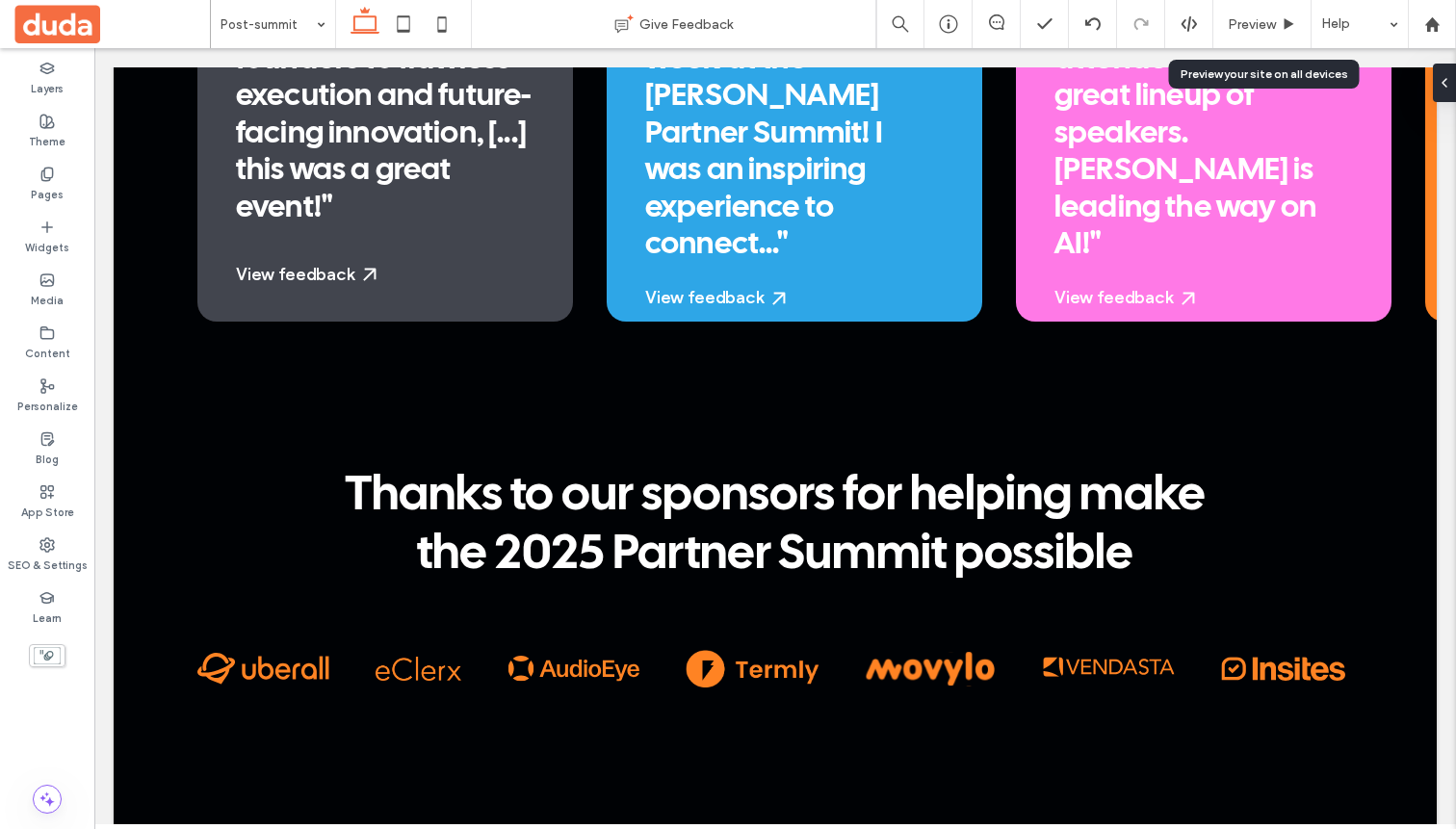
scroll to position [4484, 0]
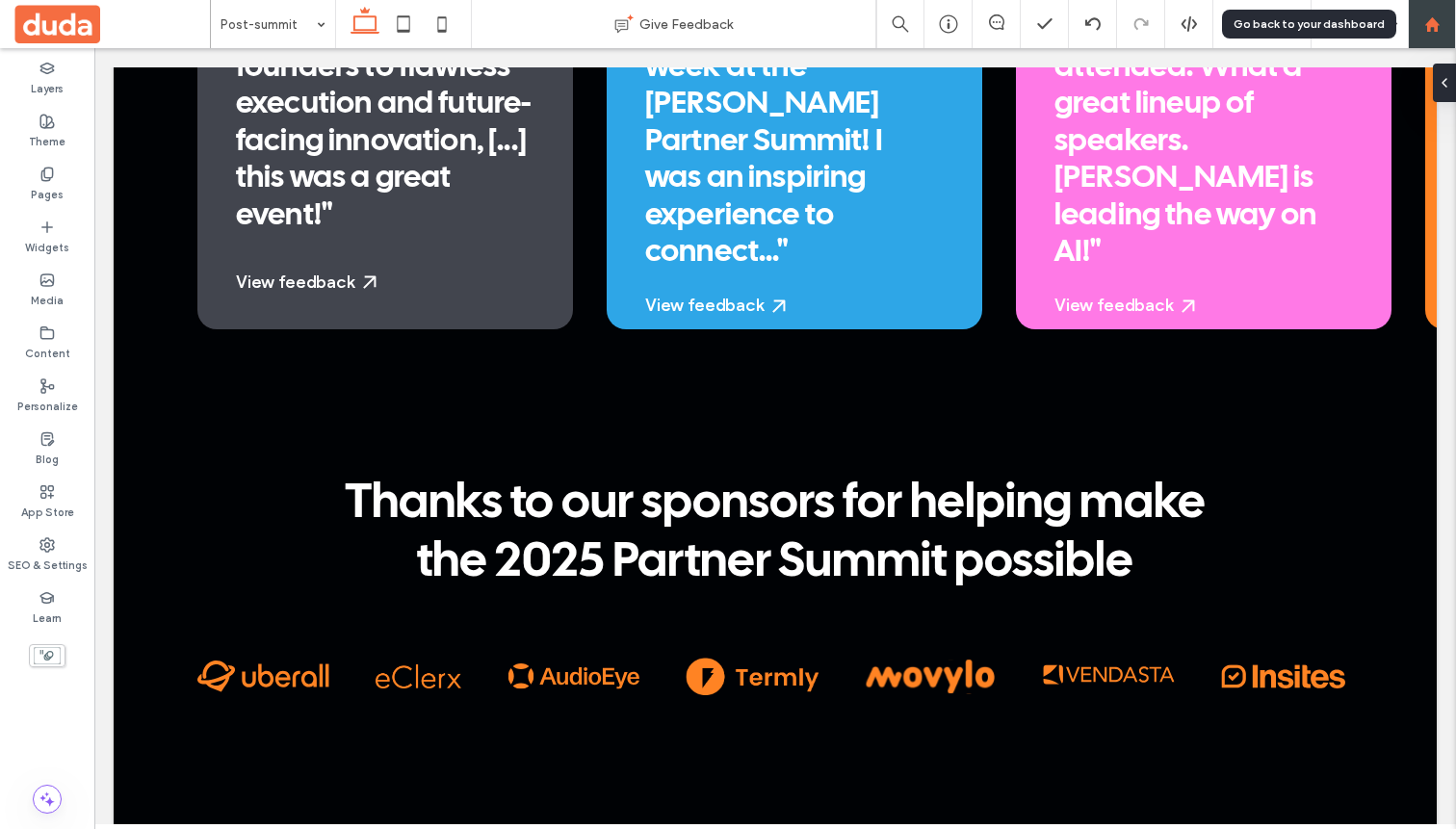
click at [1444, 22] on div at bounding box center [1432, 24] width 46 height 17
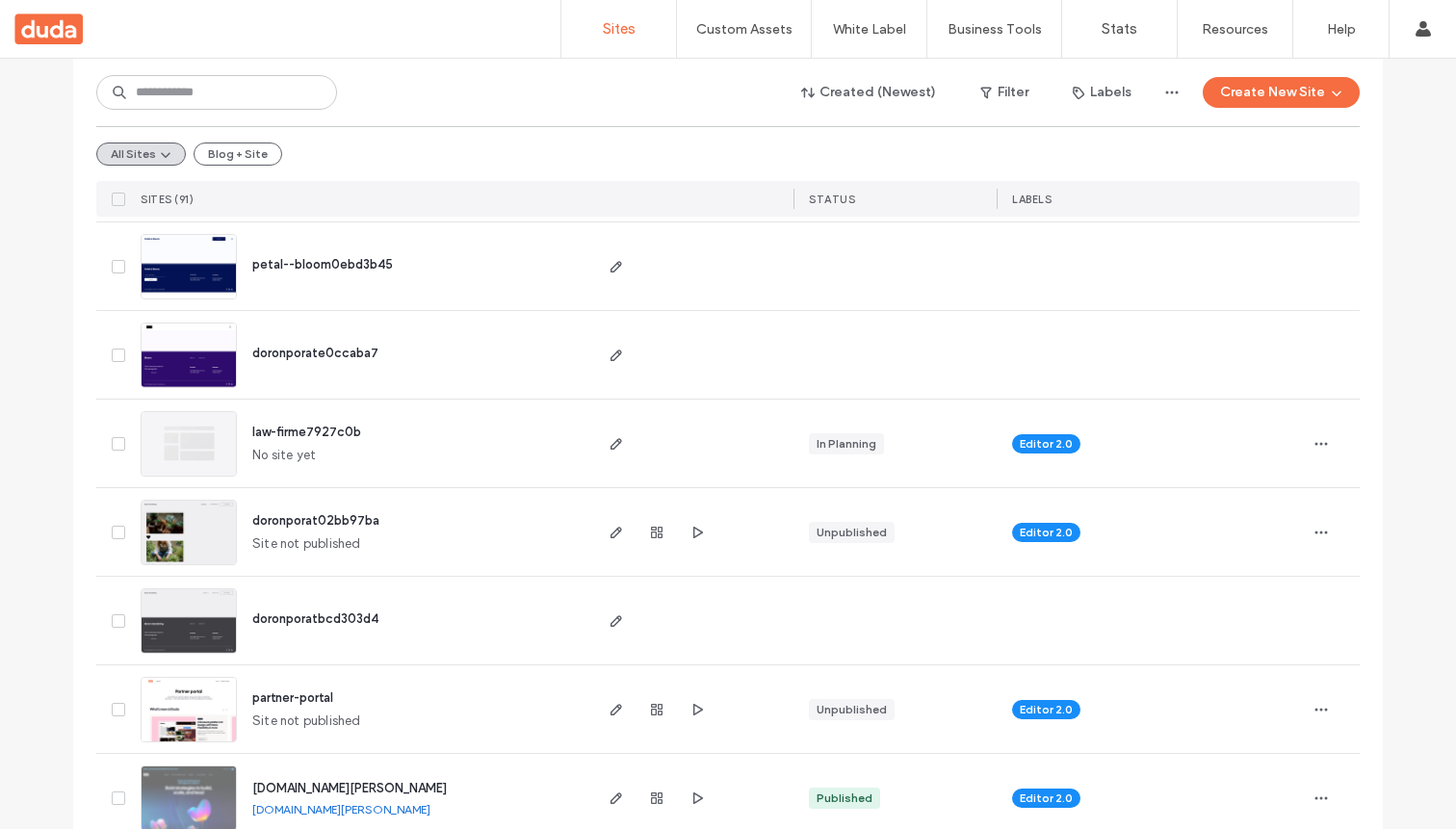
scroll to position [592, 0]
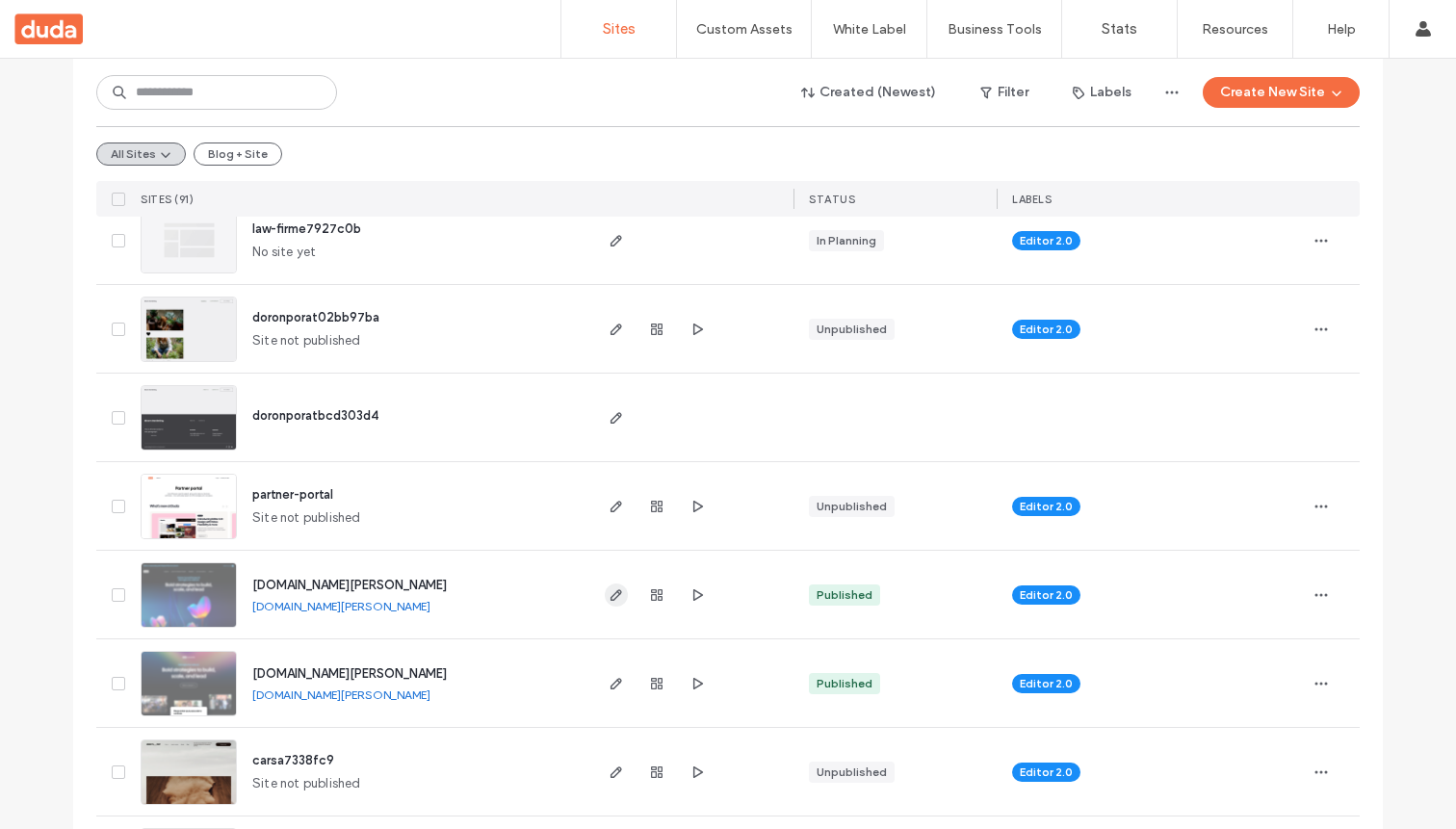
click at [614, 590] on use "button" at bounding box center [616, 595] width 12 height 12
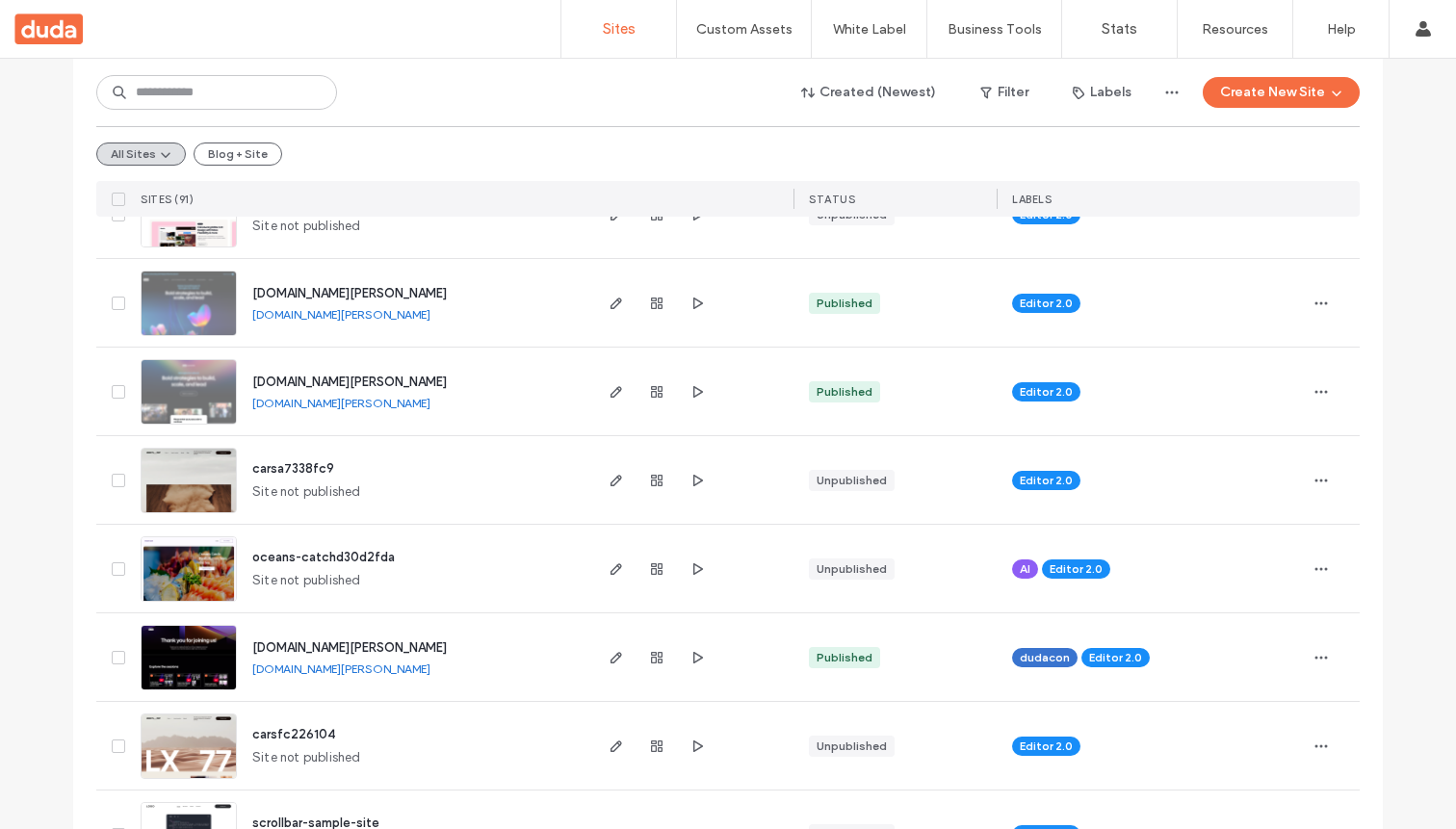
scroll to position [885, 0]
click at [623, 303] on div at bounding box center [657, 302] width 104 height 88
click at [613, 303] on icon "button" at bounding box center [616, 302] width 16 height 16
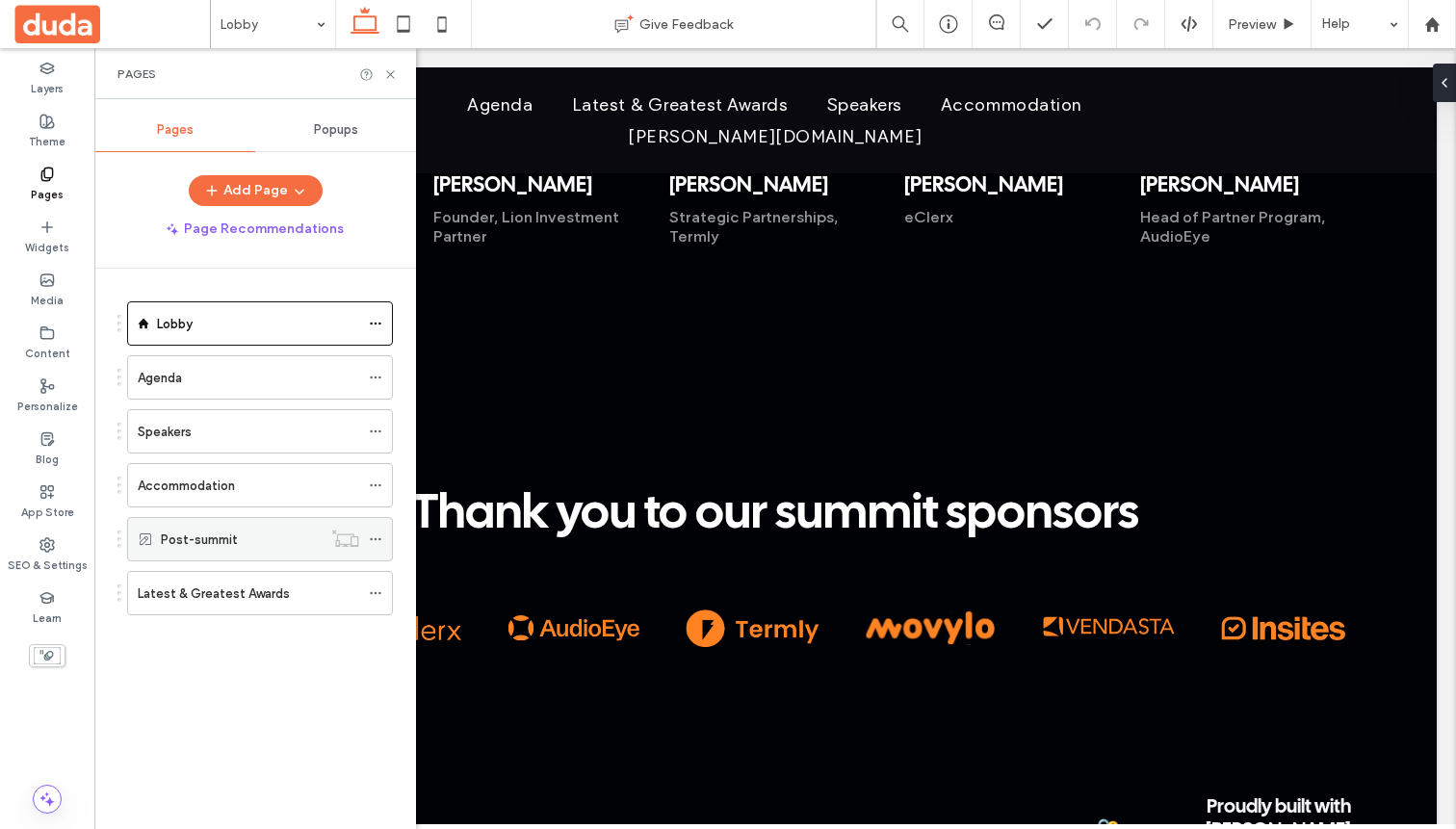
click at [218, 533] on label "Post-summit" at bounding box center [199, 539] width 77 height 33
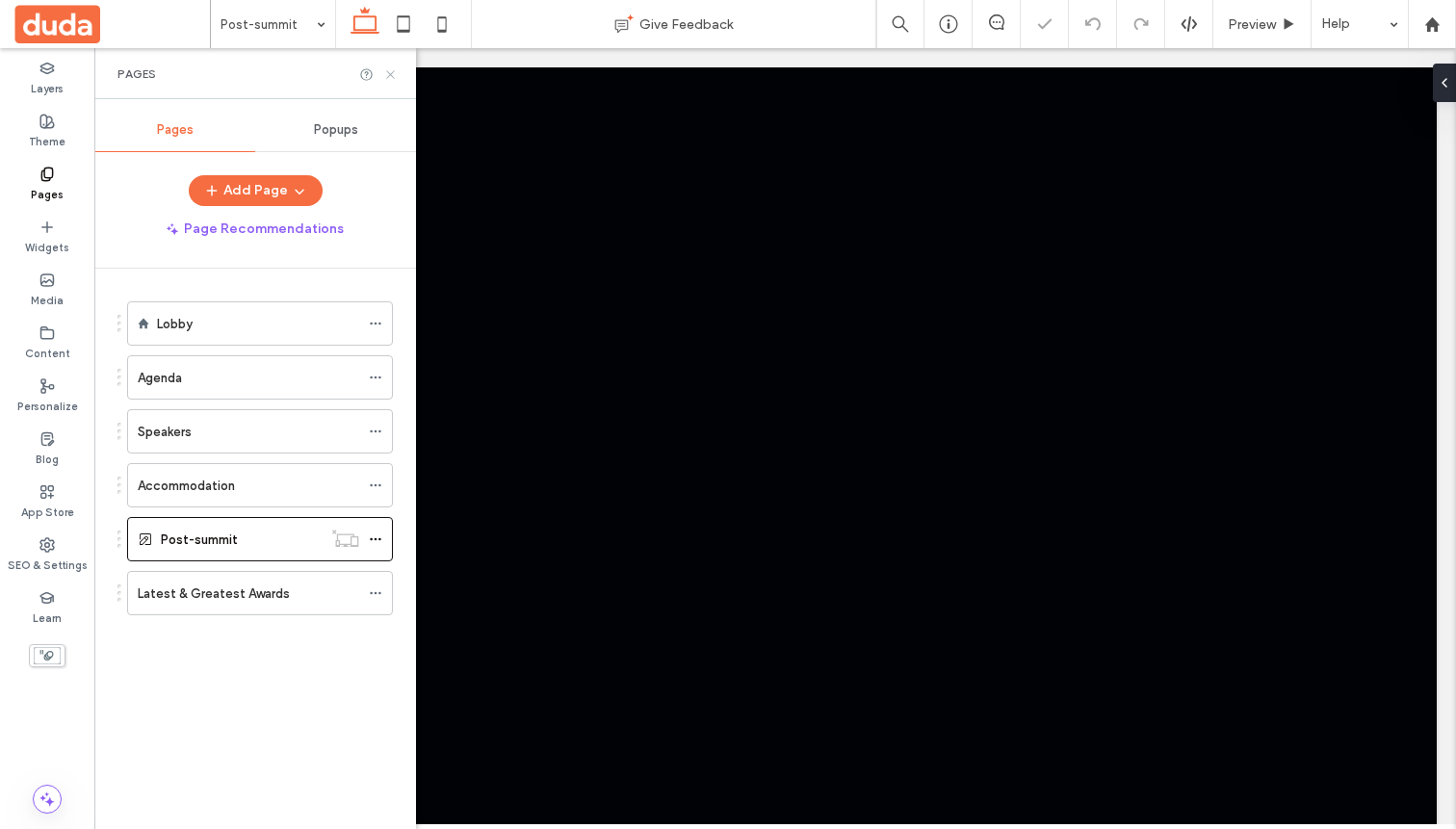
click at [390, 76] on icon at bounding box center [390, 74] width 15 height 15
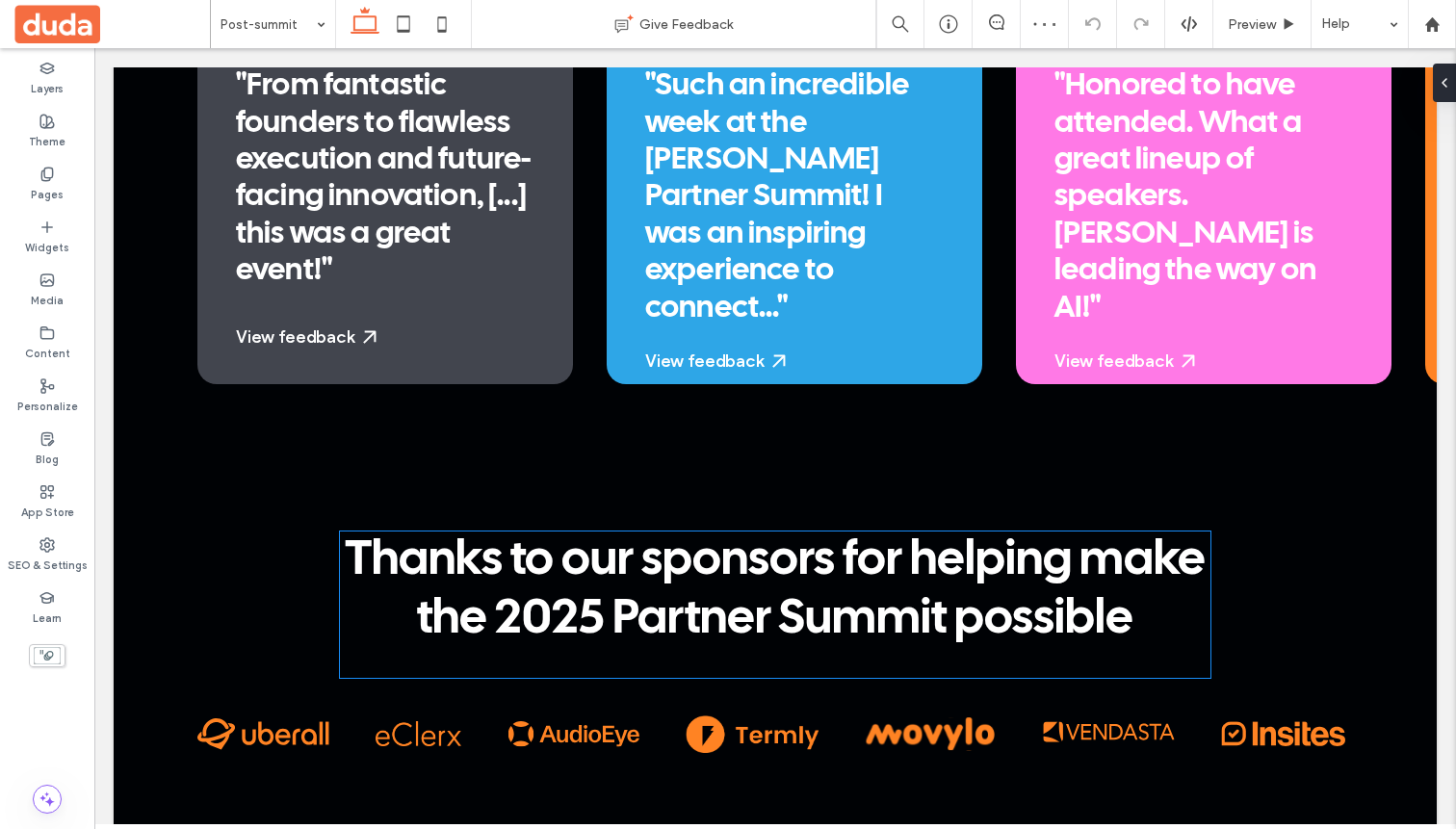
scroll to position [4508, 0]
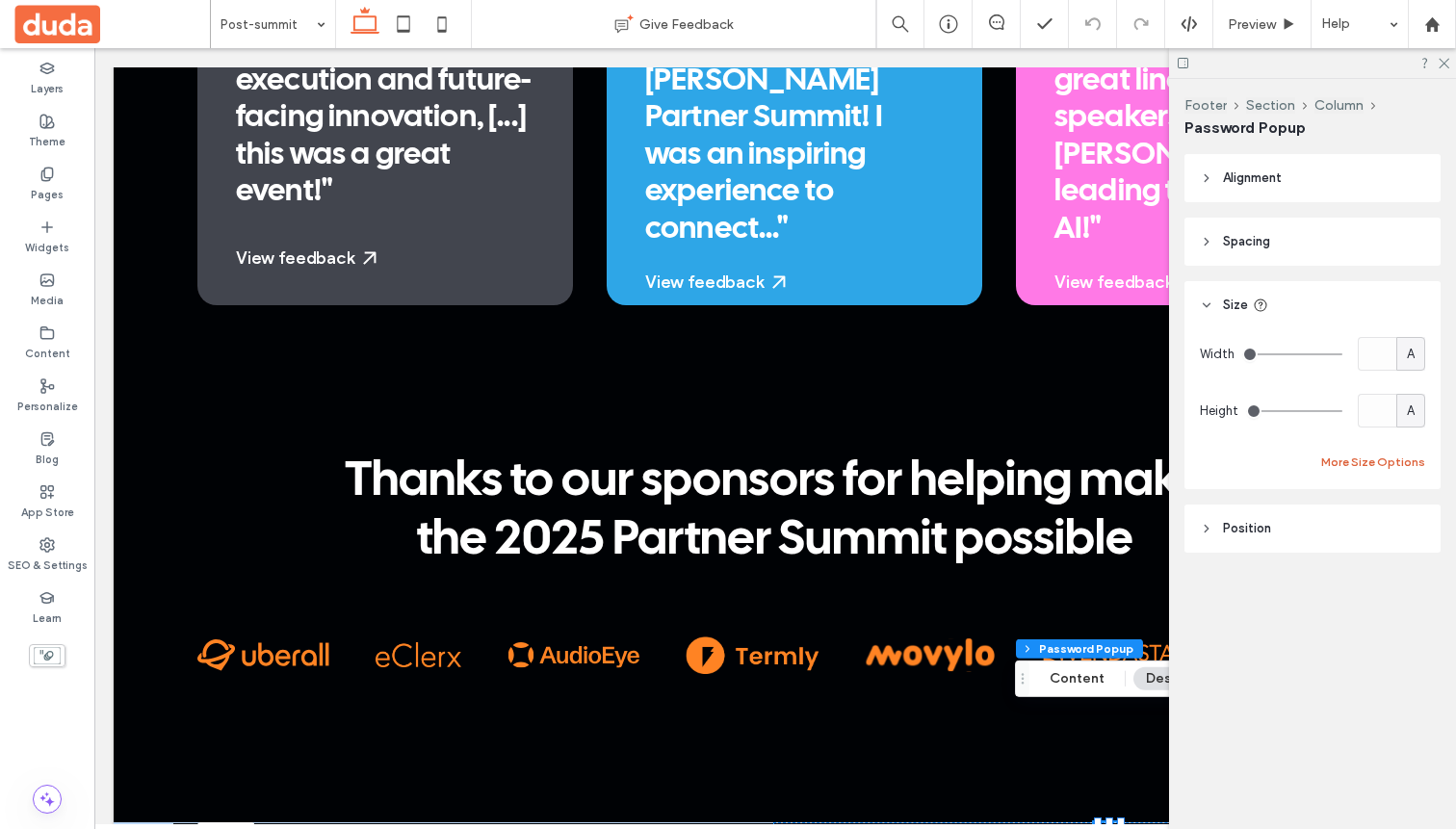
click at [1381, 458] on button "More Size Options" at bounding box center [1373, 463] width 104 height 23
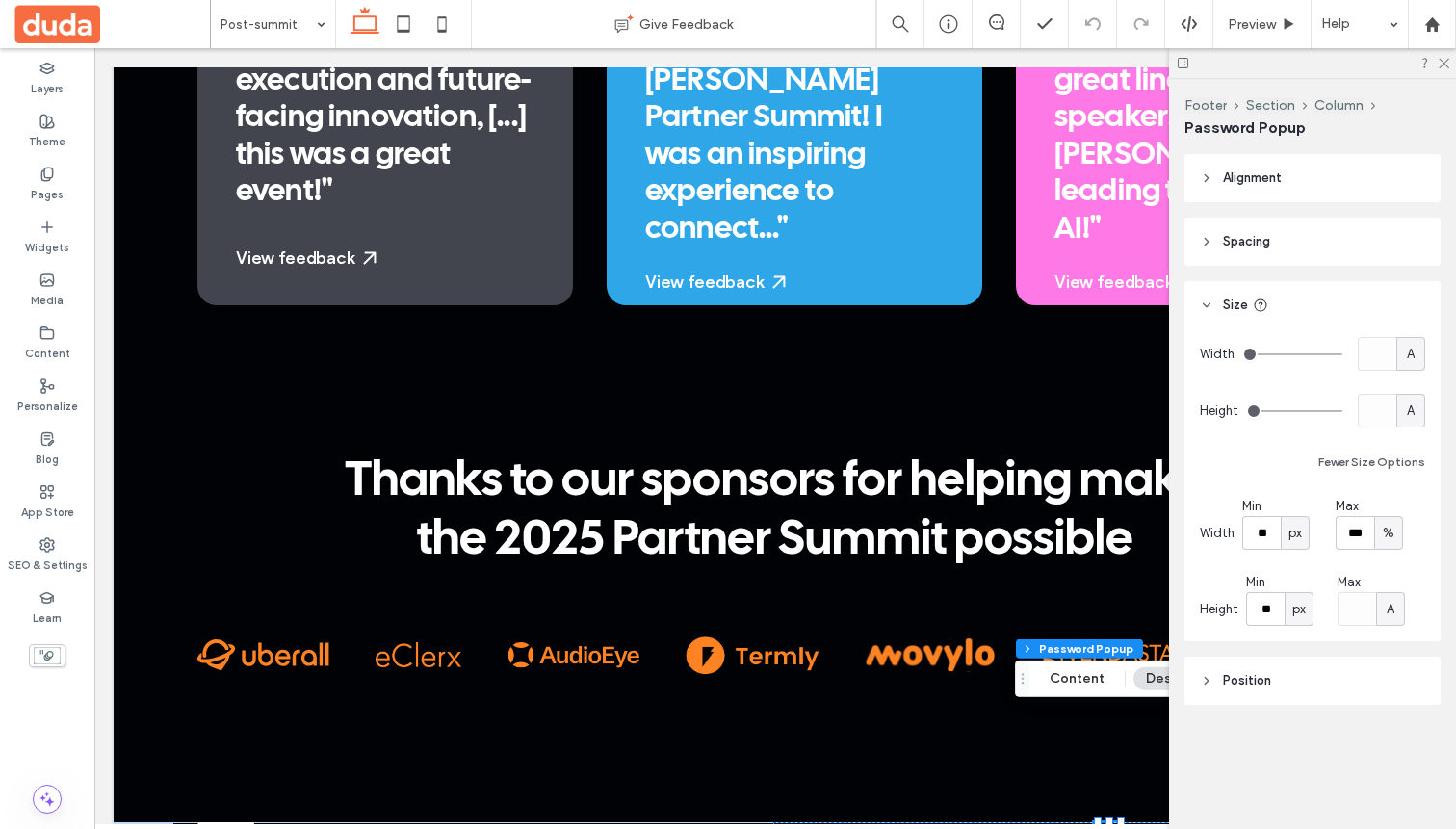
click at [1399, 534] on div "%" at bounding box center [1388, 533] width 29 height 33
click at [1380, 691] on div "A" at bounding box center [1389, 702] width 27 height 33
click at [1429, 276] on div "Alignment Spacing Padding (inner spacing) 0px 0% 0px 0% * px 0px * px 0px Size …" at bounding box center [1319, 468] width 269 height 628
click at [1446, 56] on icon at bounding box center [1442, 62] width 13 height 13
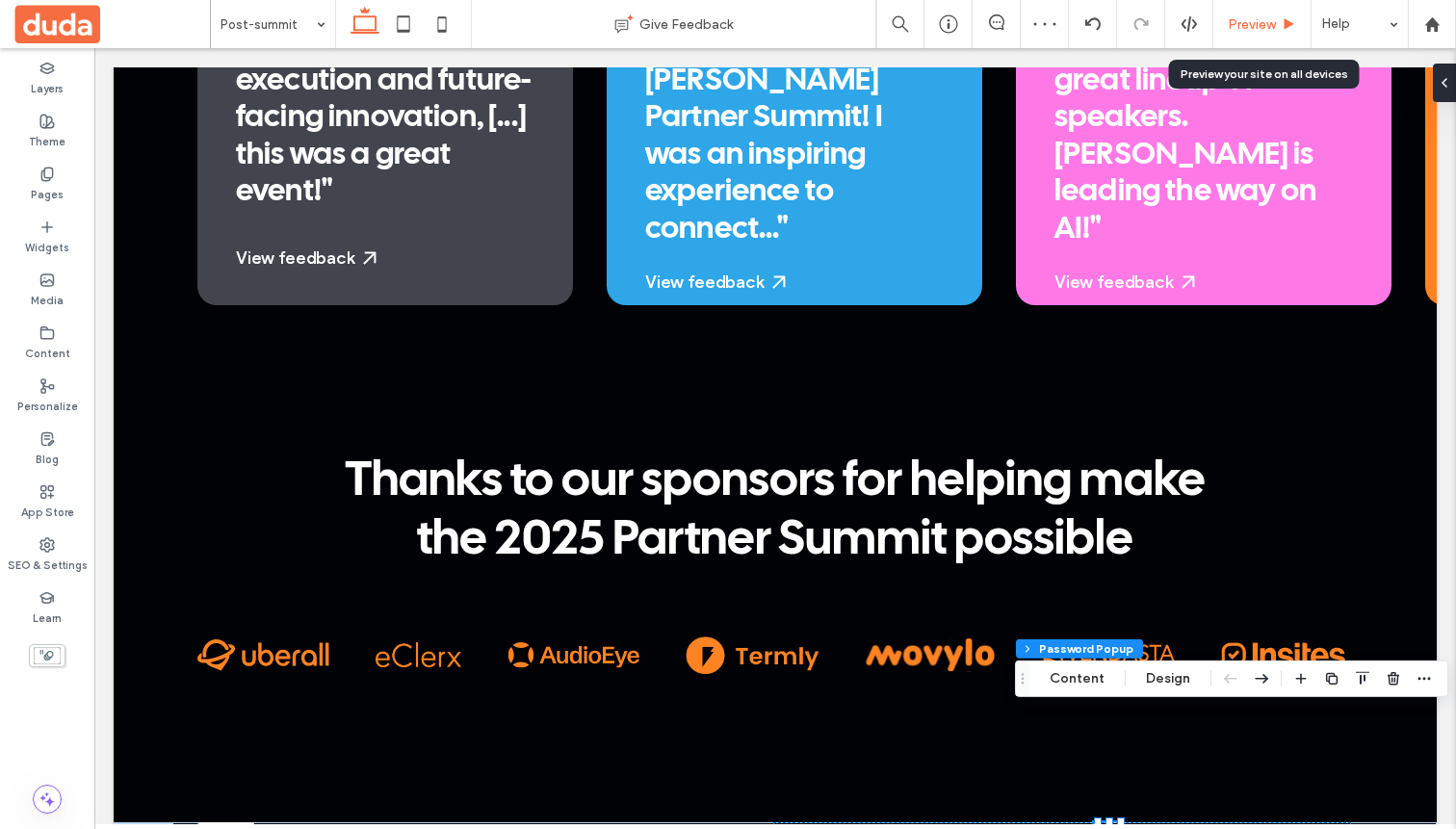
click at [1259, 13] on div "Preview" at bounding box center [1262, 23] width 98 height 48
click at [1255, 31] on span "Preview" at bounding box center [1251, 24] width 48 height 17
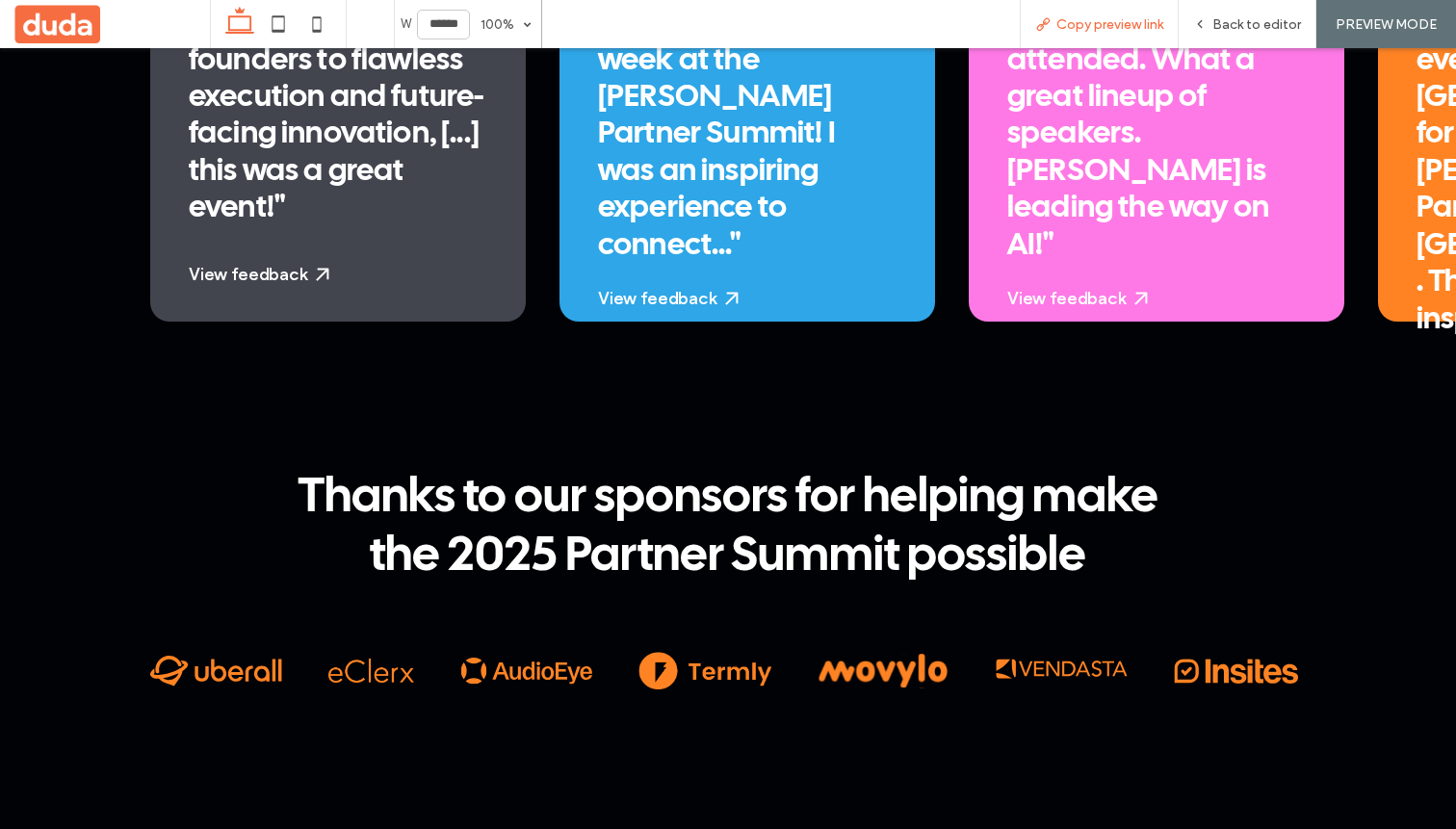
scroll to position [4531, 0]
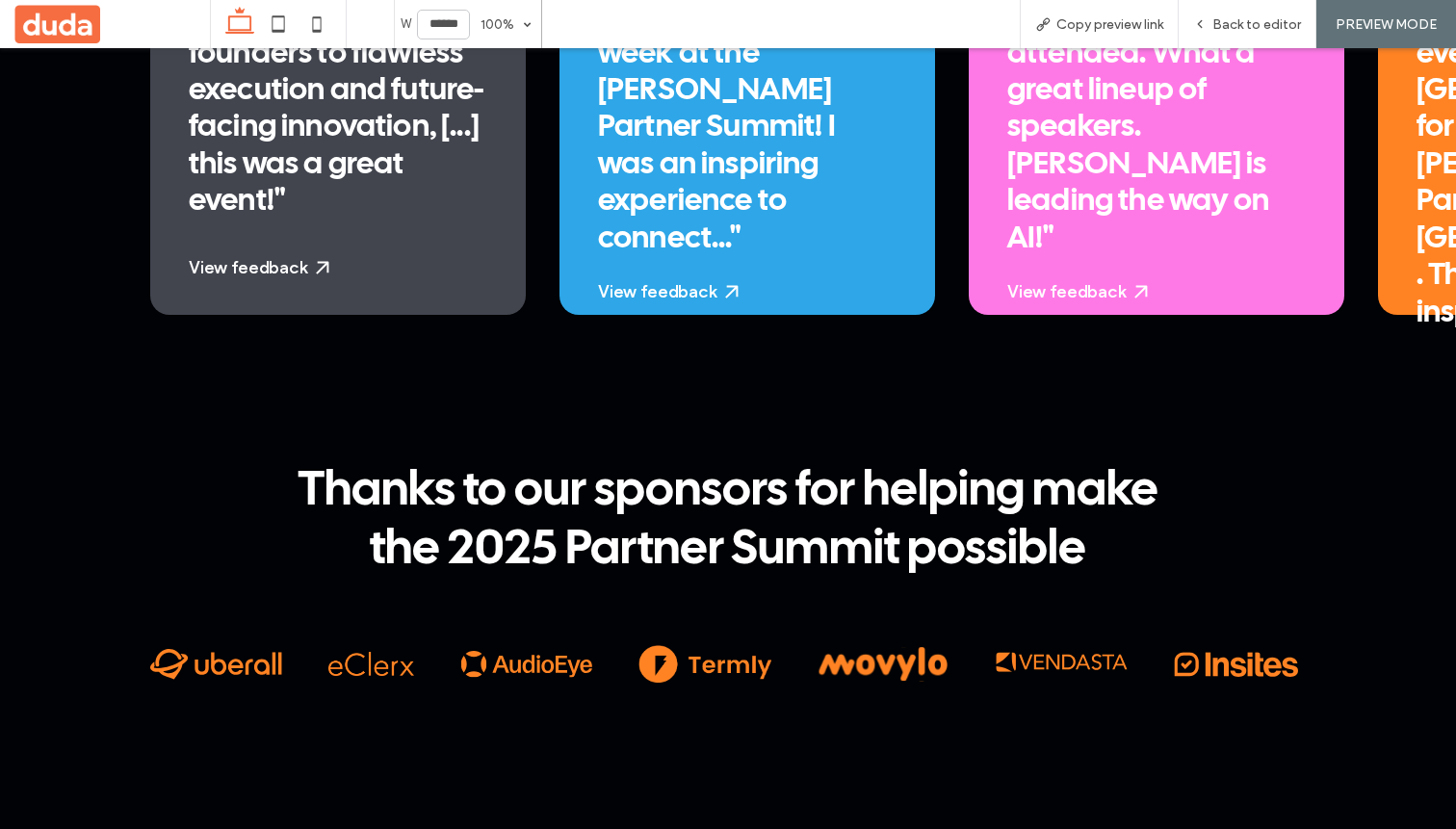
click at [1253, 32] on div "Back to editor" at bounding box center [1248, 23] width 138 height 48
click at [1227, 27] on span "Back to editor" at bounding box center [1256, 24] width 89 height 17
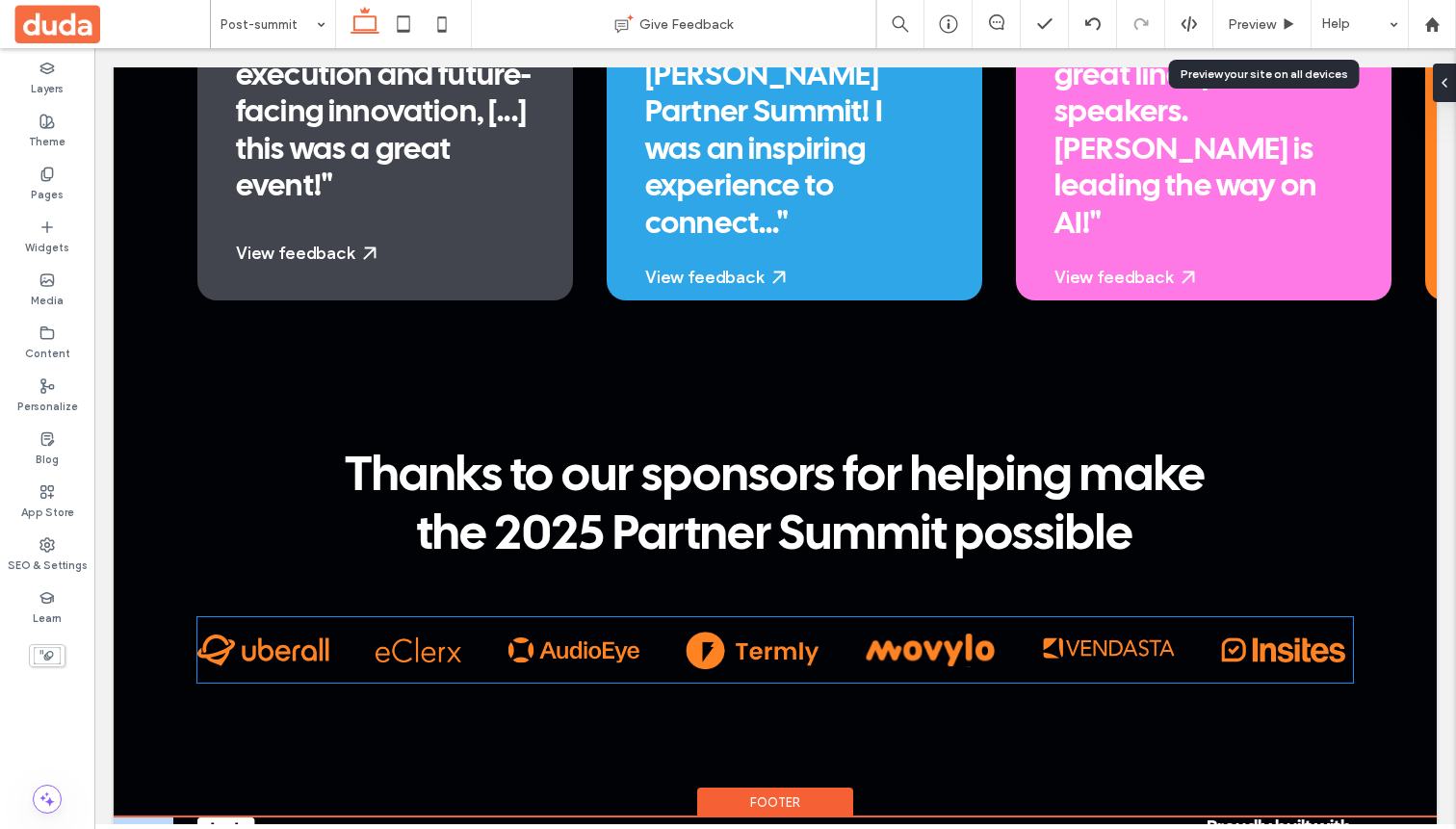
scroll to position [4508, 0]
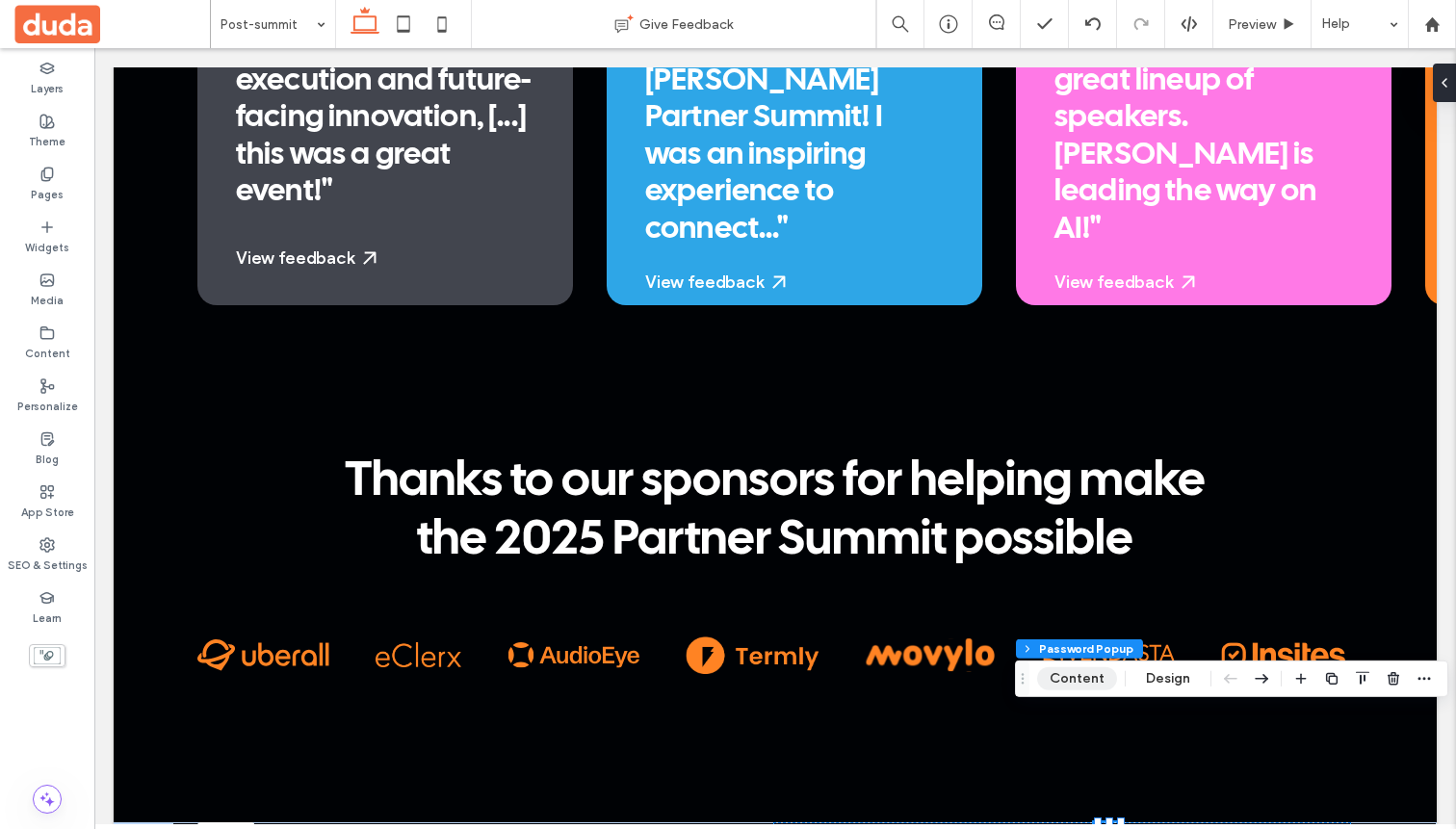
click at [1092, 680] on button "Content" at bounding box center [1077, 679] width 80 height 23
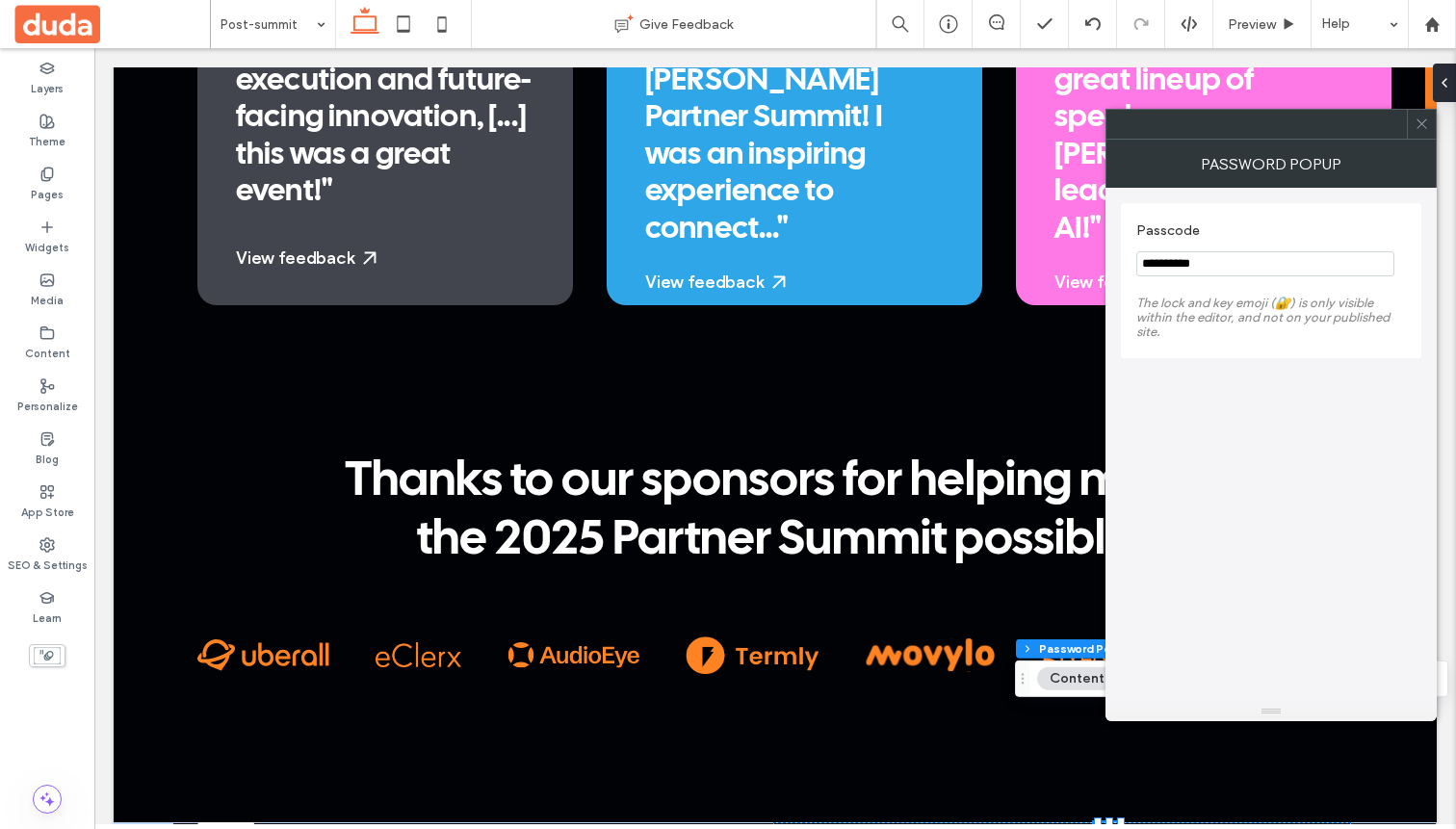
click at [1417, 122] on icon at bounding box center [1422, 123] width 15 height 15
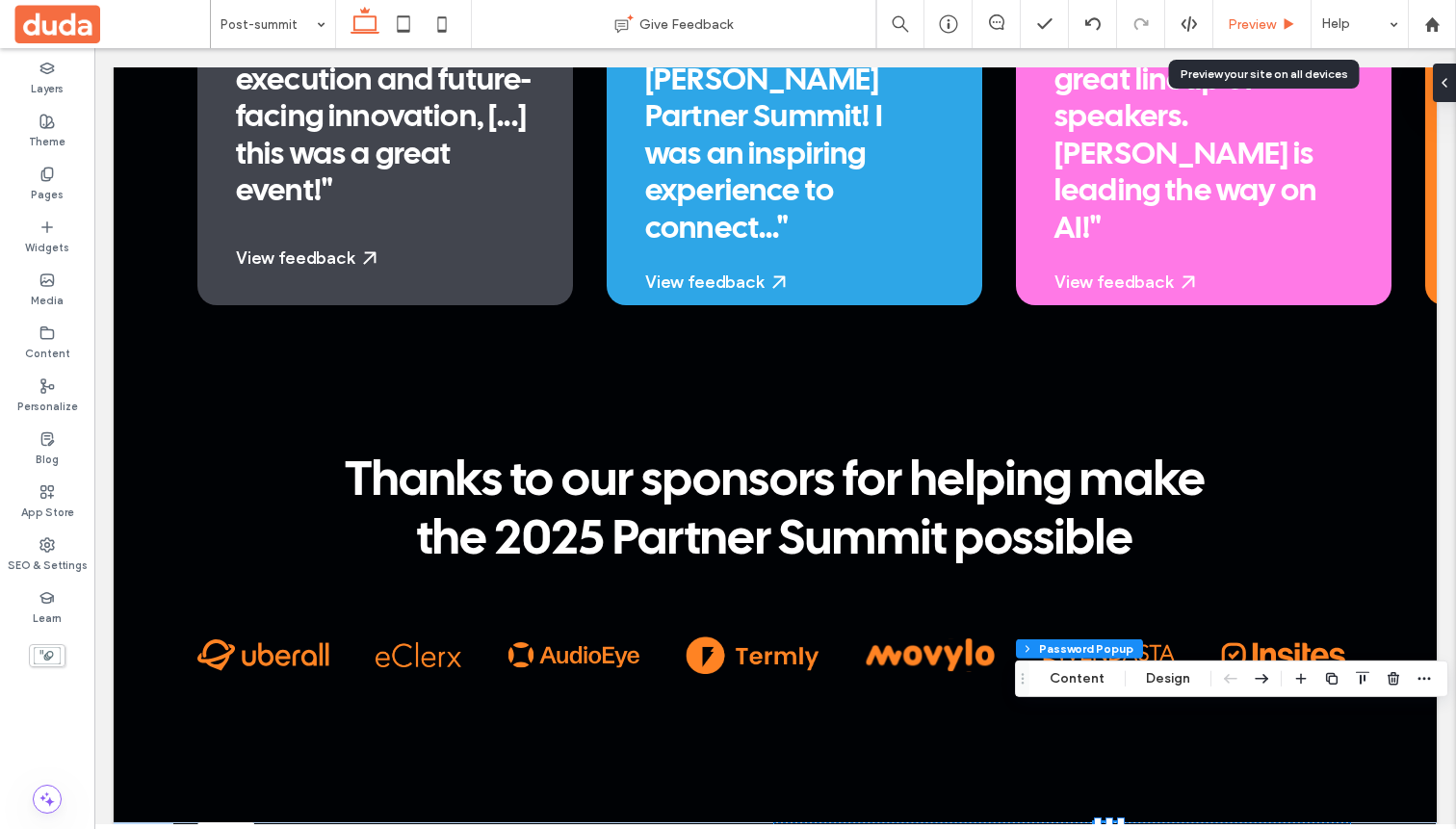
click at [1267, 21] on span "Preview" at bounding box center [1251, 24] width 48 height 17
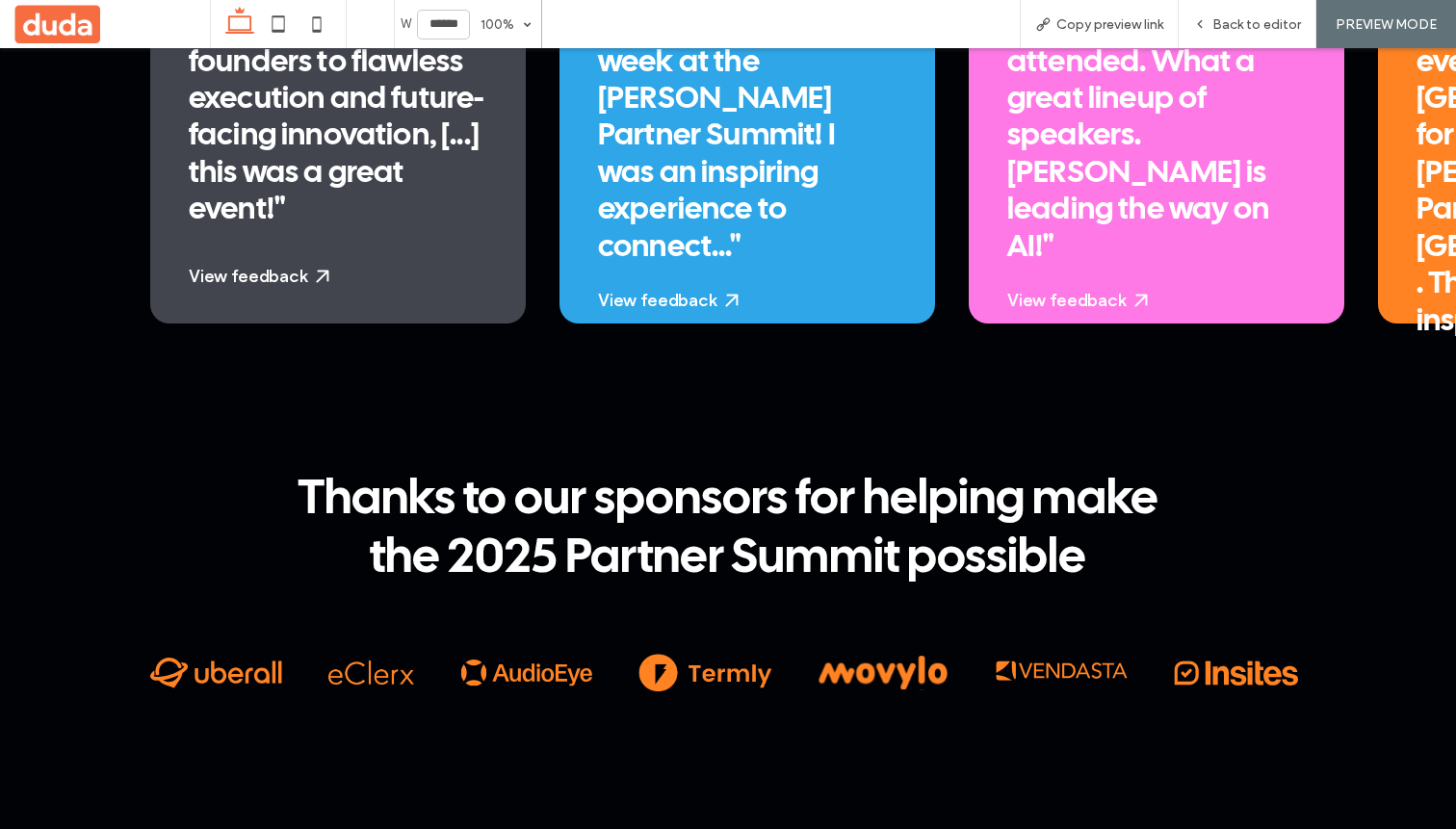
scroll to position [4531, 0]
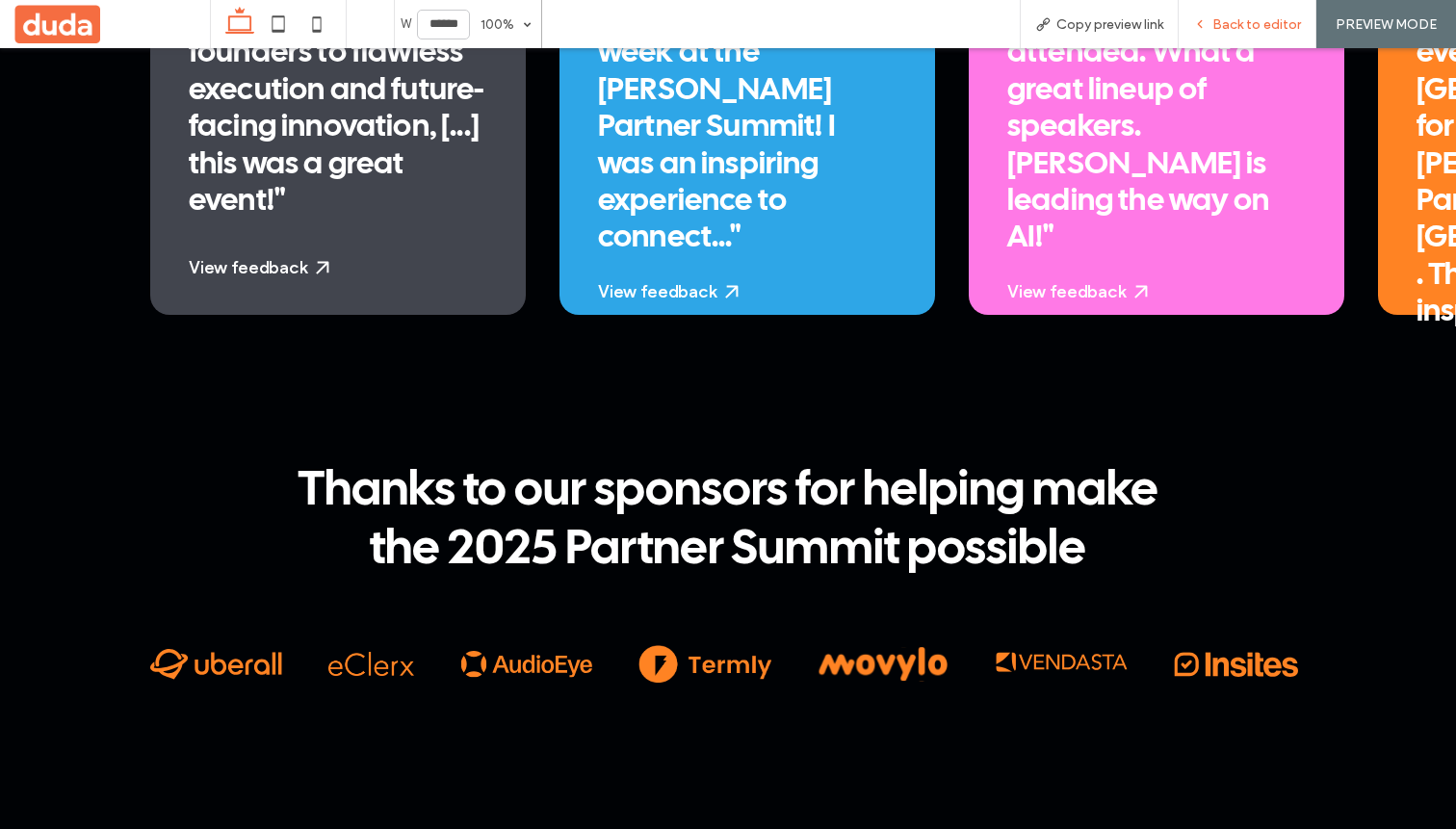
click at [1266, 23] on span "Back to editor" at bounding box center [1256, 24] width 89 height 17
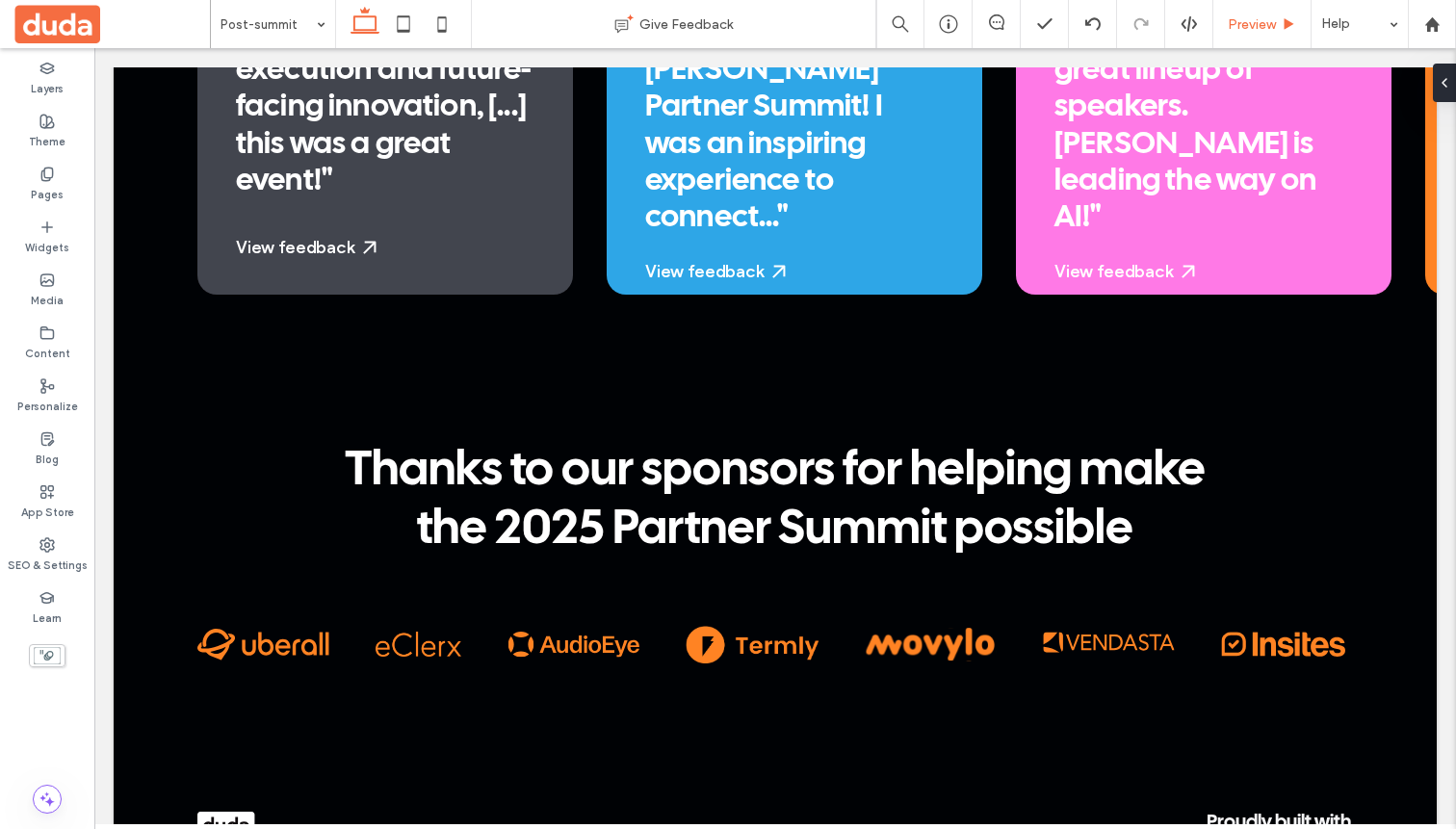
scroll to position [4508, 0]
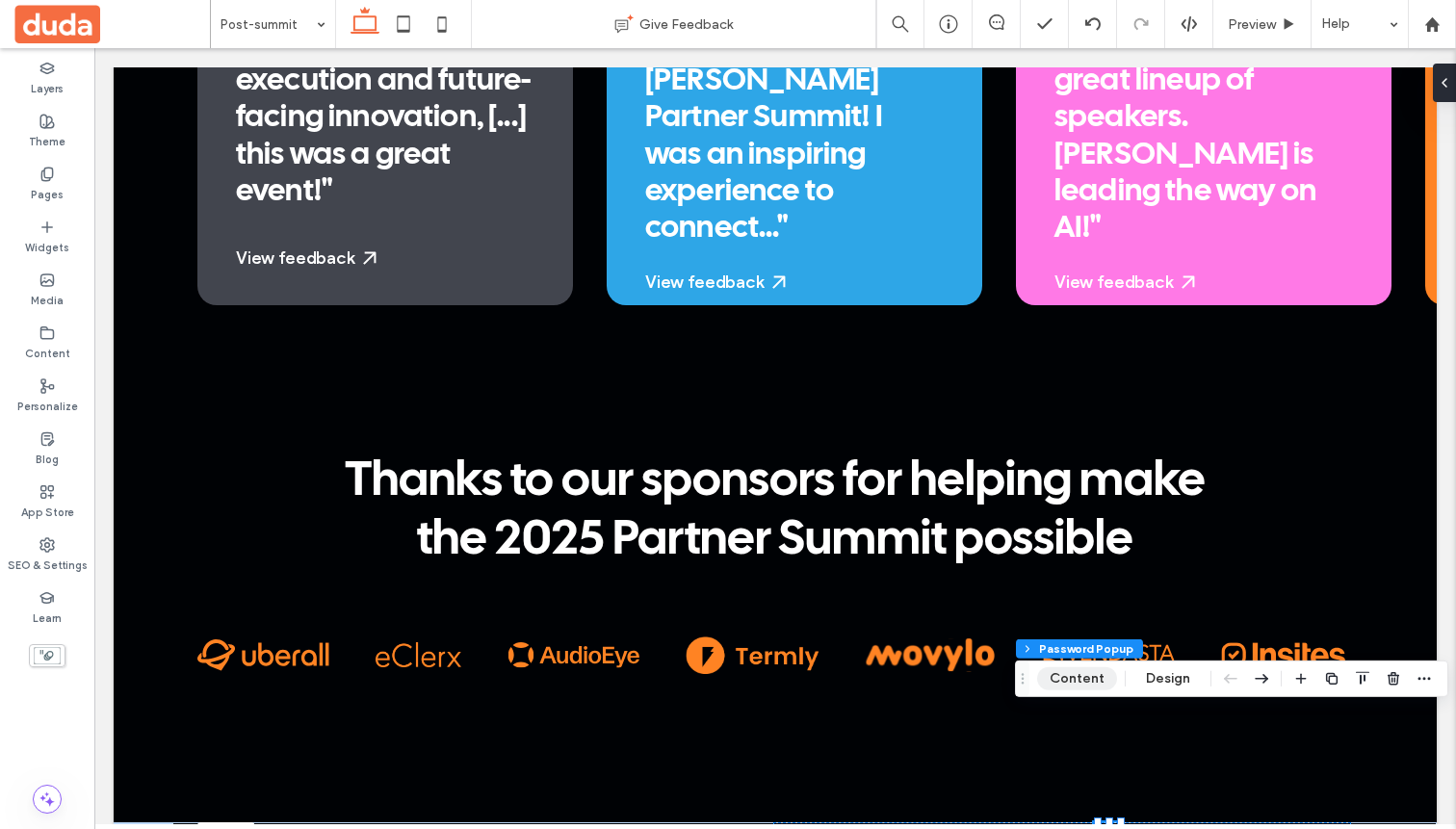
click at [1085, 680] on button "Content" at bounding box center [1077, 679] width 80 height 23
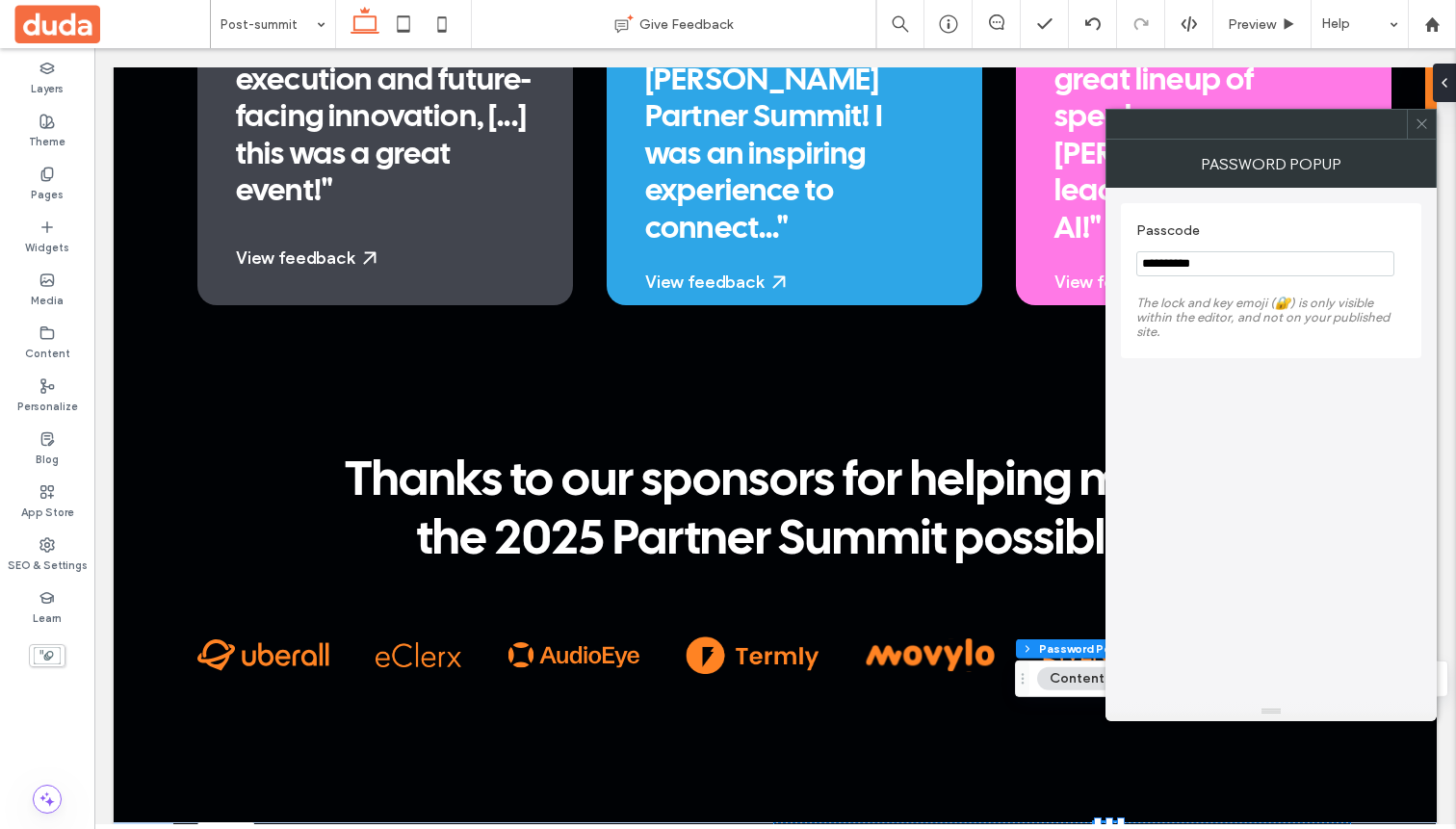
click at [1415, 124] on icon at bounding box center [1422, 123] width 15 height 15
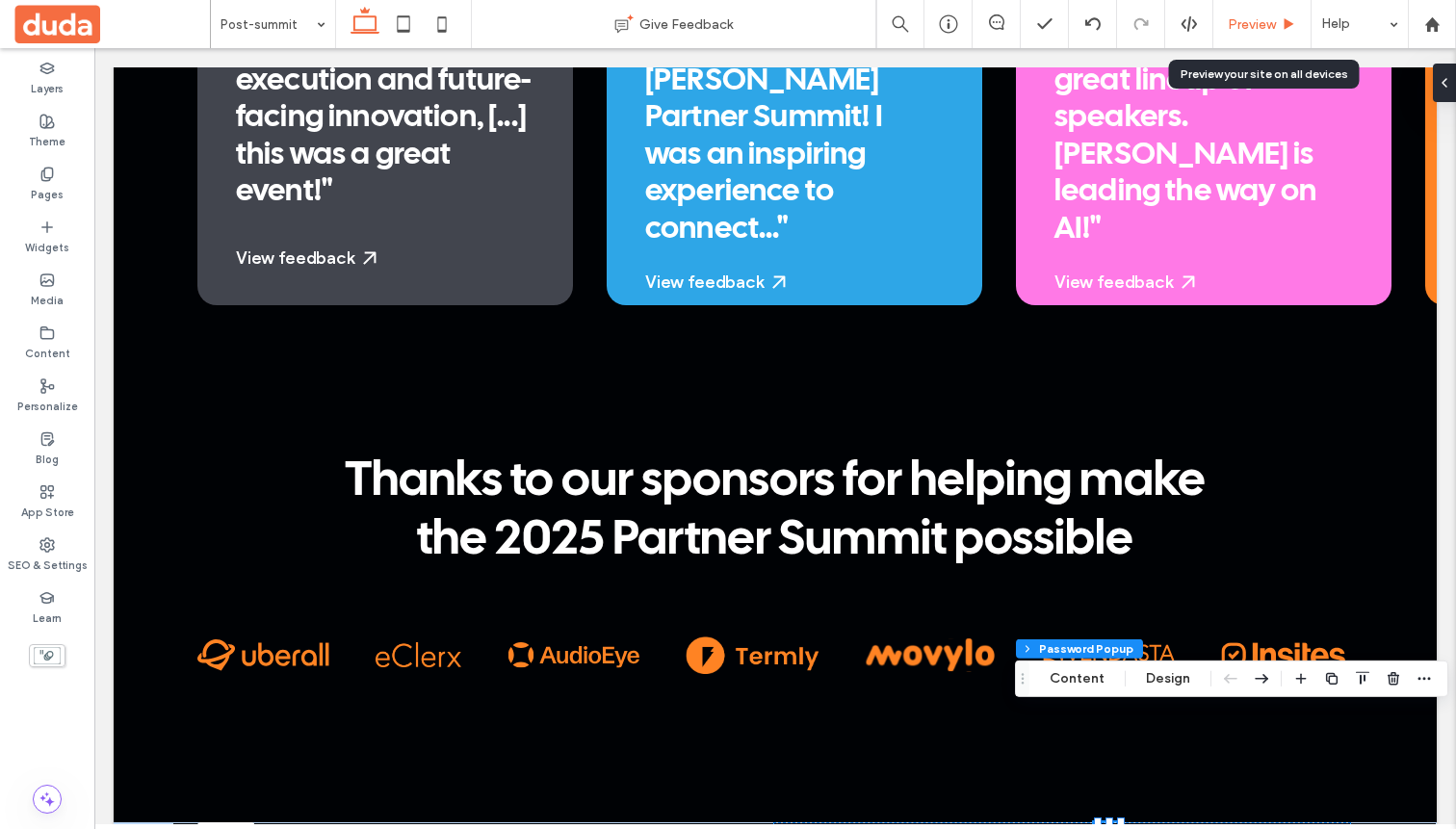
click at [1264, 23] on span "Preview" at bounding box center [1251, 24] width 48 height 17
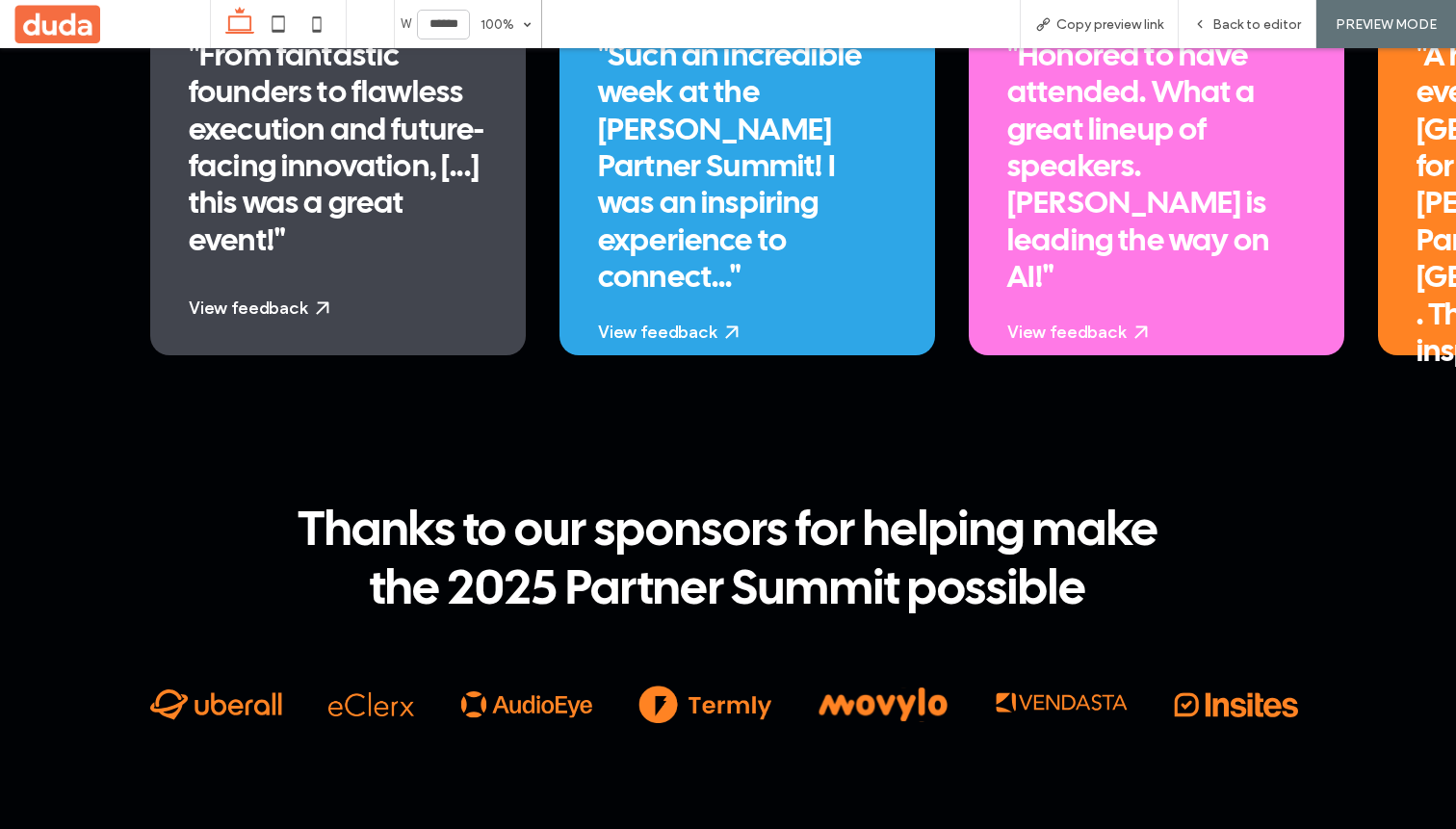
scroll to position [4531, 0]
